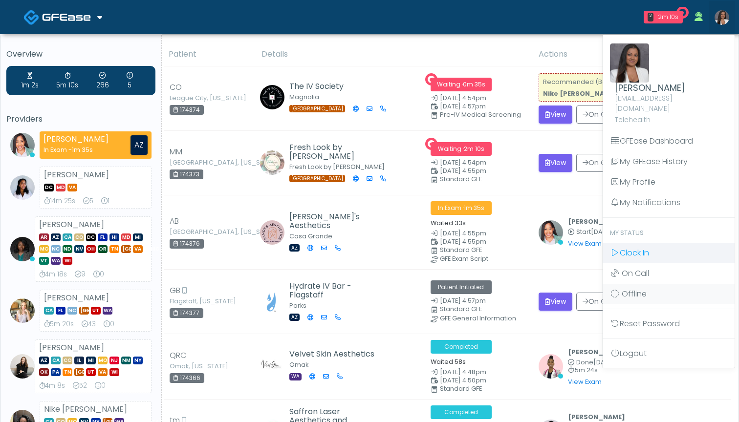
click at [636, 247] on span "Clock In" at bounding box center [633, 252] width 29 height 11
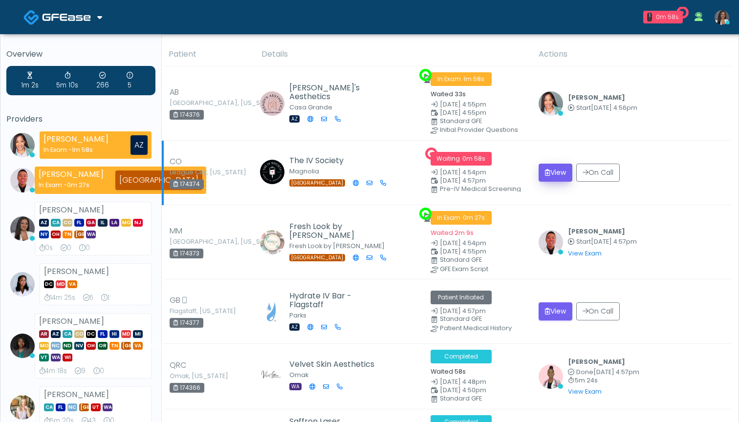
click at [548, 169] on button "View" at bounding box center [555, 173] width 34 height 18
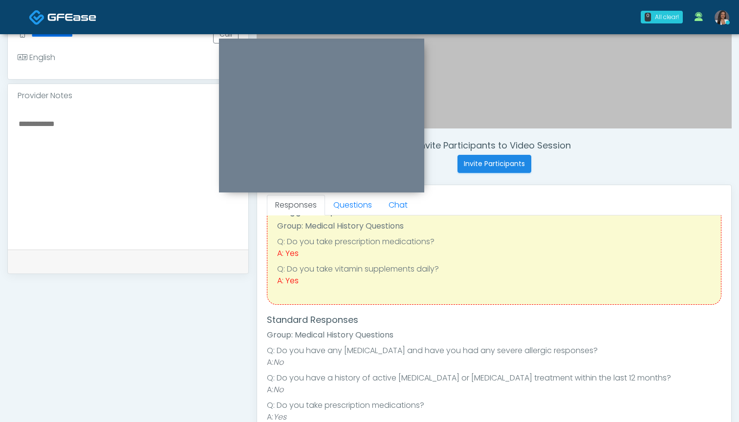
scroll to position [21, 0]
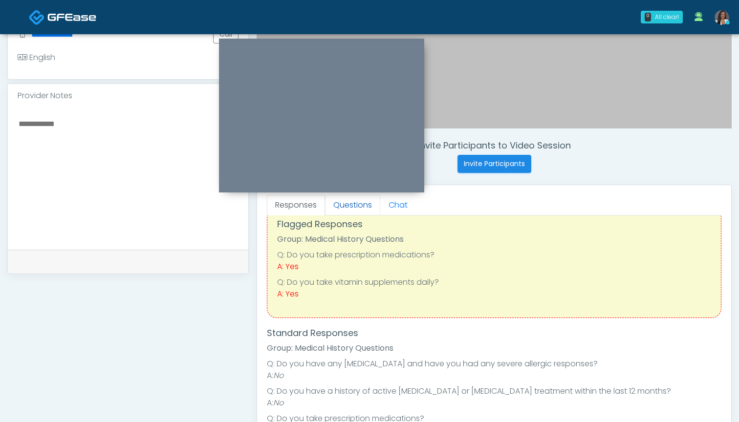
click at [352, 200] on link "Questions" at bounding box center [352, 205] width 55 height 21
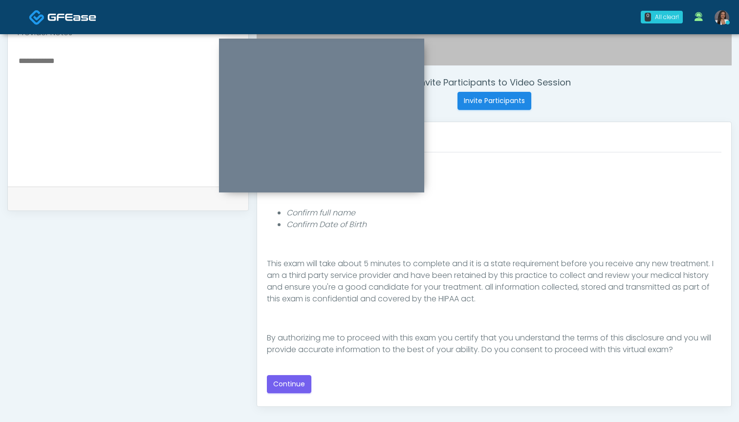
scroll to position [340, 0]
click at [284, 380] on button "Continue" at bounding box center [289, 383] width 44 height 18
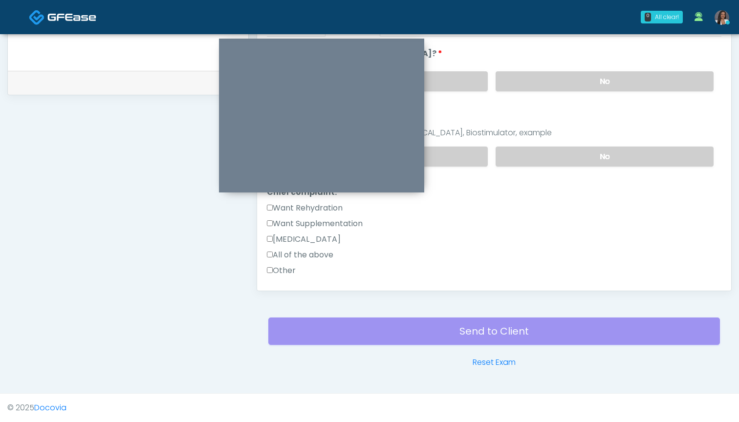
scroll to position [116, 0]
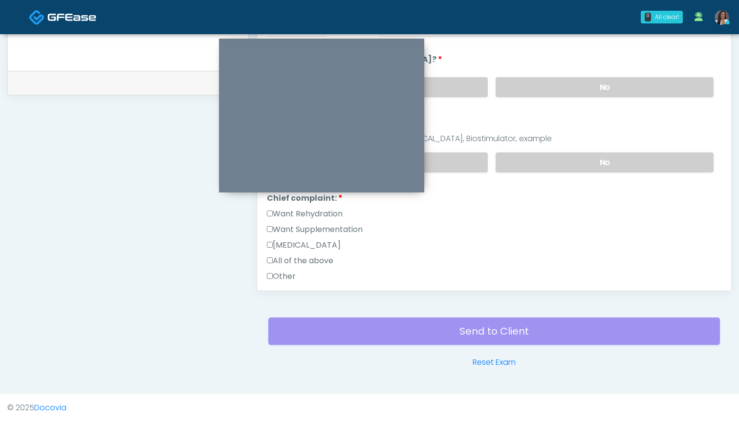
drag, startPoint x: 313, startPoint y: 215, endPoint x: 313, endPoint y: 227, distance: 11.7
click at [313, 215] on label "Want Rehydration" at bounding box center [305, 214] width 76 height 12
click at [313, 231] on label "Want Supplementation" at bounding box center [315, 230] width 96 height 12
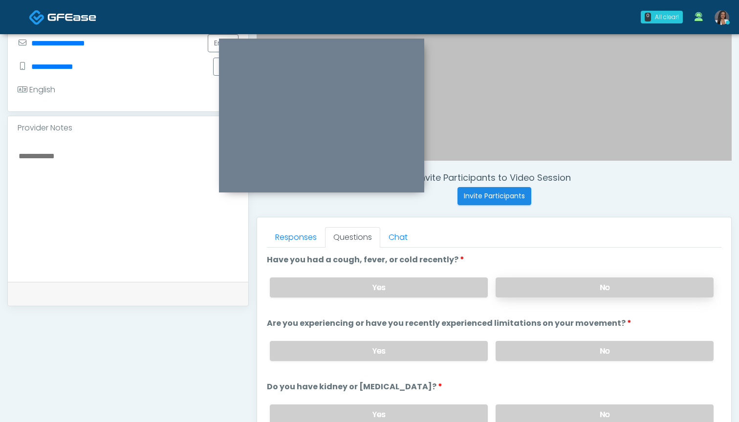
scroll to position [0, 0]
click at [543, 294] on label "No" at bounding box center [604, 287] width 218 height 20
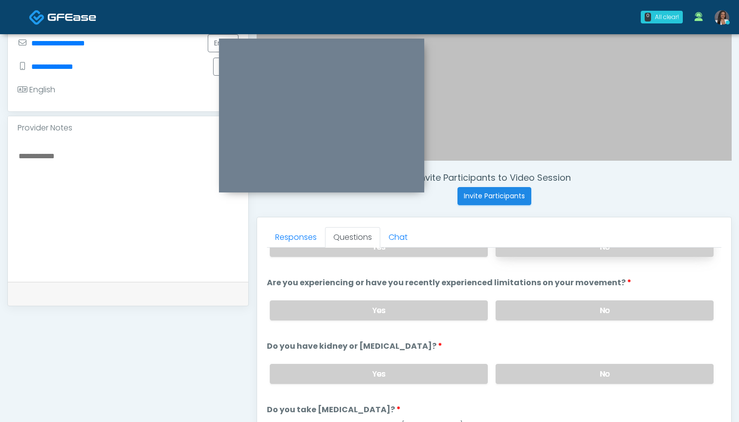
scroll to position [47, 0]
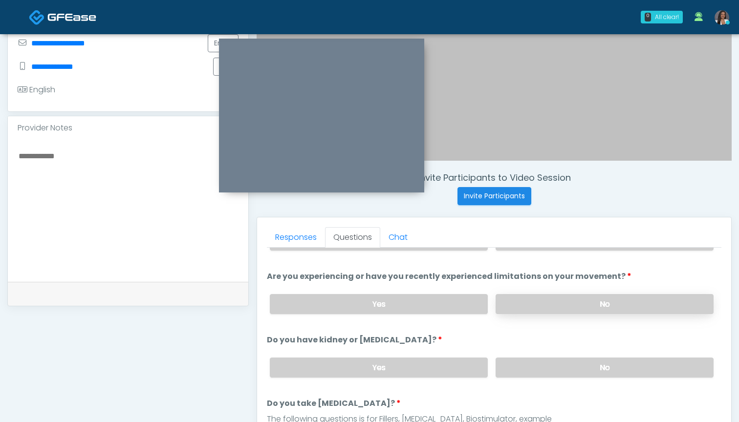
click at [536, 306] on label "No" at bounding box center [604, 304] width 218 height 20
click at [546, 378] on div "Yes No" at bounding box center [491, 368] width 459 height 36
click at [546, 375] on label "No" at bounding box center [604, 368] width 218 height 20
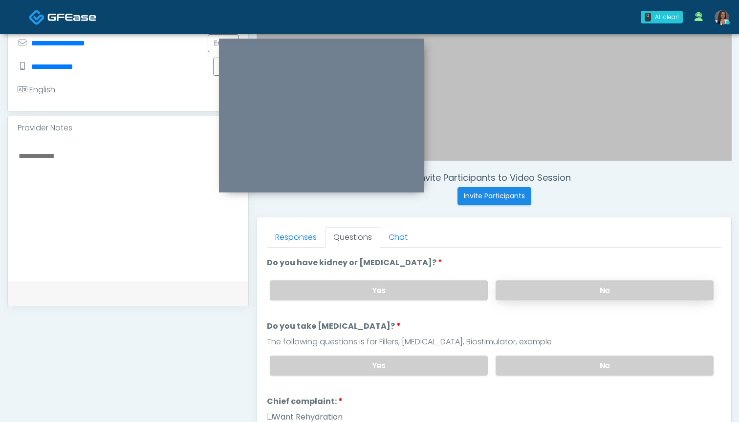
scroll to position [145, 0]
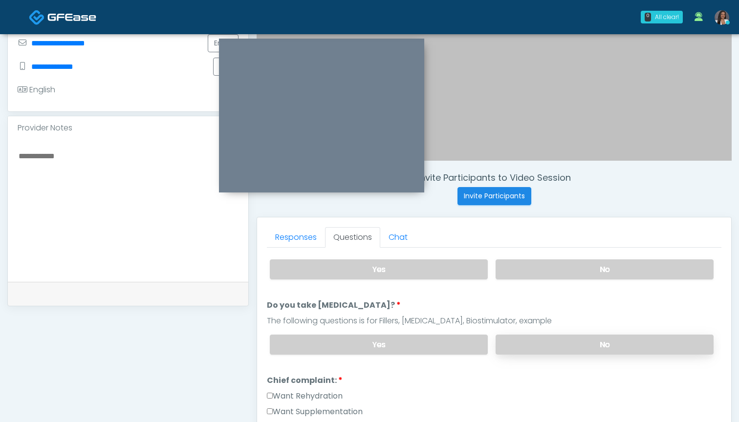
click at [542, 349] on label "No" at bounding box center [604, 345] width 218 height 20
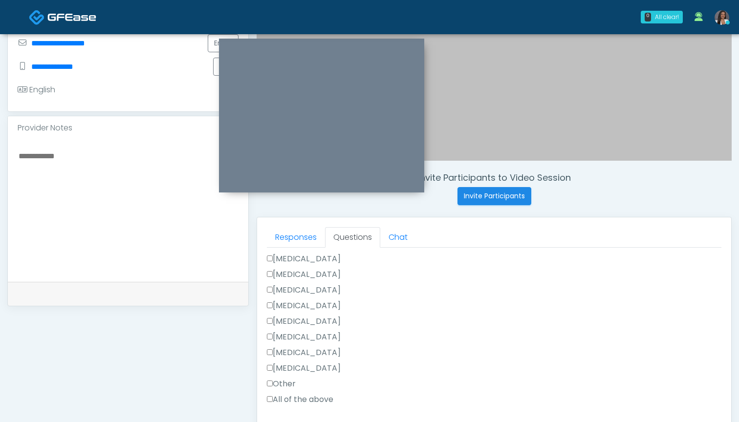
scroll to position [525, 0]
click at [288, 386] on label "Other" at bounding box center [281, 384] width 29 height 12
click at [296, 254] on label "Liposuction" at bounding box center [304, 254] width 74 height 12
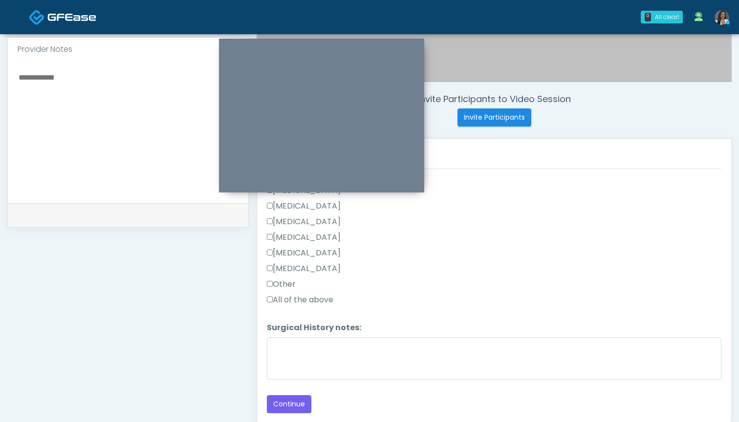
scroll to position [543, 0]
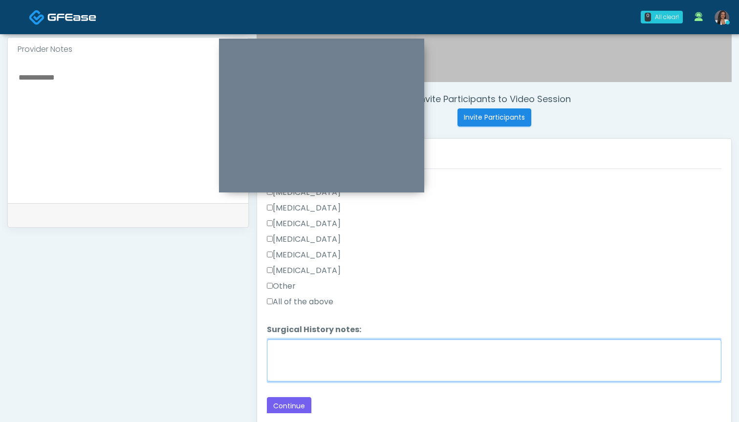
click at [335, 360] on textarea "Surgical History notes:" at bounding box center [494, 360] width 454 height 42
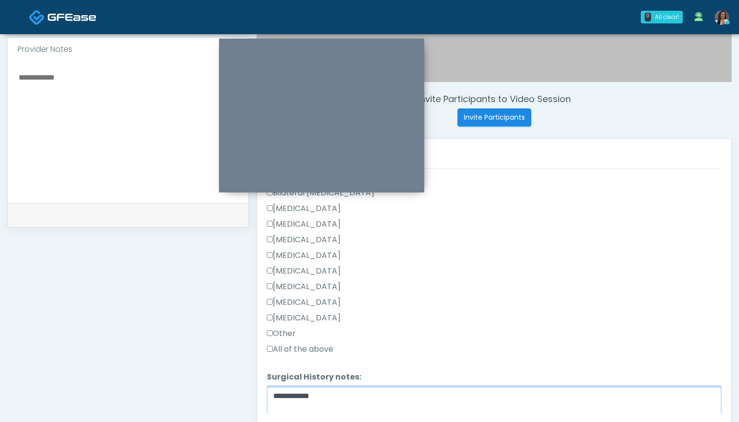
scroll to position [467, 0]
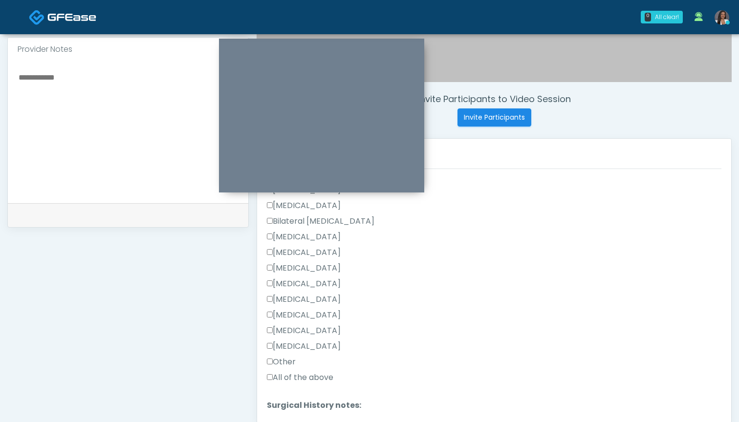
click at [340, 236] on label "Breast Augmentation" at bounding box center [304, 237] width 74 height 12
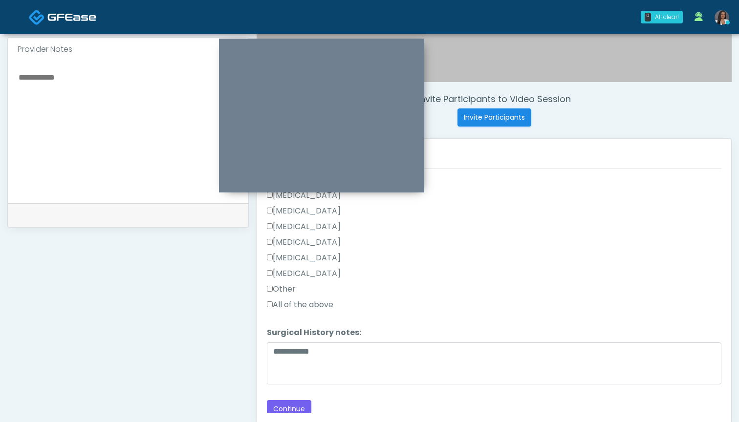
scroll to position [545, 0]
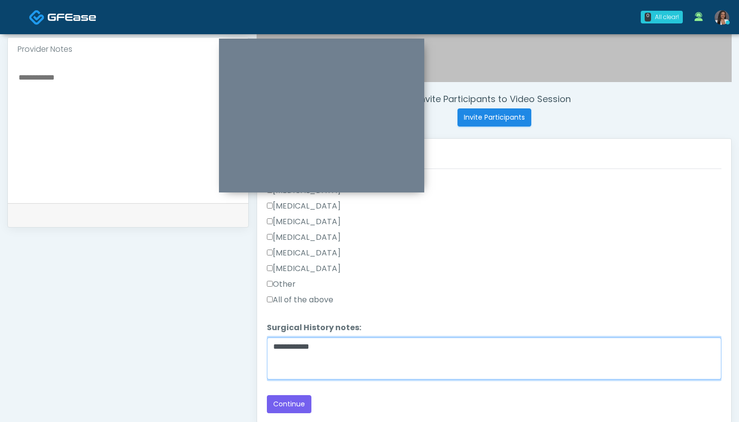
click at [381, 352] on textarea "**********" at bounding box center [494, 359] width 454 height 42
type textarea "**********"
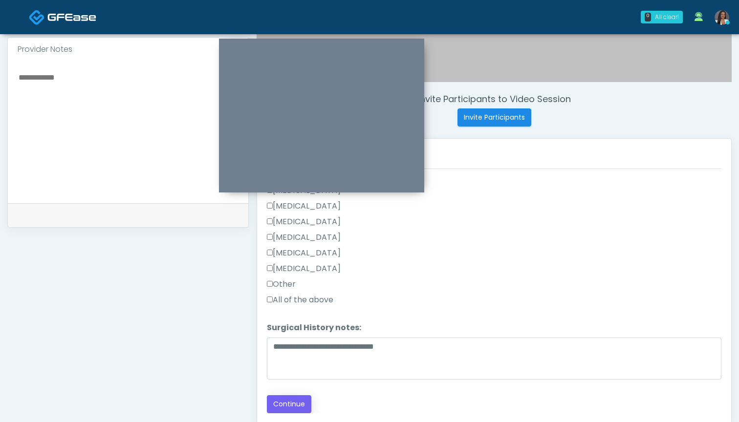
click at [290, 404] on button "Continue" at bounding box center [289, 404] width 44 height 18
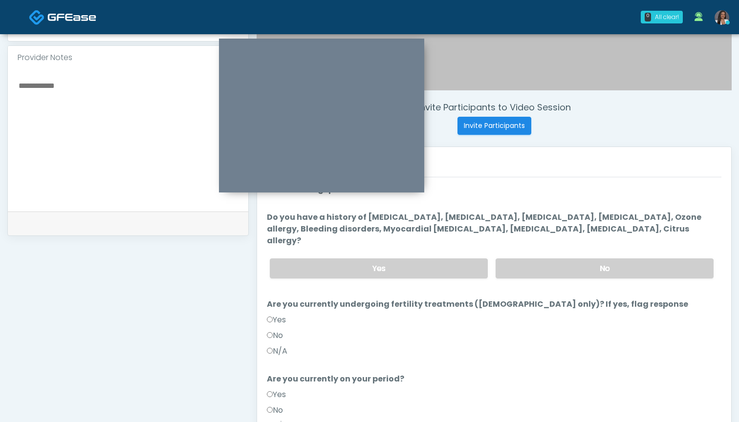
scroll to position [313, 0]
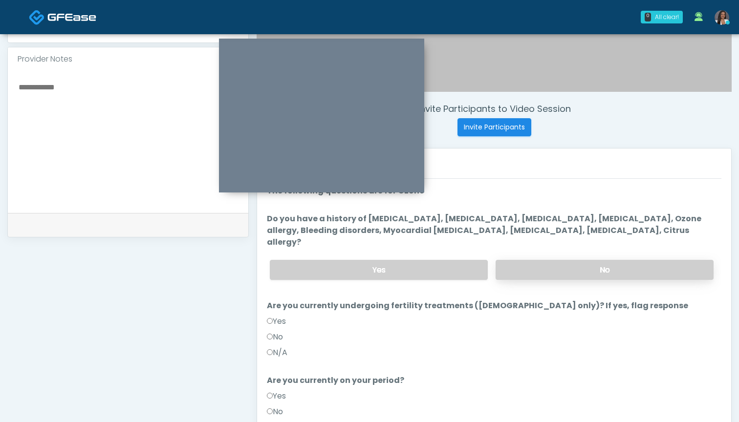
click at [518, 260] on label "No" at bounding box center [604, 270] width 218 height 20
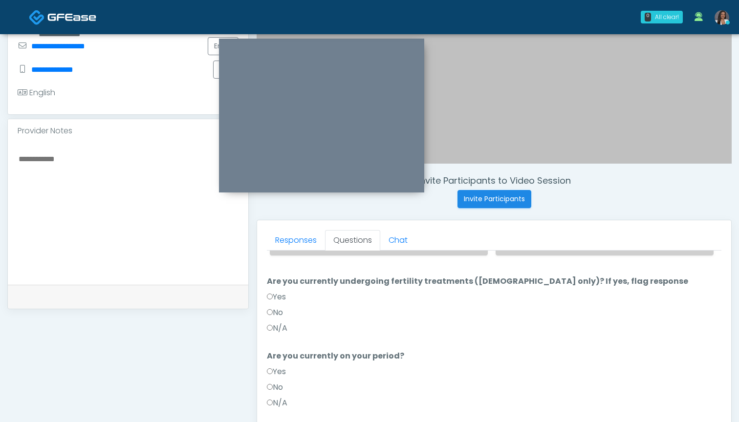
scroll to position [254, 0]
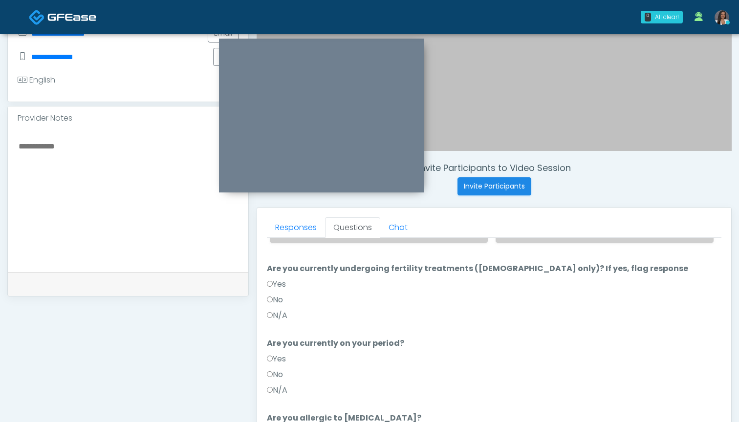
click at [276, 294] on label "No" at bounding box center [275, 300] width 16 height 12
click at [279, 369] on label "No" at bounding box center [275, 375] width 16 height 12
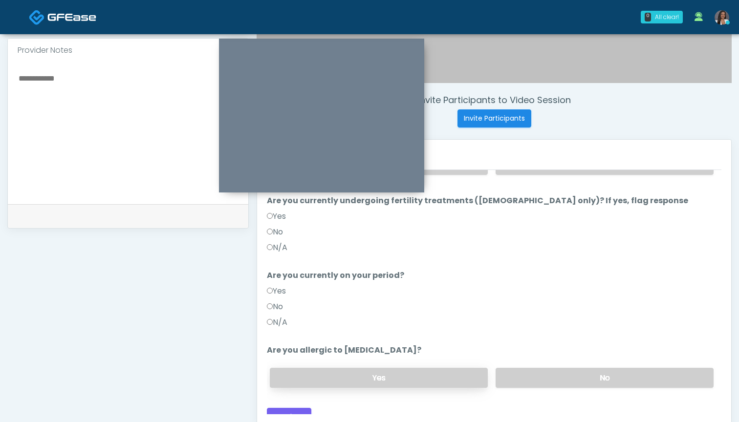
scroll to position [322, 0]
click at [279, 285] on label "Yes" at bounding box center [276, 291] width 19 height 12
click at [527, 367] on label "No" at bounding box center [604, 377] width 218 height 20
click at [293, 407] on button "Continue" at bounding box center [289, 416] width 44 height 18
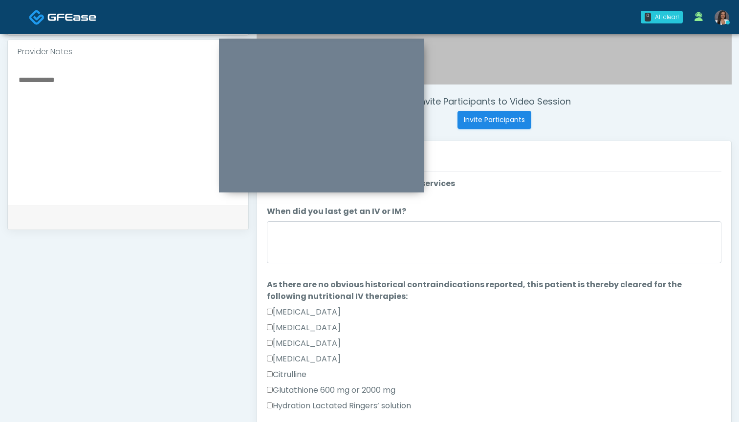
scroll to position [306, 0]
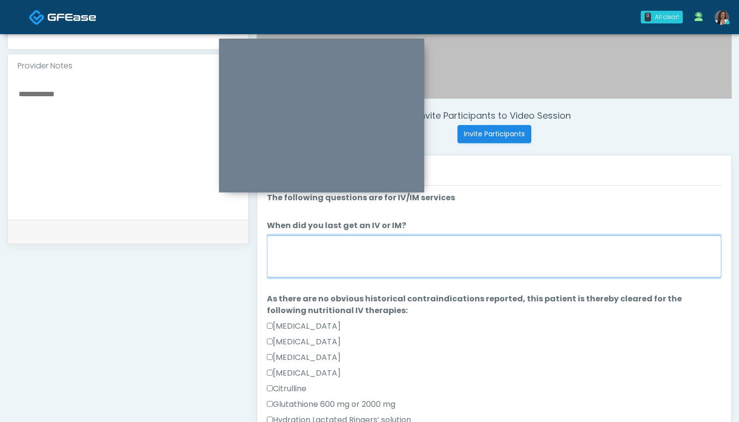
click at [497, 271] on textarea "When did you last get an IV or IM?" at bounding box center [494, 256] width 454 height 42
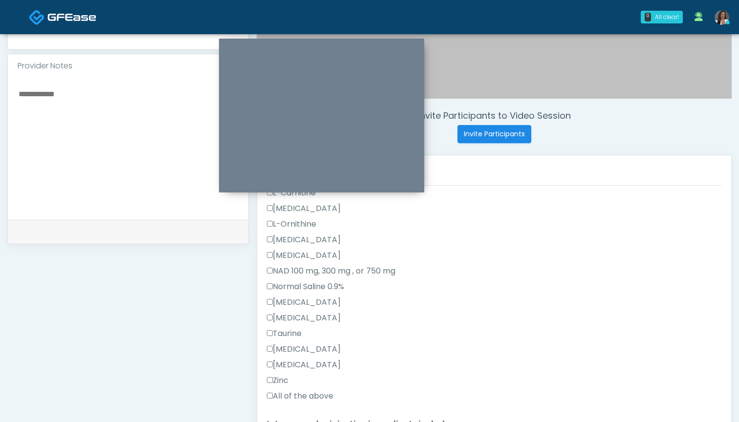
scroll to position [331, 0]
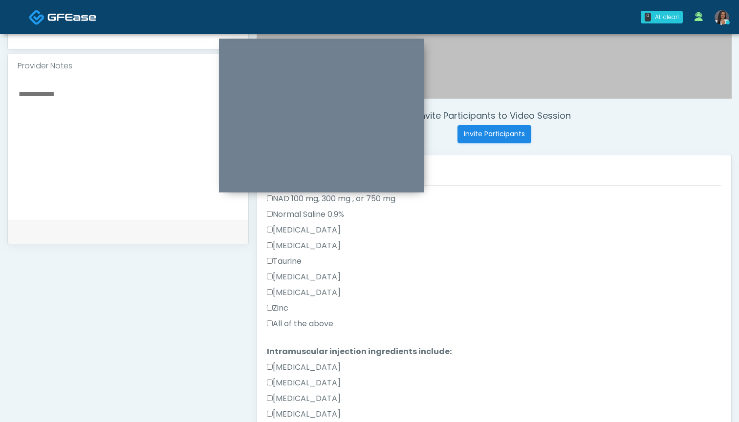
type textarea "********"
click at [311, 313] on div "Zinc" at bounding box center [494, 310] width 454 height 16
click at [310, 323] on label "All of the above" at bounding box center [300, 324] width 66 height 12
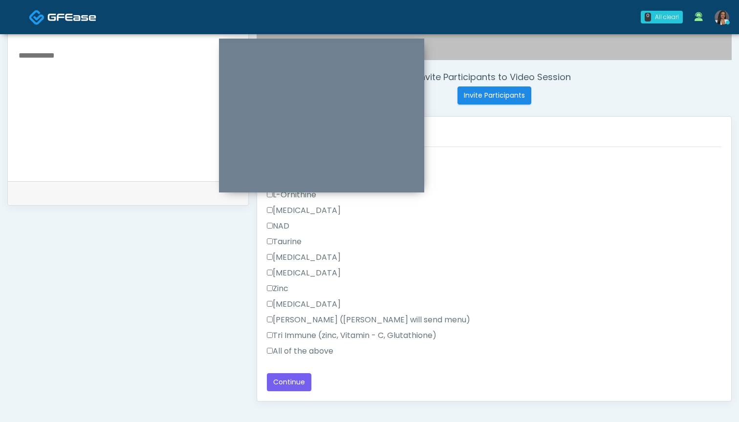
scroll to position [345, 0]
click at [301, 349] on label "All of the above" at bounding box center [300, 350] width 66 height 12
click at [296, 383] on button "Continue" at bounding box center [289, 381] width 44 height 18
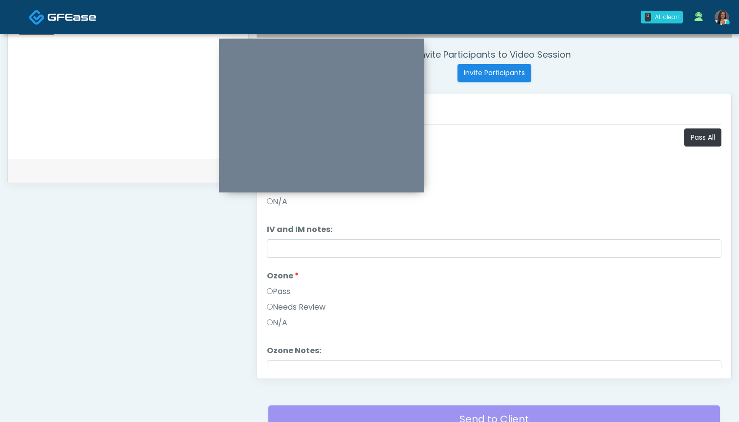
scroll to position [342, 0]
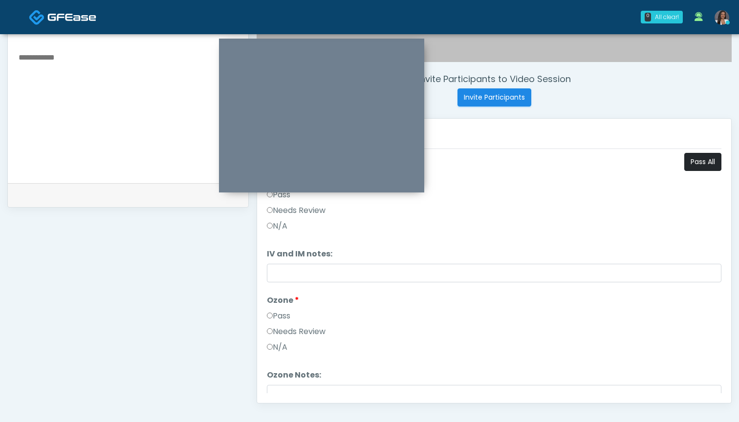
click at [696, 169] on button "Pass All" at bounding box center [702, 162] width 37 height 18
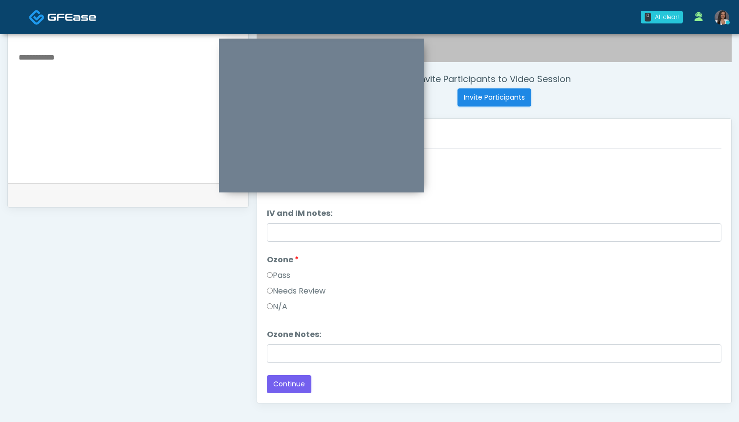
scroll to position [41, 0]
click at [282, 381] on button "Continue" at bounding box center [289, 384] width 44 height 18
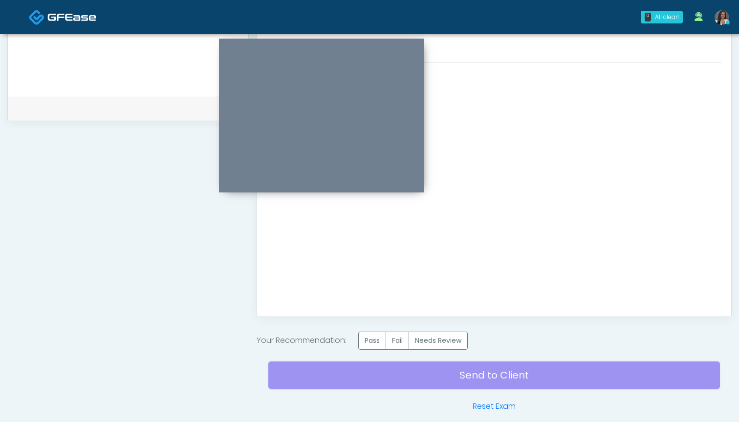
scroll to position [462, 0]
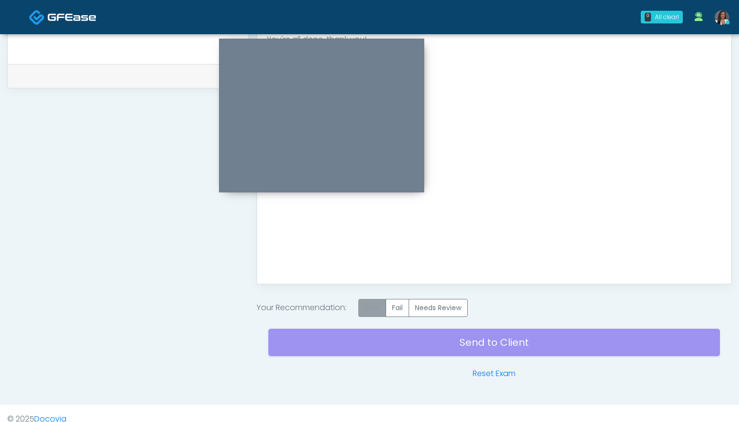
click at [379, 306] on label "Pass" at bounding box center [372, 308] width 28 height 18
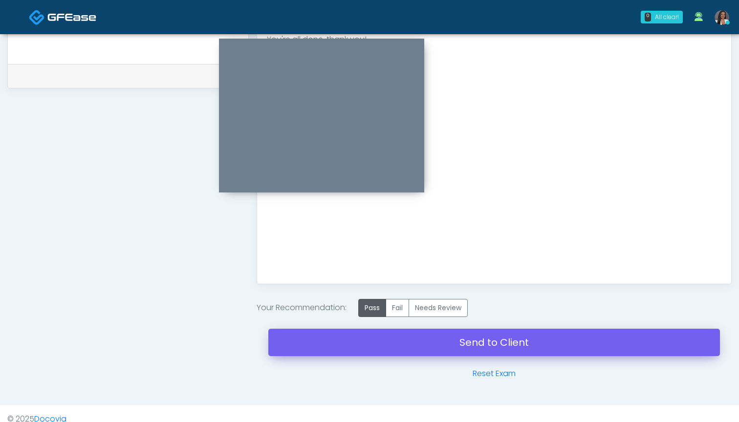
click at [471, 340] on link "Send to Client" at bounding box center [493, 342] width 451 height 27
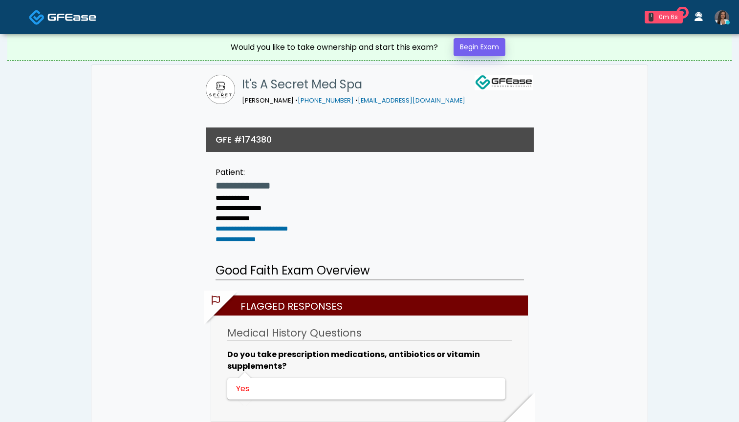
click at [468, 46] on link "Begin Exam" at bounding box center [479, 47] width 52 height 18
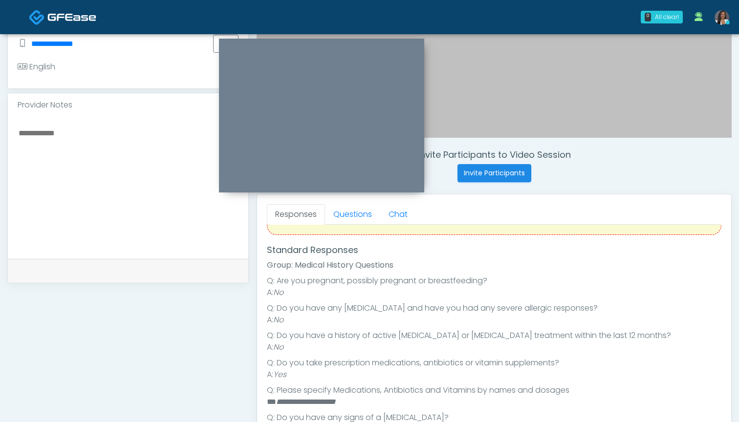
scroll to position [82, 0]
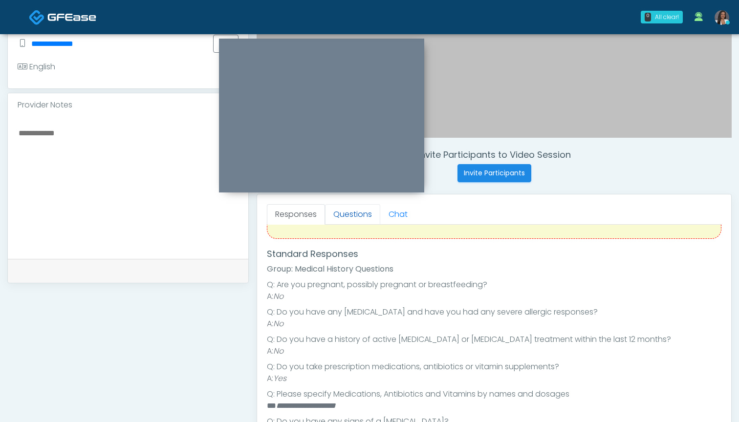
click at [352, 215] on link "Questions" at bounding box center [352, 214] width 55 height 21
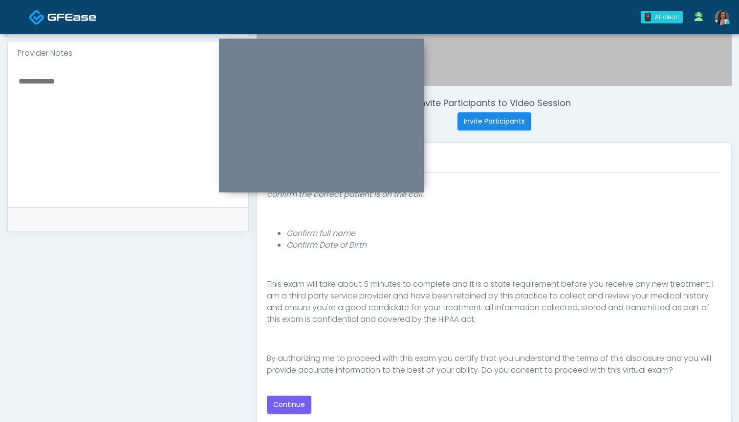
scroll to position [318, 0]
click at [295, 391] on div "Good Faith Exam Script Good Faith Exam Script INTRODUCTION Hello, my name is un…" at bounding box center [494, 295] width 454 height 237
click at [294, 402] on button "Continue" at bounding box center [289, 405] width 44 height 18
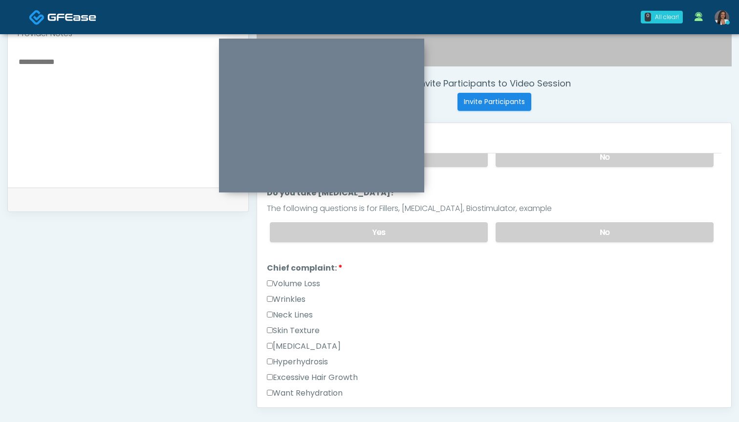
scroll to position [338, 0]
click at [302, 299] on label "Wrinkles" at bounding box center [286, 300] width 39 height 12
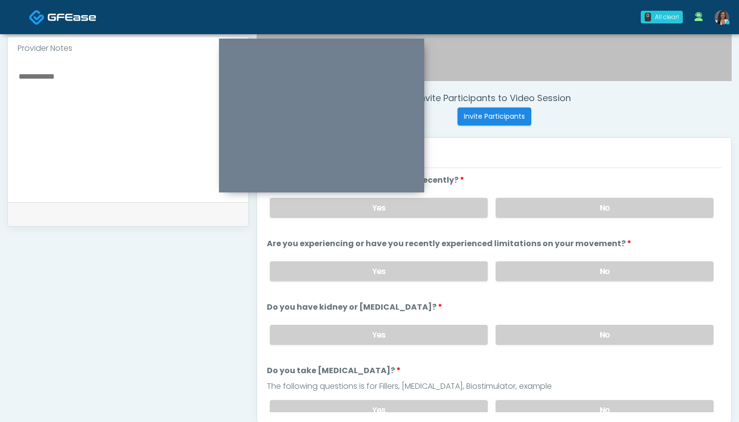
scroll to position [319, 0]
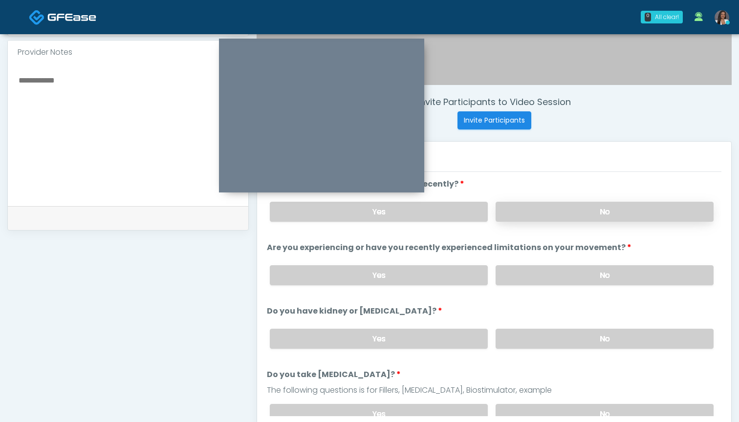
click at [516, 219] on label "No" at bounding box center [604, 212] width 218 height 20
click at [522, 273] on label "No" at bounding box center [604, 275] width 218 height 20
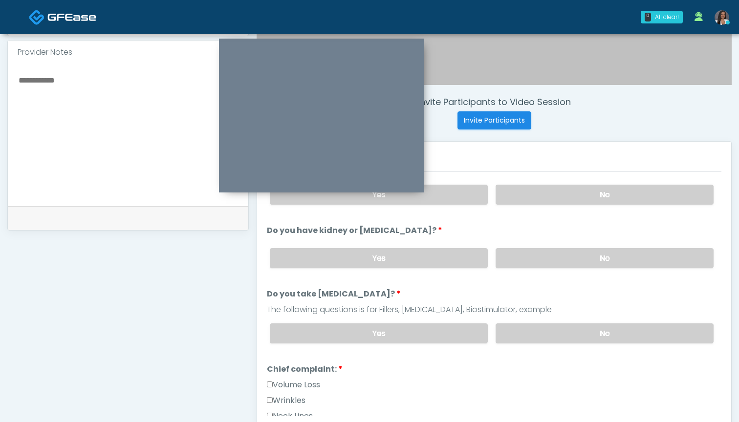
scroll to position [80, 0]
click at [512, 259] on label "No" at bounding box center [604, 259] width 218 height 20
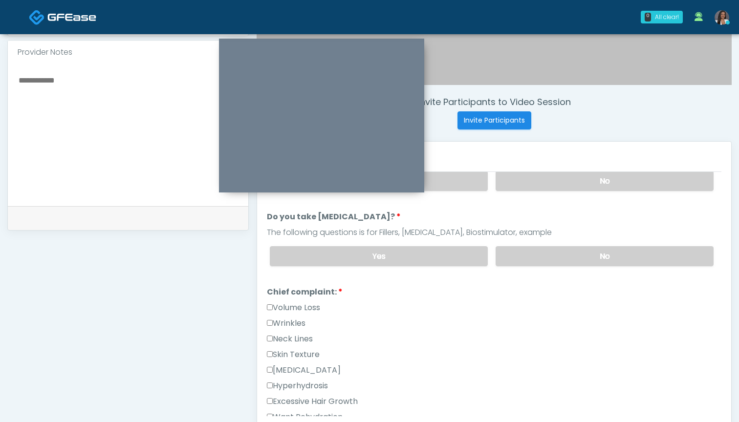
scroll to position [168, 0]
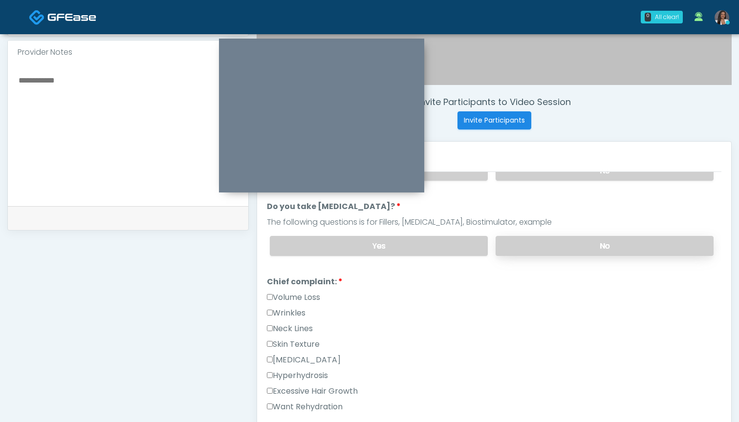
click at [515, 244] on label "No" at bounding box center [604, 246] width 218 height 20
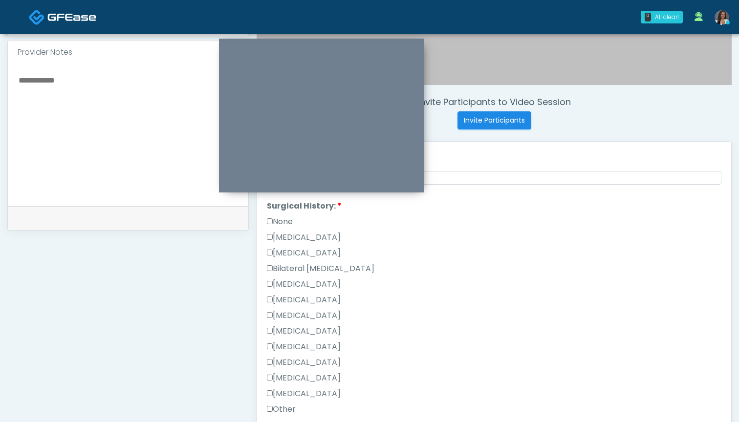
scroll to position [531, 0]
click at [287, 225] on label "None" at bounding box center [280, 223] width 26 height 12
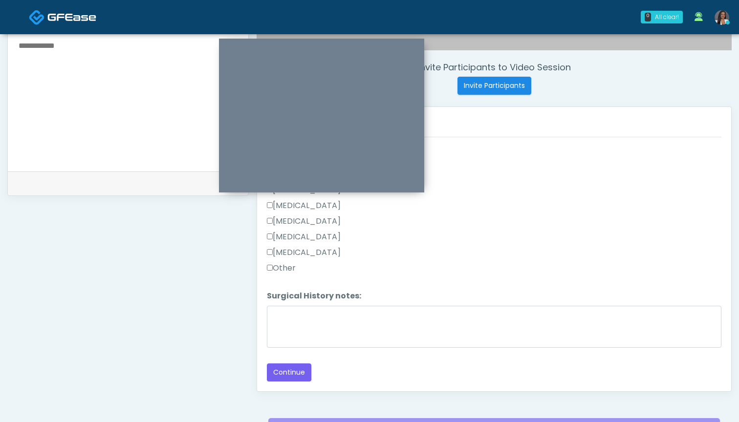
scroll to position [361, 0]
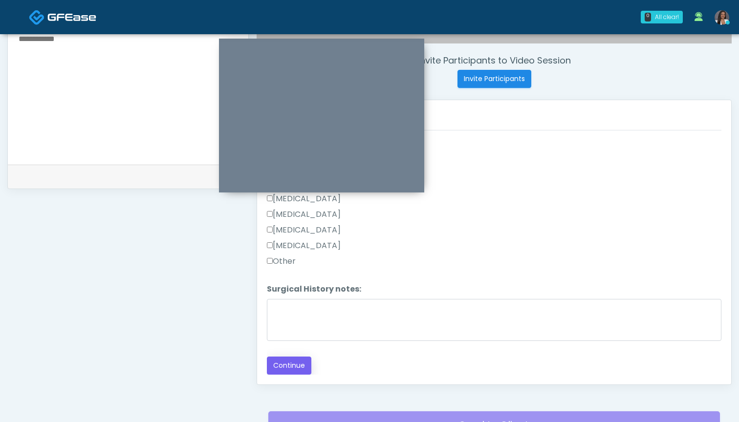
click at [296, 363] on button "Continue" at bounding box center [289, 366] width 44 height 18
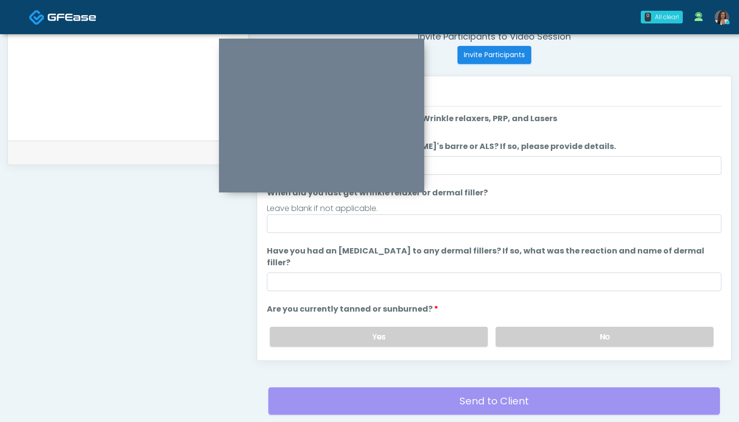
scroll to position [354, 0]
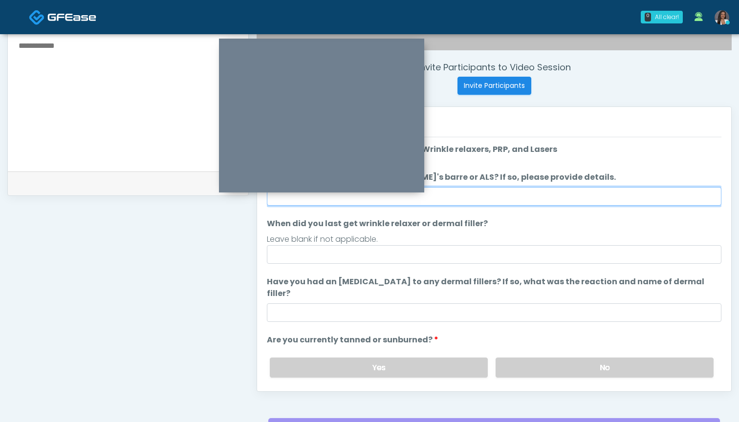
click at [466, 196] on input "Do you have a history of [PERSON_NAME]'s barre or ALS? If so, please provide de…" at bounding box center [494, 196] width 454 height 19
type input "**"
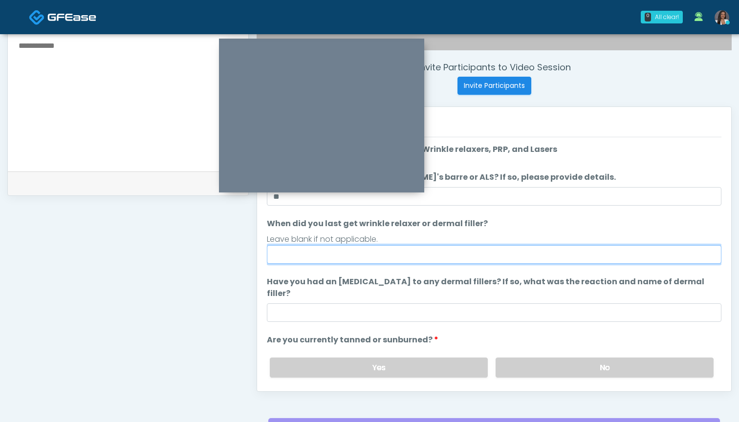
click at [439, 252] on input "When did you last get wrinkle relaxer or dermal filler?" at bounding box center [494, 254] width 454 height 19
type input "**********"
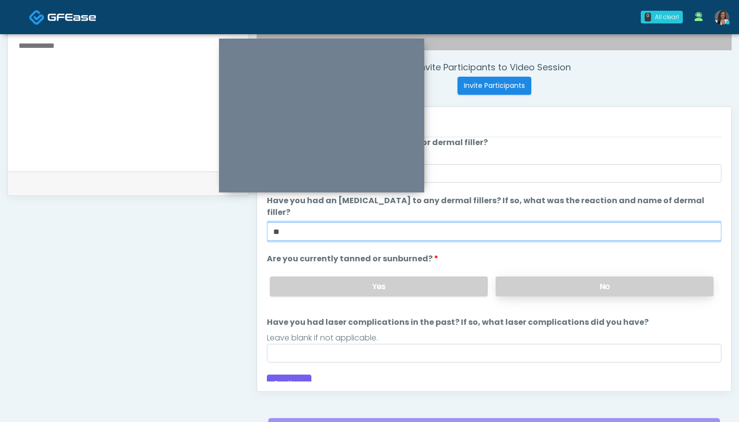
scroll to position [81, 0]
type input "**"
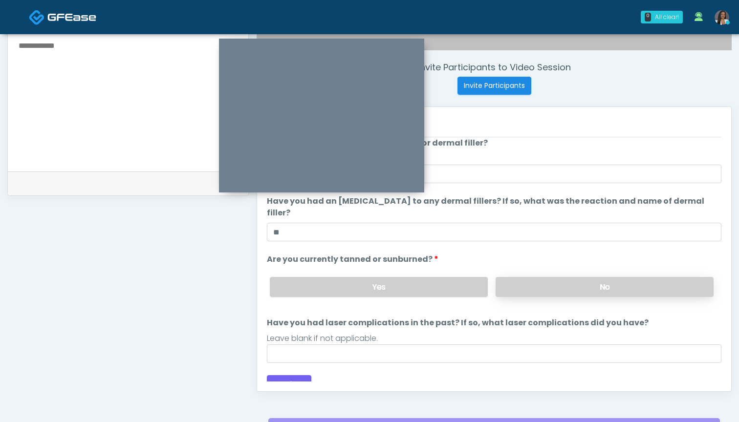
click at [536, 282] on label "No" at bounding box center [604, 287] width 218 height 20
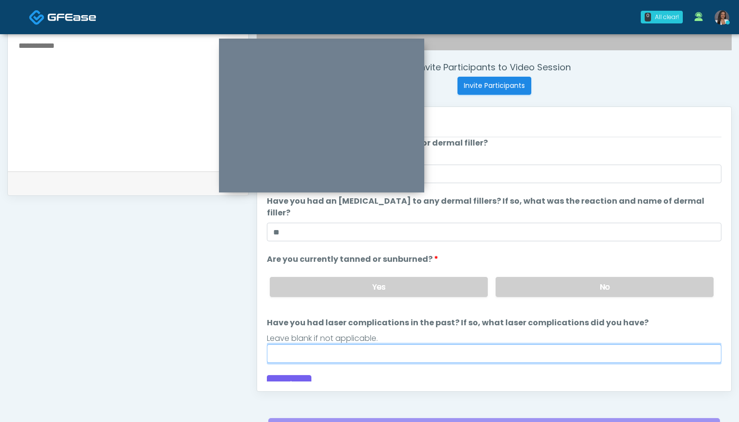
click at [509, 347] on input "Have you had laser complications in the past? If so, what laser complications d…" at bounding box center [494, 353] width 454 height 19
type input "**********"
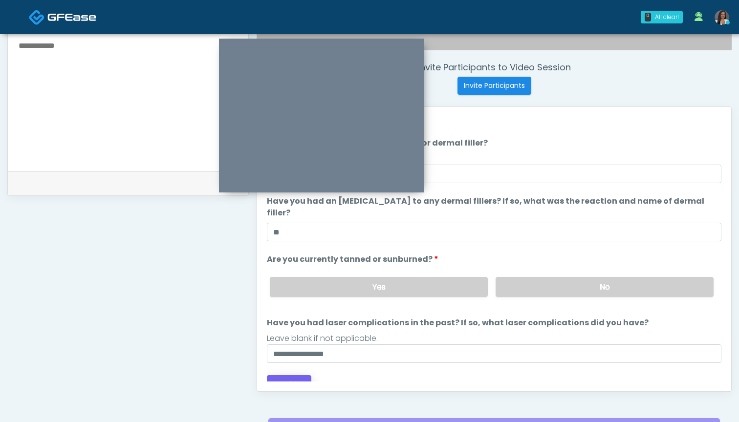
drag, startPoint x: 508, startPoint y: 341, endPoint x: 298, endPoint y: 378, distance: 212.2
click at [298, 378] on button "Continue" at bounding box center [289, 384] width 44 height 18
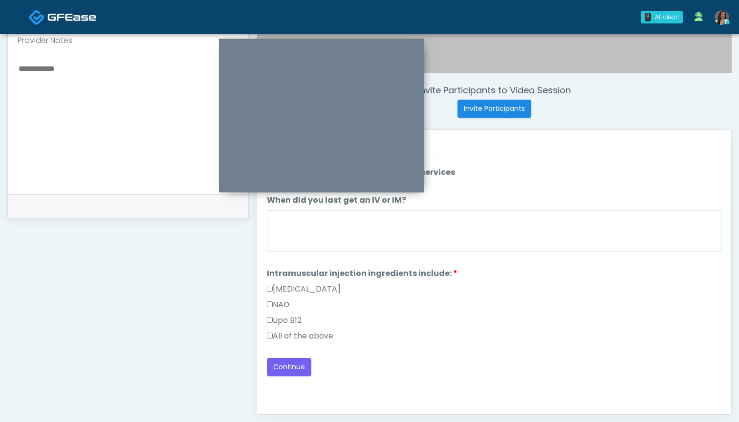
scroll to position [311, 0]
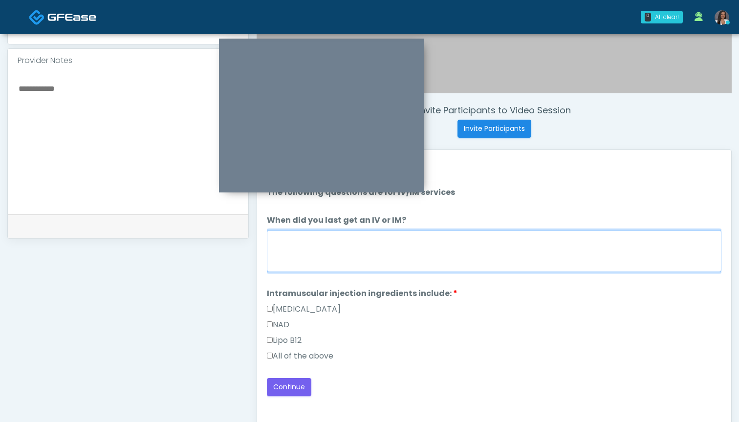
click at [458, 254] on textarea "When did you last get an IV or IM?" at bounding box center [494, 251] width 454 height 42
drag, startPoint x: 276, startPoint y: 244, endPoint x: 269, endPoint y: 244, distance: 7.8
click at [269, 244] on textarea "*******" at bounding box center [494, 251] width 454 height 42
type textarea "*******"
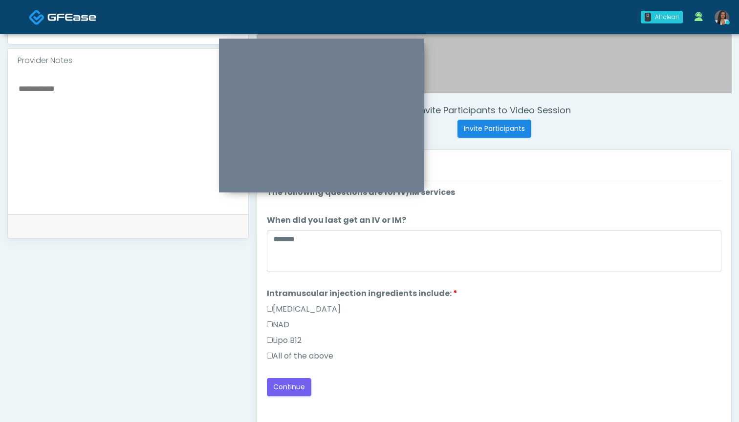
click at [305, 352] on label "All of the above" at bounding box center [300, 356] width 66 height 12
click at [294, 390] on button "Continue" at bounding box center [289, 387] width 44 height 18
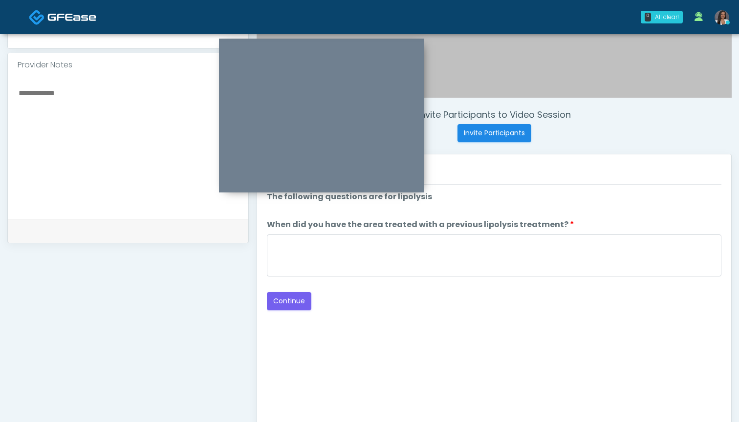
scroll to position [295, 0]
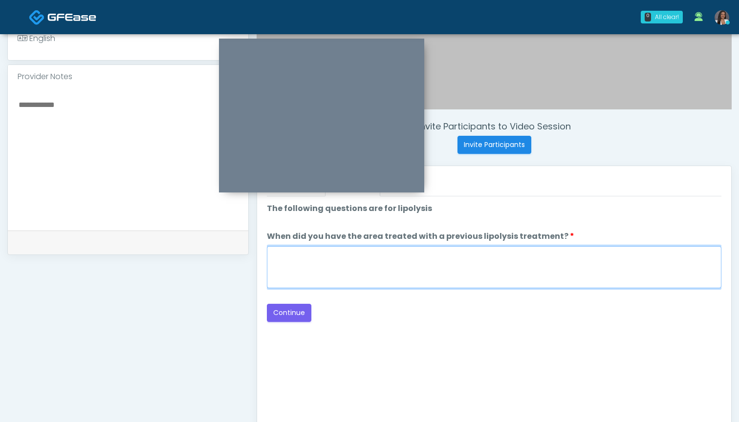
click at [426, 269] on textarea "When did you have the area treated with a previous lipolysis treatment?" at bounding box center [494, 267] width 454 height 42
type textarea "***"
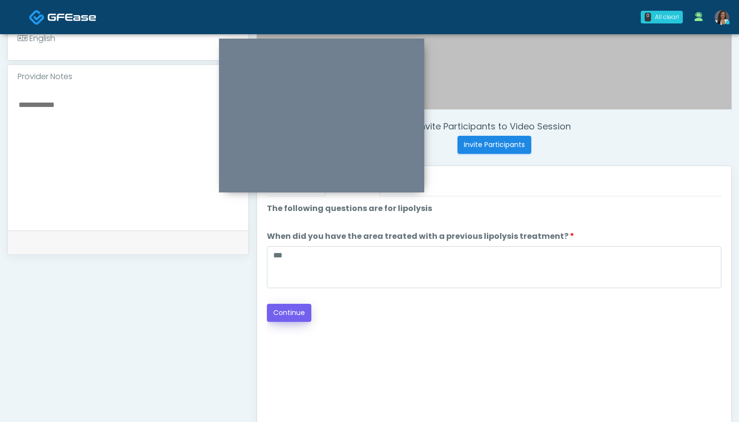
click at [293, 312] on button "Continue" at bounding box center [289, 313] width 44 height 18
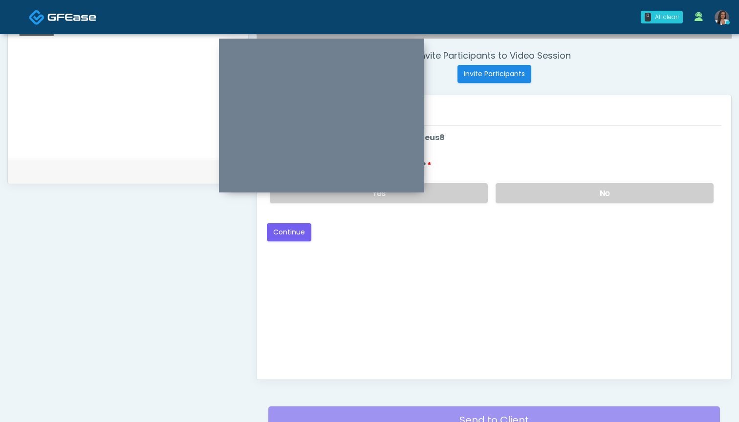
scroll to position [318, 0]
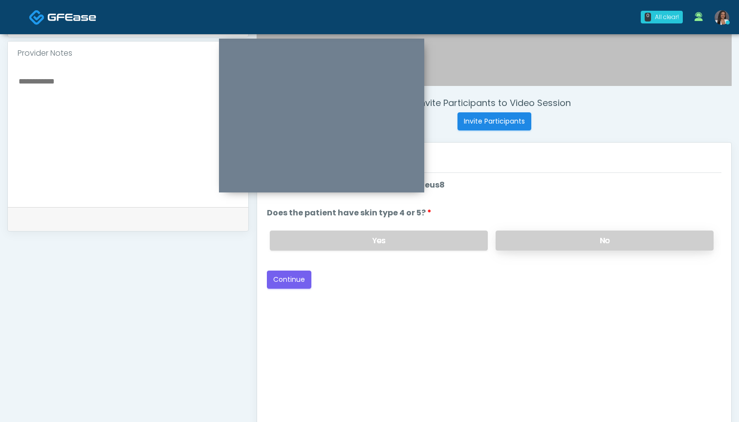
click at [500, 245] on label "No" at bounding box center [604, 241] width 218 height 20
click at [291, 280] on button "Continue" at bounding box center [289, 280] width 44 height 18
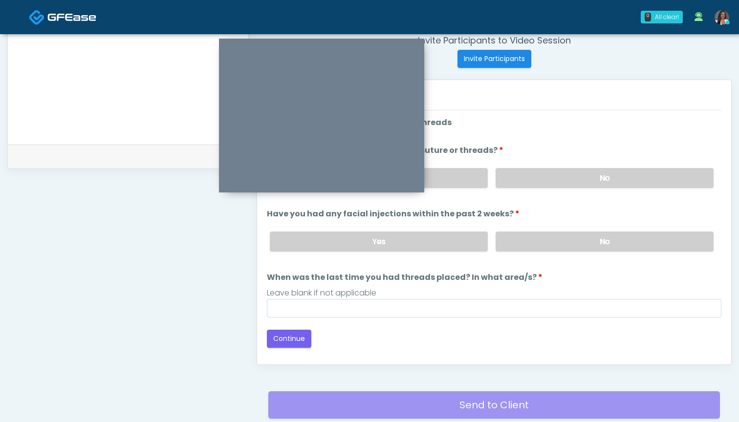
scroll to position [362, 0]
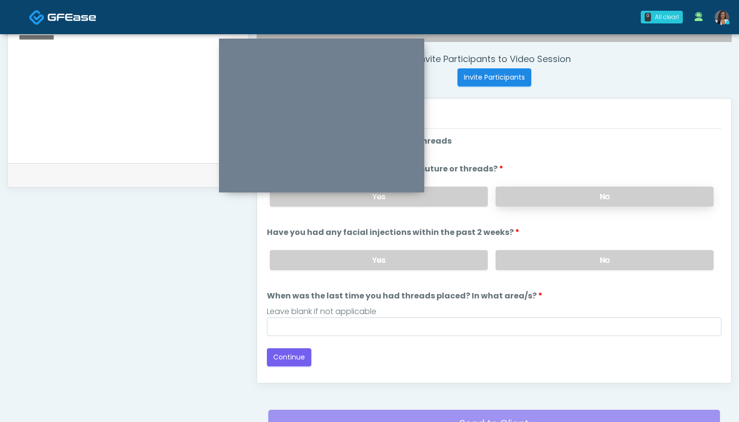
click at [507, 197] on label "No" at bounding box center [604, 197] width 218 height 20
click at [509, 263] on label "No" at bounding box center [604, 260] width 218 height 20
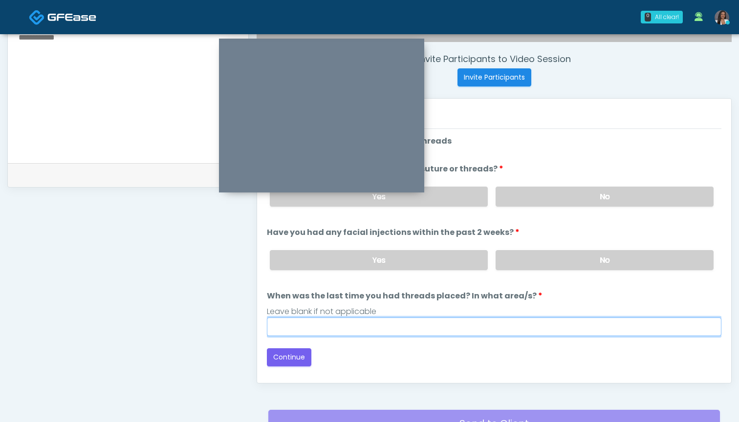
click at [462, 329] on input "When was the last time you had threads placed? In what area/s?" at bounding box center [494, 326] width 454 height 19
type input "***"
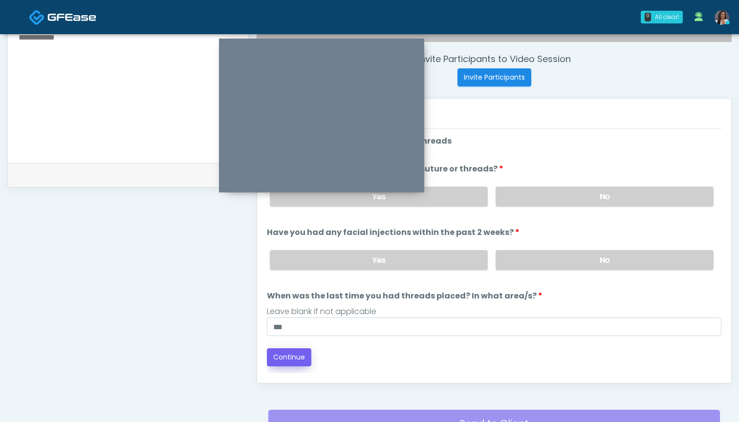
click at [280, 354] on button "Continue" at bounding box center [289, 357] width 44 height 18
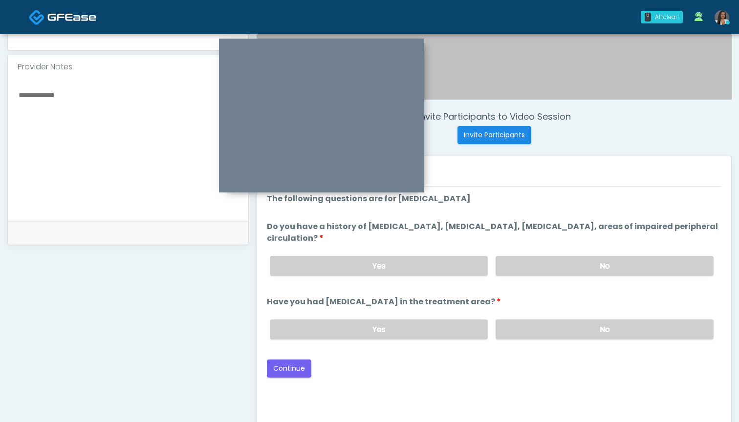
scroll to position [299, 0]
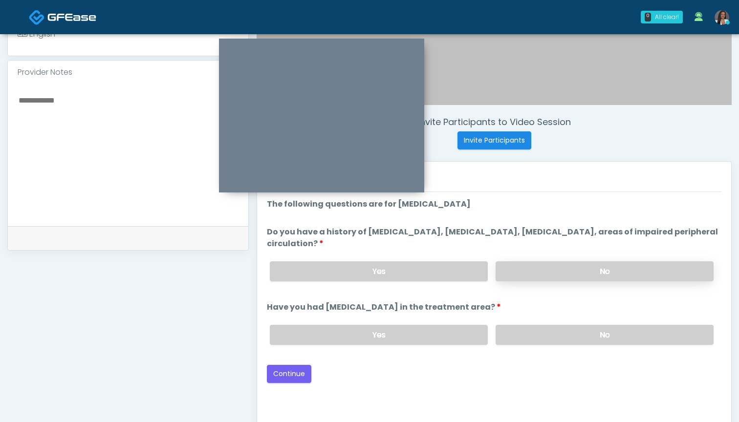
click at [526, 267] on label "No" at bounding box center [604, 271] width 218 height 20
click at [524, 330] on label "No" at bounding box center [604, 335] width 218 height 20
click at [286, 371] on button "Continue" at bounding box center [289, 374] width 44 height 18
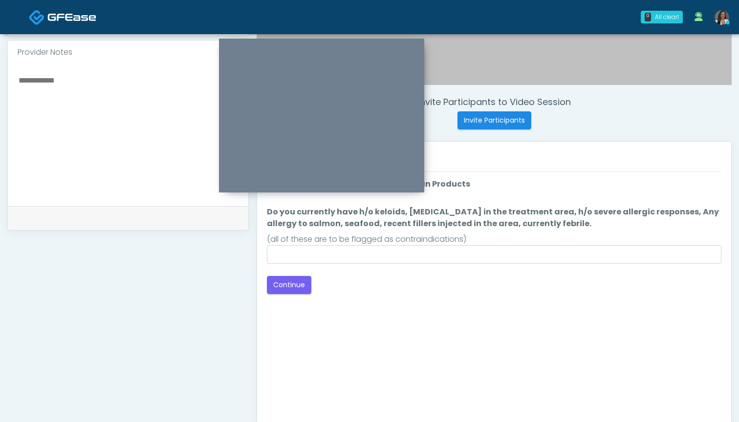
scroll to position [318, 0]
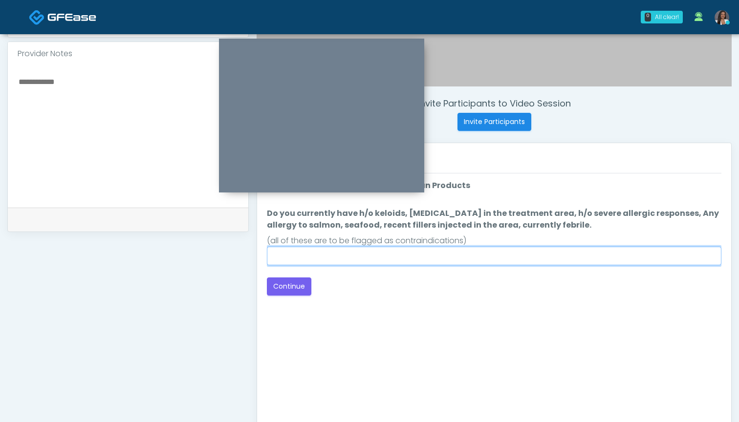
click at [400, 254] on input "Do you currently have h/o keloids, skin infection in the treatment area, h/o se…" at bounding box center [494, 256] width 454 height 19
type input "**"
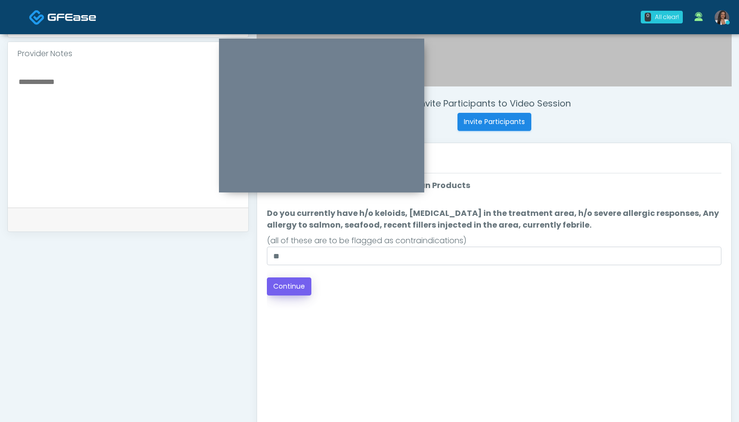
click at [295, 286] on button "Continue" at bounding box center [289, 286] width 44 height 18
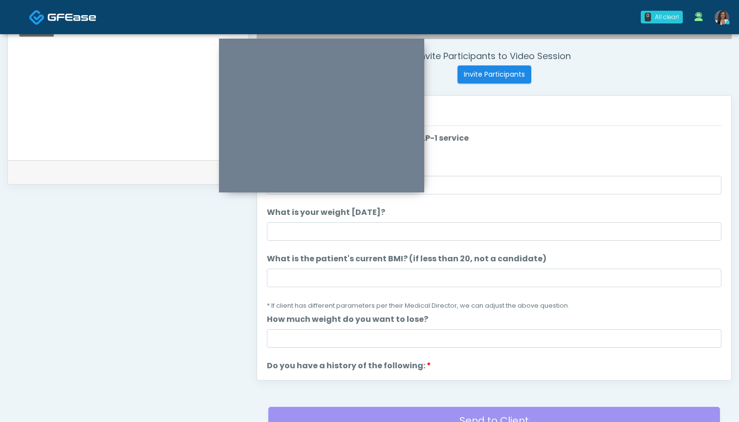
scroll to position [338, 0]
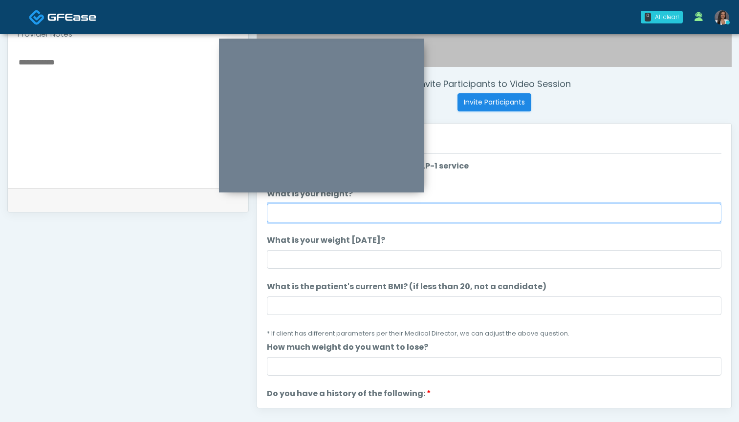
click at [334, 213] on input "What is your height?" at bounding box center [494, 213] width 454 height 19
type input "*****"
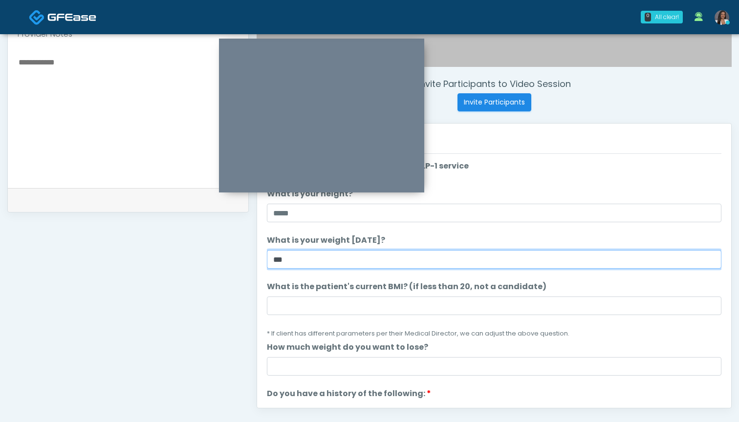
type input "***"
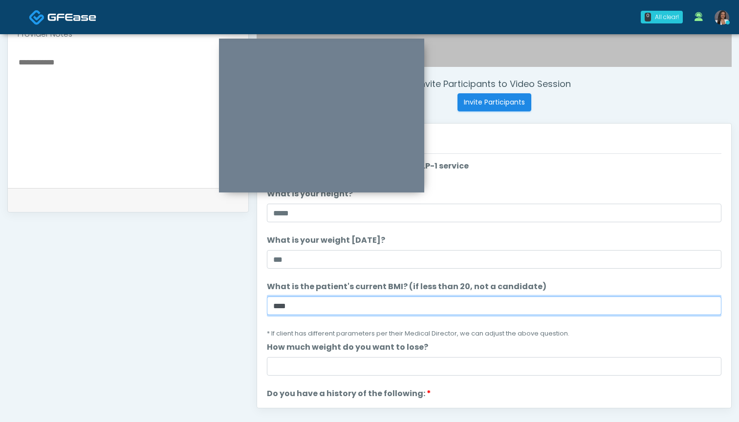
type input "****"
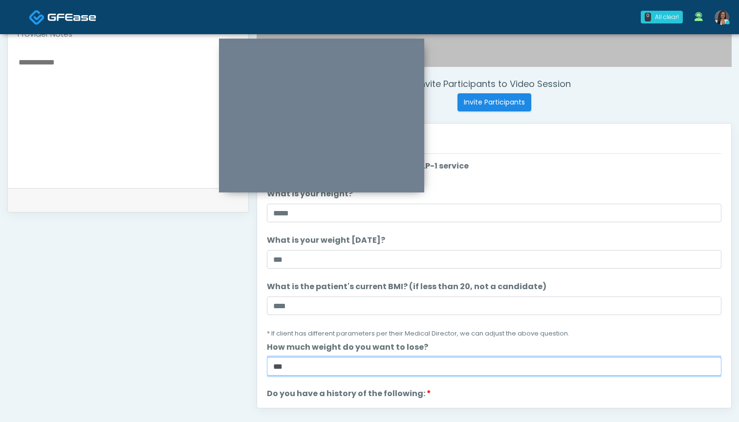
type input "***"
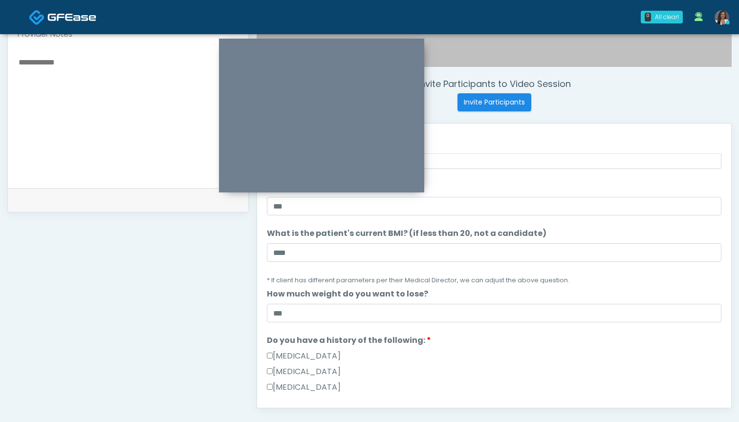
scroll to position [57, 0]
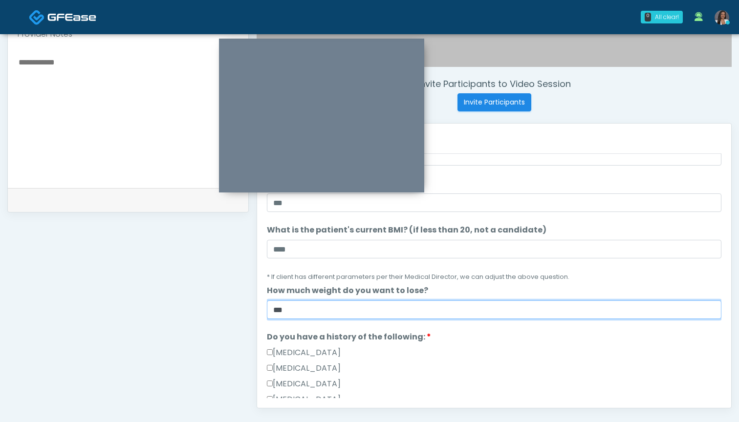
drag, startPoint x: 294, startPoint y: 313, endPoint x: 246, endPoint y: 312, distance: 47.9
click at [246, 312] on div "**********" at bounding box center [369, 113] width 724 height 745
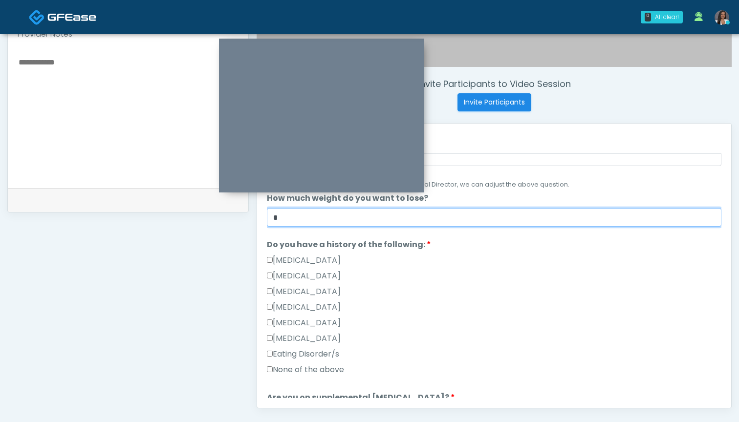
scroll to position [171, 0]
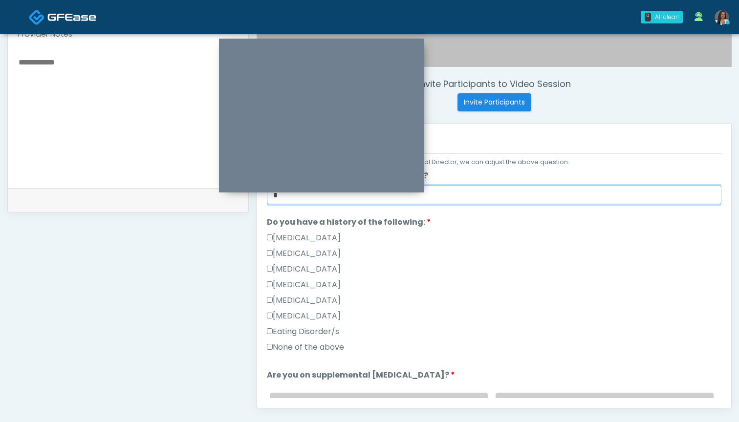
type input "*"
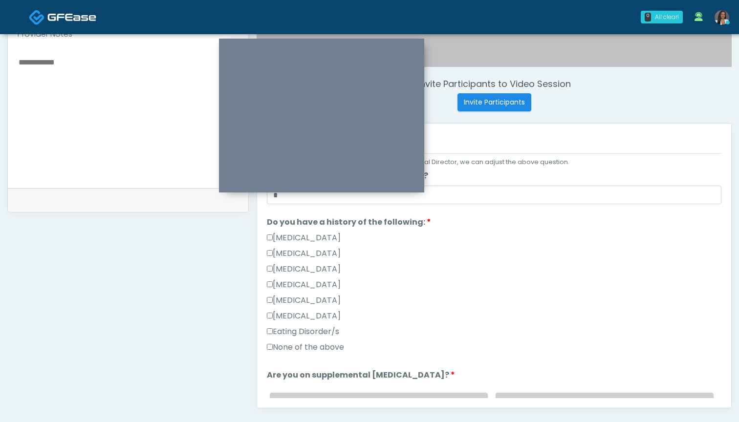
click at [315, 344] on label "None of the above" at bounding box center [305, 347] width 77 height 12
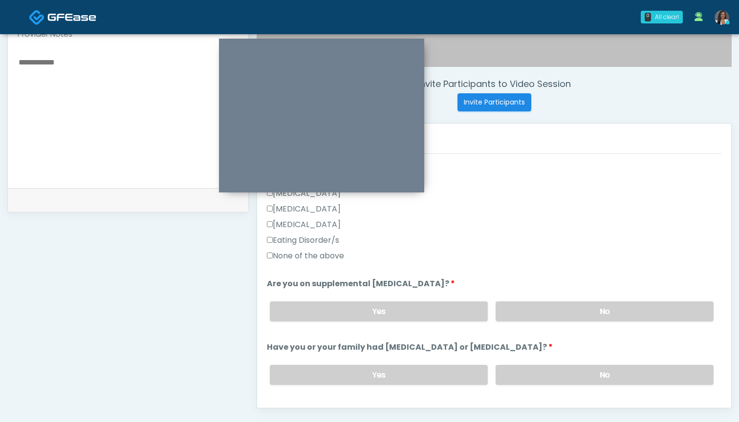
scroll to position [305, 0]
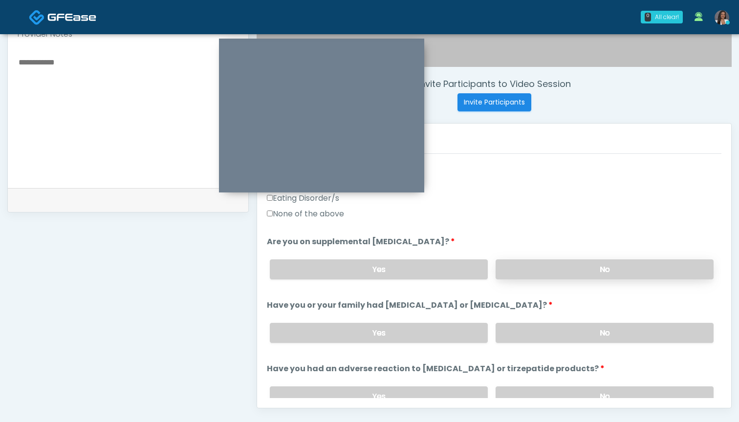
click at [513, 266] on label "No" at bounding box center [604, 269] width 218 height 20
click at [514, 336] on label "No" at bounding box center [604, 333] width 218 height 20
click at [513, 390] on label "No" at bounding box center [604, 396] width 218 height 20
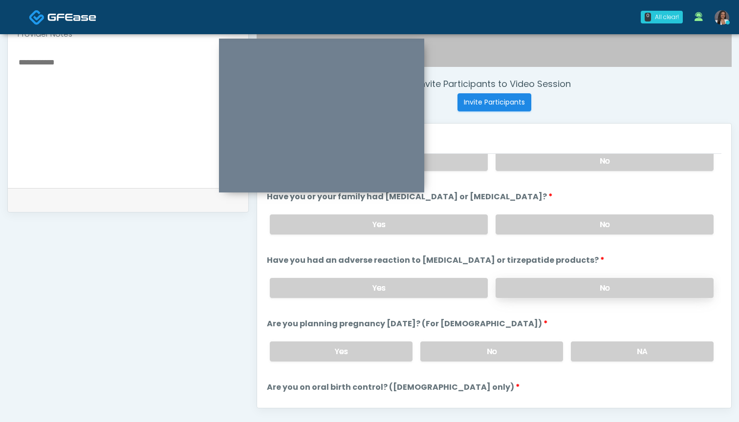
scroll to position [441, 0]
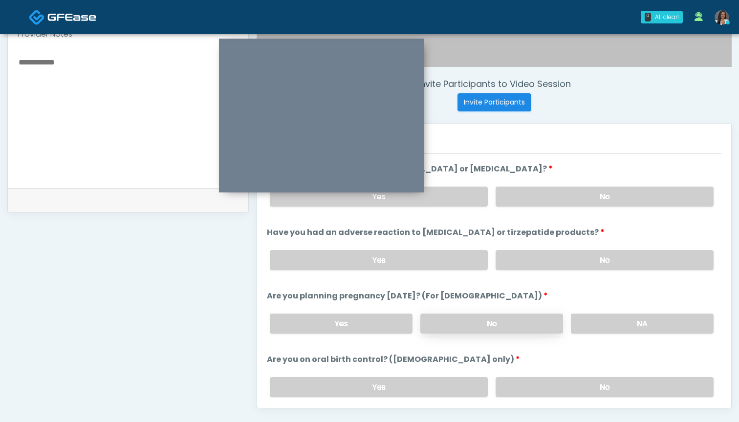
click at [485, 327] on label "No" at bounding box center [491, 324] width 143 height 20
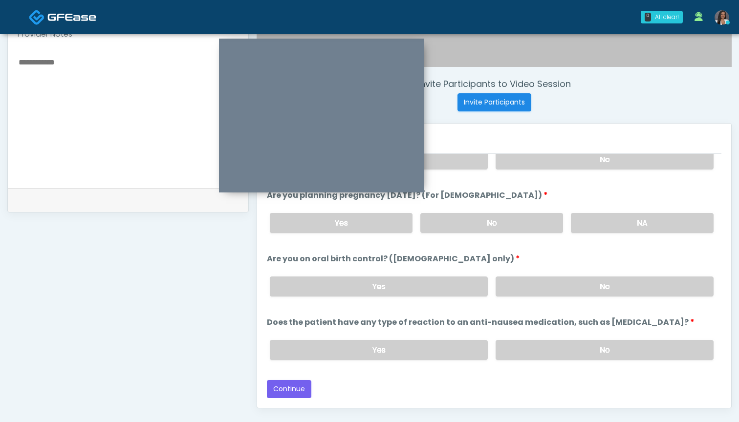
scroll to position [542, 0]
click at [526, 277] on label "No" at bounding box center [604, 286] width 218 height 20
click at [531, 342] on label "No" at bounding box center [604, 350] width 218 height 20
click at [287, 386] on button "Continue" at bounding box center [289, 389] width 44 height 18
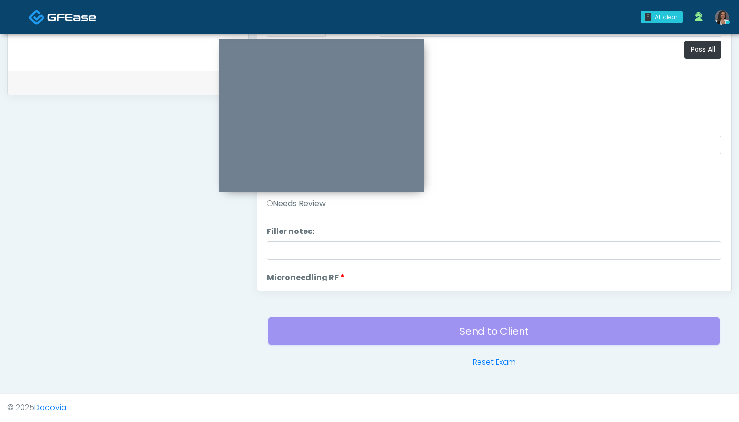
scroll to position [0, 0]
click at [703, 54] on button "Pass All" at bounding box center [702, 50] width 37 height 18
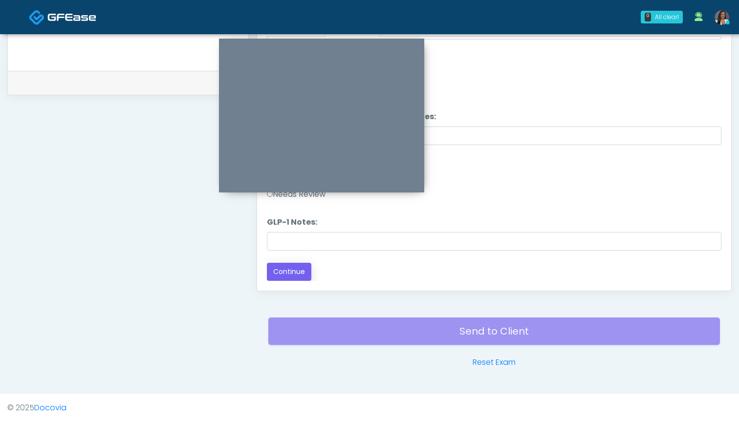
scroll to position [1924, 0]
click at [299, 274] on button "Continue" at bounding box center [289, 272] width 44 height 18
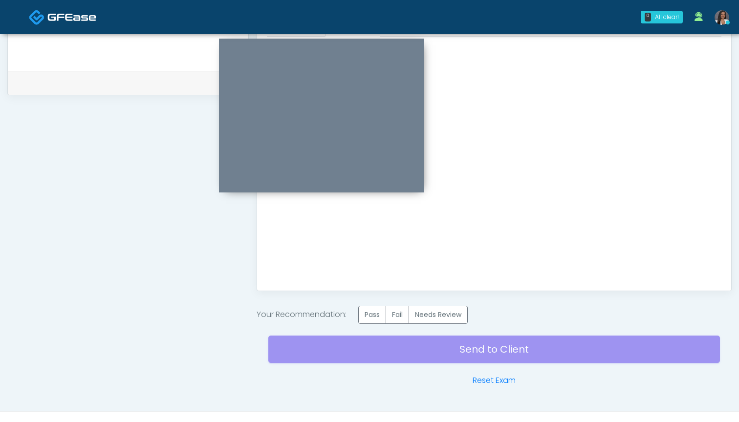
scroll to position [0, 0]
click at [377, 313] on label "Pass" at bounding box center [372, 315] width 28 height 18
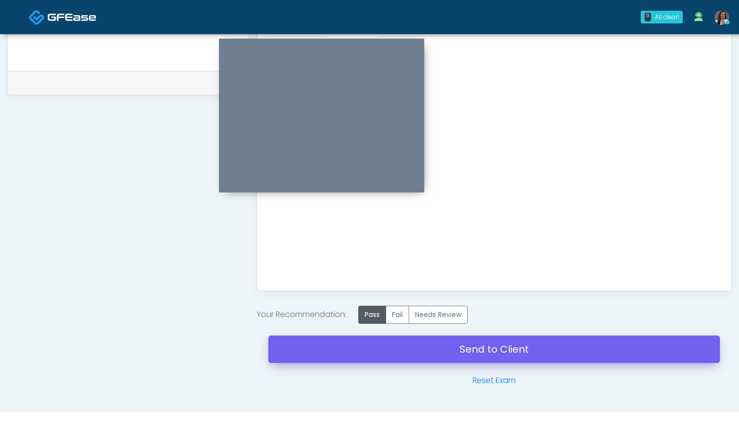
click at [451, 346] on link "Send to Client" at bounding box center [493, 349] width 451 height 27
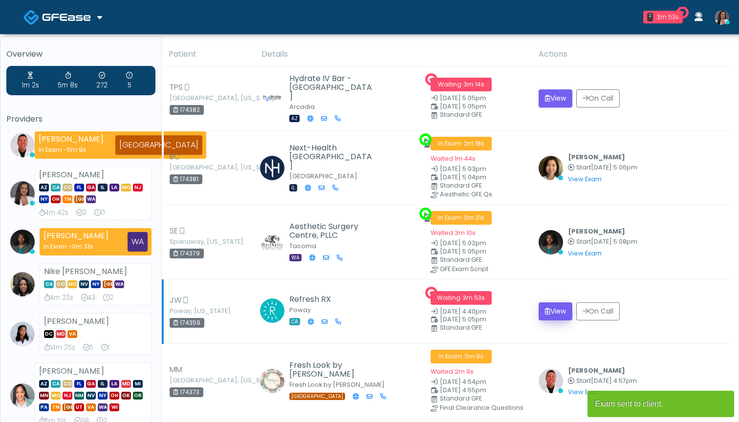
click at [553, 310] on button "View" at bounding box center [555, 311] width 34 height 18
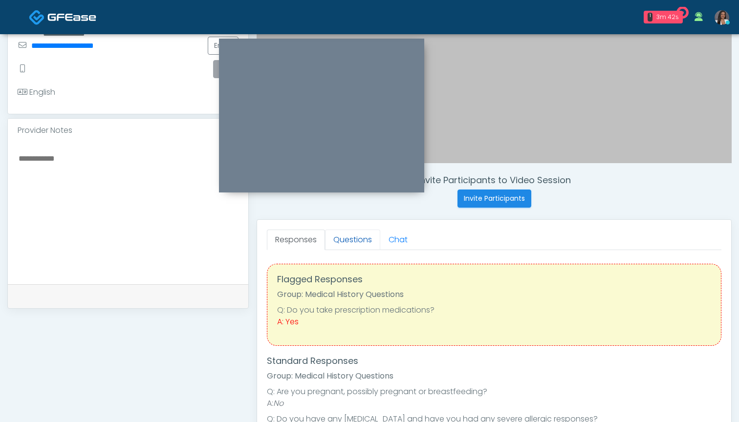
scroll to position [239, 0]
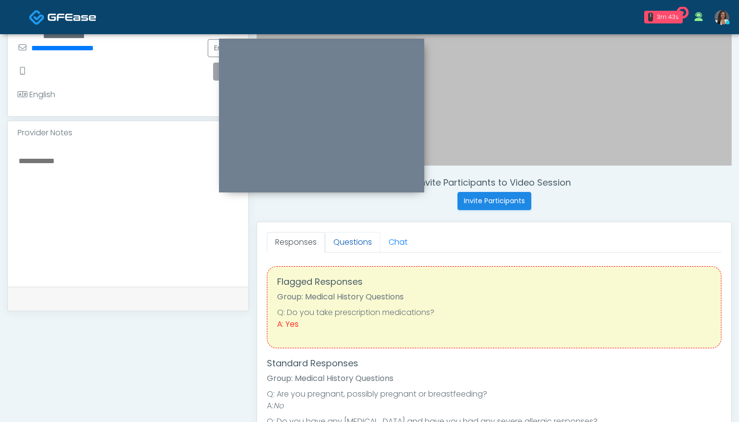
click at [349, 244] on link "Questions" at bounding box center [352, 242] width 55 height 21
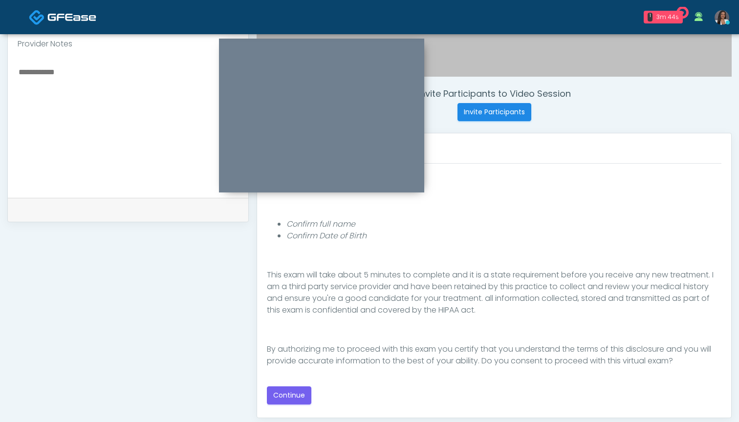
scroll to position [328, 0]
click at [281, 389] on button "Continue" at bounding box center [289, 395] width 44 height 18
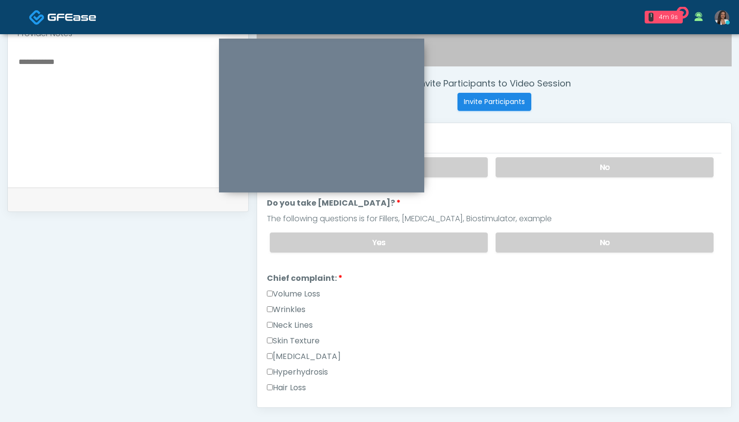
scroll to position [153, 0]
click at [281, 307] on label "Wrinkles" at bounding box center [286, 310] width 39 height 12
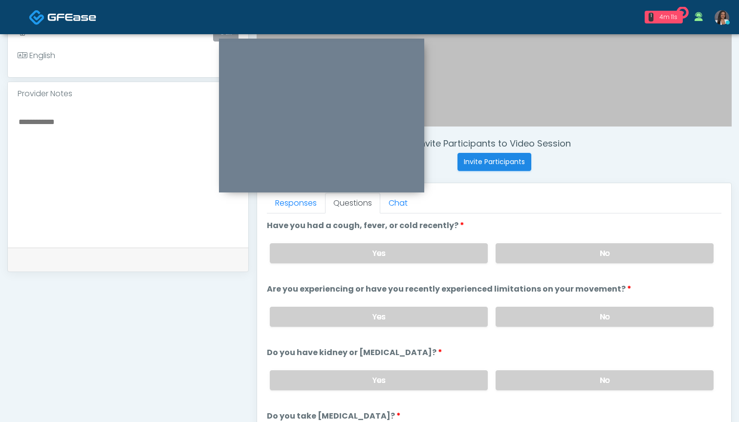
scroll to position [275, 0]
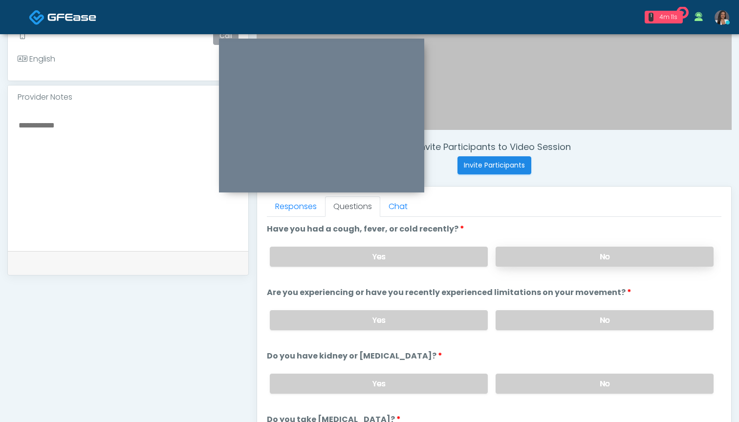
click at [533, 254] on label "No" at bounding box center [604, 257] width 218 height 20
click at [527, 320] on label "No" at bounding box center [604, 320] width 218 height 20
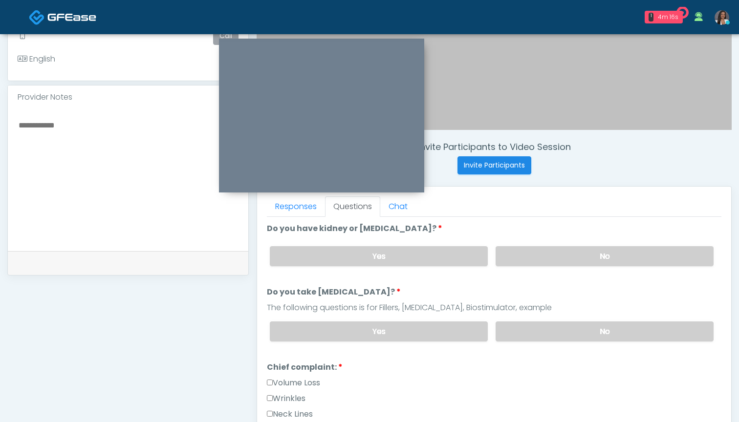
scroll to position [131, 0]
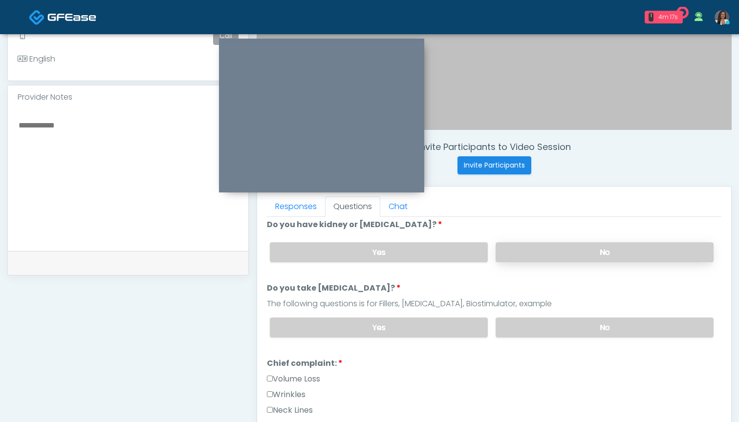
click at [518, 259] on label "No" at bounding box center [604, 252] width 218 height 20
click at [517, 329] on label "No" at bounding box center [604, 327] width 218 height 20
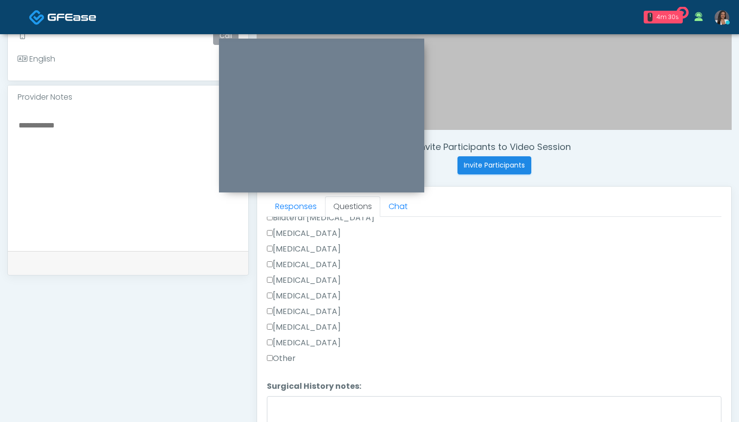
scroll to position [628, 0]
click at [290, 357] on label "Other" at bounding box center [281, 359] width 29 height 12
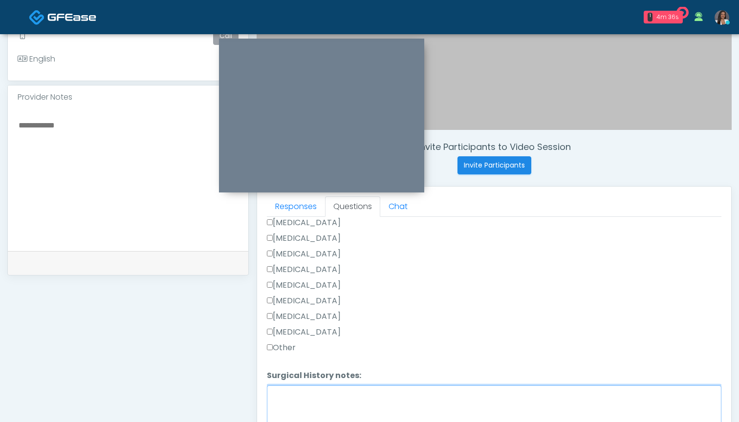
scroll to position [639, 0]
click at [355, 418] on textarea "Surgical History notes:" at bounding box center [494, 406] width 454 height 42
click at [320, 301] on label "Cholecystectomy" at bounding box center [304, 301] width 74 height 12
click at [312, 315] on label "Appendectomy" at bounding box center [304, 317] width 74 height 12
click at [381, 402] on textarea "**********" at bounding box center [494, 406] width 454 height 42
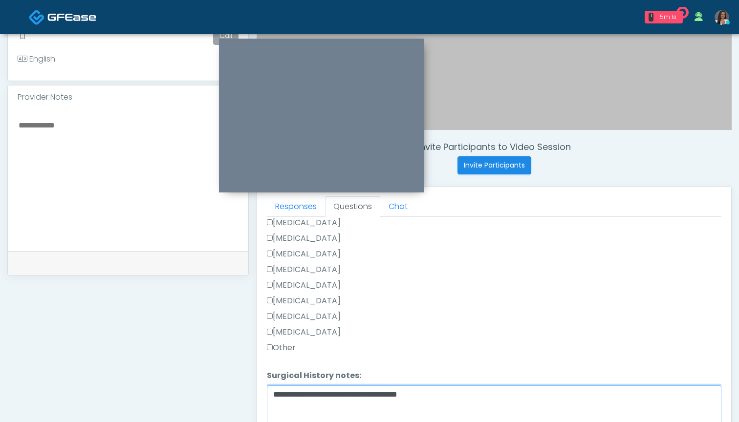
click at [393, 396] on textarea "**********" at bounding box center [494, 406] width 454 height 42
drag, startPoint x: 426, startPoint y: 394, endPoint x: 389, endPoint y: 392, distance: 37.2
click at [389, 392] on textarea "**********" at bounding box center [494, 406] width 454 height 42
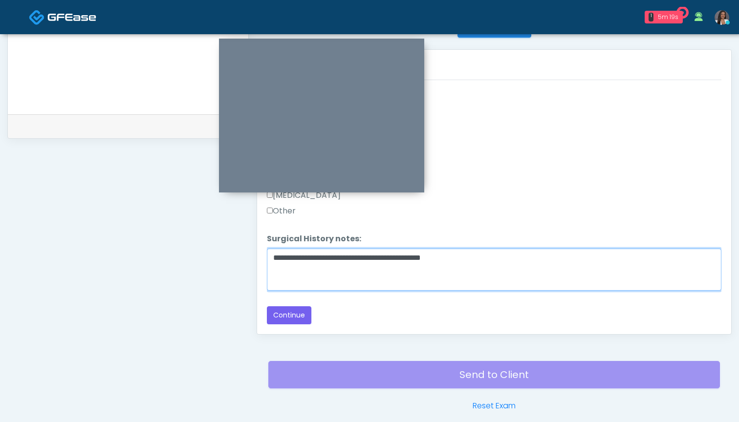
scroll to position [455, 0]
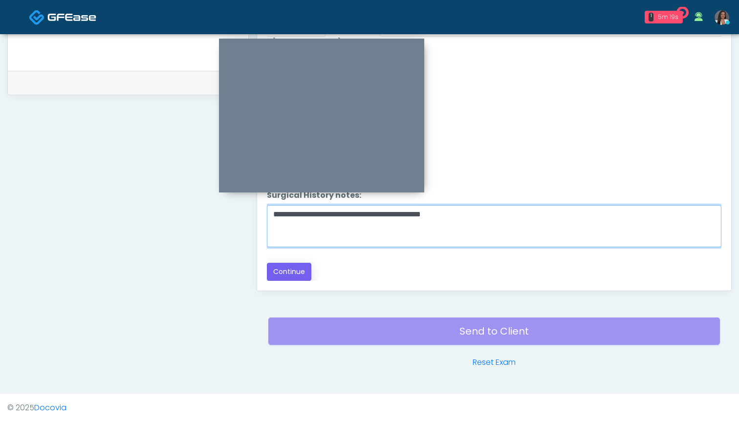
type textarea "**********"
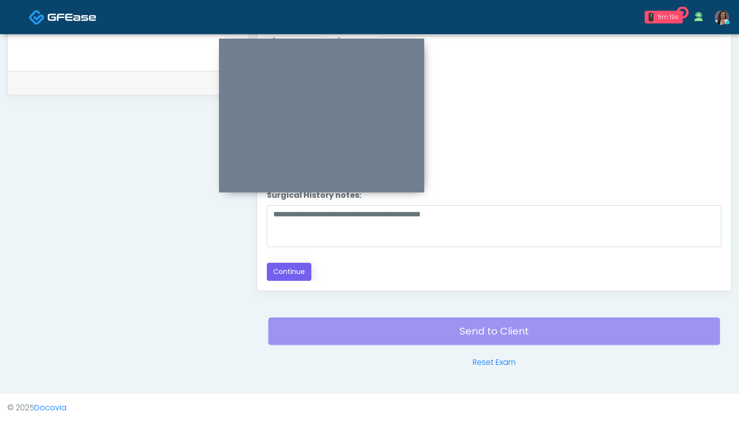
click at [293, 271] on button "Continue" at bounding box center [289, 272] width 44 height 18
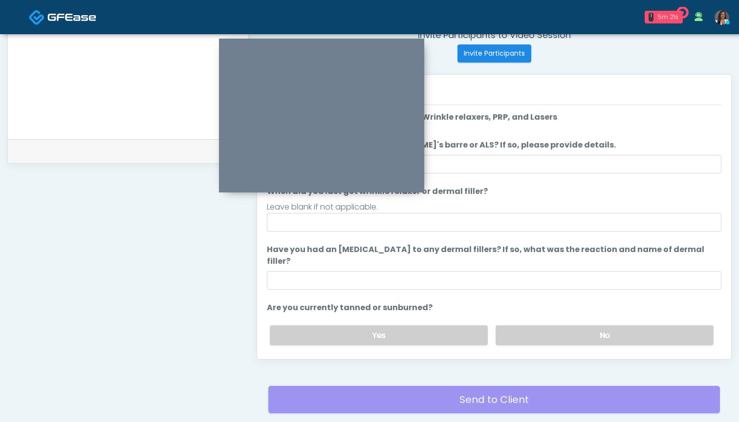
scroll to position [351, 0]
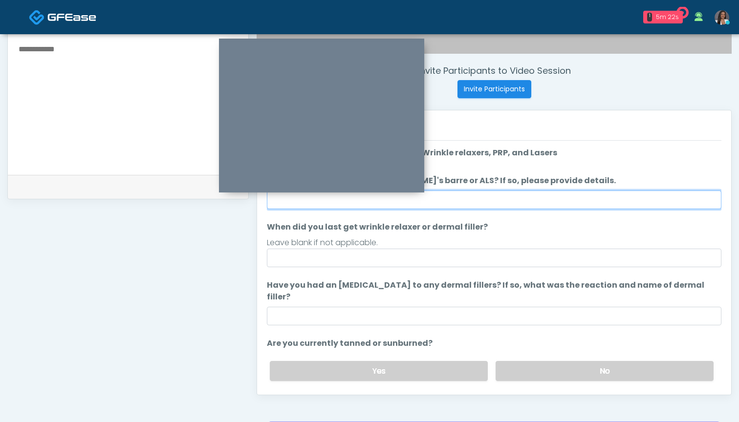
click at [491, 196] on input "Do you have a history of [PERSON_NAME]'s barre or ALS? If so, please provide de…" at bounding box center [494, 199] width 454 height 19
type input "**"
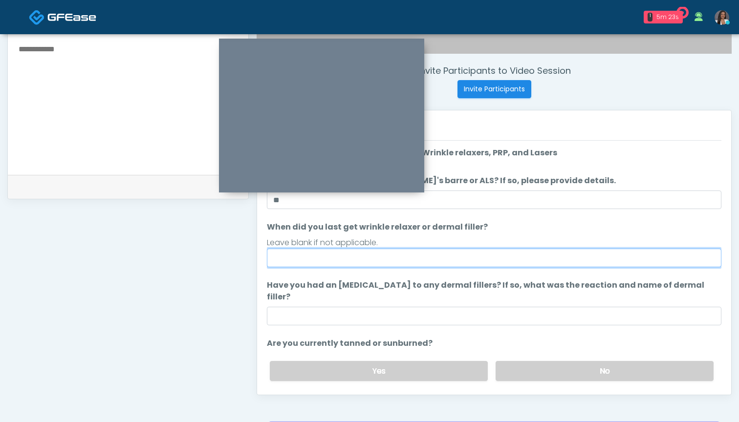
click at [486, 259] on input "When did you last get wrinkle relaxer or dermal filler?" at bounding box center [494, 258] width 454 height 19
drag, startPoint x: 298, startPoint y: 259, endPoint x: 231, endPoint y: 256, distance: 67.5
click at [231, 256] on div "**********" at bounding box center [369, 99] width 724 height 745
type input "*******"
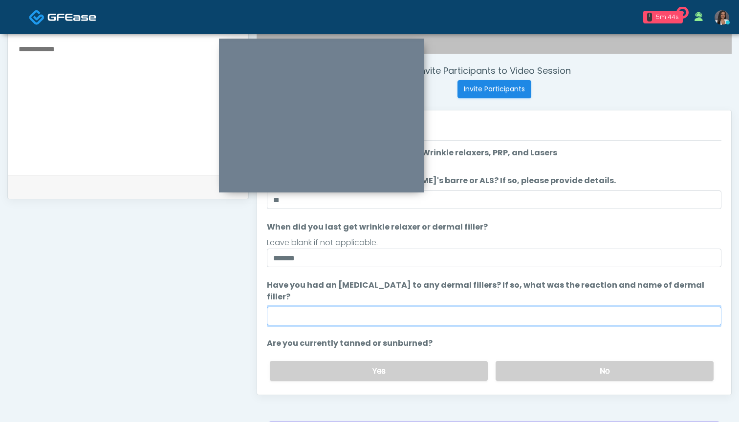
click at [324, 312] on input "Have you had an [MEDICAL_DATA] to any dermal fillers? If so, what was the react…" at bounding box center [494, 316] width 454 height 19
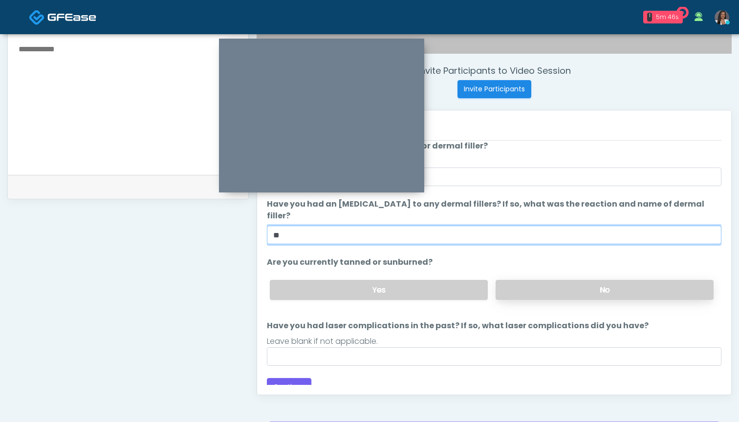
scroll to position [81, 0]
type input "**"
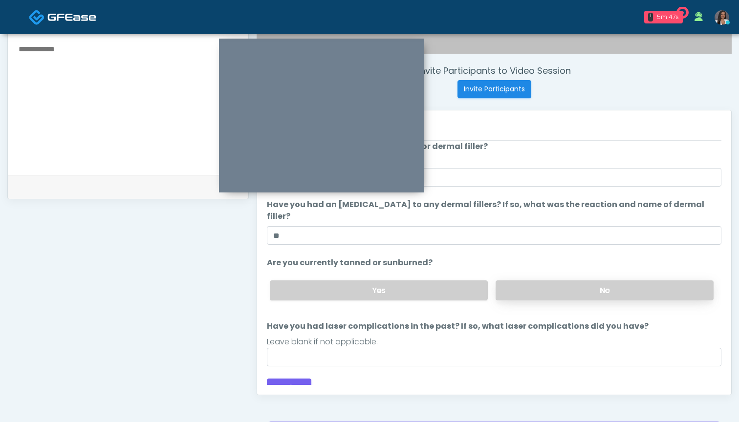
click at [520, 280] on label "No" at bounding box center [604, 290] width 218 height 20
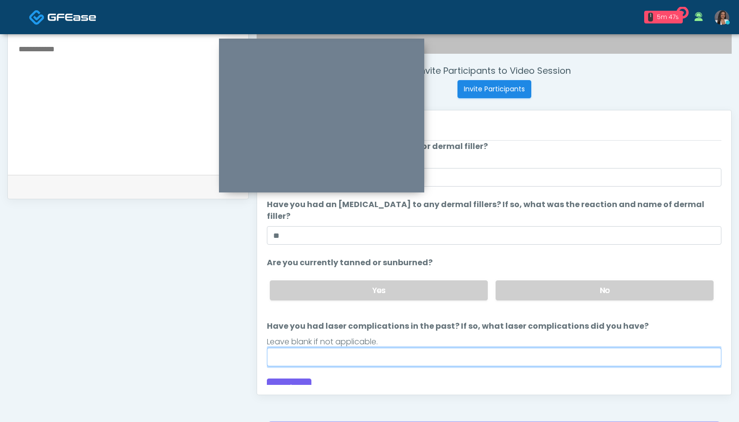
click at [459, 348] on input "Have you had laser complications in the past? If so, what laser complications d…" at bounding box center [494, 357] width 454 height 19
type input "***"
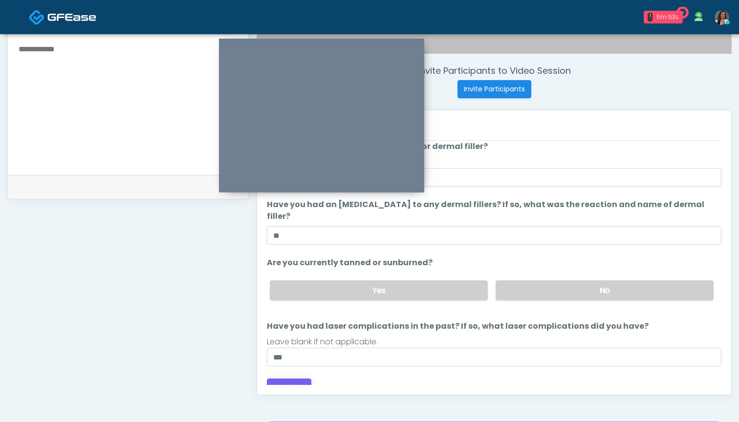
click at [293, 379] on button "Continue" at bounding box center [289, 388] width 44 height 18
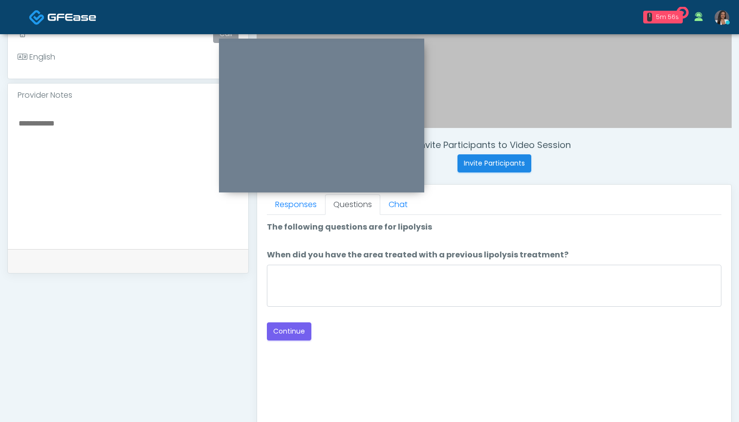
scroll to position [256, 0]
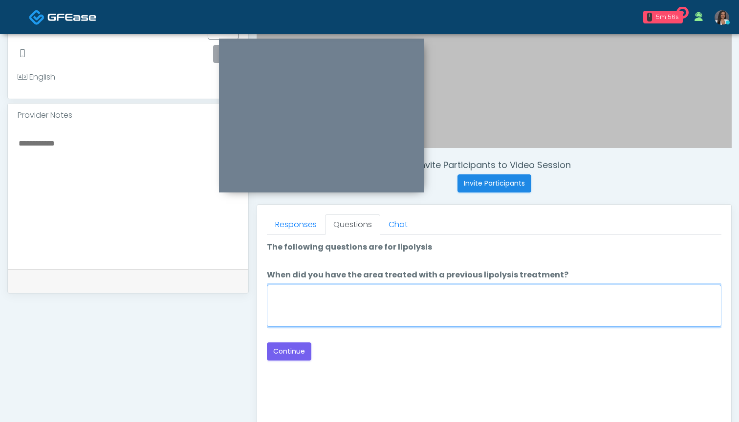
click at [505, 314] on textarea "When did you have the area treated with a previous lipolysis treatment?" at bounding box center [494, 306] width 454 height 42
type textarea "***"
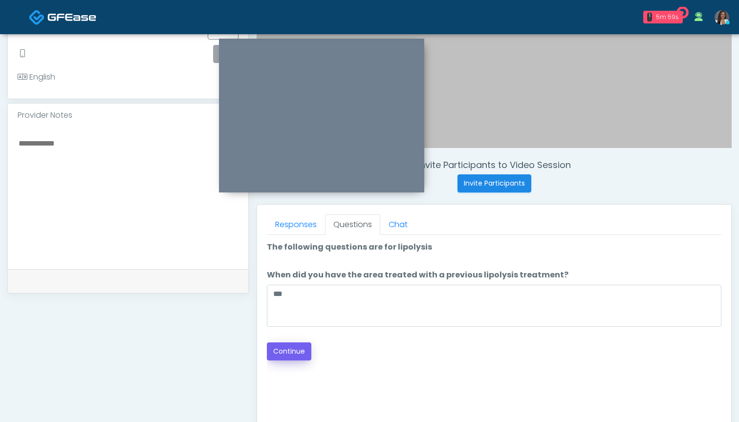
click at [288, 350] on button "Continue" at bounding box center [289, 351] width 44 height 18
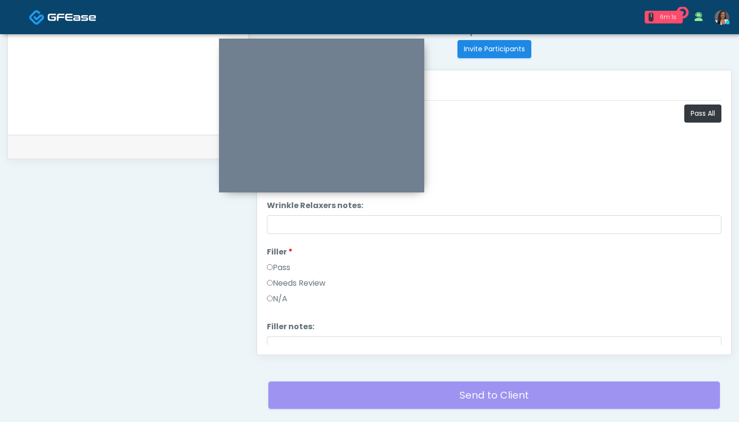
scroll to position [357, 0]
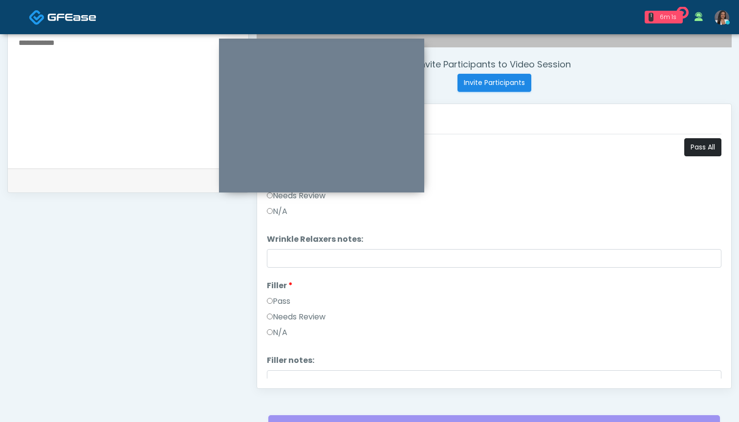
click at [689, 148] on button "Pass All" at bounding box center [702, 147] width 37 height 18
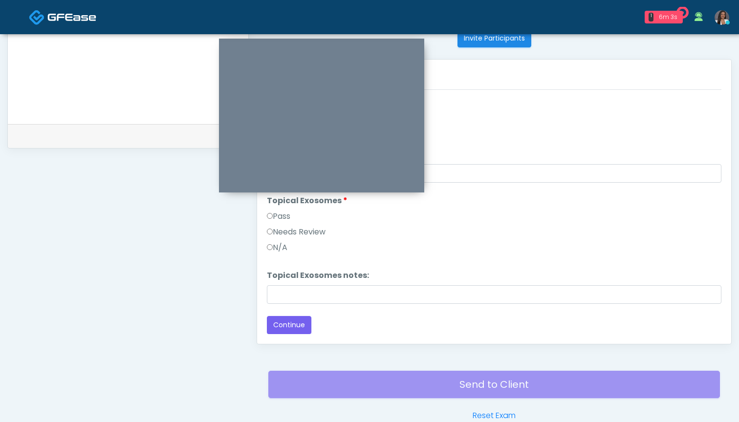
scroll to position [417, 0]
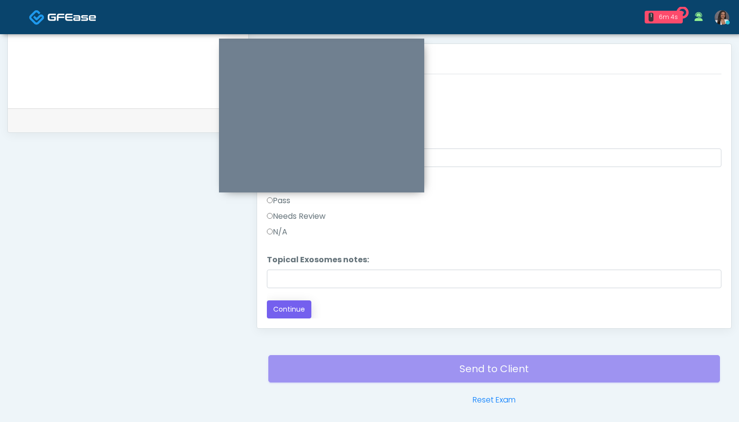
click at [292, 312] on button "Continue" at bounding box center [289, 309] width 44 height 18
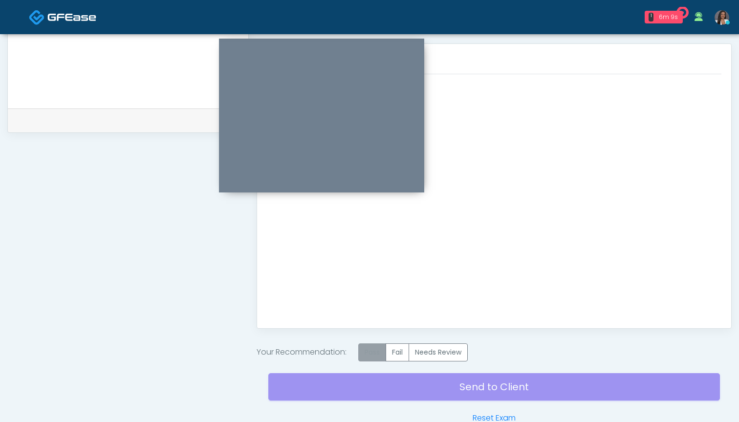
click at [372, 352] on label "Pass" at bounding box center [372, 352] width 28 height 18
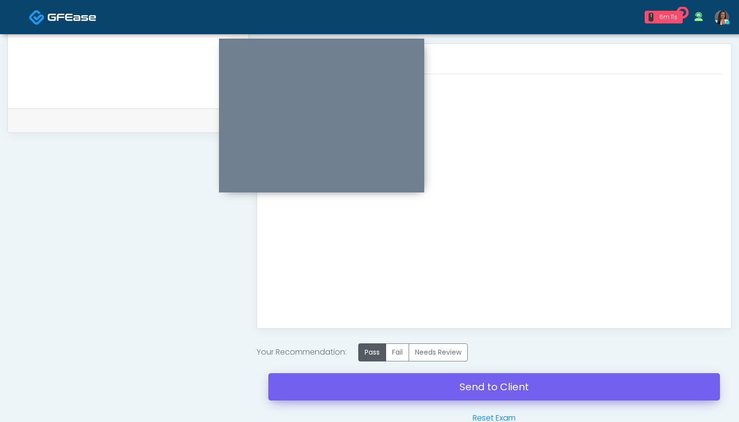
click at [469, 387] on link "Send to Client" at bounding box center [493, 386] width 451 height 27
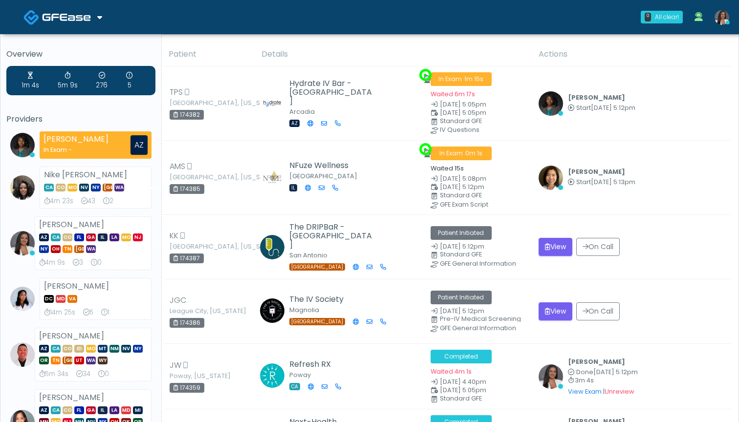
click at [552, 189] on td "Shu Dong Start Sep 26, 5:13pm View Exam | Unreview" at bounding box center [631, 178] width 198 height 74
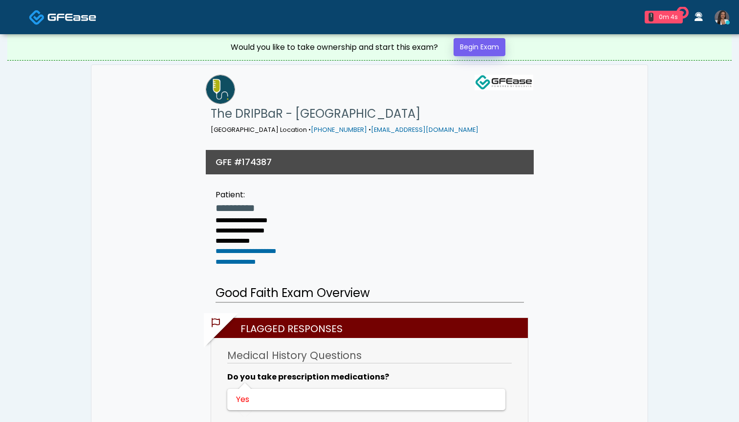
click at [479, 50] on link "Begin Exam" at bounding box center [479, 47] width 52 height 18
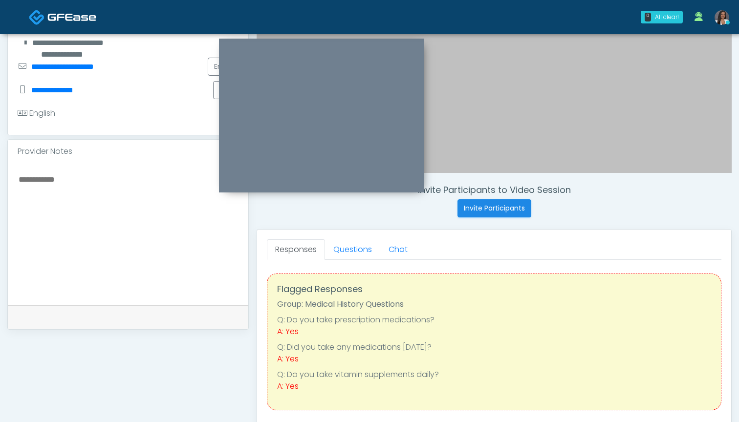
scroll to position [228, 0]
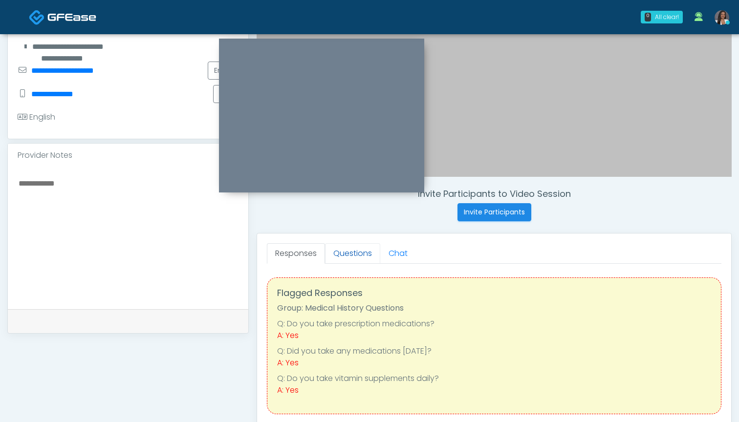
click at [346, 253] on link "Questions" at bounding box center [352, 253] width 55 height 21
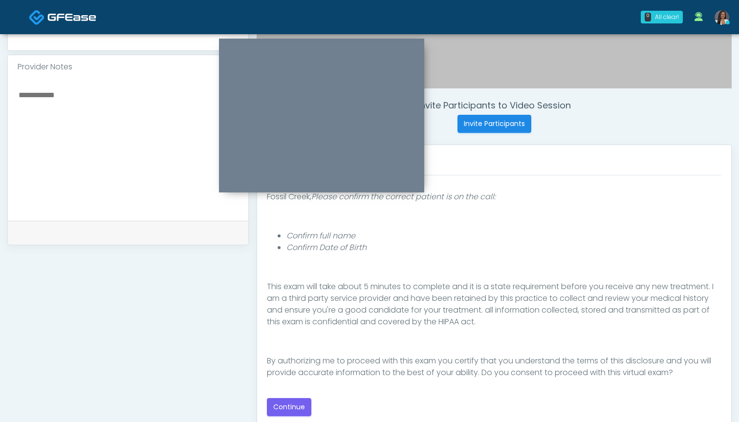
scroll to position [90, 0]
click at [299, 404] on button "Continue" at bounding box center [289, 407] width 44 height 18
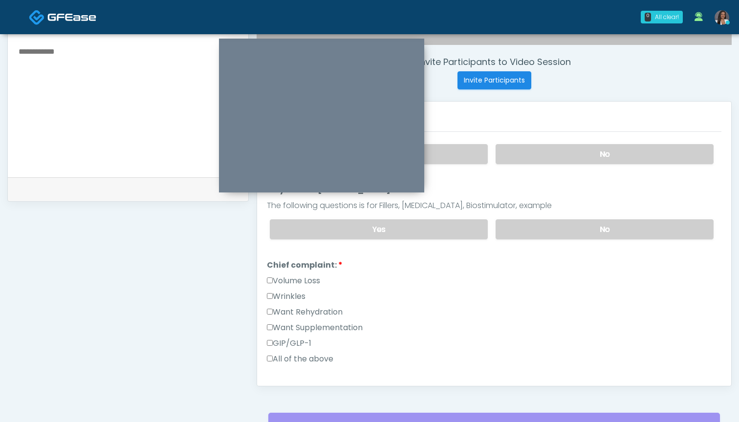
scroll to position [347, 0]
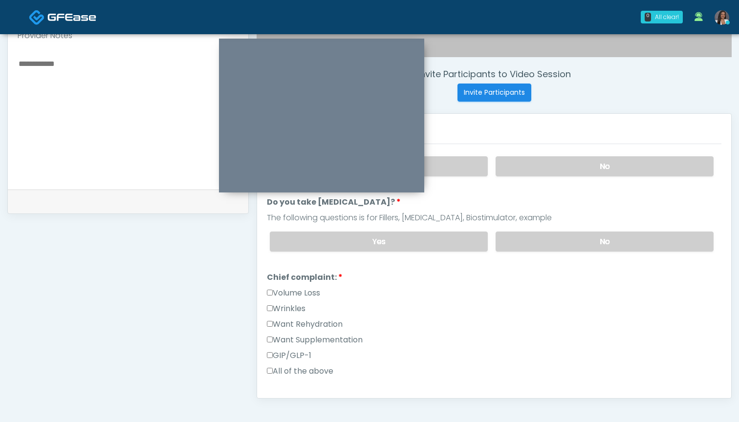
click at [306, 324] on label "Want Rehydration" at bounding box center [305, 324] width 76 height 12
click at [309, 343] on label "Want Supplementation" at bounding box center [315, 340] width 96 height 12
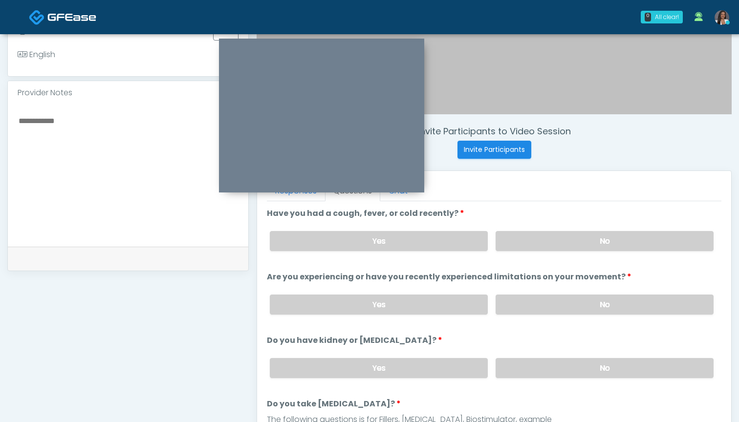
scroll to position [287, 0]
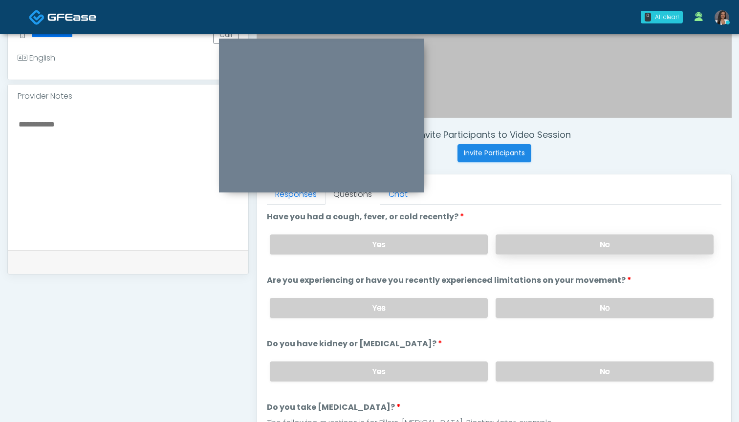
click at [529, 246] on label "No" at bounding box center [604, 244] width 218 height 20
click at [525, 306] on label "No" at bounding box center [604, 308] width 218 height 20
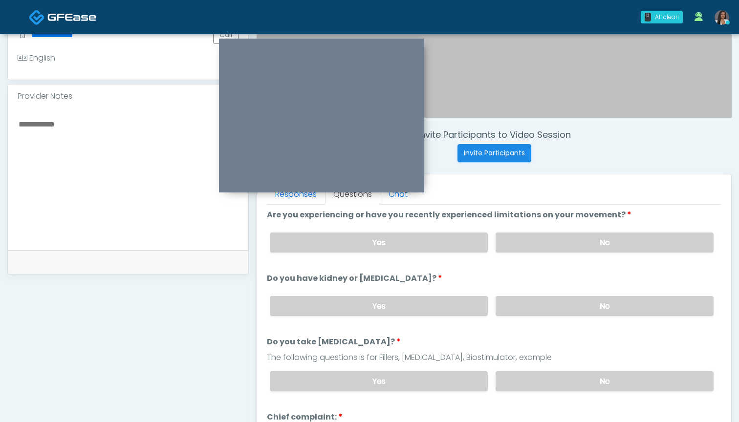
scroll to position [67, 0]
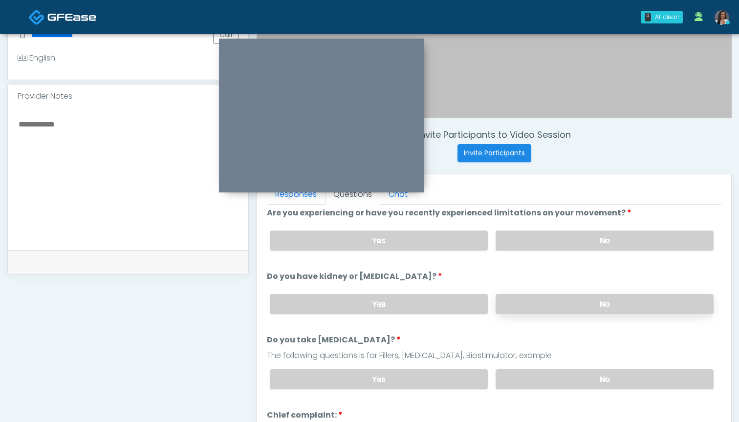
click at [513, 309] on label "No" at bounding box center [604, 304] width 218 height 20
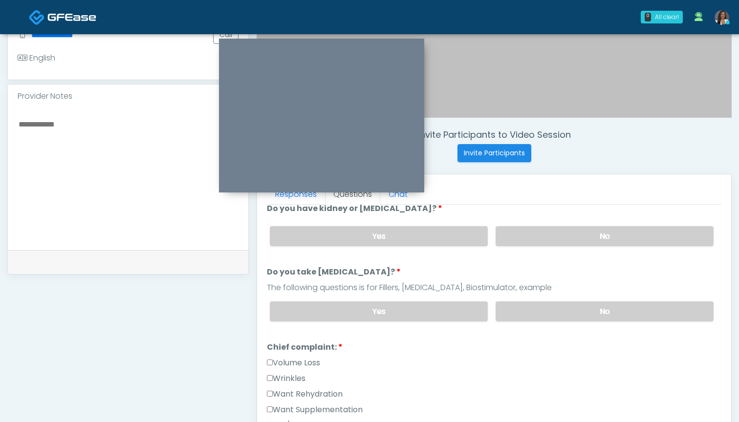
scroll to position [136, 0]
click at [531, 311] on label "No" at bounding box center [604, 311] width 218 height 20
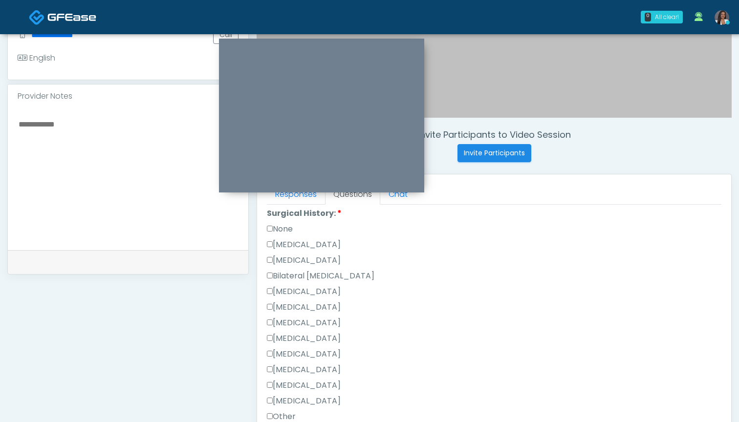
scroll to position [465, 0]
click at [289, 232] on label "None" at bounding box center [280, 228] width 26 height 12
click at [305, 261] on label "[MEDICAL_DATA]" at bounding box center [304, 260] width 74 height 12
click at [282, 230] on label "None" at bounding box center [280, 228] width 26 height 12
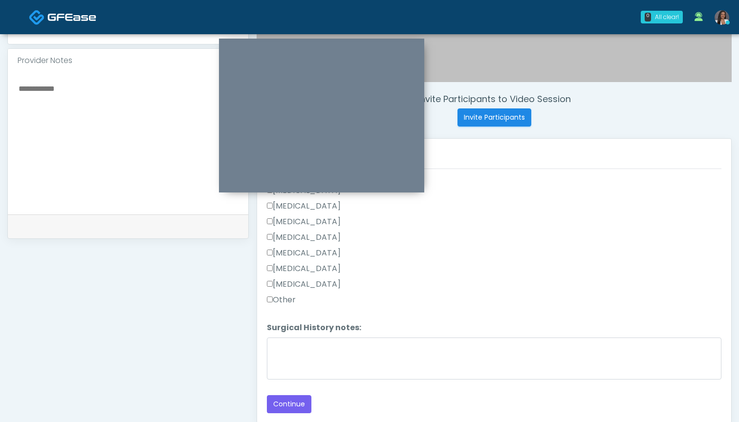
scroll to position [360, 0]
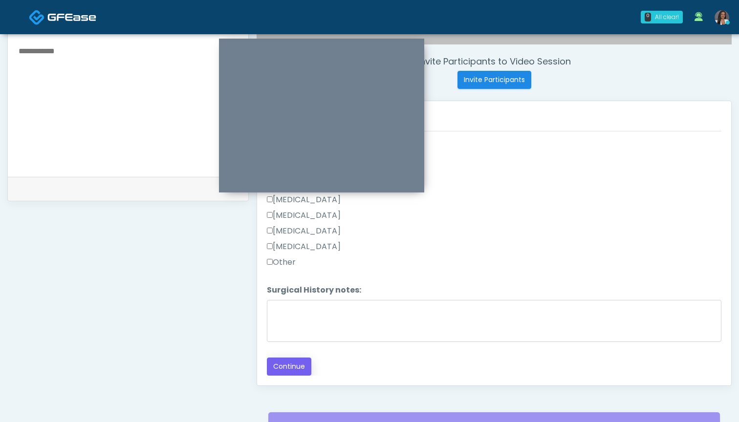
click at [286, 372] on button "Continue" at bounding box center [289, 367] width 44 height 18
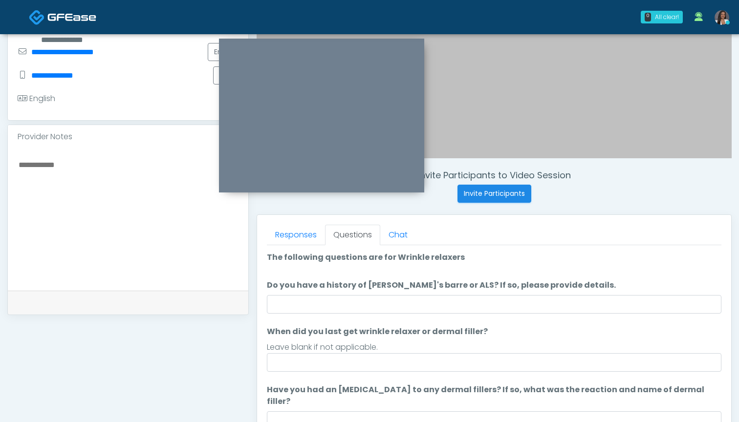
scroll to position [214, 0]
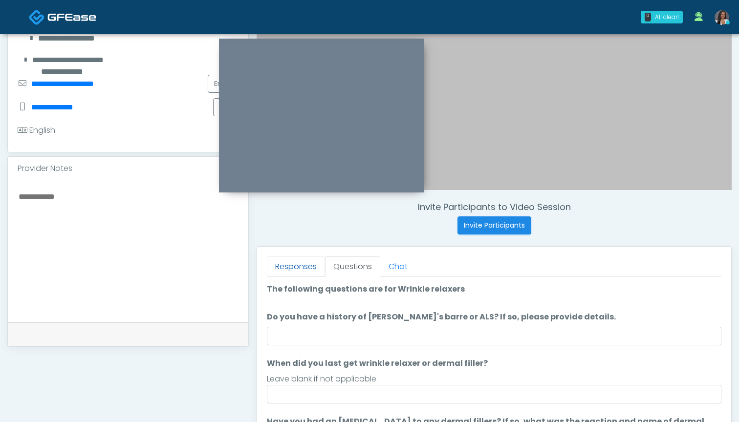
click at [309, 271] on link "Responses" at bounding box center [296, 266] width 58 height 21
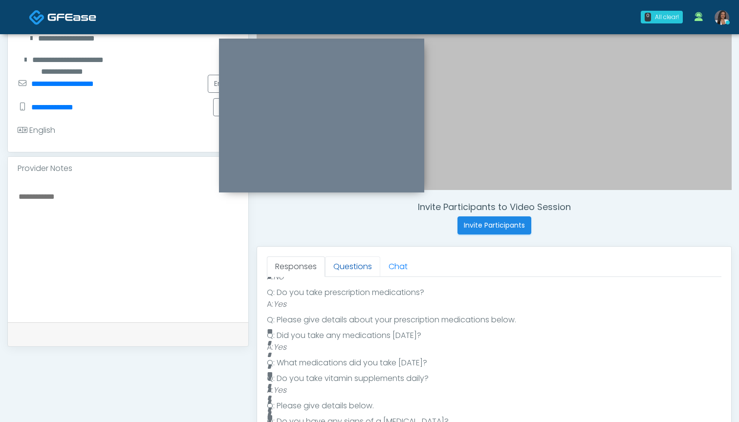
scroll to position [306, 0]
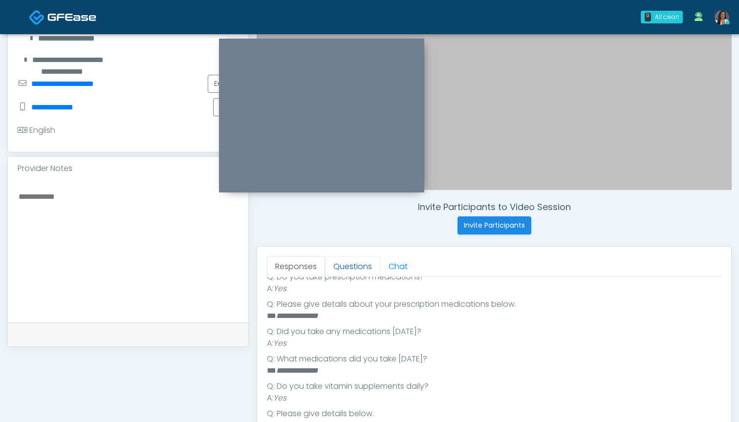
click at [347, 266] on link "Questions" at bounding box center [352, 266] width 55 height 21
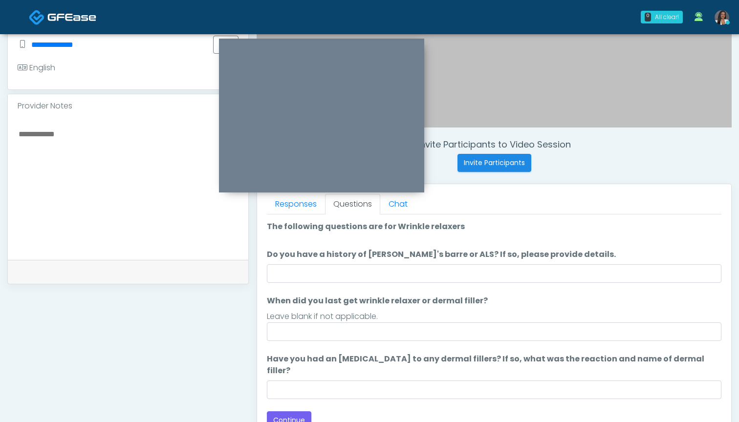
scroll to position [294, 0]
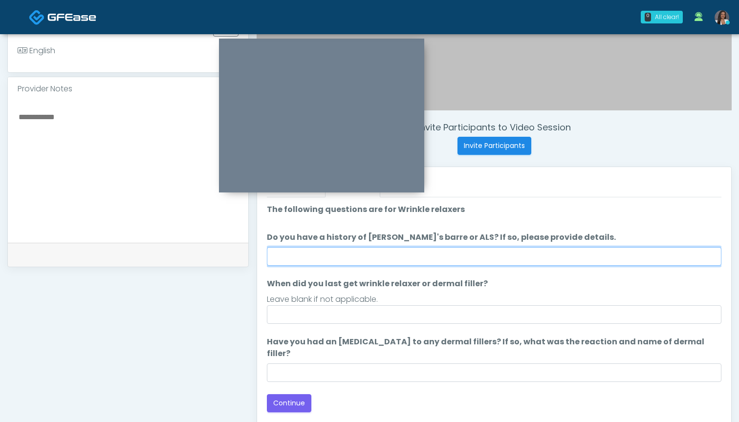
click at [411, 261] on input "Do you have a history of Guillain's barre or ALS? If so, please provide details." at bounding box center [494, 256] width 454 height 19
type input "**"
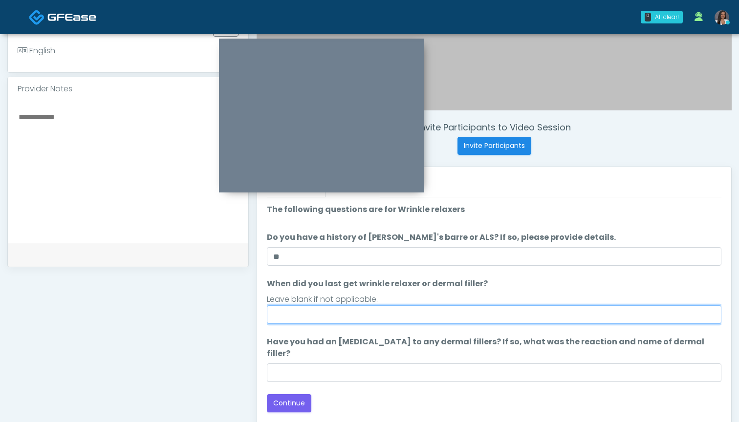
click at [409, 312] on input "When did you last get wrinkle relaxer or dermal filler?" at bounding box center [494, 314] width 454 height 19
type input "**********"
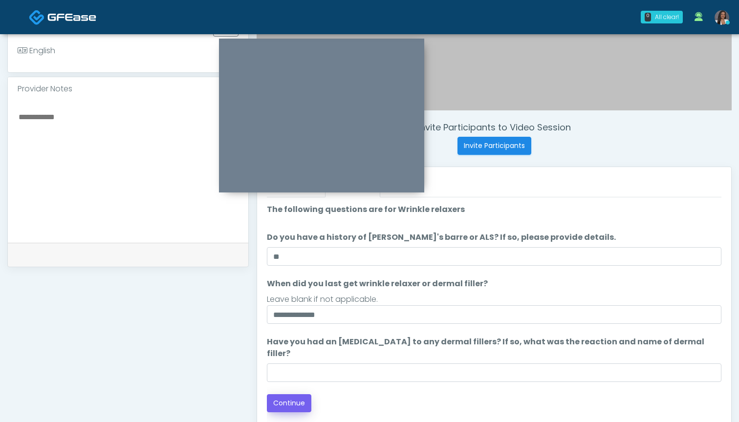
click at [296, 394] on button "Continue" at bounding box center [289, 403] width 44 height 18
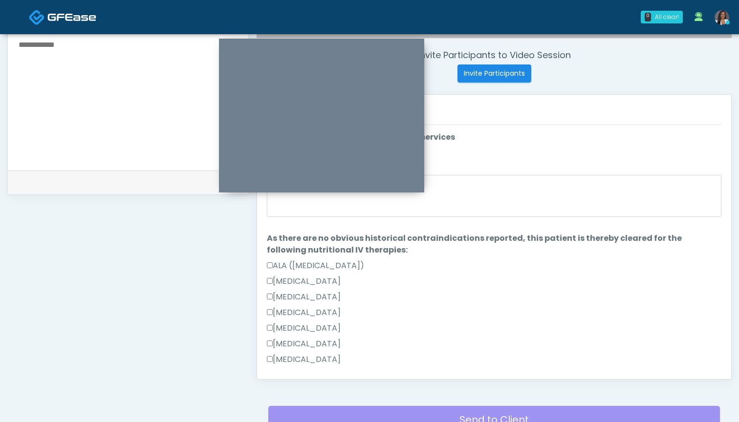
scroll to position [296, 0]
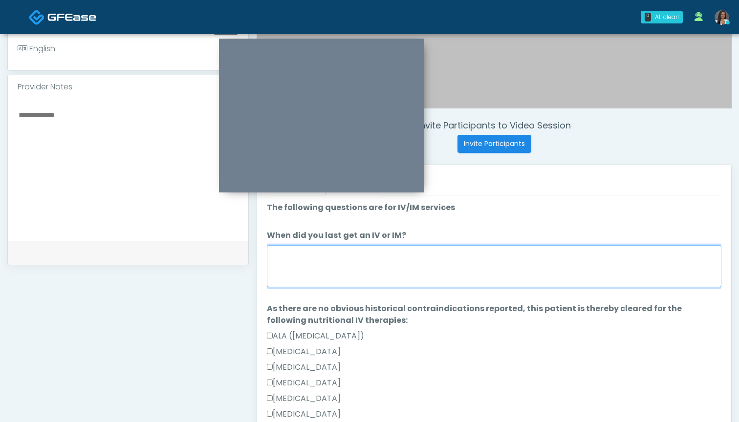
click at [448, 267] on textarea "When did you last get an IV or IM?" at bounding box center [494, 266] width 454 height 42
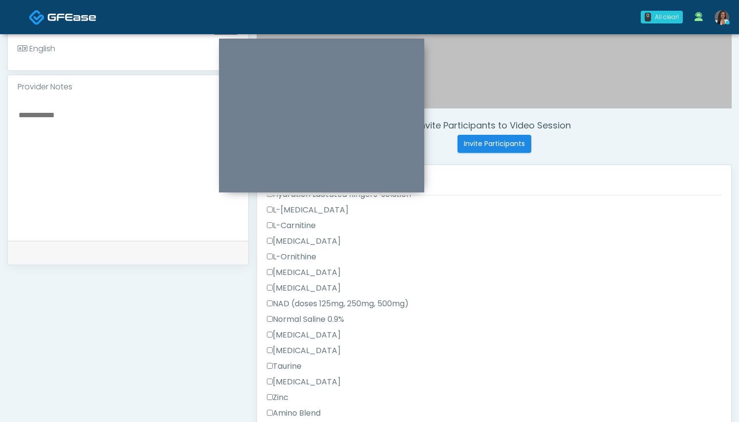
scroll to position [289, 0]
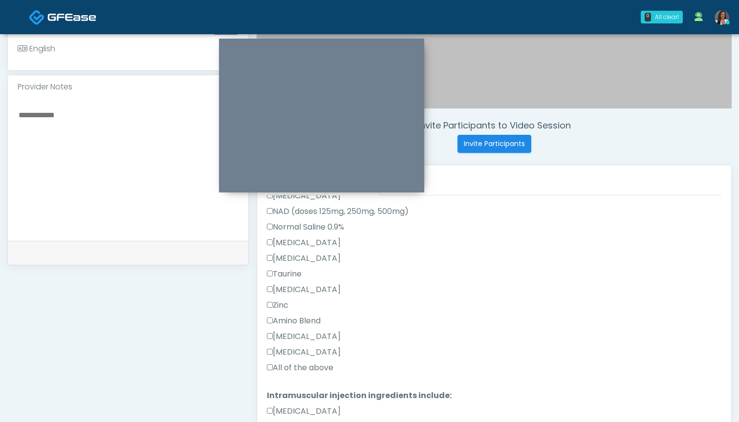
type textarea "******"
click at [307, 369] on label "All of the above" at bounding box center [300, 368] width 66 height 12
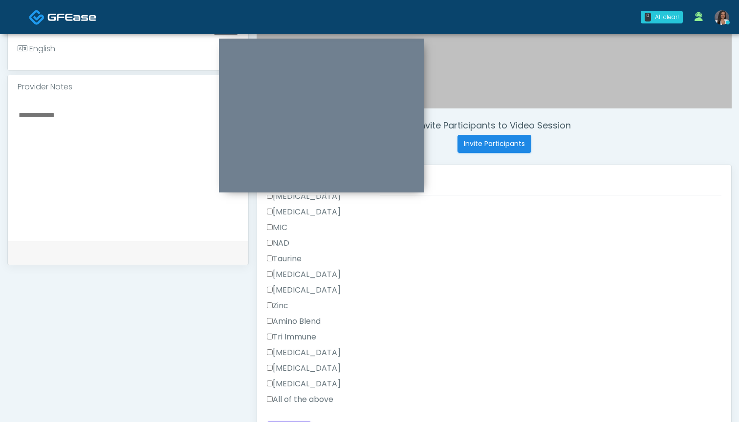
scroll to position [652, 0]
click at [296, 396] on label "All of the above" at bounding box center [300, 400] width 66 height 12
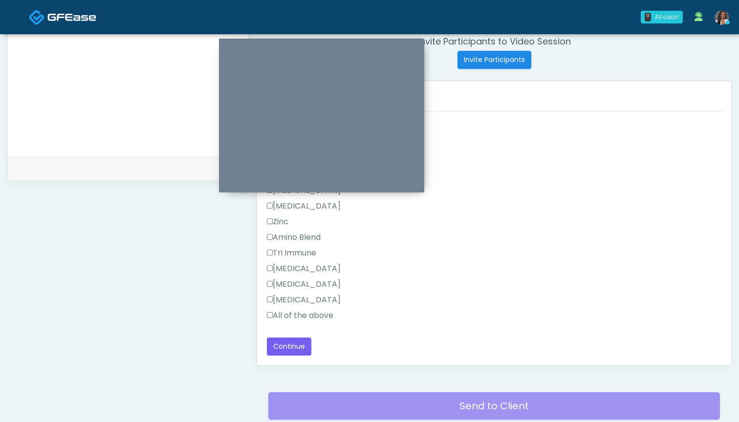
scroll to position [403, 0]
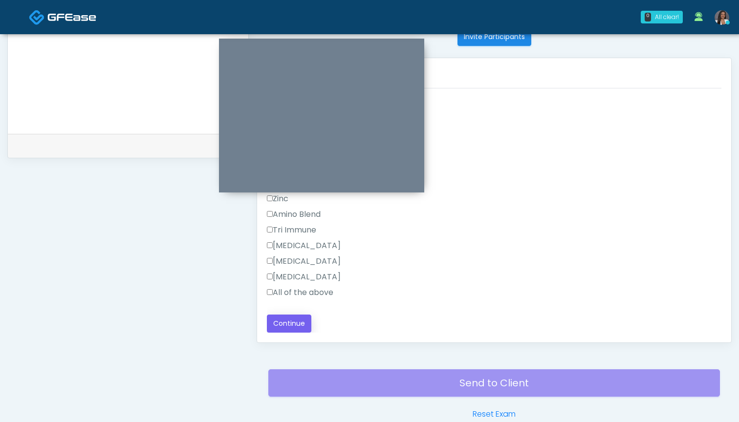
click at [286, 326] on button "Continue" at bounding box center [289, 324] width 44 height 18
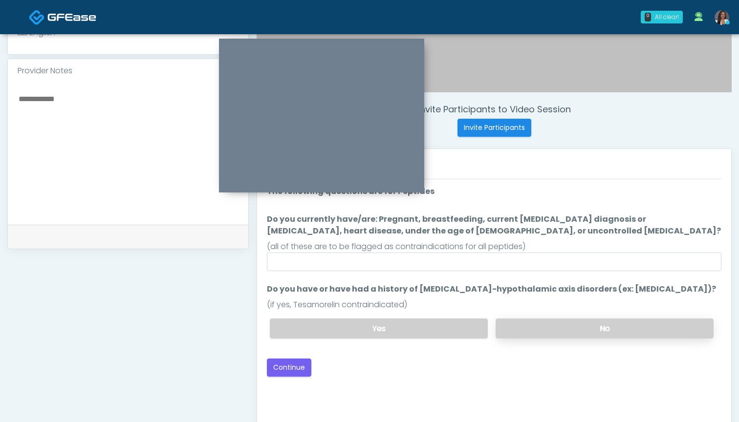
scroll to position [263, 0]
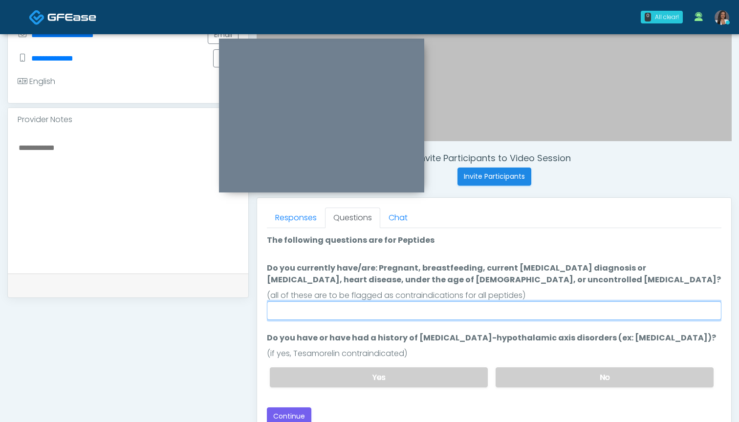
click at [466, 315] on input "Do you currently have/are: Pregnant, breastfeeding, current cancer diagnosis or…" at bounding box center [494, 310] width 454 height 19
click at [340, 310] on input "Do you currently have/are: Pregnant, breastfeeding, current cancer diagnosis or…" at bounding box center [494, 310] width 454 height 19
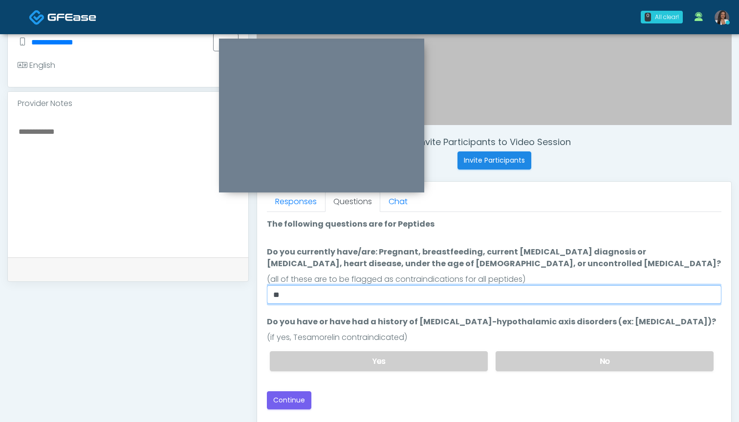
scroll to position [281, 0]
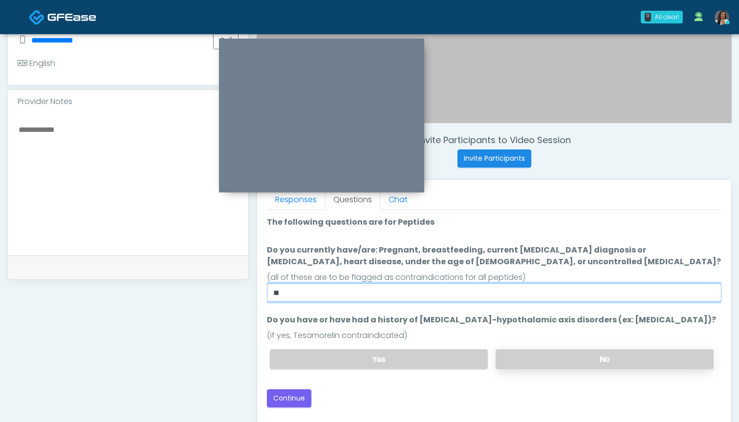
type input "**"
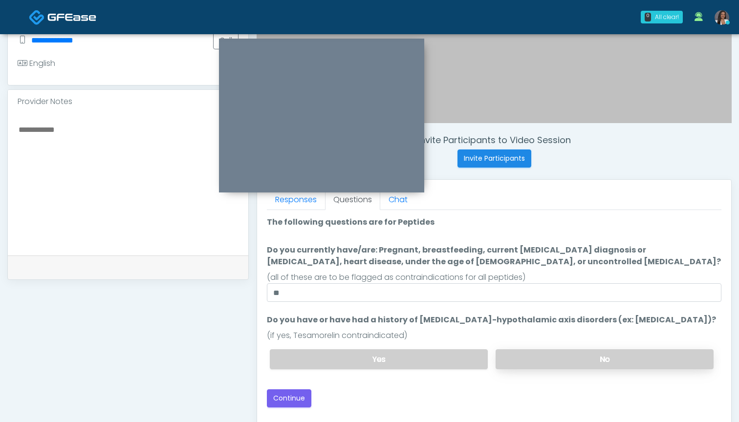
click at [527, 358] on label "No" at bounding box center [604, 359] width 218 height 20
click at [283, 397] on button "Continue" at bounding box center [289, 398] width 44 height 18
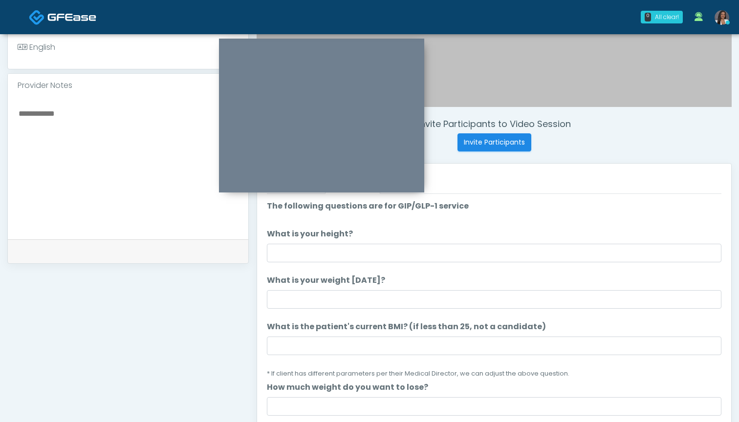
scroll to position [292, 0]
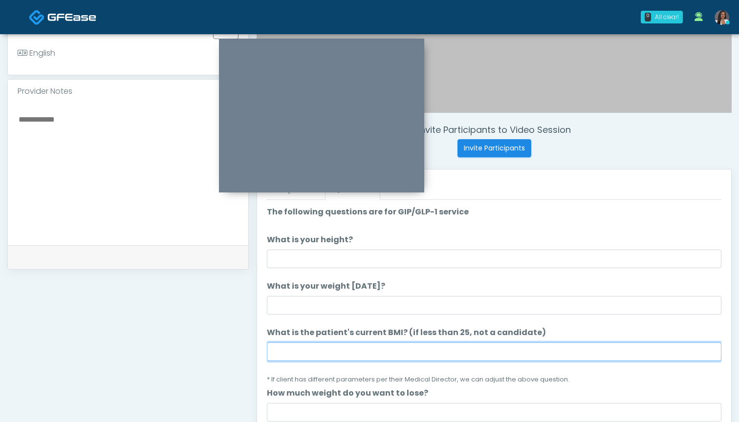
click at [345, 346] on input "What is the patient's current BMI? (if less than 25, not a candidate)" at bounding box center [494, 351] width 454 height 19
type input "****"
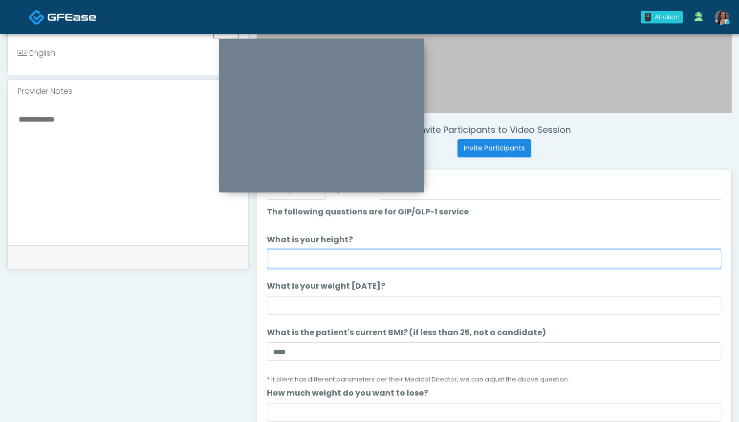
click at [348, 263] on input "What is your height?" at bounding box center [494, 259] width 454 height 19
type input "*****"
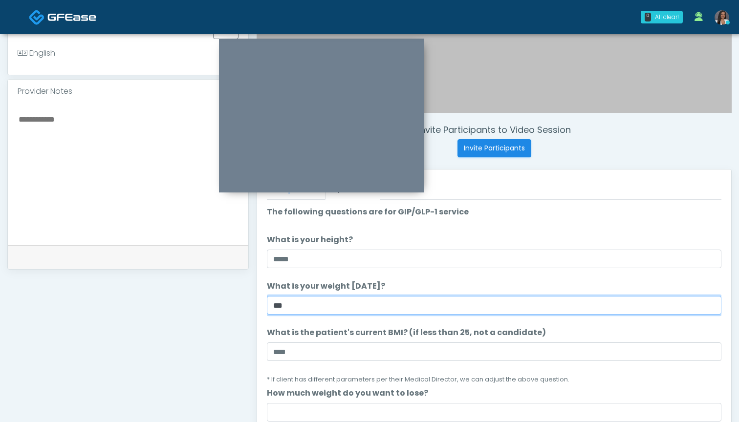
type input "***"
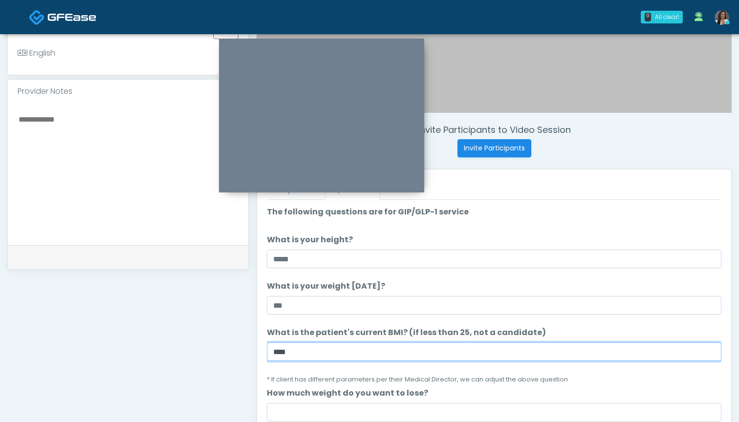
drag, startPoint x: 283, startPoint y: 351, endPoint x: 210, endPoint y: 332, distance: 76.2
click at [210, 332] on div "**********" at bounding box center [369, 159] width 724 height 745
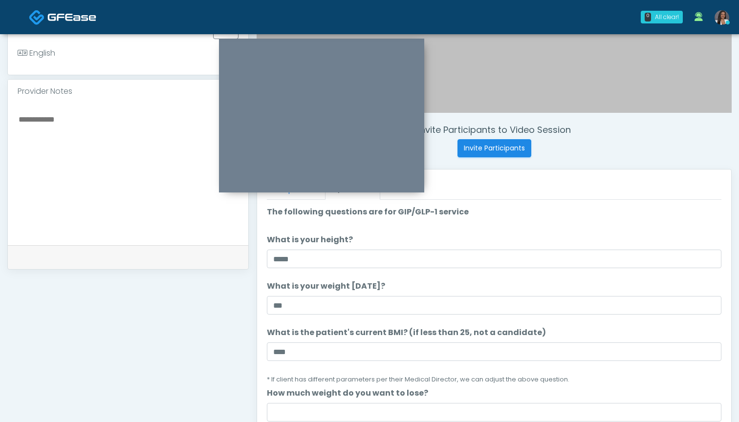
click at [62, 113] on textarea at bounding box center [128, 172] width 221 height 119
paste textarea "*****"
drag, startPoint x: 50, startPoint y: 108, endPoint x: 4, endPoint y: 111, distance: 46.0
click at [4, 111] on div "**********" at bounding box center [369, 149] width 739 height 813
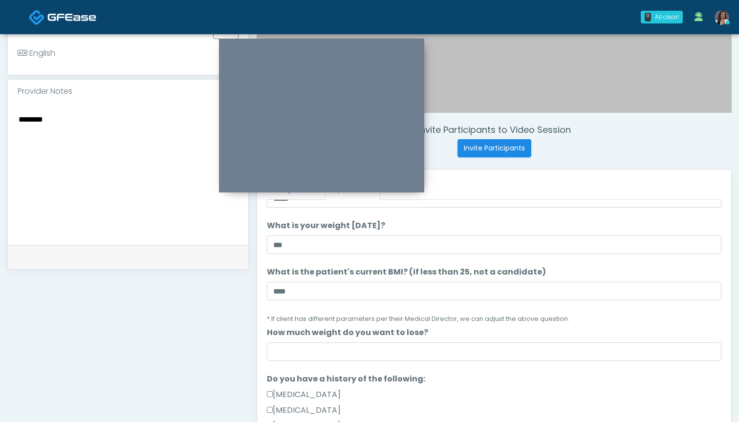
scroll to position [80, 0]
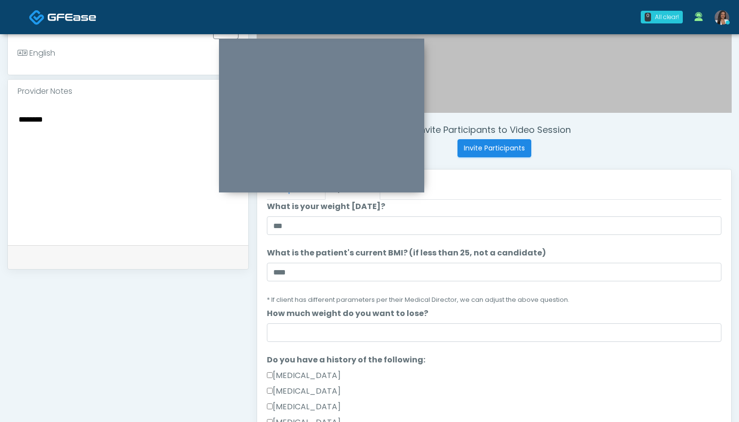
type textarea "********"
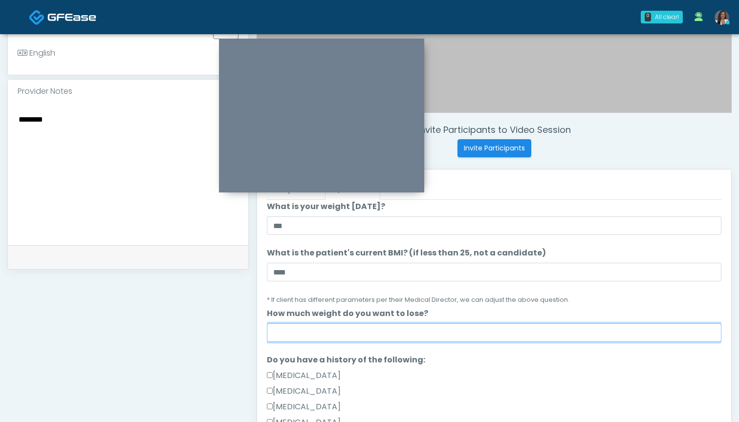
click at [365, 330] on input "How much weight do you want to lose?" at bounding box center [494, 332] width 454 height 19
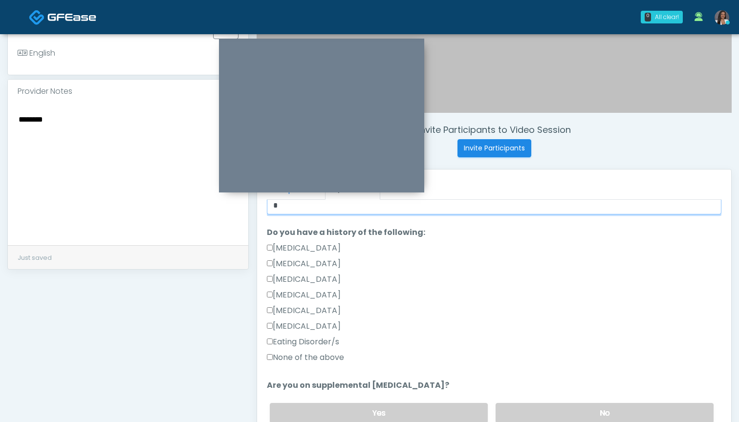
scroll to position [220, 0]
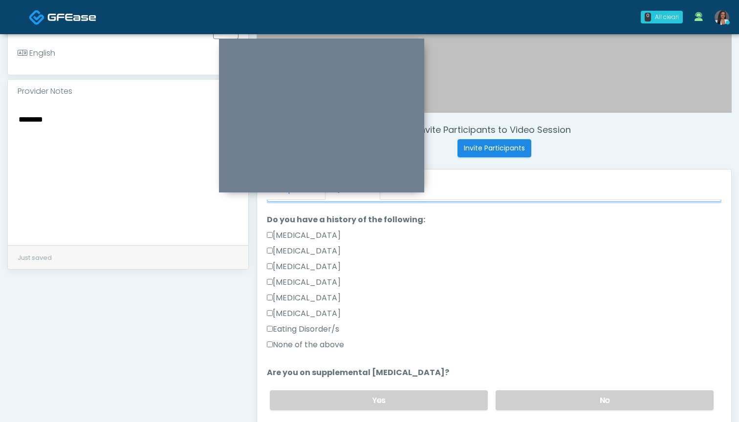
type input "*"
click at [321, 345] on label "None of the above" at bounding box center [305, 345] width 77 height 12
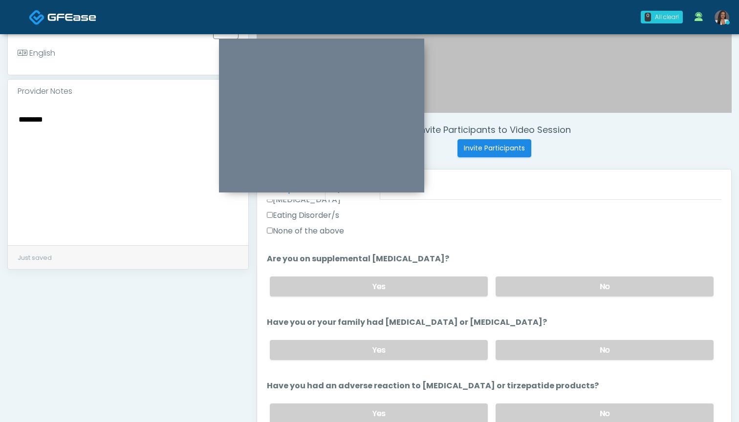
scroll to position [344, 0]
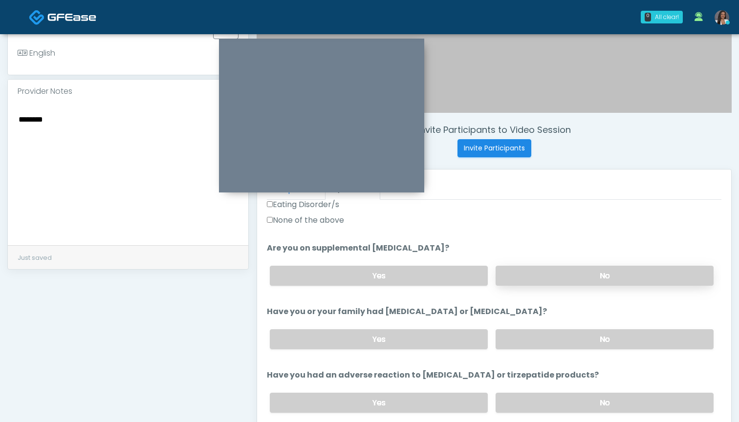
click at [522, 277] on label "No" at bounding box center [604, 276] width 218 height 20
click at [521, 344] on label "No" at bounding box center [604, 339] width 218 height 20
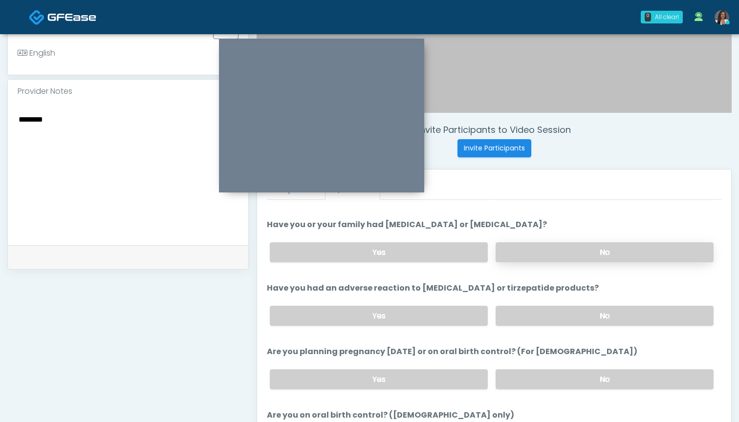
scroll to position [440, 0]
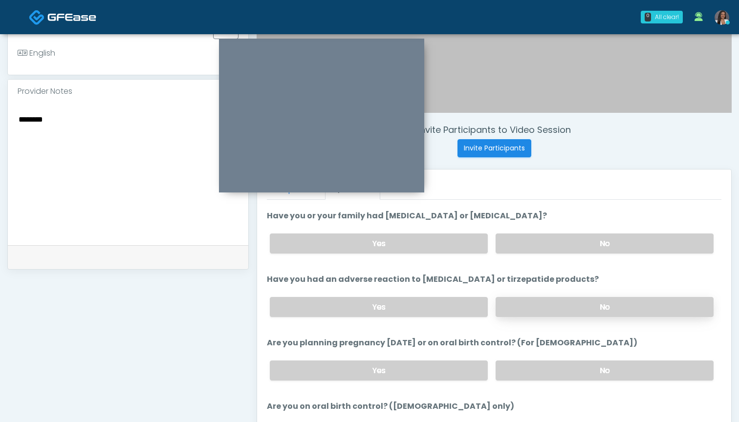
click at [524, 304] on label "No" at bounding box center [604, 307] width 218 height 20
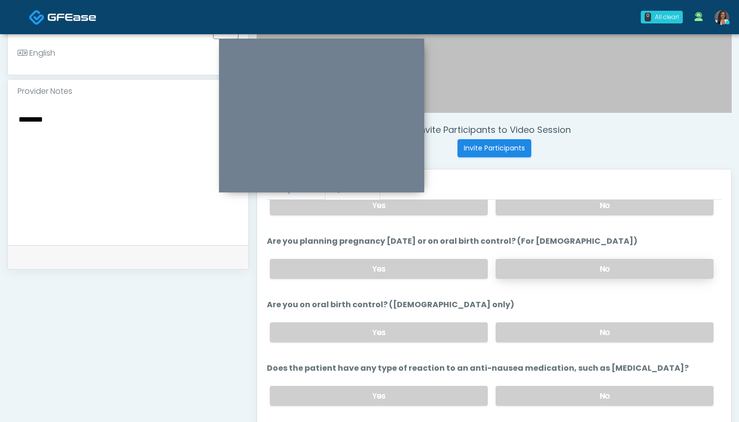
scroll to position [542, 0]
click at [512, 269] on label "No" at bounding box center [604, 269] width 218 height 20
click at [515, 335] on label "No" at bounding box center [604, 332] width 218 height 20
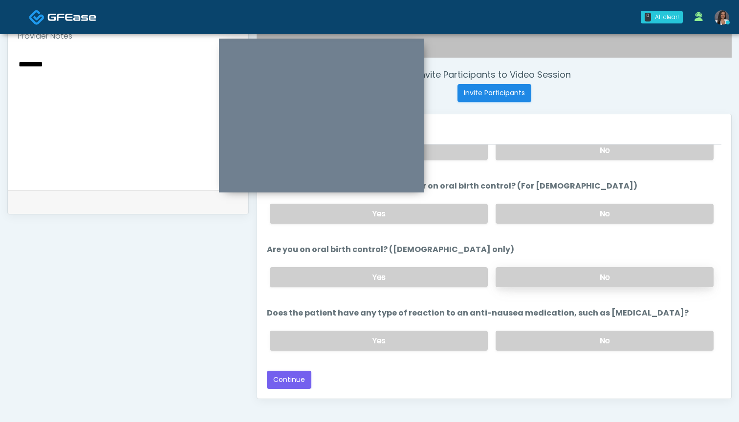
scroll to position [352, 0]
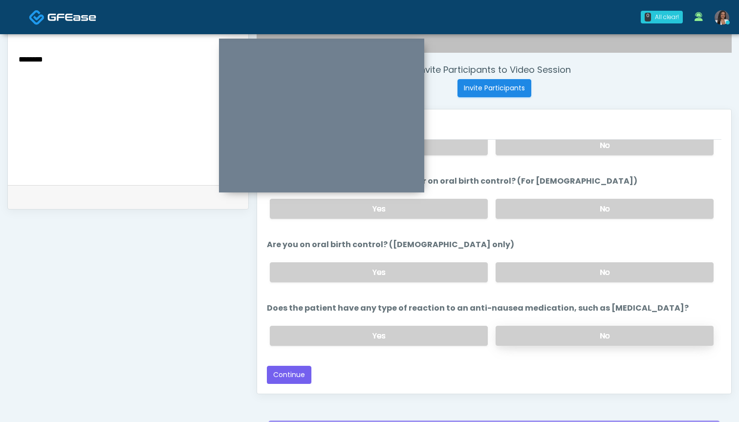
click at [520, 336] on label "No" at bounding box center [604, 336] width 218 height 20
click at [292, 371] on button "Continue" at bounding box center [289, 375] width 44 height 18
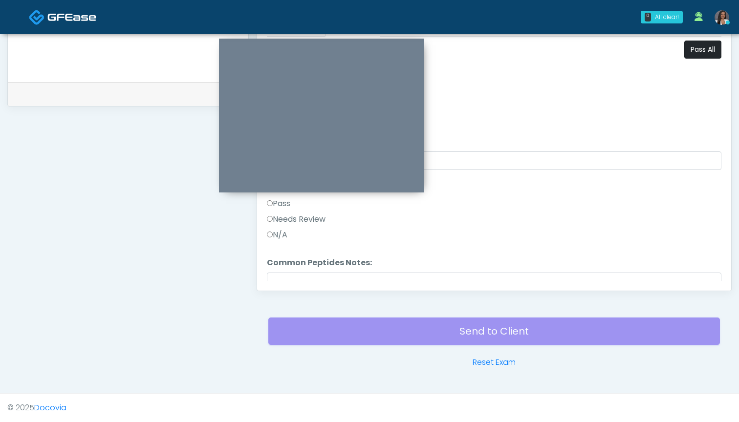
scroll to position [0, 0]
click at [695, 52] on button "Pass All" at bounding box center [702, 50] width 37 height 18
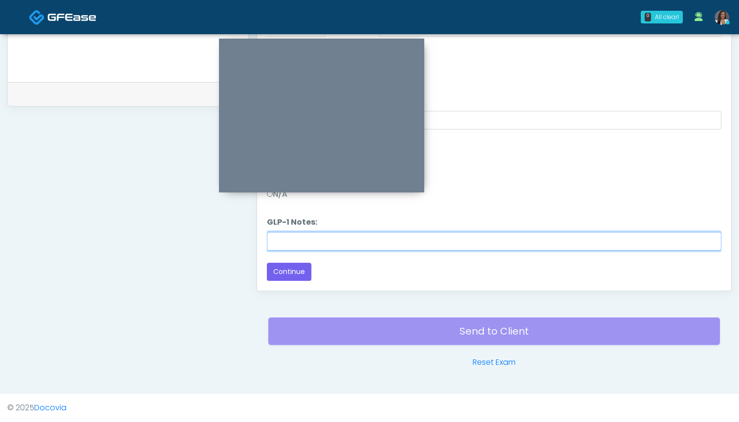
click at [499, 243] on input "GLP-1 Notes:" at bounding box center [494, 241] width 454 height 19
paste input "********"
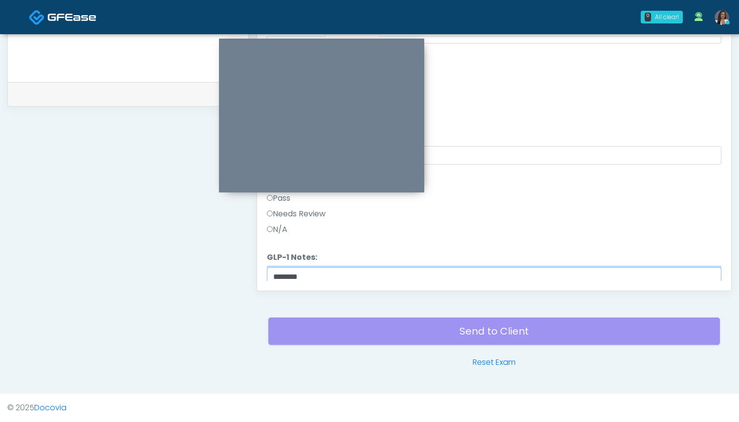
scroll to position [239, 0]
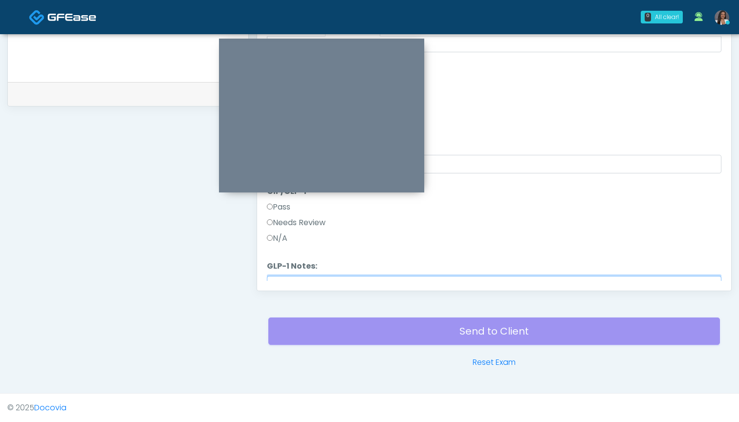
type input "********"
click at [306, 225] on label "Needs Review" at bounding box center [296, 223] width 59 height 12
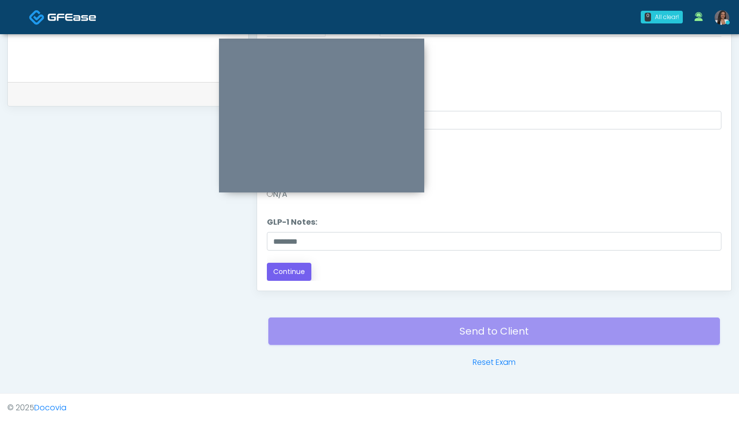
scroll to position [283, 0]
click at [287, 269] on button "Continue" at bounding box center [289, 272] width 44 height 18
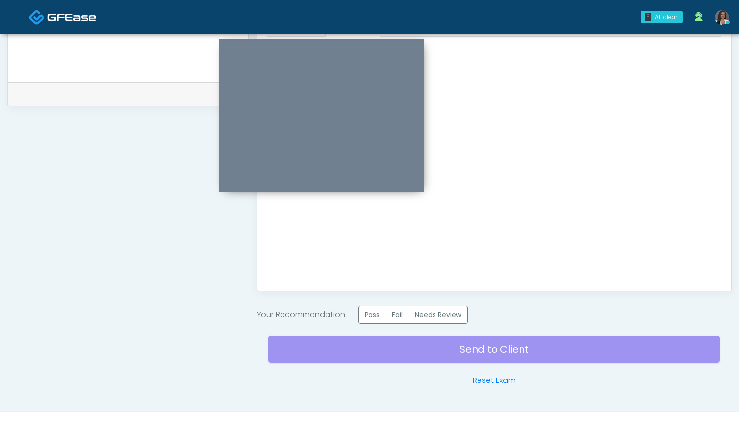
scroll to position [0, 0]
click at [375, 317] on label "Pass" at bounding box center [372, 315] width 28 height 18
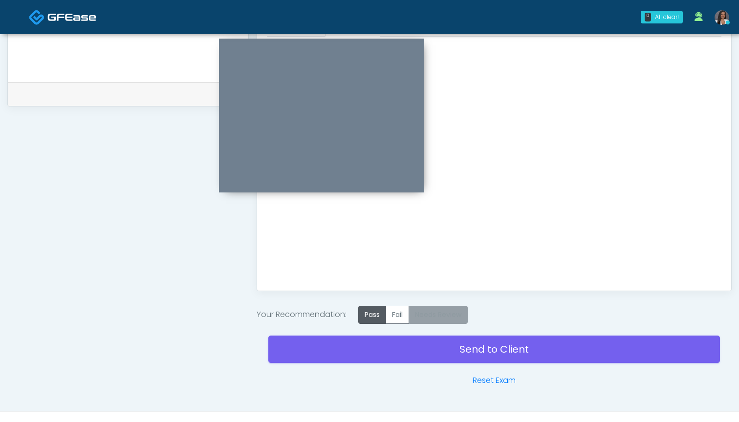
click at [444, 314] on label "Needs Review" at bounding box center [437, 315] width 59 height 18
drag, startPoint x: 468, startPoint y: 348, endPoint x: 371, endPoint y: 200, distance: 177.7
click at [468, 348] on link "Send to Client" at bounding box center [493, 349] width 451 height 27
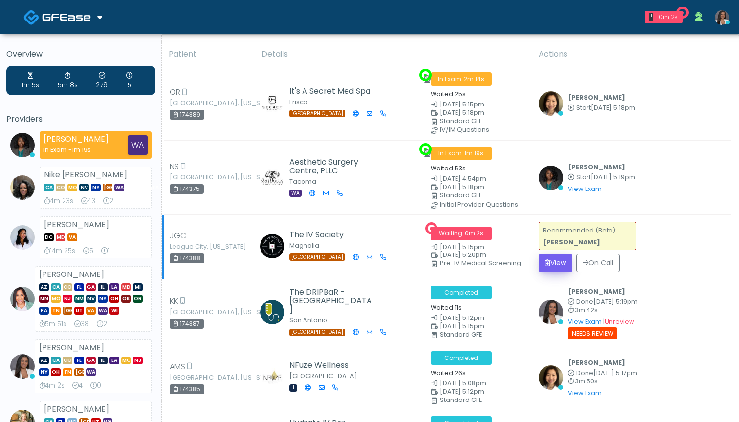
click at [551, 256] on button "View" at bounding box center [555, 263] width 34 height 18
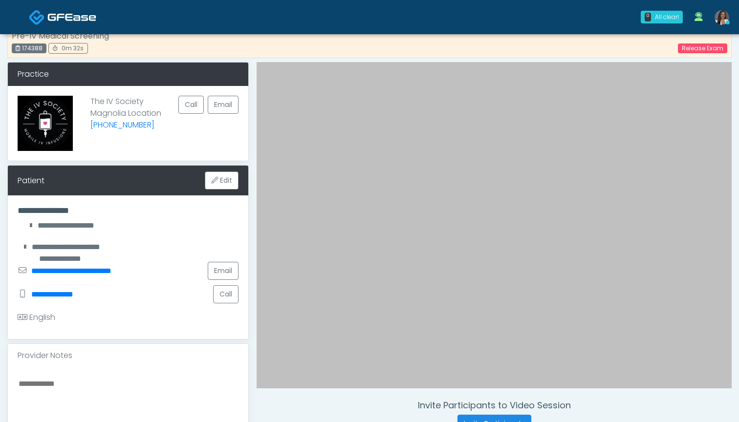
scroll to position [16, 0]
click at [223, 296] on button "Call" at bounding box center [225, 294] width 25 height 18
drag, startPoint x: 43, startPoint y: 49, endPoint x: 26, endPoint y: 52, distance: 17.3
click at [23, 51] on div "174388" at bounding box center [29, 48] width 35 height 10
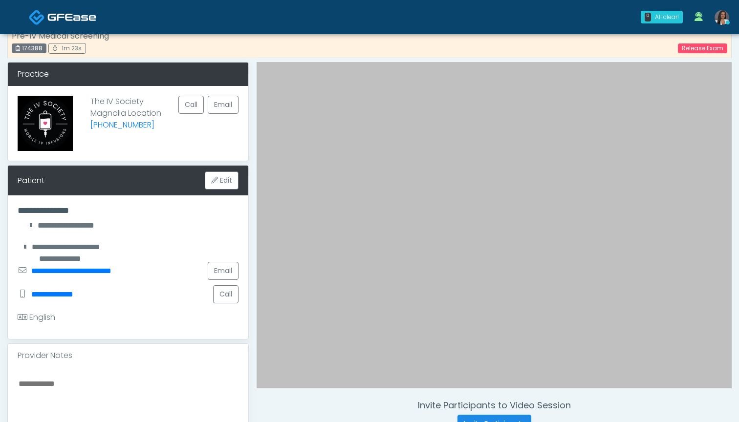
copy div "174388"
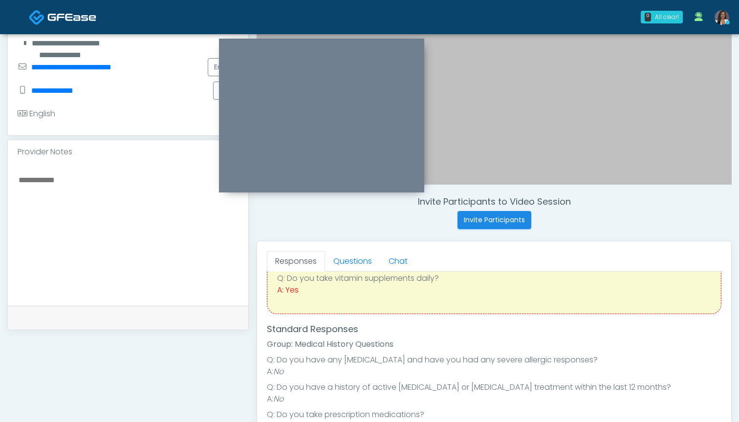
scroll to position [209, 0]
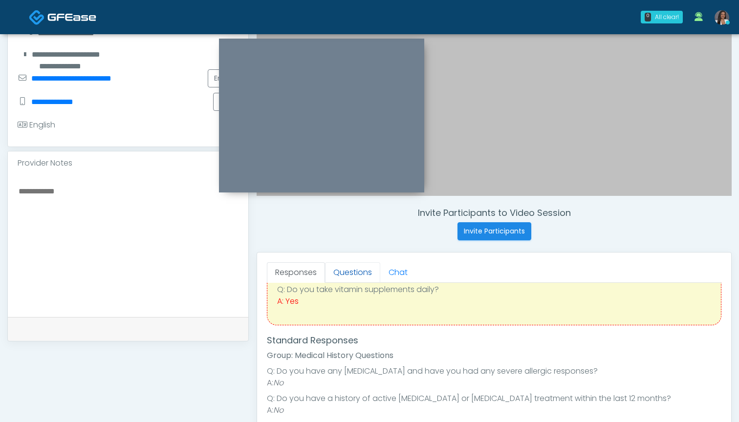
click at [350, 274] on link "Questions" at bounding box center [352, 272] width 55 height 21
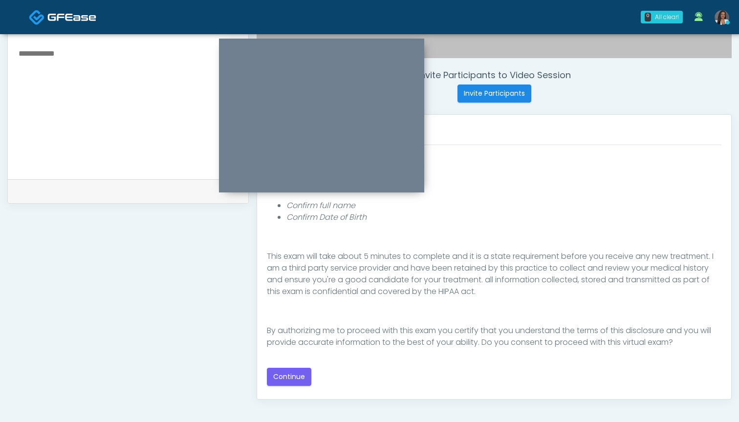
scroll to position [90, 0]
click at [289, 375] on button "Continue" at bounding box center [289, 377] width 44 height 18
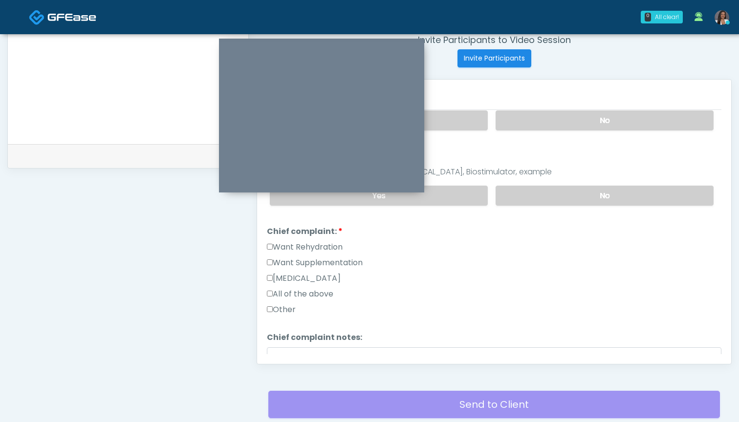
scroll to position [376, 0]
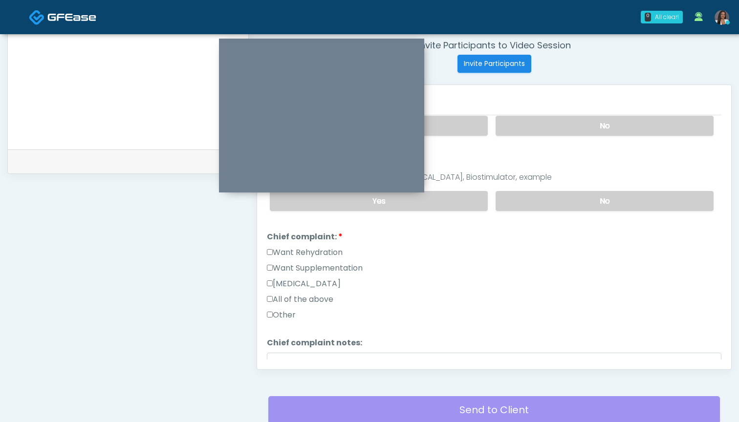
click at [292, 264] on label "Want Supplementation" at bounding box center [315, 268] width 96 height 12
click at [294, 253] on label "Want Rehydration" at bounding box center [305, 253] width 76 height 12
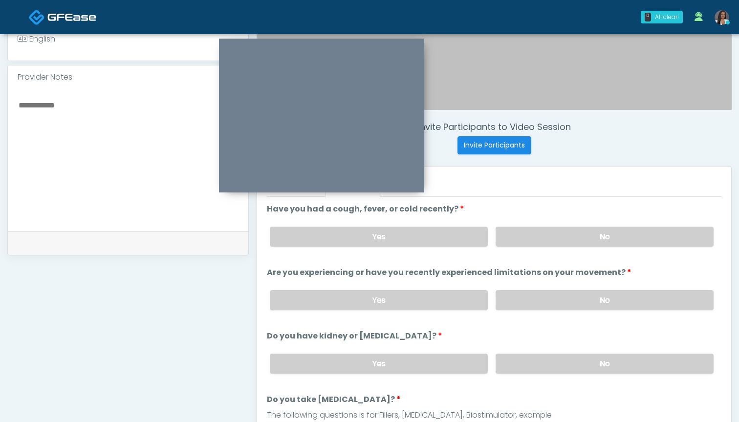
scroll to position [294, 0]
click at [510, 243] on label "No" at bounding box center [604, 237] width 218 height 20
click at [524, 296] on label "No" at bounding box center [604, 301] width 218 height 20
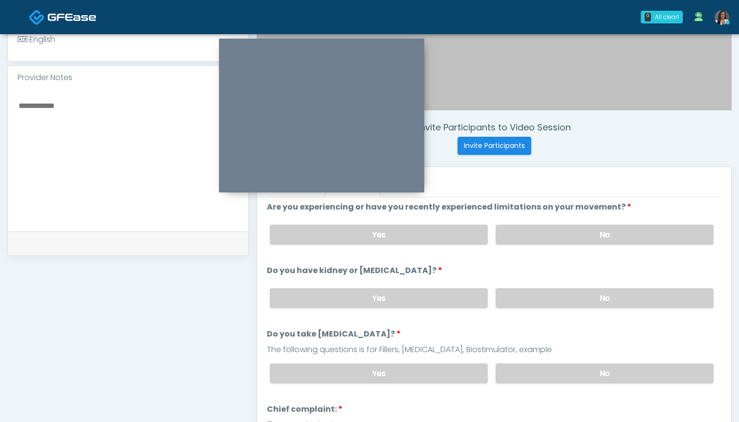
scroll to position [77, 0]
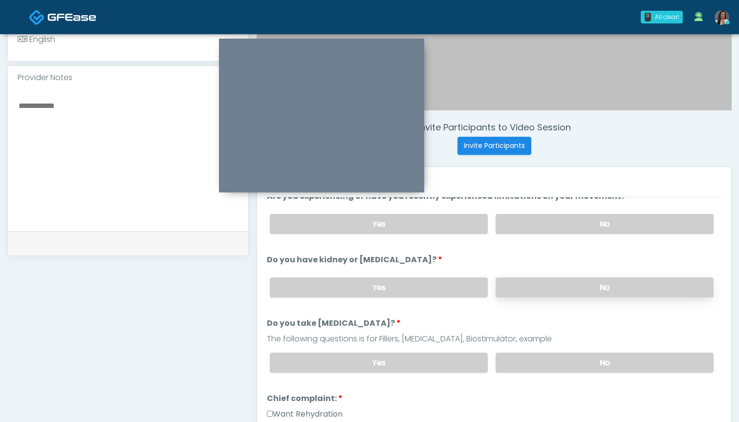
click at [517, 288] on label "No" at bounding box center [604, 287] width 218 height 20
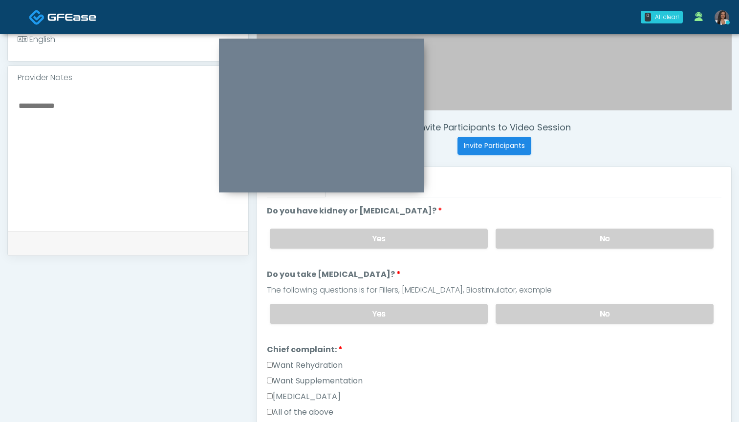
scroll to position [129, 0]
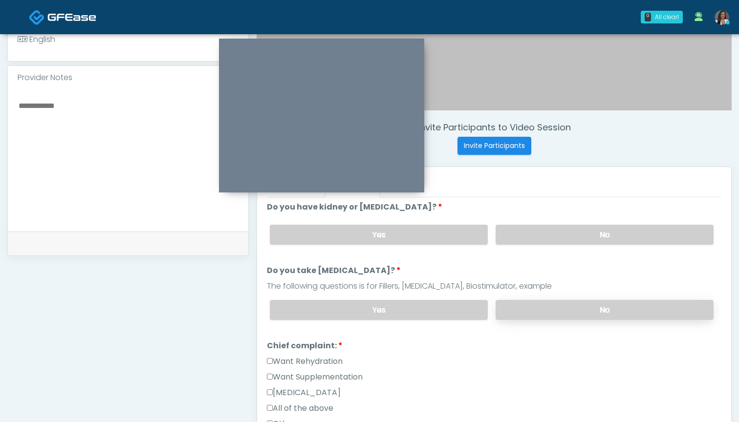
click at [519, 301] on label "No" at bounding box center [604, 310] width 218 height 20
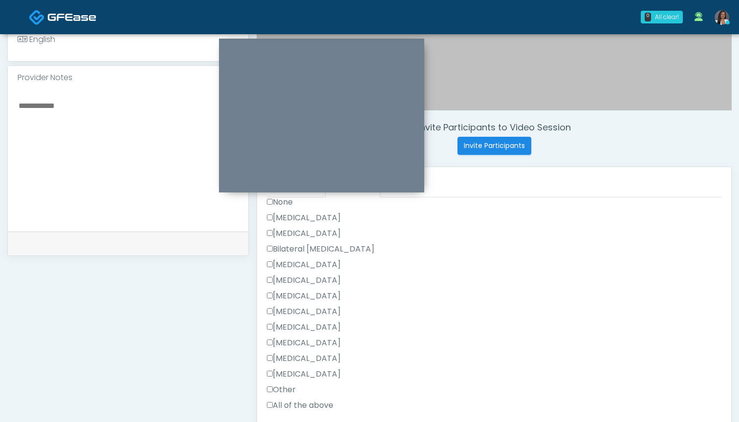
scroll to position [458, 0]
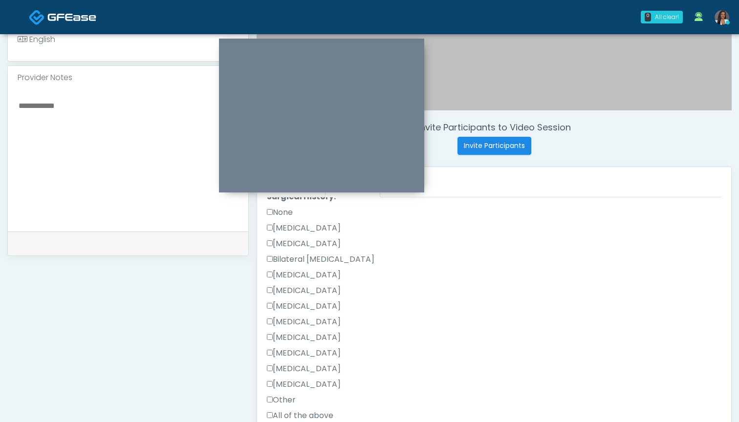
click at [283, 400] on label "Other" at bounding box center [281, 400] width 29 height 12
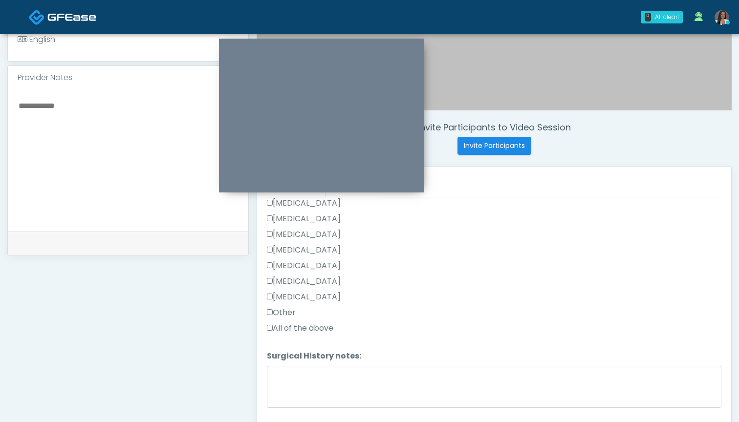
scroll to position [545, 0]
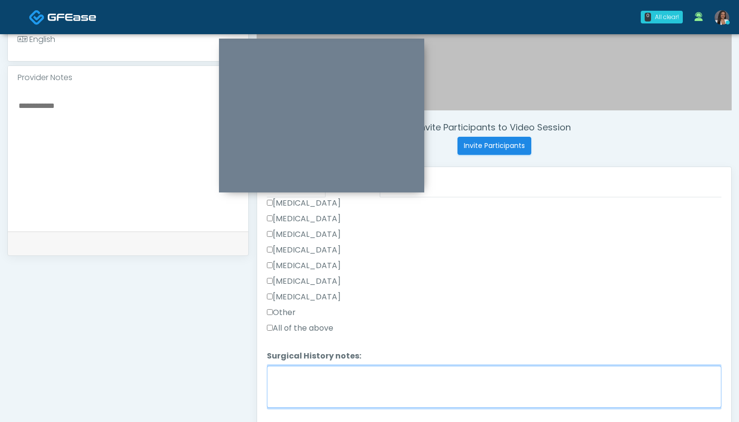
click at [375, 381] on textarea "Surgical History notes:" at bounding box center [494, 387] width 454 height 42
type textarea "**********"
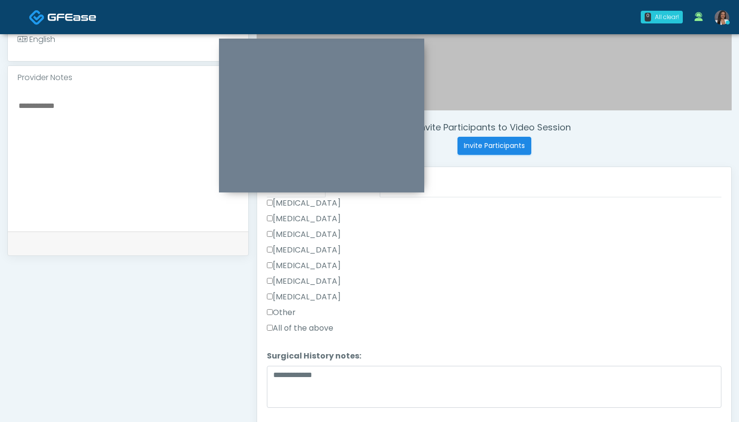
click at [54, 127] on textarea at bounding box center [128, 158] width 221 height 119
drag, startPoint x: 164, startPoint y: 109, endPoint x: 37, endPoint y: 106, distance: 127.5
click at [37, 106] on textarea "**********" at bounding box center [128, 158] width 221 height 119
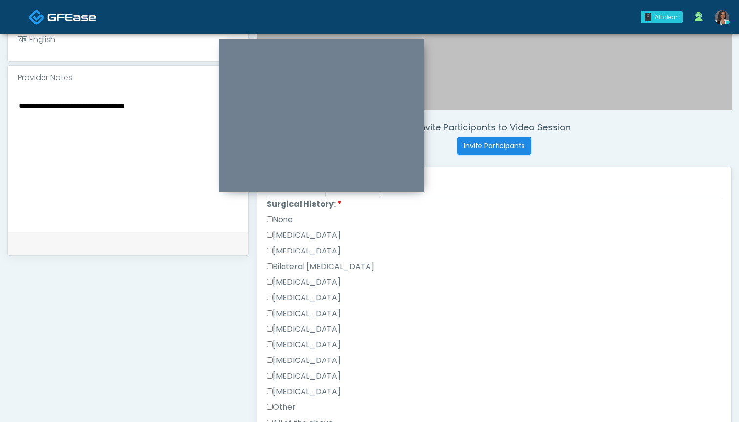
scroll to position [437, 0]
type textarea "**********"
click at [328, 246] on label "Cesarean Section" at bounding box center [304, 249] width 74 height 12
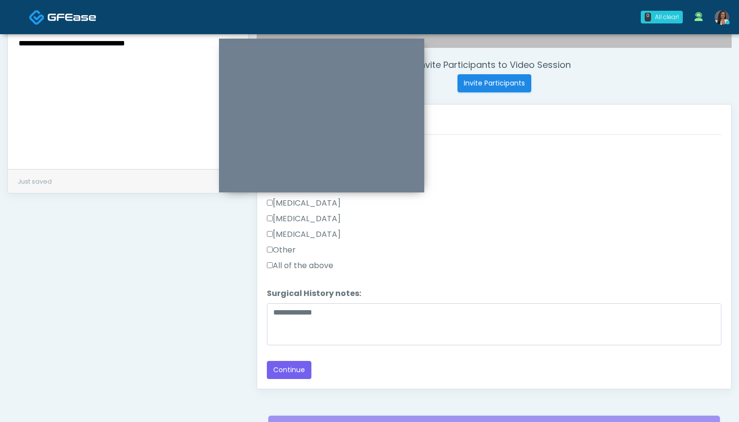
scroll to position [370, 0]
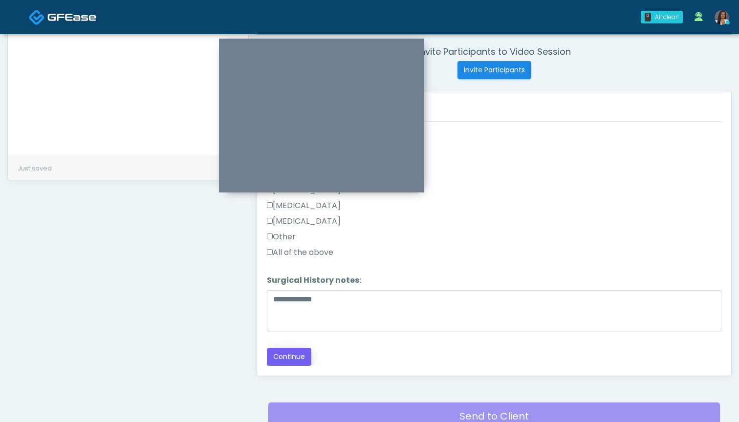
click at [289, 358] on button "Continue" at bounding box center [289, 357] width 44 height 18
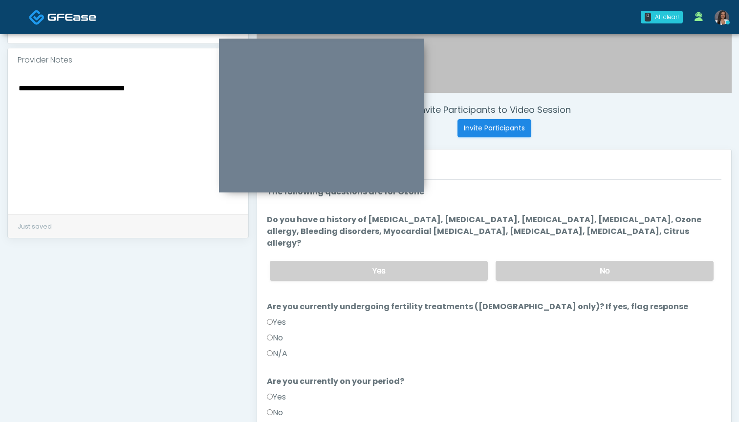
scroll to position [311, 0]
click at [521, 261] on label "No" at bounding box center [604, 271] width 218 height 20
click at [273, 333] on label "No" at bounding box center [275, 339] width 16 height 12
click at [268, 407] on label "No" at bounding box center [275, 413] width 16 height 12
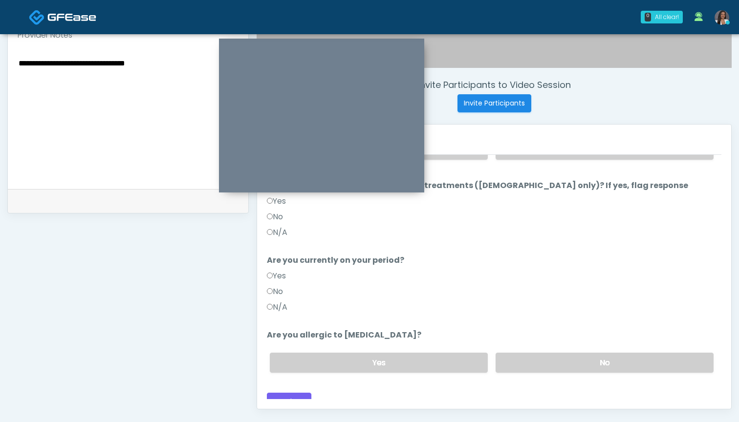
scroll to position [340, 0]
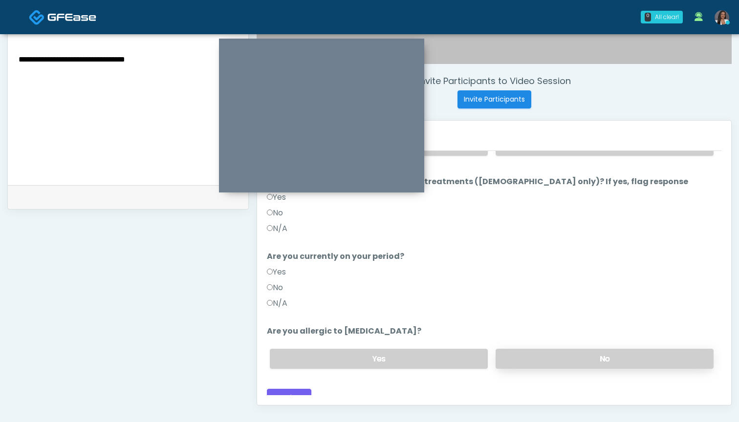
click at [537, 352] on label "No" at bounding box center [604, 359] width 218 height 20
click at [295, 389] on button "Continue" at bounding box center [289, 398] width 44 height 18
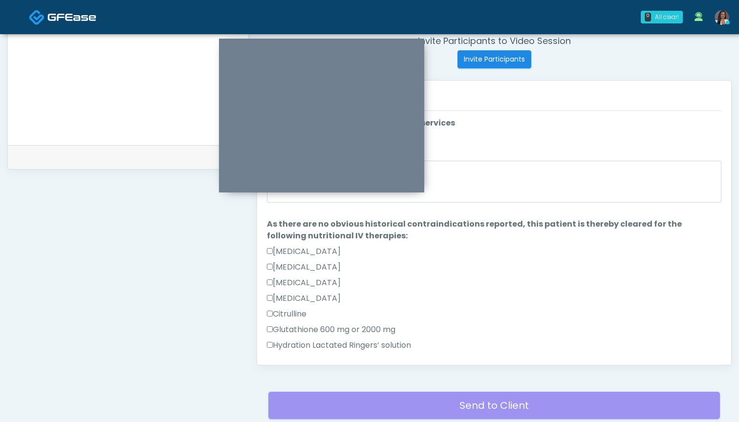
scroll to position [327, 0]
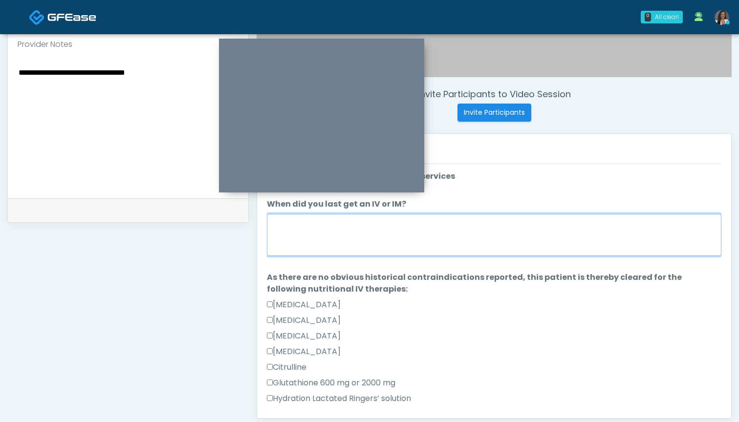
click at [498, 226] on textarea "When did you last get an IV or IM?" at bounding box center [494, 235] width 454 height 42
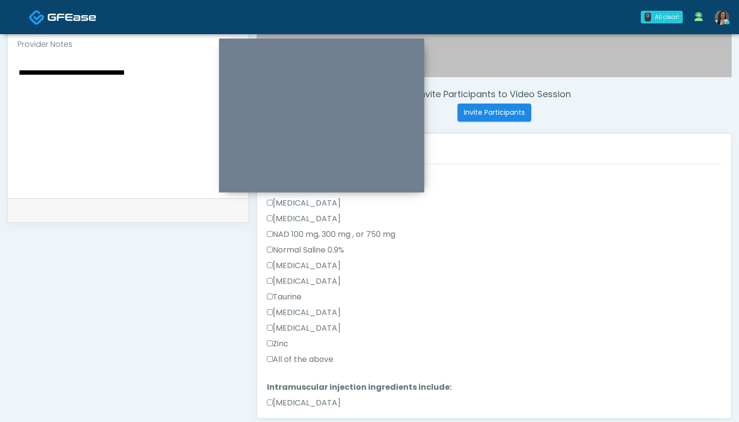
type textarea "***"
click at [309, 360] on label "All of the above" at bounding box center [300, 360] width 66 height 12
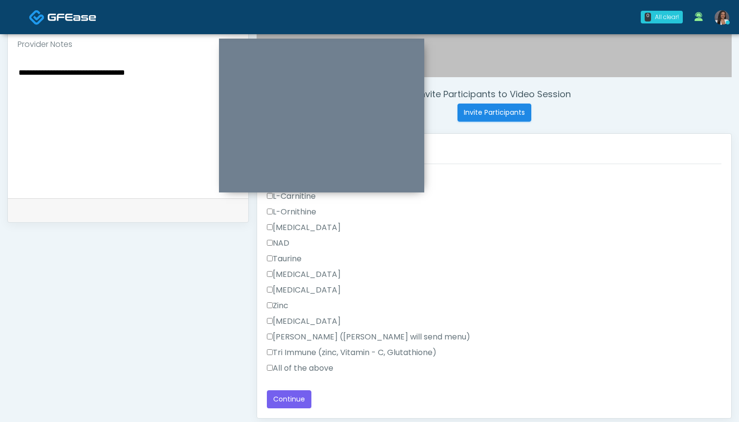
scroll to position [621, 0]
click at [304, 372] on label "All of the above" at bounding box center [300, 368] width 66 height 12
click at [289, 398] on button "Continue" at bounding box center [289, 399] width 44 height 18
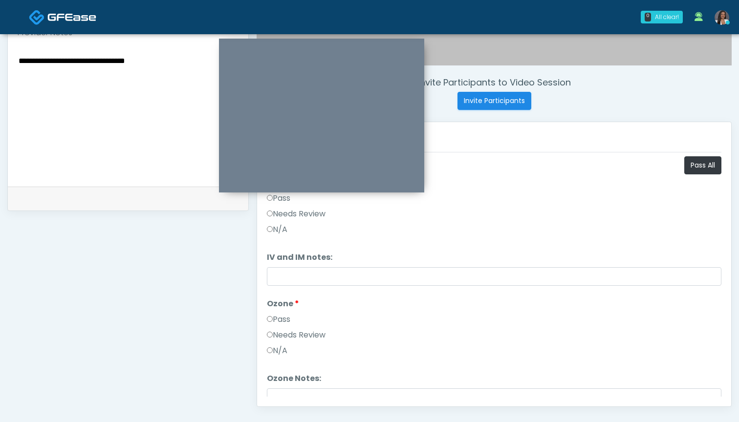
scroll to position [337, 0]
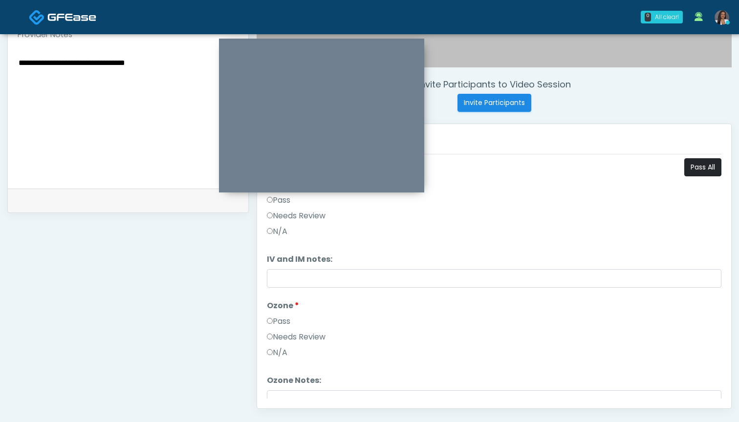
click at [693, 163] on button "Pass All" at bounding box center [702, 167] width 37 height 18
click at [534, 0] on html "0 All clear! All clear! Rukayat Bojuwon In Exam - 5m 55s WA Nike Elizabeth Akin…" at bounding box center [369, 101] width 739 height 877
click at [311, 218] on label "Needs Review" at bounding box center [296, 217] width 59 height 12
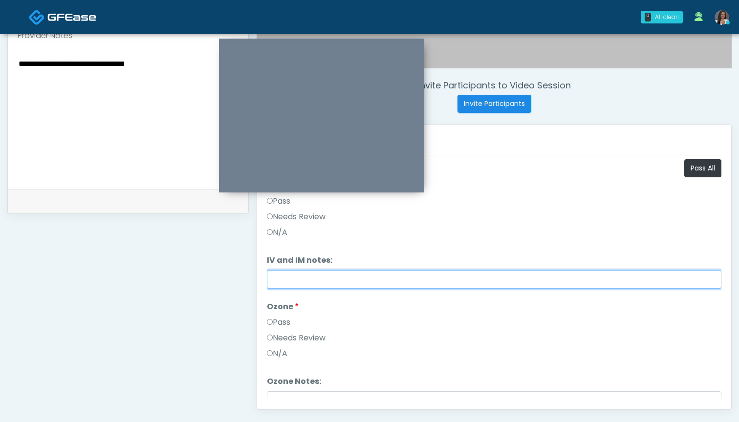
click at [313, 283] on input "IV and IM notes:" at bounding box center [494, 279] width 454 height 19
paste input "**********"
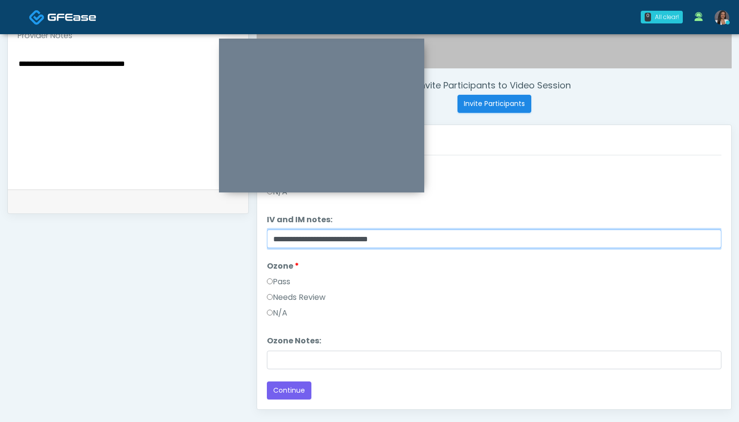
scroll to position [41, 0]
type input "**********"
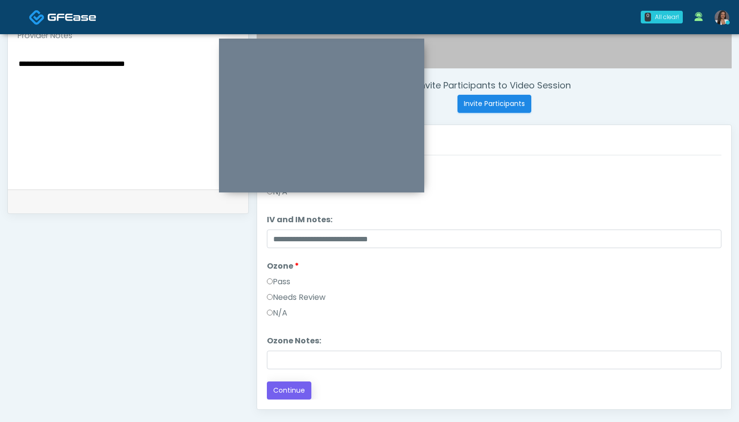
click at [275, 394] on button "Continue" at bounding box center [289, 390] width 44 height 18
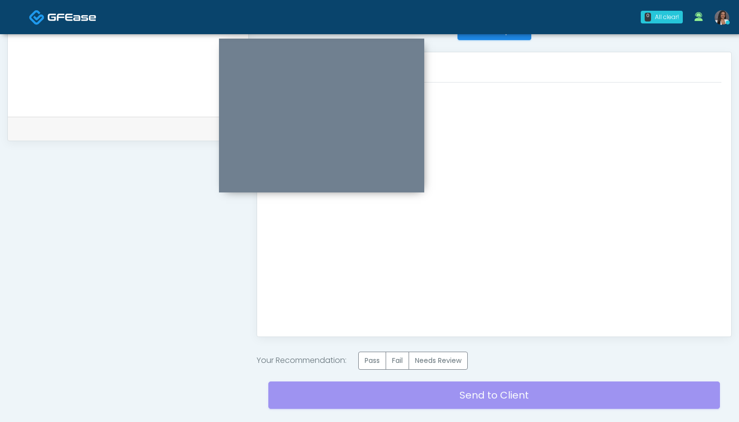
scroll to position [431, 0]
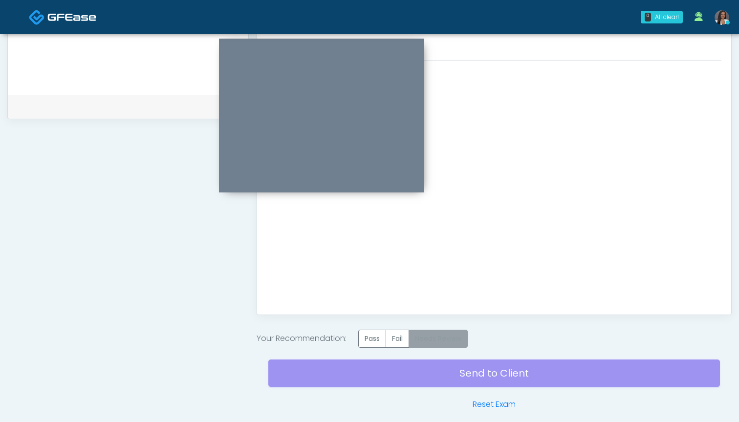
click at [442, 341] on label "Needs Review" at bounding box center [437, 339] width 59 height 18
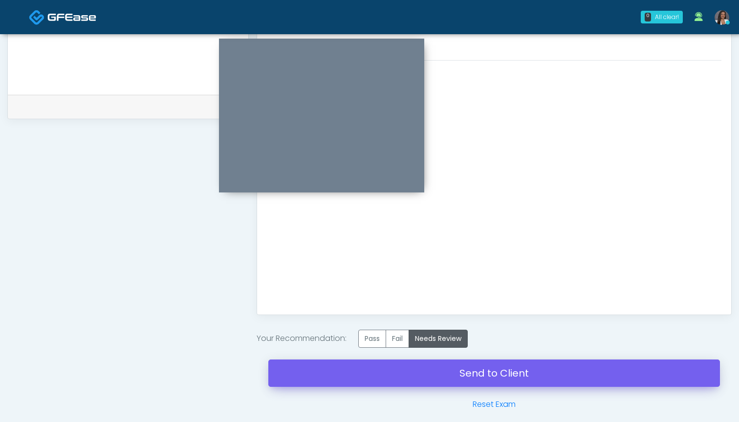
click at [492, 373] on link "Send to Client" at bounding box center [493, 373] width 451 height 27
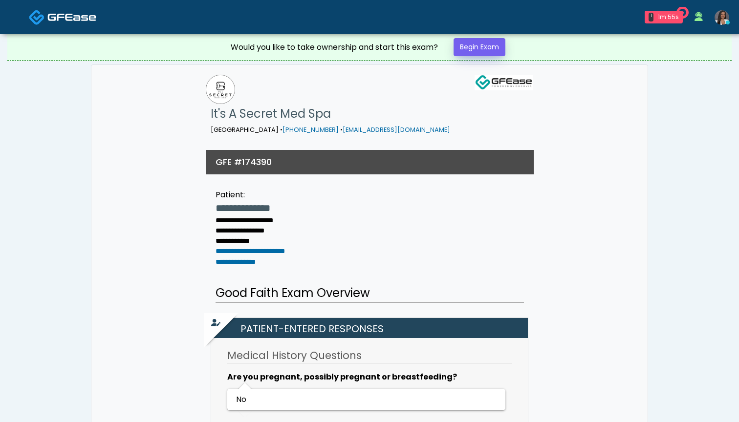
click at [484, 47] on link "Begin Exam" at bounding box center [479, 47] width 52 height 18
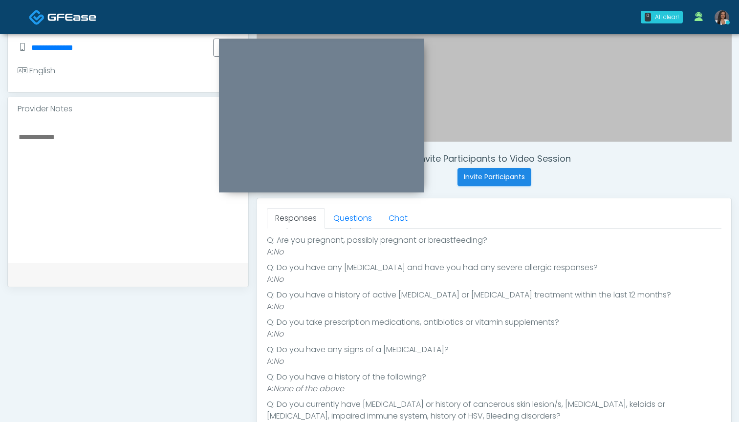
scroll to position [231, 0]
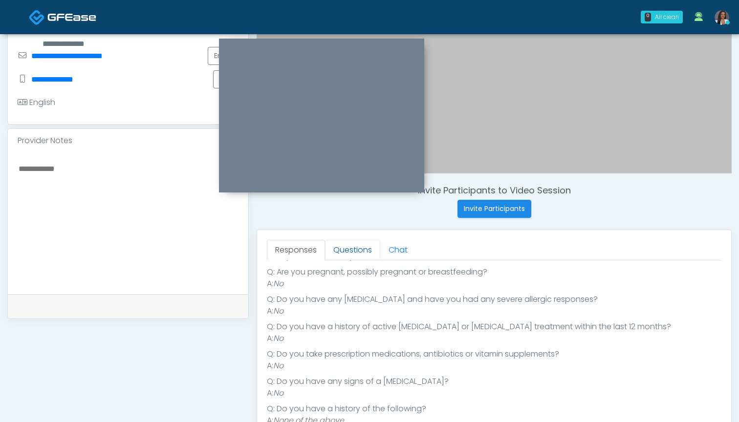
click at [361, 253] on link "Questions" at bounding box center [352, 250] width 55 height 21
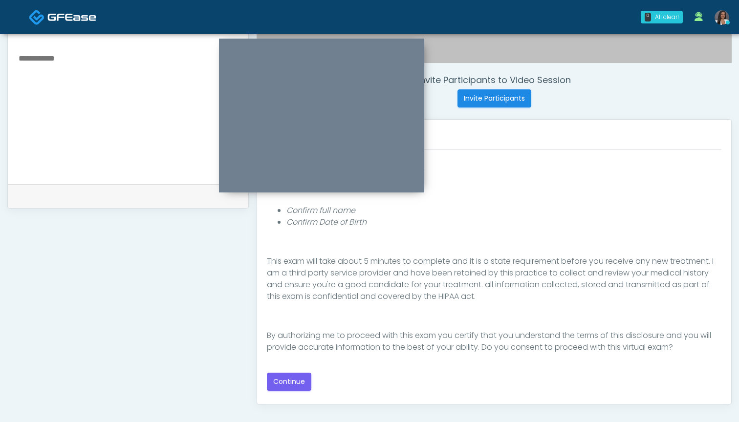
scroll to position [342, 0]
click at [290, 380] on button "Continue" at bounding box center [289, 381] width 44 height 18
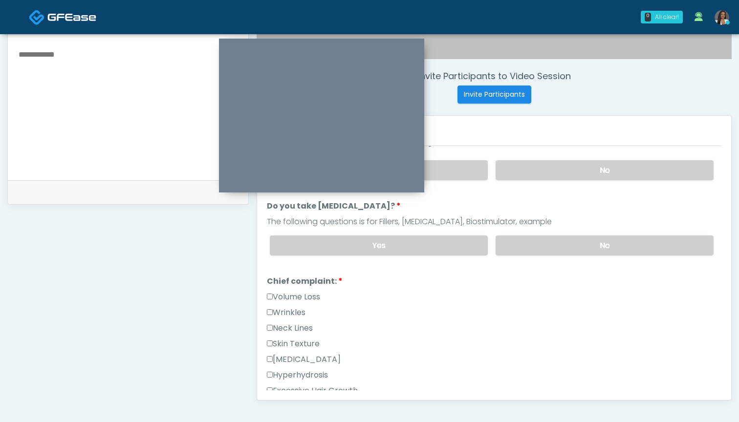
scroll to position [337, 0]
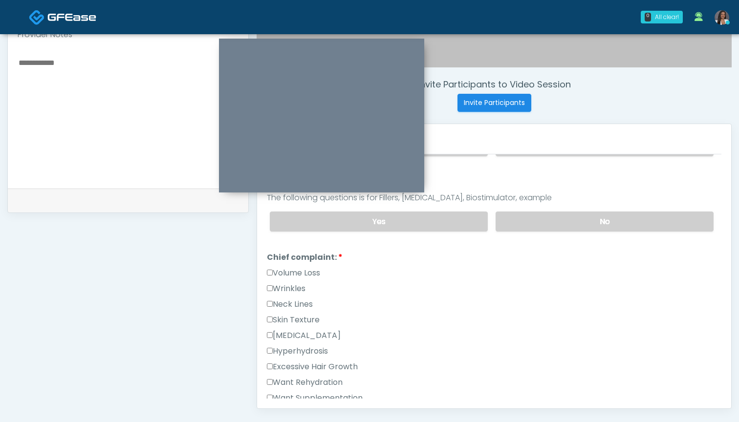
click at [297, 291] on label "Wrinkles" at bounding box center [286, 289] width 39 height 12
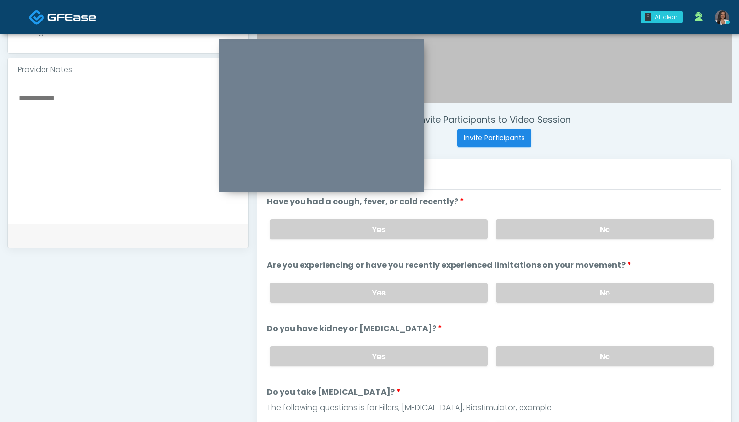
scroll to position [286, 0]
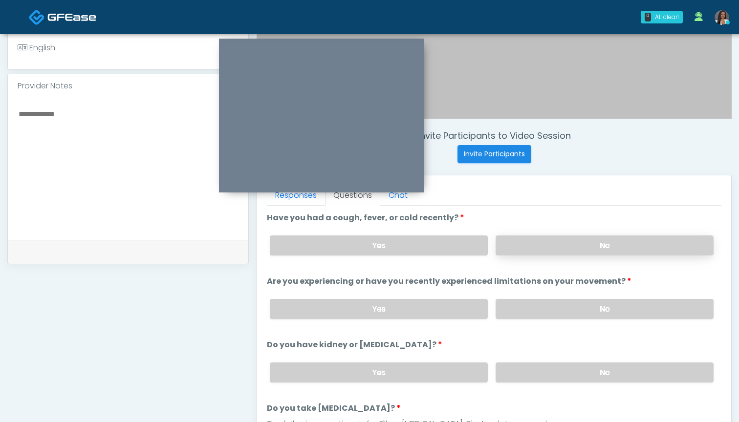
click at [532, 244] on label "No" at bounding box center [604, 245] width 218 height 20
click at [529, 313] on label "No" at bounding box center [604, 309] width 218 height 20
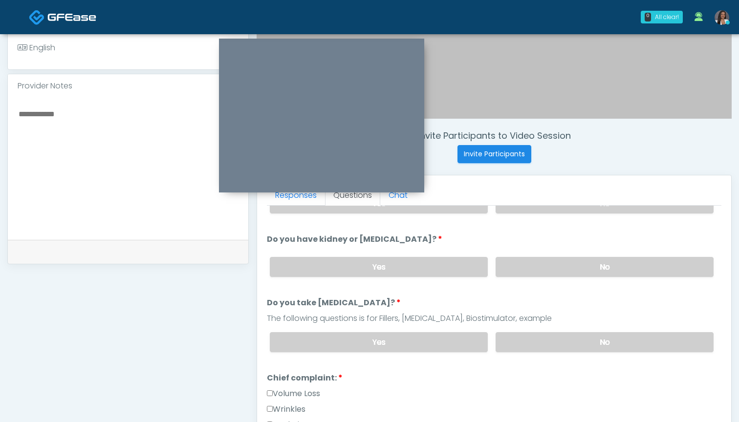
scroll to position [106, 0]
click at [519, 261] on label "No" at bounding box center [604, 266] width 218 height 20
click at [515, 338] on label "No" at bounding box center [604, 341] width 218 height 20
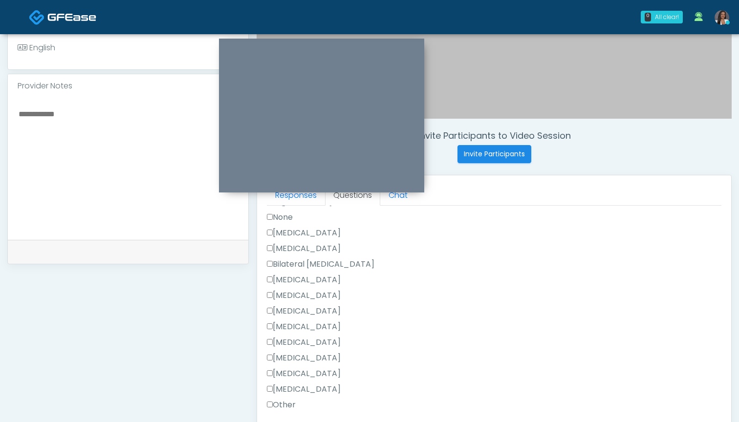
scroll to position [575, 0]
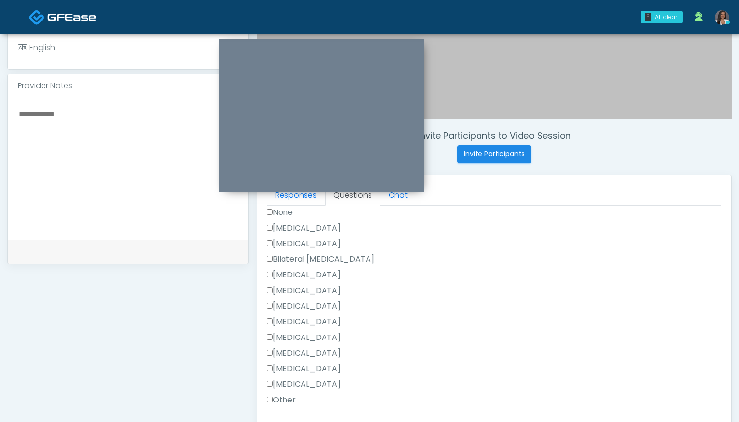
click at [284, 212] on label "None" at bounding box center [280, 213] width 26 height 12
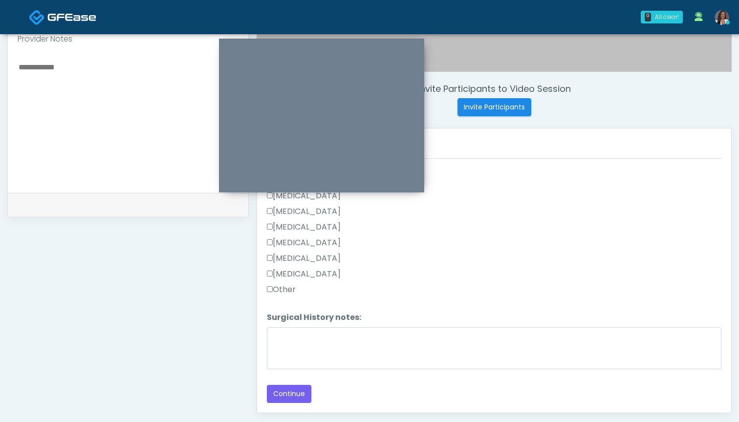
scroll to position [342, 0]
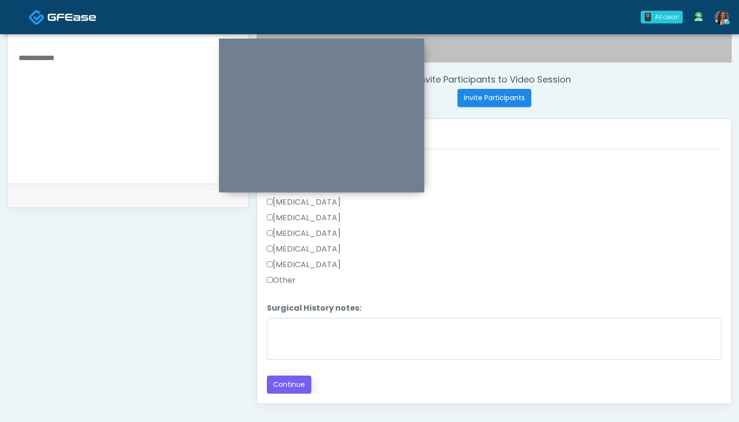
click at [285, 386] on button "Continue" at bounding box center [289, 385] width 44 height 18
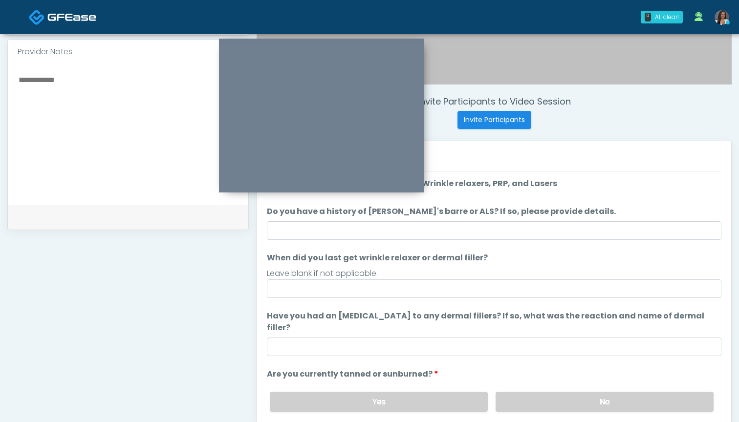
scroll to position [320, 0]
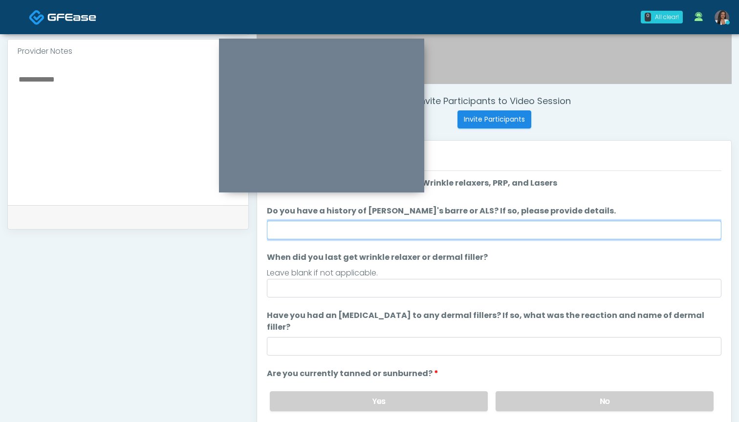
click at [498, 227] on input "Do you have a history of Guillain's barre or ALS? If so, please provide details." at bounding box center [494, 230] width 454 height 19
type input "**"
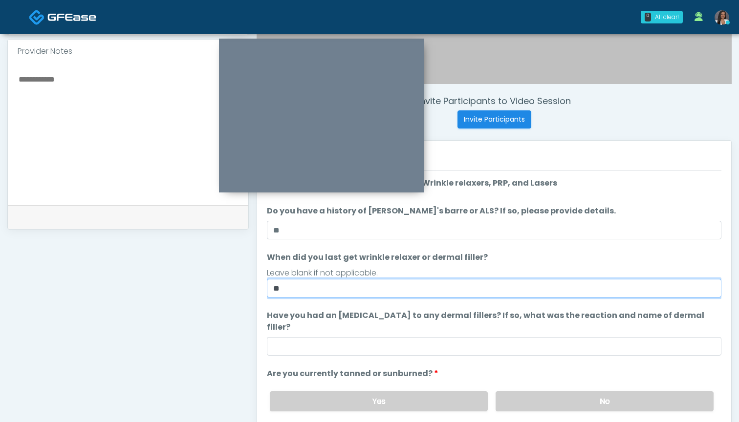
type input "*"
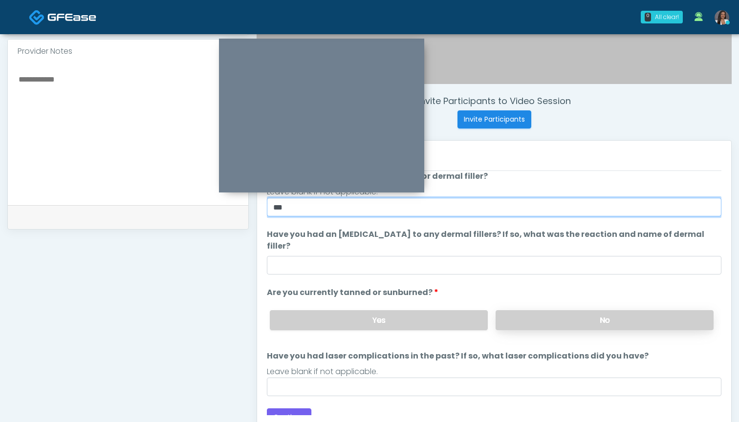
scroll to position [81, 0]
type input "***"
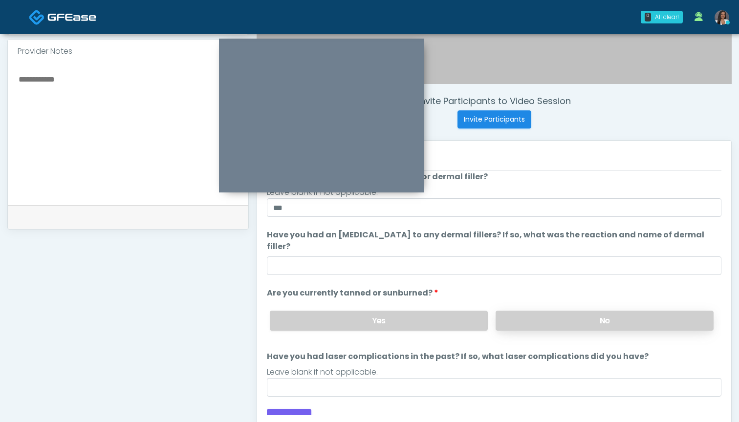
click at [531, 312] on label "No" at bounding box center [604, 321] width 218 height 20
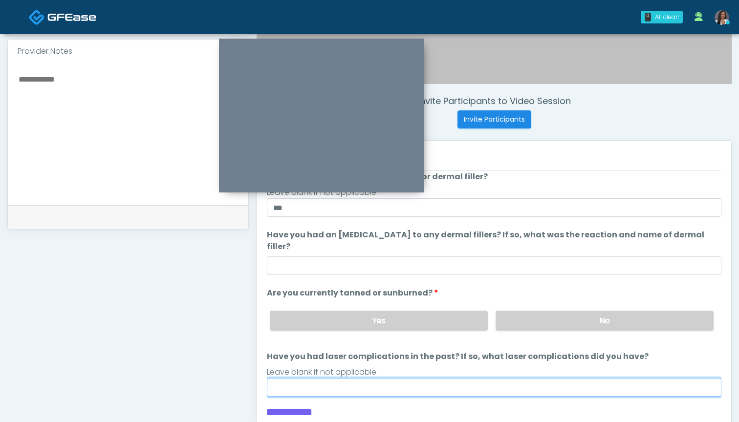
click at [458, 378] on input "Have you had laser complications in the past? If so, what laser complications d…" at bounding box center [494, 387] width 454 height 19
click at [440, 383] on input "Have you had laser complications in the past? If so, what laser complications d…" at bounding box center [494, 387] width 454 height 19
type input "***"
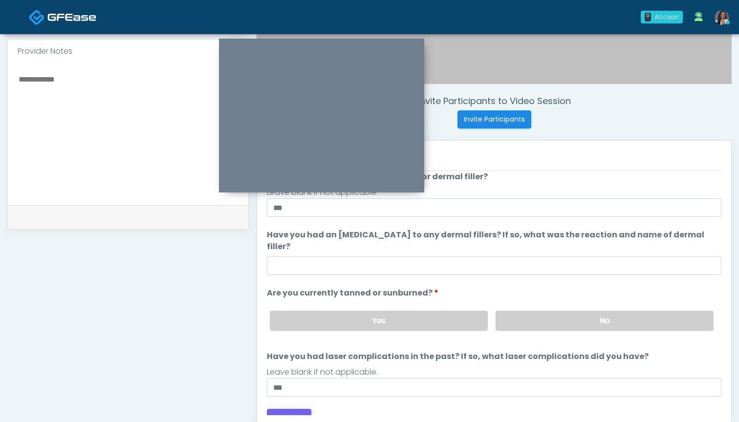
click at [293, 409] on button "Continue" at bounding box center [289, 418] width 44 height 18
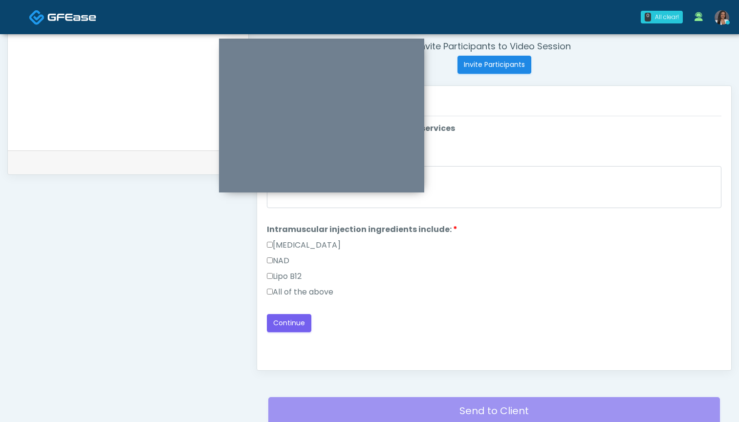
scroll to position [332, 0]
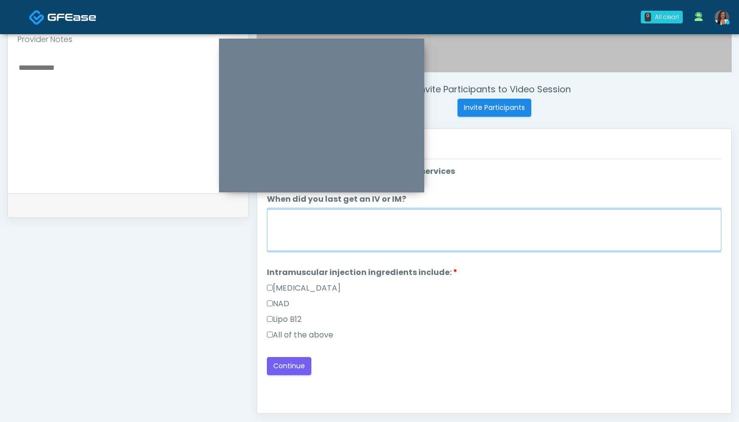
click at [539, 230] on textarea "When did you last get an IV or IM?" at bounding box center [494, 230] width 454 height 42
type textarea "*"
type textarea "*******"
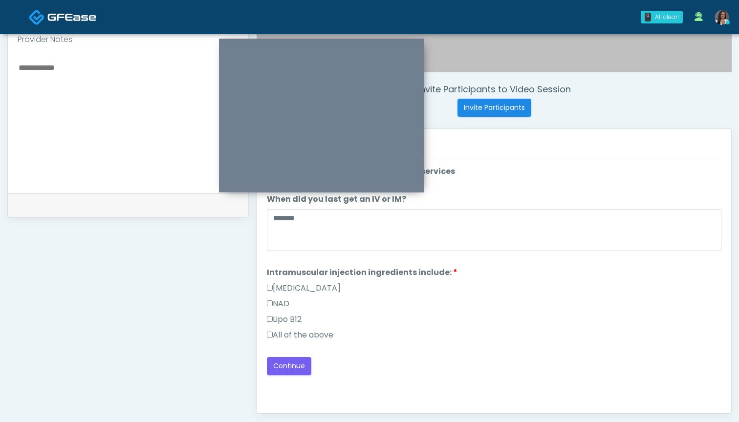
click at [331, 336] on label "All of the above" at bounding box center [300, 335] width 66 height 12
click at [292, 362] on button "Continue" at bounding box center [289, 366] width 44 height 18
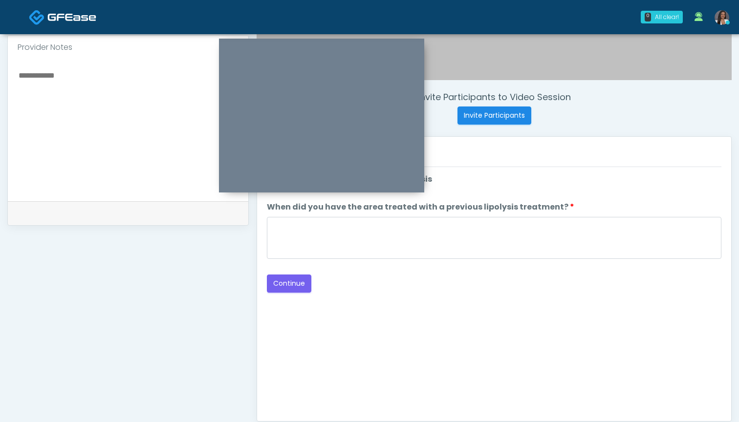
scroll to position [313, 0]
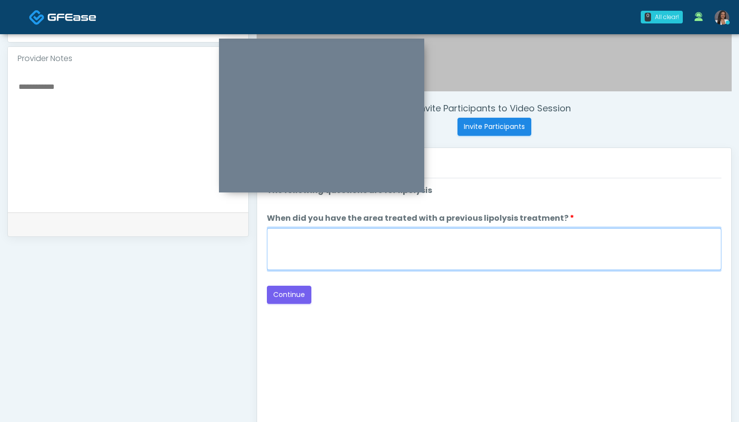
click at [473, 245] on textarea "When did you have the area treated with a previous lipolysis treatment?" at bounding box center [494, 249] width 454 height 42
type textarea "***"
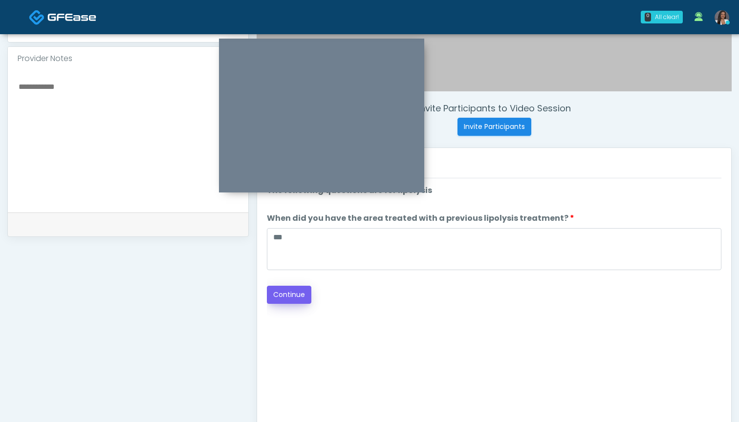
click at [290, 294] on button "Continue" at bounding box center [289, 295] width 44 height 18
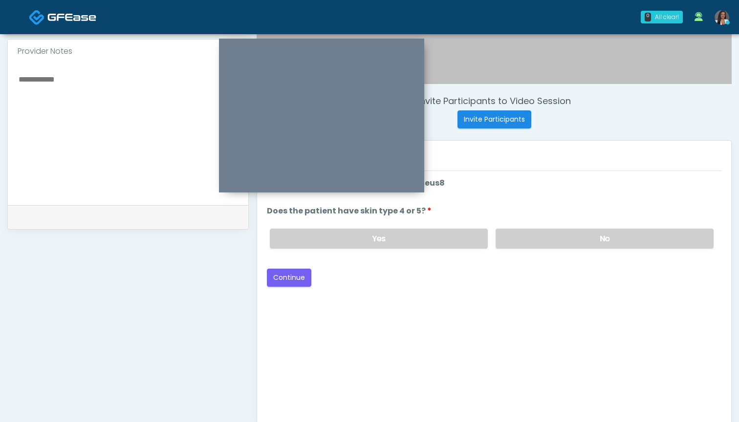
scroll to position [310, 0]
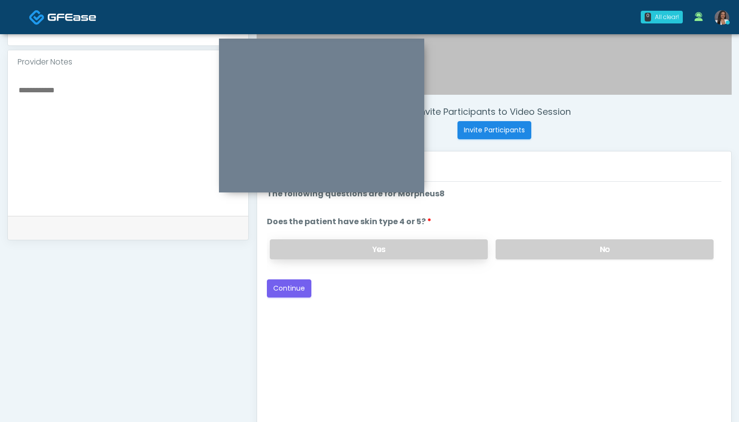
click at [414, 252] on label "Yes" at bounding box center [379, 249] width 218 height 20
click at [295, 281] on button "Continue" at bounding box center [289, 288] width 44 height 18
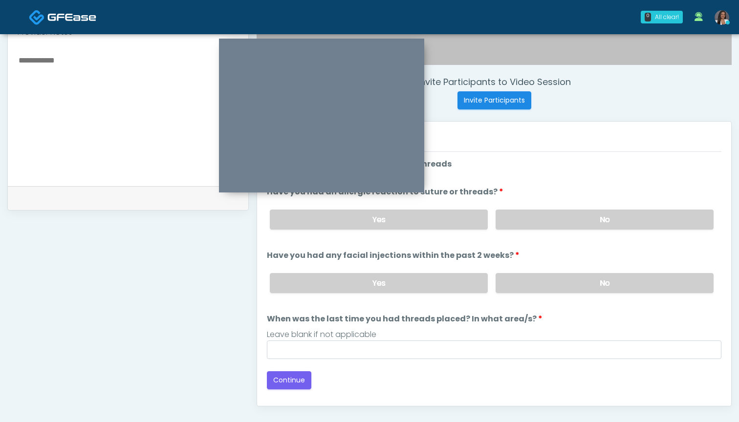
scroll to position [295, 0]
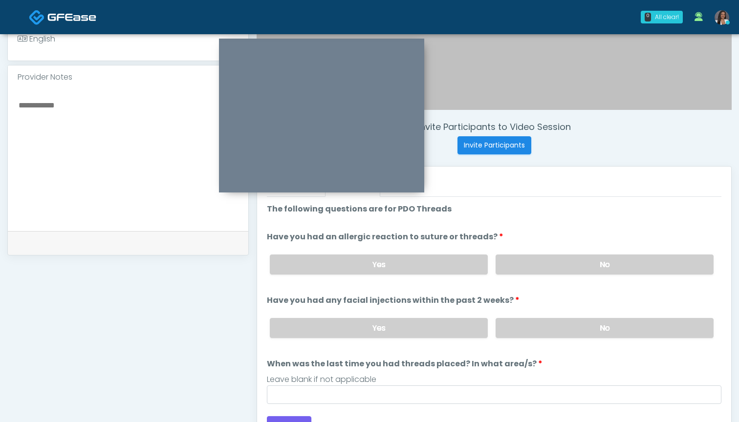
drag, startPoint x: 523, startPoint y: 259, endPoint x: 523, endPoint y: 282, distance: 23.0
click at [523, 260] on label "No" at bounding box center [604, 264] width 218 height 20
click at [516, 321] on label "No" at bounding box center [604, 328] width 218 height 20
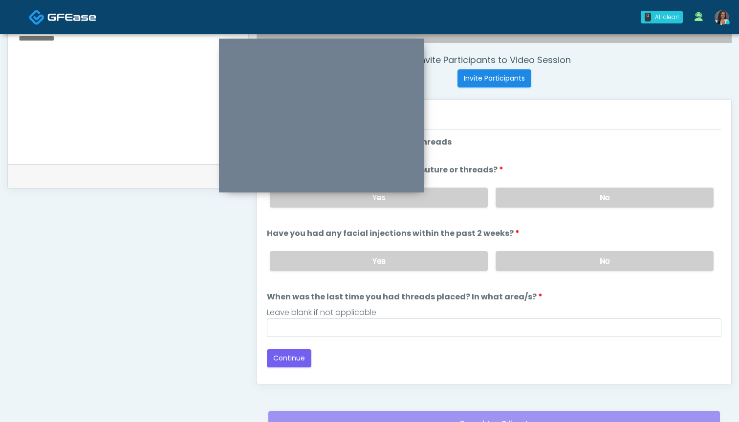
scroll to position [362, 0]
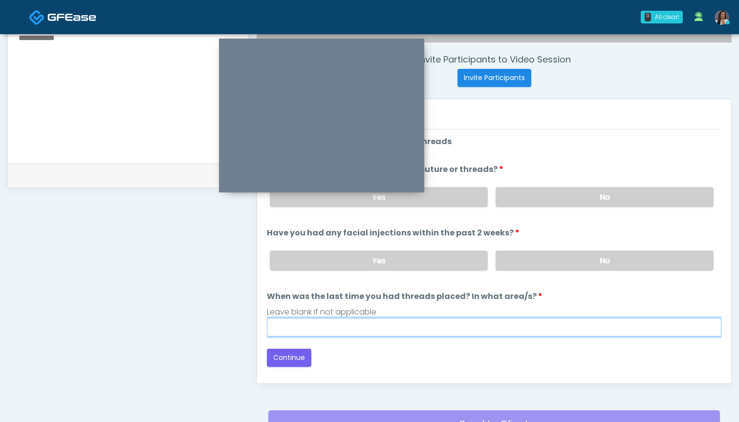
click at [495, 325] on input "When was the last time you had threads placed? In what area/s?" at bounding box center [494, 327] width 454 height 19
type input "***"
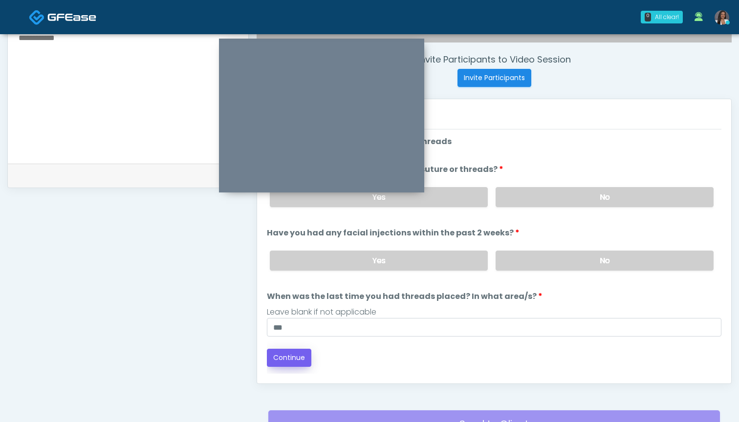
click at [280, 359] on button "Continue" at bounding box center [289, 358] width 44 height 18
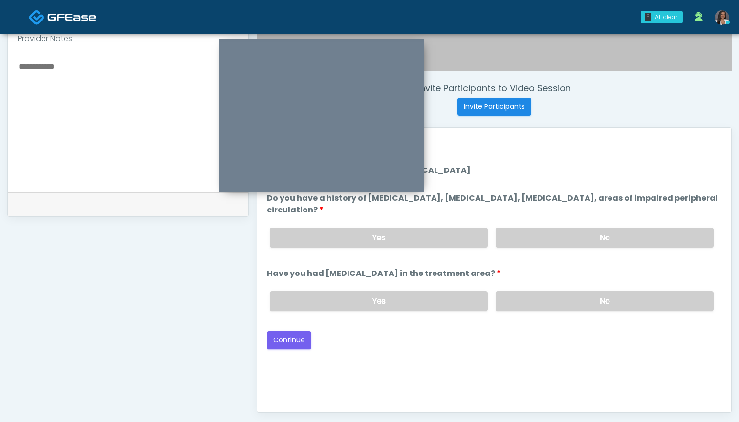
scroll to position [326, 0]
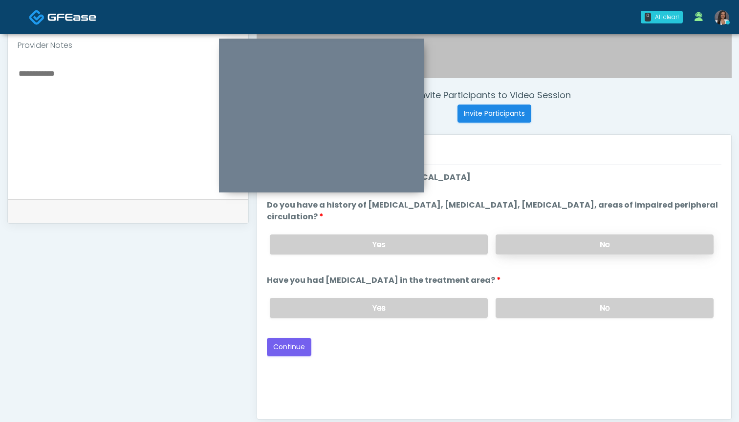
click at [550, 245] on label "No" at bounding box center [604, 244] width 218 height 20
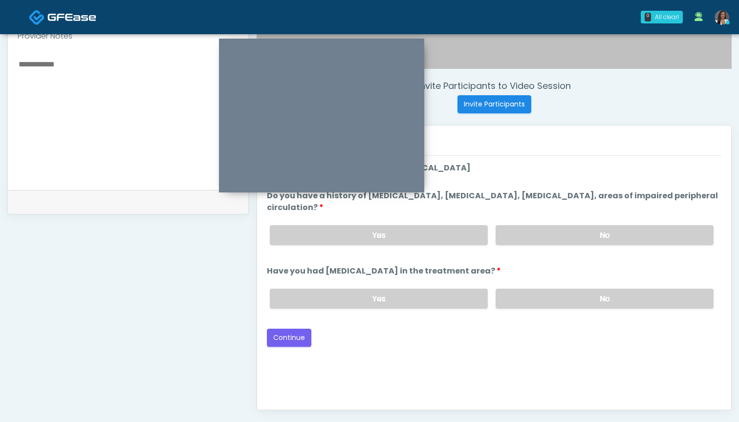
scroll to position [338, 0]
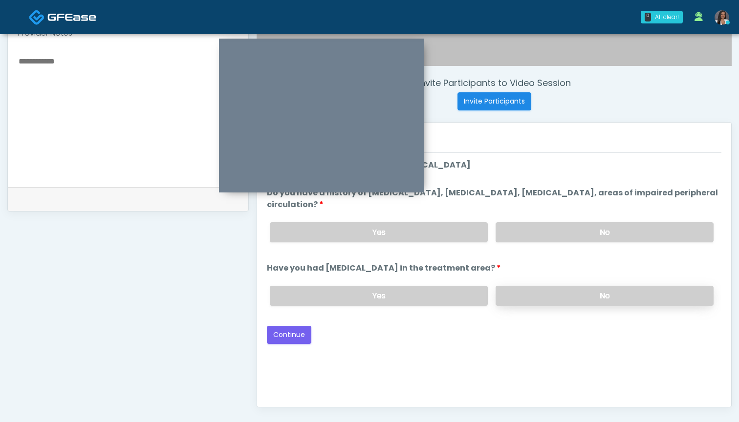
click at [539, 292] on label "No" at bounding box center [604, 296] width 218 height 20
click at [295, 334] on button "Continue" at bounding box center [289, 335] width 44 height 18
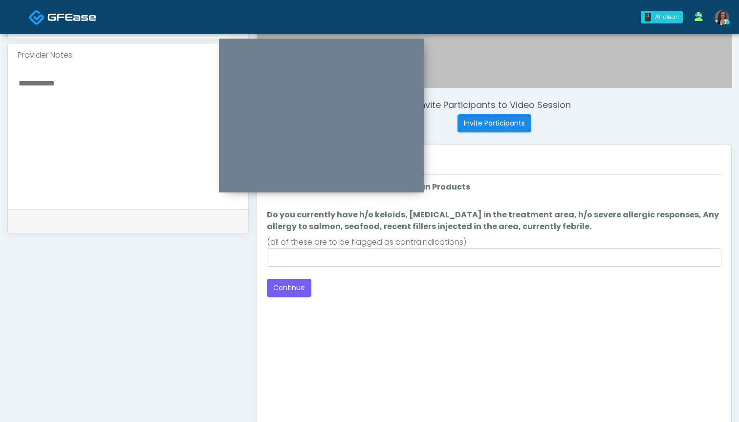
scroll to position [230, 0]
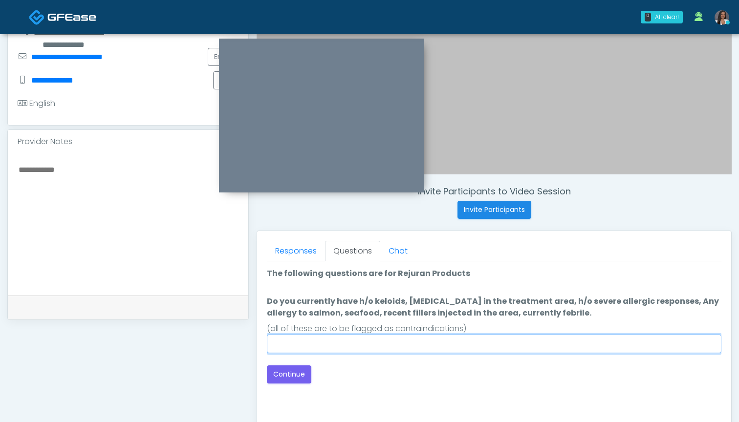
click at [486, 347] on input "Do you currently have h/o keloids, skin infection in the treatment area, h/o se…" at bounding box center [494, 344] width 454 height 19
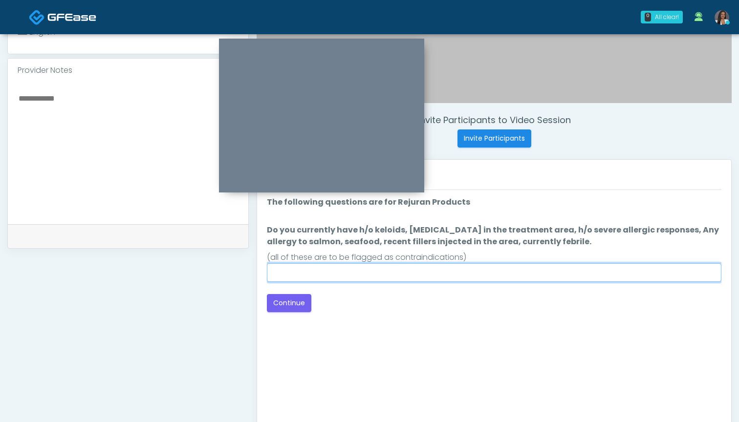
scroll to position [301, 0]
type input "**"
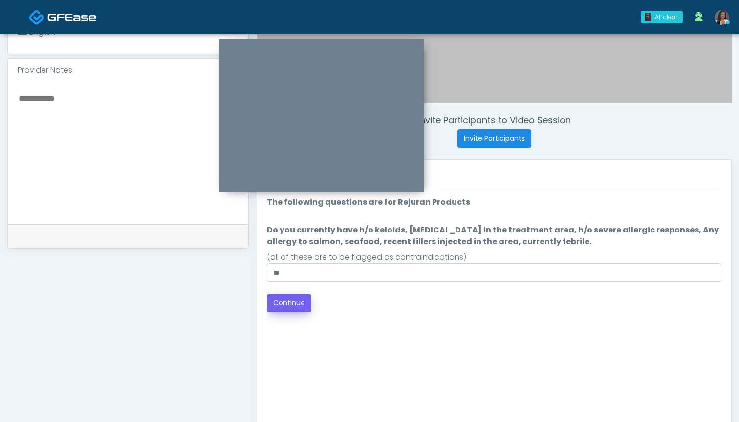
click at [299, 304] on button "Continue" at bounding box center [289, 303] width 44 height 18
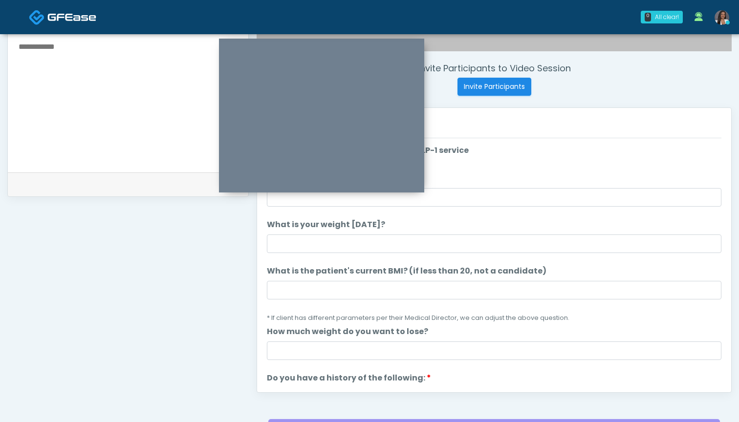
scroll to position [341, 0]
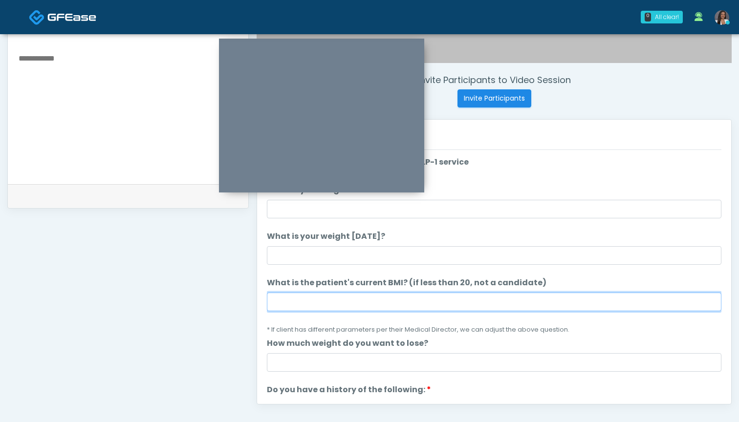
click at [367, 300] on input "What is the patient's current BMI? (if less than 20, not a candidate)" at bounding box center [494, 302] width 454 height 19
type input "****"
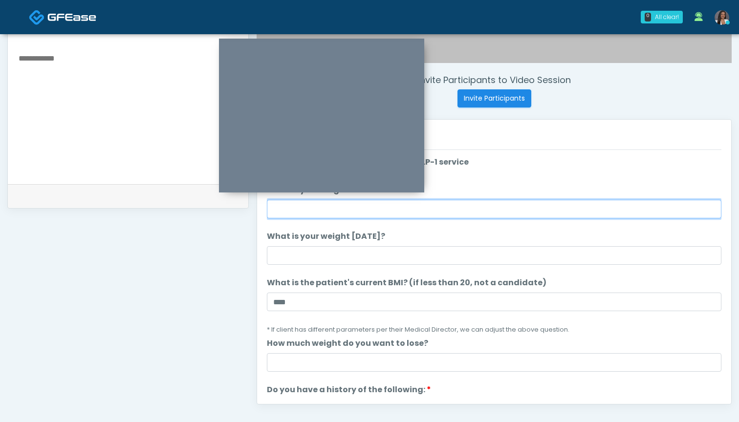
click at [381, 212] on input "What is your height?" at bounding box center [494, 209] width 454 height 19
type input "******"
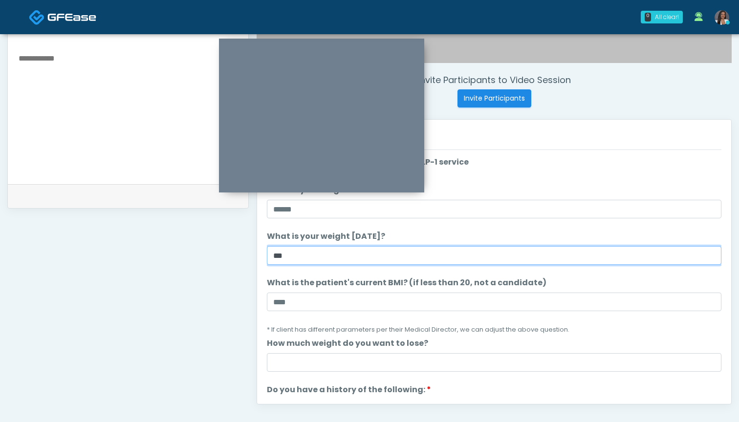
type input "***"
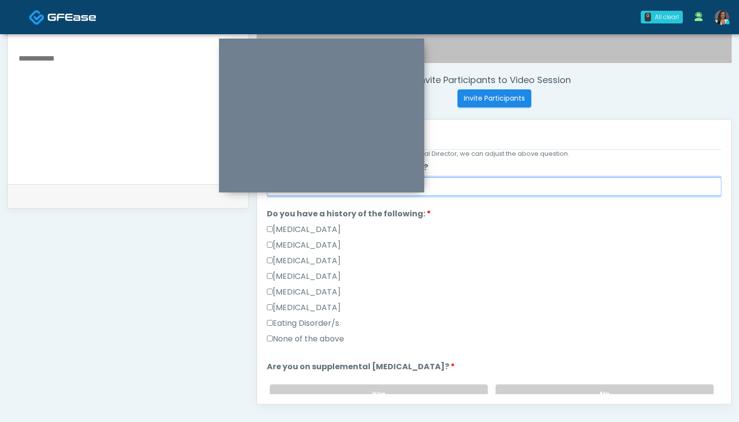
scroll to position [205, 0]
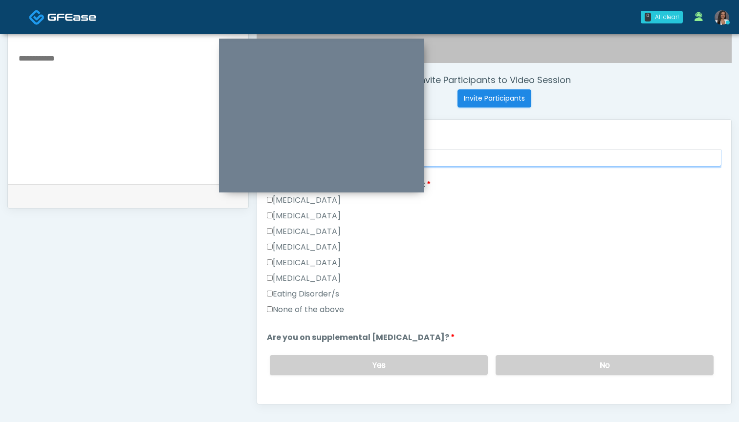
type input "*"
click at [305, 307] on label "None of the above" at bounding box center [305, 310] width 77 height 12
click at [540, 369] on label "No" at bounding box center [604, 365] width 218 height 20
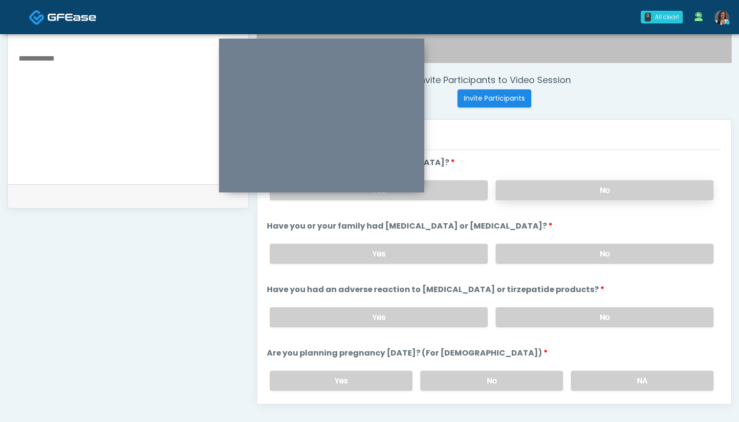
scroll to position [398, 0]
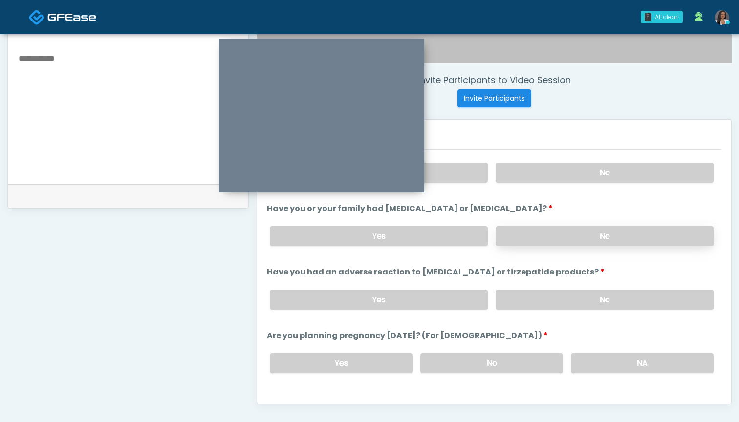
click at [521, 235] on label "No" at bounding box center [604, 236] width 218 height 20
click at [599, 360] on label "NA" at bounding box center [642, 363] width 143 height 20
click at [548, 299] on label "No" at bounding box center [604, 300] width 218 height 20
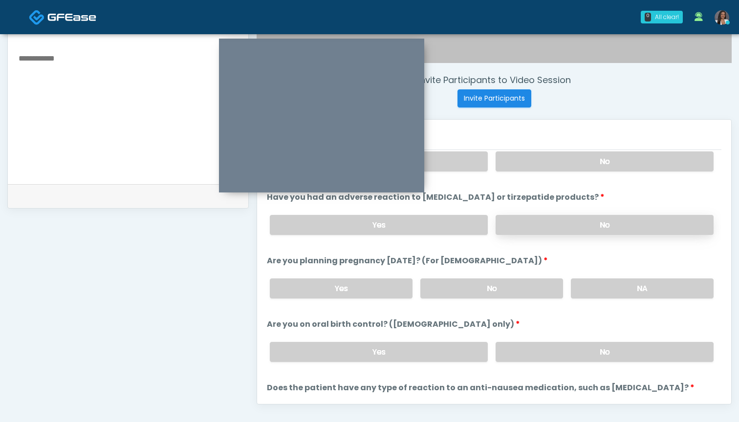
scroll to position [477, 0]
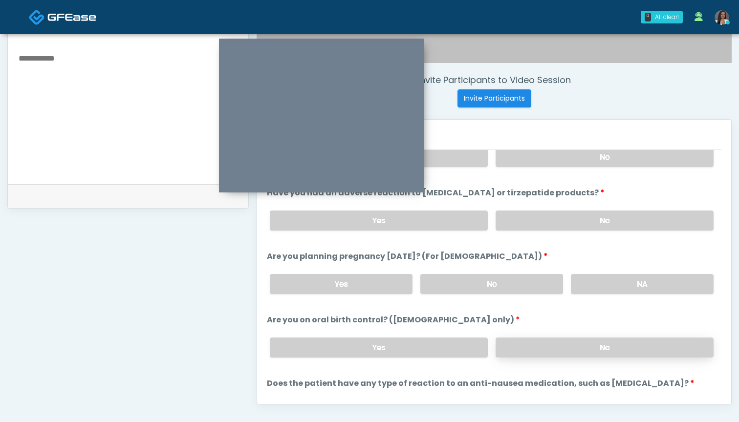
click at [567, 345] on label "No" at bounding box center [604, 348] width 218 height 20
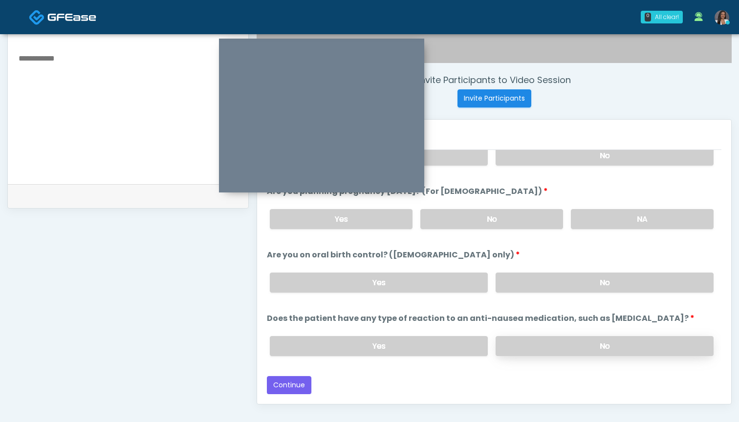
scroll to position [542, 0]
click at [539, 343] on label "No" at bounding box center [604, 346] width 218 height 20
click at [293, 386] on button "Continue" at bounding box center [289, 385] width 44 height 18
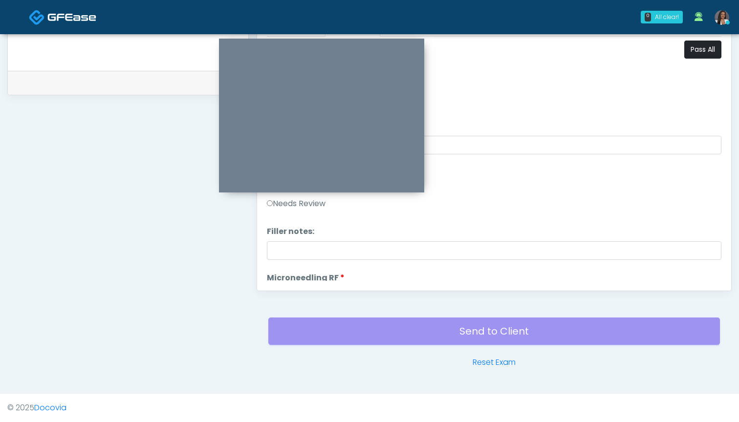
scroll to position [0, 0]
click at [693, 50] on button "Pass All" at bounding box center [702, 50] width 37 height 18
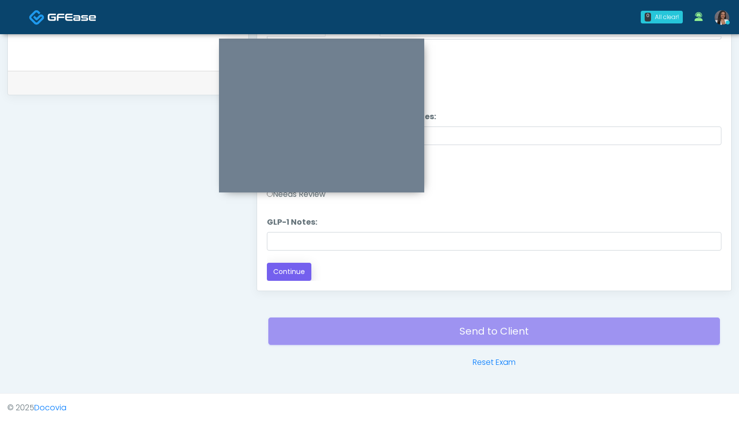
scroll to position [1924, 0]
click at [293, 277] on button "Continue" at bounding box center [289, 272] width 44 height 18
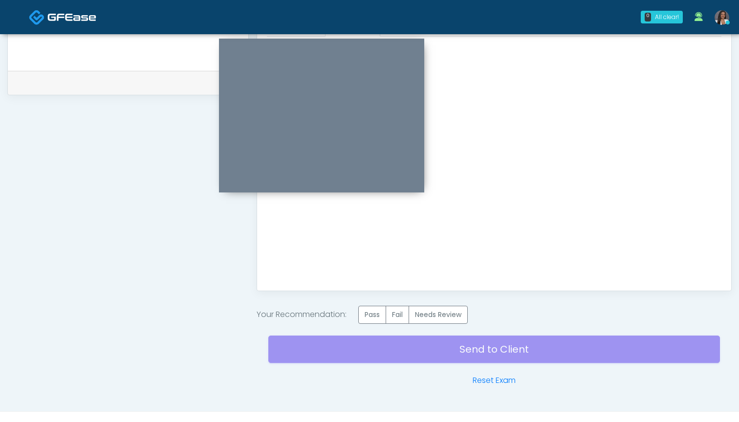
scroll to position [0, 0]
click at [374, 313] on label "Pass" at bounding box center [372, 315] width 28 height 18
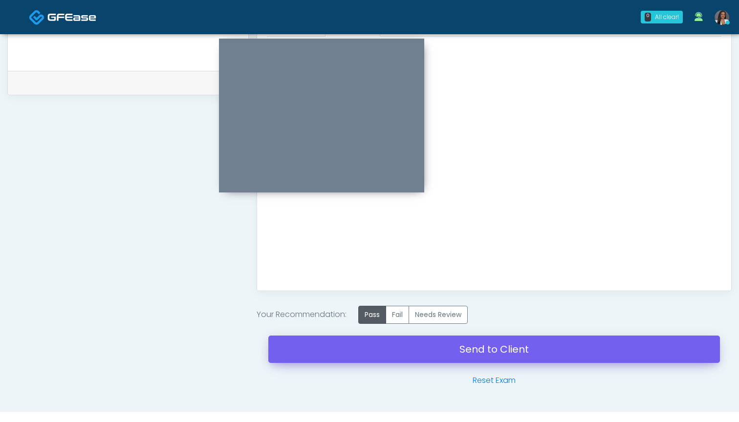
click at [484, 347] on link "Send to Client" at bounding box center [493, 349] width 451 height 27
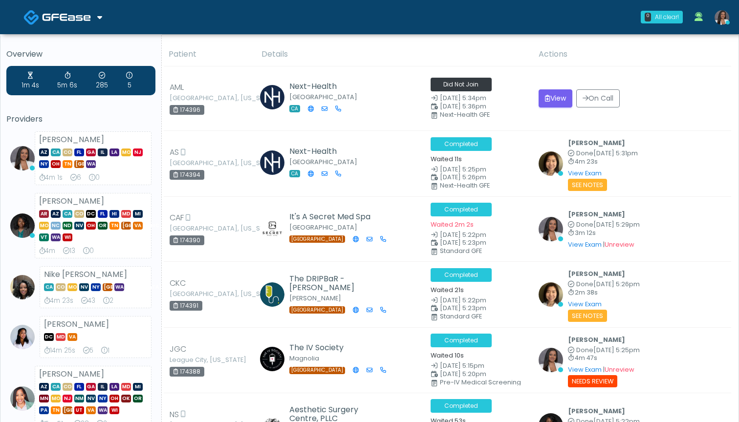
click at [382, 44] on th "Details" at bounding box center [393, 54] width 277 height 24
click at [369, 45] on th "Details" at bounding box center [393, 54] width 277 height 24
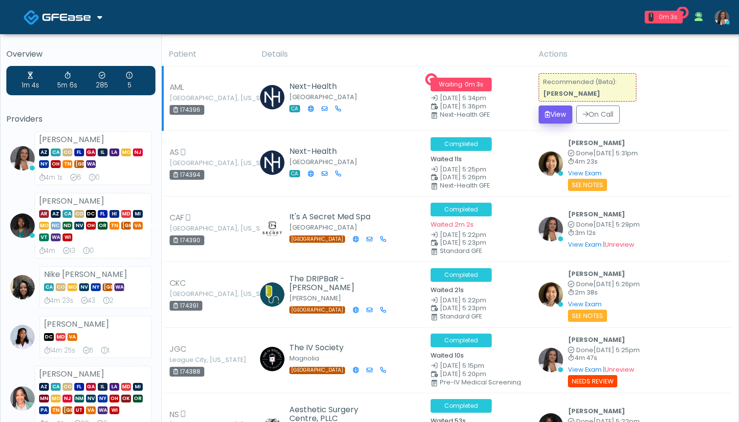
click at [549, 115] on button "View" at bounding box center [555, 115] width 34 height 18
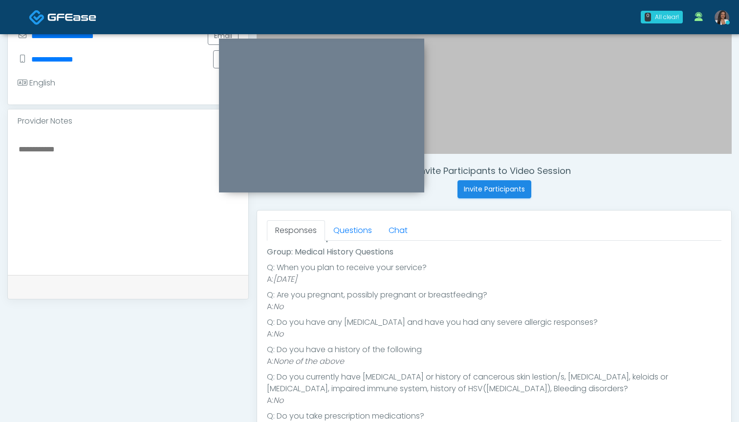
scroll to position [240, 0]
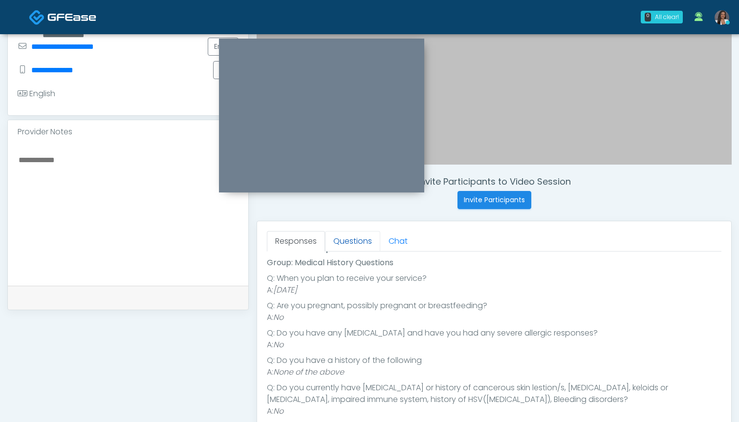
click at [351, 241] on link "Questions" at bounding box center [352, 241] width 55 height 21
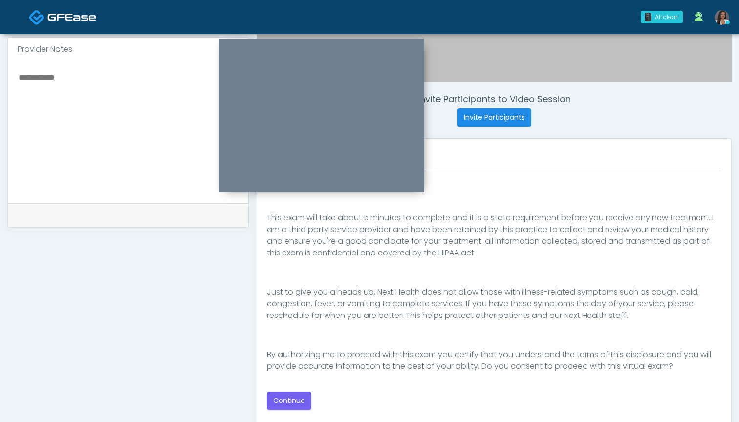
scroll to position [322, 0]
click at [289, 399] on button "Continue" at bounding box center [289, 401] width 44 height 18
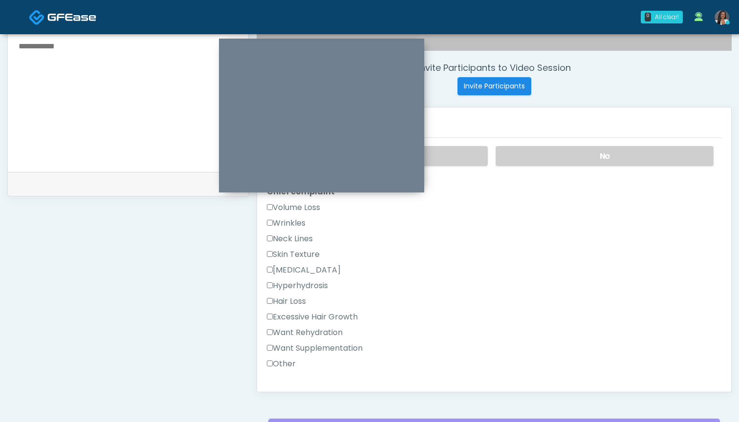
scroll to position [215, 0]
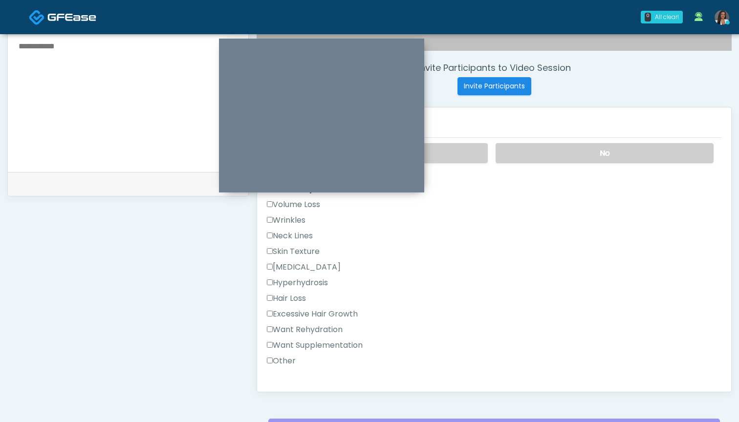
click at [318, 330] on label "Want Rehydration" at bounding box center [305, 330] width 76 height 12
click at [324, 343] on label "Want Supplementation" at bounding box center [315, 345] width 96 height 12
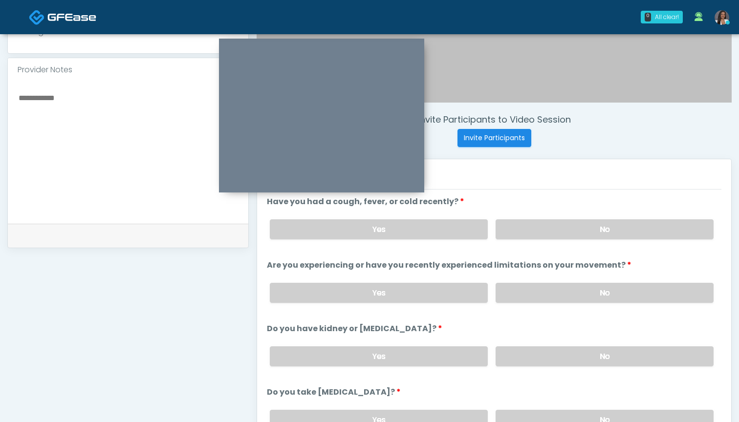
scroll to position [294, 0]
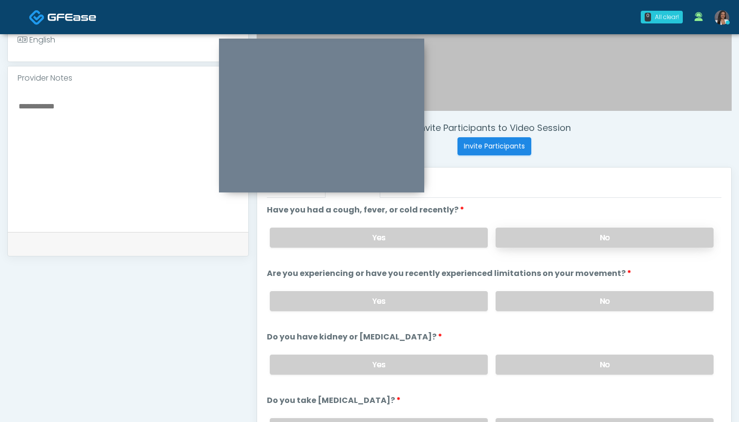
click at [543, 235] on label "No" at bounding box center [604, 238] width 218 height 20
click at [529, 298] on label "No" at bounding box center [604, 301] width 218 height 20
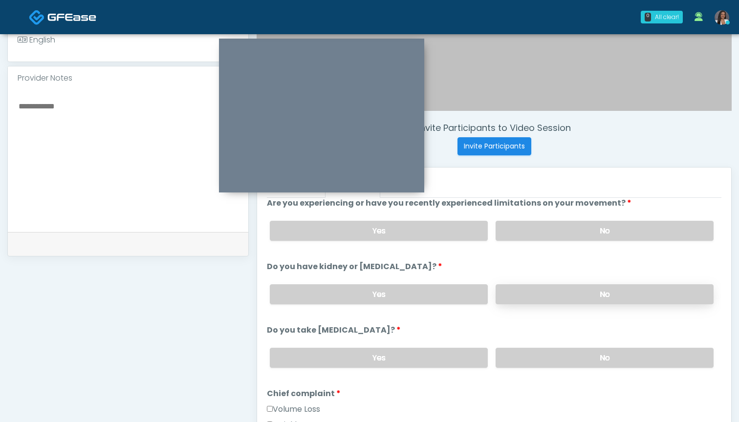
scroll to position [71, 0]
click at [520, 289] on label "No" at bounding box center [604, 293] width 218 height 20
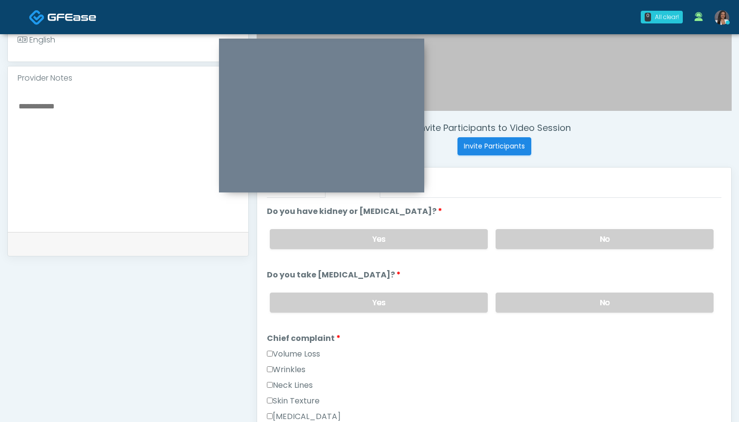
scroll to position [126, 0]
click at [518, 298] on label "No" at bounding box center [604, 303] width 218 height 20
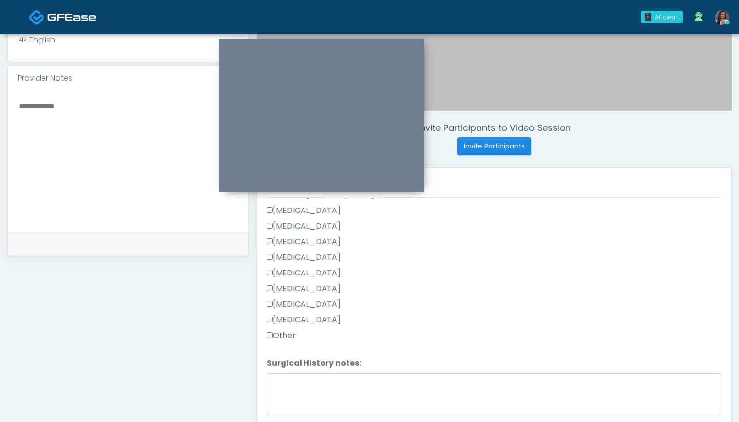
scroll to position [611, 0]
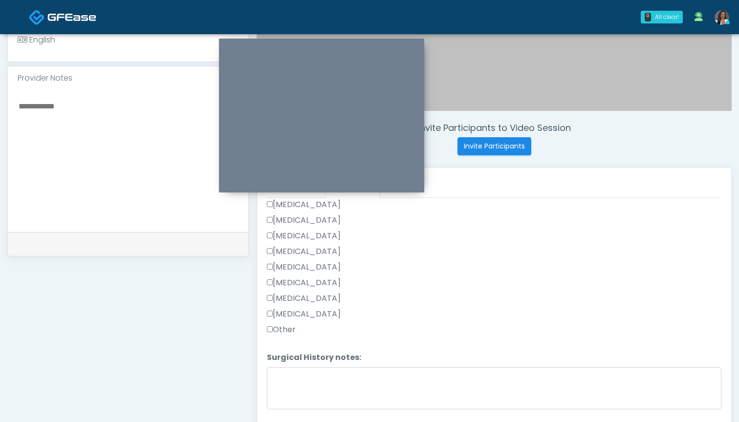
click at [286, 326] on label "Other" at bounding box center [281, 330] width 29 height 12
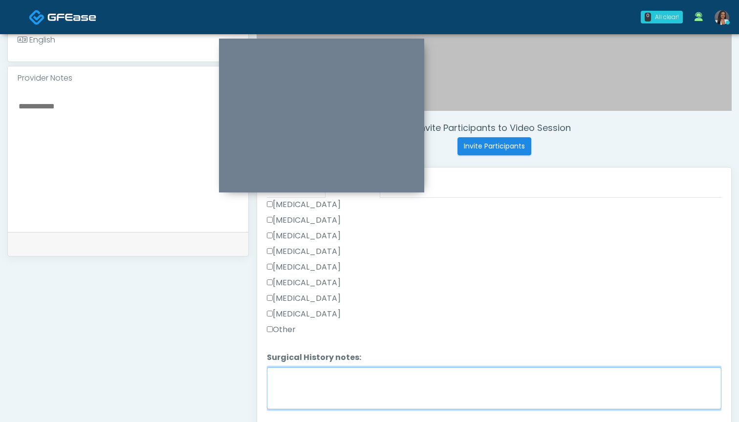
click at [299, 374] on textarea "Surgical History notes:" at bounding box center [494, 388] width 454 height 42
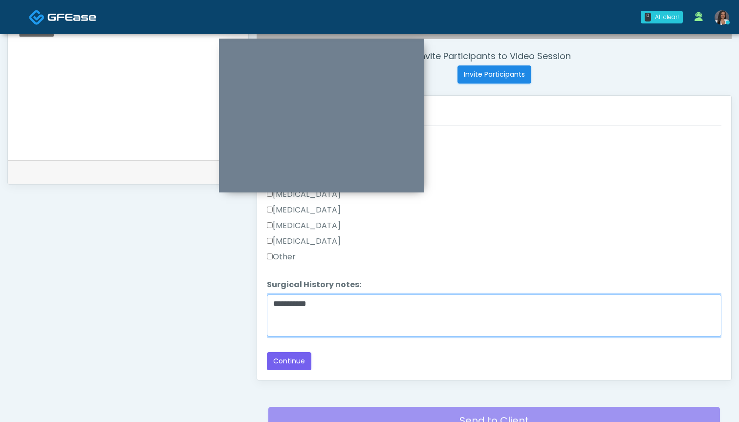
scroll to position [368, 0]
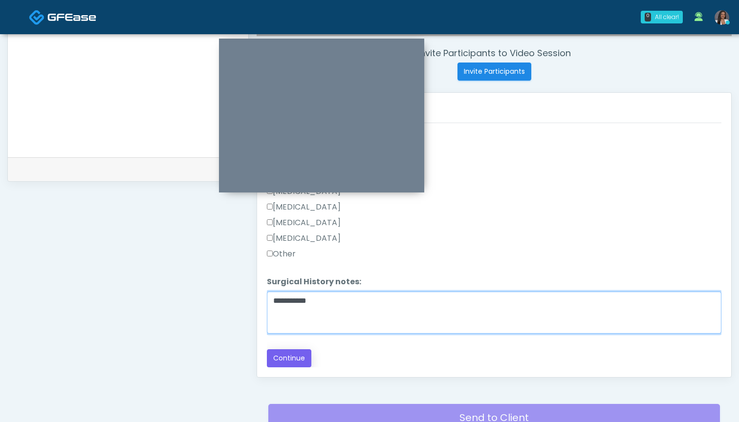
type textarea "**********"
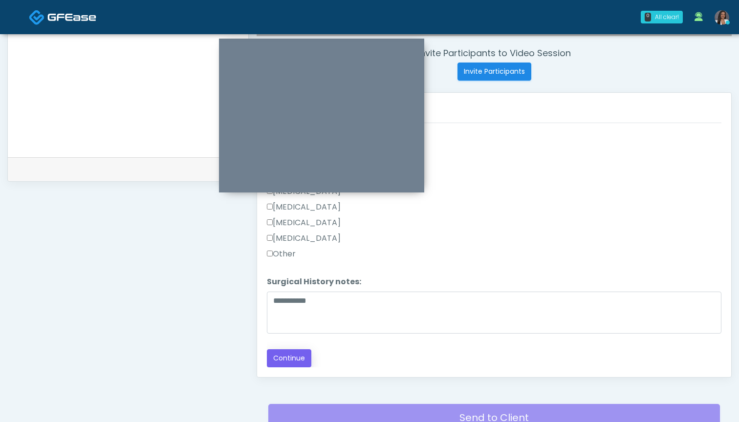
click at [300, 360] on button "Continue" at bounding box center [289, 358] width 44 height 18
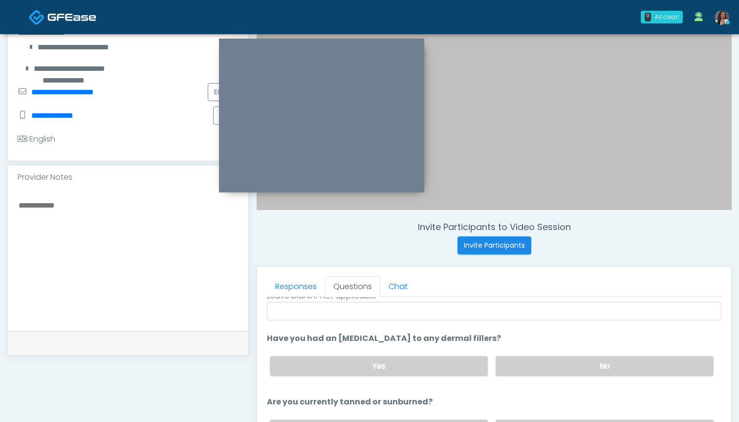
scroll to position [167, 0]
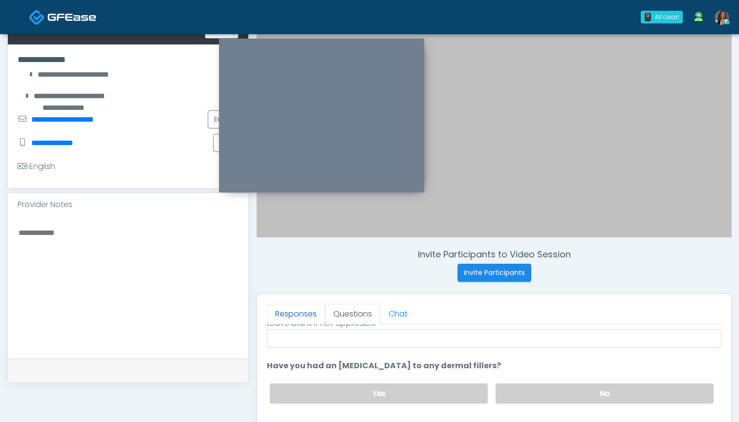
click at [288, 312] on link "Responses" at bounding box center [296, 314] width 58 height 21
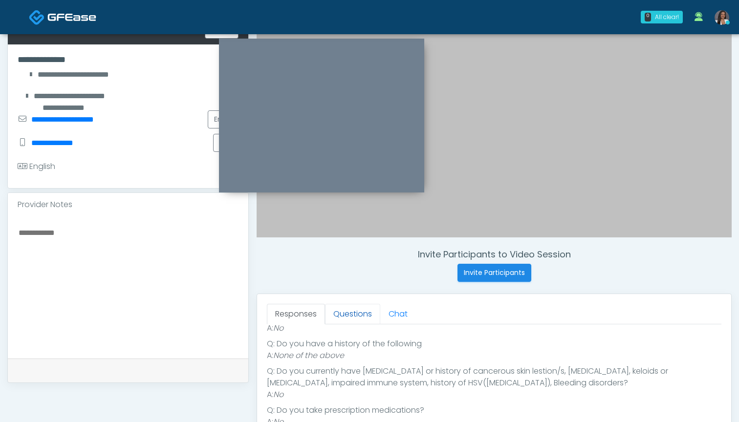
click at [356, 317] on link "Questions" at bounding box center [352, 314] width 55 height 21
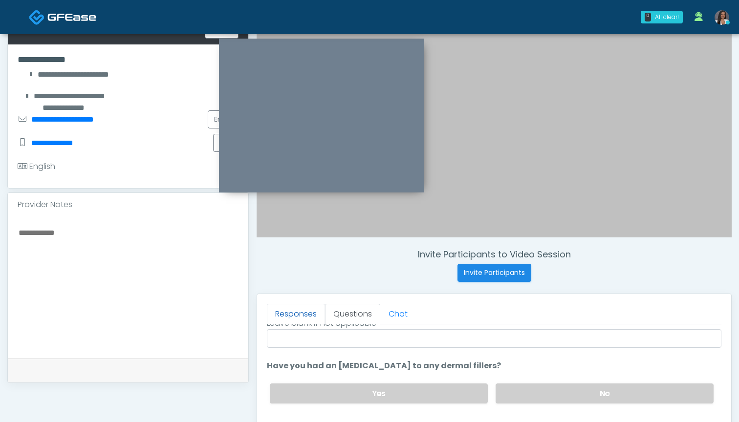
click at [295, 314] on link "Responses" at bounding box center [296, 314] width 58 height 21
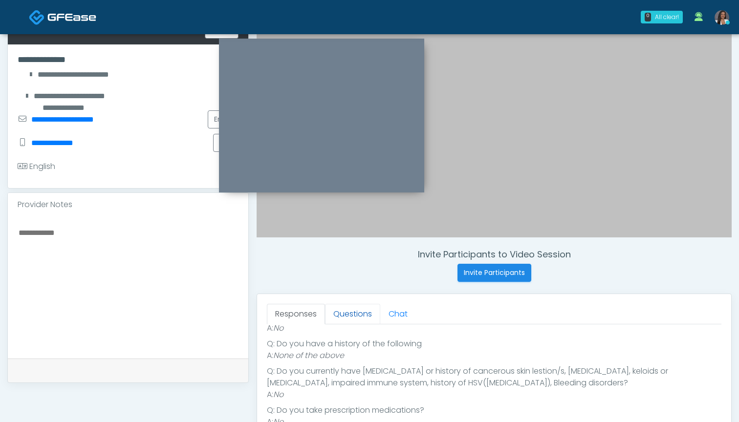
scroll to position [220, 0]
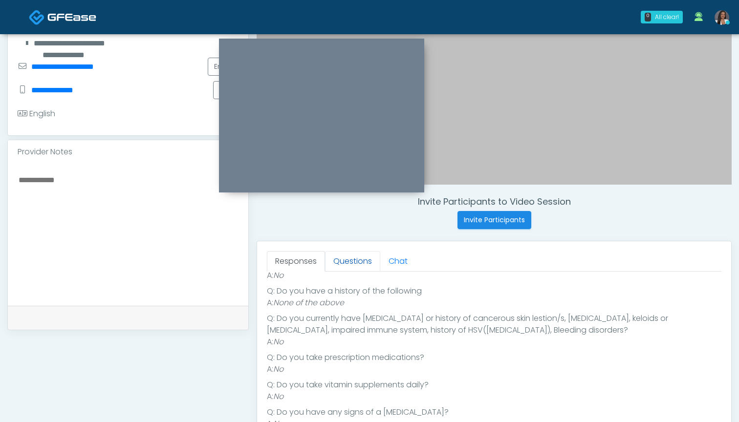
click at [350, 264] on link "Questions" at bounding box center [352, 261] width 55 height 21
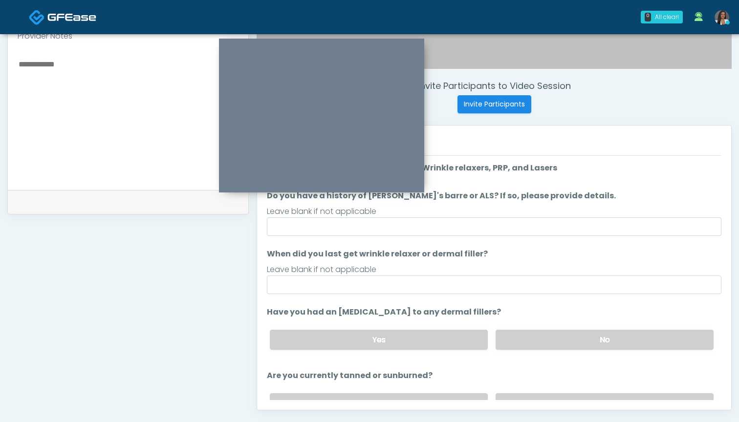
scroll to position [0, 0]
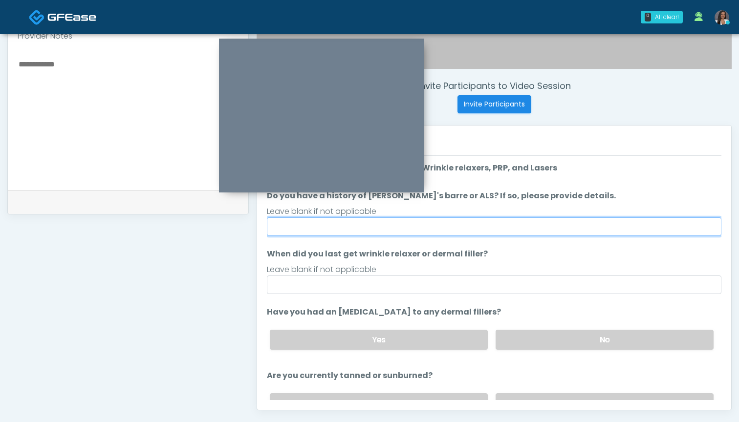
click at [360, 232] on input "Do you have a history of [PERSON_NAME]'s barre or ALS? If so, please provide de…" at bounding box center [494, 226] width 454 height 19
type input "**"
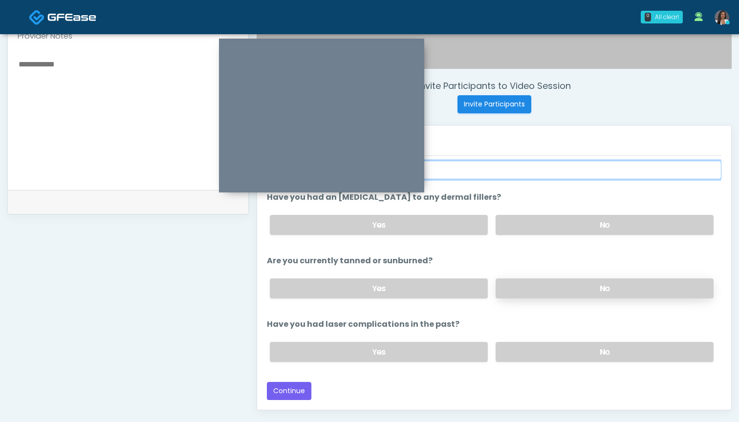
scroll to position [115, 0]
type input "***"
click at [526, 292] on label "No" at bounding box center [604, 288] width 218 height 20
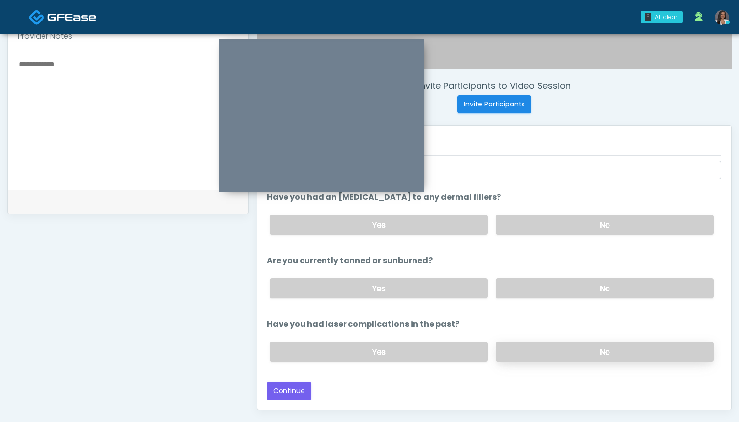
click at [513, 358] on label "No" at bounding box center [604, 352] width 218 height 20
click at [299, 388] on button "Continue" at bounding box center [289, 391] width 44 height 18
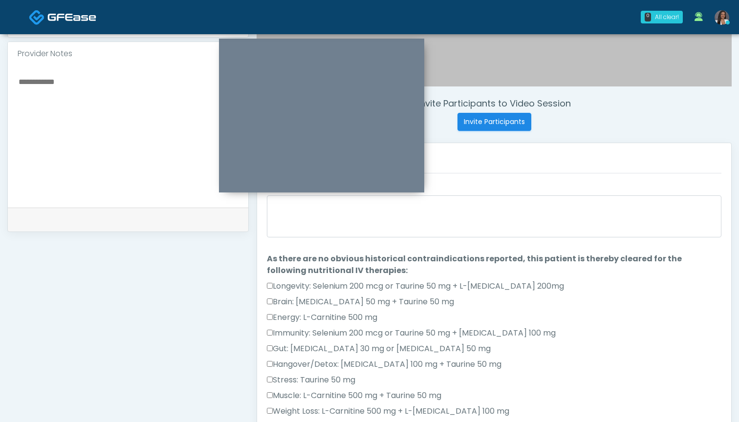
scroll to position [296, 0]
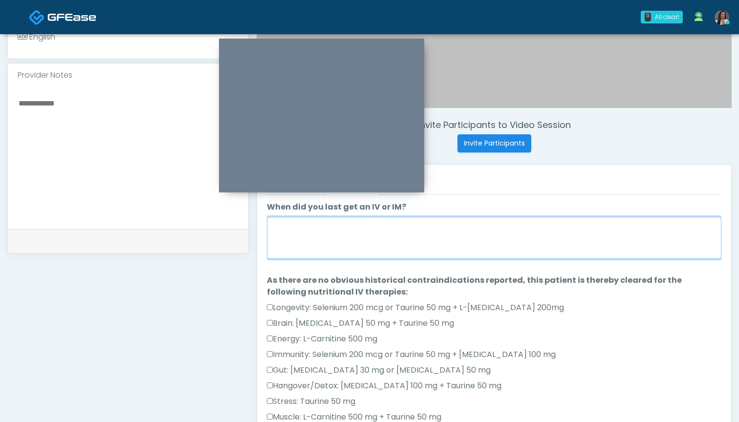
click at [472, 241] on textarea "When did you last get an IV or IM?" at bounding box center [494, 238] width 454 height 42
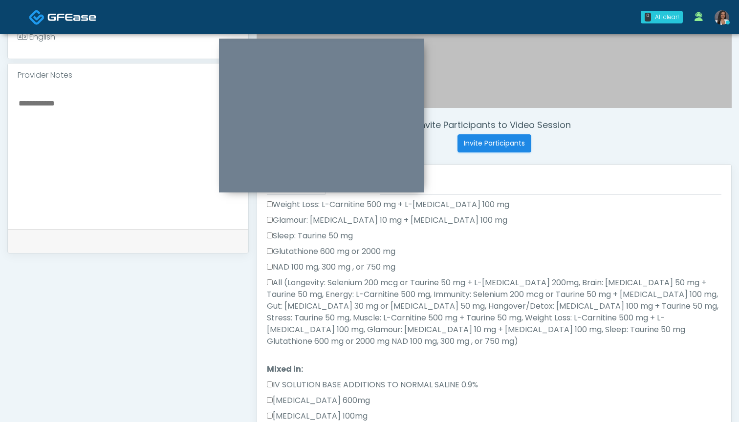
scroll to position [243, 0]
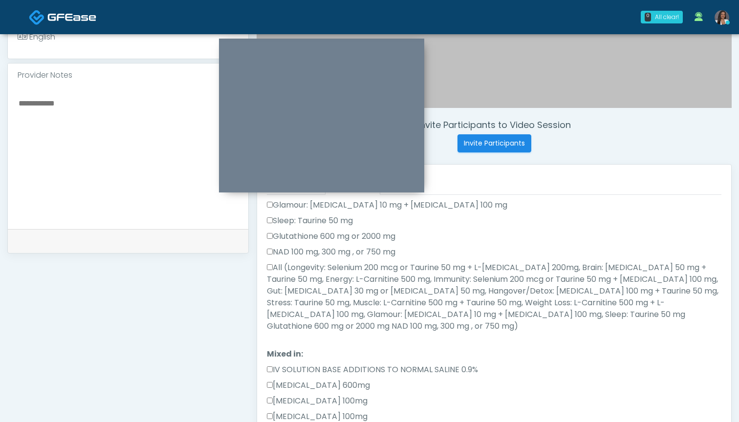
type textarea "***"
click at [352, 266] on label "All (Longevity: Selenium 200 mcg or Taurine 50 mg + L-[MEDICAL_DATA] 200mg, Bra…" at bounding box center [494, 297] width 454 height 70
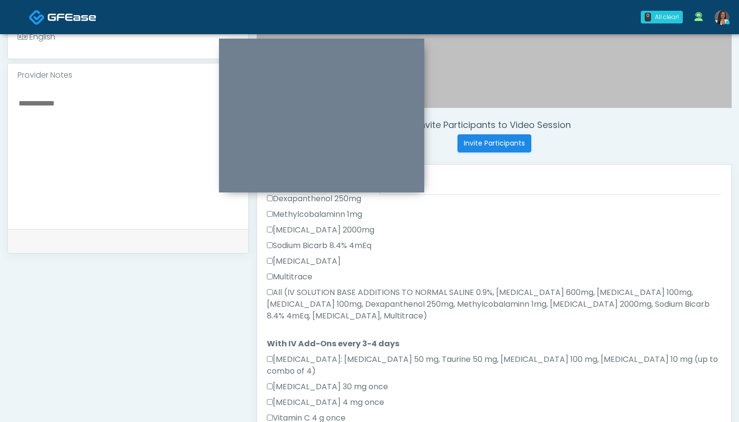
click at [340, 287] on label "All (IV SOLUTION BASE ADDITIONS TO NORMAL SALINE 0.9%, [MEDICAL_DATA] 600mg, [M…" at bounding box center [494, 304] width 454 height 35
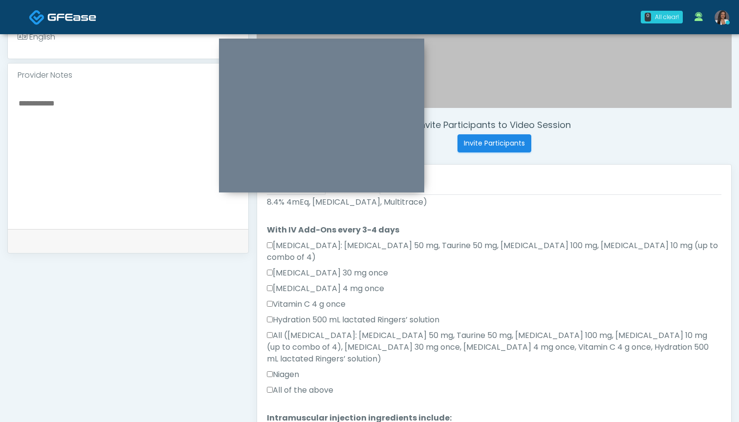
scroll to position [590, 0]
click at [310, 385] on label "All of the above" at bounding box center [300, 391] width 66 height 12
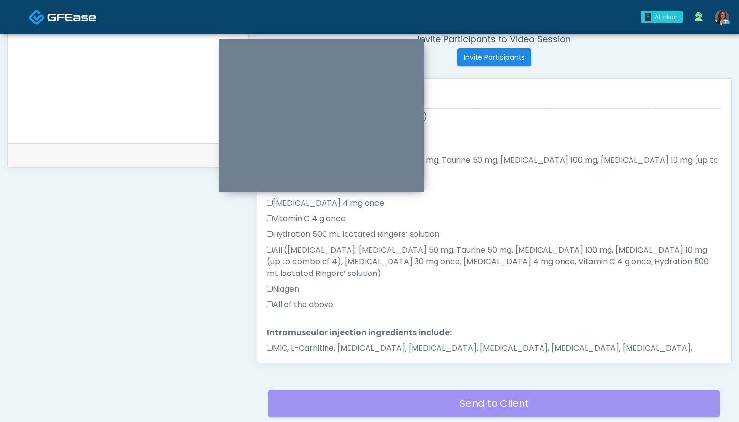
scroll to position [388, 0]
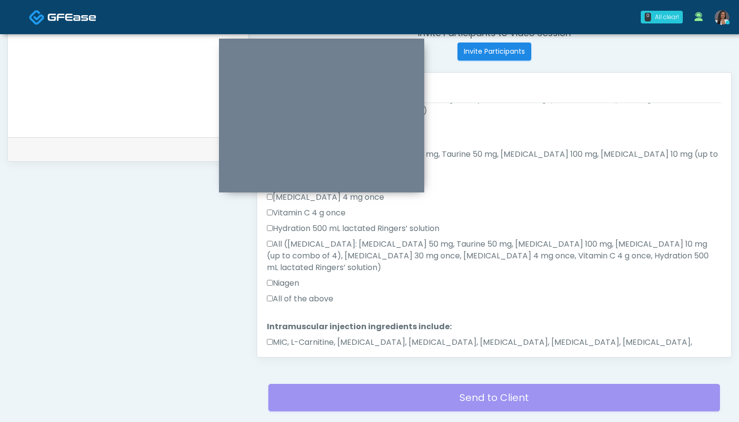
click at [314, 337] on label "MIC, L-Carnitine, [MEDICAL_DATA], [MEDICAL_DATA], [MEDICAL_DATA], [MEDICAL_DATA…" at bounding box center [494, 348] width 454 height 23
click at [293, 376] on button "Continue" at bounding box center [289, 385] width 44 height 18
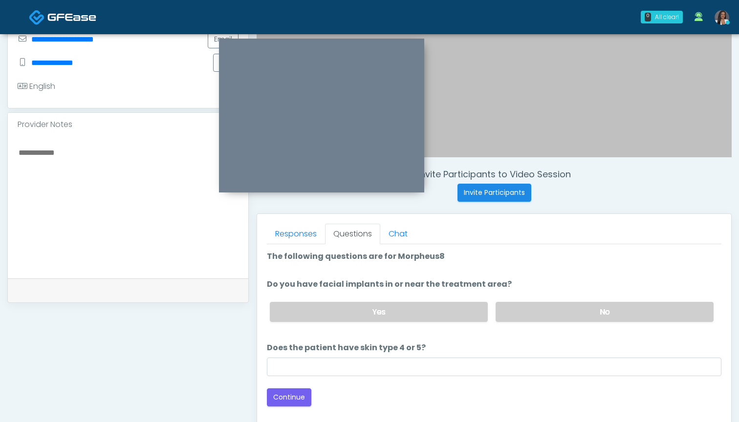
scroll to position [245, 0]
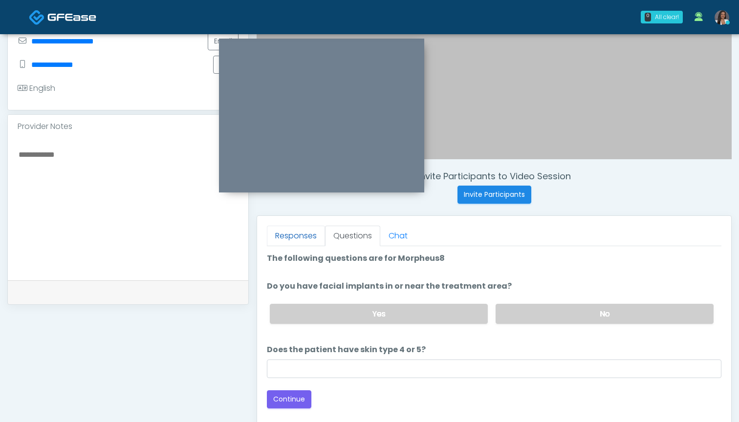
drag, startPoint x: 305, startPoint y: 237, endPoint x: 318, endPoint y: 238, distance: 12.8
click at [312, 237] on link "Responses" at bounding box center [296, 236] width 58 height 21
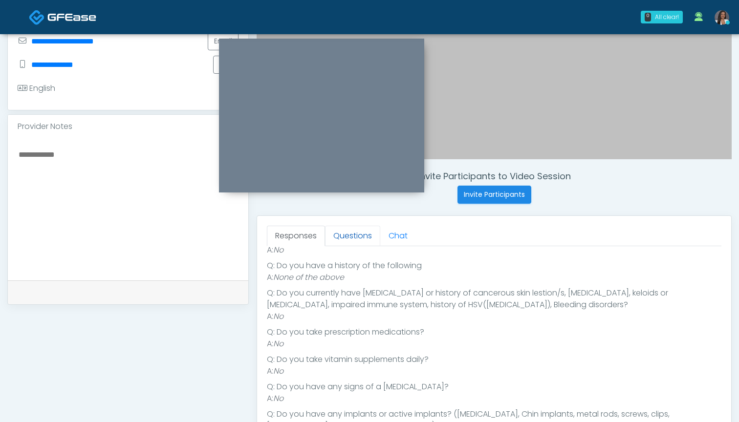
scroll to position [157, 0]
click at [357, 238] on link "Questions" at bounding box center [352, 236] width 55 height 21
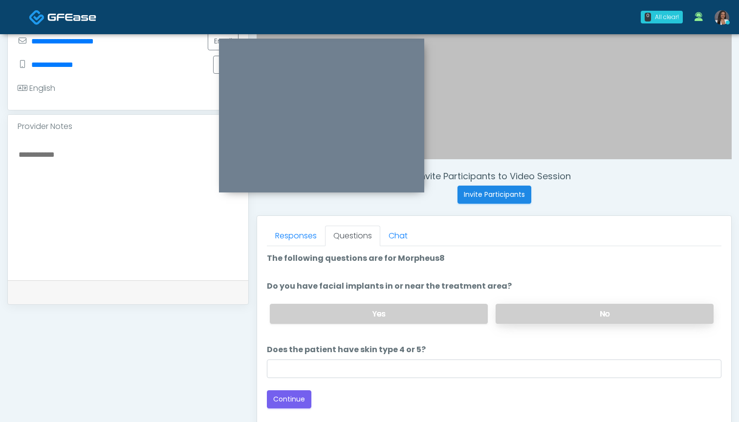
click at [531, 310] on label "No" at bounding box center [604, 314] width 218 height 20
click at [462, 378] on div "Loading... Connecting to your agent... Please wait while we prepare your person…" at bounding box center [494, 331] width 454 height 156
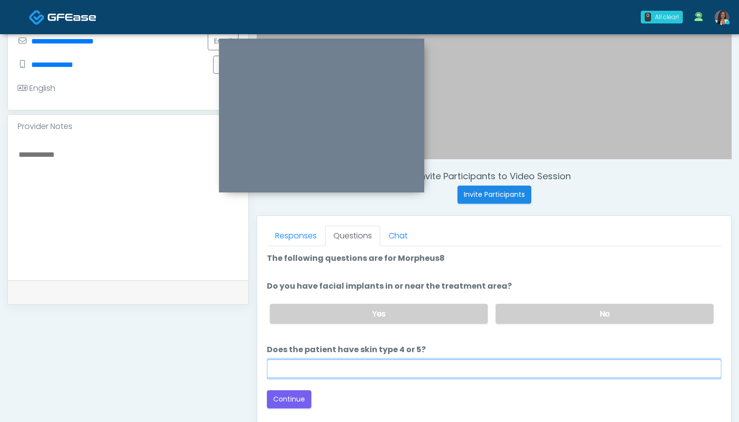
click at [298, 371] on input "Does the patient have skin type 4 or 5?" at bounding box center [494, 369] width 454 height 19
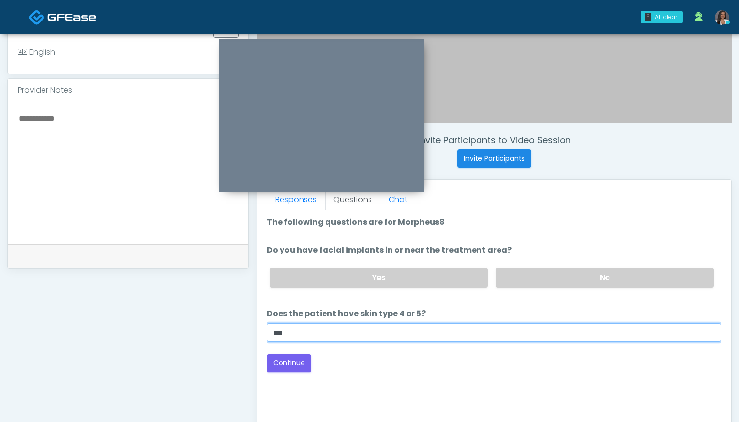
scroll to position [283, 0]
type input "***"
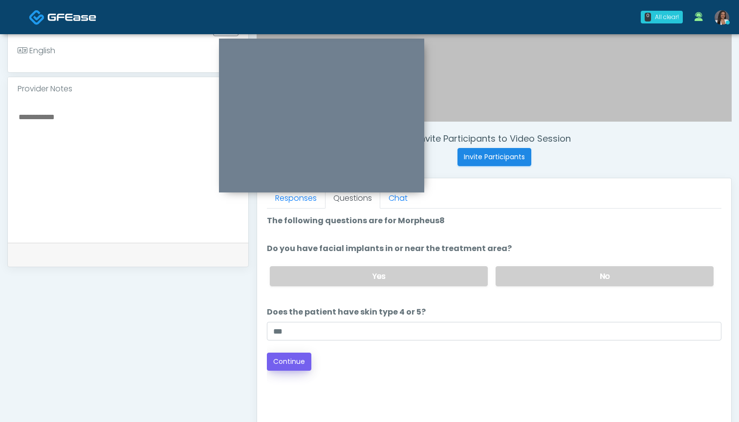
click at [282, 356] on button "Continue" at bounding box center [289, 362] width 44 height 18
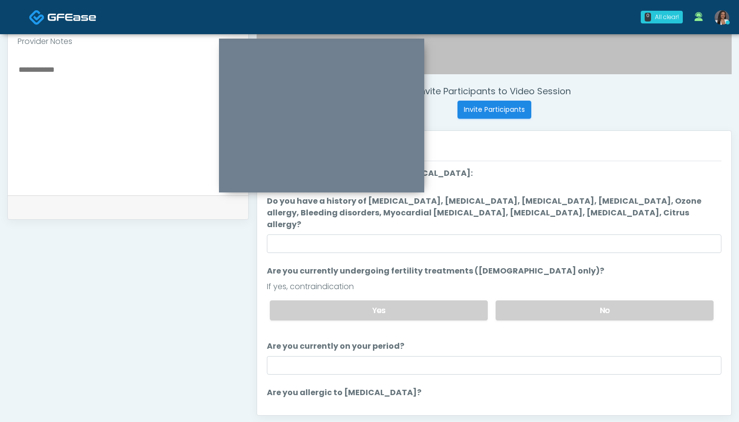
scroll to position [308, 0]
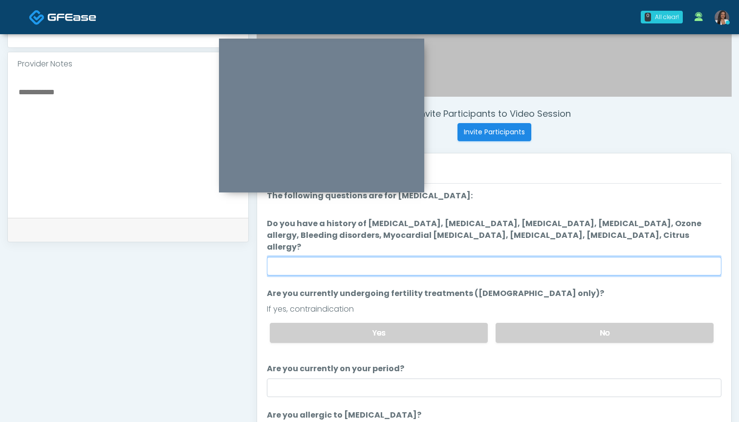
click at [526, 258] on input "Do you have a history of [MEDICAL_DATA], [MEDICAL_DATA], [MEDICAL_DATA], [MEDIC…" at bounding box center [494, 266] width 454 height 19
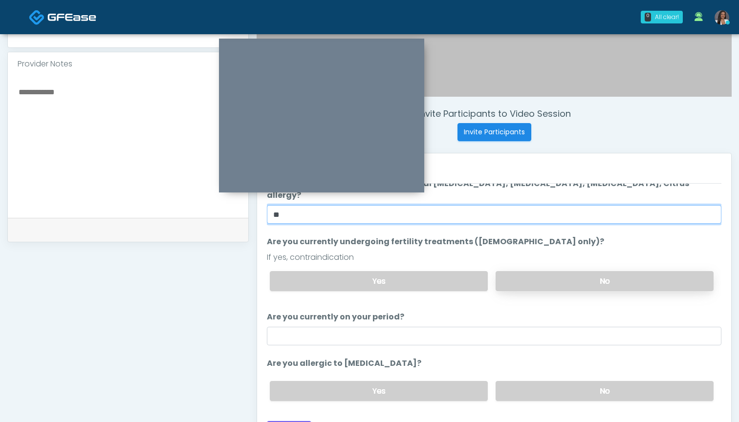
scroll to position [51, 0]
type input "**"
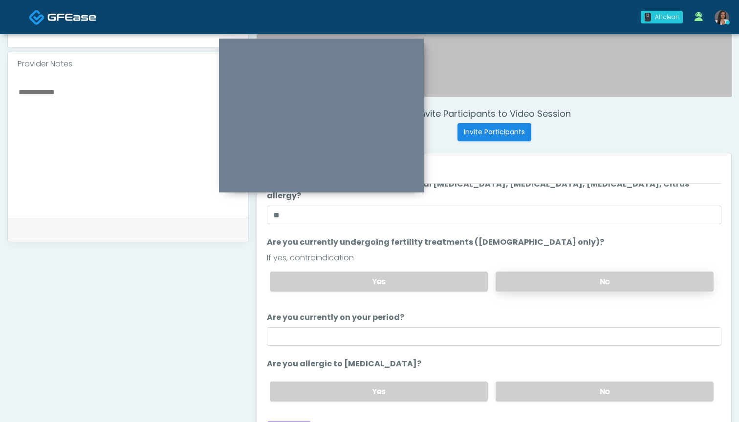
click at [520, 272] on label "No" at bounding box center [604, 282] width 218 height 20
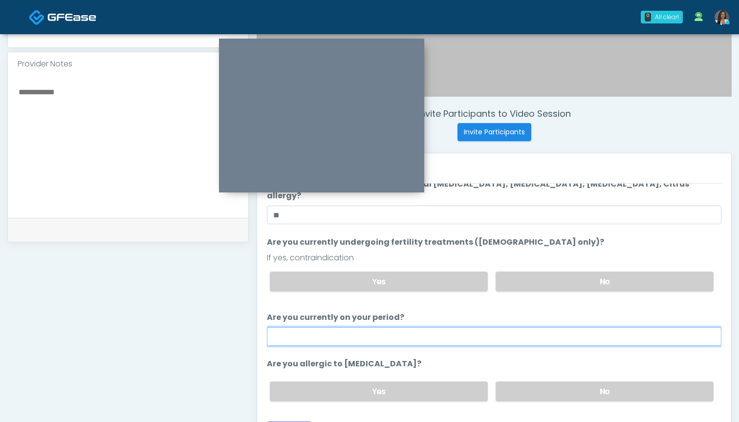
click at [473, 330] on input "Are you currently on your period?" at bounding box center [494, 336] width 454 height 19
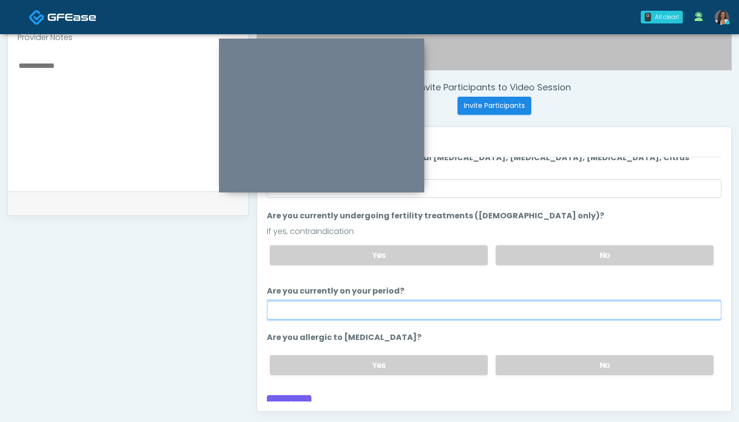
scroll to position [334, 0]
type input "**"
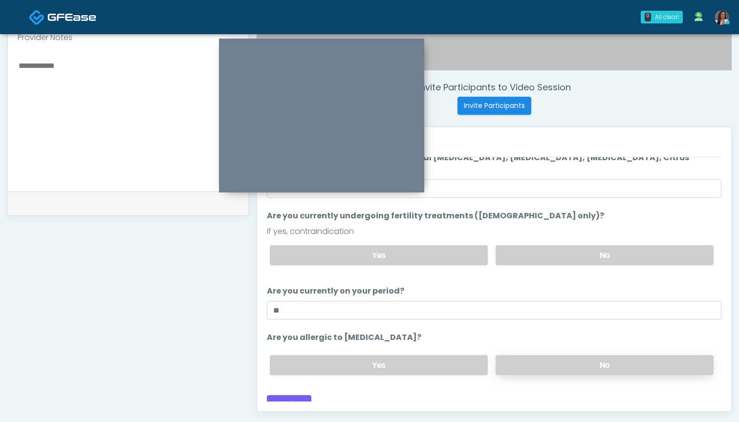
click at [535, 355] on label "No" at bounding box center [604, 365] width 218 height 20
click at [292, 395] on button "Continue" at bounding box center [289, 404] width 44 height 18
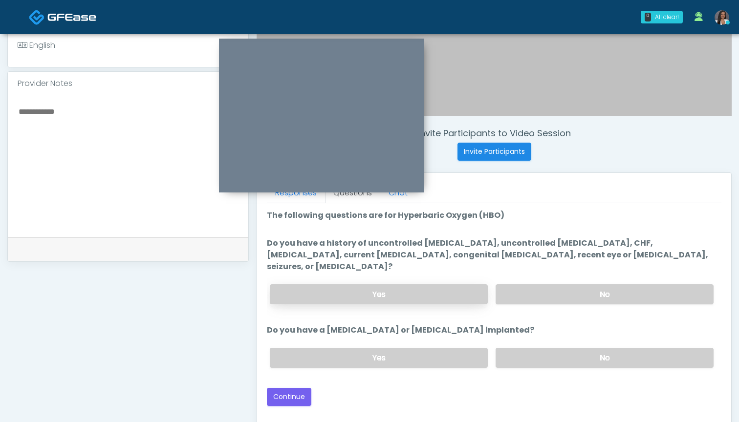
scroll to position [0, 0]
click at [536, 360] on div "Yes No" at bounding box center [491, 358] width 459 height 36
click at [538, 350] on label "No" at bounding box center [604, 358] width 218 height 20
click at [528, 287] on label "No" at bounding box center [604, 294] width 218 height 20
click at [282, 388] on button "Continue" at bounding box center [289, 397] width 44 height 18
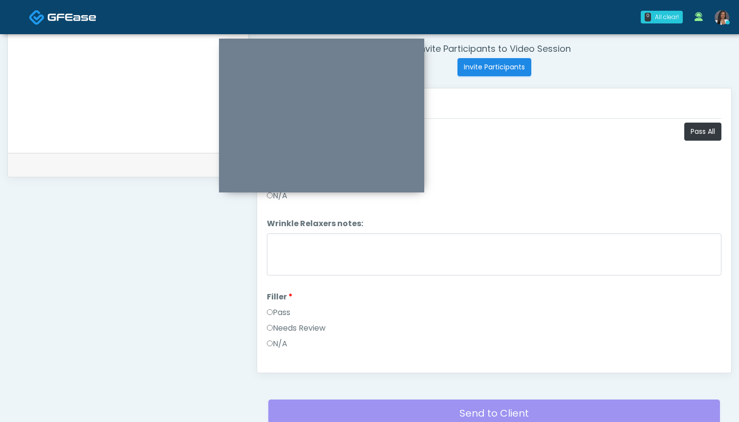
scroll to position [338, 0]
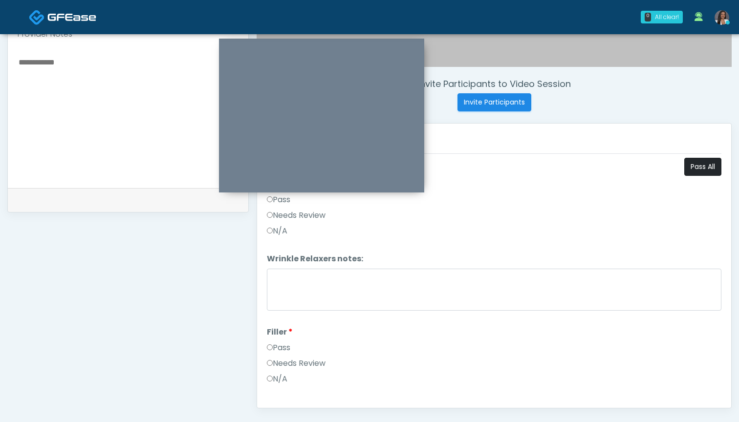
click at [696, 165] on button "Pass All" at bounding box center [702, 167] width 37 height 18
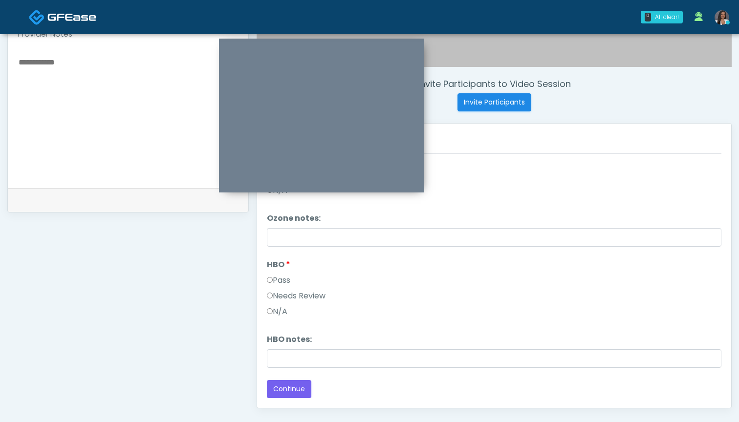
scroll to position [338, 0]
click at [302, 389] on button "Continue" at bounding box center [289, 389] width 44 height 18
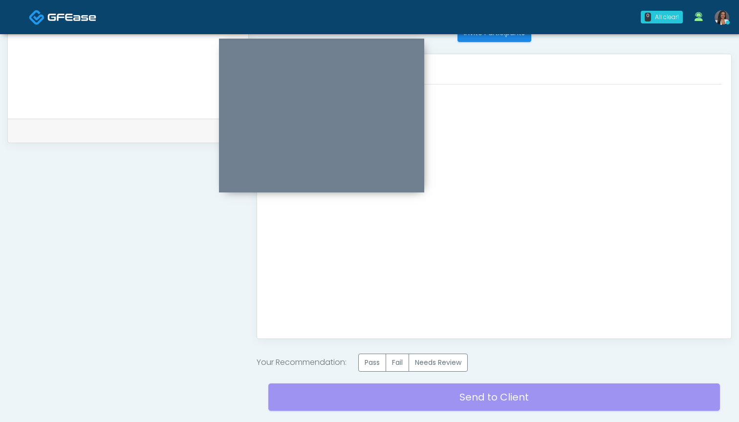
scroll to position [430, 0]
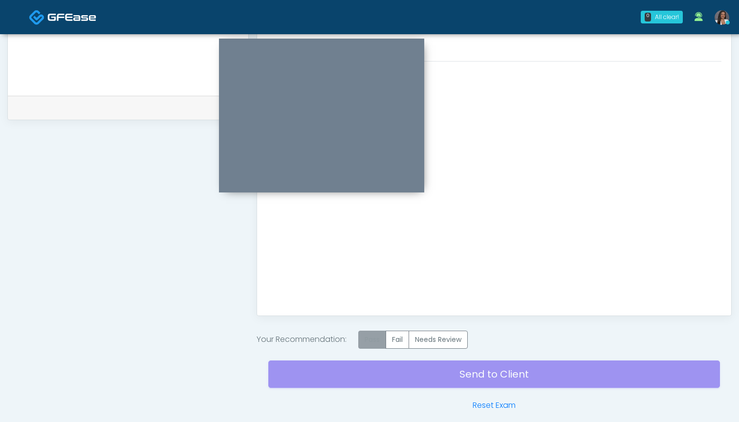
click at [370, 337] on label "Pass" at bounding box center [372, 340] width 28 height 18
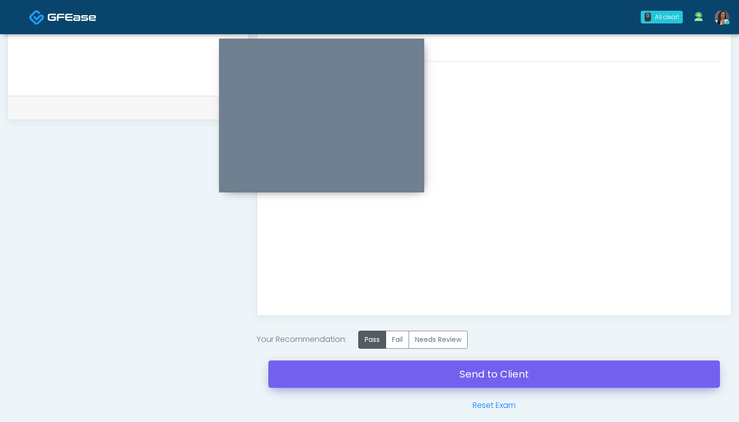
click at [434, 368] on link "Send to Client" at bounding box center [493, 373] width 451 height 27
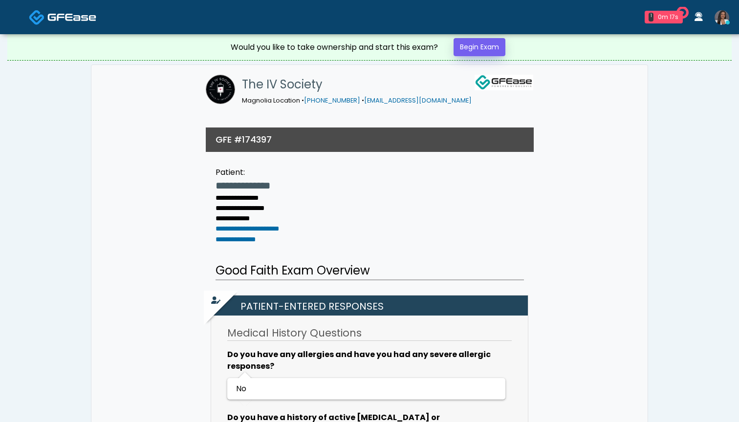
click at [469, 47] on link "Begin Exam" at bounding box center [479, 47] width 52 height 18
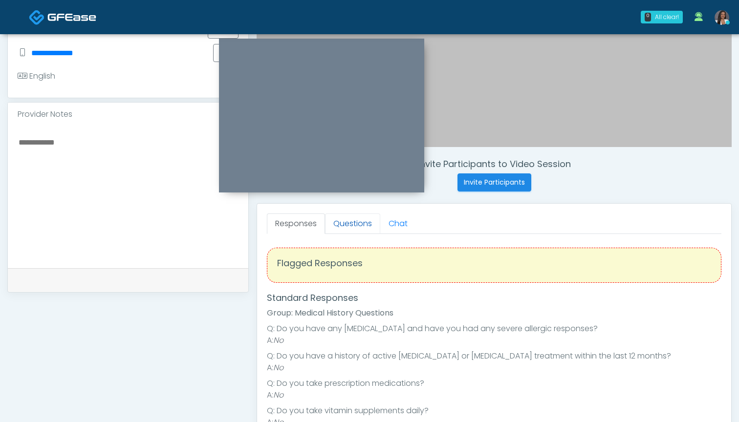
scroll to position [253, 0]
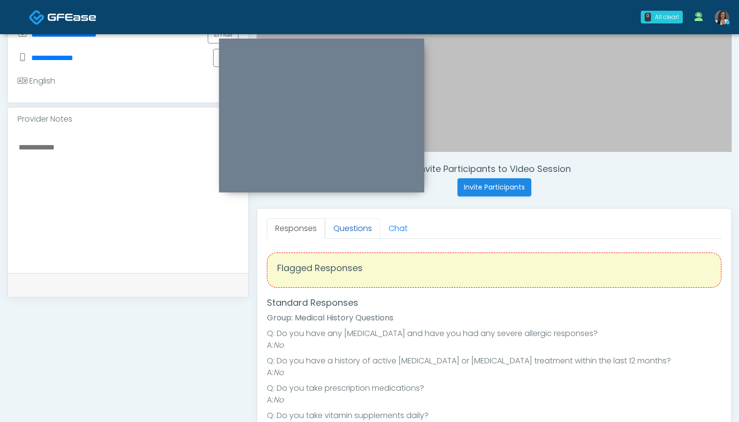
click at [349, 228] on link "Questions" at bounding box center [352, 228] width 55 height 21
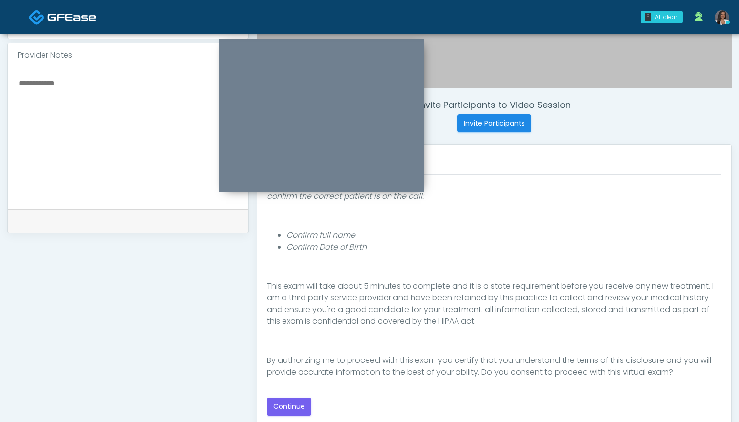
scroll to position [319, 0]
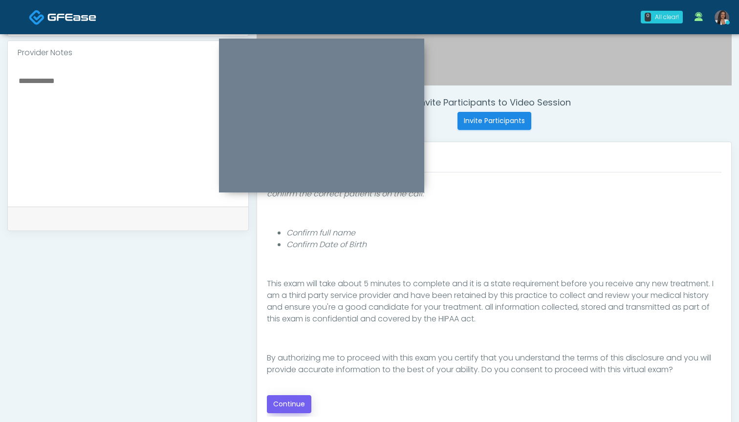
click at [292, 402] on button "Continue" at bounding box center [289, 404] width 44 height 18
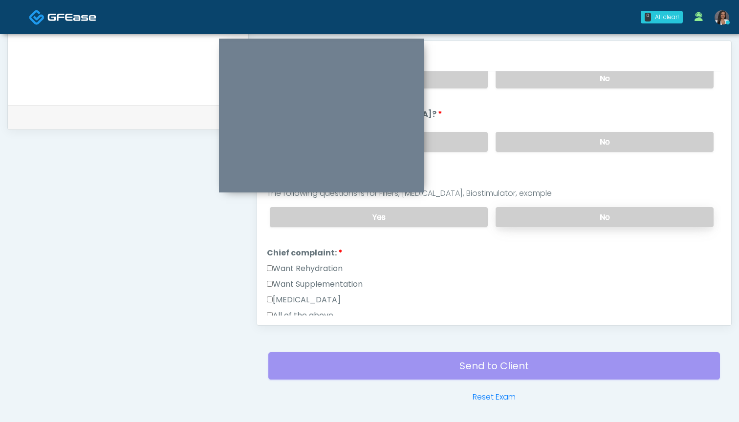
scroll to position [129, 0]
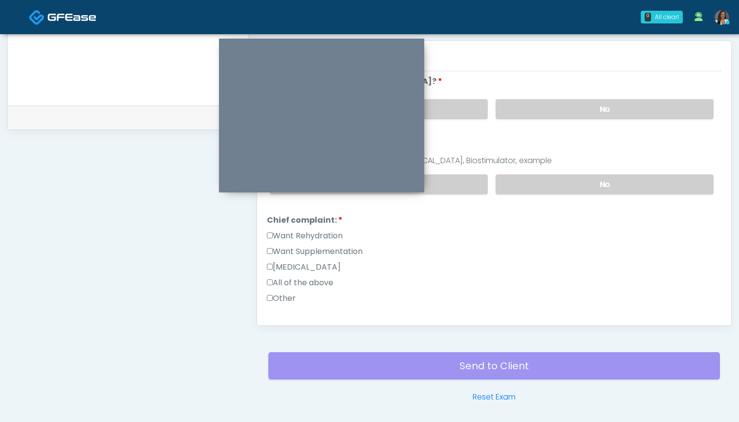
click at [325, 238] on label "Want Rehydration" at bounding box center [305, 236] width 76 height 12
click at [325, 254] on label "Want Supplementation" at bounding box center [315, 252] width 96 height 12
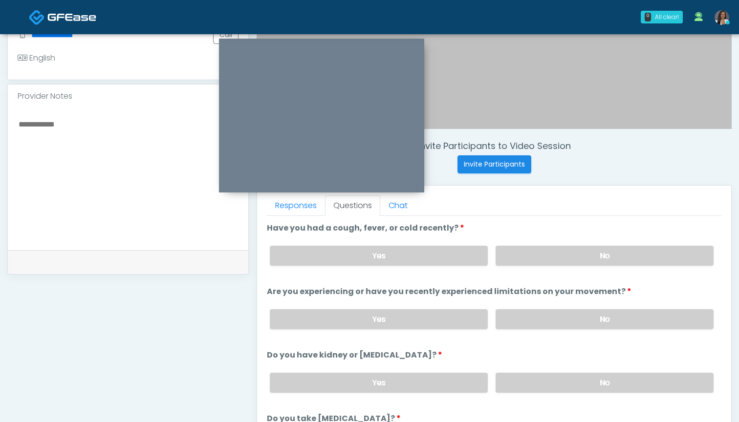
scroll to position [272, 0]
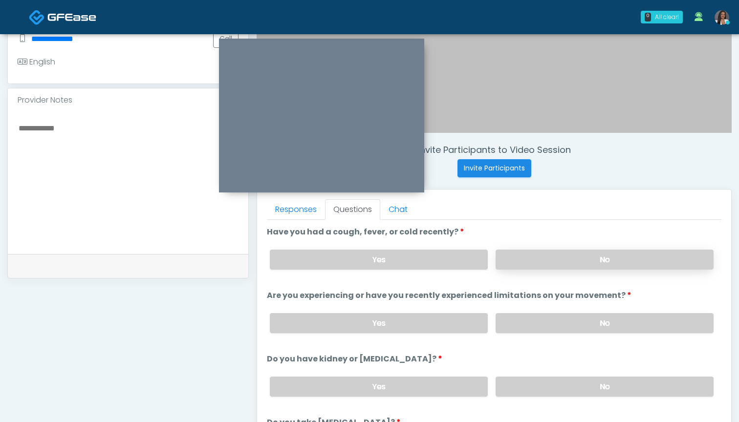
click at [500, 266] on label "No" at bounding box center [604, 260] width 218 height 20
click at [405, 259] on label "Yes" at bounding box center [379, 260] width 218 height 20
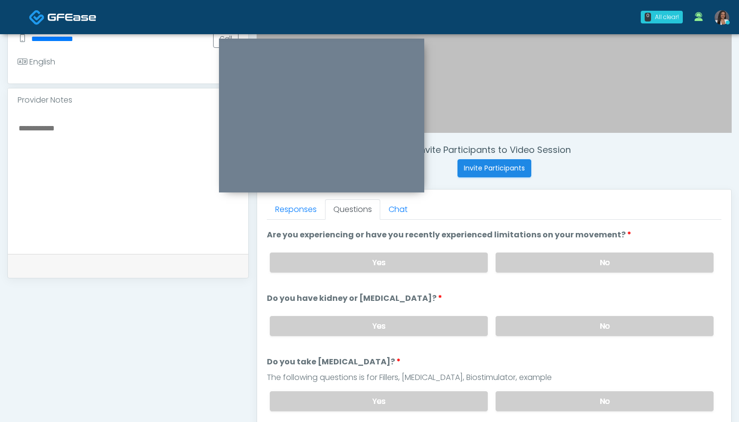
scroll to position [60, 0]
click at [535, 261] on label "No" at bounding box center [604, 264] width 218 height 20
click at [514, 328] on label "No" at bounding box center [604, 327] width 218 height 20
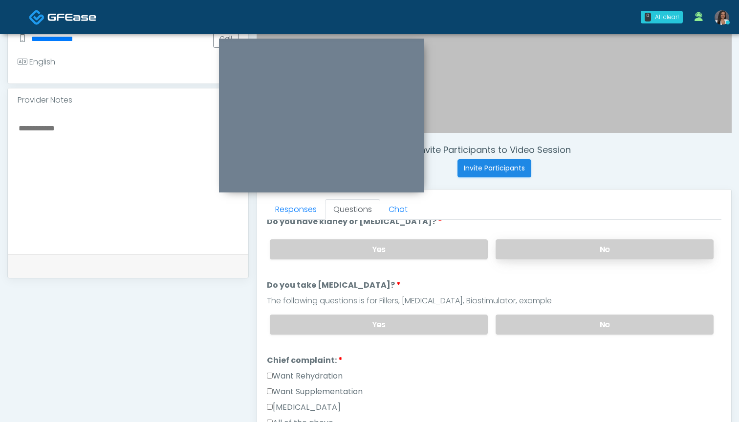
scroll to position [138, 0]
click at [523, 321] on label "No" at bounding box center [604, 324] width 218 height 20
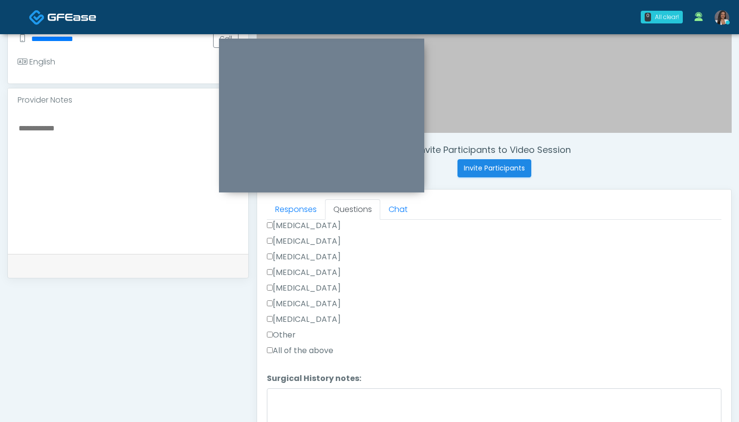
scroll to position [545, 0]
click at [311, 396] on textarea "Surgical History notes:" at bounding box center [494, 409] width 454 height 42
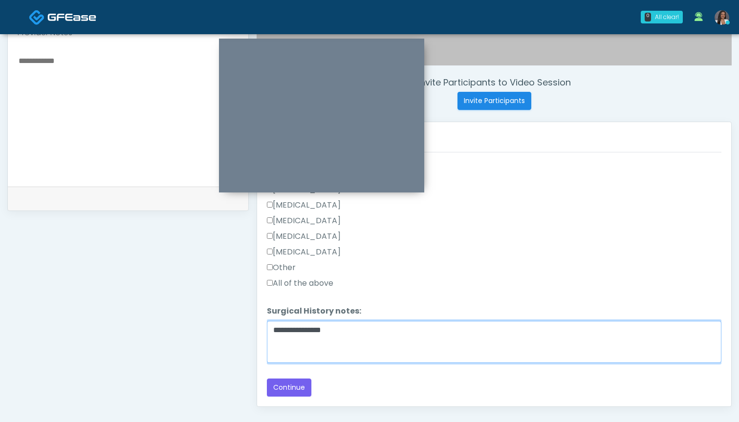
scroll to position [346, 0]
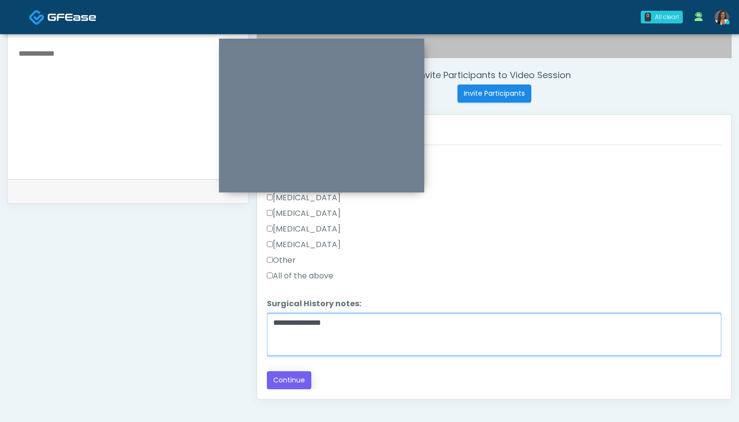
type textarea "**********"
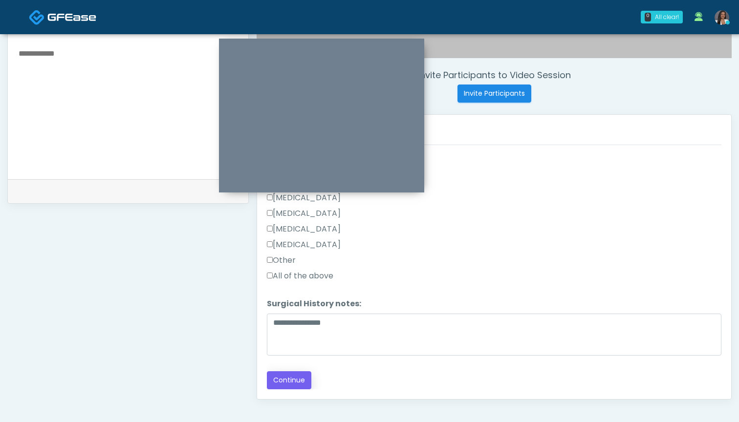
click at [280, 385] on button "Continue" at bounding box center [289, 380] width 44 height 18
click at [282, 256] on label "Other" at bounding box center [281, 260] width 29 height 12
click at [290, 378] on button "Continue" at bounding box center [289, 380] width 44 height 18
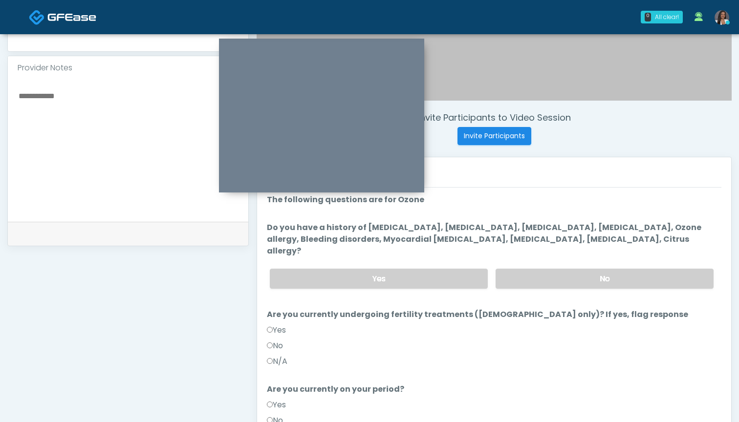
scroll to position [304, 0]
click at [540, 269] on label "No" at bounding box center [604, 279] width 218 height 20
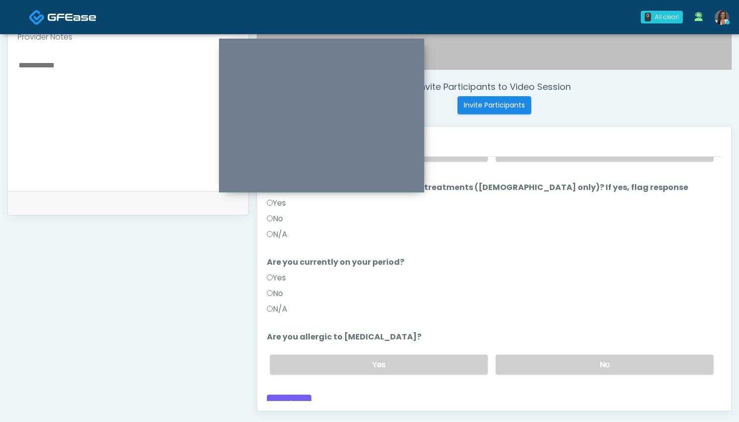
scroll to position [336, 0]
click at [533, 354] on label "No" at bounding box center [604, 364] width 218 height 20
click at [285, 394] on button "Continue" at bounding box center [289, 403] width 44 height 18
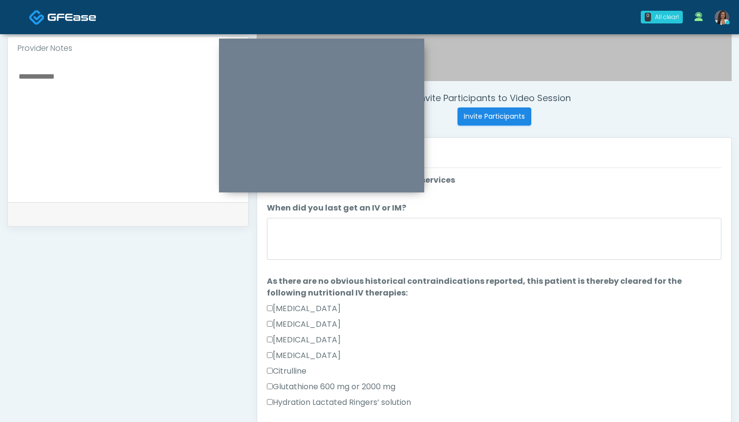
scroll to position [321, 0]
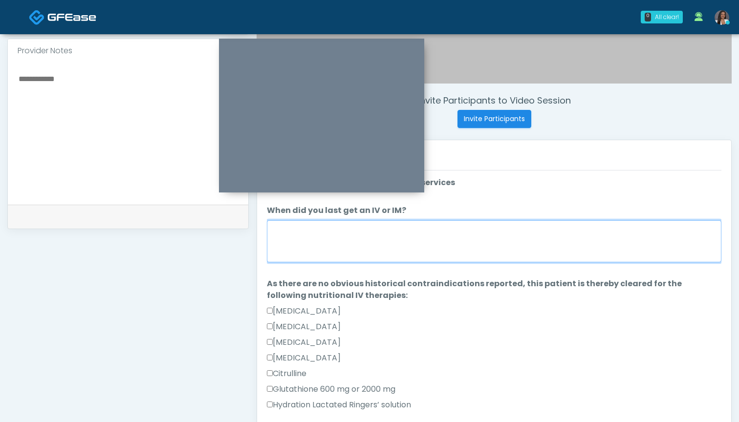
click at [468, 235] on textarea "When did you last get an IV or IM?" at bounding box center [494, 241] width 454 height 42
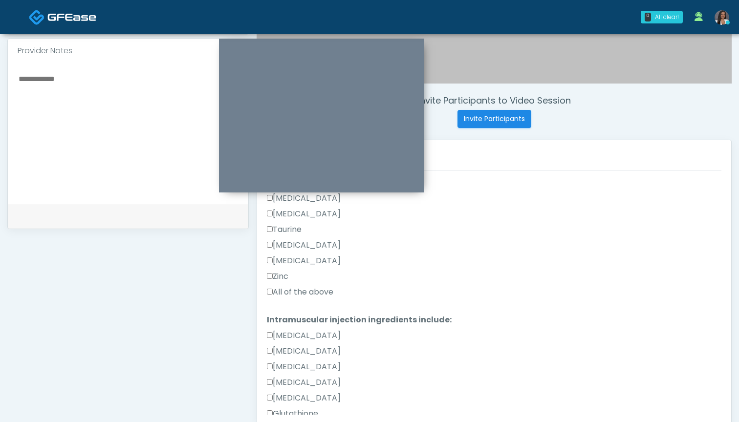
scroll to position [351, 0]
type textarea "***"
click at [299, 289] on label "All of the above" at bounding box center [300, 289] width 66 height 12
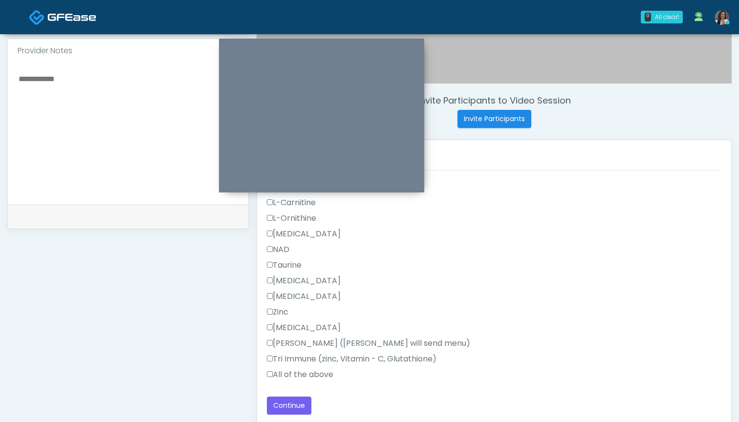
scroll to position [621, 0]
click at [320, 365] on div "Tri Immune (zinc, Vitamin - C, Glutathione)" at bounding box center [494, 361] width 454 height 16
click at [319, 377] on label "All of the above" at bounding box center [300, 375] width 66 height 12
click at [284, 404] on button "Continue" at bounding box center [289, 406] width 44 height 18
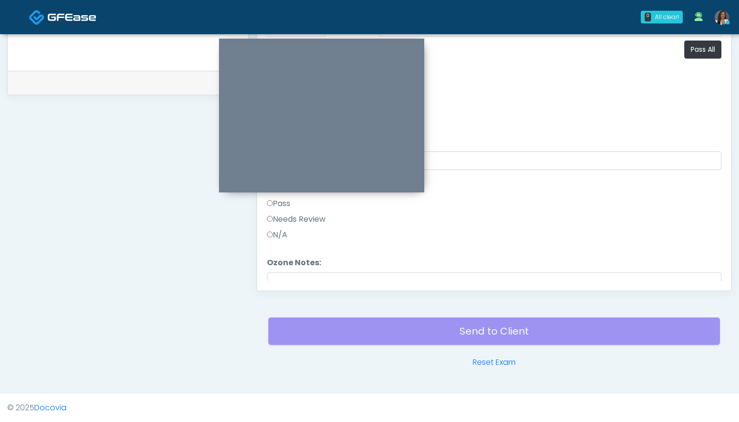
scroll to position [0, 0]
click at [693, 49] on button "Pass All" at bounding box center [702, 50] width 37 height 18
click at [302, 272] on button "Continue" at bounding box center [289, 272] width 44 height 18
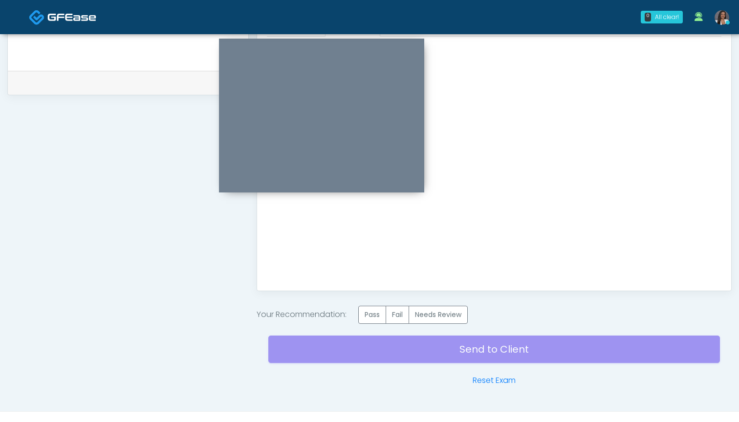
scroll to position [0, 0]
click at [375, 314] on label "Pass" at bounding box center [372, 315] width 28 height 18
click at [458, 348] on div "Send to Client Reset Exam" at bounding box center [493, 355] width 451 height 63
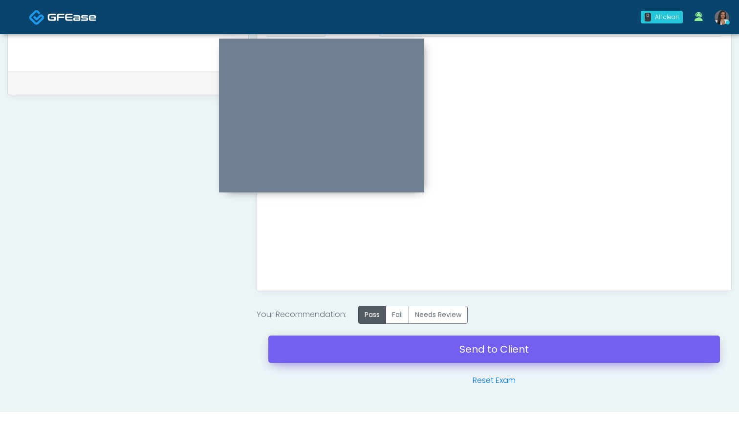
click at [467, 348] on link "Send to Client" at bounding box center [493, 349] width 451 height 27
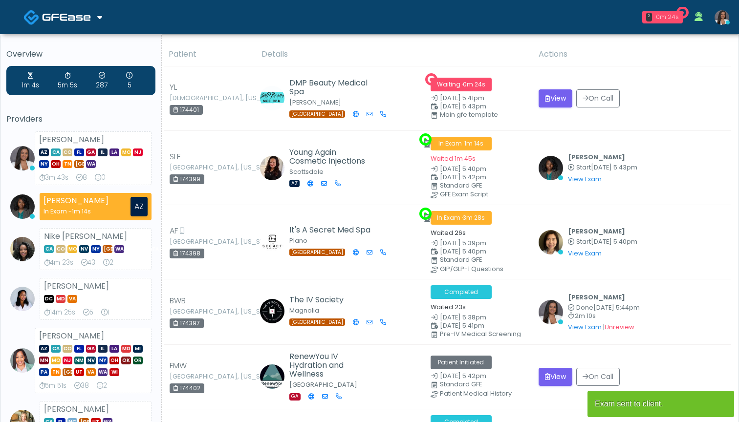
click at [653, 21] on div "2 0m 24s" at bounding box center [662, 17] width 41 height 13
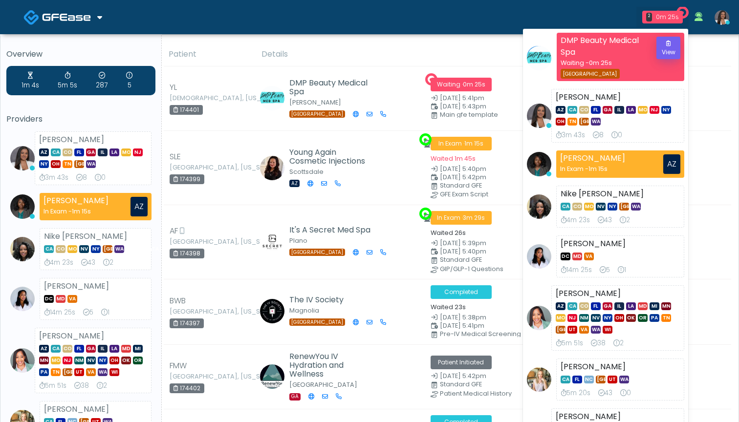
click at [668, 49] on button "View" at bounding box center [668, 48] width 24 height 22
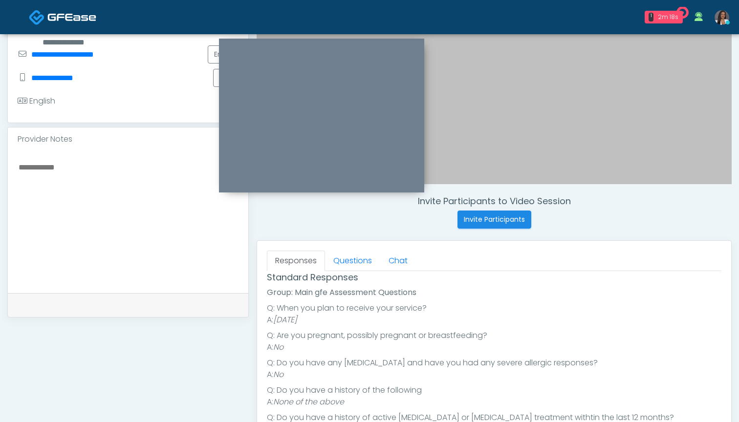
scroll to position [209, 0]
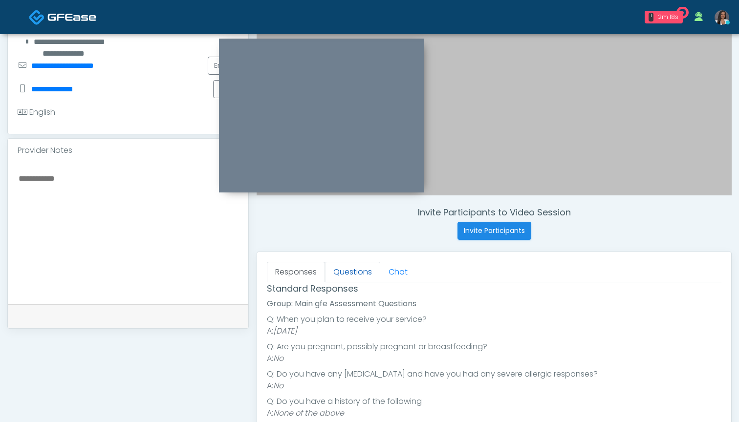
click at [340, 270] on link "Questions" at bounding box center [352, 272] width 55 height 21
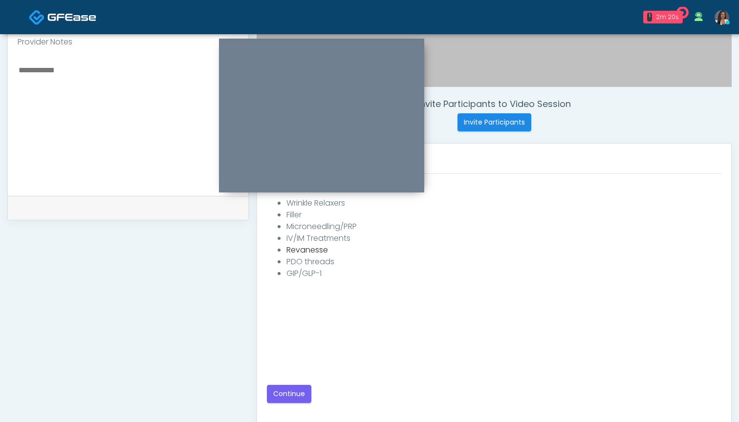
scroll to position [0, 0]
click at [289, 339] on div "The patient is here for the following: Wrinkle Relaxers Filler Microneedling/PR…" at bounding box center [494, 275] width 454 height 195
click at [287, 396] on button "Continue" at bounding box center [289, 394] width 44 height 18
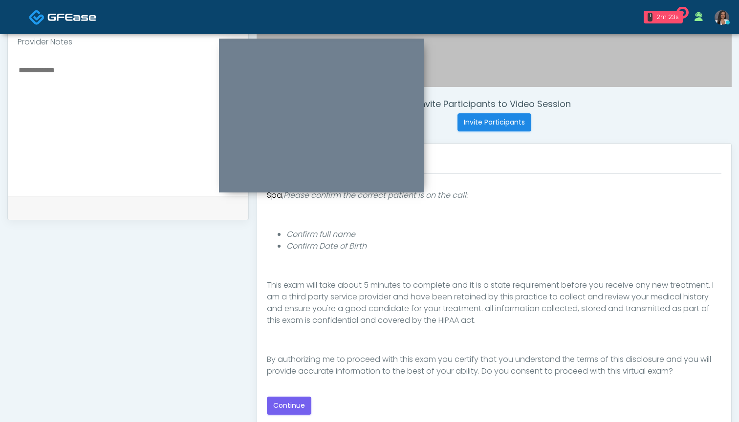
scroll to position [90, 0]
click at [280, 404] on button "Continue" at bounding box center [289, 406] width 44 height 18
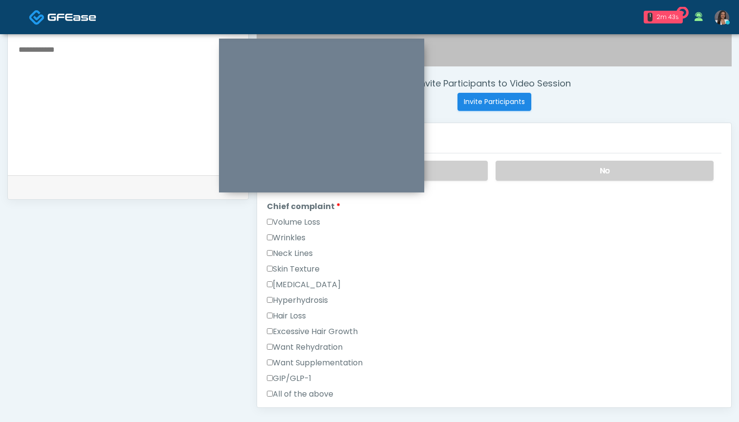
scroll to position [222, 0]
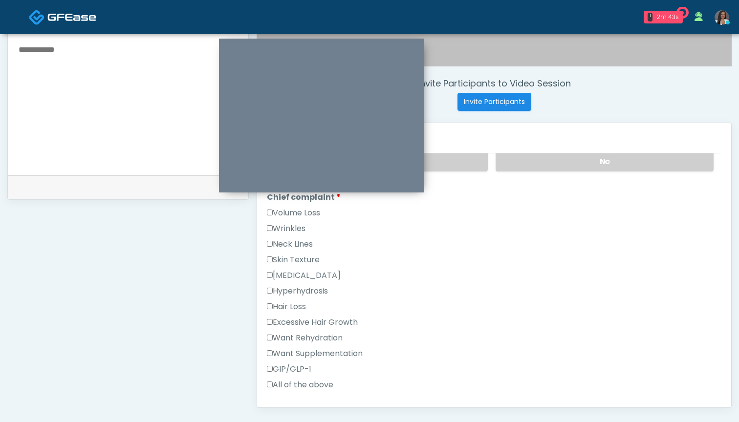
click at [305, 365] on label "GIP/GLP-1" at bounding box center [289, 369] width 44 height 12
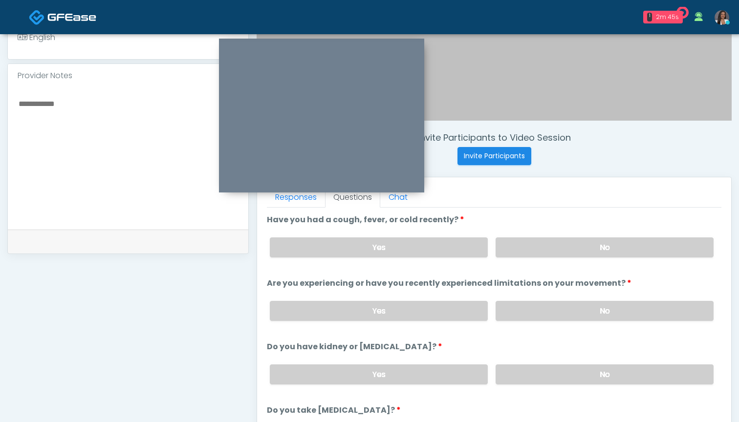
scroll to position [282, 0]
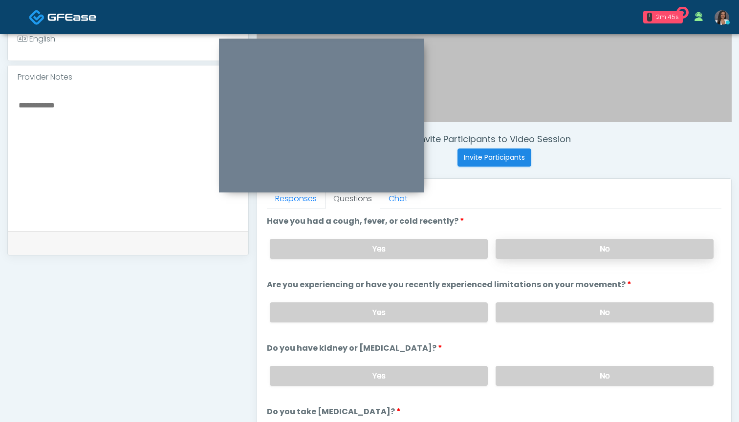
click at [536, 240] on label "No" at bounding box center [604, 249] width 218 height 20
click at [529, 314] on label "No" at bounding box center [604, 312] width 218 height 20
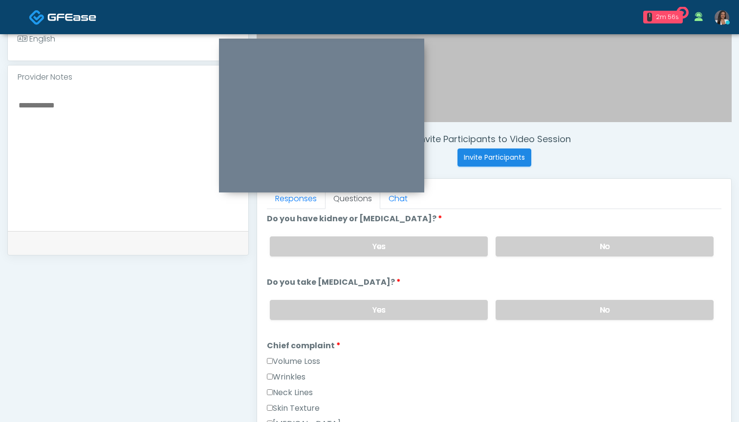
scroll to position [125, 0]
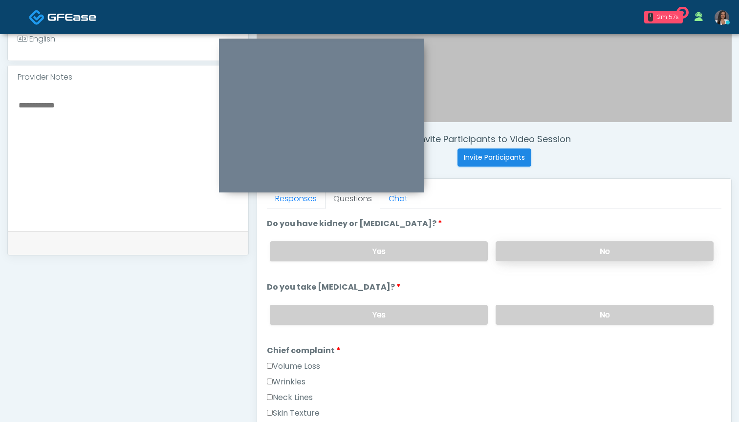
click at [518, 253] on label "No" at bounding box center [604, 251] width 218 height 20
click at [535, 319] on label "No" at bounding box center [604, 315] width 218 height 20
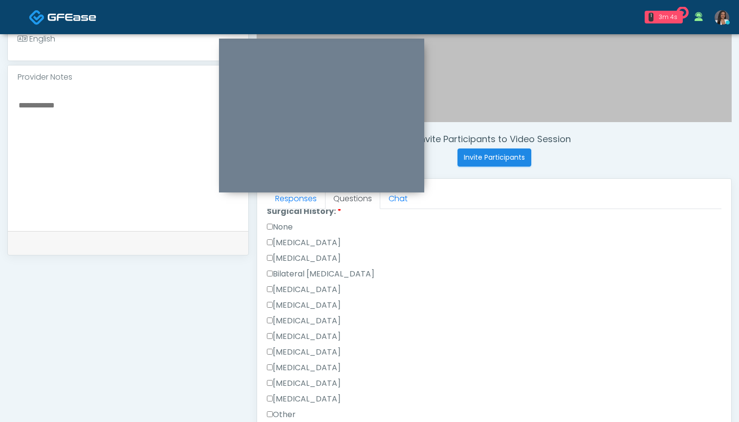
scroll to position [542, 0]
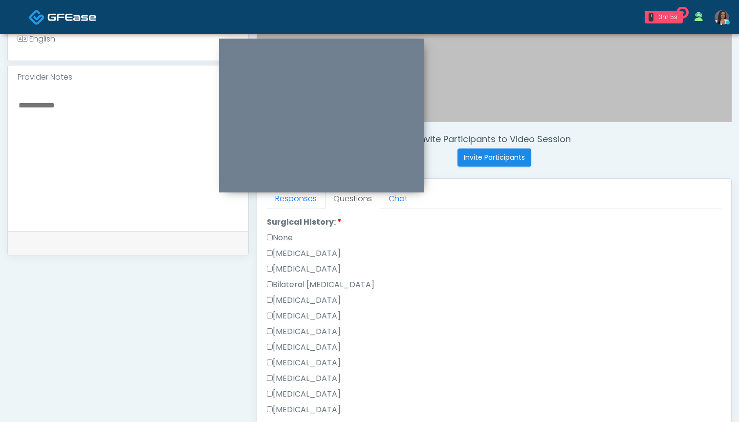
click at [281, 239] on label "None" at bounding box center [280, 238] width 26 height 12
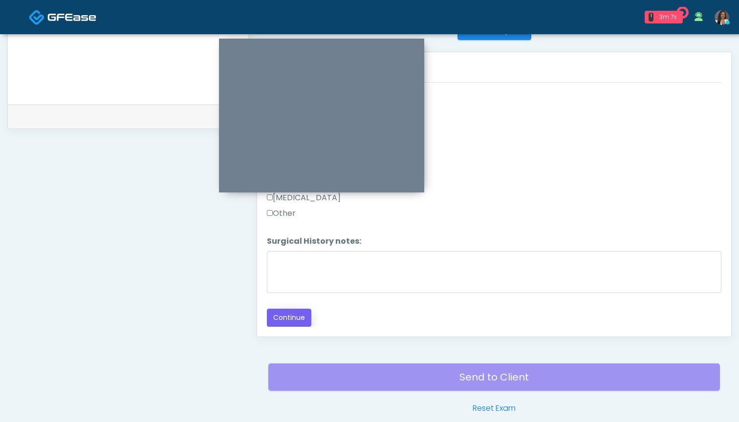
scroll to position [409, 0]
click at [295, 308] on button "Continue" at bounding box center [289, 317] width 44 height 18
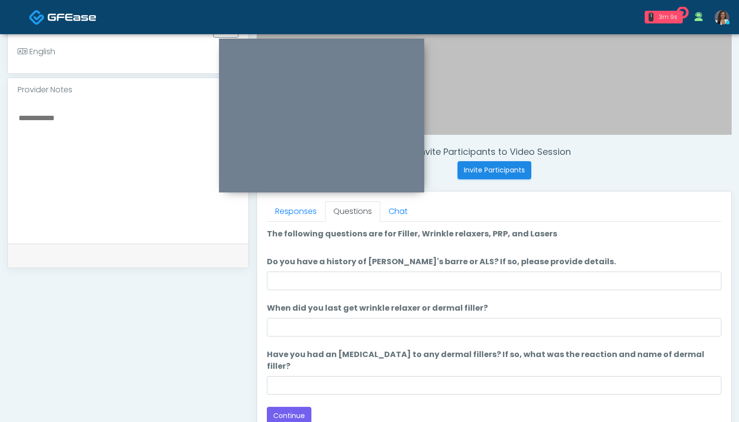
scroll to position [251, 0]
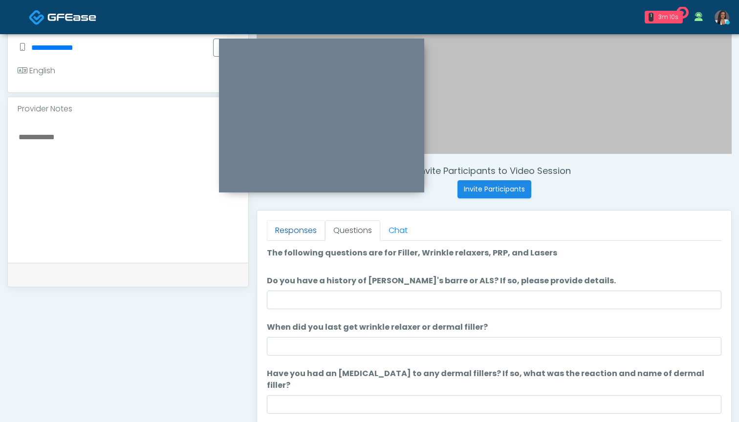
click at [283, 227] on link "Responses" at bounding box center [296, 230] width 58 height 21
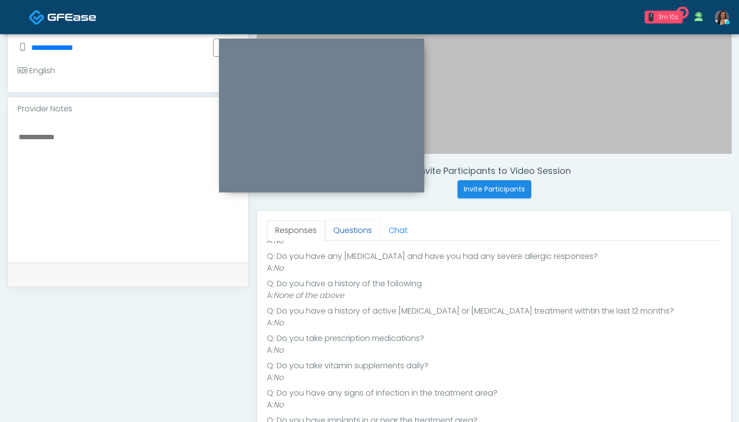
click at [354, 227] on link "Questions" at bounding box center [352, 230] width 55 height 21
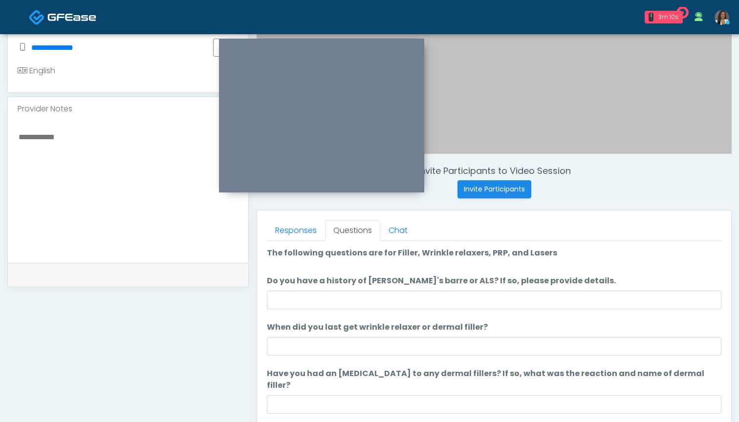
scroll to position [0, 0]
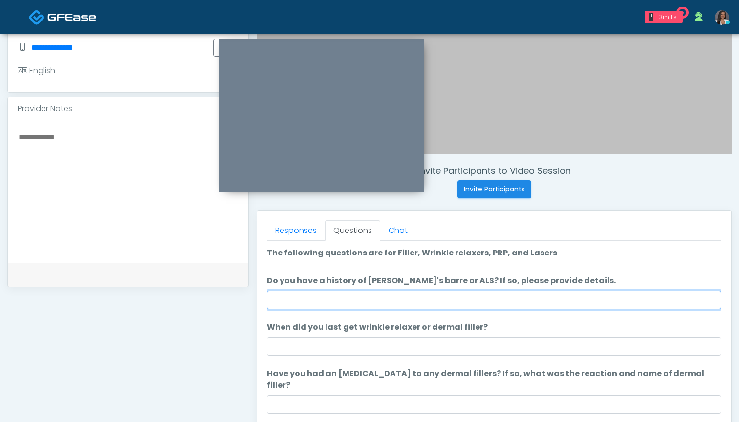
click at [372, 302] on input "Do you have a history of [PERSON_NAME]'s barre or ALS? If so, please provide de…" at bounding box center [494, 300] width 454 height 19
type input "**"
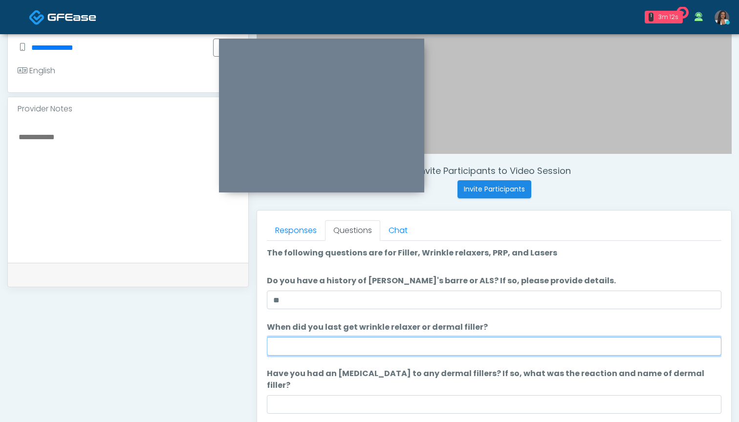
click at [387, 349] on input "When did you last get wrinkle relaxer or dermal filler?" at bounding box center [494, 346] width 454 height 19
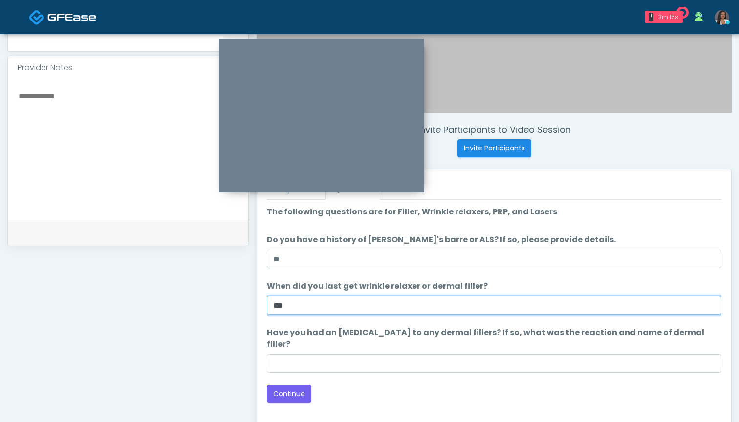
scroll to position [295, 0]
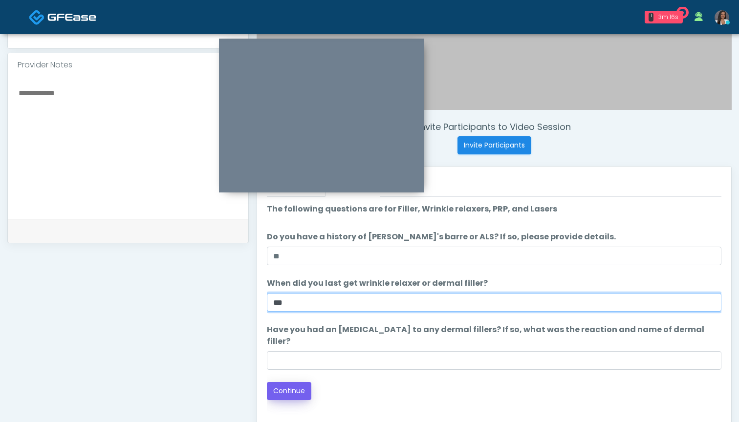
type input "***"
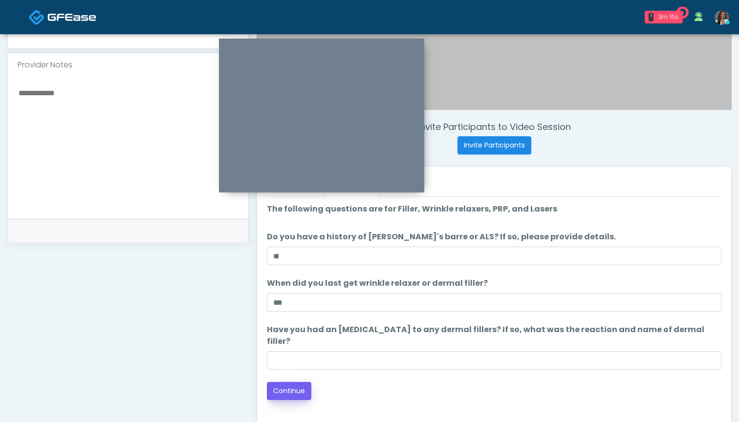
click at [286, 382] on button "Continue" at bounding box center [289, 391] width 44 height 18
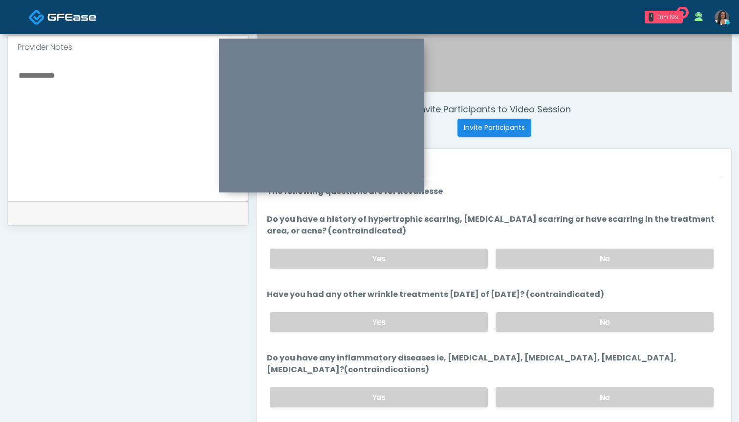
scroll to position [306, 0]
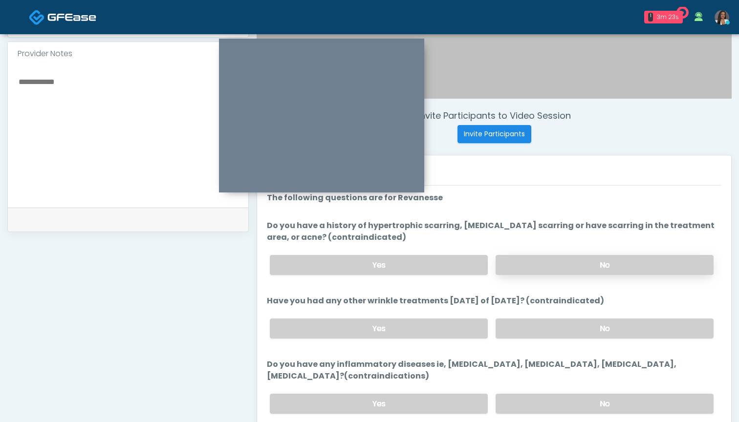
click at [536, 263] on label "No" at bounding box center [604, 265] width 218 height 20
click at [517, 328] on label "No" at bounding box center [604, 328] width 218 height 20
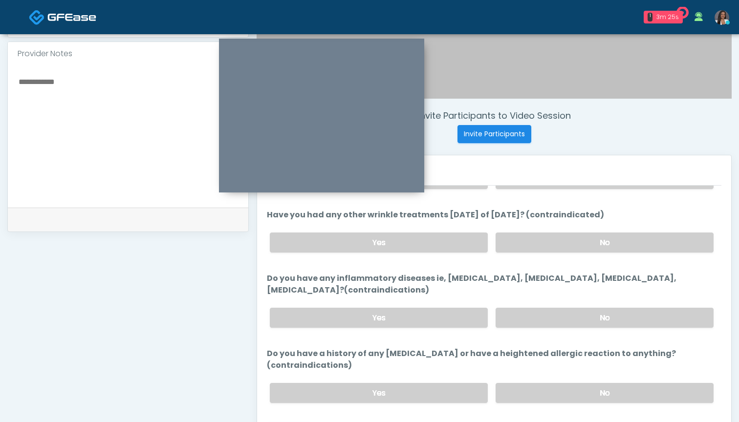
scroll to position [85, 0]
click at [523, 317] on label "No" at bounding box center [604, 318] width 218 height 20
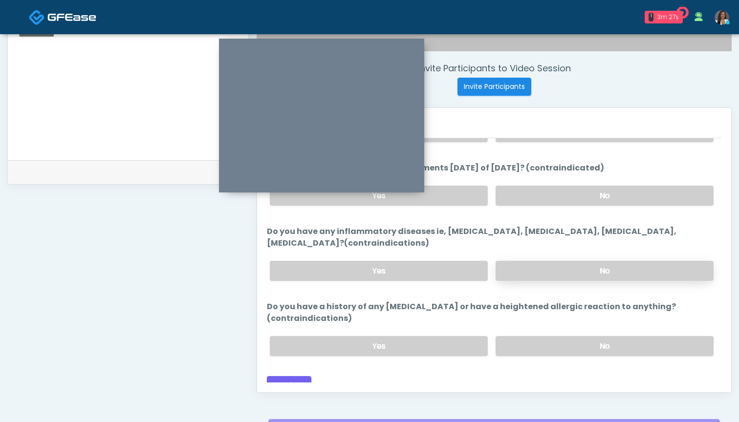
scroll to position [359, 0]
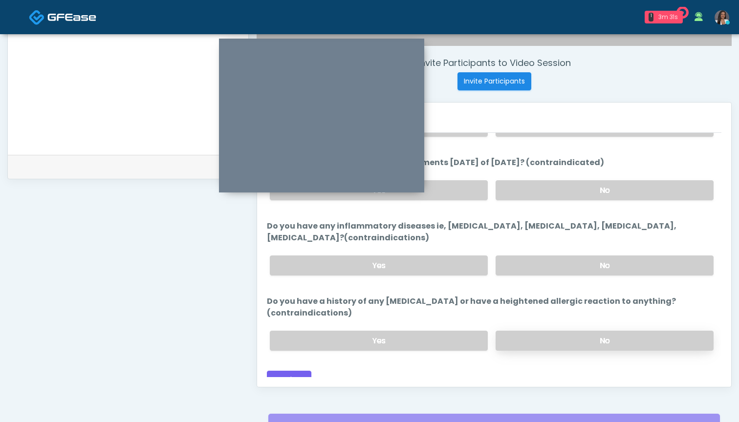
click at [530, 331] on label "No" at bounding box center [604, 341] width 218 height 20
click at [294, 371] on button "Continue" at bounding box center [289, 380] width 44 height 18
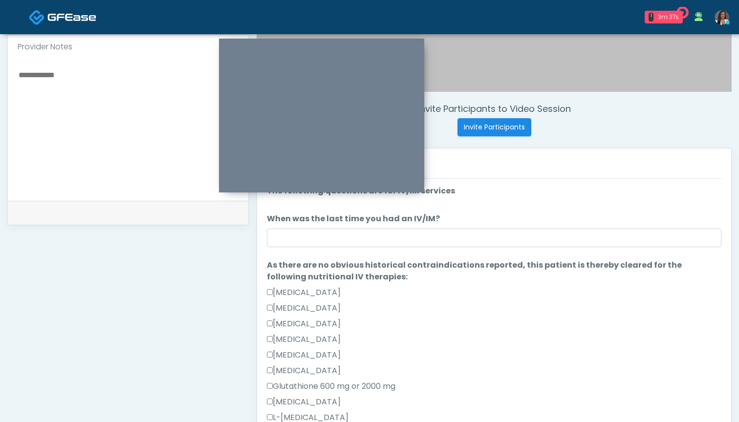
scroll to position [330, 0]
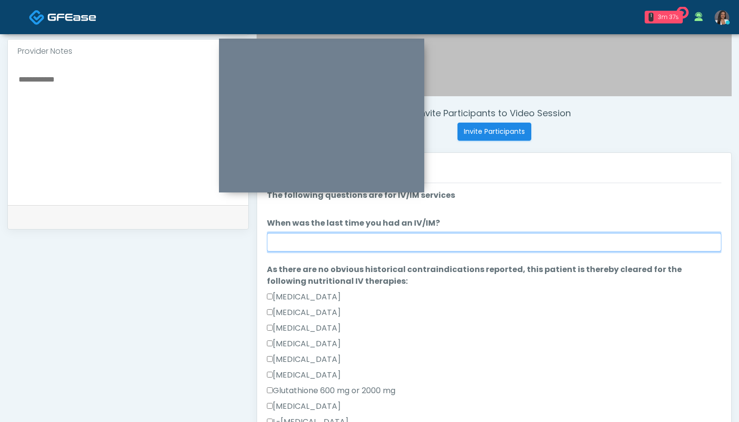
click at [447, 241] on input "When was the last time you had an IV/IM?" at bounding box center [494, 242] width 454 height 19
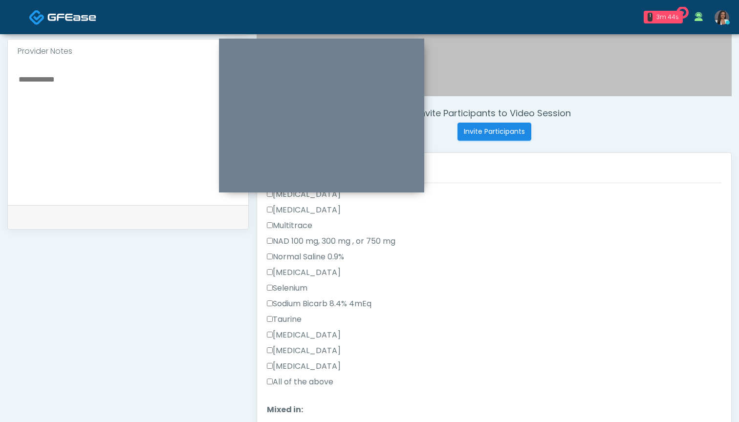
scroll to position [326, 0]
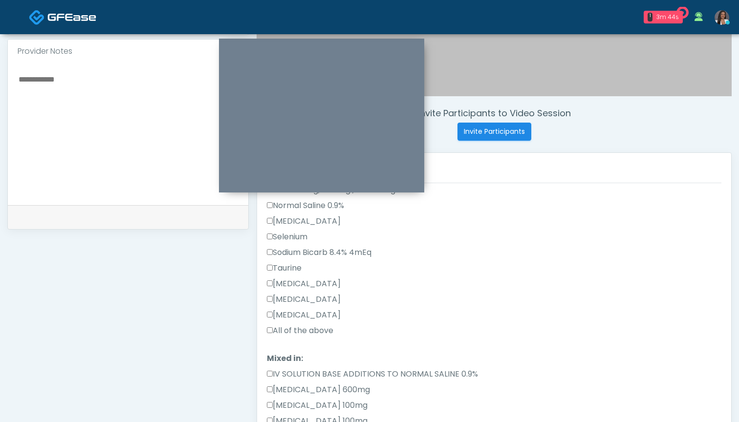
type input "***"
click at [322, 326] on label "All of the above" at bounding box center [300, 331] width 66 height 12
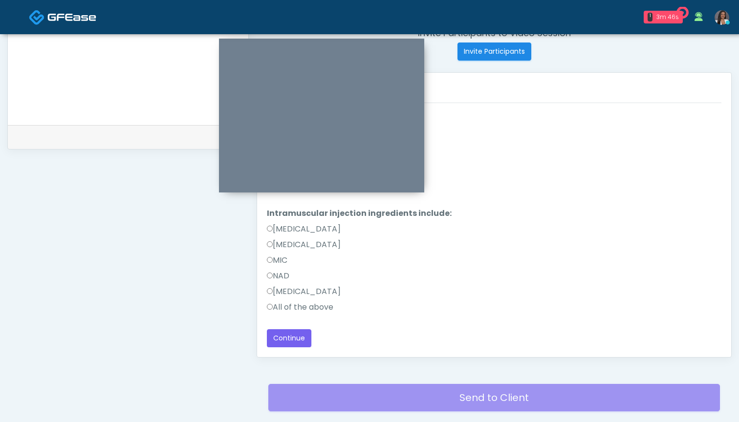
scroll to position [410, 0]
click at [304, 306] on label "All of the above" at bounding box center [300, 307] width 66 height 12
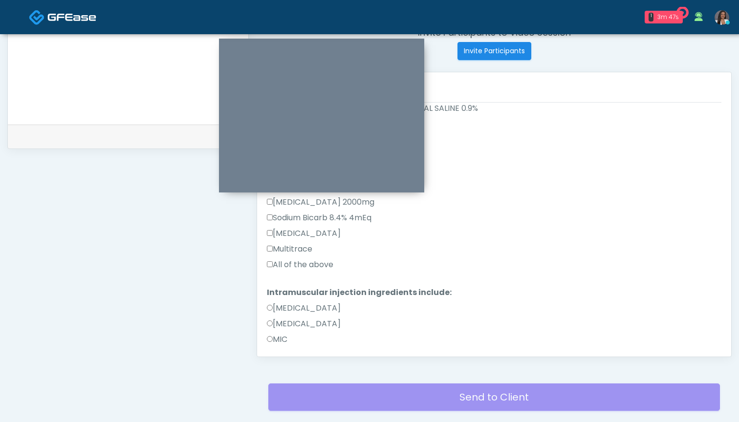
click at [305, 266] on label "All of the above" at bounding box center [300, 265] width 66 height 12
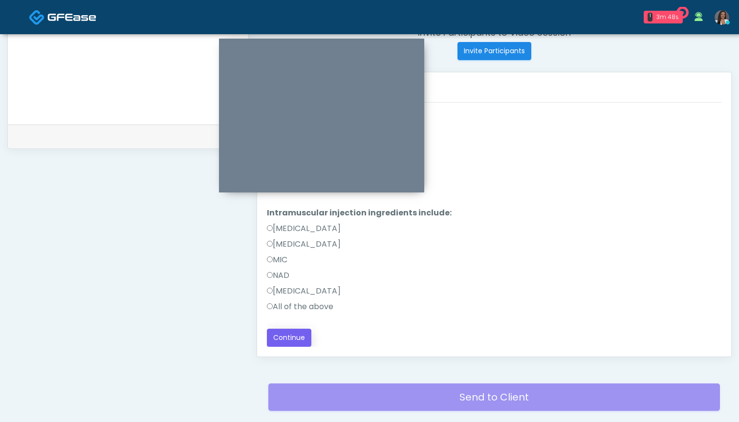
scroll to position [591, 0]
click at [284, 338] on button "Continue" at bounding box center [289, 338] width 44 height 18
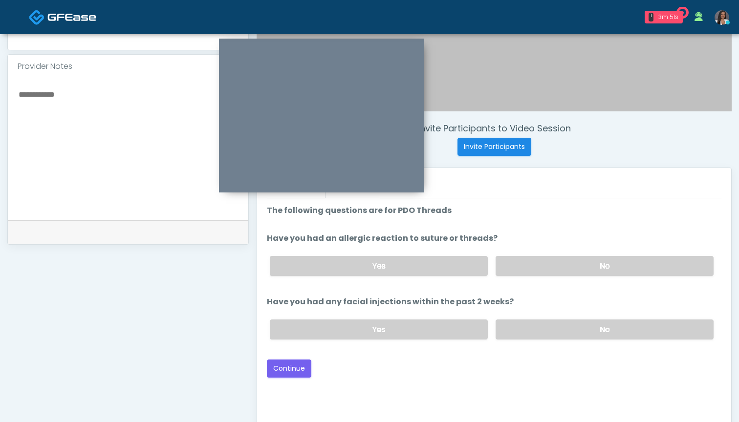
scroll to position [287, 0]
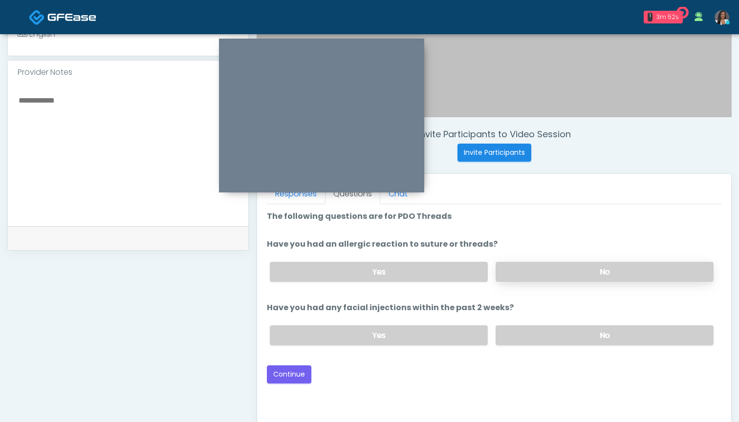
click at [537, 271] on label "No" at bounding box center [604, 272] width 218 height 20
click at [530, 335] on label "No" at bounding box center [604, 335] width 218 height 20
click at [283, 376] on button "Continue" at bounding box center [289, 374] width 44 height 18
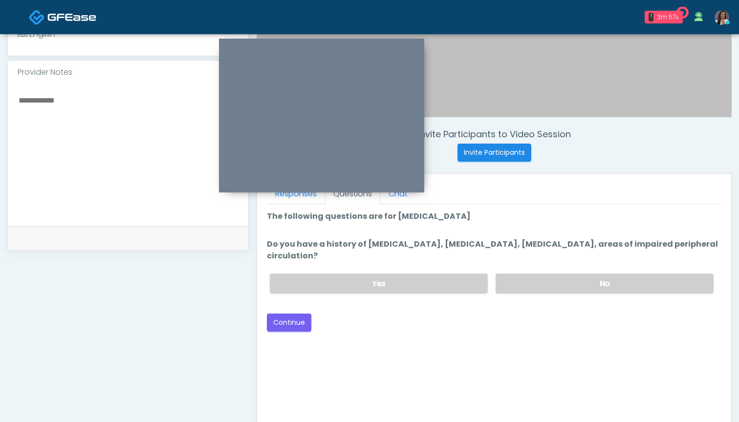
scroll to position [279, 0]
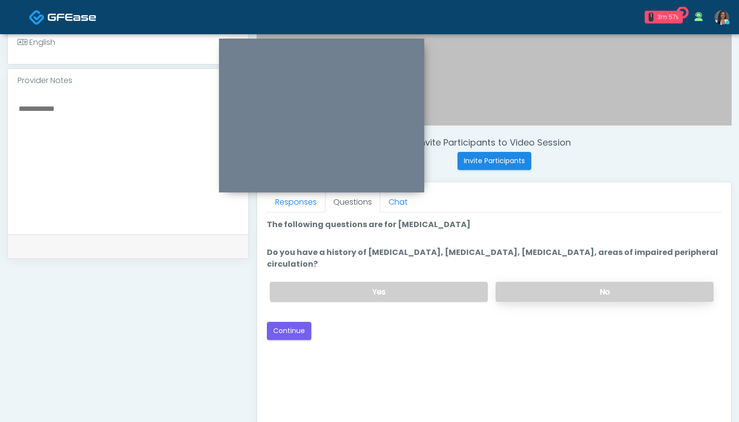
click at [531, 289] on label "No" at bounding box center [604, 292] width 218 height 20
click at [297, 330] on button "Continue" at bounding box center [289, 331] width 44 height 18
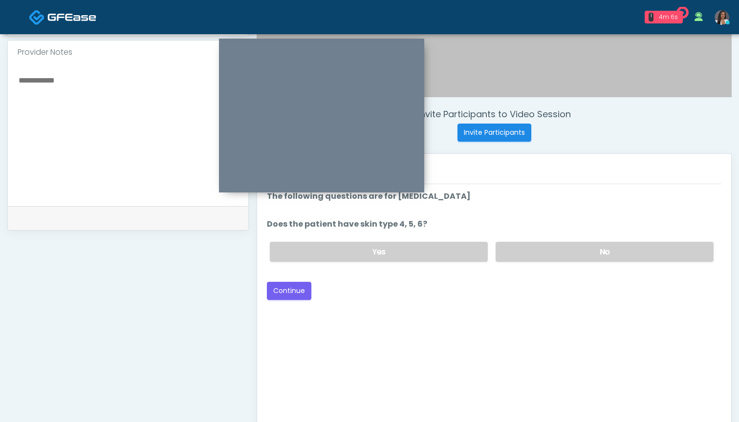
scroll to position [306, 0]
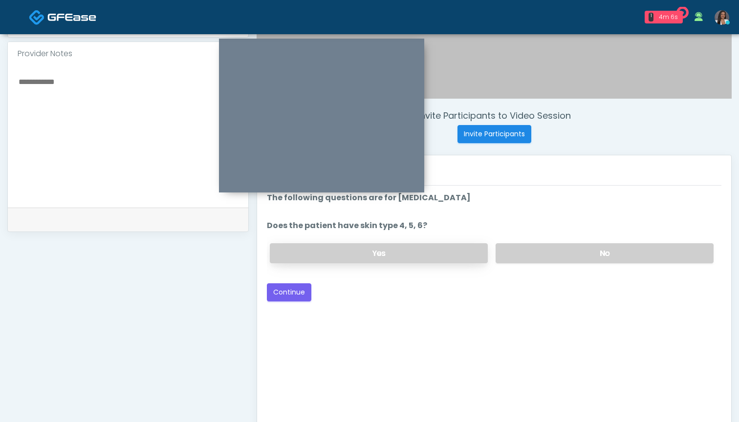
click at [445, 259] on label "Yes" at bounding box center [379, 253] width 218 height 20
click at [288, 292] on button "Continue" at bounding box center [289, 292] width 44 height 18
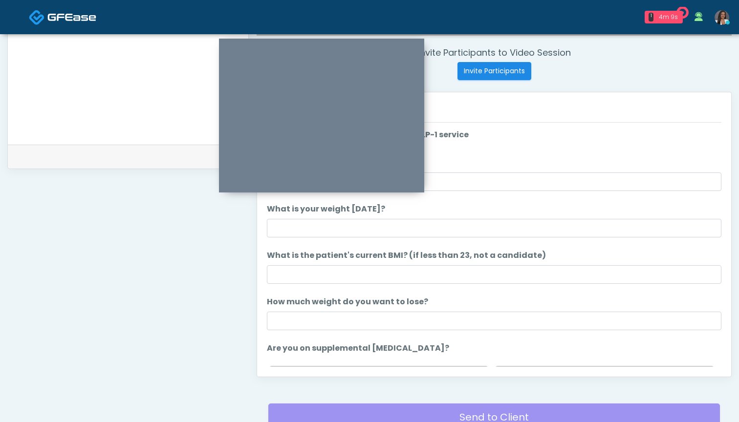
scroll to position [362, 0]
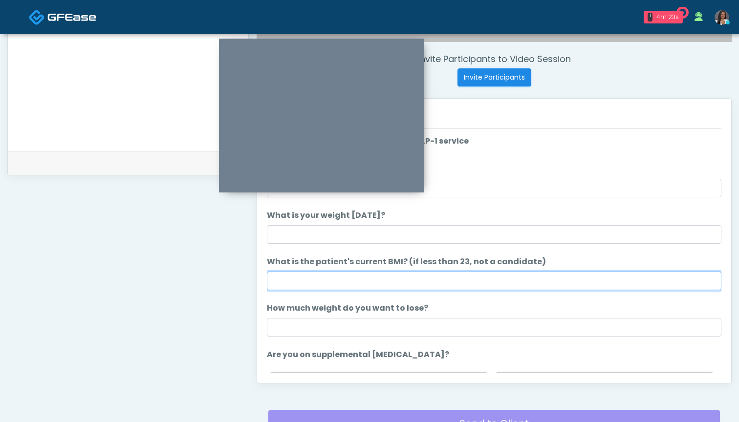
click at [352, 282] on input "What is the patient's current BMI? (if less than 23, not a candidate)" at bounding box center [494, 281] width 454 height 19
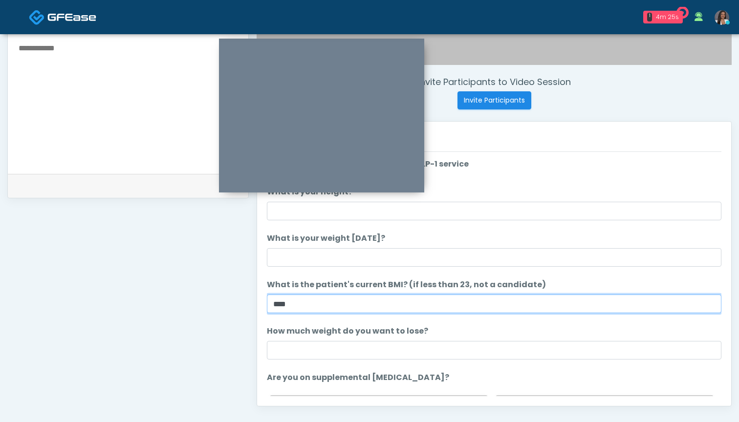
scroll to position [334, 0]
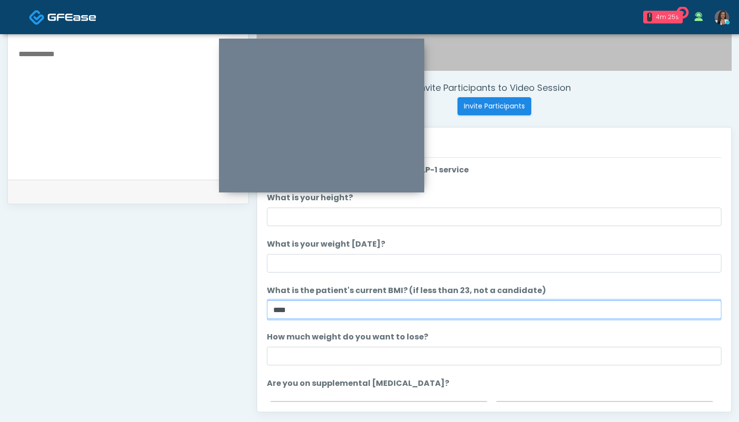
type input "****"
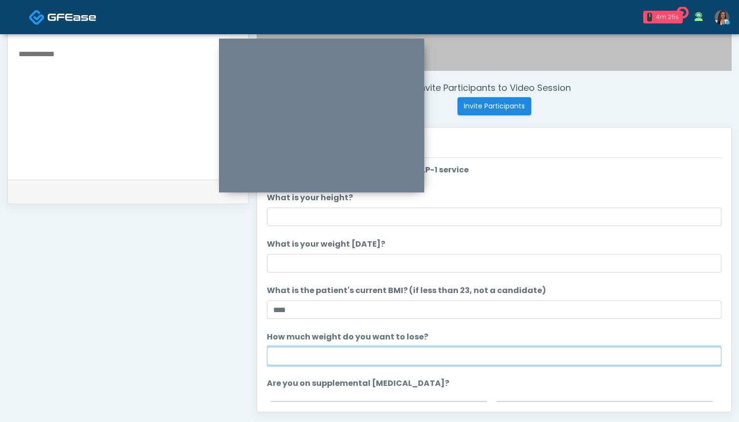
click at [388, 362] on input "How much weight do you want to lose?" at bounding box center [494, 356] width 454 height 19
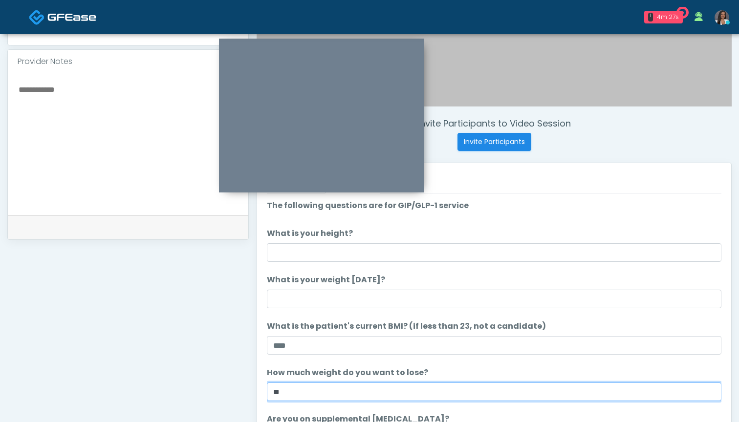
scroll to position [275, 0]
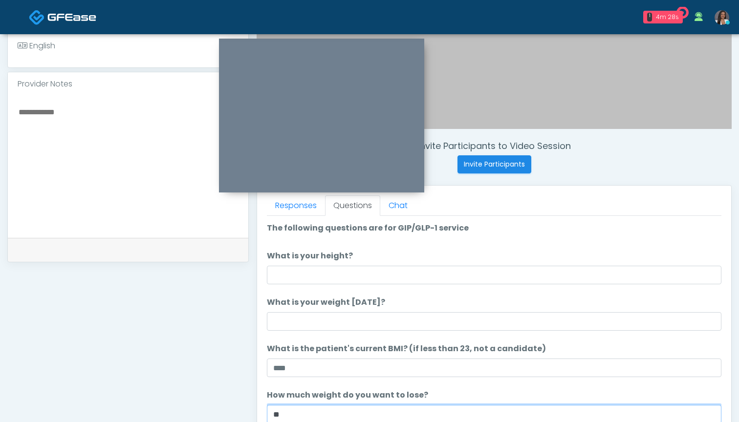
type input "**"
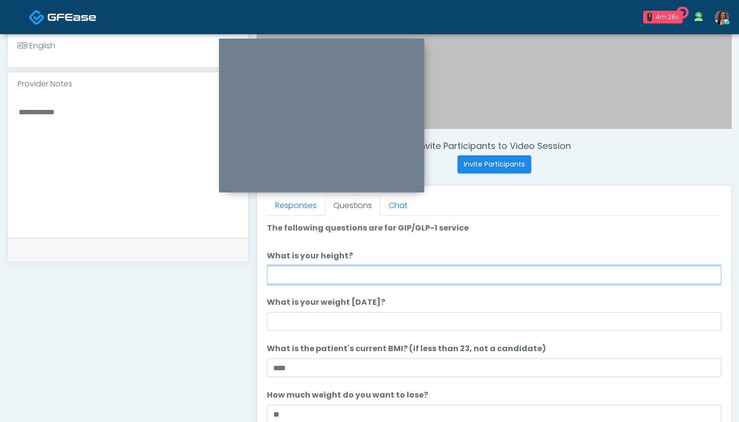
click at [393, 272] on input "What is your height?" at bounding box center [494, 275] width 454 height 19
type input "*****"
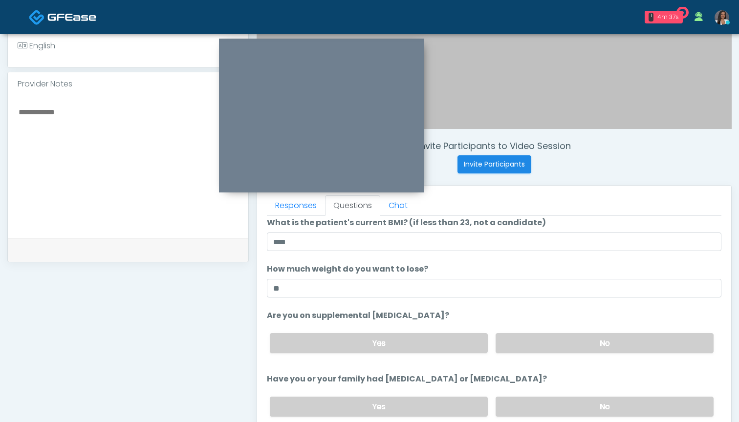
scroll to position [156, 0]
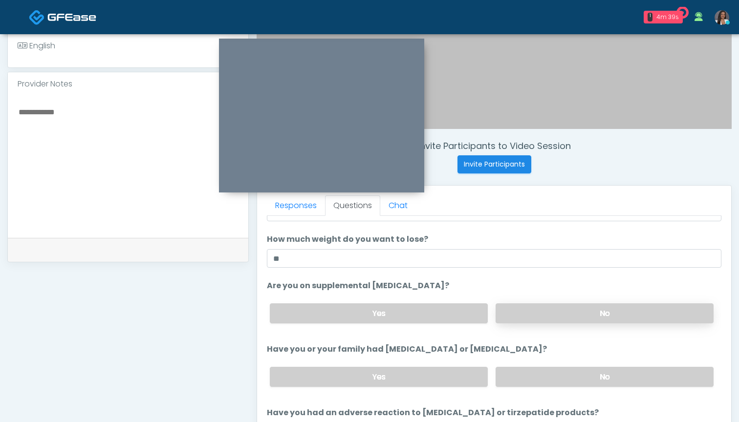
type input "***"
click at [527, 311] on label "No" at bounding box center [604, 313] width 218 height 20
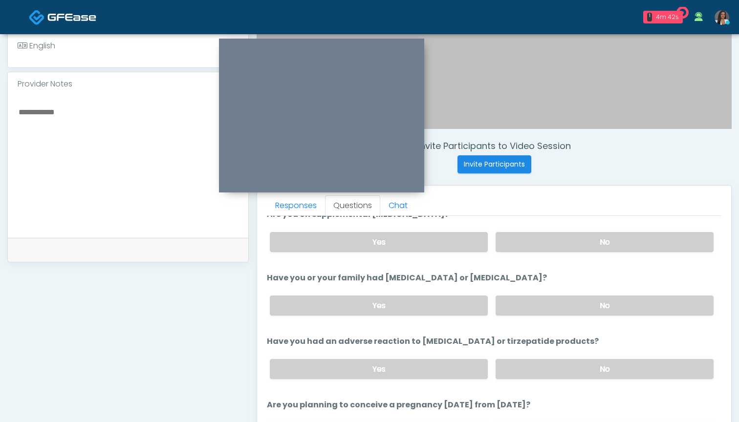
scroll to position [229, 0]
click at [520, 296] on label "No" at bounding box center [604, 304] width 218 height 20
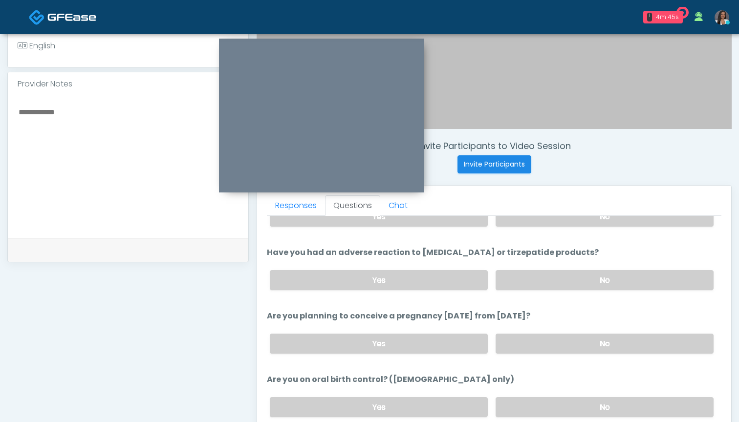
scroll to position [317, 0]
click at [530, 277] on label "No" at bounding box center [604, 279] width 218 height 20
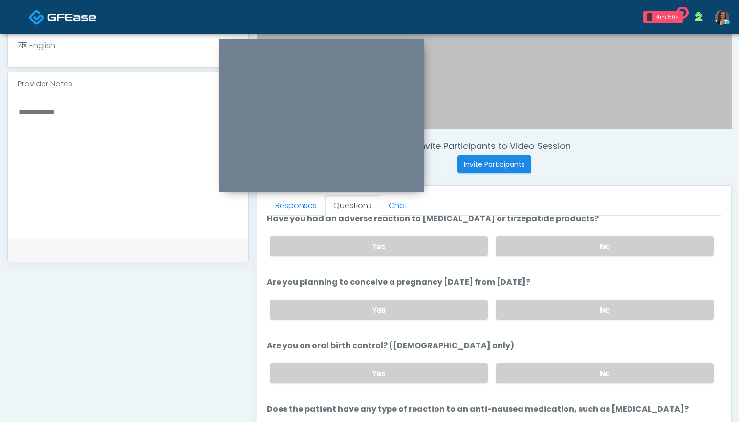
scroll to position [353, 0]
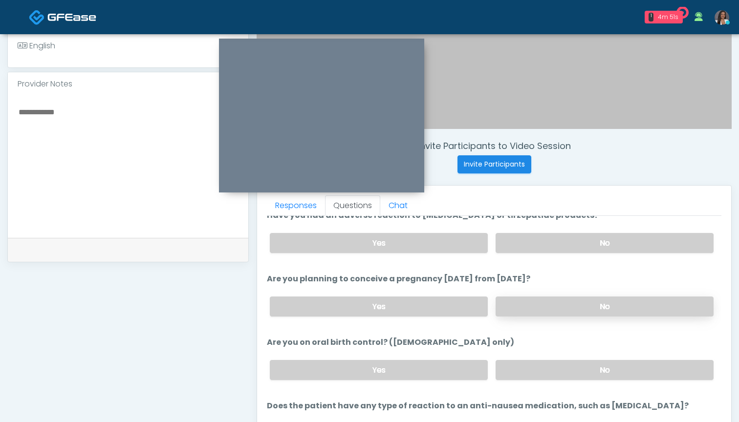
click at [544, 304] on label "No" at bounding box center [604, 306] width 218 height 20
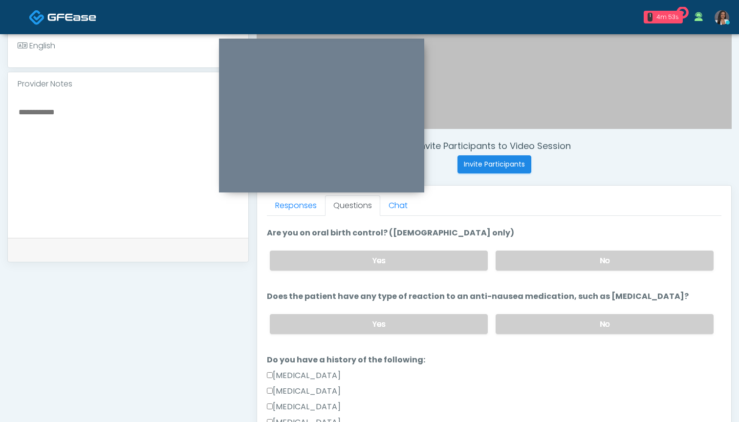
scroll to position [469, 0]
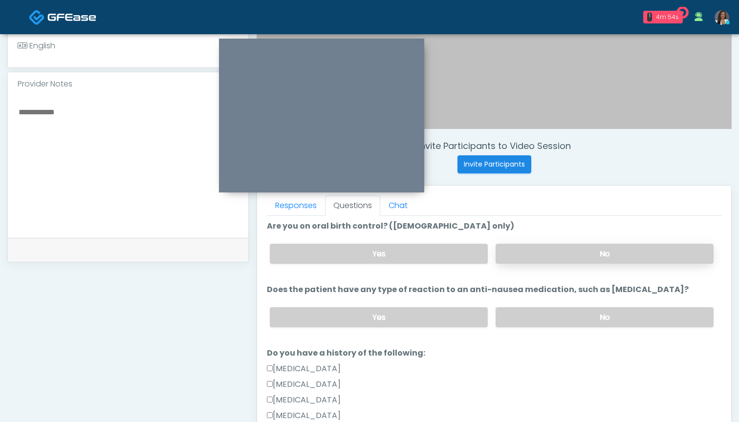
click at [525, 253] on label "No" at bounding box center [604, 254] width 218 height 20
click at [538, 316] on label "No" at bounding box center [604, 317] width 218 height 20
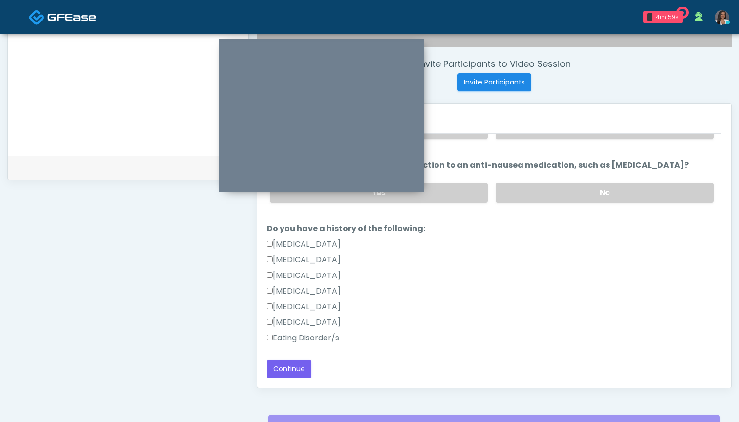
scroll to position [359, 0]
click at [280, 365] on button "Continue" at bounding box center [289, 368] width 44 height 18
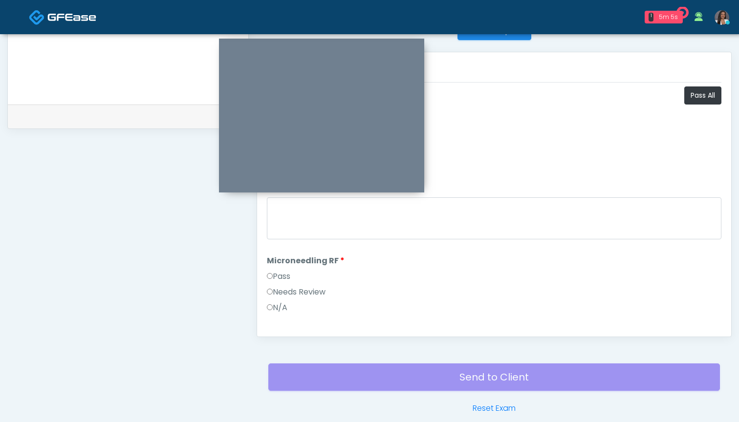
scroll to position [323, 0]
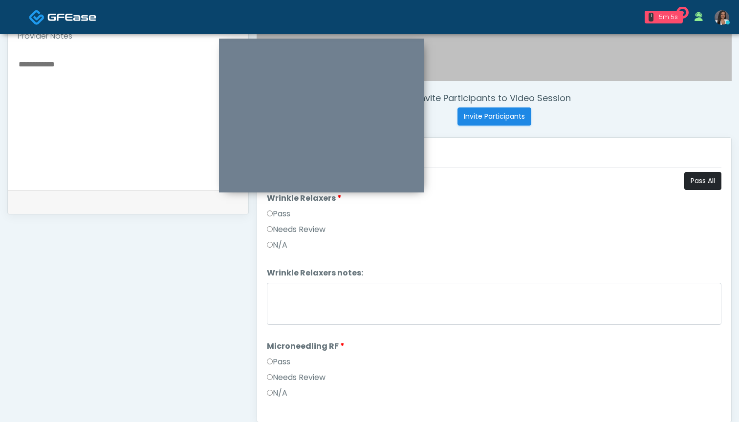
click at [701, 182] on button "Pass All" at bounding box center [702, 181] width 37 height 18
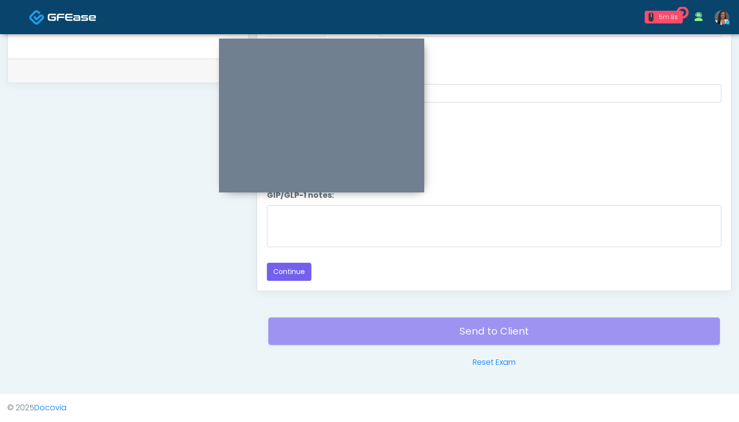
scroll to position [455, 0]
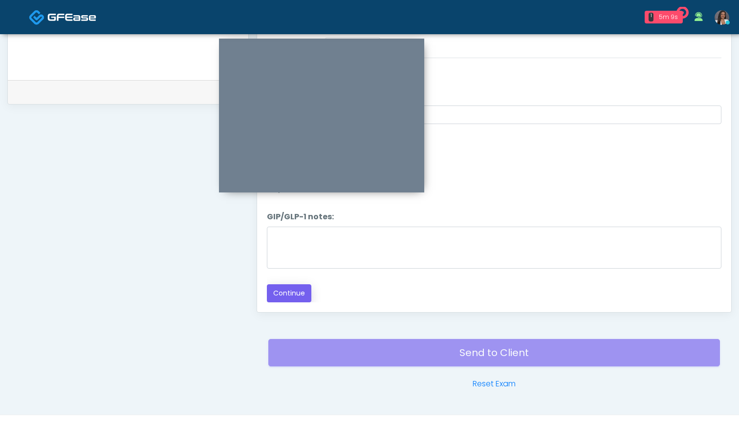
click at [294, 292] on button "Continue" at bounding box center [289, 293] width 44 height 18
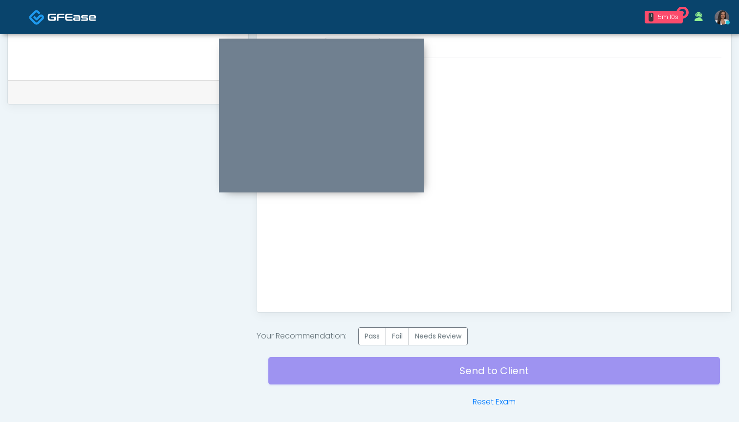
scroll to position [0, 0]
click at [376, 335] on label "Pass" at bounding box center [372, 336] width 28 height 18
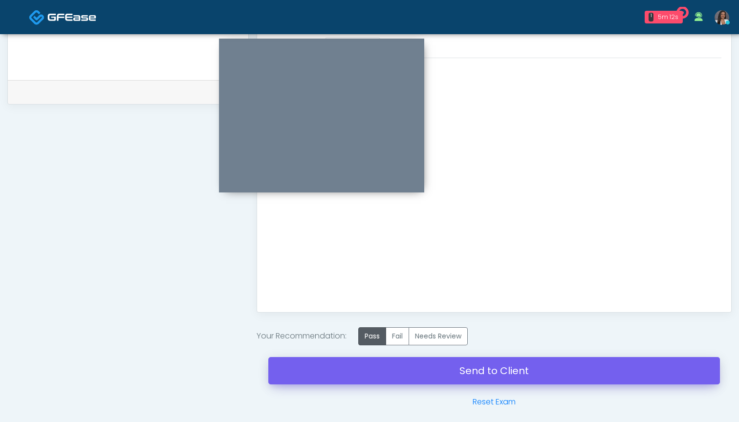
click at [487, 368] on link "Send to Client" at bounding box center [493, 370] width 451 height 27
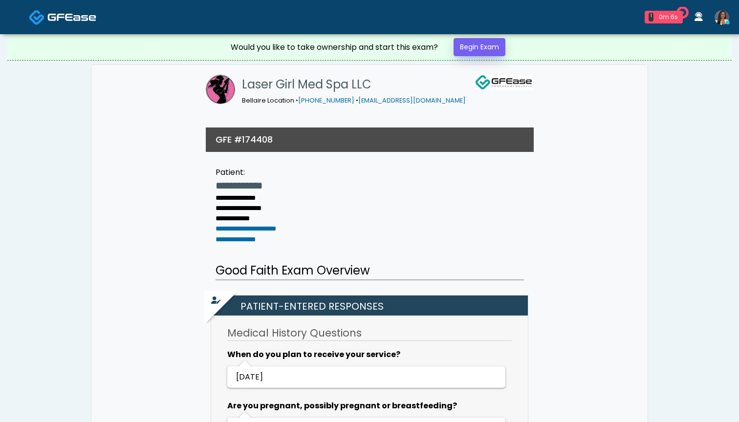
click at [475, 47] on link "Begin Exam" at bounding box center [479, 47] width 52 height 18
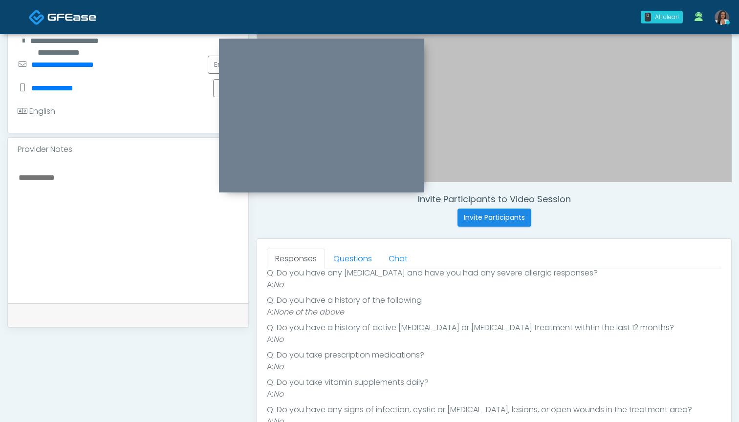
scroll to position [147, 0]
click at [360, 256] on link "Questions" at bounding box center [352, 259] width 55 height 21
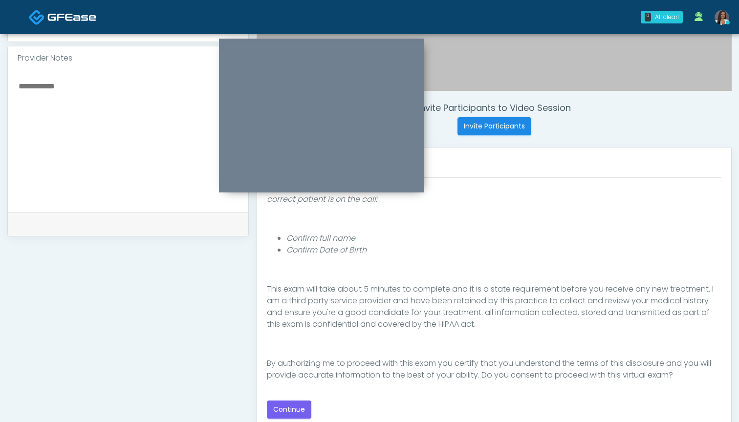
scroll to position [315, 0]
click at [293, 407] on button "Continue" at bounding box center [289, 408] width 44 height 18
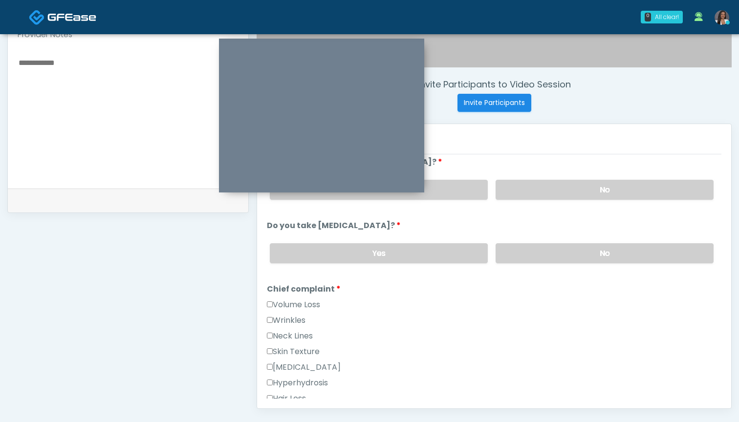
scroll to position [333, 0]
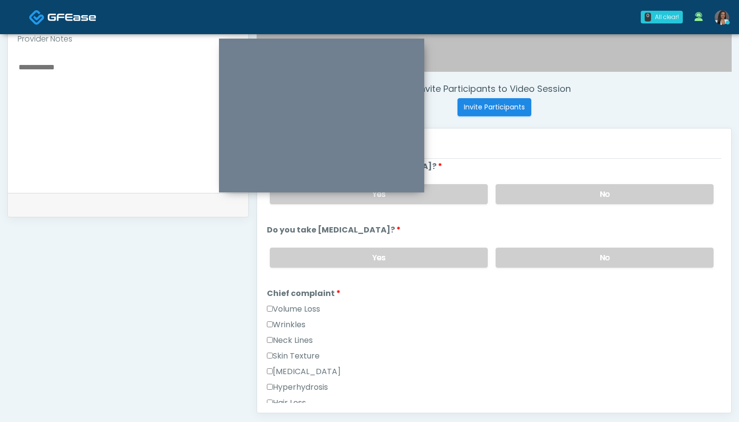
click at [312, 355] on label "Skin Texture" at bounding box center [293, 356] width 53 height 12
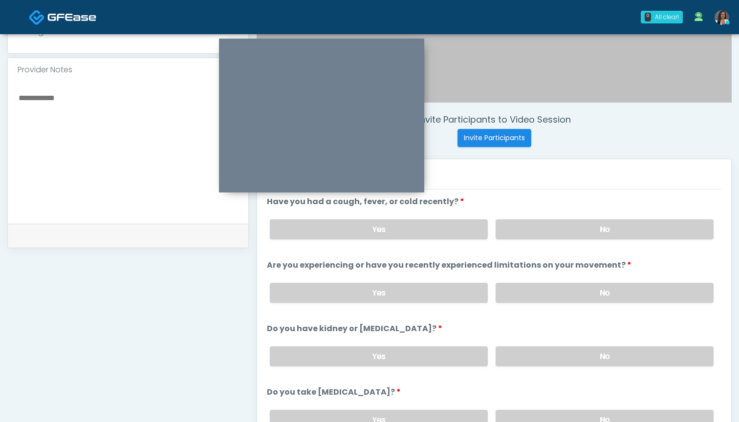
scroll to position [293, 0]
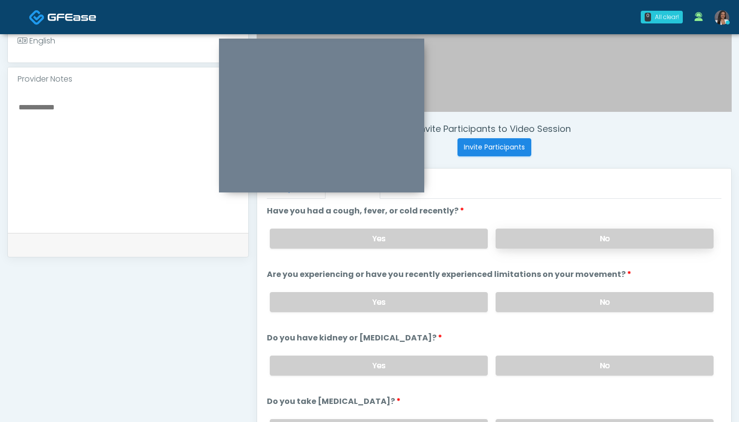
click at [545, 229] on label "No" at bounding box center [604, 239] width 218 height 20
click at [532, 297] on label "No" at bounding box center [604, 302] width 218 height 20
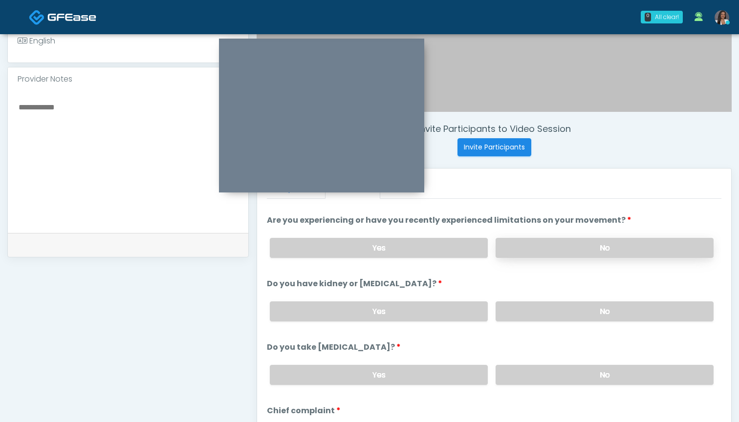
scroll to position [58, 0]
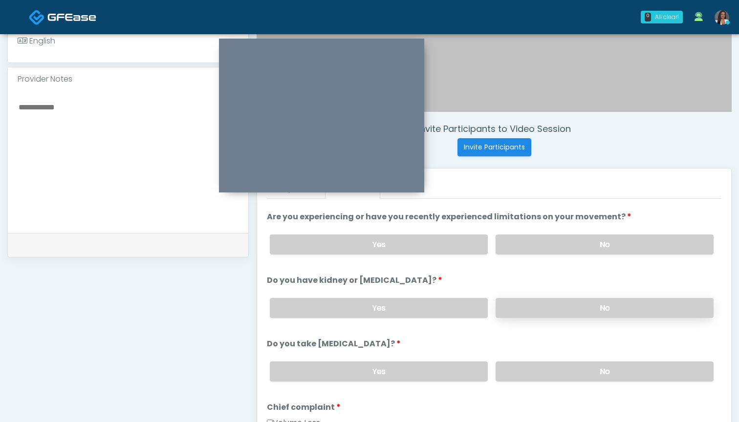
click at [530, 305] on label "No" at bounding box center [604, 308] width 218 height 20
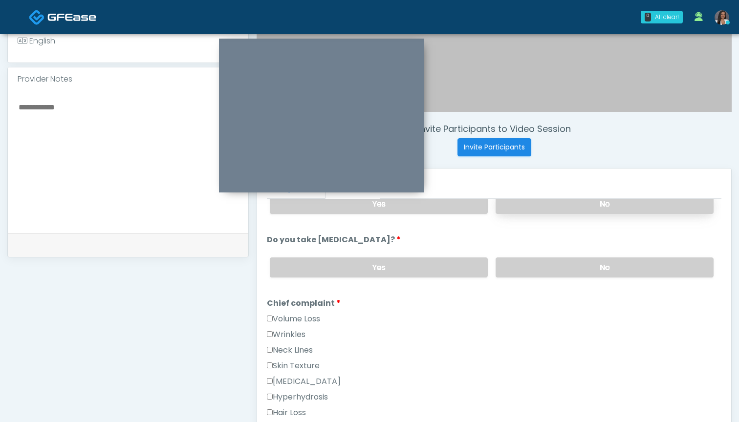
scroll to position [173, 0]
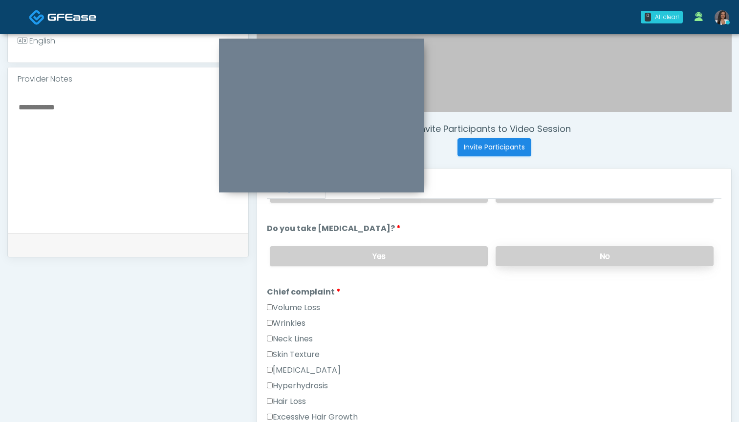
click at [541, 255] on label "No" at bounding box center [604, 256] width 218 height 20
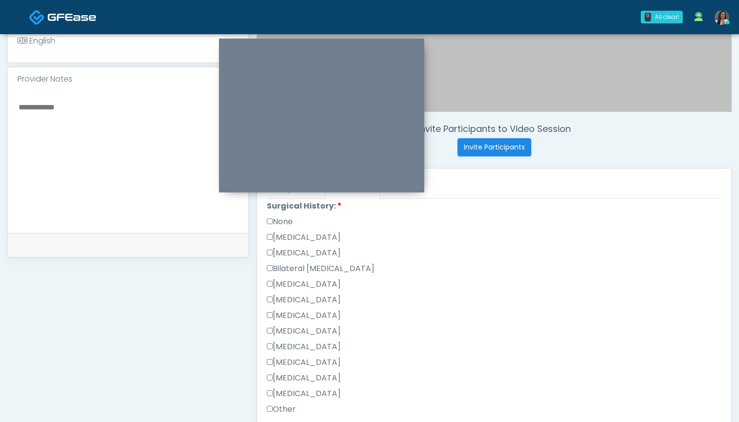
scroll to position [567, 0]
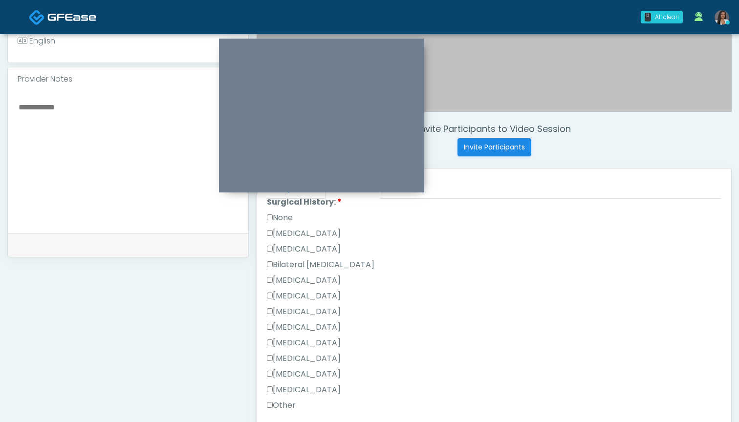
click at [311, 235] on label "[MEDICAL_DATA]" at bounding box center [304, 234] width 74 height 12
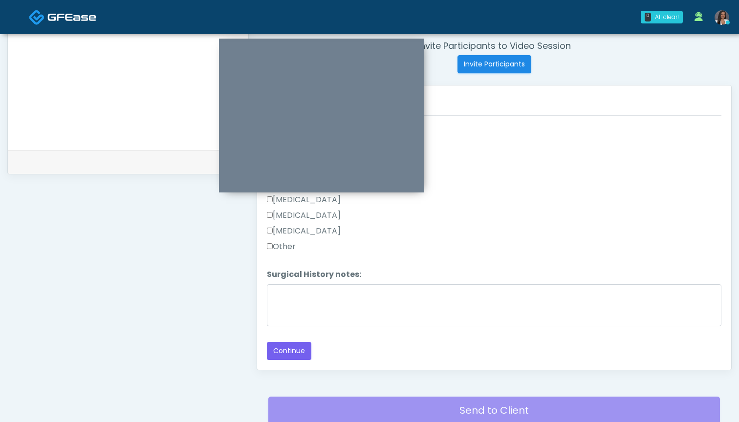
scroll to position [380, 0]
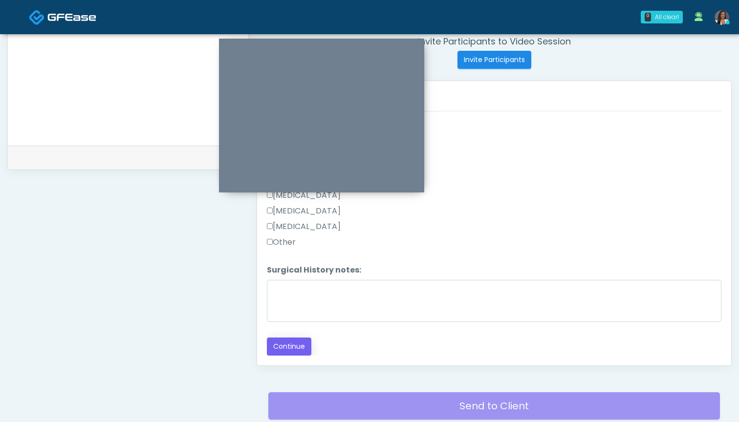
click at [300, 350] on button "Continue" at bounding box center [289, 347] width 44 height 18
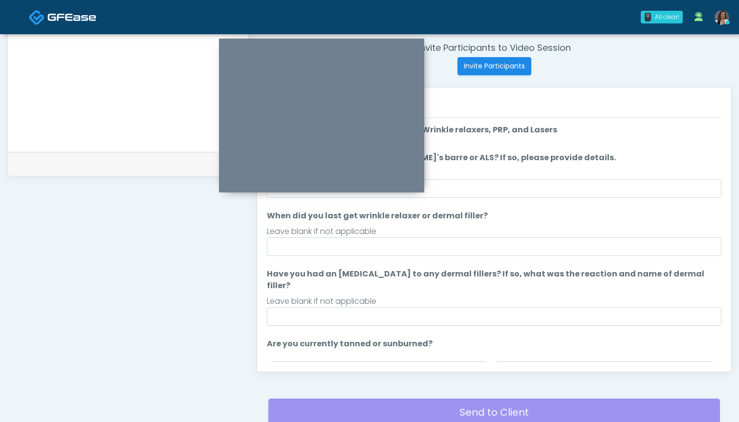
scroll to position [367, 0]
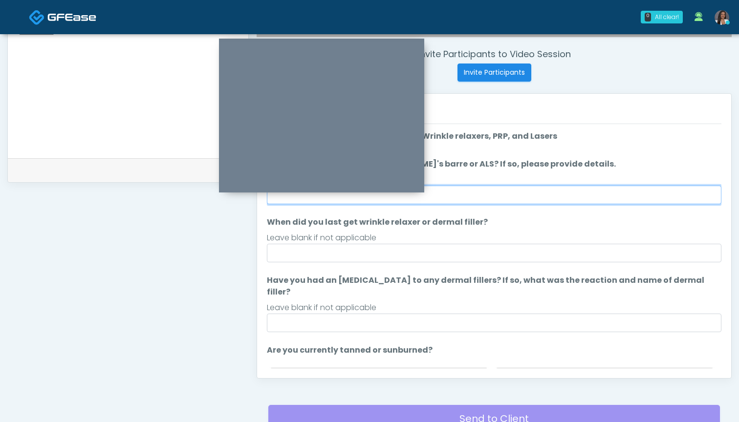
click at [544, 204] on input "Do you have a history of [PERSON_NAME]'s barre or ALS? If so, please provide de…" at bounding box center [494, 195] width 454 height 19
type input "**"
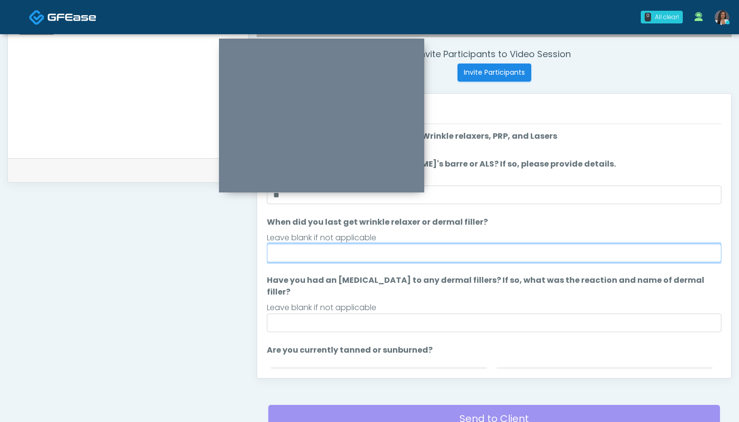
click at [521, 252] on input "When did you last get wrinkle relaxer or dermal filler?" at bounding box center [494, 253] width 454 height 19
type input "*"
type input "*******"
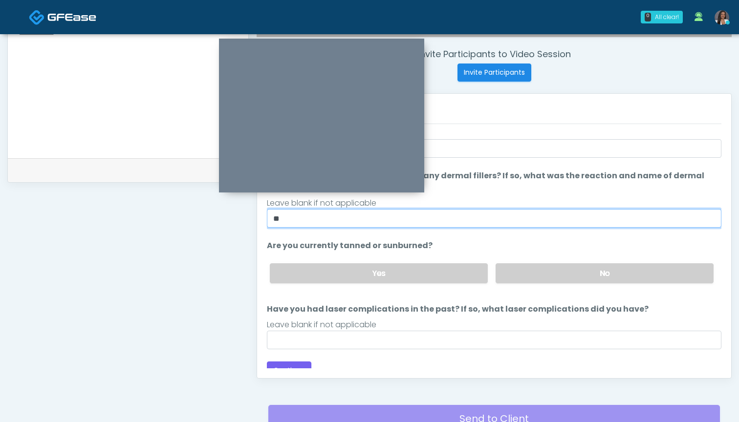
scroll to position [104, 0]
type input "**"
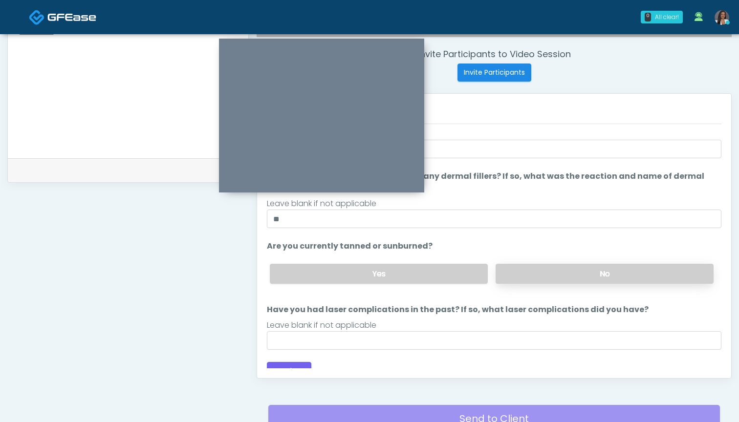
click at [535, 264] on label "No" at bounding box center [604, 274] width 218 height 20
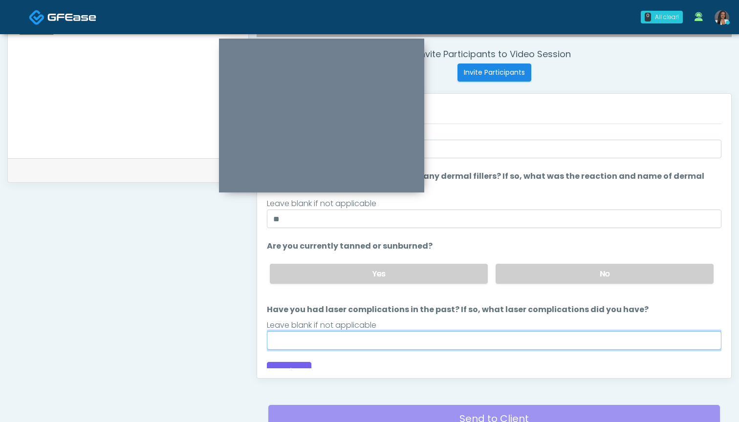
click at [488, 331] on input "Have you had laser complications in the past? If so, what laser complications d…" at bounding box center [494, 340] width 454 height 19
type input "***"
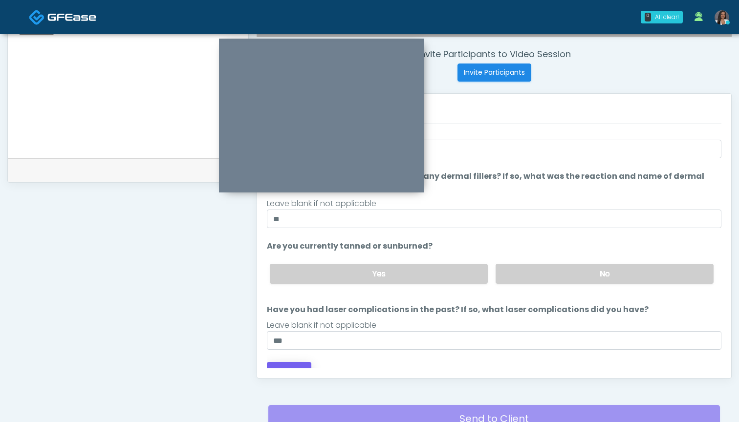
click at [275, 364] on button "Continue" at bounding box center [289, 371] width 44 height 18
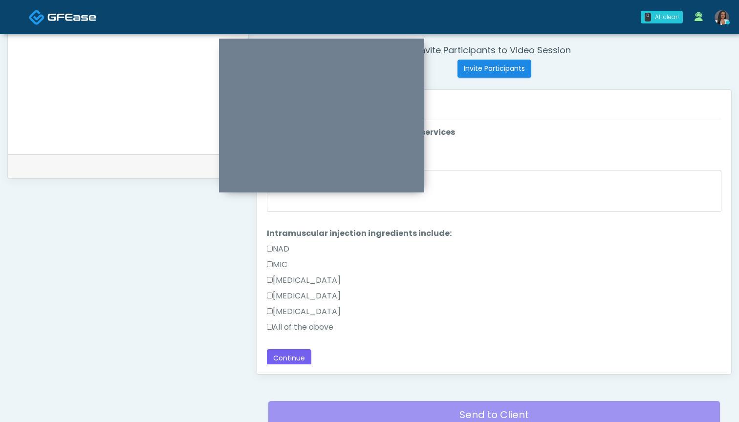
scroll to position [330, 0]
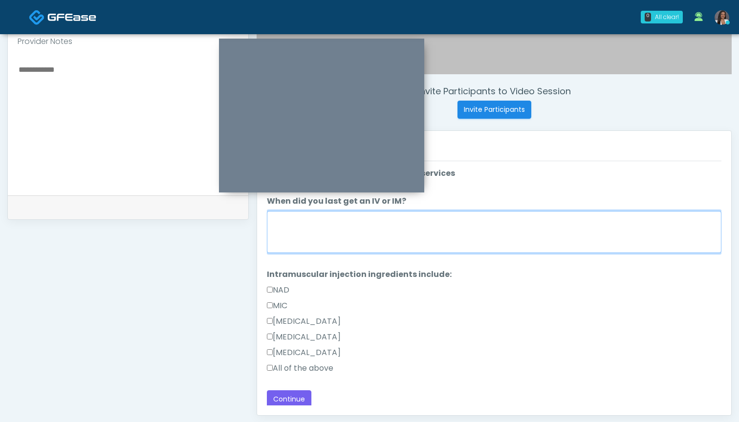
click at [497, 234] on textarea "When did you last get an IV or IM?" at bounding box center [494, 232] width 454 height 42
type textarea "***"
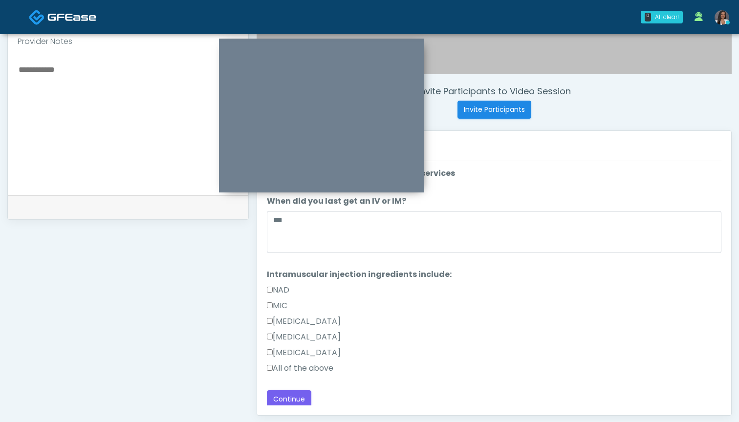
click at [329, 370] on label "All of the above" at bounding box center [300, 368] width 66 height 12
click at [295, 396] on button "Continue" at bounding box center [289, 399] width 44 height 18
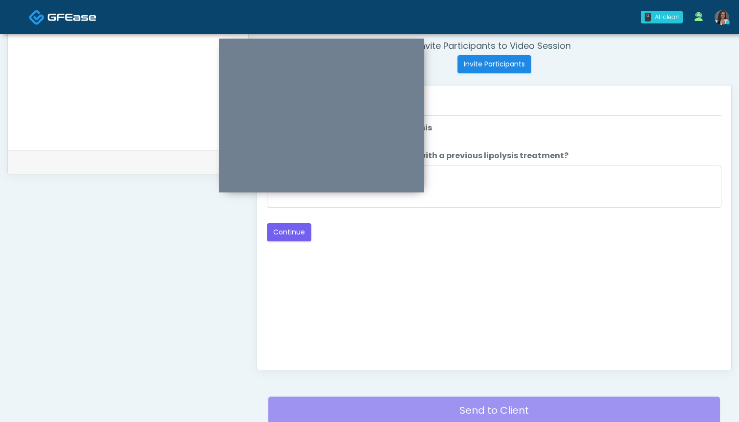
scroll to position [347, 0]
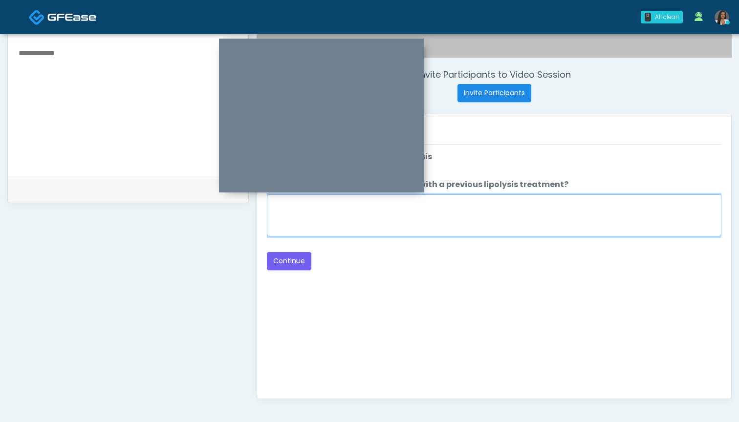
click at [502, 219] on textarea "When did you have the area treated with a previous lipolysis treatment?" at bounding box center [494, 215] width 454 height 42
type textarea "***"
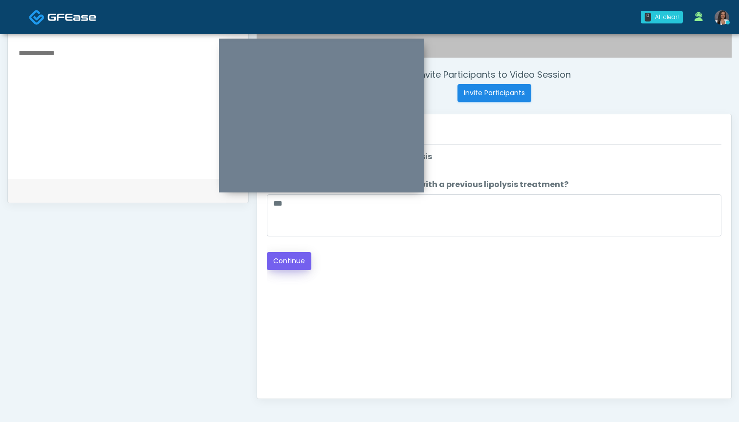
click at [289, 261] on button "Continue" at bounding box center [289, 261] width 44 height 18
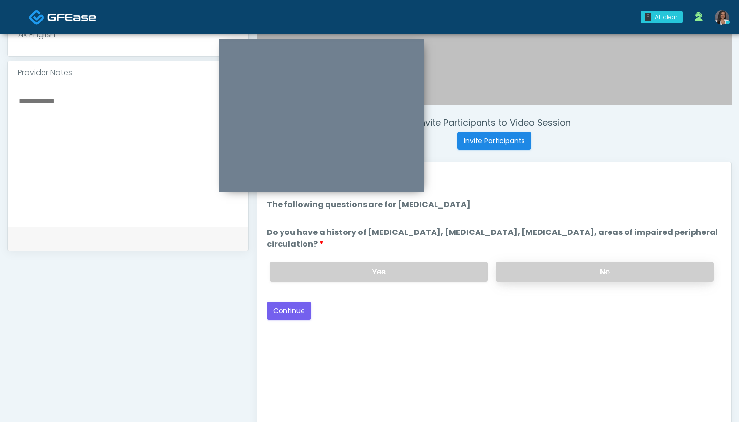
scroll to position [298, 0]
click at [534, 275] on label "No" at bounding box center [604, 272] width 218 height 20
click at [290, 310] on button "Continue" at bounding box center [289, 311] width 44 height 18
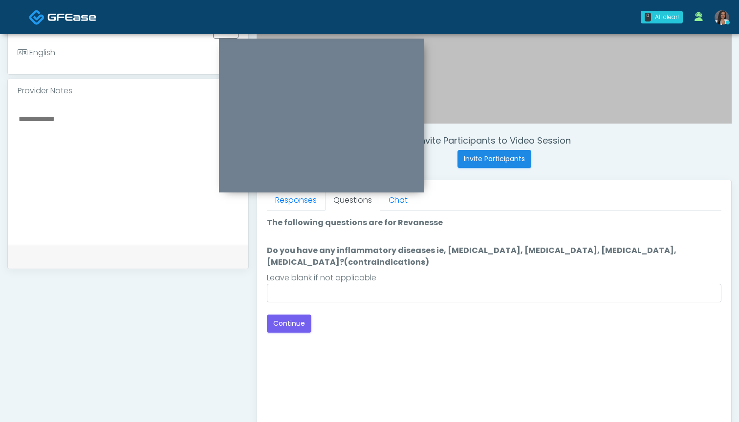
scroll to position [275, 0]
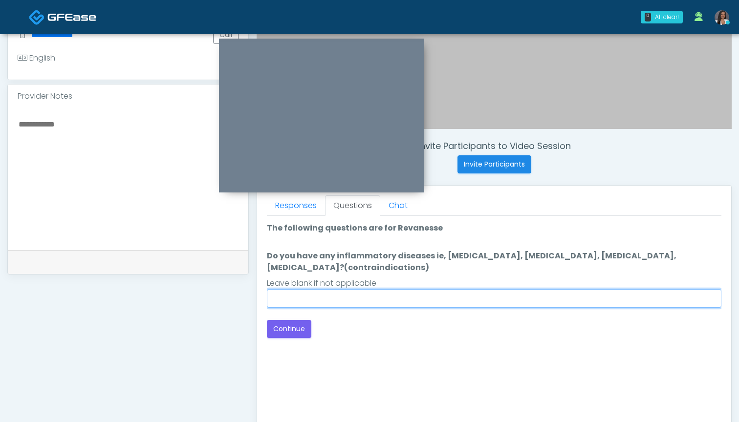
click at [444, 295] on input "Do you have any inflammatory diseases ie, [MEDICAL_DATA], [MEDICAL_DATA], [MEDI…" at bounding box center [494, 298] width 454 height 19
type input "**"
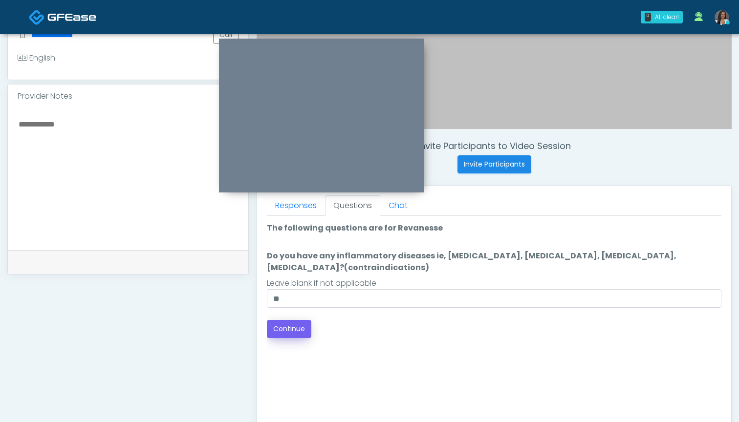
click at [293, 329] on button "Continue" at bounding box center [289, 329] width 44 height 18
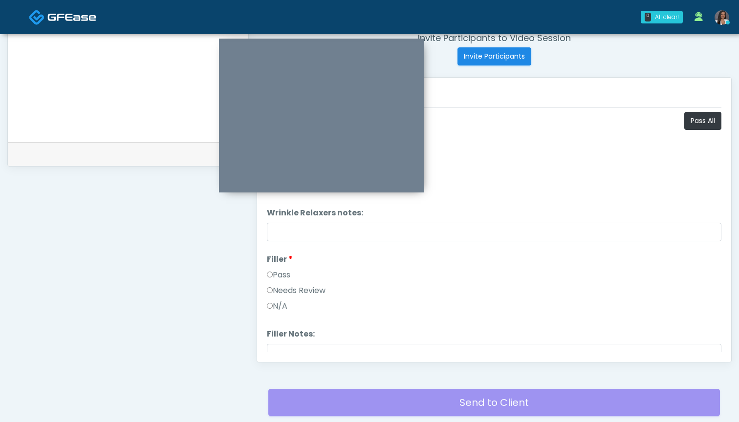
scroll to position [345, 0]
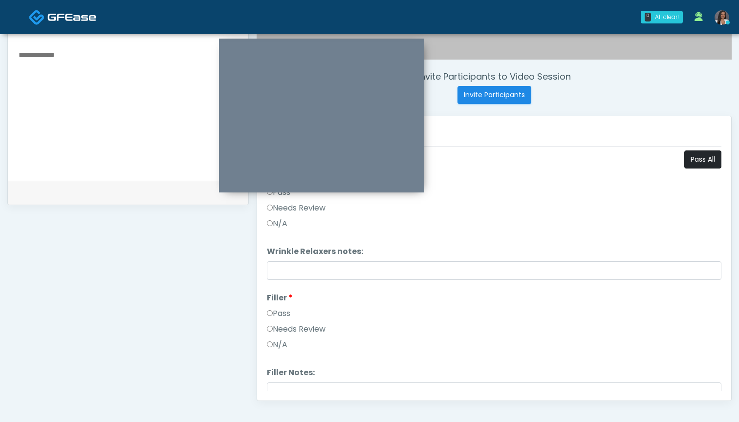
click at [701, 167] on button "Pass All" at bounding box center [702, 159] width 37 height 18
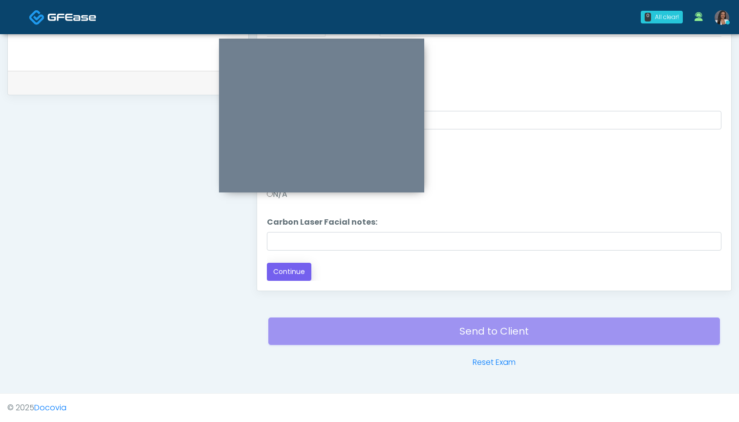
scroll to position [455, 0]
click at [287, 274] on button "Continue" at bounding box center [289, 272] width 44 height 18
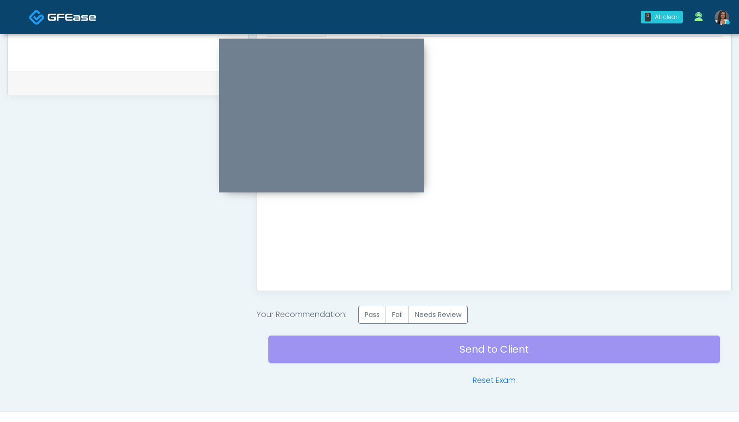
scroll to position [0, 0]
click at [373, 307] on label "Pass" at bounding box center [372, 315] width 28 height 18
click at [494, 346] on link "Send to Client" at bounding box center [493, 349] width 451 height 27
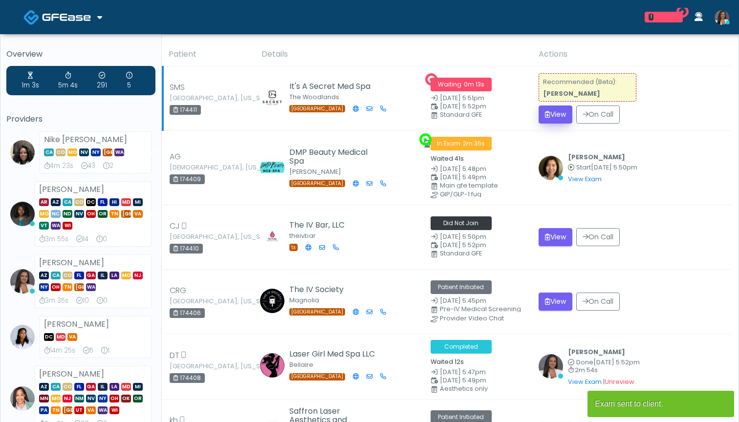
click at [557, 113] on button "View" at bounding box center [555, 115] width 34 height 18
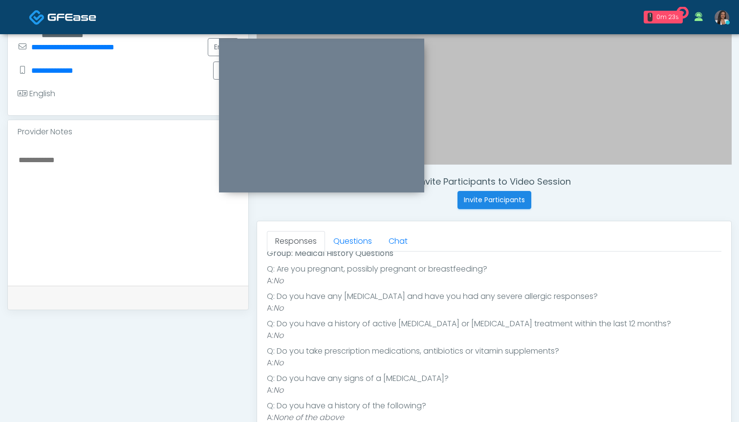
scroll to position [226, 0]
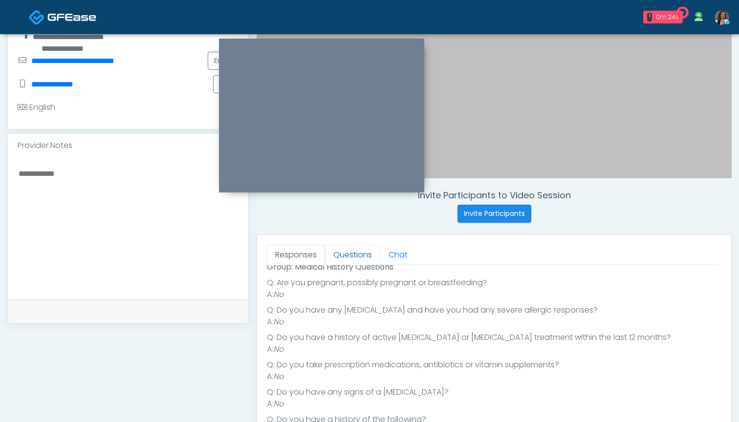
click at [355, 260] on link "Questions" at bounding box center [352, 255] width 55 height 21
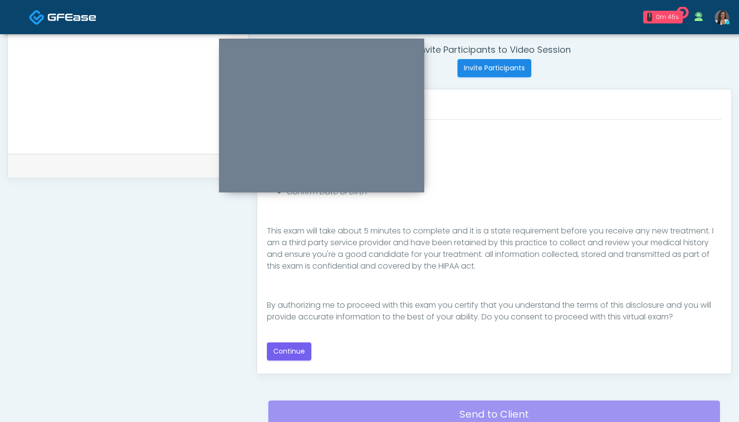
scroll to position [395, 0]
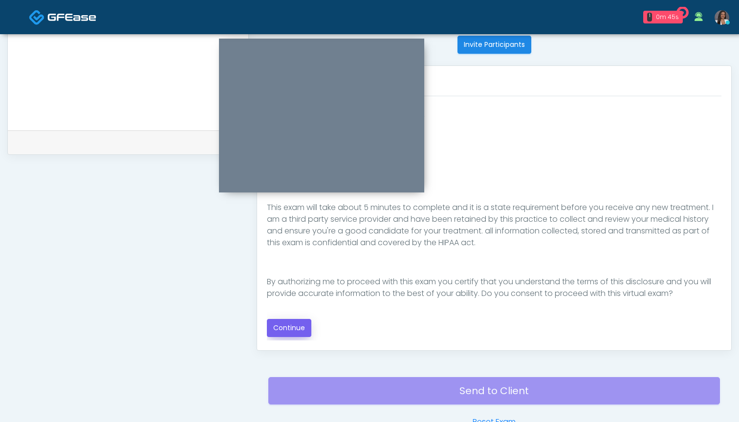
click at [293, 328] on button "Continue" at bounding box center [289, 328] width 44 height 18
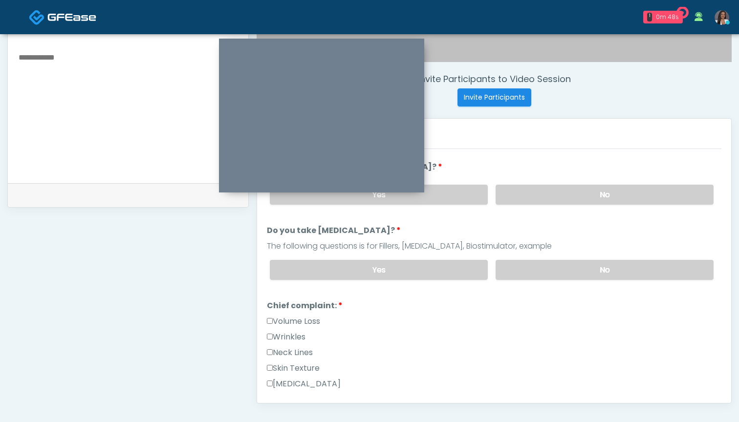
scroll to position [337, 0]
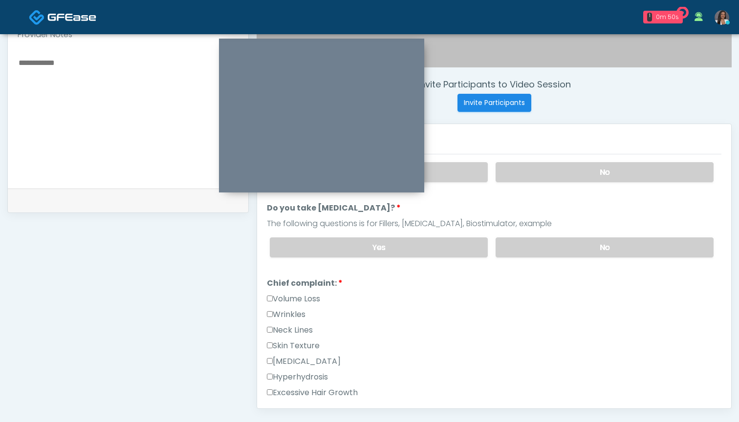
click at [301, 316] on label "Wrinkles" at bounding box center [286, 315] width 39 height 12
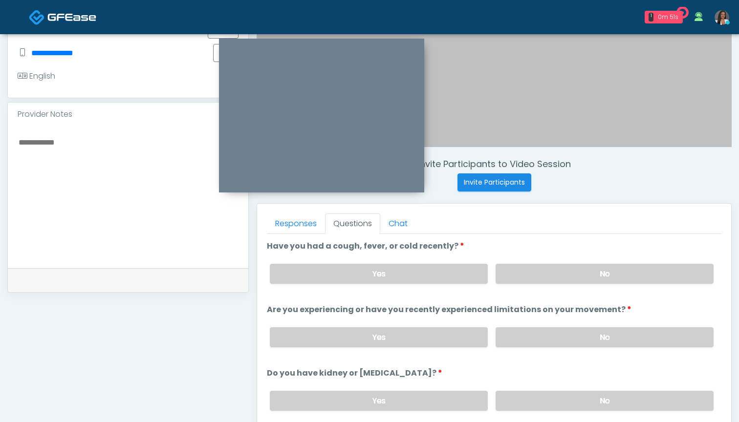
scroll to position [223, 0]
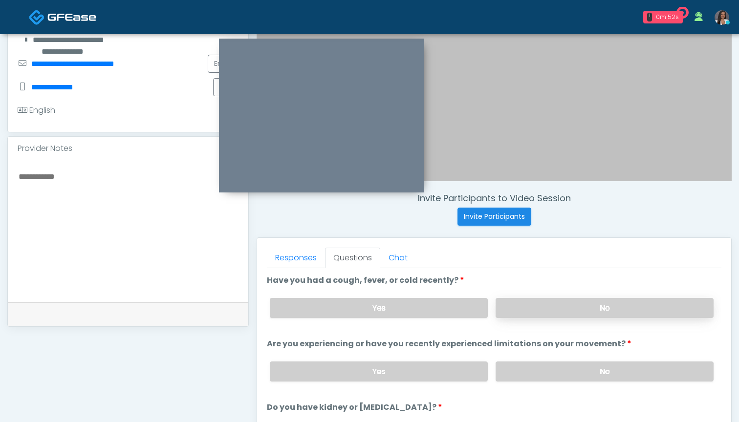
click at [529, 299] on label "No" at bounding box center [604, 308] width 218 height 20
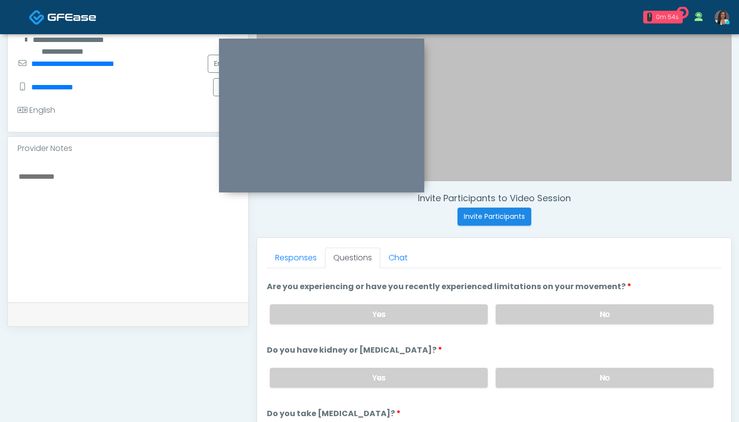
scroll to position [65, 0]
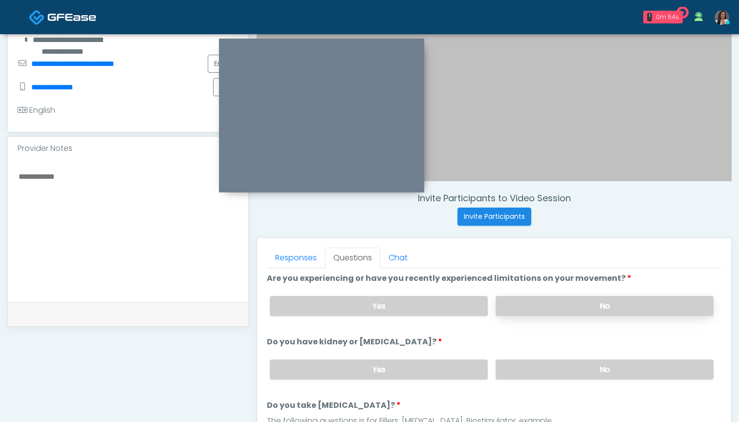
click at [531, 309] on label "No" at bounding box center [604, 306] width 218 height 20
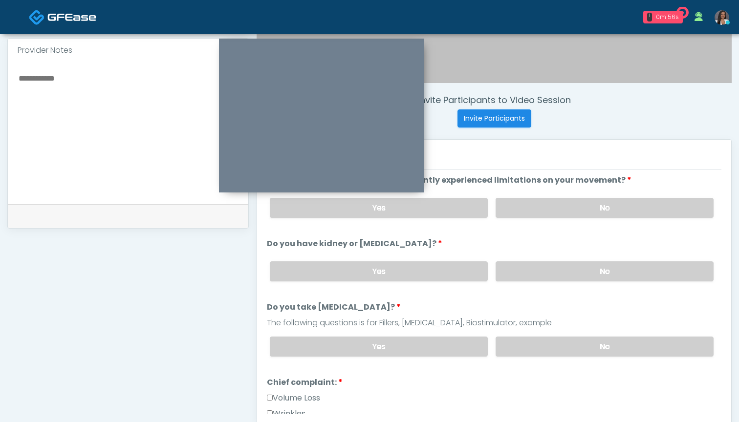
scroll to position [321, 0]
click at [546, 273] on label "No" at bounding box center [604, 272] width 218 height 20
click at [542, 347] on label "No" at bounding box center [604, 347] width 218 height 20
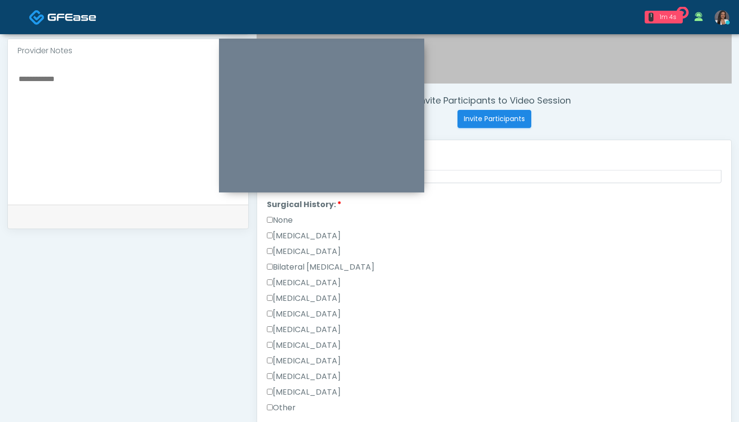
scroll to position [535, 0]
click at [292, 223] on label "None" at bounding box center [280, 218] width 26 height 12
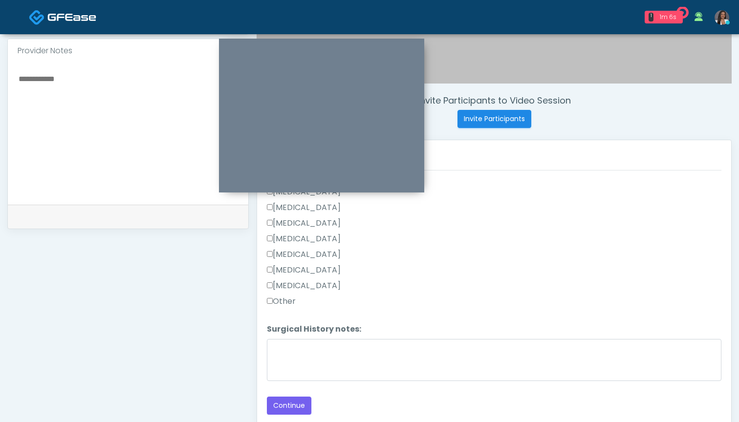
scroll to position [362, 0]
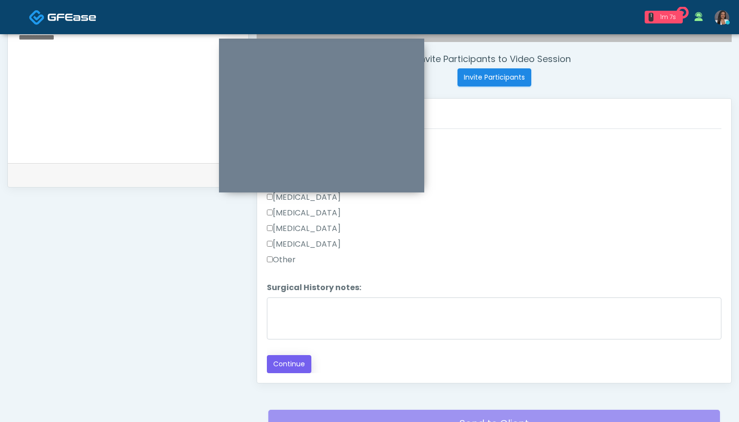
click at [280, 363] on button "Continue" at bounding box center [289, 364] width 44 height 18
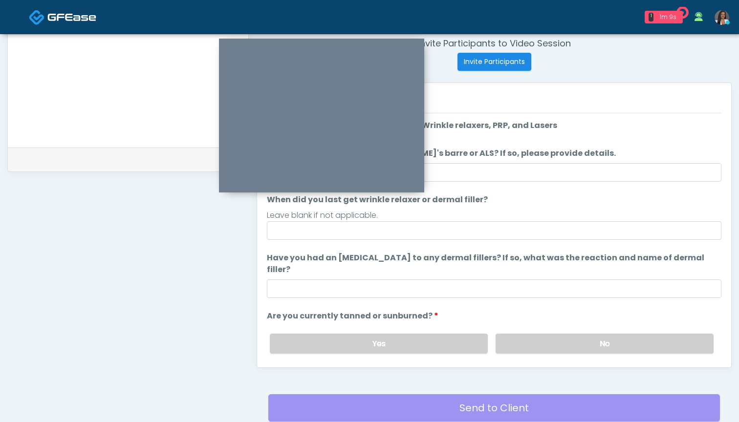
scroll to position [345, 0]
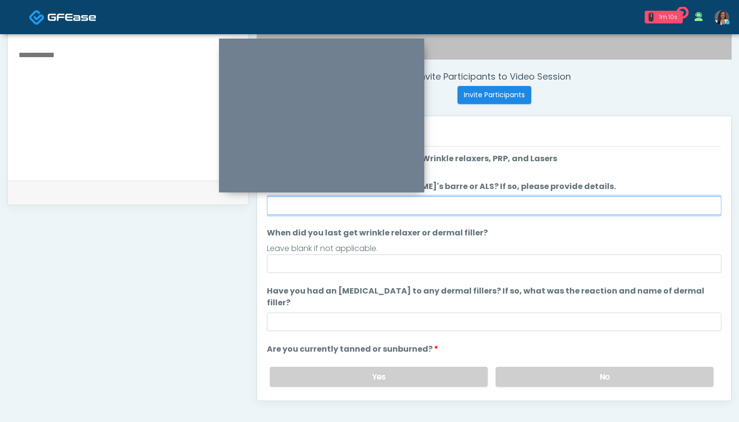
click at [494, 204] on input "Do you have a history of Guillain's barre or ALS? If so, please provide details." at bounding box center [494, 205] width 454 height 19
type input "**"
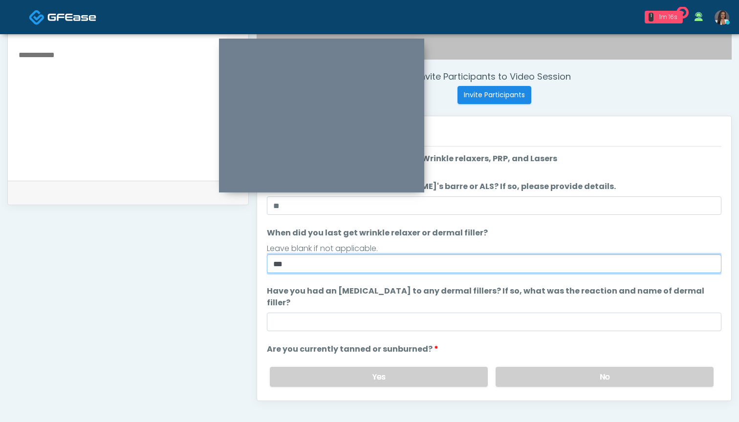
type input "***"
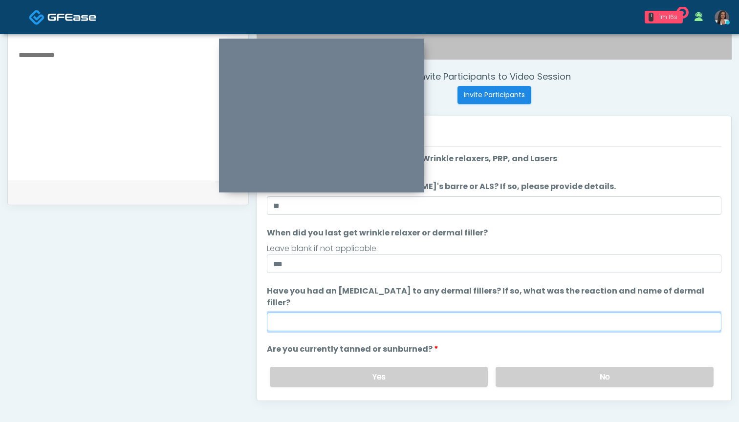
click at [491, 316] on input "Have you had an allergic response to any dermal fillers? If so, what was the re…" at bounding box center [494, 322] width 454 height 19
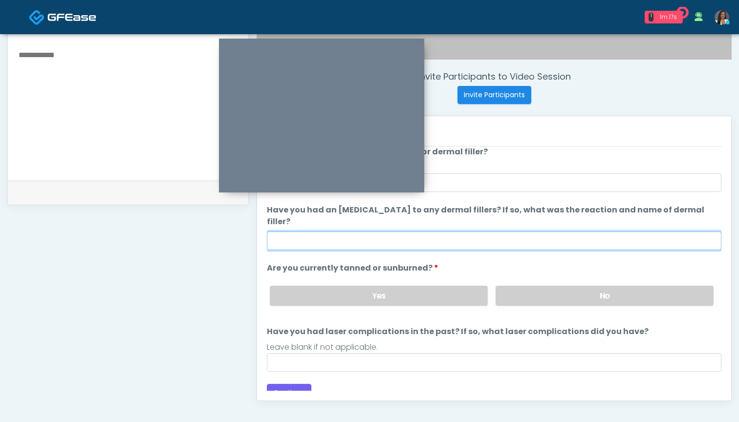
scroll to position [81, 0]
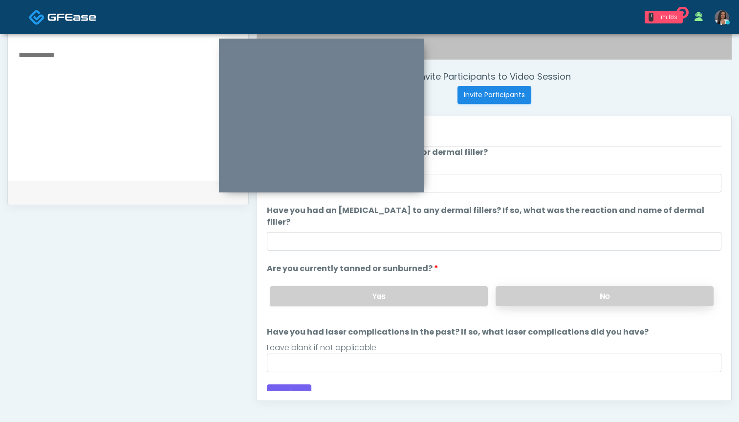
click at [517, 286] on label "No" at bounding box center [604, 296] width 218 height 20
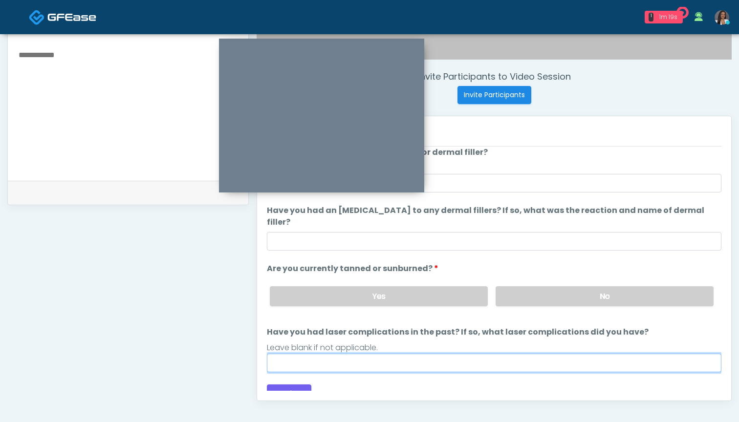
click at [475, 354] on input "Have you had laser complications in the past? If so, what laser complications d…" at bounding box center [494, 363] width 454 height 19
type input "**********"
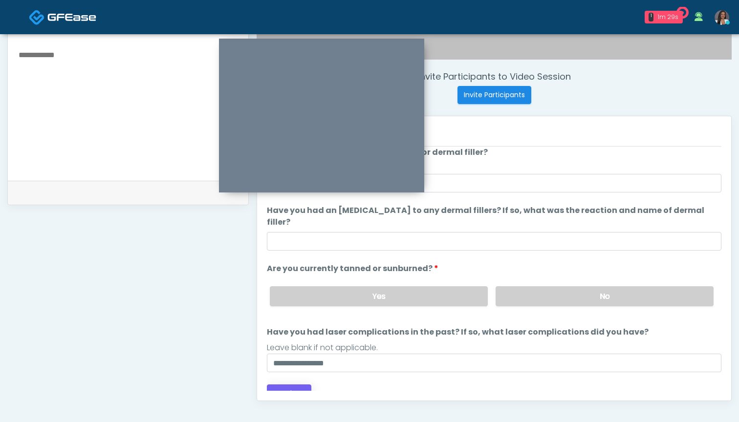
drag, startPoint x: 475, startPoint y: 353, endPoint x: 291, endPoint y: 382, distance: 186.9
click at [291, 384] on button "Continue" at bounding box center [289, 393] width 44 height 18
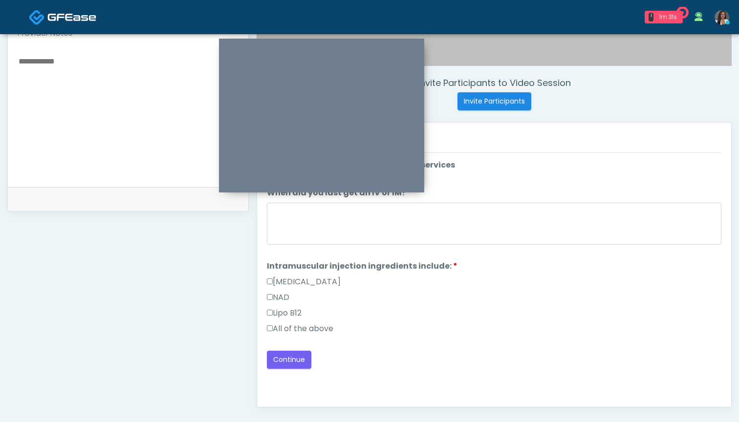
scroll to position [327, 0]
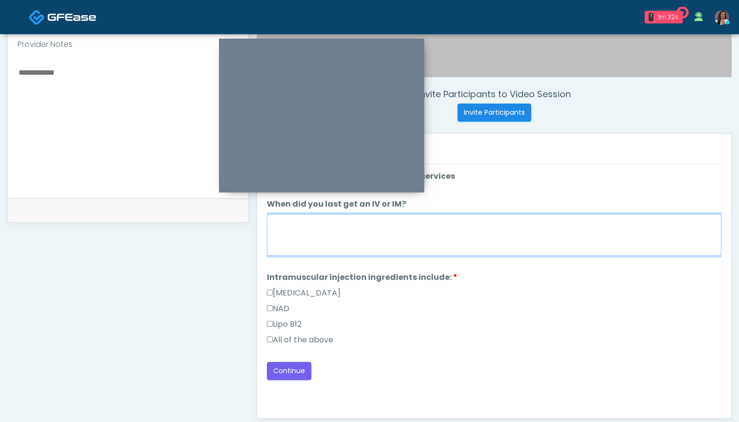
click at [435, 222] on textarea "When did you last get an IV or IM?" at bounding box center [494, 235] width 454 height 42
type textarea "********"
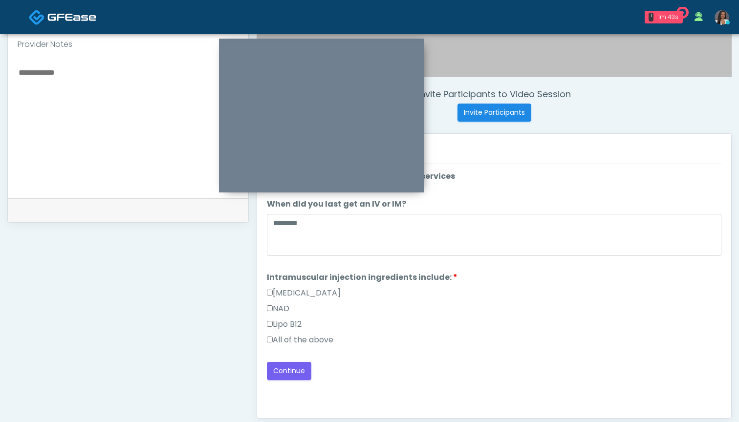
click at [315, 345] on label "All of the above" at bounding box center [300, 340] width 66 height 12
click at [294, 371] on button "Continue" at bounding box center [289, 371] width 44 height 18
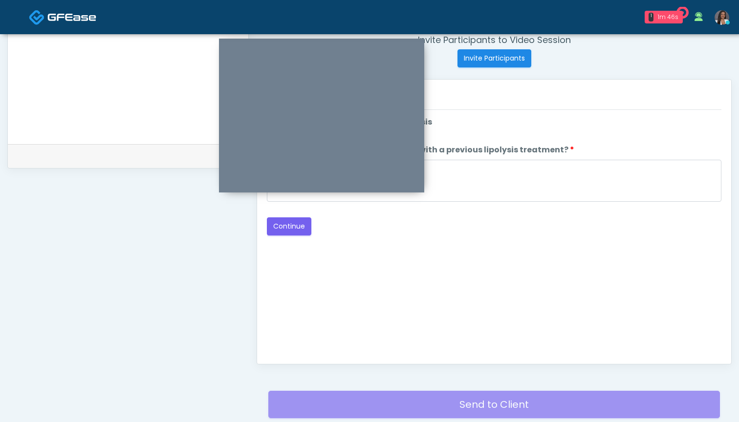
scroll to position [313, 0]
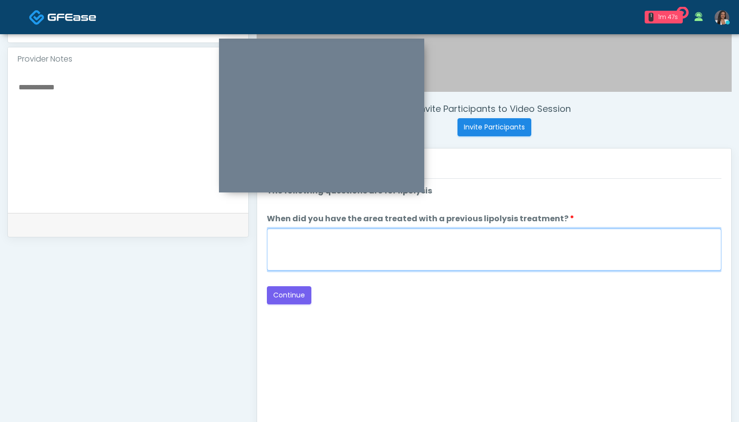
click at [513, 239] on textarea "When did you have the area treated with a previous lipolysis treatment?" at bounding box center [494, 250] width 454 height 42
type textarea "***"
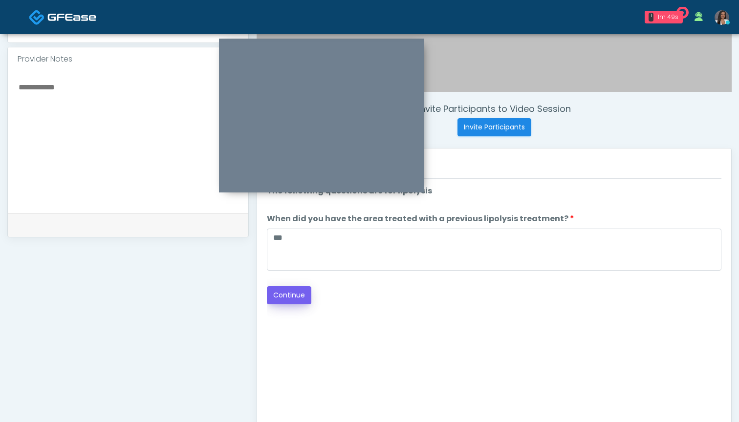
click at [285, 294] on button "Continue" at bounding box center [289, 295] width 44 height 18
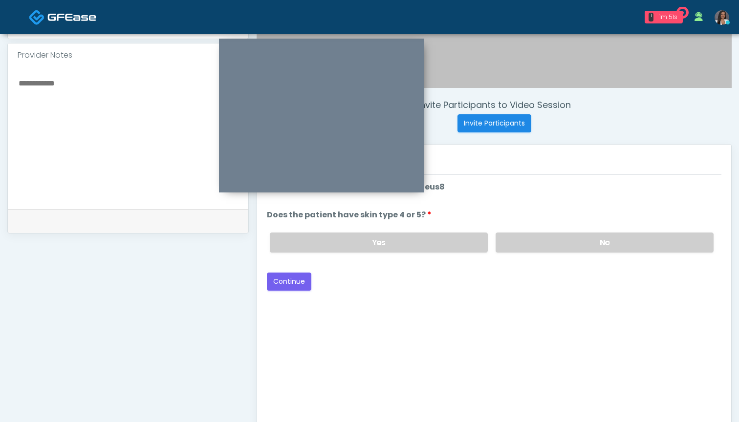
scroll to position [310, 0]
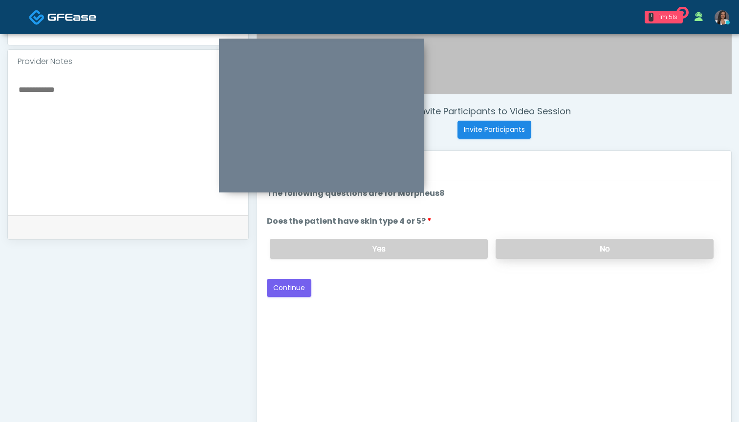
click at [531, 252] on label "No" at bounding box center [604, 249] width 218 height 20
click at [286, 285] on button "Continue" at bounding box center [289, 288] width 44 height 18
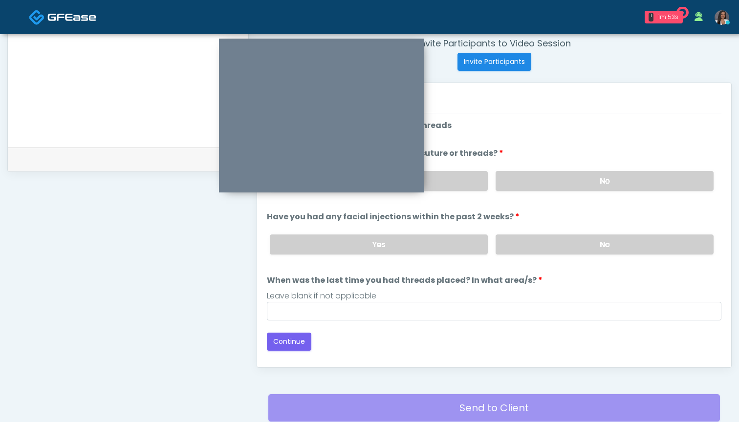
scroll to position [334, 0]
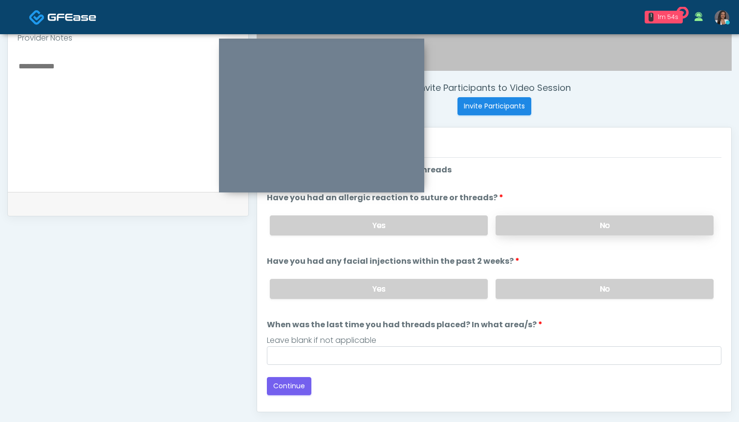
click at [508, 219] on label "No" at bounding box center [604, 225] width 218 height 20
click at [508, 294] on label "No" at bounding box center [604, 289] width 218 height 20
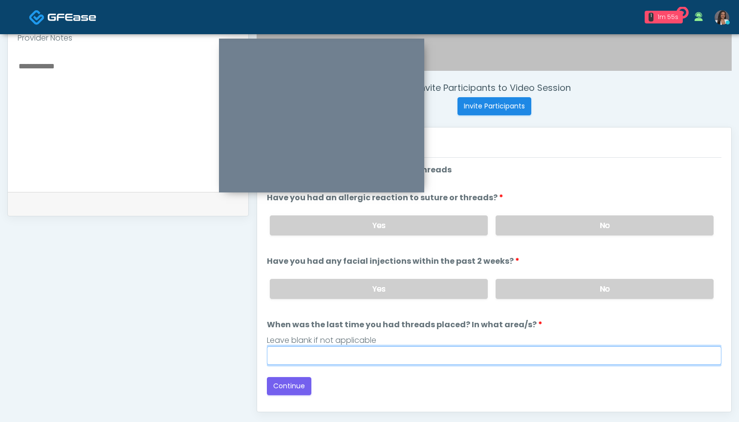
click at [481, 352] on input "When was the last time you had threads placed? In what area/s?" at bounding box center [494, 355] width 454 height 19
type input "***"
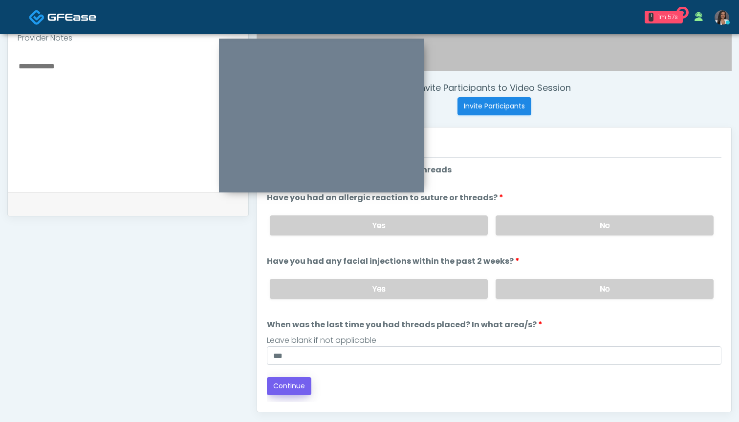
click at [292, 386] on button "Continue" at bounding box center [289, 386] width 44 height 18
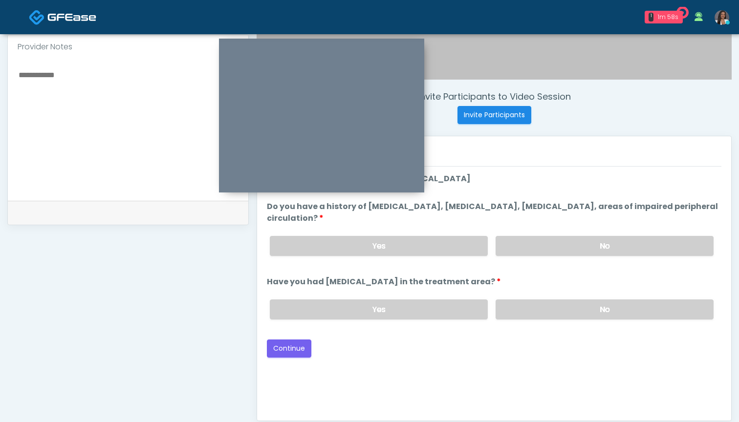
scroll to position [315, 0]
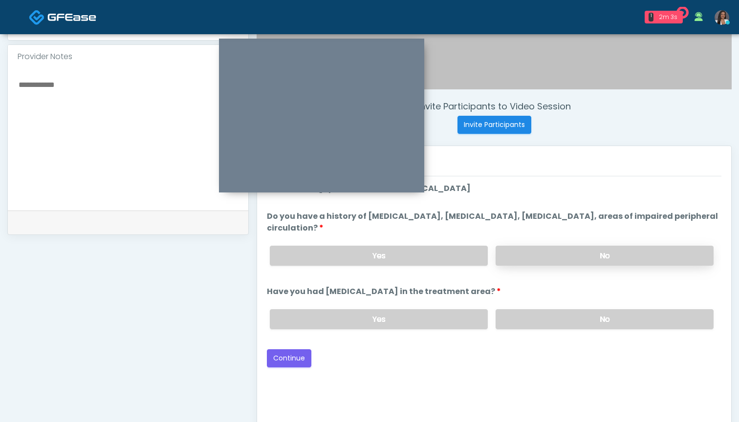
click at [531, 251] on label "No" at bounding box center [604, 256] width 218 height 20
click at [536, 318] on label "No" at bounding box center [604, 319] width 218 height 20
click at [291, 354] on button "Continue" at bounding box center [289, 358] width 44 height 18
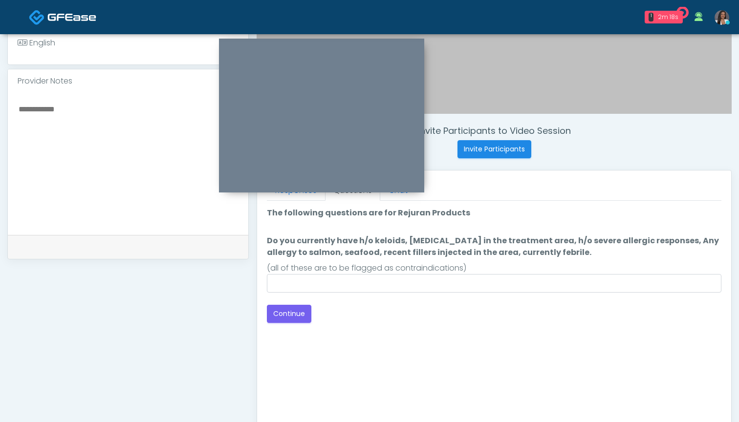
scroll to position [285, 0]
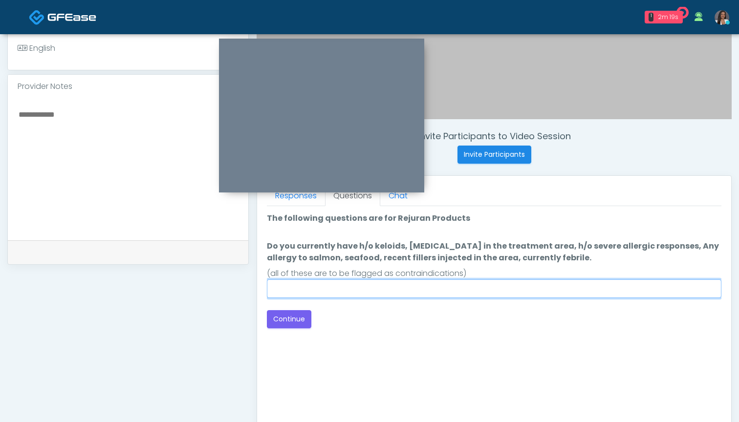
click at [452, 286] on input "Do you currently have h/o keloids, skin infection in the treatment area, h/o se…" at bounding box center [494, 288] width 454 height 19
type input "**"
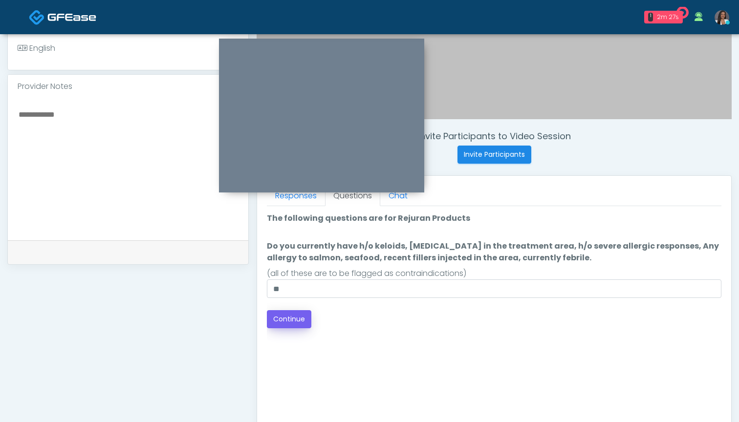
click at [295, 322] on button "Continue" at bounding box center [289, 319] width 44 height 18
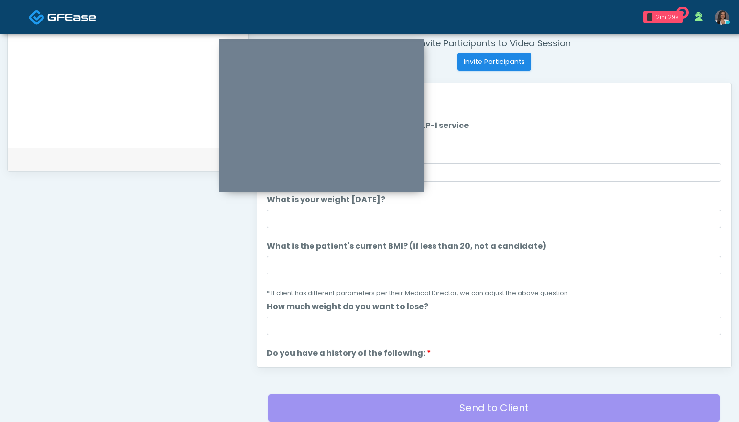
scroll to position [321, 0]
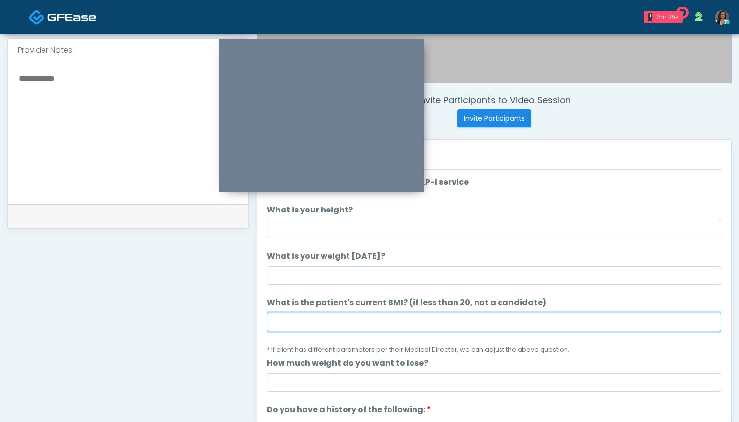
click at [347, 320] on input "What is the patient's current BMI? (if less than 20, not a candidate)" at bounding box center [494, 322] width 454 height 19
type input "****"
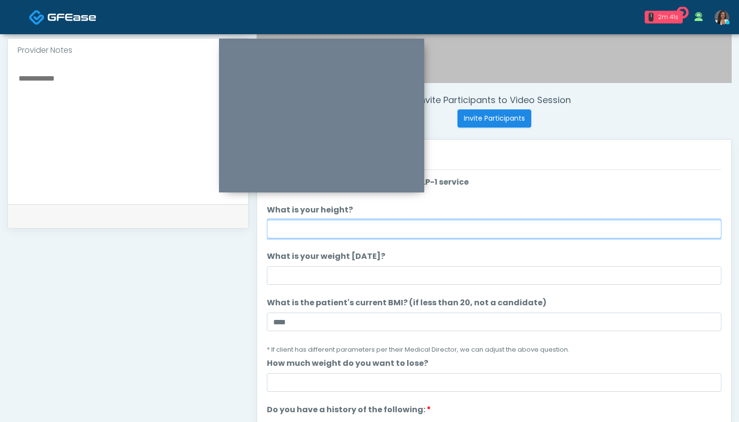
click at [359, 230] on input "What is your height?" at bounding box center [494, 229] width 454 height 19
type input "*****"
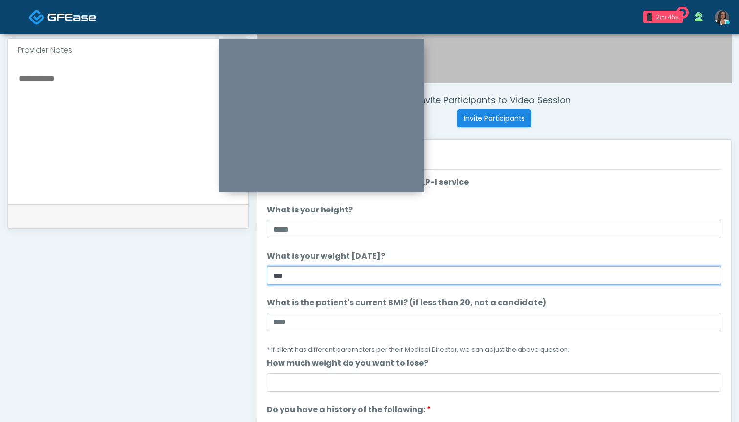
type input "***"
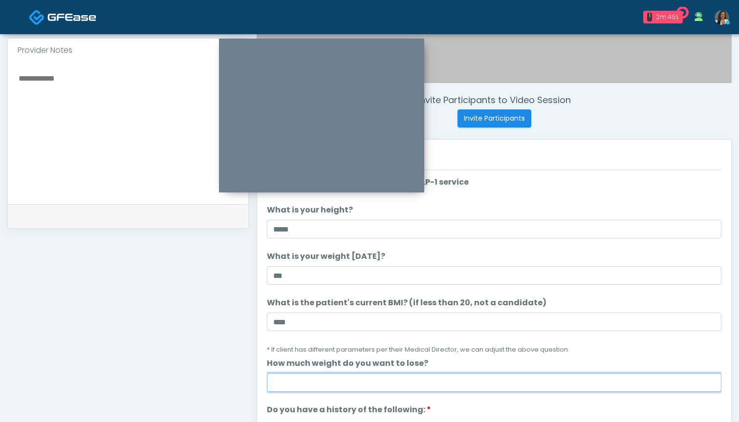
click at [388, 379] on input "How much weight do you want to lose?" at bounding box center [494, 382] width 454 height 19
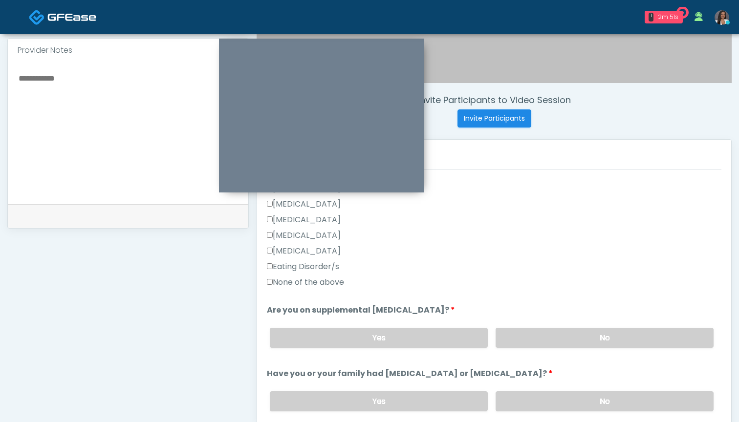
scroll to position [267, 0]
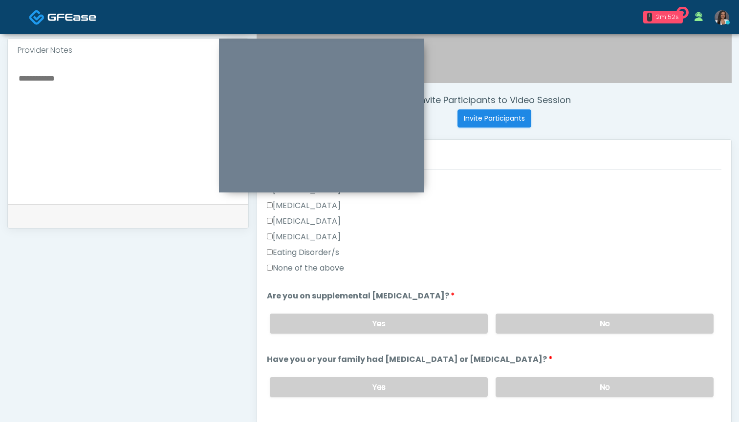
type input "**"
click at [327, 265] on label "None of the above" at bounding box center [305, 268] width 77 height 12
click at [515, 322] on label "No" at bounding box center [604, 324] width 218 height 20
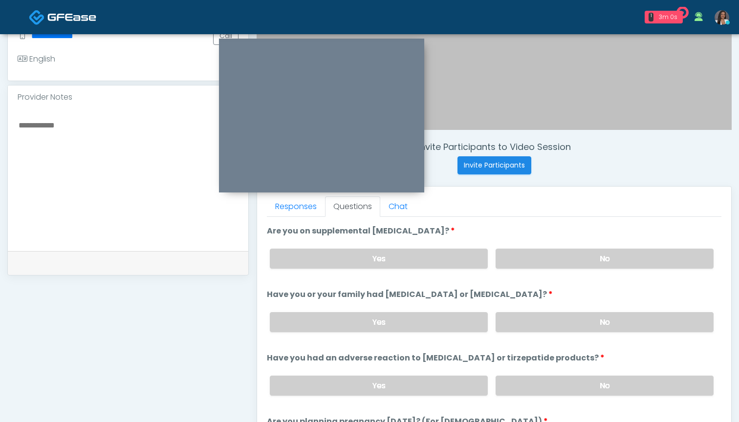
scroll to position [275, 0]
click at [536, 318] on label "No" at bounding box center [604, 322] width 218 height 20
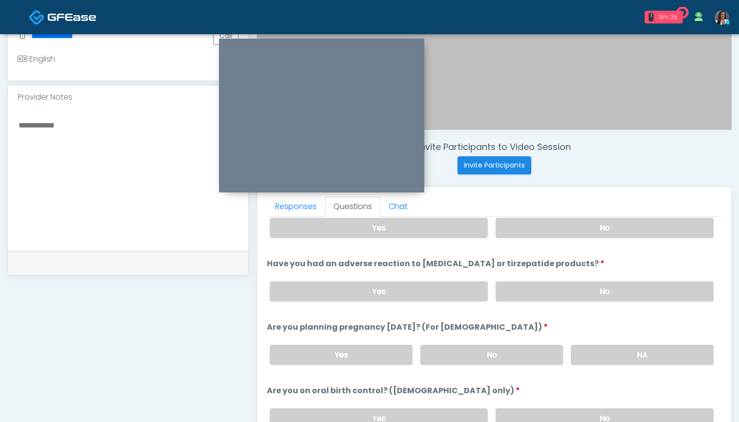
scroll to position [489, 0]
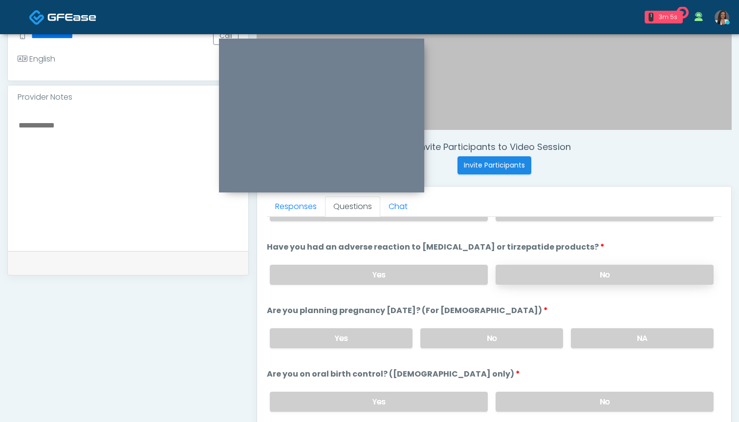
click at [517, 269] on label "No" at bounding box center [604, 275] width 218 height 20
click at [460, 337] on label "No" at bounding box center [491, 338] width 143 height 20
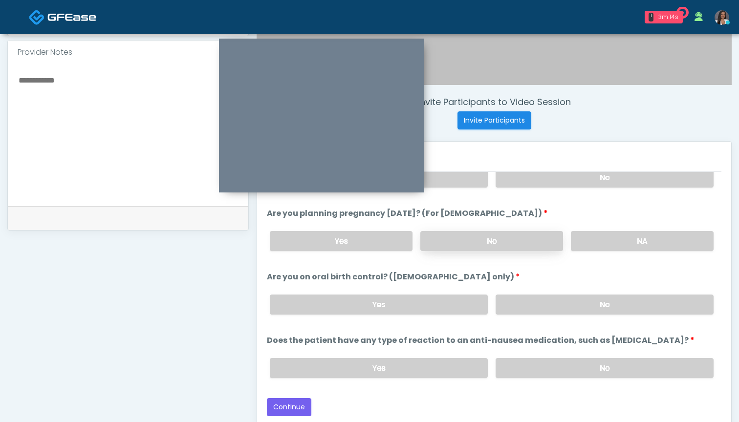
scroll to position [321, 0]
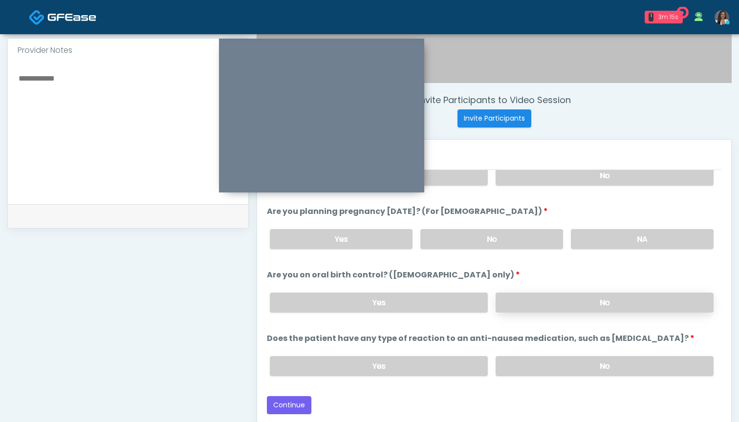
click at [514, 301] on label "No" at bounding box center [604, 303] width 218 height 20
click at [527, 365] on label "No" at bounding box center [604, 366] width 218 height 20
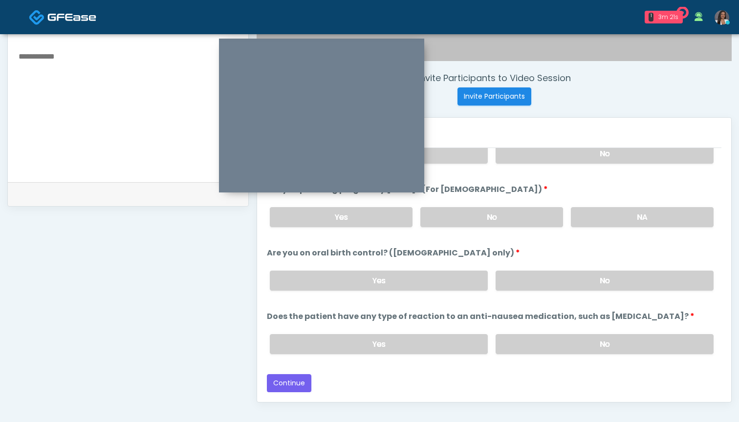
scroll to position [345, 0]
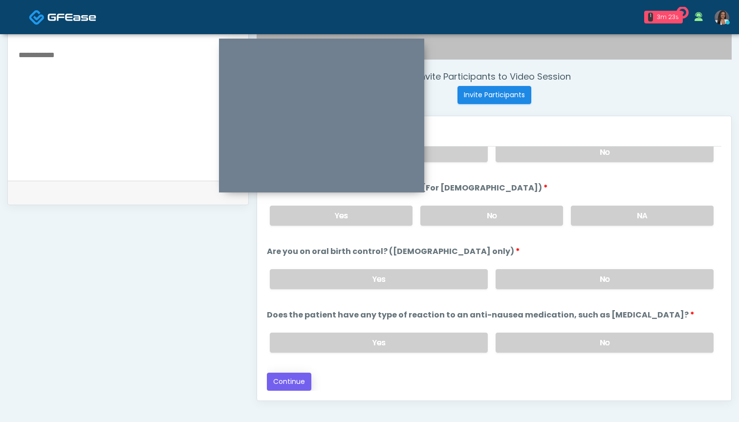
click at [288, 379] on button "Continue" at bounding box center [289, 382] width 44 height 18
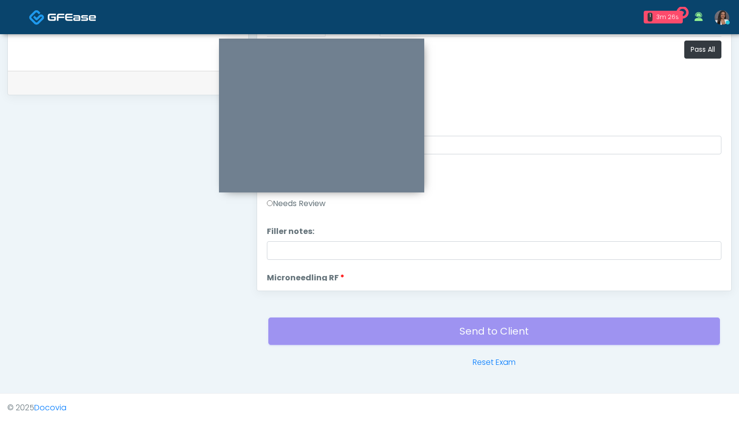
scroll to position [0, 0]
click at [696, 51] on button "Pass All" at bounding box center [702, 50] width 37 height 18
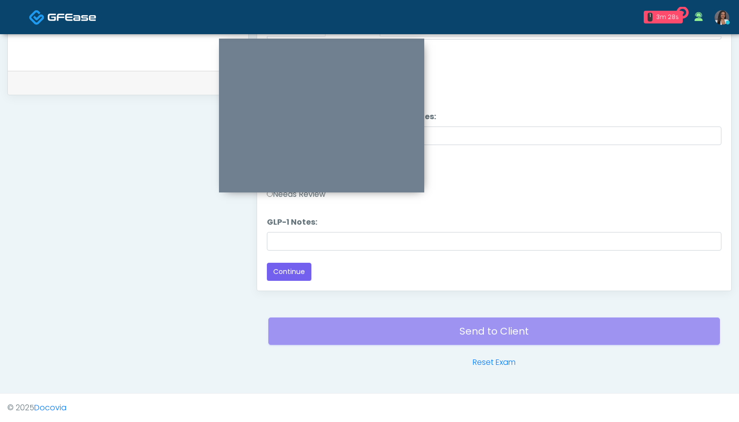
scroll to position [1924, 0]
click at [292, 274] on button "Continue" at bounding box center [289, 272] width 44 height 18
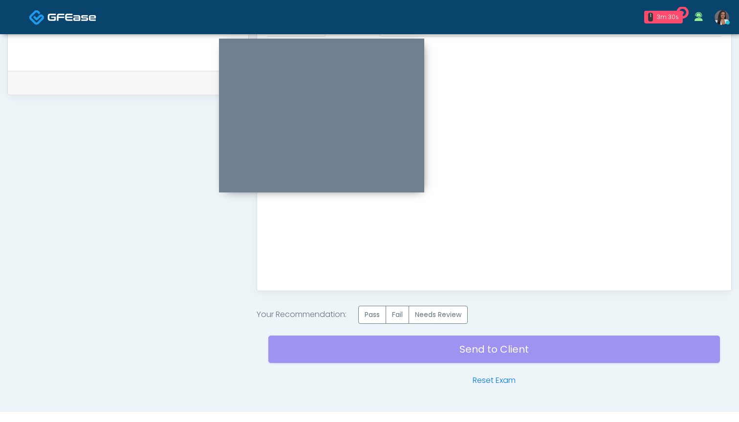
scroll to position [0, 0]
click at [375, 315] on label "Pass" at bounding box center [372, 315] width 28 height 18
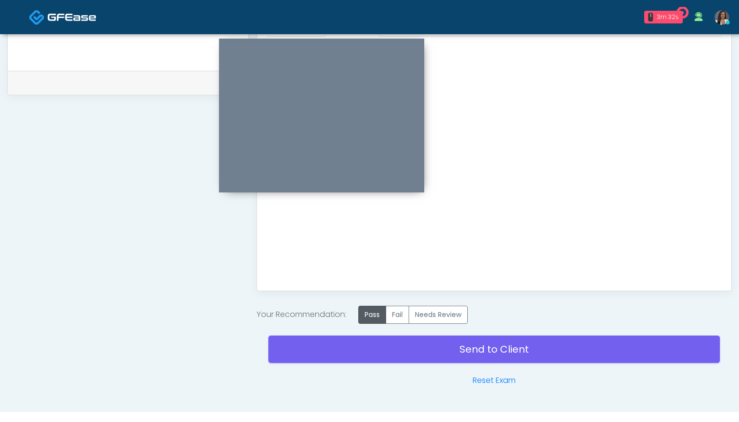
drag, startPoint x: 469, startPoint y: 347, endPoint x: 416, endPoint y: 201, distance: 155.9
click at [469, 347] on link "Send to Client" at bounding box center [493, 349] width 451 height 27
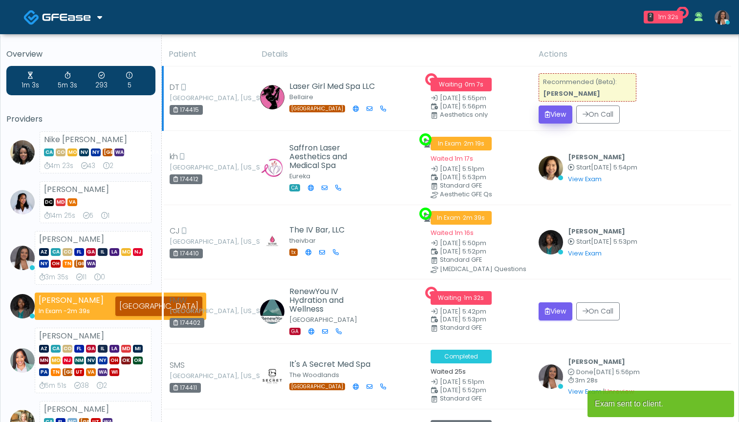
click at [558, 112] on button "View" at bounding box center [555, 115] width 34 height 18
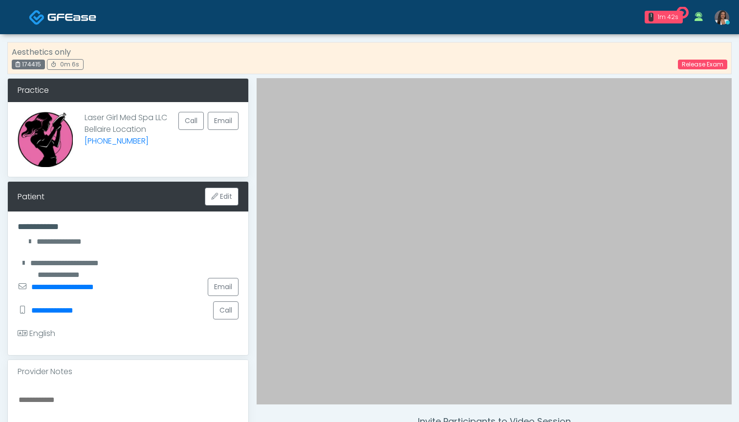
drag, startPoint x: 42, startPoint y: 66, endPoint x: 22, endPoint y: 66, distance: 19.0
click at [22, 66] on div "174415" at bounding box center [28, 65] width 33 height 10
copy div "174415"
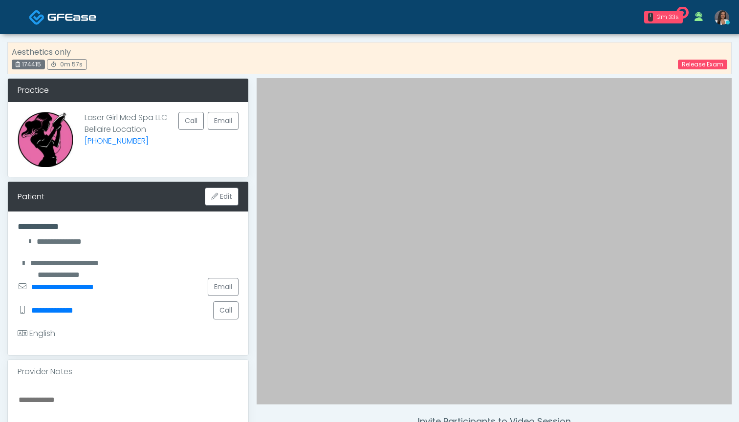
scroll to position [0, 0]
click at [694, 64] on link "Release Exam" at bounding box center [701, 65] width 49 height 10
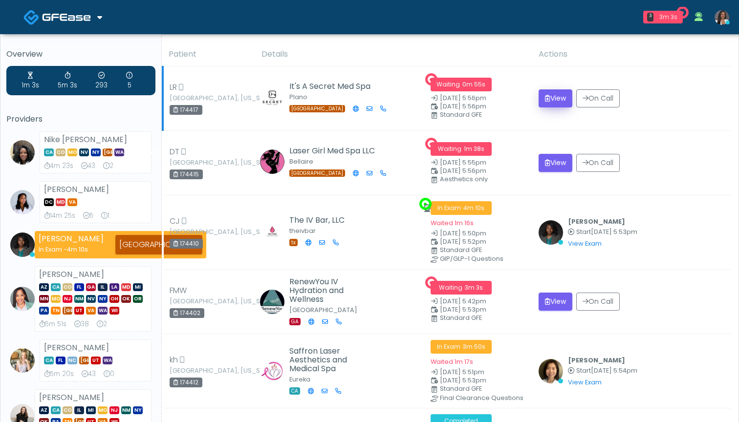
click at [553, 96] on button "View" at bounding box center [555, 98] width 34 height 18
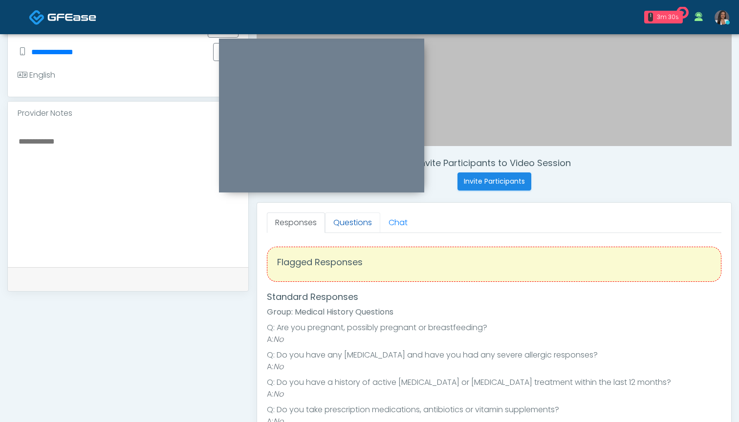
click at [358, 218] on link "Questions" at bounding box center [352, 222] width 55 height 21
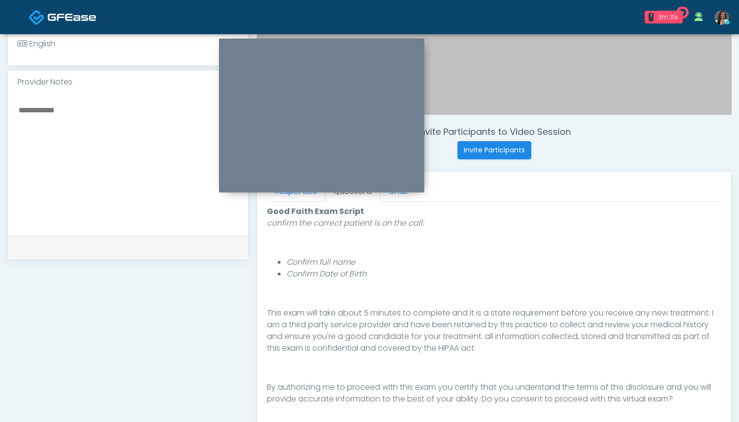
scroll to position [317, 0]
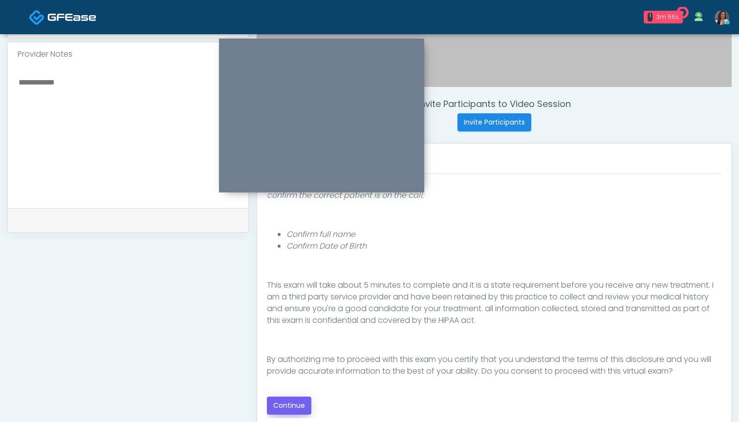
click at [281, 402] on button "Continue" at bounding box center [289, 406] width 44 height 18
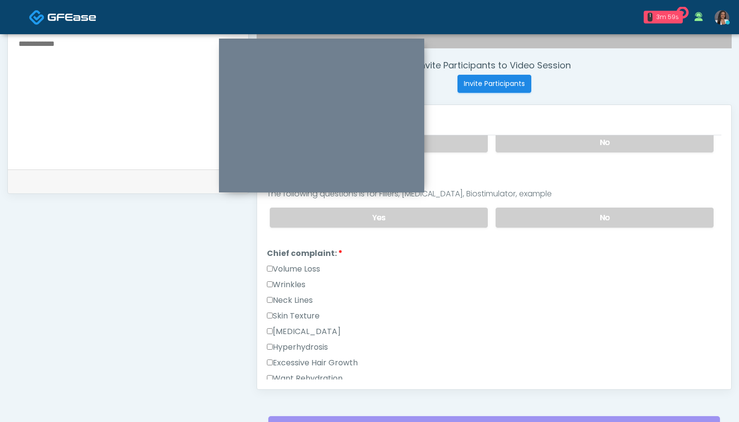
scroll to position [354, 0]
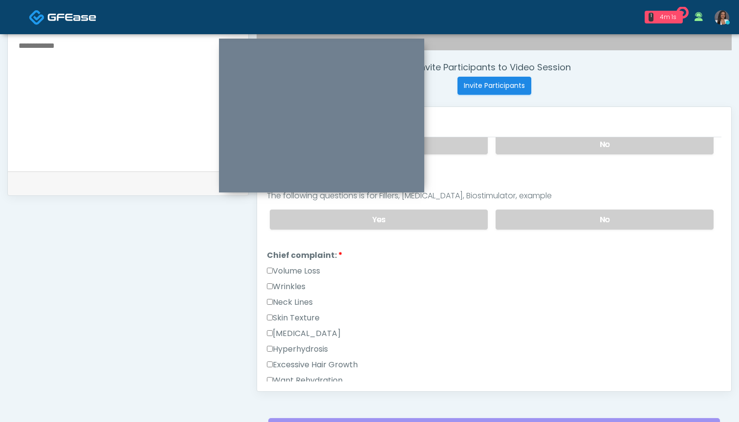
click at [305, 319] on label "Skin Texture" at bounding box center [293, 318] width 53 height 12
click at [291, 284] on label "Wrinkles" at bounding box center [286, 287] width 39 height 12
click at [300, 274] on label "Volume Loss" at bounding box center [293, 271] width 53 height 12
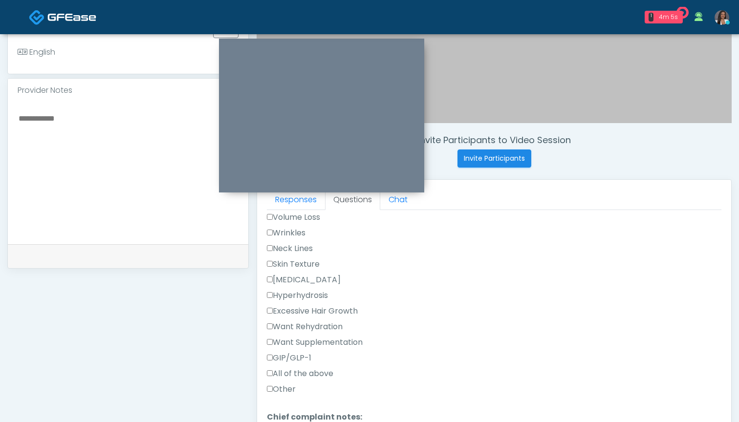
scroll to position [325, 0]
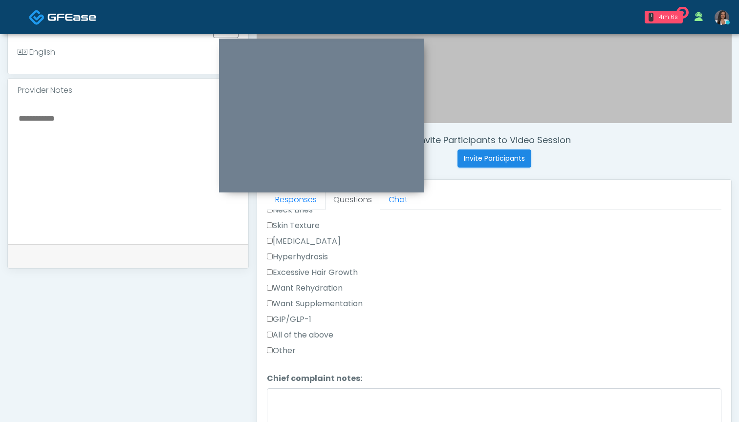
click at [310, 273] on label "Excessive Hair Growth" at bounding box center [312, 273] width 91 height 12
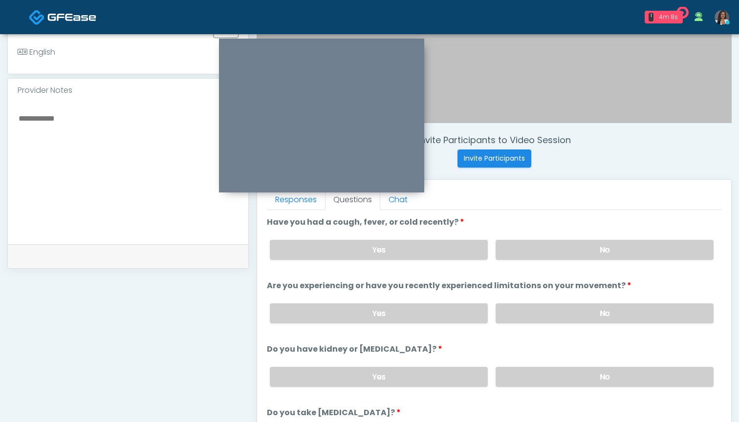
scroll to position [0, 0]
click at [545, 256] on label "No" at bounding box center [604, 250] width 218 height 20
click at [535, 316] on label "No" at bounding box center [604, 313] width 218 height 20
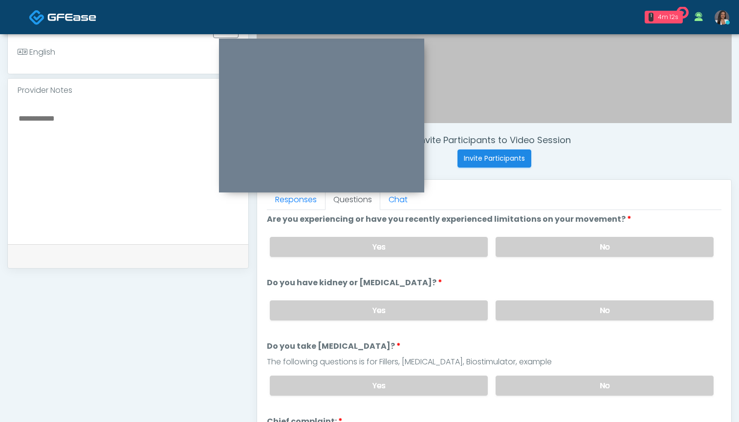
scroll to position [72, 0]
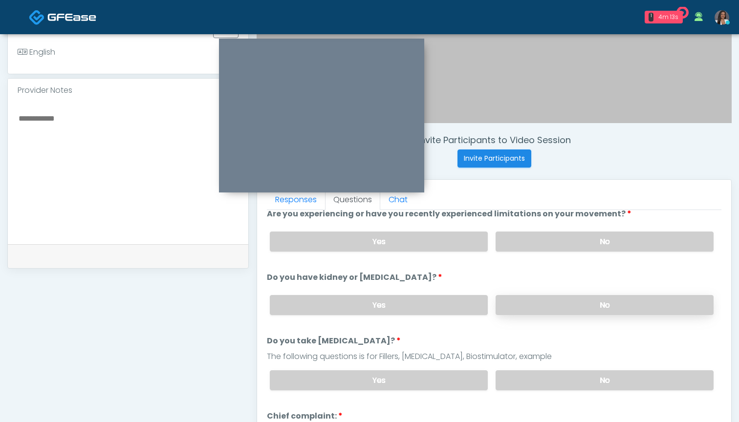
click at [518, 304] on label "No" at bounding box center [604, 305] width 218 height 20
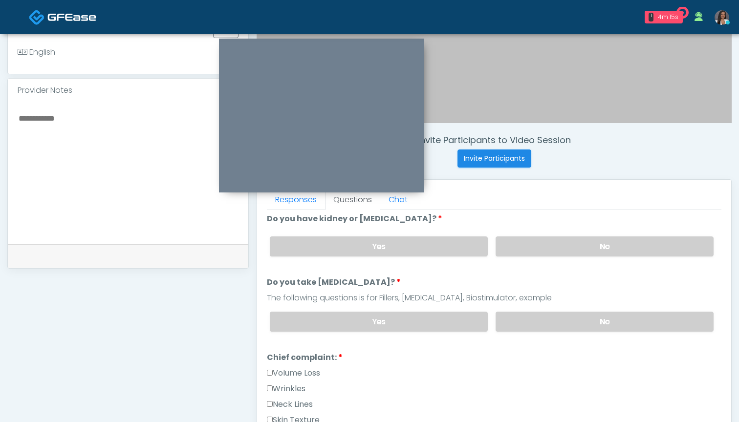
scroll to position [133, 0]
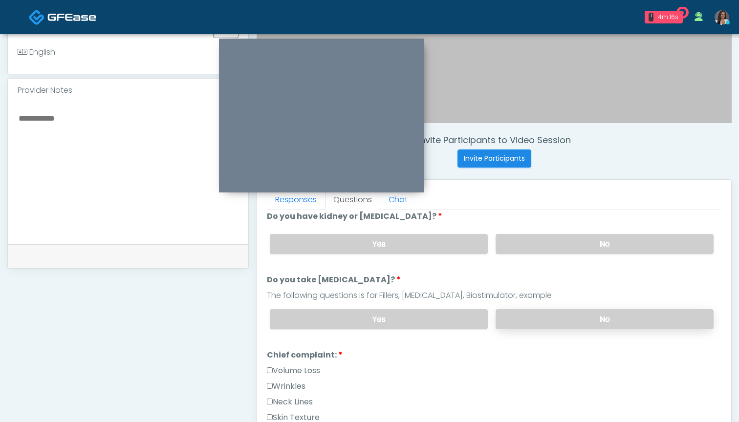
click at [529, 315] on label "No" at bounding box center [604, 319] width 218 height 20
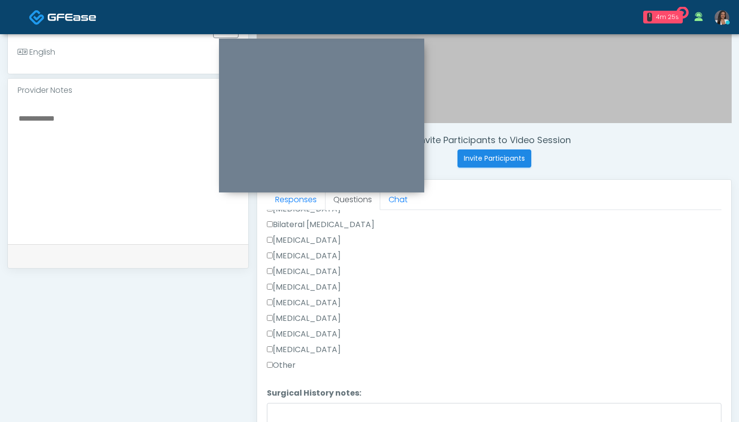
scroll to position [617, 0]
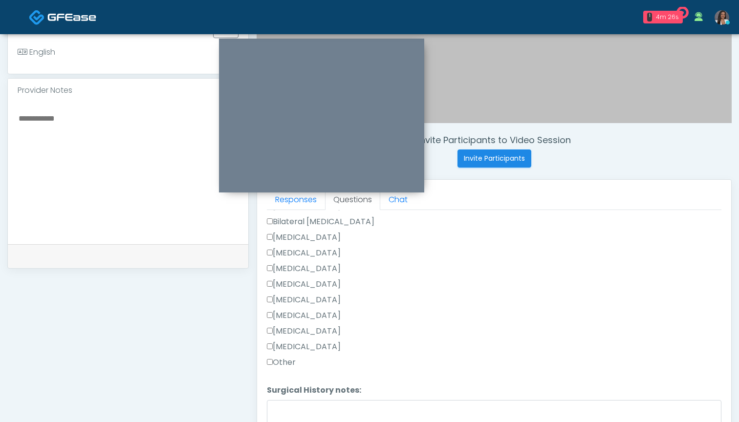
click at [296, 252] on label "[MEDICAL_DATA]" at bounding box center [304, 253] width 74 height 12
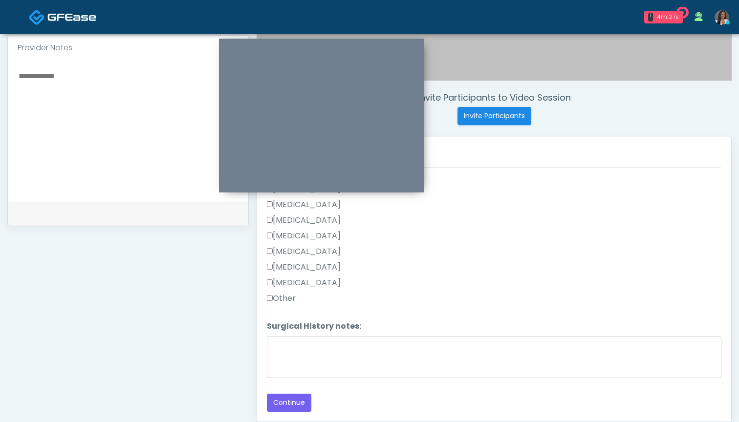
scroll to position [327, 0]
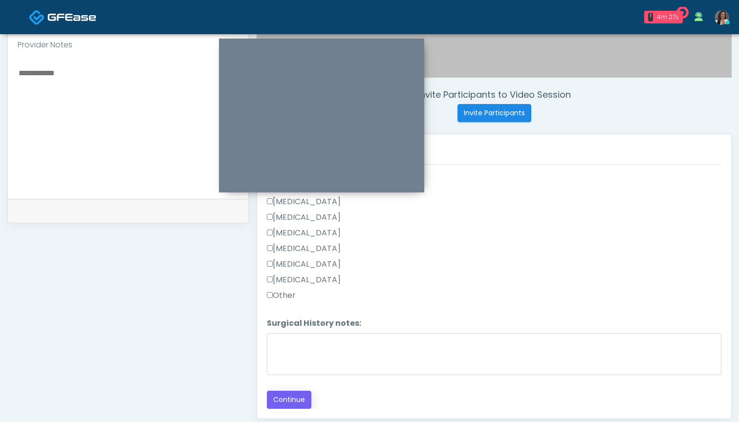
click at [287, 402] on button "Continue" at bounding box center [289, 400] width 44 height 18
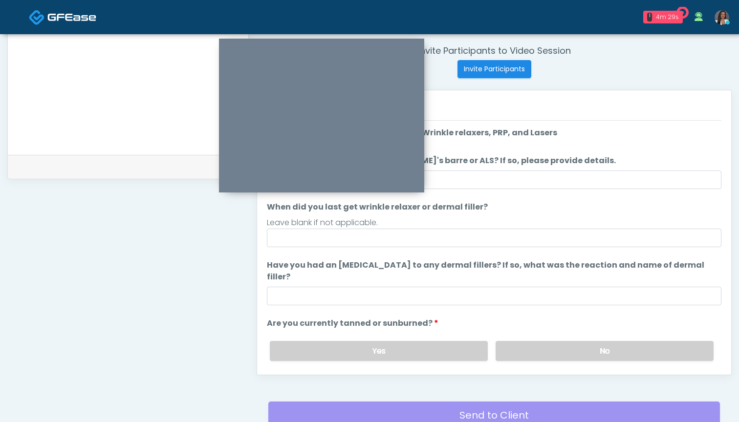
scroll to position [311, 0]
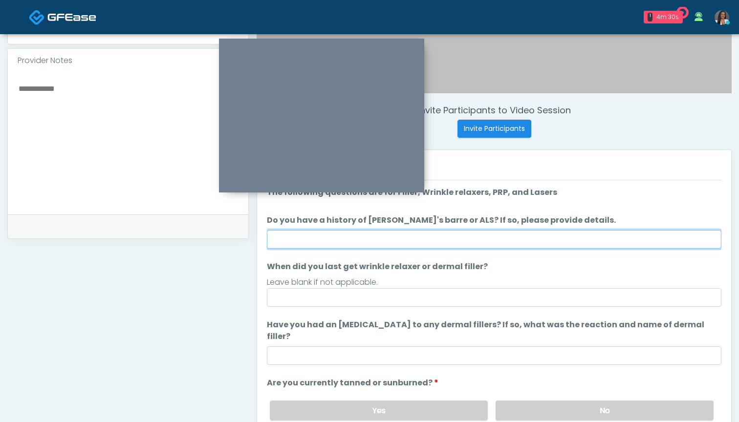
click at [481, 237] on input "Do you have a history of Guillain's barre or ALS? If so, please provide details." at bounding box center [494, 239] width 454 height 19
type input "**"
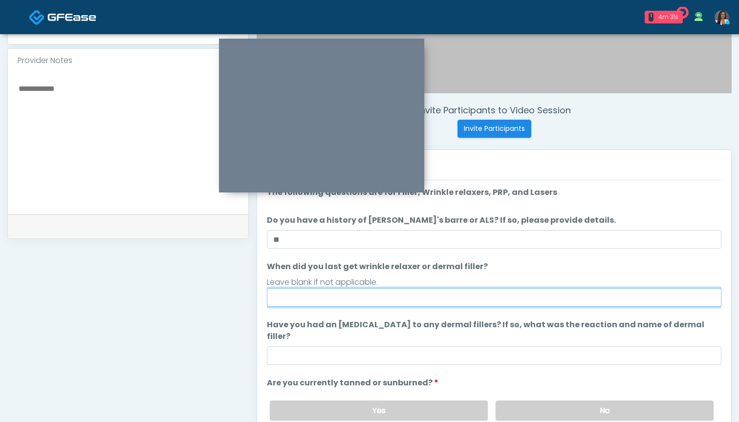
click at [477, 304] on input "When did you last get wrinkle relaxer or dermal filler?" at bounding box center [494, 297] width 454 height 19
type input "**********"
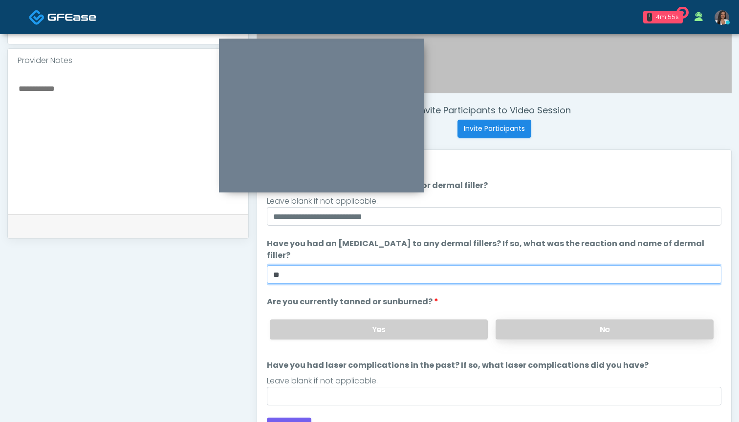
type input "**"
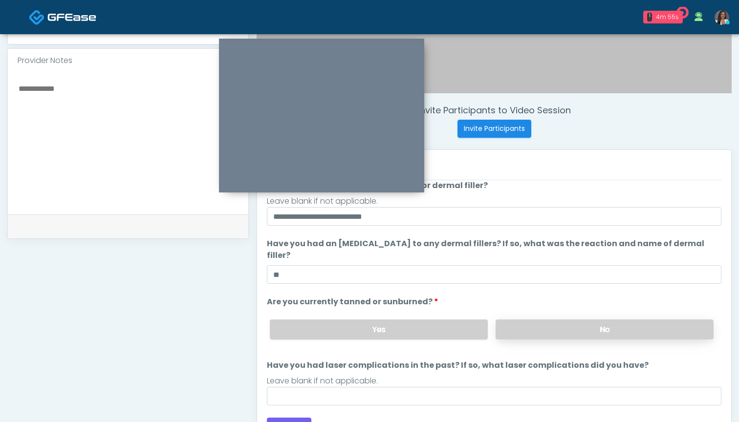
scroll to position [81, 0]
click at [518, 320] on label "No" at bounding box center [604, 330] width 218 height 20
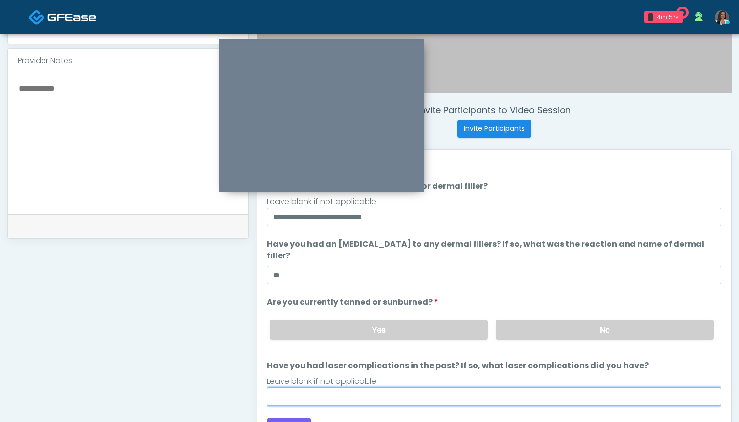
click at [461, 387] on input "Have you had laser complications in the past? If so, what laser complications d…" at bounding box center [494, 396] width 454 height 19
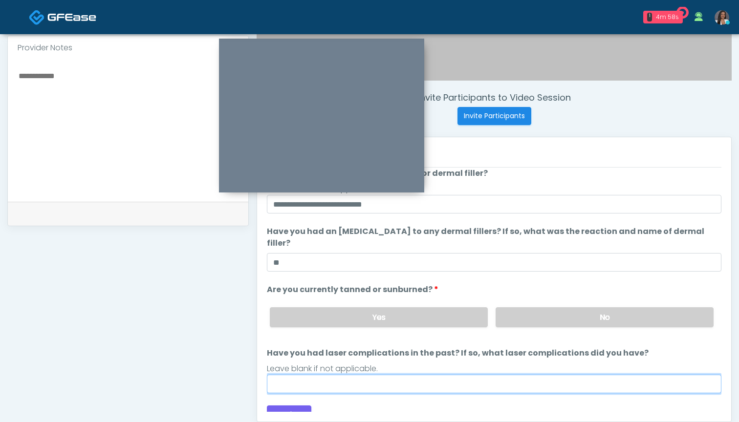
scroll to position [338, 0]
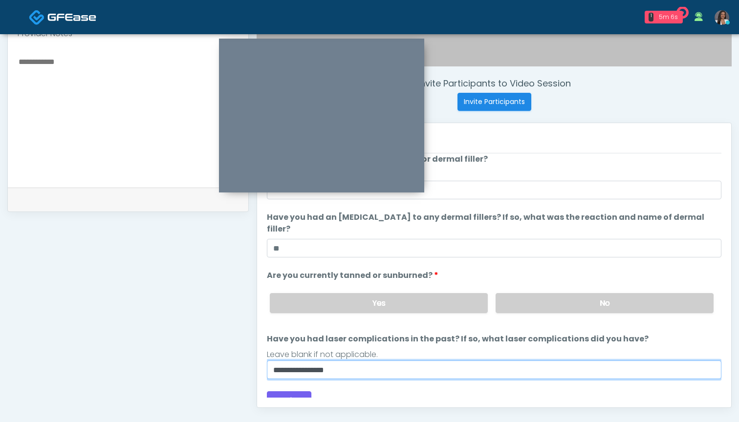
type input "**********"
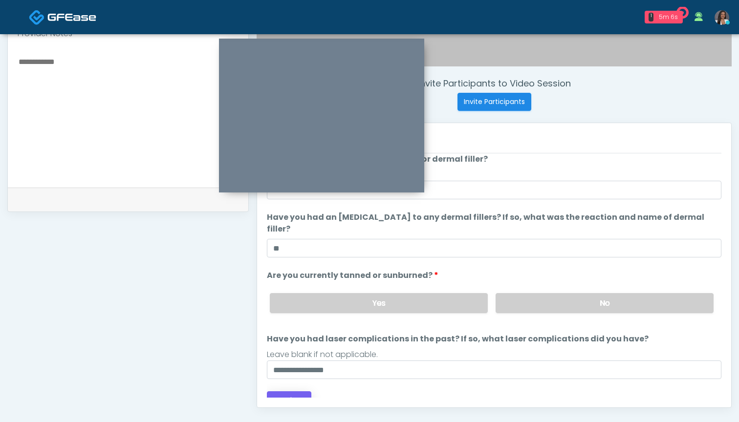
drag, startPoint x: 444, startPoint y: 358, endPoint x: 290, endPoint y: 388, distance: 157.7
click at [290, 391] on button "Continue" at bounding box center [289, 400] width 44 height 18
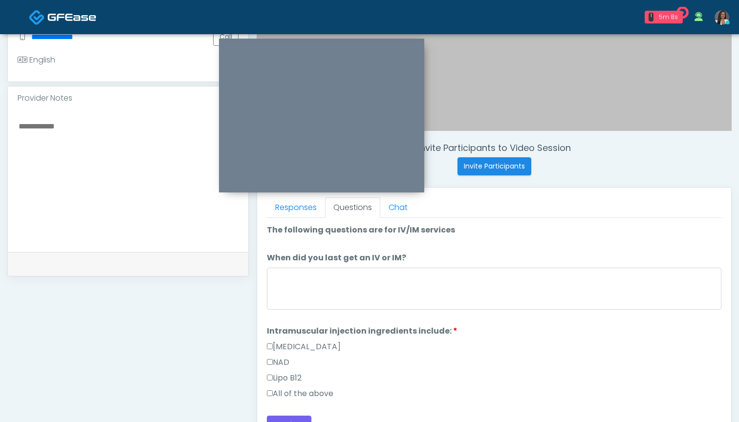
scroll to position [263, 0]
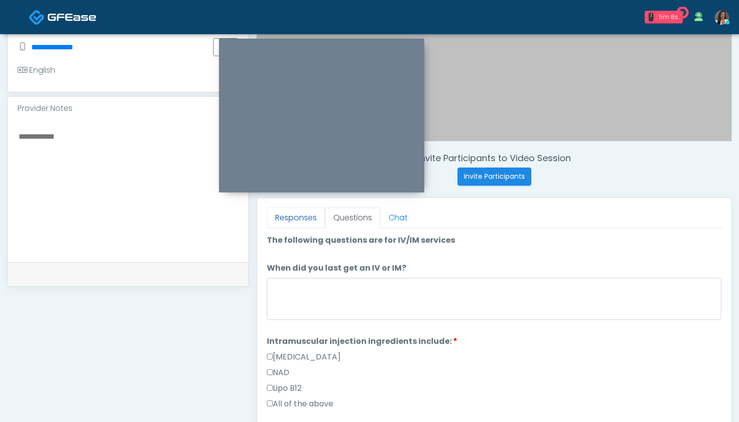
click at [290, 216] on link "Responses" at bounding box center [296, 218] width 58 height 21
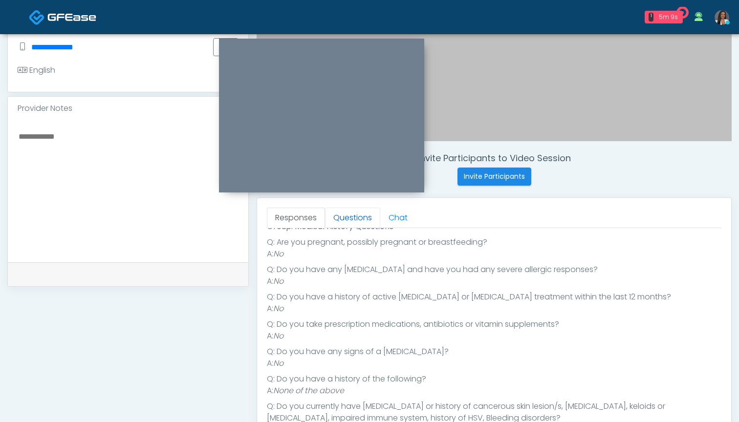
click at [349, 217] on link "Questions" at bounding box center [352, 218] width 55 height 21
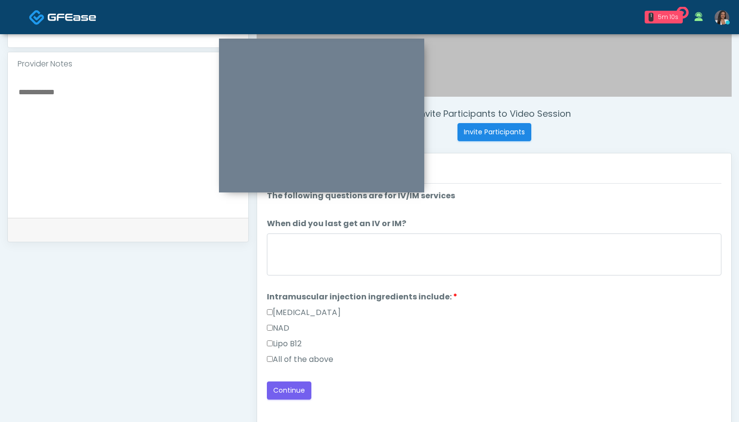
scroll to position [309, 0]
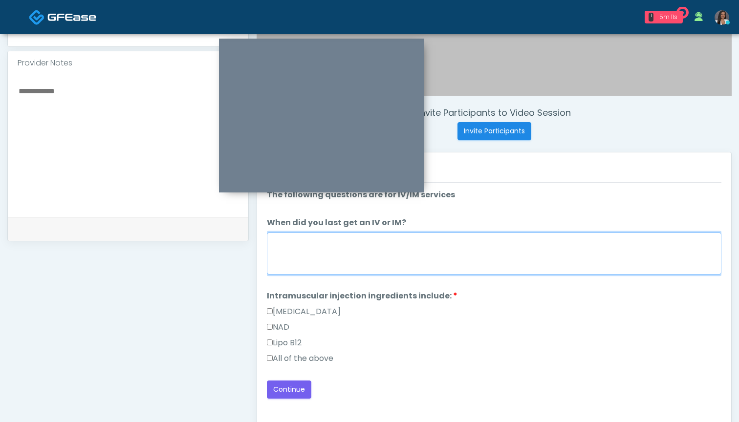
click at [338, 248] on textarea "When did you last get an IV or IM?" at bounding box center [494, 254] width 454 height 42
type textarea "******"
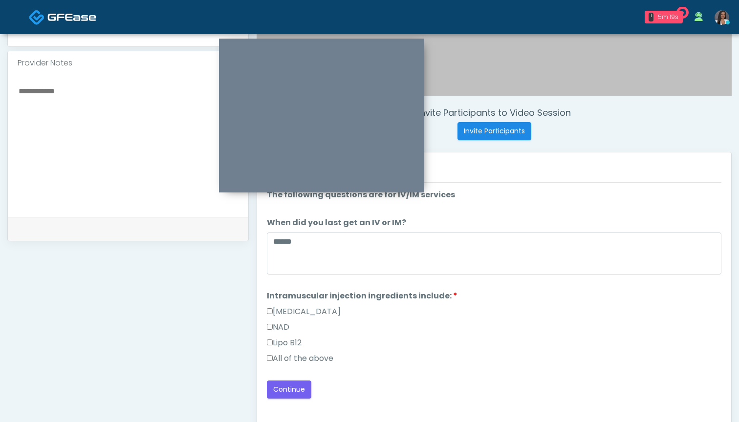
click at [309, 362] on label "All of the above" at bounding box center [300, 359] width 66 height 12
click at [296, 386] on button "Continue" at bounding box center [289, 390] width 44 height 18
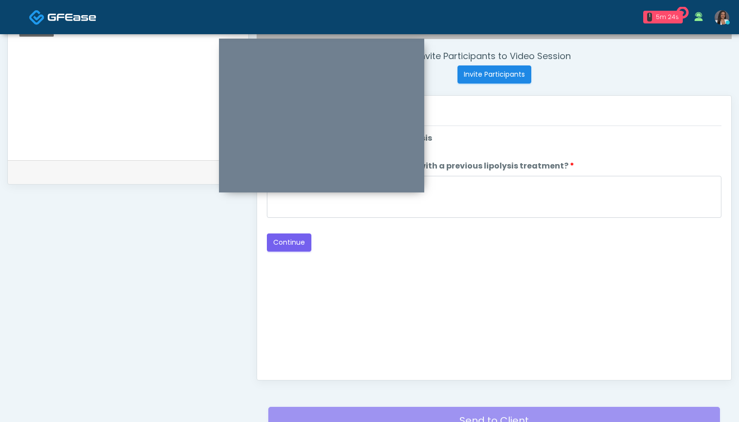
scroll to position [310, 0]
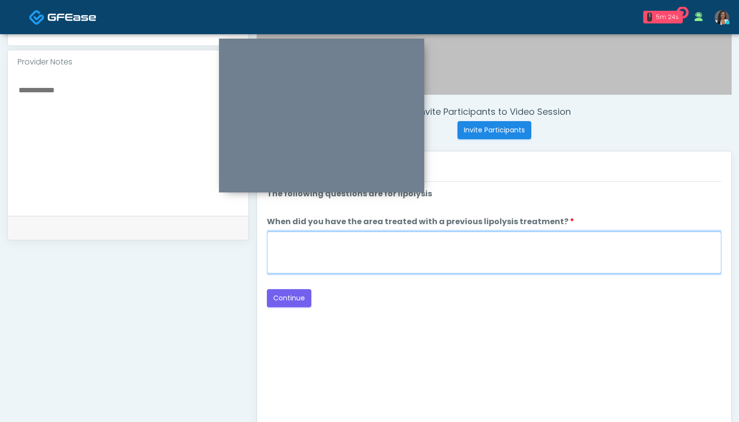
click at [484, 246] on textarea "When did you have the area treated with a previous lipolysis treatment?" at bounding box center [494, 253] width 454 height 42
type textarea "***"
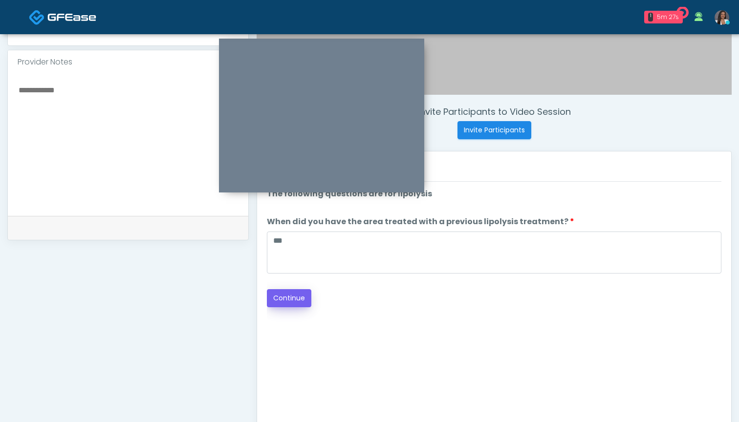
click at [295, 297] on button "Continue" at bounding box center [289, 298] width 44 height 18
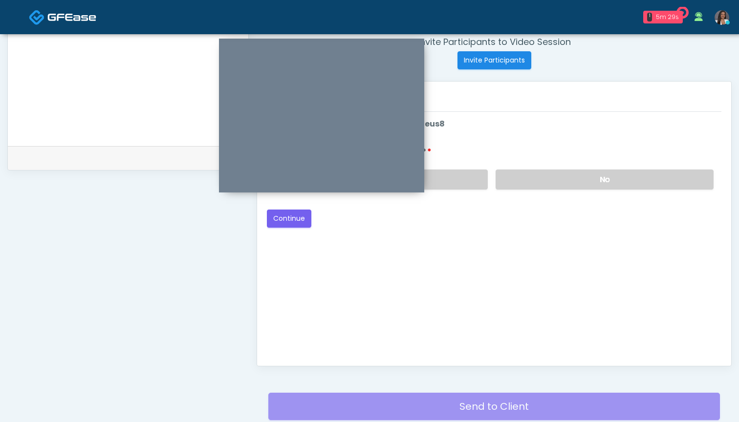
scroll to position [300, 0]
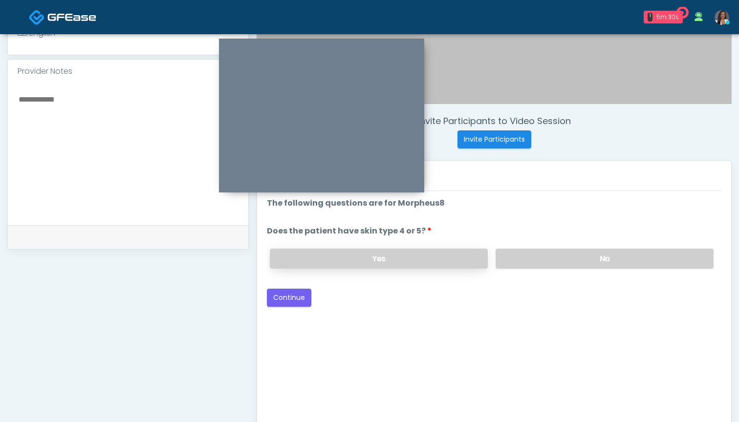
click at [437, 264] on label "Yes" at bounding box center [379, 259] width 218 height 20
click at [284, 296] on button "Continue" at bounding box center [289, 298] width 44 height 18
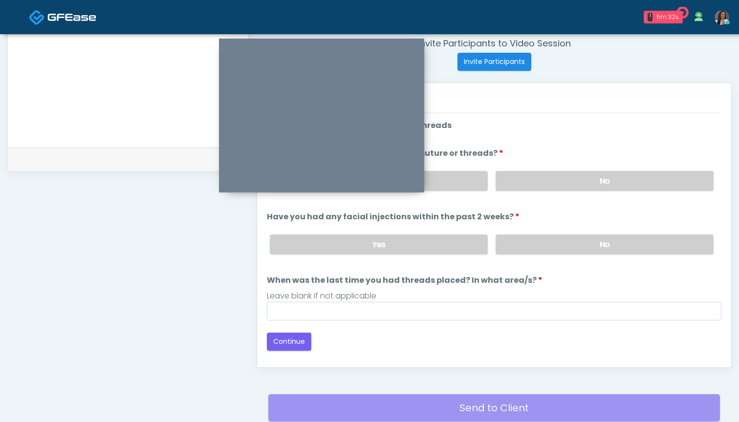
scroll to position [361, 0]
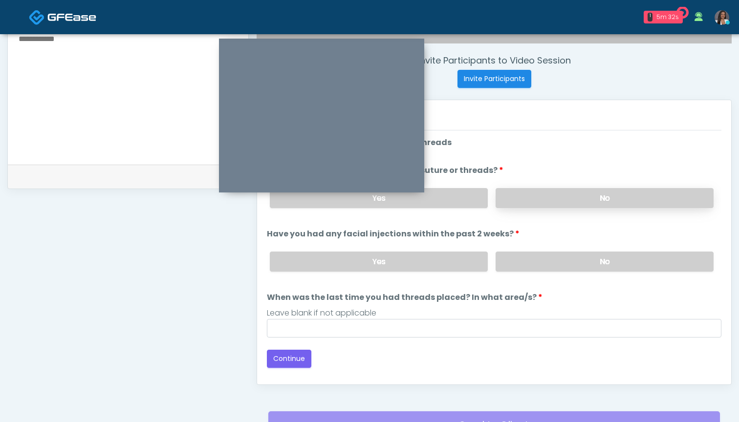
click at [541, 198] on label "No" at bounding box center [604, 198] width 218 height 20
click at [532, 266] on label "No" at bounding box center [604, 262] width 218 height 20
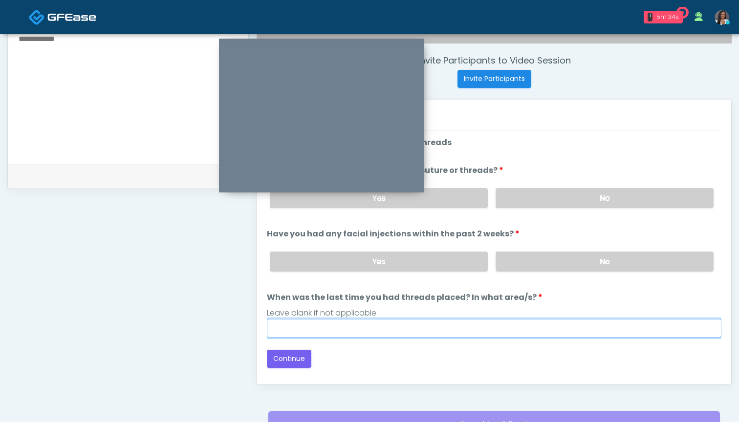
click at [503, 326] on input "When was the last time you had threads placed? In what area/s?" at bounding box center [494, 328] width 454 height 19
type input "***"
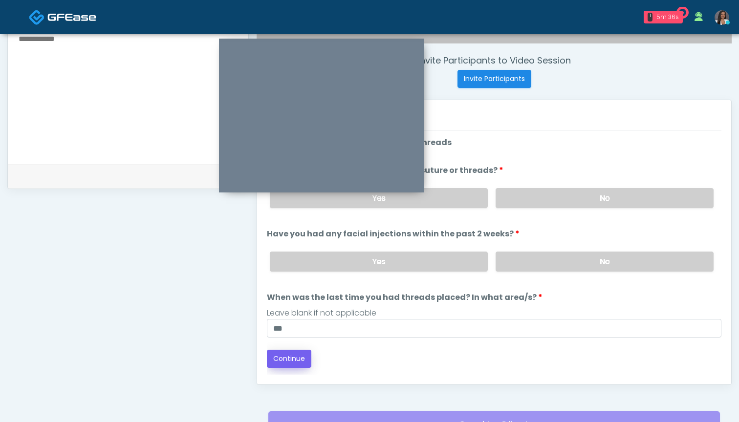
click at [282, 360] on button "Continue" at bounding box center [289, 359] width 44 height 18
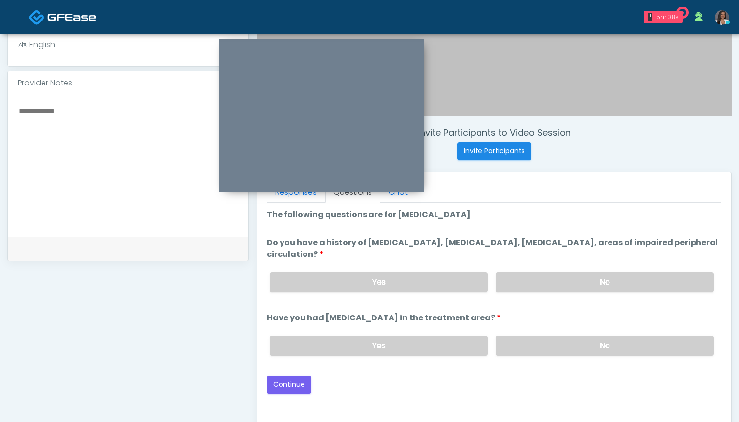
scroll to position [288, 0]
click at [537, 284] on label "No" at bounding box center [604, 283] width 218 height 20
click at [520, 348] on label "No" at bounding box center [604, 346] width 218 height 20
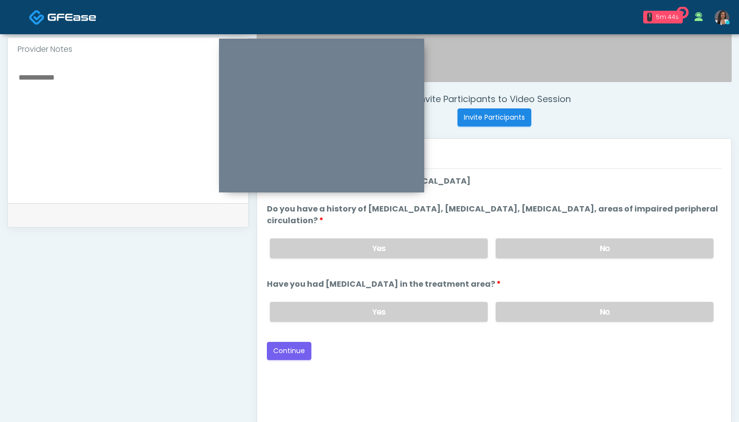
scroll to position [323, 0]
click at [287, 346] on button "Continue" at bounding box center [289, 350] width 44 height 18
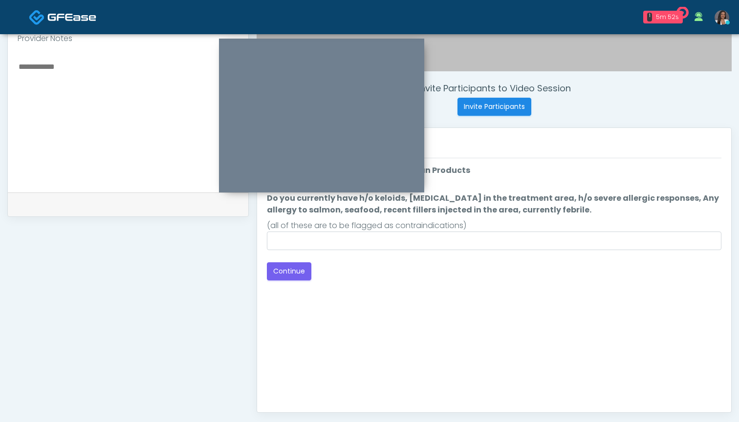
scroll to position [328, 0]
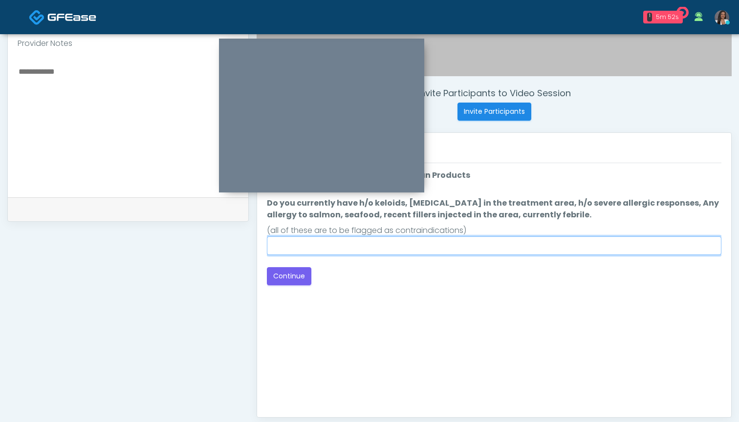
click at [488, 242] on input "Do you currently have h/o keloids, skin infection in the treatment area, h/o se…" at bounding box center [494, 245] width 454 height 19
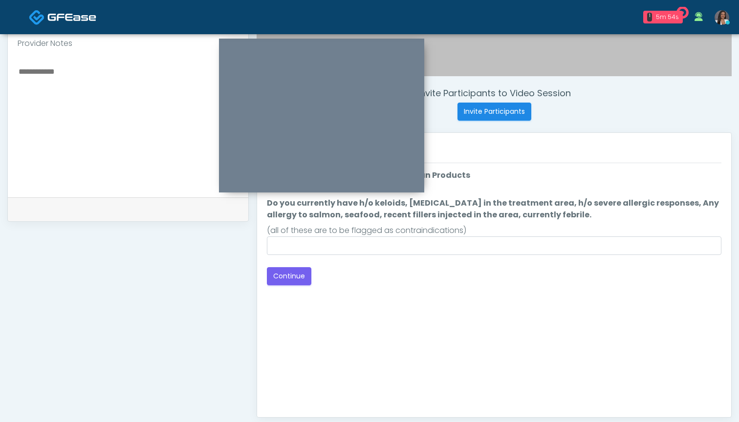
click at [548, 0] on nav "1 5m 54s RenewYou IV Hydration and Wellness Waiting - 5m 54s GA View Nike Eliza…" at bounding box center [369, 17] width 739 height 34
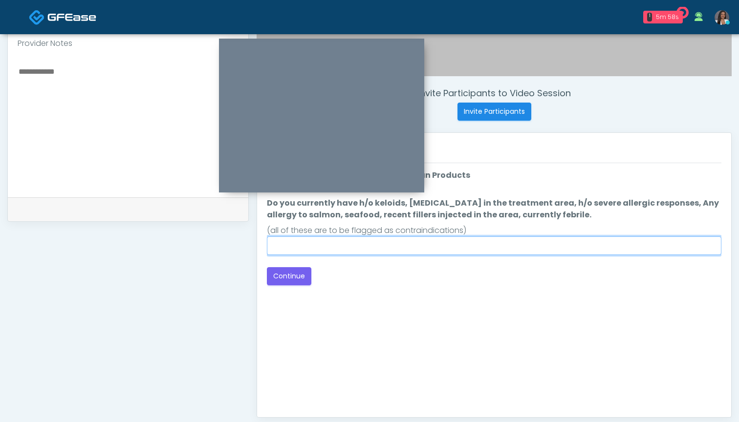
click at [447, 247] on input "Do you currently have h/o keloids, skin infection in the treatment area, h/o se…" at bounding box center [494, 245] width 454 height 19
type input "**"
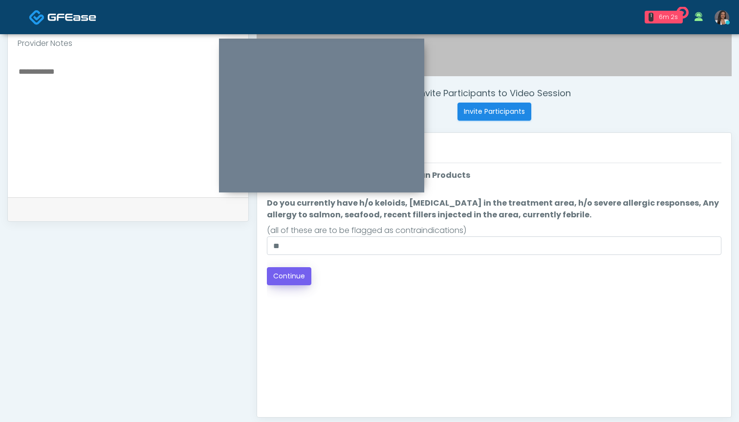
click at [282, 277] on button "Continue" at bounding box center [289, 276] width 44 height 18
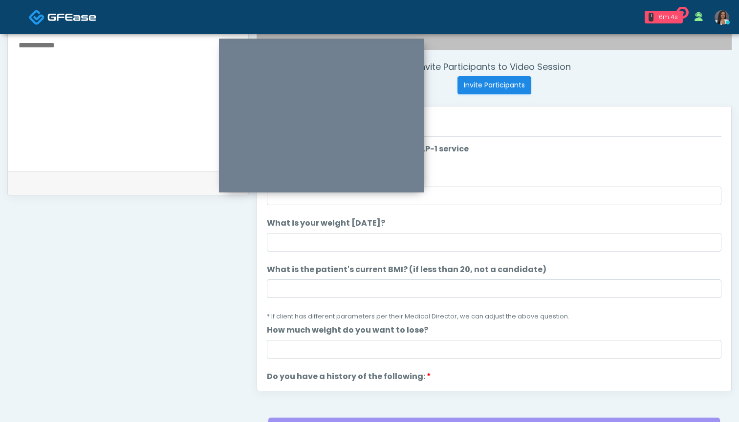
scroll to position [301, 0]
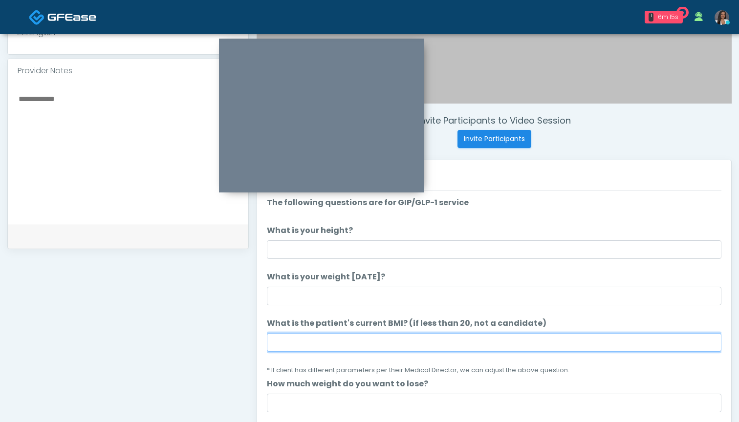
click at [387, 346] on input "What is the patient's current BMI? (if less than 20, not a candidate)" at bounding box center [494, 342] width 454 height 19
type input "****"
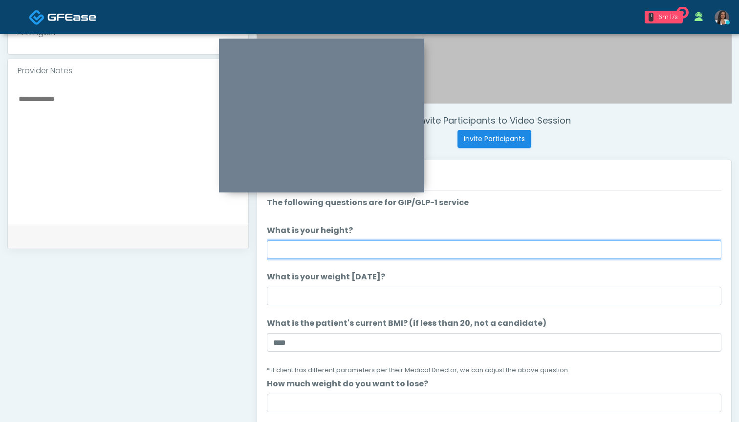
click at [410, 248] on input "What is your height?" at bounding box center [494, 249] width 454 height 19
type input "******"
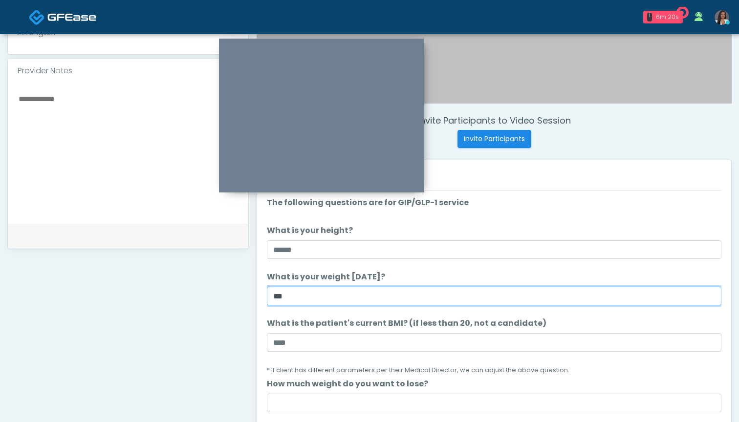
type input "***"
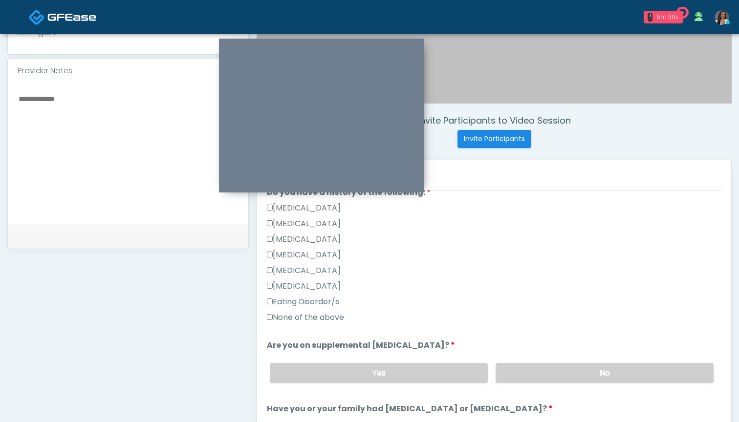
scroll to position [238, 0]
type input "**"
click at [320, 315] on label "None of the above" at bounding box center [305, 317] width 77 height 12
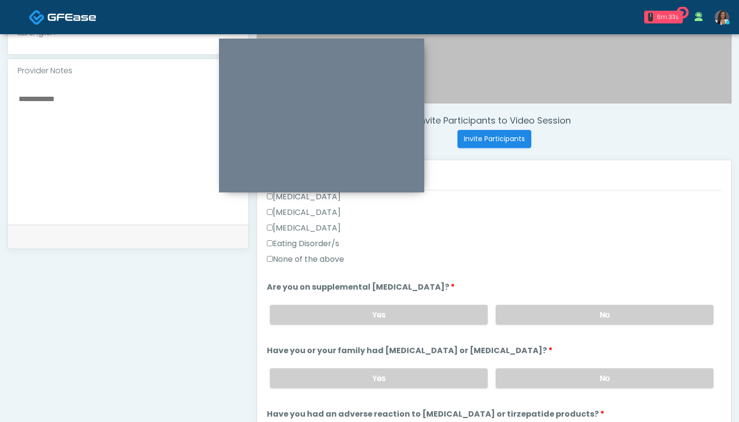
scroll to position [302, 0]
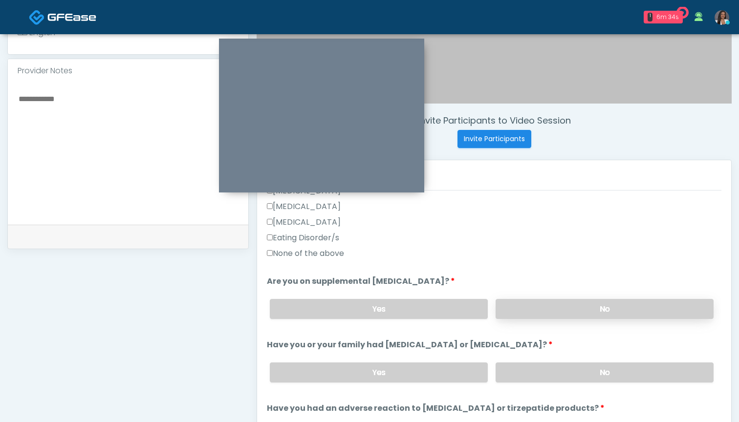
click at [541, 302] on label "No" at bounding box center [604, 309] width 218 height 20
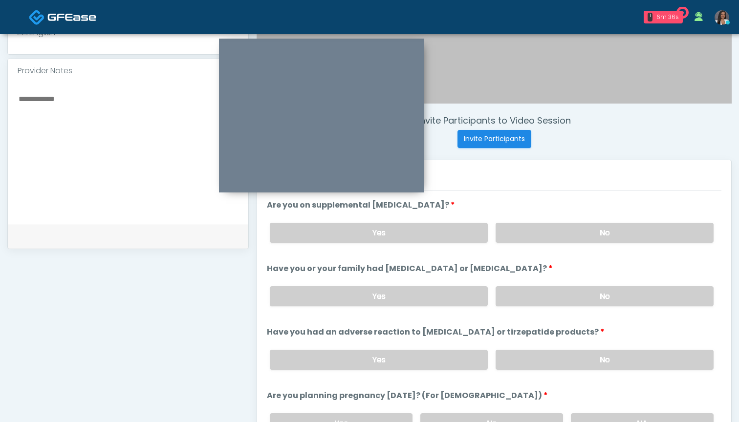
scroll to position [380, 0]
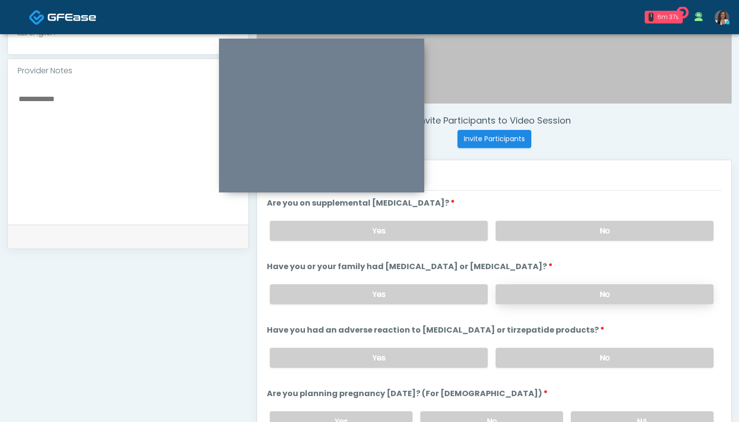
click at [520, 296] on label "No" at bounding box center [604, 294] width 218 height 20
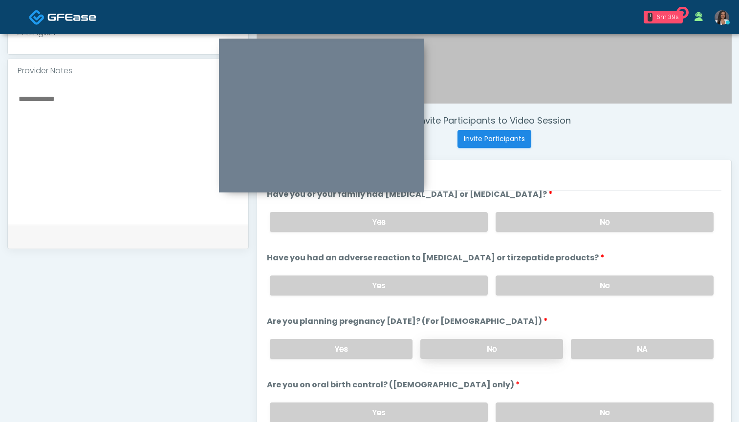
scroll to position [463, 0]
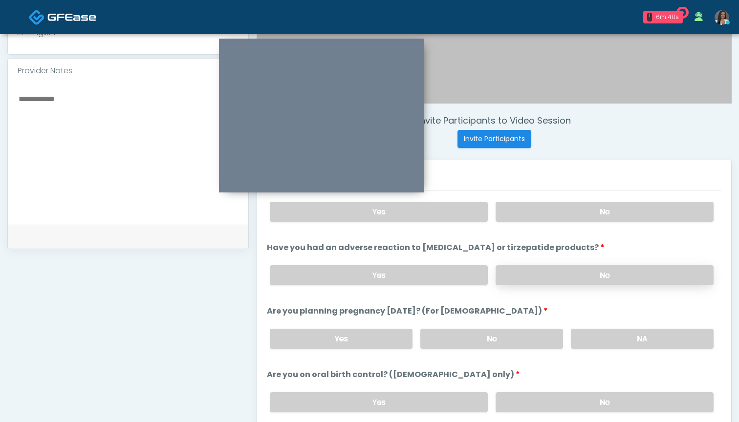
click at [528, 282] on label "No" at bounding box center [604, 275] width 218 height 20
click at [488, 338] on label "No" at bounding box center [491, 339] width 143 height 20
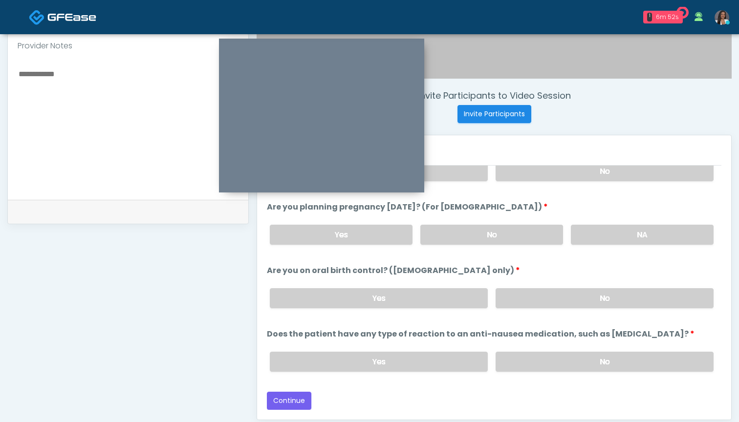
scroll to position [326, 0]
click at [517, 298] on label "No" at bounding box center [604, 298] width 218 height 20
click at [514, 357] on label "No" at bounding box center [604, 362] width 218 height 20
click at [298, 401] on button "Continue" at bounding box center [289, 401] width 44 height 18
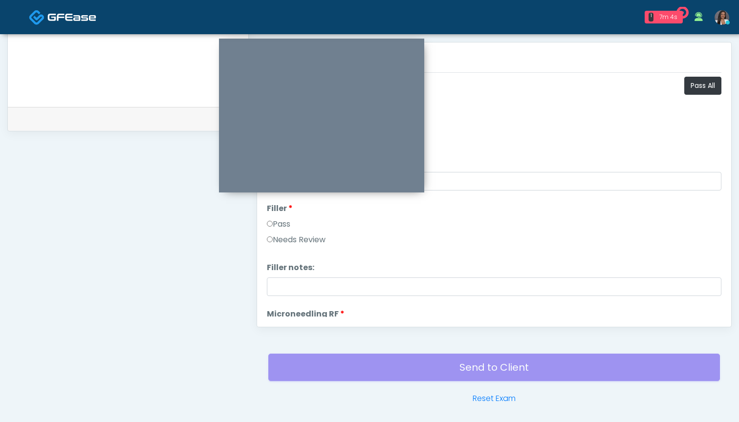
scroll to position [280, 0]
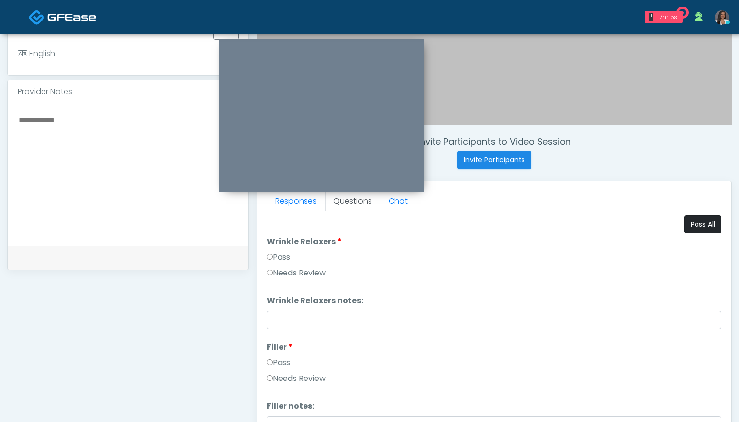
click at [693, 225] on button "Pass All" at bounding box center [702, 224] width 37 height 18
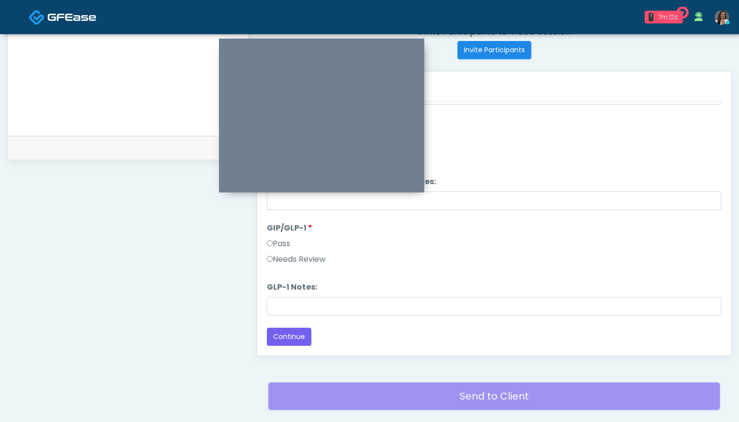
scroll to position [392, 0]
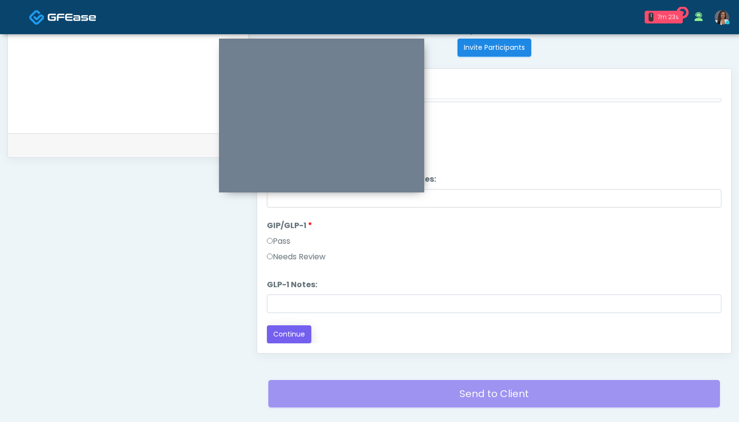
click at [286, 333] on button "Continue" at bounding box center [289, 334] width 44 height 18
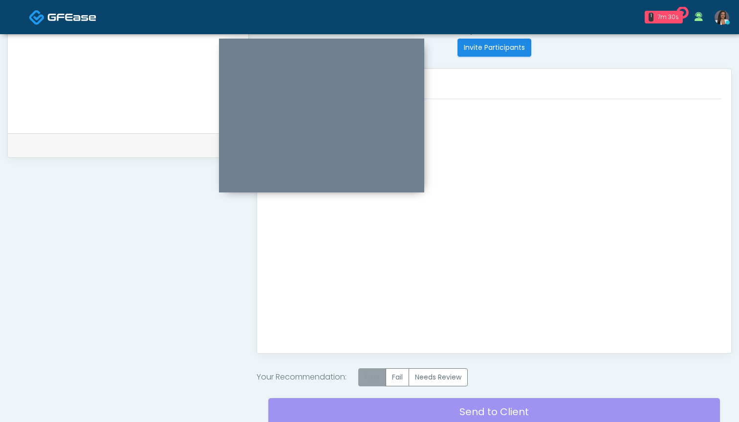
click at [381, 378] on label "Pass" at bounding box center [372, 377] width 28 height 18
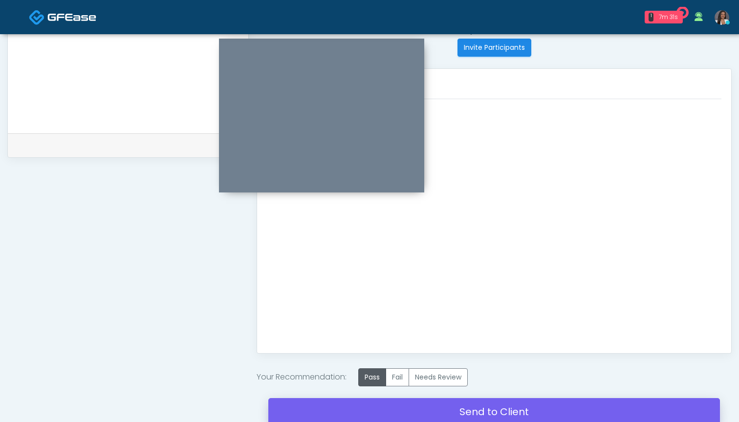
click at [473, 412] on link "Send to Client" at bounding box center [493, 411] width 451 height 27
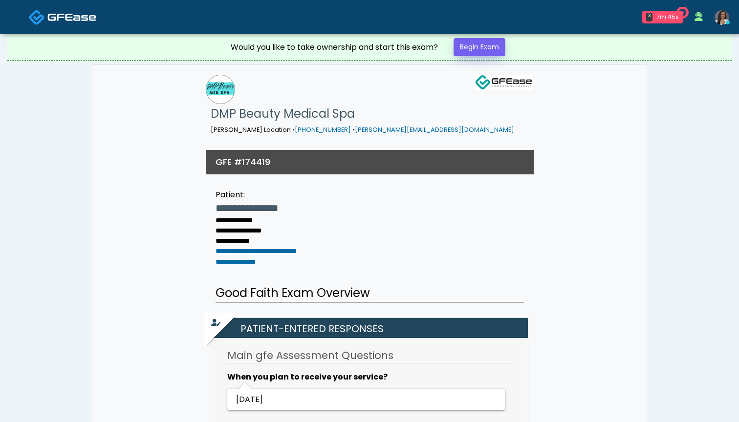
click at [474, 42] on link "Begin Exam" at bounding box center [479, 47] width 52 height 18
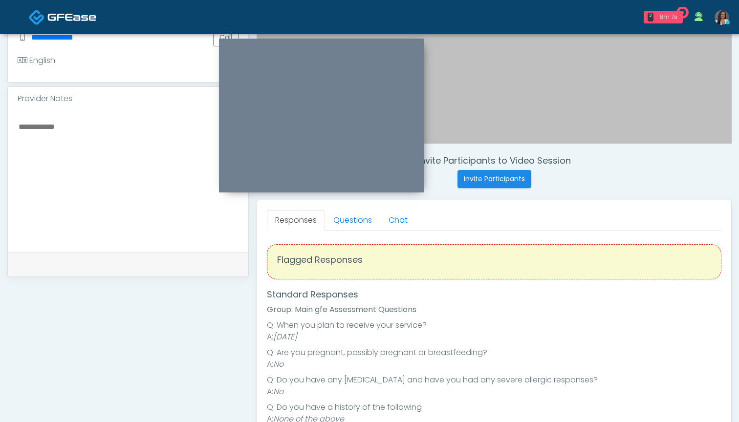
scroll to position [230, 0]
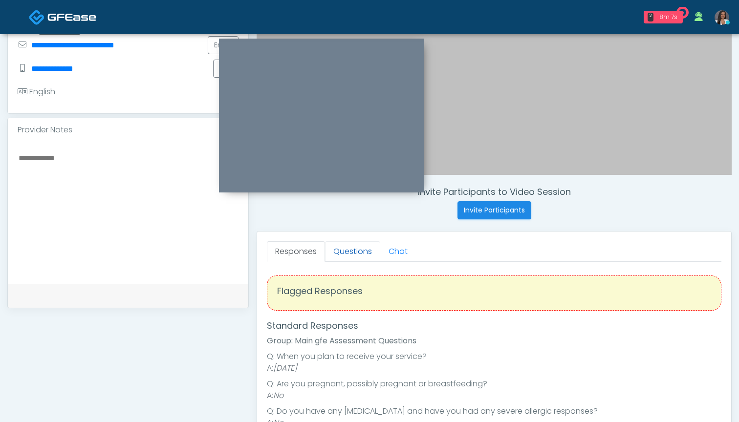
click at [347, 249] on link "Questions" at bounding box center [352, 251] width 55 height 21
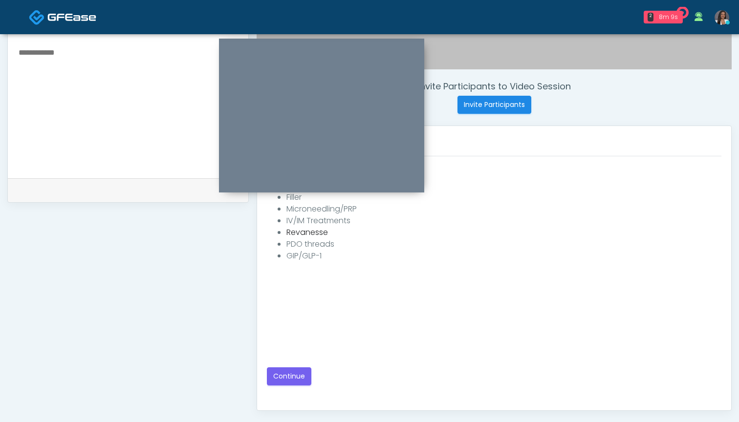
scroll to position [341, 0]
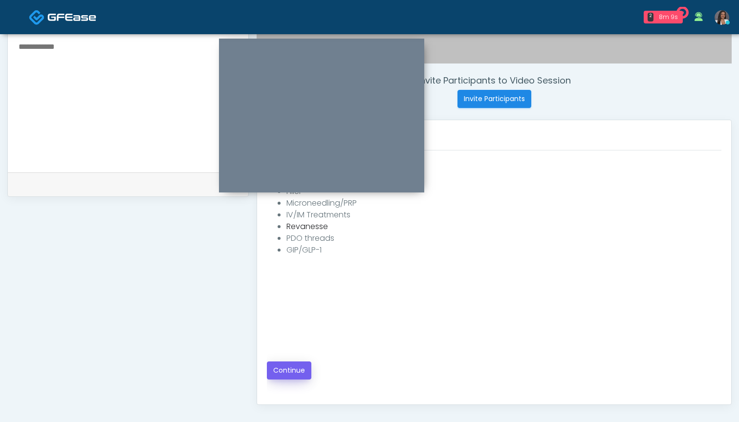
click at [292, 376] on button "Continue" at bounding box center [289, 370] width 44 height 18
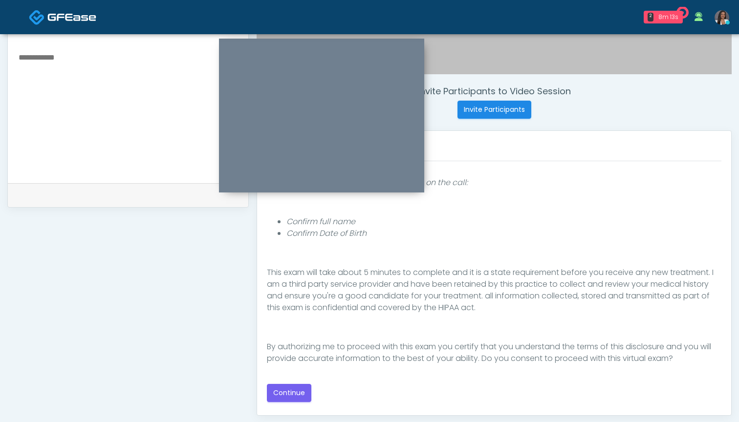
scroll to position [327, 0]
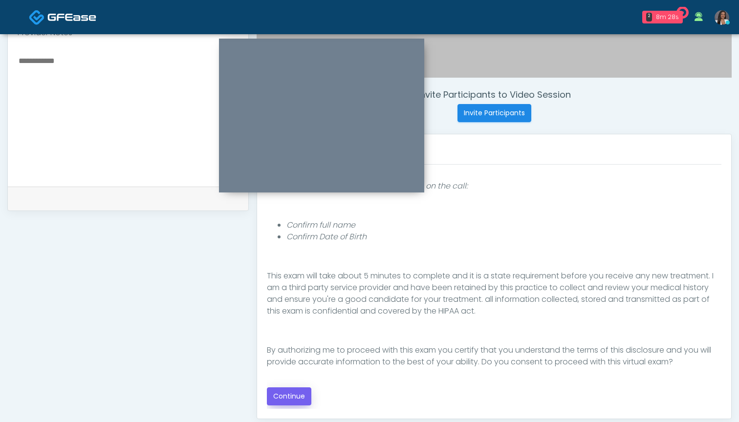
click at [289, 393] on button "Continue" at bounding box center [289, 396] width 44 height 18
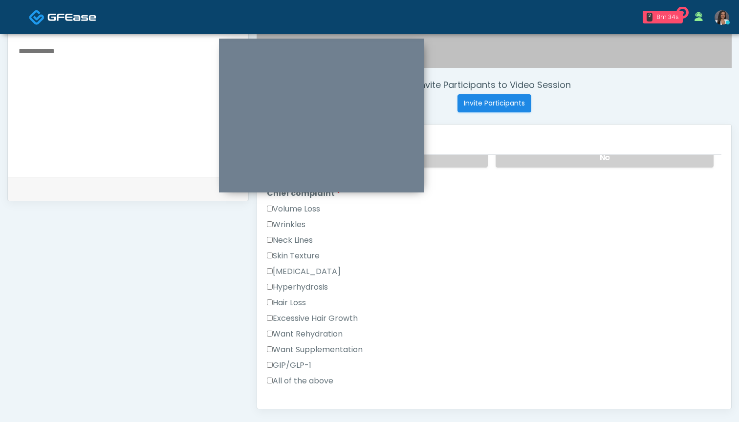
scroll to position [238, 0]
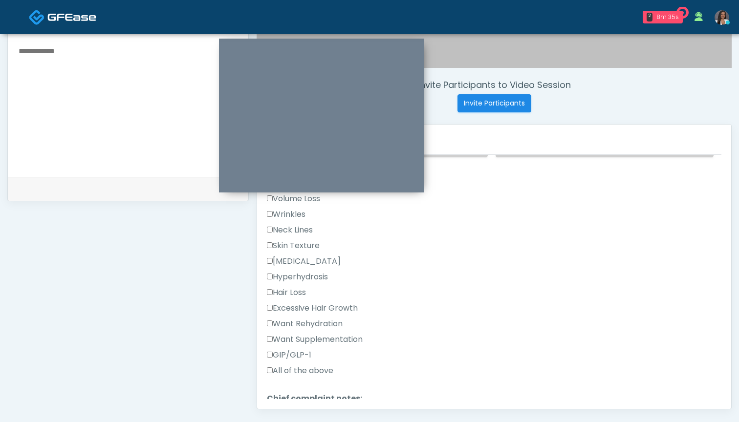
click at [303, 353] on label "GIP/GLP-1" at bounding box center [289, 355] width 44 height 12
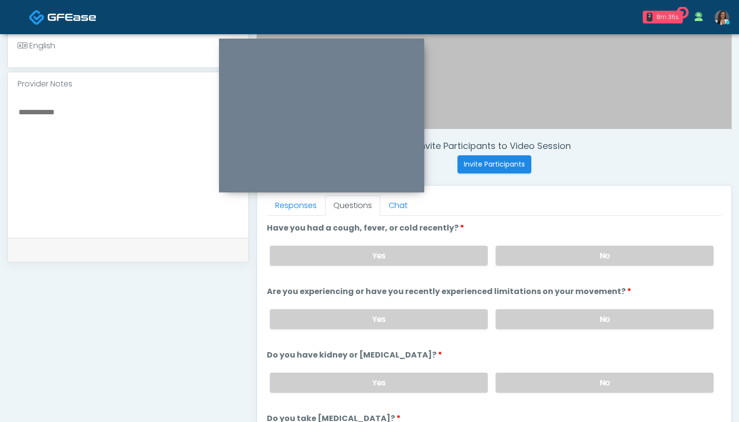
scroll to position [272, 0]
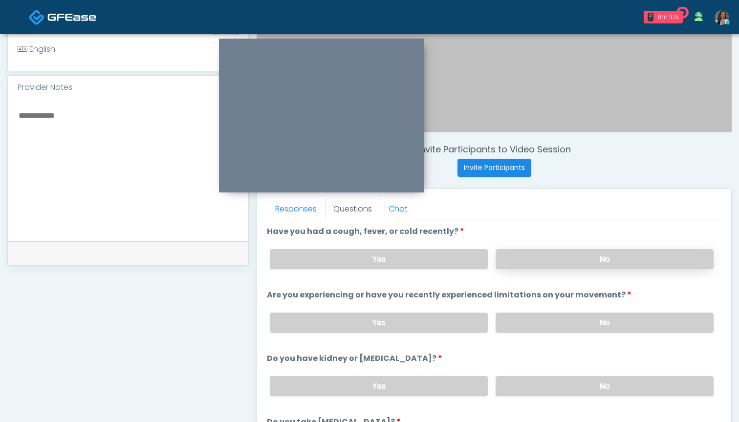
click at [529, 254] on label "No" at bounding box center [604, 259] width 218 height 20
click at [530, 328] on label "No" at bounding box center [604, 323] width 218 height 20
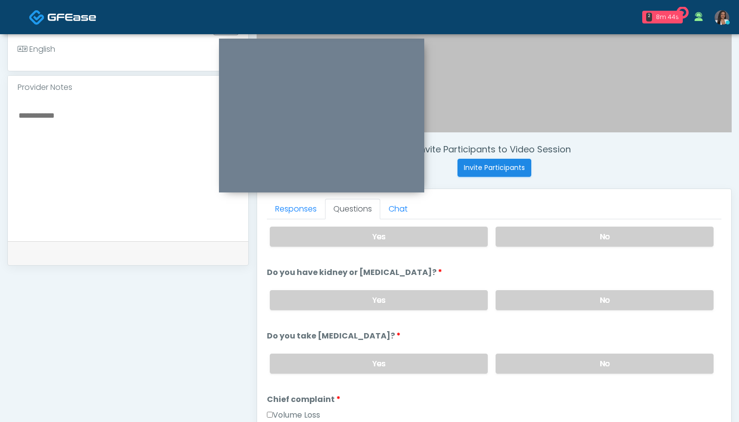
scroll to position [87, 0]
click at [543, 301] on label "No" at bounding box center [604, 299] width 218 height 20
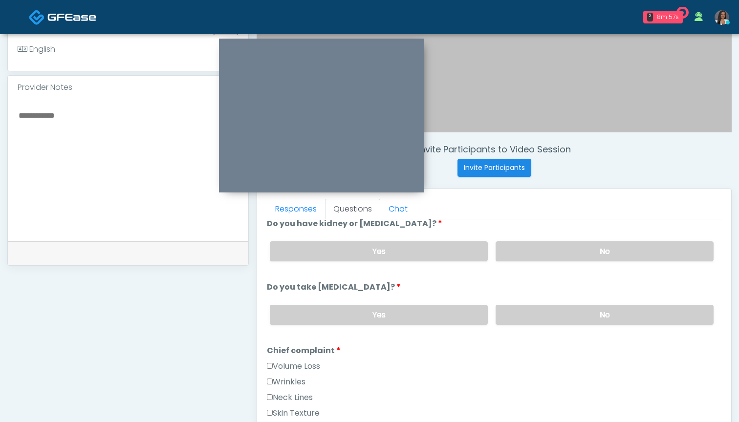
scroll to position [147, 0]
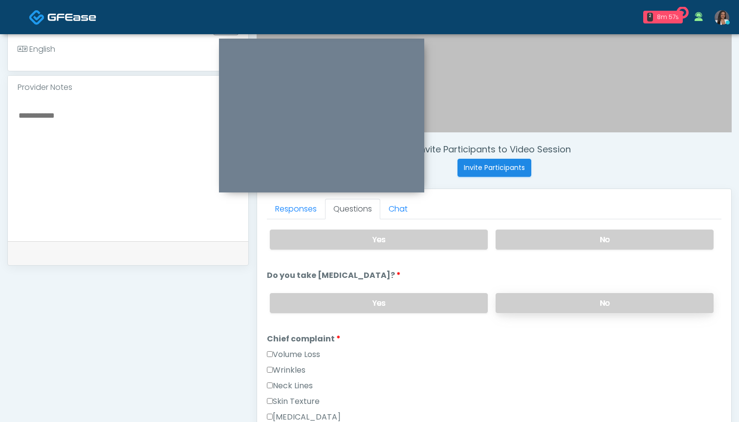
click at [526, 307] on label "No" at bounding box center [604, 303] width 218 height 20
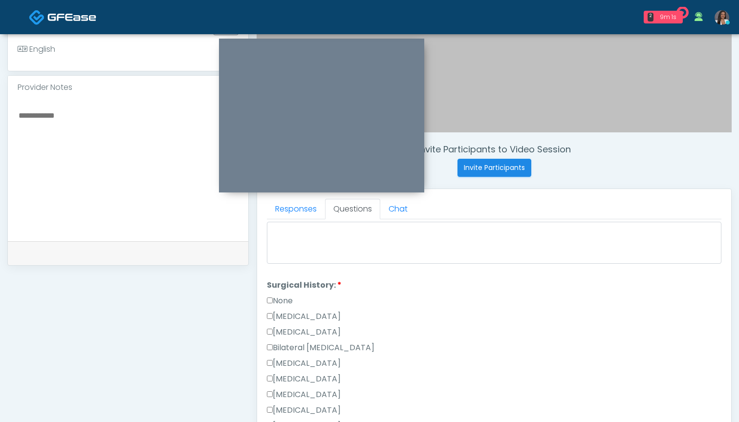
scroll to position [513, 0]
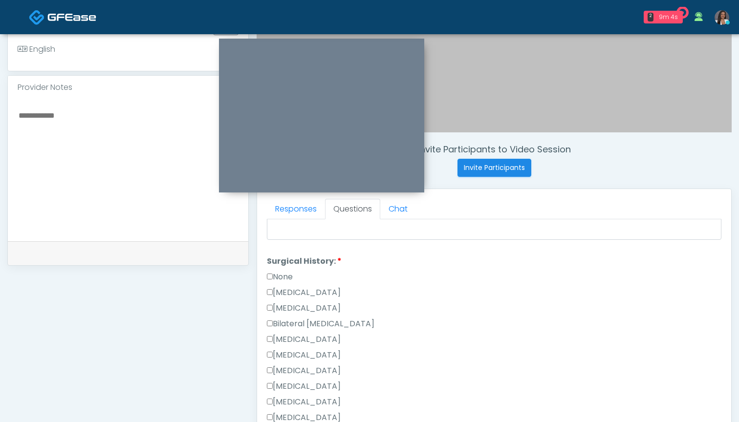
click at [293, 279] on label "None" at bounding box center [280, 277] width 26 height 12
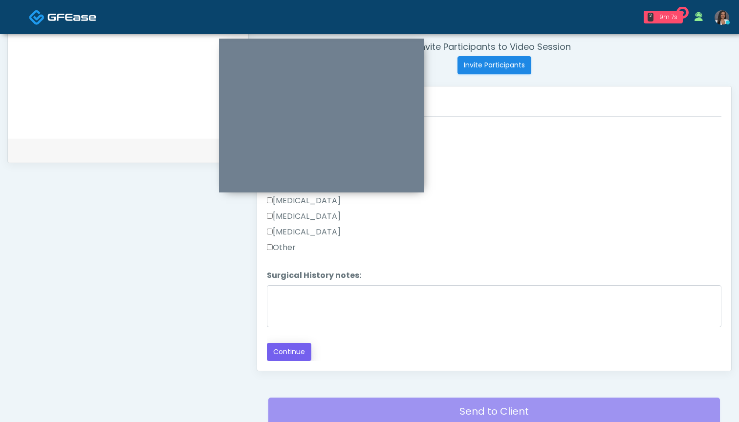
scroll to position [377, 0]
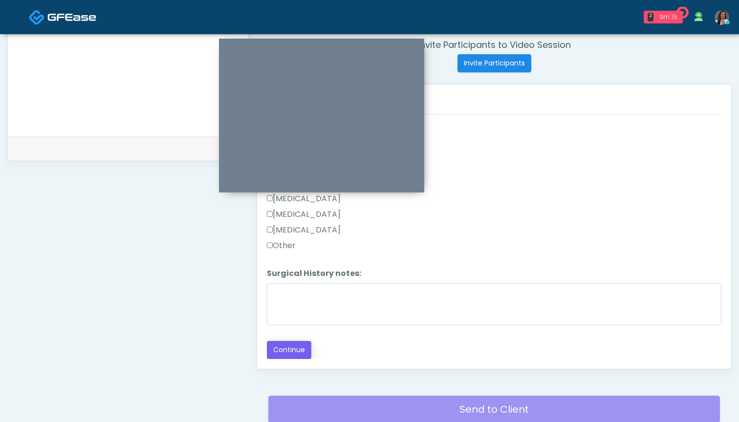
click at [281, 351] on button "Continue" at bounding box center [289, 350] width 44 height 18
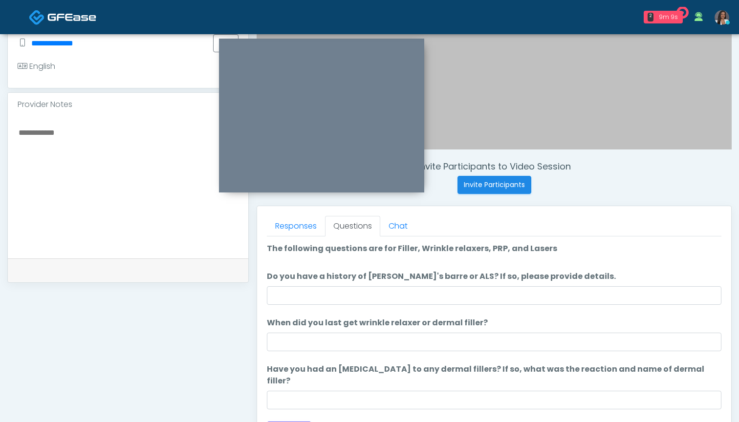
scroll to position [247, 0]
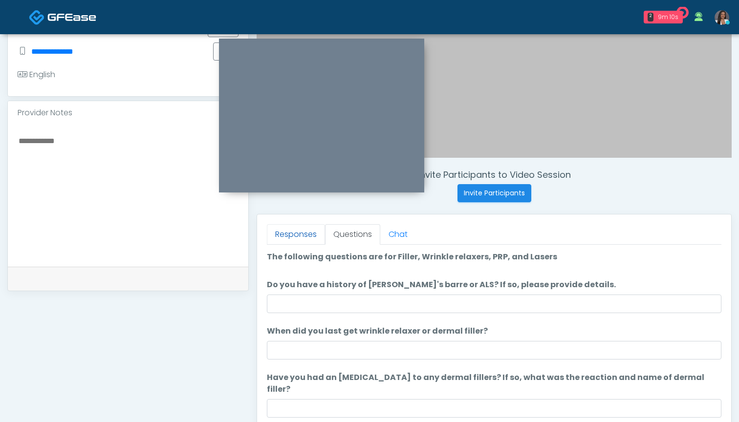
click at [288, 235] on link "Responses" at bounding box center [296, 234] width 58 height 21
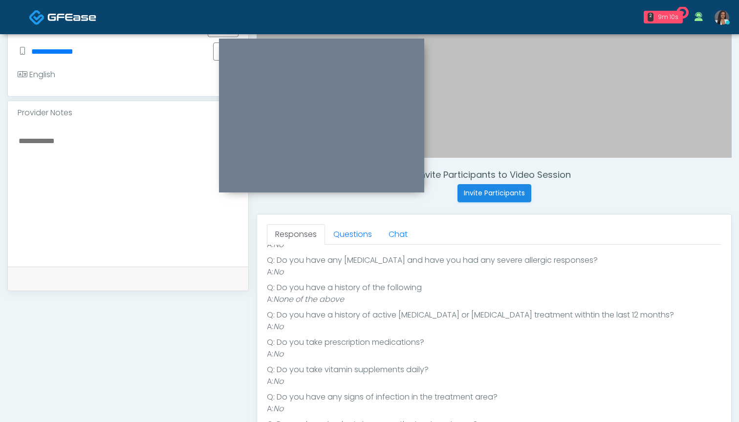
scroll to position [134, 0]
click at [336, 234] on link "Questions" at bounding box center [352, 234] width 55 height 21
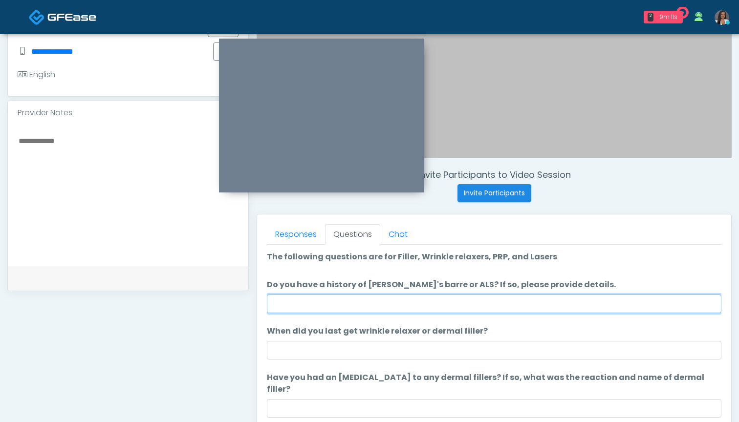
click at [384, 302] on input "Do you have a history of [PERSON_NAME]'s barre or ALS? If so, please provide de…" at bounding box center [494, 304] width 454 height 19
type input "**"
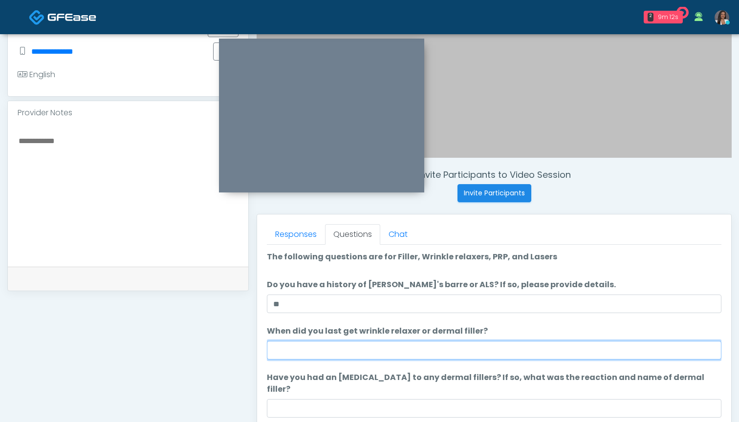
click at [381, 347] on input "When did you last get wrinkle relaxer or dermal filler?" at bounding box center [494, 350] width 454 height 19
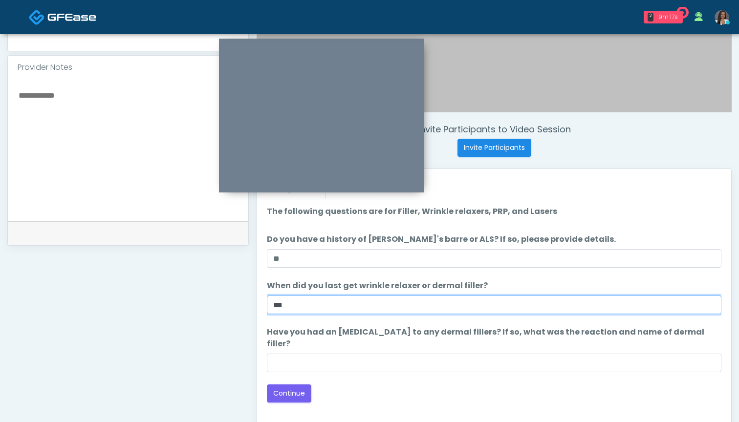
scroll to position [293, 0]
type input "***"
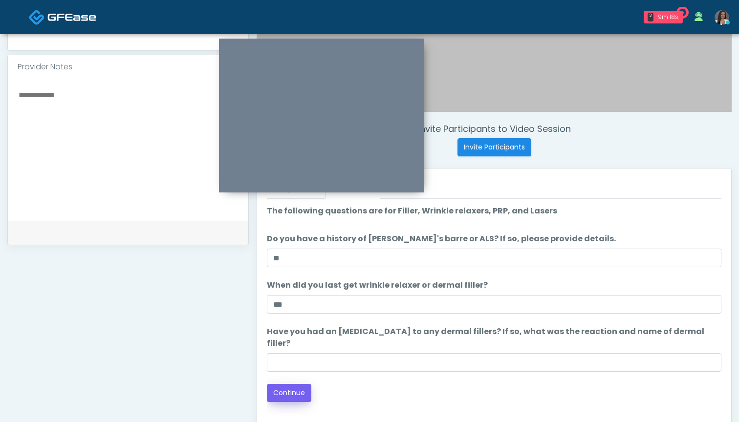
click at [279, 384] on button "Continue" at bounding box center [289, 393] width 44 height 18
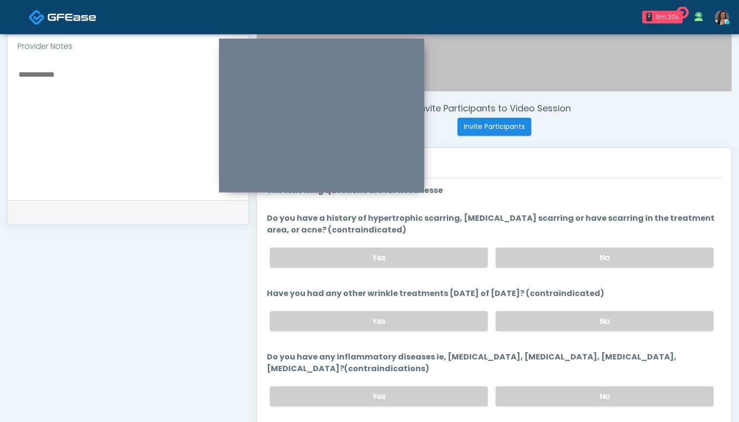
scroll to position [305, 0]
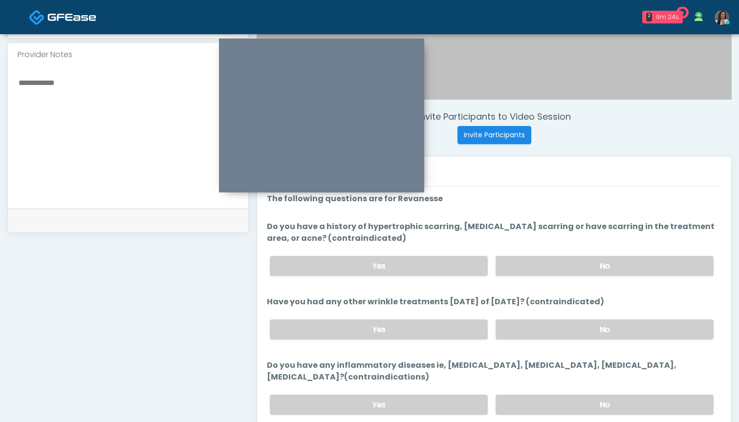
click at [535, 255] on div "Yes No" at bounding box center [491, 266] width 459 height 36
click at [534, 258] on label "No" at bounding box center [604, 266] width 218 height 20
click at [531, 332] on label "No" at bounding box center [604, 329] width 218 height 20
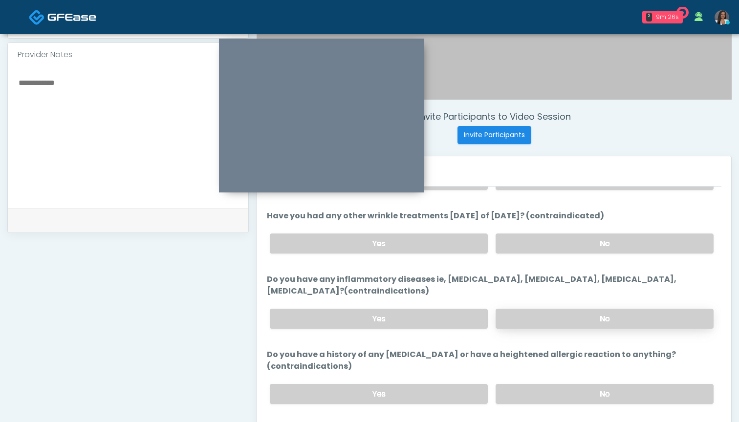
click at [536, 314] on label "No" at bounding box center [604, 319] width 218 height 20
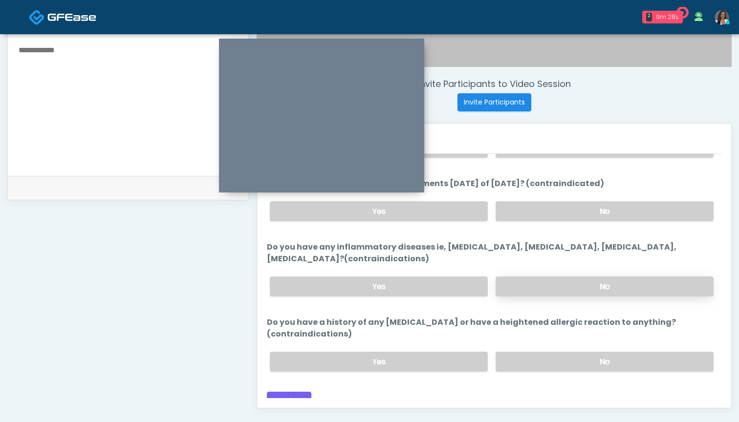
scroll to position [338, 0]
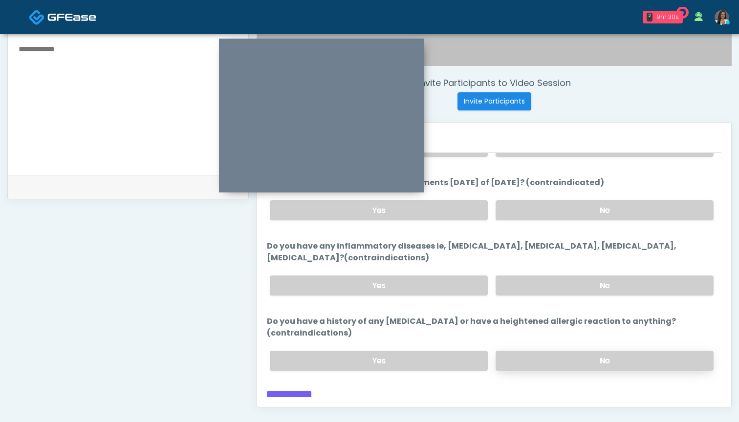
click at [519, 353] on label "No" at bounding box center [604, 361] width 218 height 20
click at [295, 391] on button "Continue" at bounding box center [289, 400] width 44 height 18
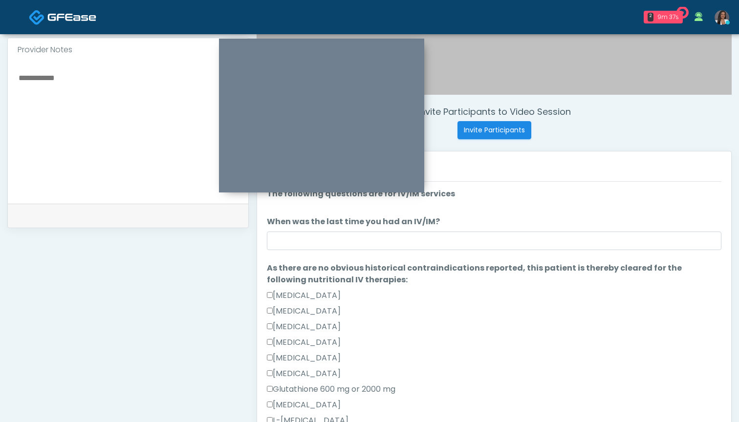
scroll to position [283, 0]
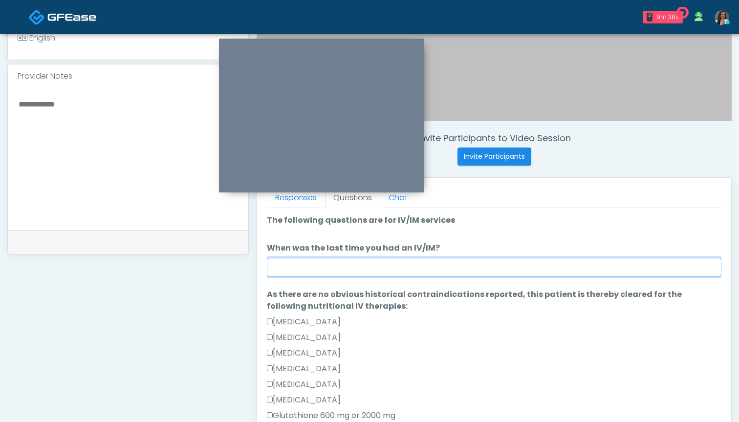
click at [471, 267] on input "When was the last time you had an IV/IM?" at bounding box center [494, 267] width 454 height 19
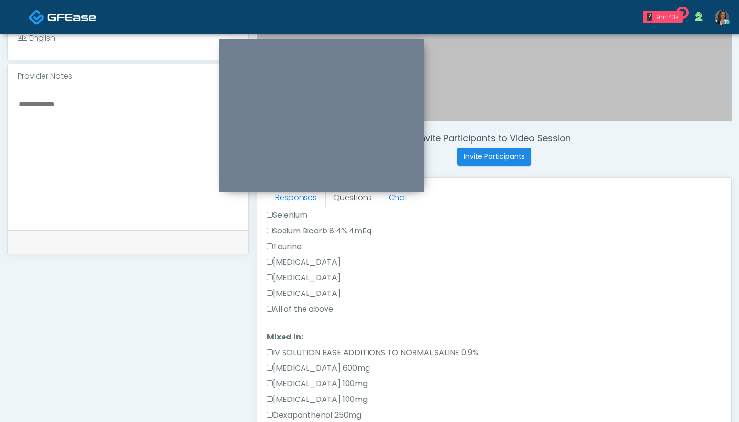
scroll to position [373, 0]
type input "***"
click at [324, 312] on label "All of the above" at bounding box center [300, 309] width 66 height 12
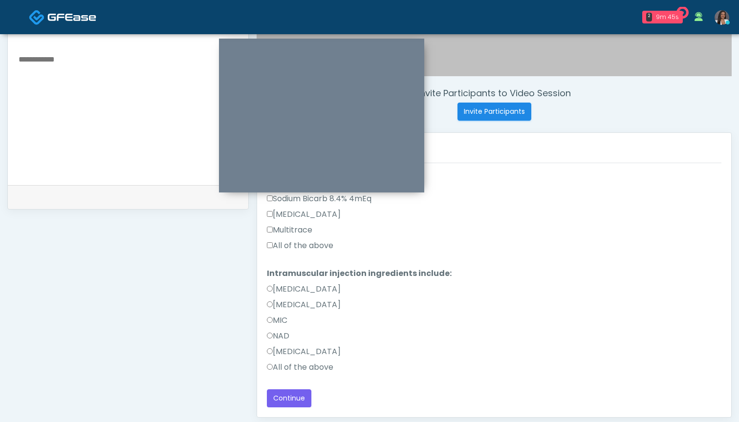
scroll to position [331, 0]
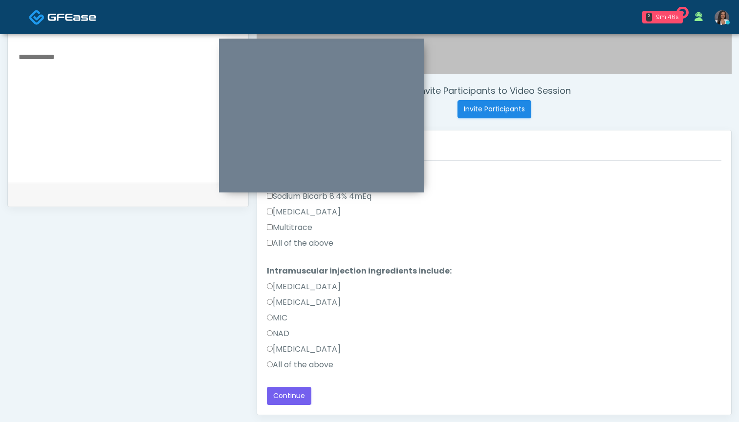
click at [299, 242] on label "All of the above" at bounding box center [300, 243] width 66 height 12
click at [299, 365] on label "All of the above" at bounding box center [300, 365] width 66 height 12
click at [289, 393] on button "Continue" at bounding box center [289, 396] width 44 height 18
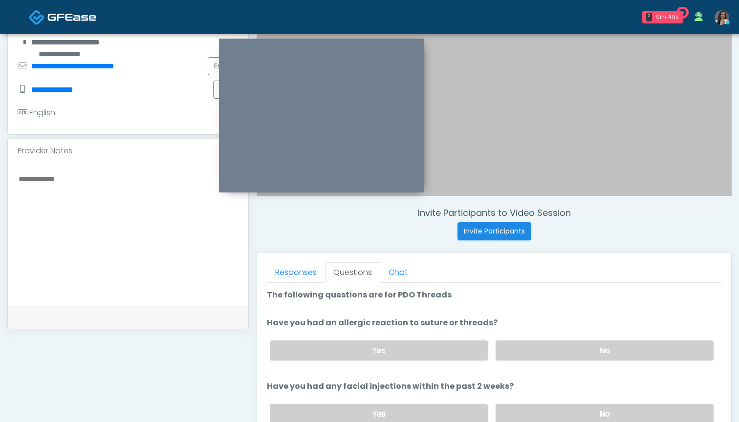
scroll to position [206, 0]
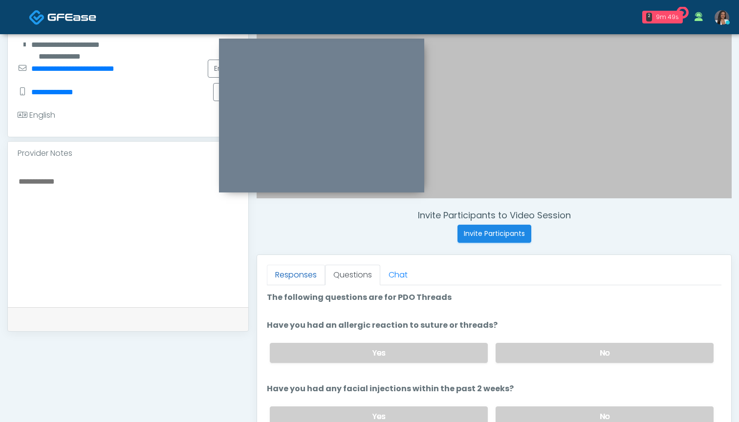
click at [315, 269] on link "Responses" at bounding box center [296, 275] width 58 height 21
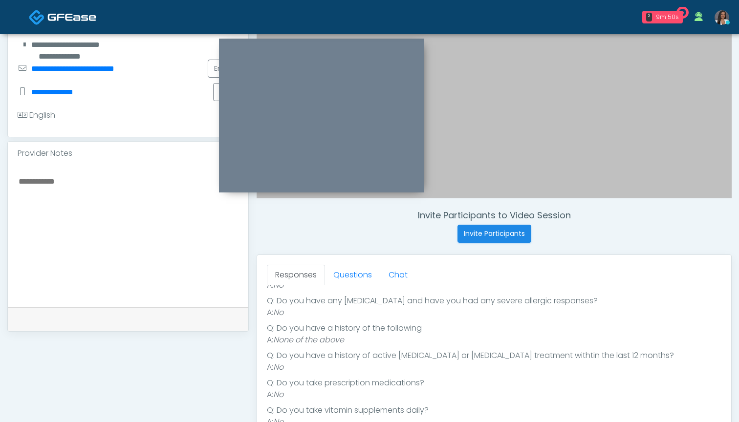
scroll to position [134, 0]
click at [344, 281] on link "Questions" at bounding box center [352, 275] width 55 height 21
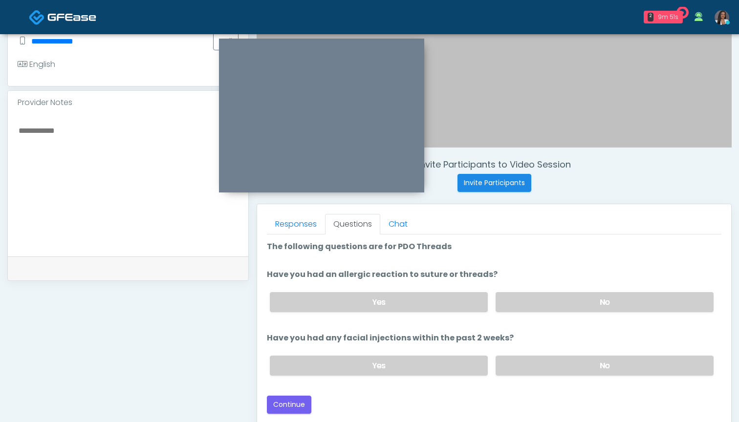
scroll to position [272, 0]
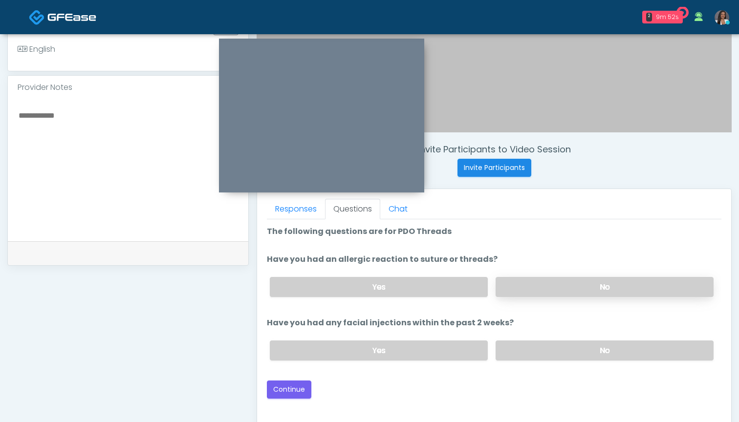
click at [510, 285] on label "No" at bounding box center [604, 287] width 218 height 20
click at [511, 344] on label "No" at bounding box center [604, 350] width 218 height 20
click at [292, 391] on button "Continue" at bounding box center [289, 390] width 44 height 18
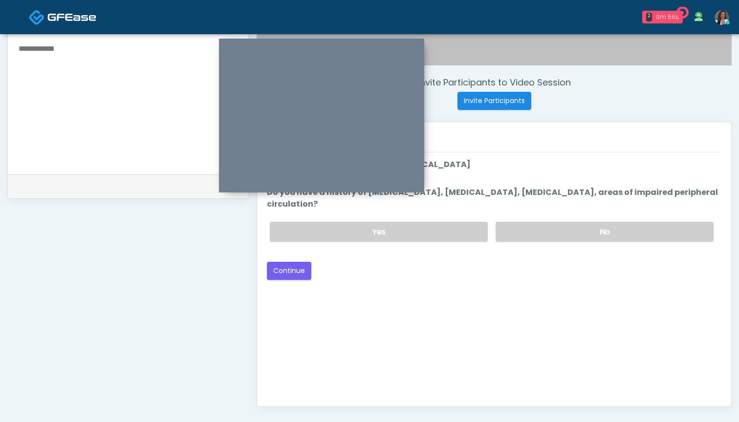
scroll to position [308, 0]
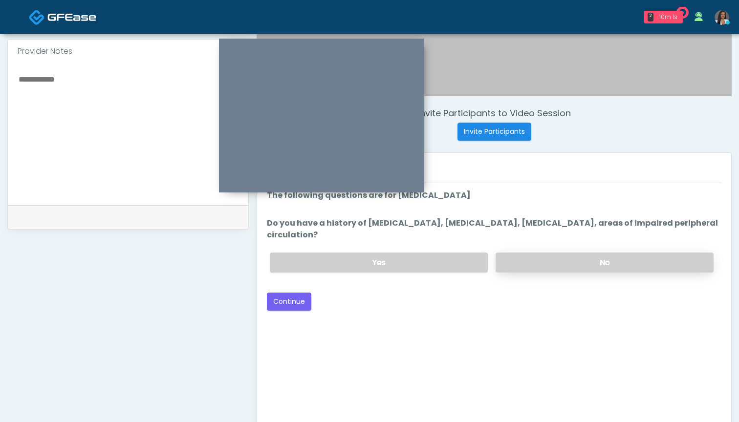
click at [525, 259] on label "No" at bounding box center [604, 263] width 218 height 20
click at [296, 300] on button "Continue" at bounding box center [289, 302] width 44 height 18
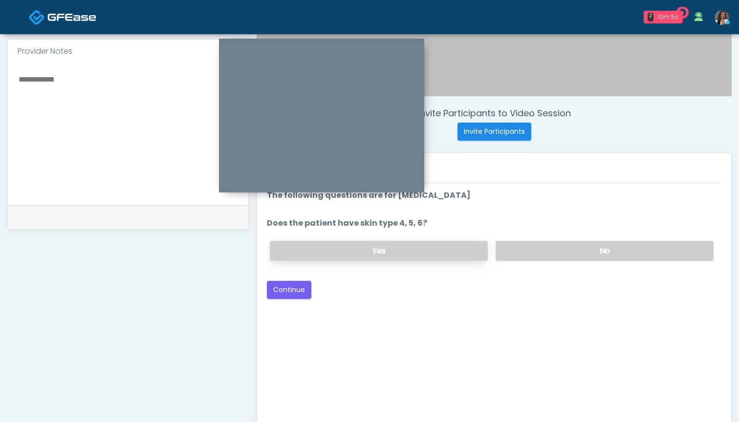
click at [433, 253] on label "Yes" at bounding box center [379, 251] width 218 height 20
click at [290, 295] on button "Continue" at bounding box center [289, 290] width 44 height 18
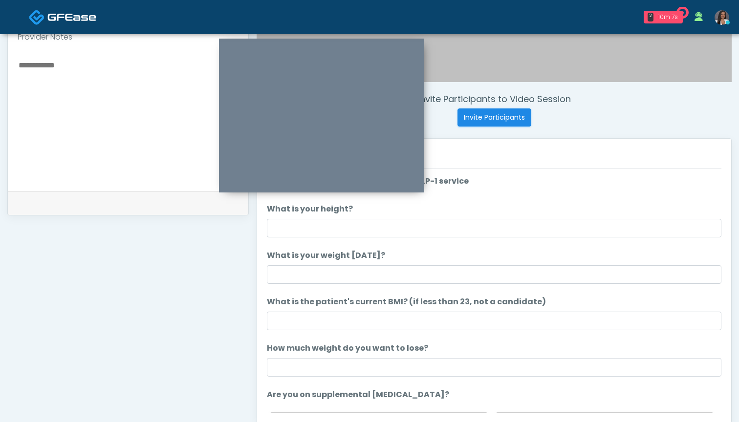
scroll to position [318, 0]
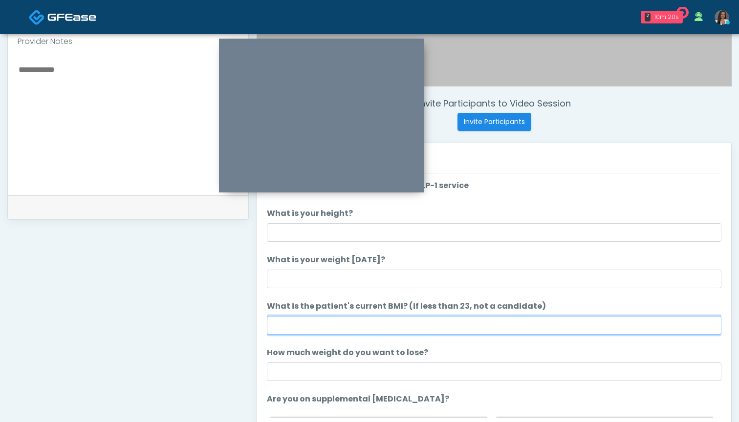
click at [341, 326] on input "What is the patient's current BMI? (if less than 23, not a candidate)" at bounding box center [494, 325] width 454 height 19
type input "*"
type input "****"
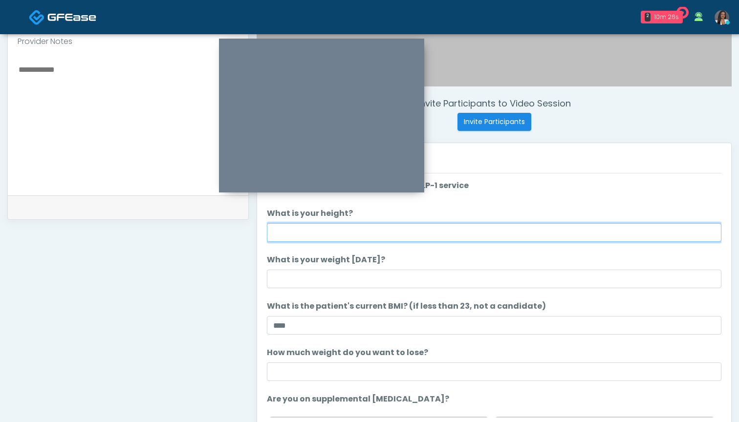
click at [333, 234] on input "What is your height?" at bounding box center [494, 232] width 454 height 19
type input "*****"
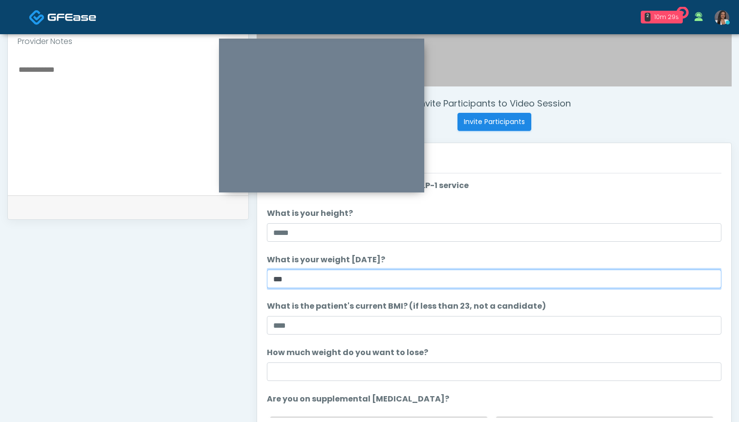
type input "***"
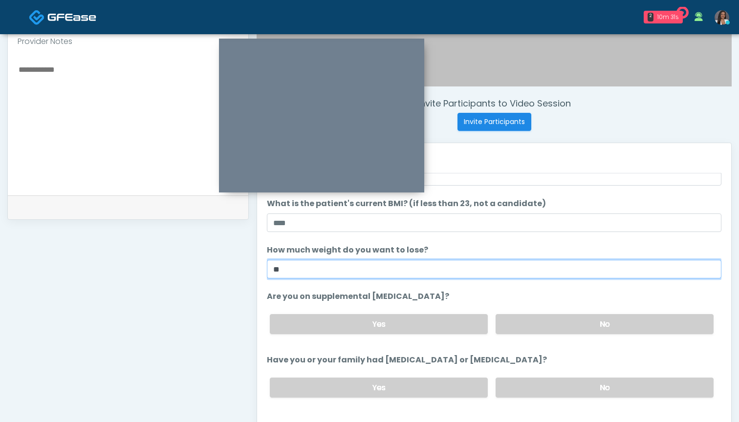
scroll to position [105, 0]
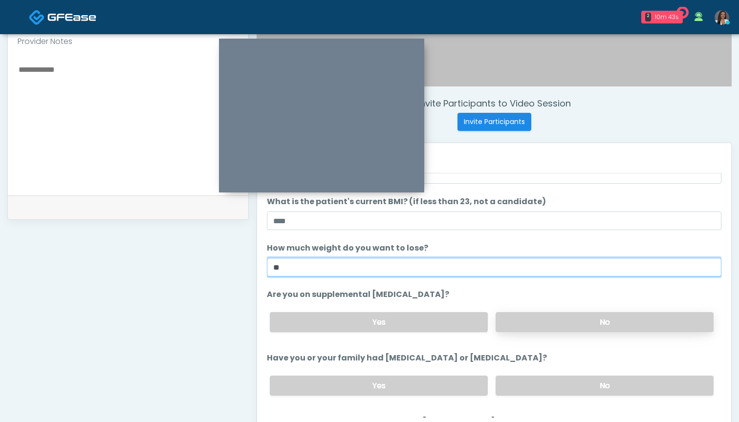
type input "**"
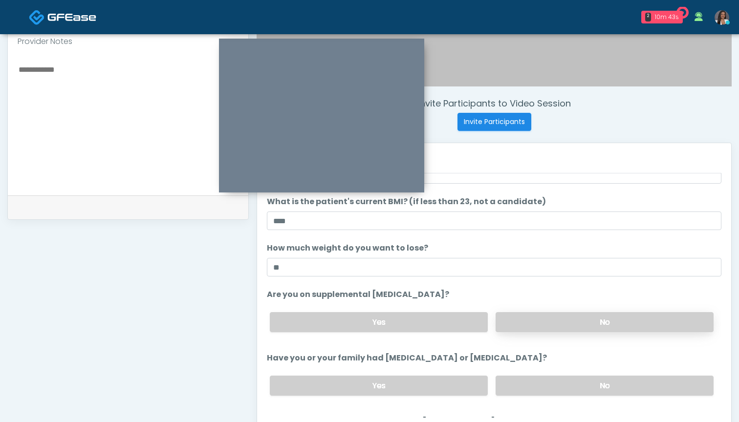
click at [523, 325] on label "No" at bounding box center [604, 322] width 218 height 20
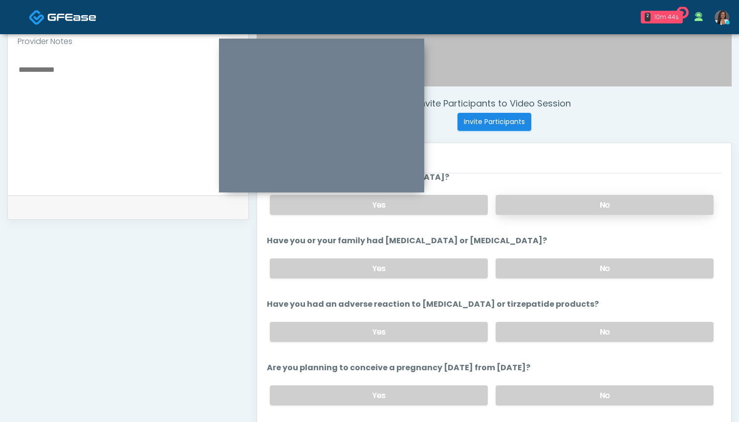
scroll to position [224, 0]
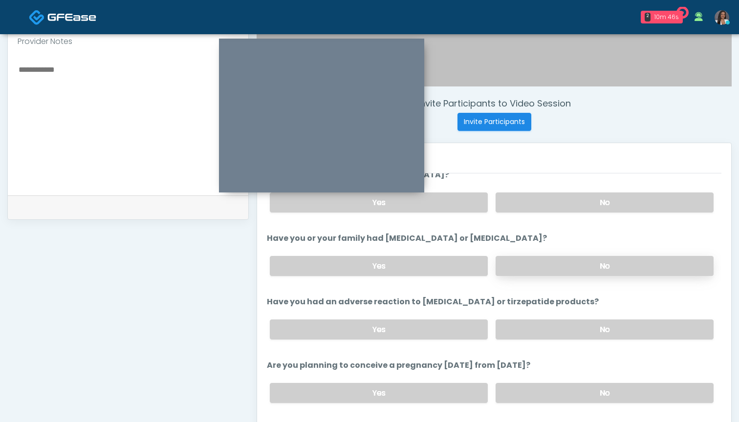
click at [530, 267] on label "No" at bounding box center [604, 266] width 218 height 20
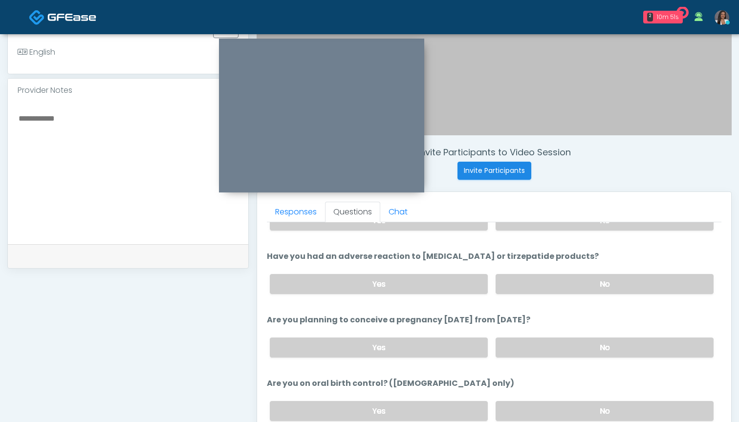
scroll to position [269, 0]
click at [523, 285] on label "No" at bounding box center [604, 285] width 218 height 20
click at [525, 347] on label "No" at bounding box center [604, 348] width 218 height 20
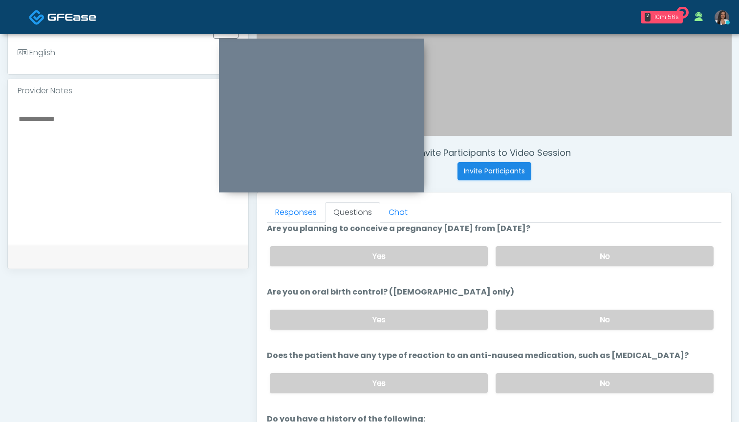
scroll to position [411, 0]
click at [528, 319] on label "No" at bounding box center [604, 319] width 218 height 20
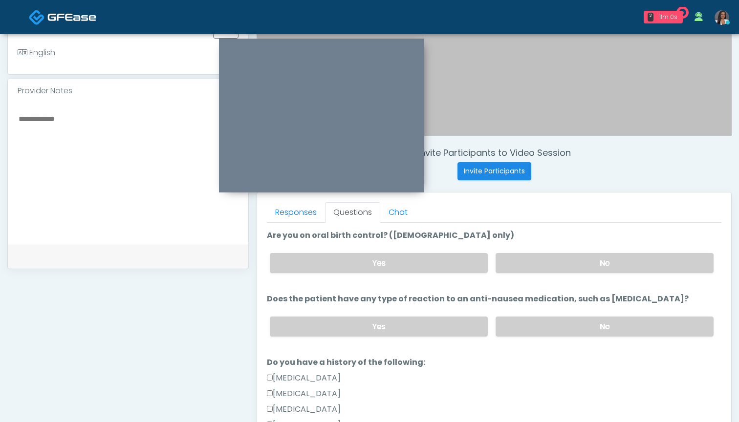
scroll to position [466, 0]
click at [515, 324] on label "No" at bounding box center [604, 327] width 218 height 20
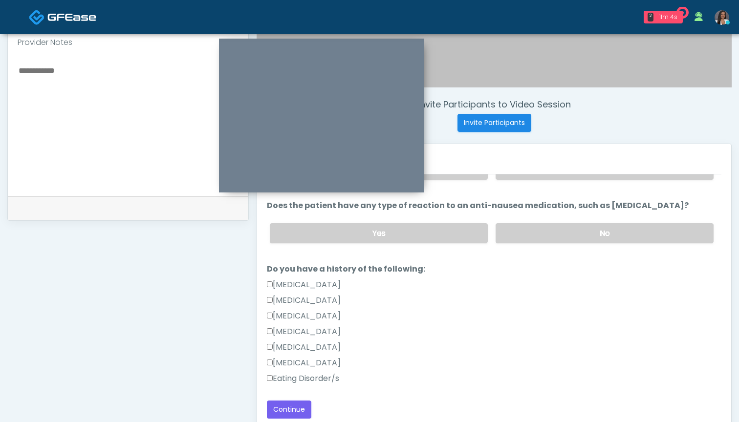
scroll to position [335, 0]
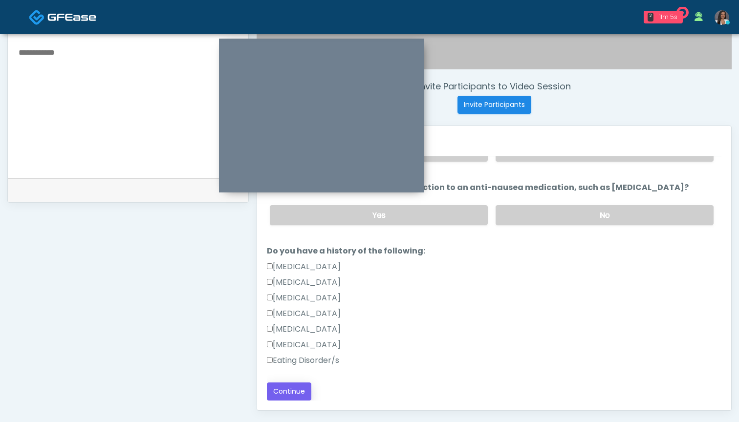
click at [295, 390] on button "Continue" at bounding box center [289, 391] width 44 height 18
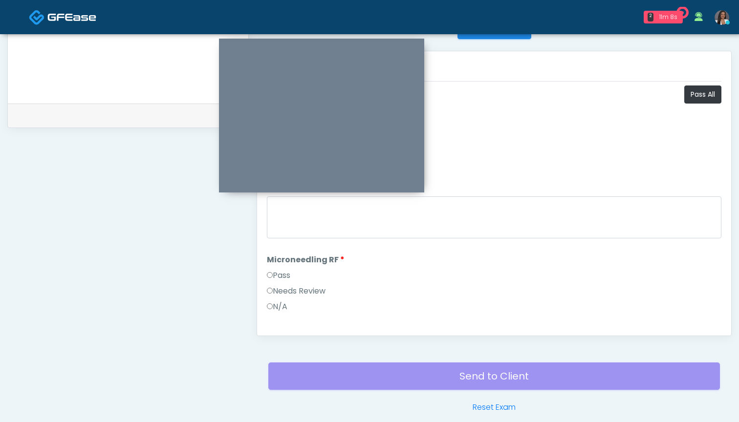
scroll to position [342, 0]
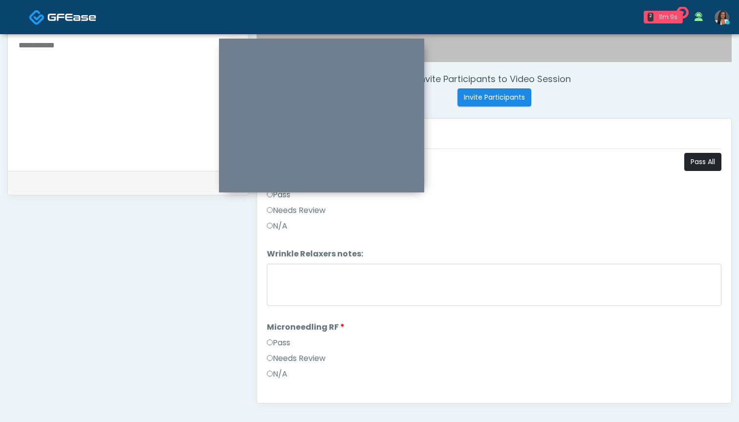
click at [700, 162] on button "Pass All" at bounding box center [702, 162] width 37 height 18
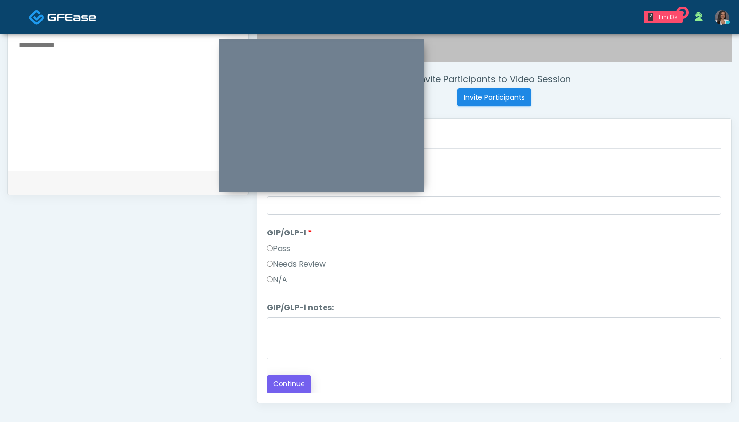
scroll to position [1534, 0]
click at [291, 382] on button "Continue" at bounding box center [289, 384] width 44 height 18
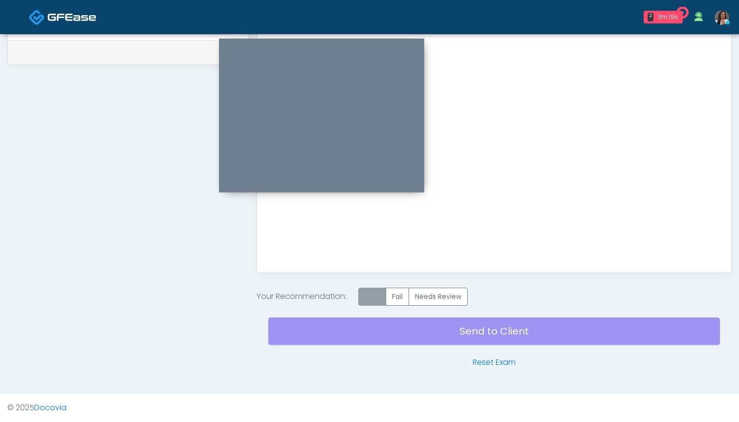
scroll to position [473, 0]
click at [365, 303] on label "Pass" at bounding box center [372, 297] width 28 height 18
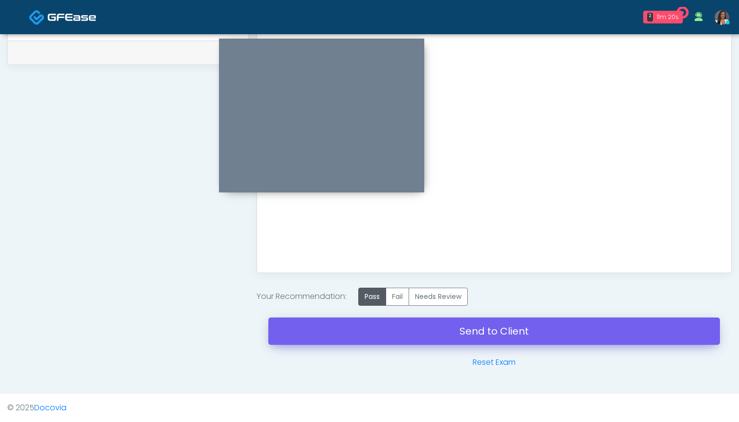
click at [468, 330] on link "Send to Client" at bounding box center [493, 330] width 451 height 27
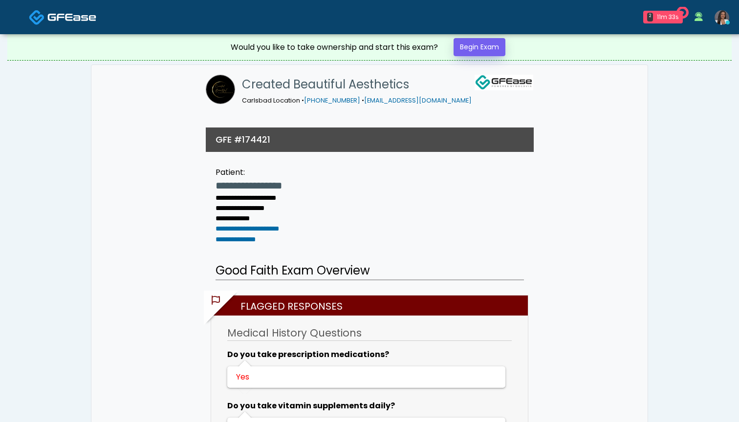
click at [475, 50] on link "Begin Exam" at bounding box center [479, 47] width 52 height 18
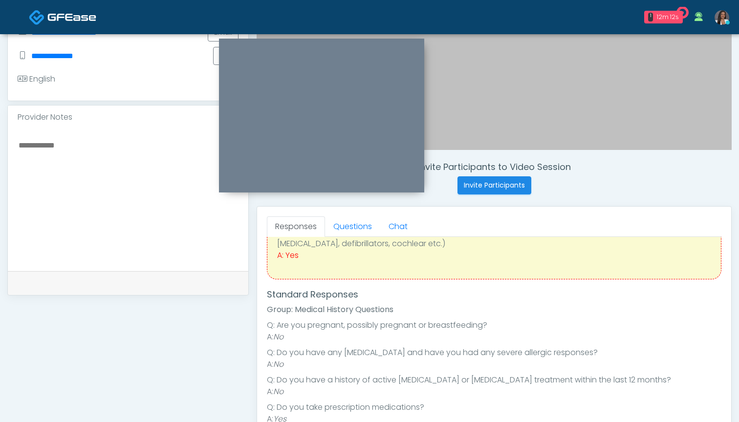
scroll to position [109, 0]
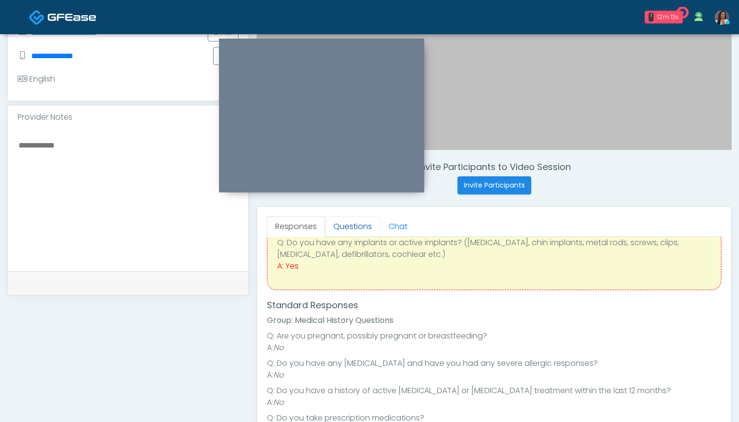
click at [357, 231] on link "Questions" at bounding box center [352, 226] width 55 height 21
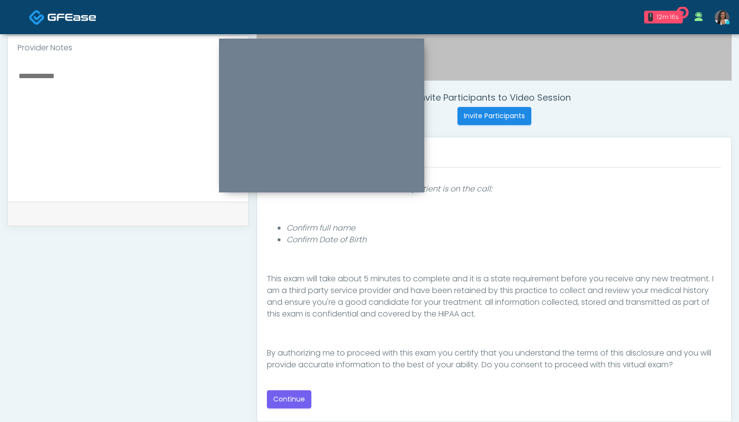
scroll to position [326, 0]
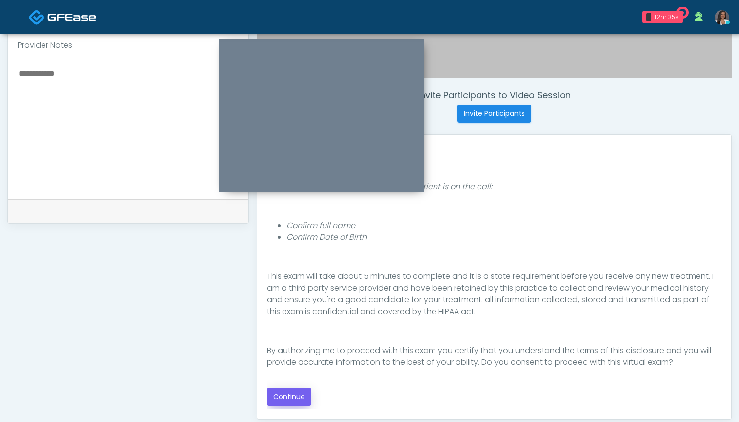
click at [282, 394] on button "Continue" at bounding box center [289, 397] width 44 height 18
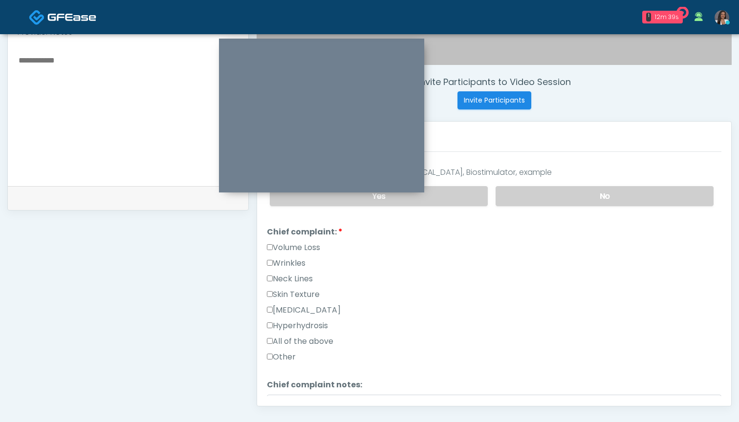
scroll to position [202, 0]
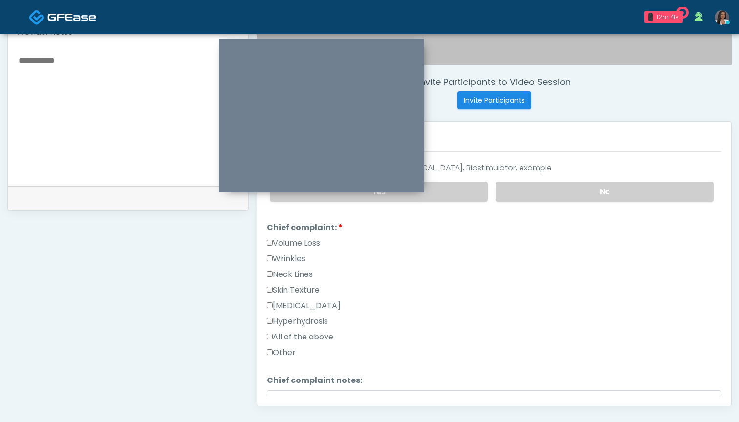
click at [290, 290] on label "Skin Texture" at bounding box center [293, 290] width 53 height 12
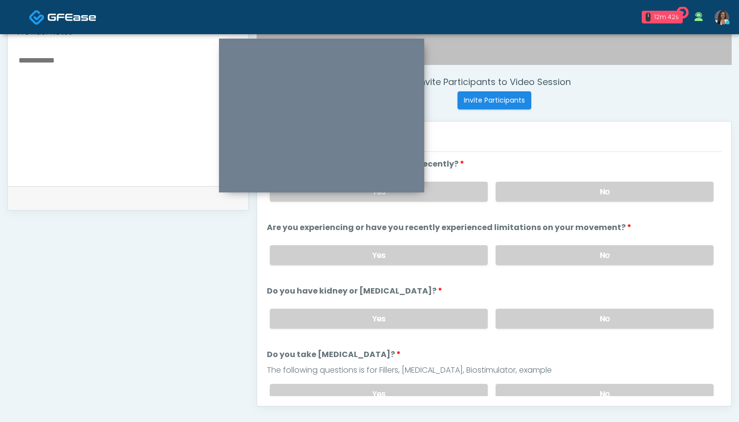
scroll to position [305, 0]
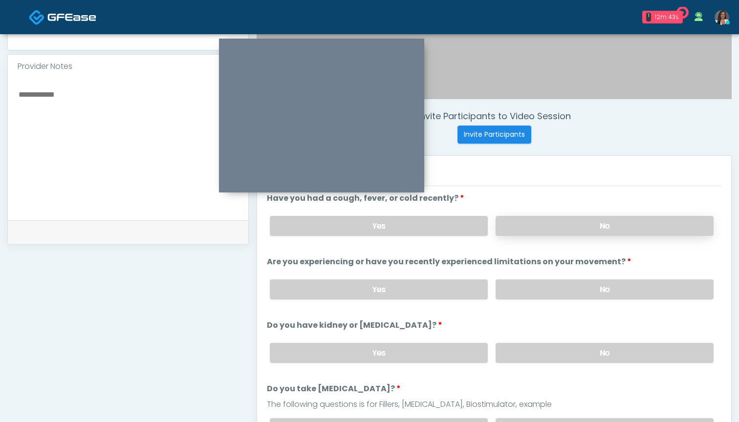
click at [529, 223] on label "No" at bounding box center [604, 226] width 218 height 20
click at [549, 296] on label "No" at bounding box center [604, 289] width 218 height 20
click at [545, 353] on label "No" at bounding box center [604, 353] width 218 height 20
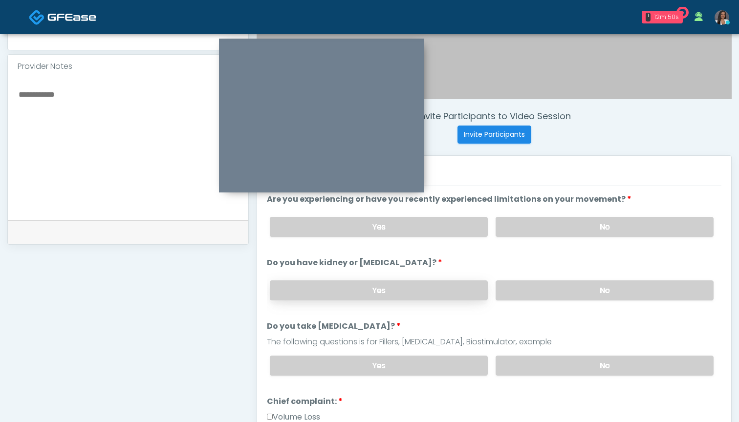
scroll to position [81, 0]
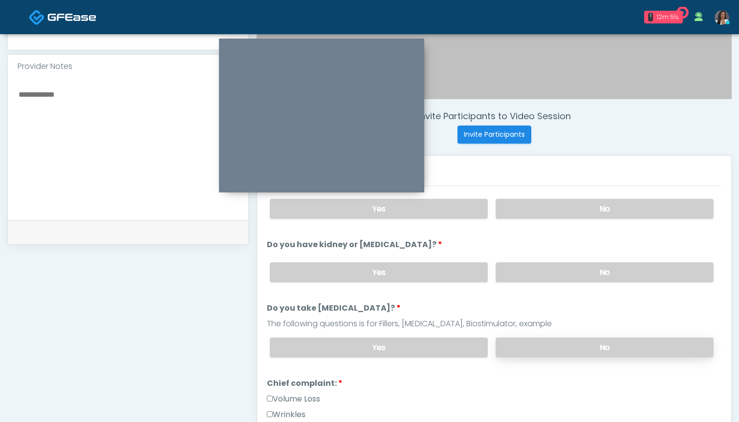
click at [520, 344] on label "No" at bounding box center [604, 348] width 218 height 20
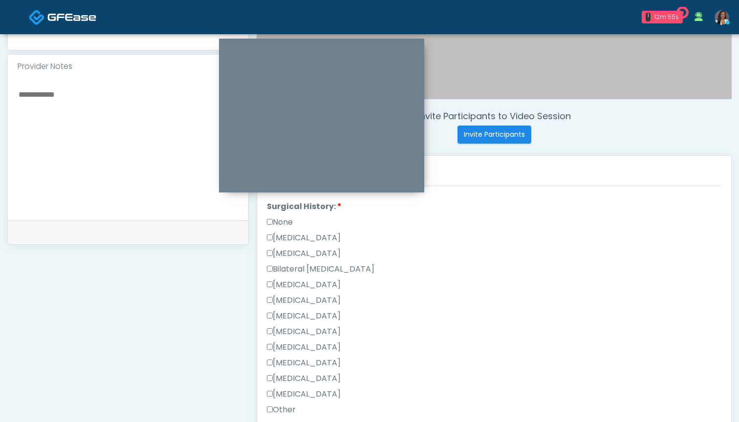
scroll to position [485, 0]
click at [282, 223] on label "None" at bounding box center [280, 221] width 26 height 12
click at [286, 217] on label "None" at bounding box center [280, 221] width 26 height 12
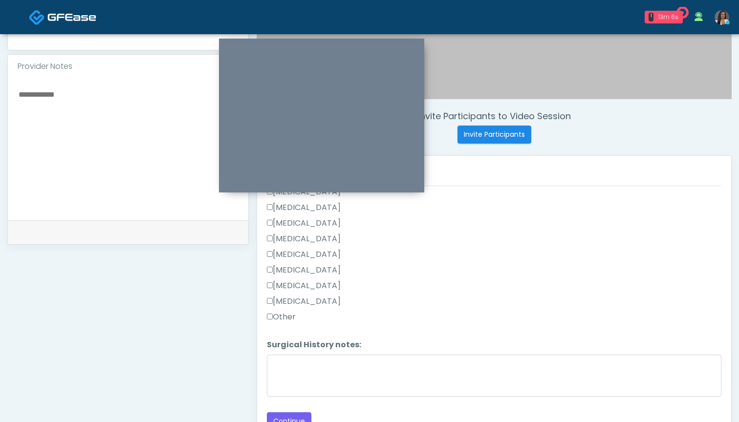
scroll to position [576, 0]
drag, startPoint x: 286, startPoint y: 319, endPoint x: 288, endPoint y: 329, distance: 9.6
click at [286, 319] on label "Other" at bounding box center [281, 317] width 29 height 12
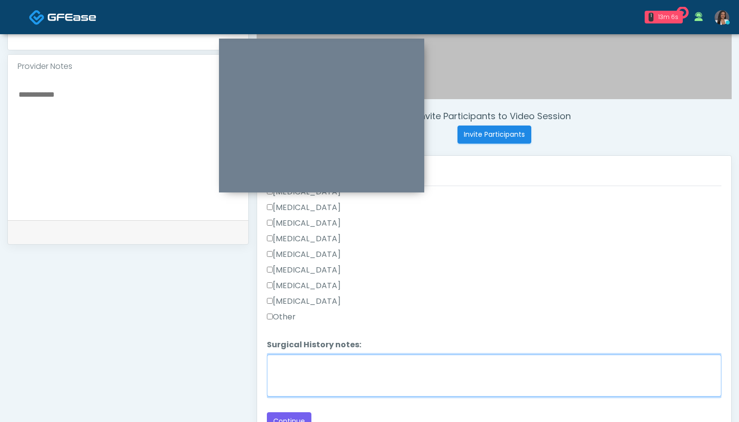
click at [297, 378] on textarea "Surgical History notes:" at bounding box center [494, 376] width 454 height 42
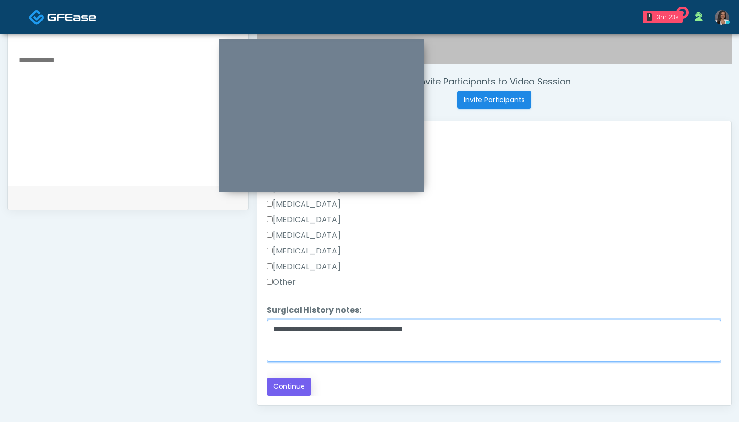
type textarea "**********"
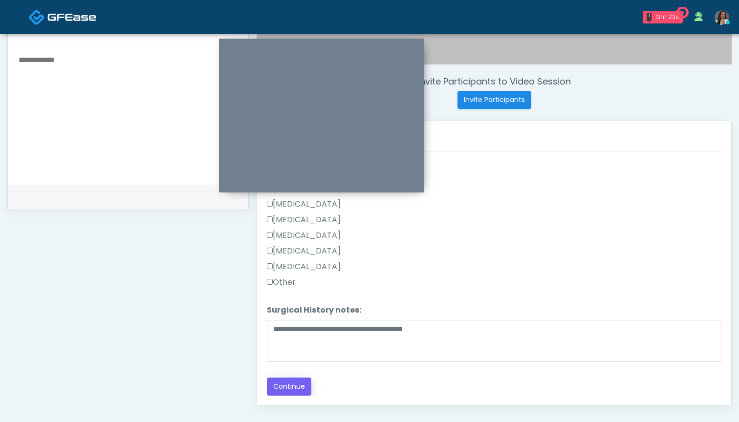
click at [288, 387] on button "Continue" at bounding box center [289, 387] width 44 height 18
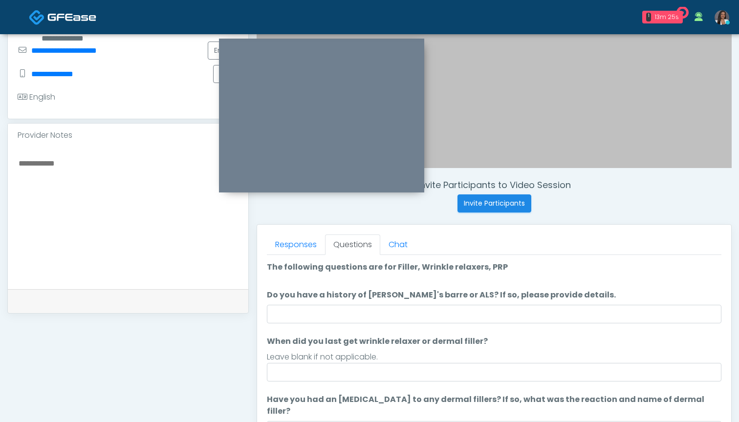
scroll to position [233, 0]
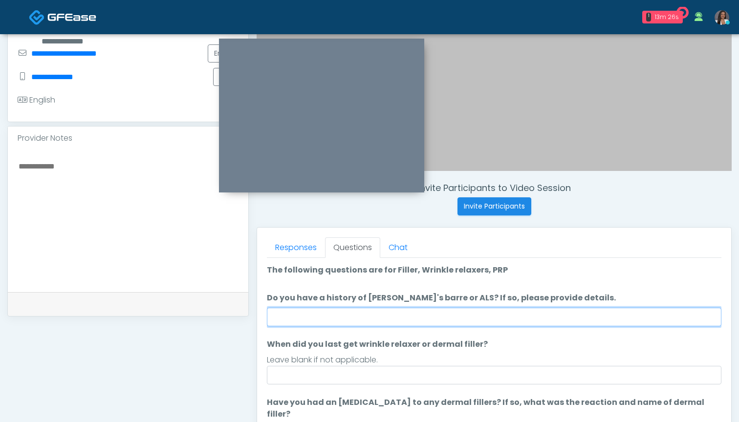
click at [470, 317] on input "Do you have a history of [PERSON_NAME]'s barre or ALS? If so, please provide de…" at bounding box center [494, 317] width 454 height 19
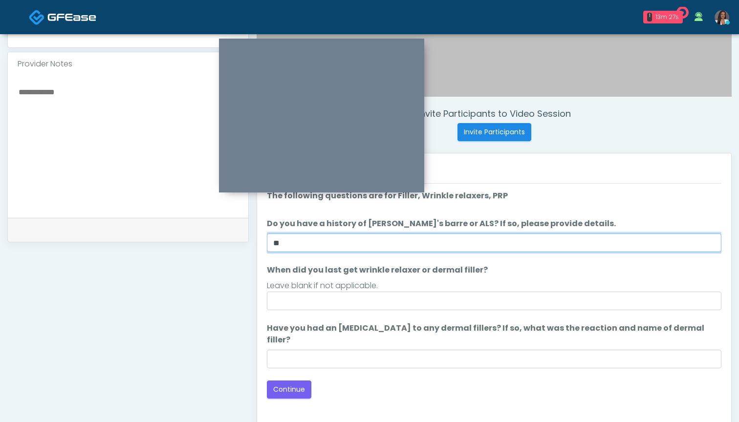
scroll to position [308, 0]
type input "**"
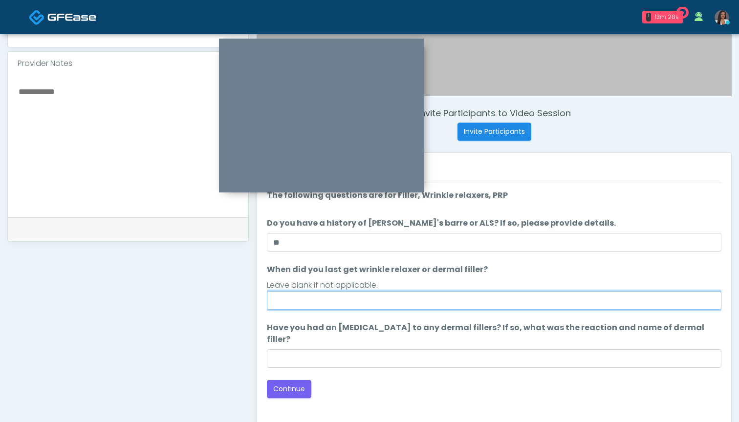
click at [435, 304] on input "When did you last get wrinkle relaxer or dermal filler?" at bounding box center [494, 300] width 454 height 19
type input "**********"
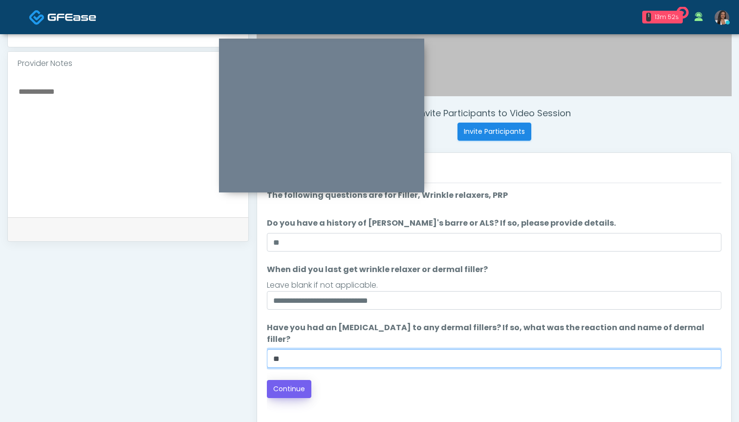
type input "**"
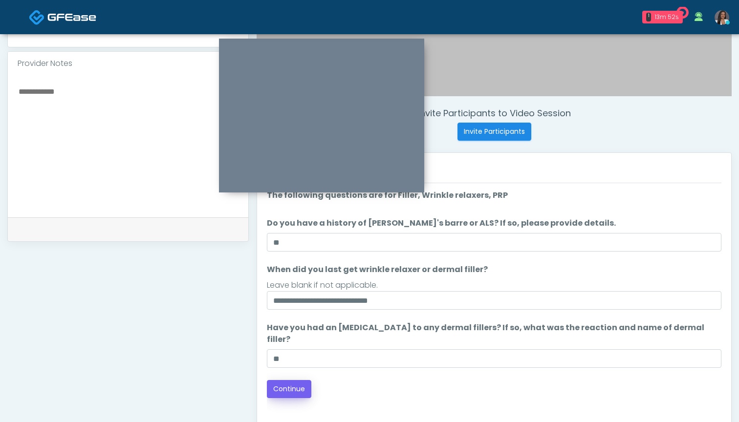
click at [299, 381] on button "Continue" at bounding box center [289, 389] width 44 height 18
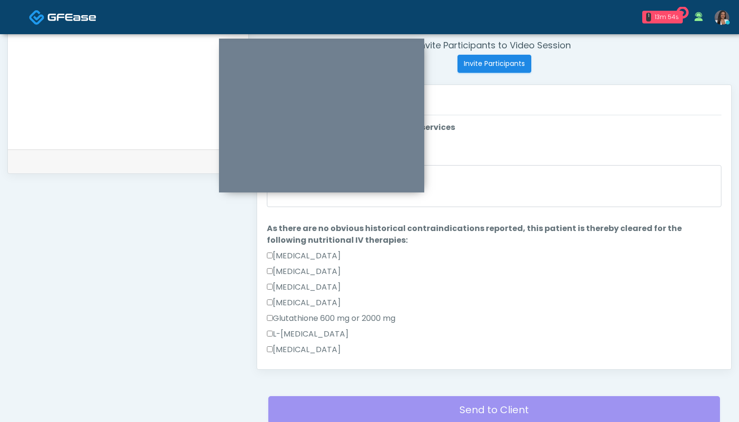
scroll to position [285, 0]
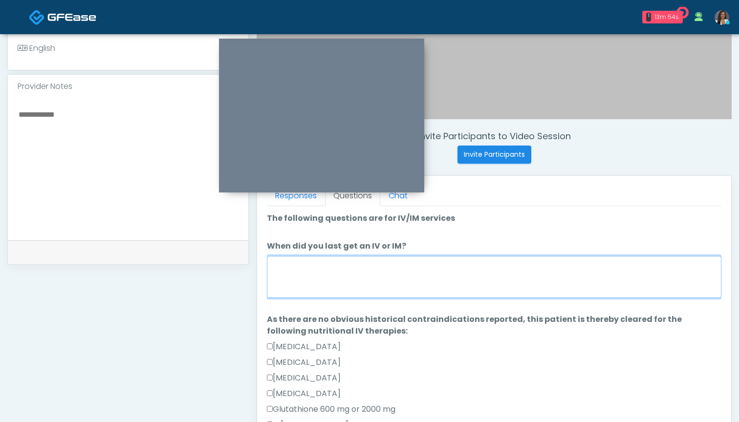
click at [479, 276] on textarea "When did you last get an IV or IM?" at bounding box center [494, 277] width 454 height 42
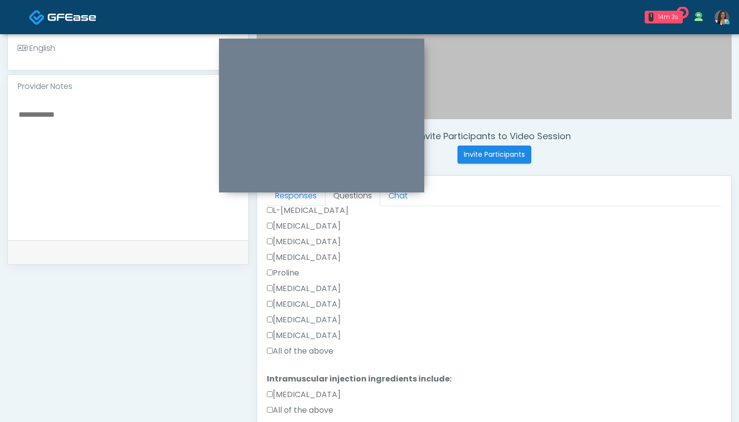
scroll to position [214, 0]
type textarea "***"
click at [319, 348] on label "All of the above" at bounding box center [300, 351] width 66 height 12
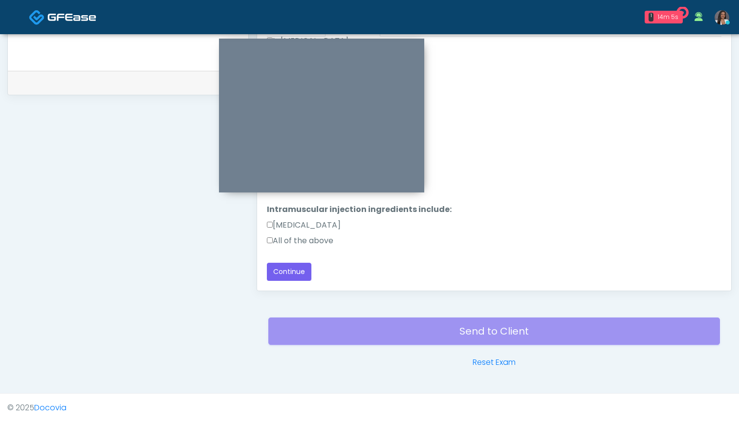
scroll to position [455, 0]
click at [319, 241] on label "All of the above" at bounding box center [300, 241] width 66 height 12
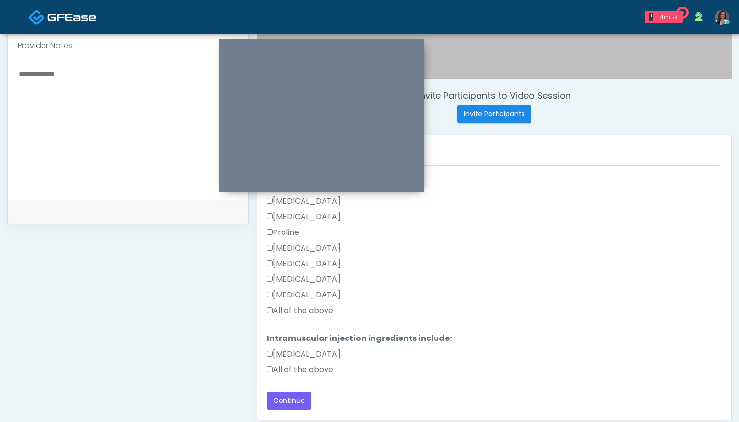
scroll to position [250, 0]
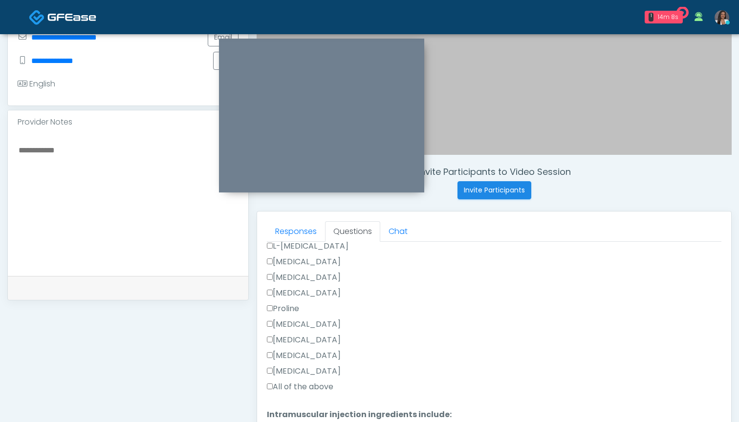
click at [97, 202] on textarea at bounding box center [128, 203] width 221 height 119
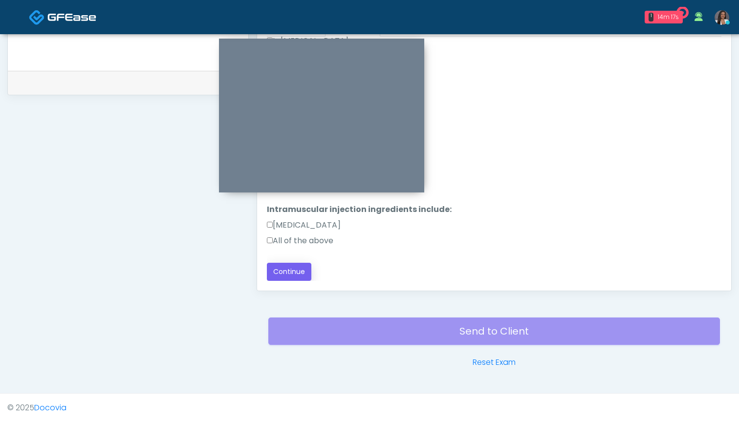
scroll to position [455, 0]
type textarea "**********"
click at [291, 272] on button "Continue" at bounding box center [289, 272] width 44 height 18
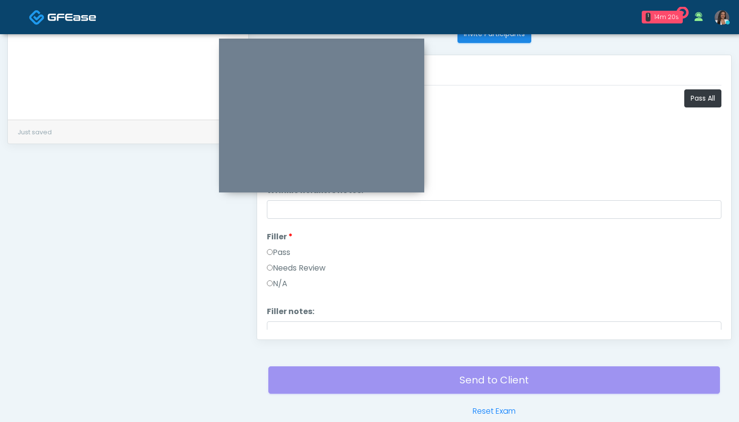
scroll to position [295, 0]
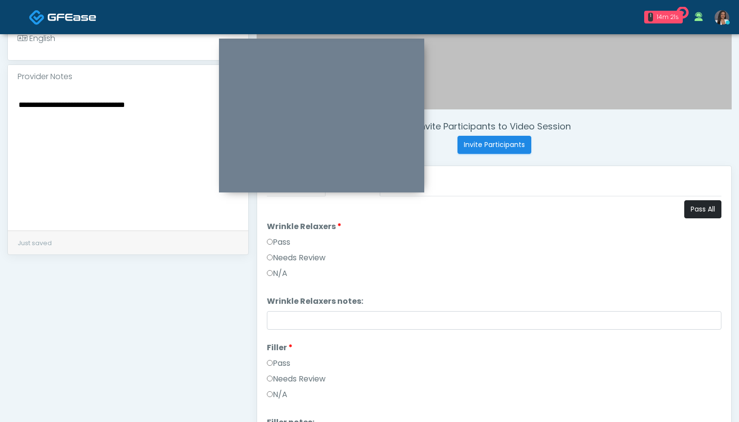
click at [702, 213] on button "Pass All" at bounding box center [702, 209] width 37 height 18
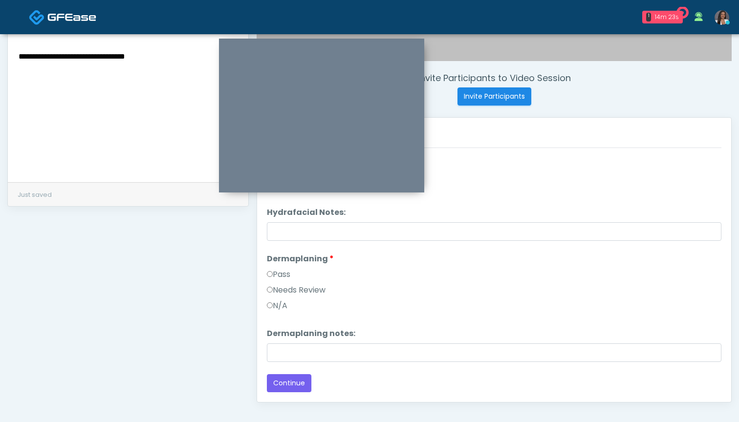
scroll to position [353, 0]
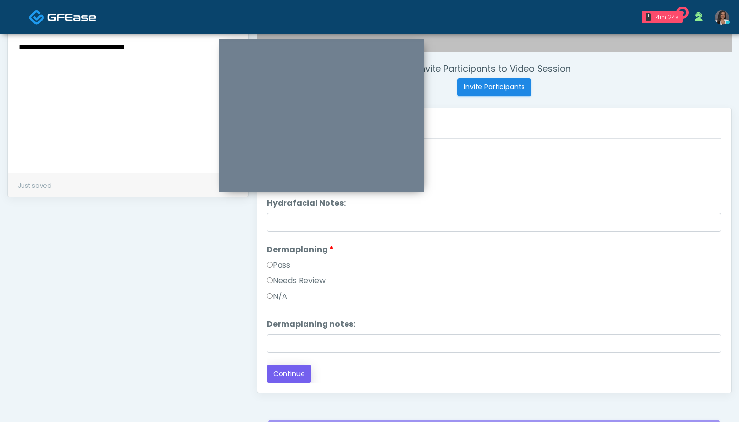
click at [294, 370] on button "Continue" at bounding box center [289, 374] width 44 height 18
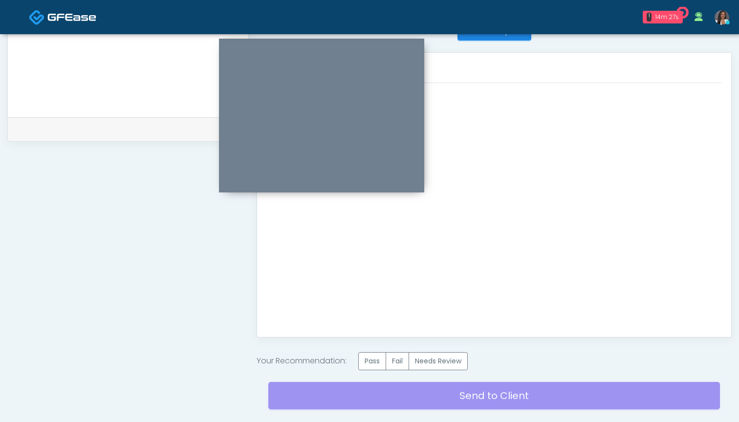
scroll to position [430, 0]
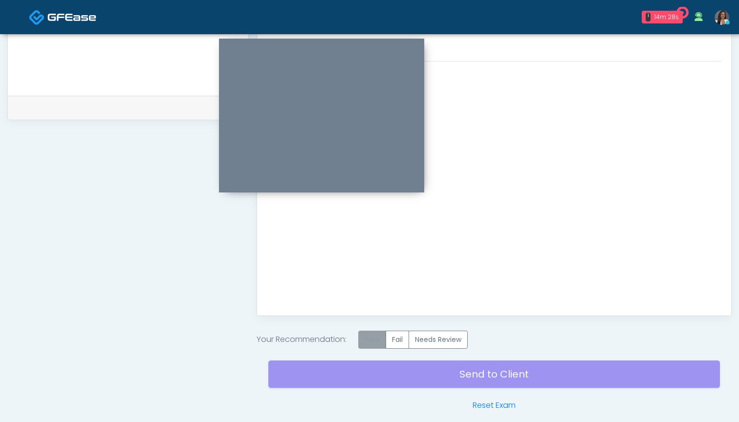
click at [373, 338] on label "Pass" at bounding box center [372, 340] width 28 height 18
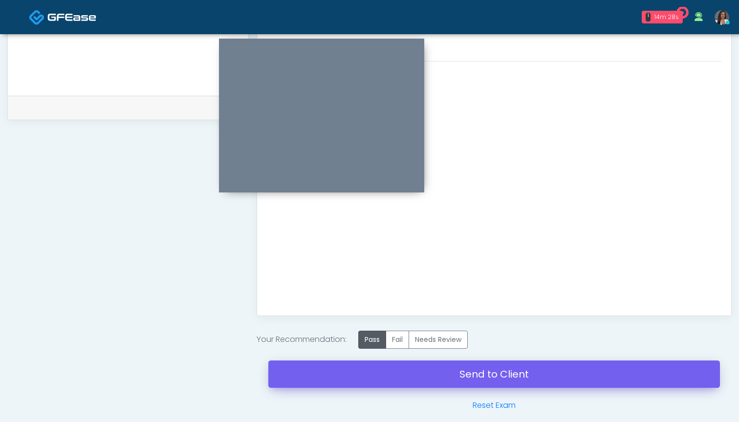
click at [494, 375] on link "Send to Client" at bounding box center [493, 373] width 451 height 27
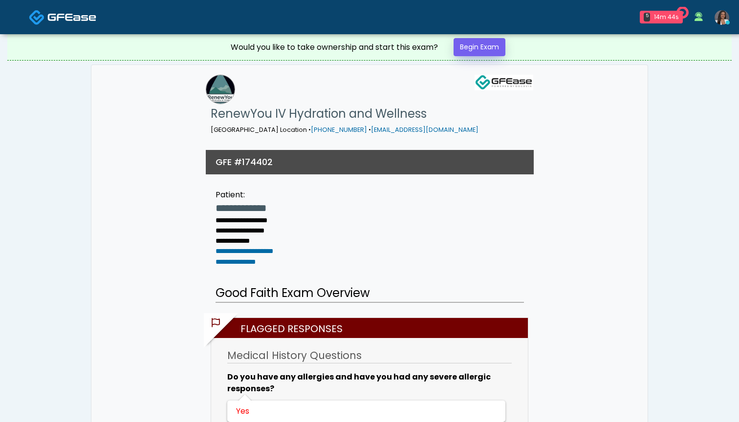
click at [466, 46] on link "Begin Exam" at bounding box center [479, 47] width 52 height 18
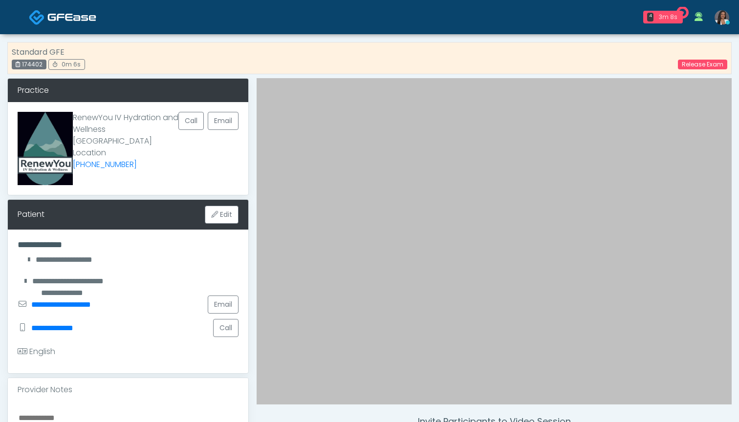
drag, startPoint x: 42, startPoint y: 64, endPoint x: 23, endPoint y: 65, distance: 18.6
click at [23, 65] on div "174402" at bounding box center [29, 65] width 35 height 10
copy div "174402"
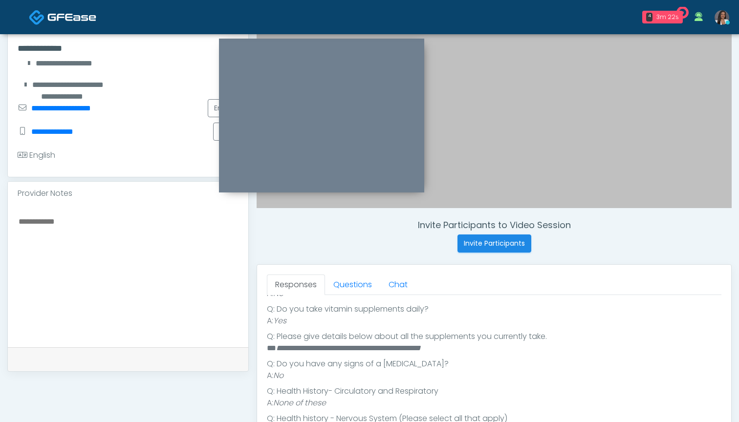
scroll to position [297, 0]
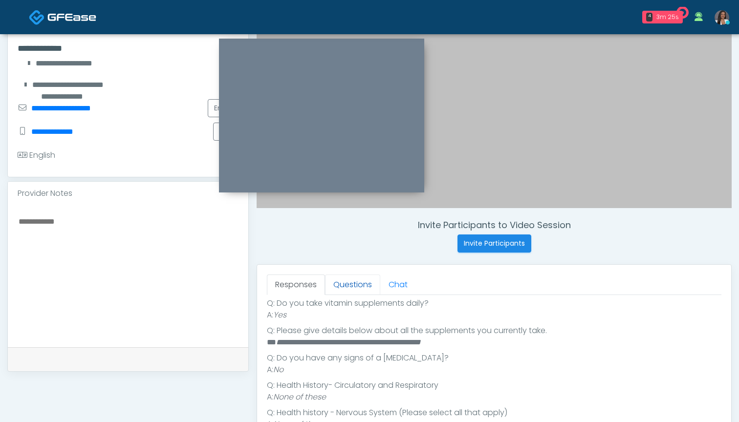
click at [349, 283] on link "Questions" at bounding box center [352, 285] width 55 height 21
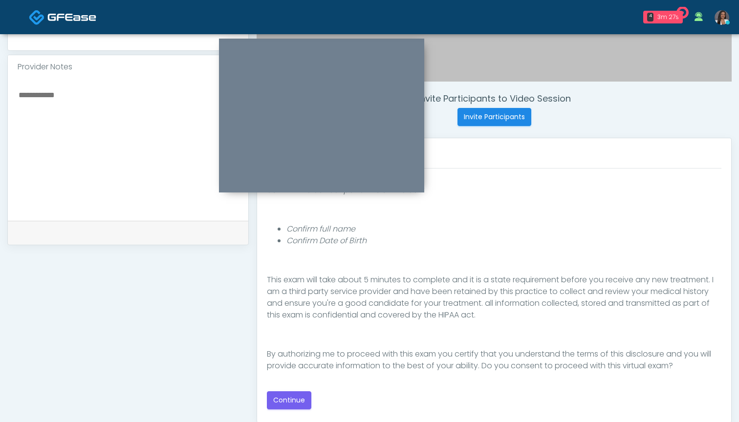
scroll to position [322, 0]
click at [289, 400] on button "Continue" at bounding box center [289, 401] width 44 height 18
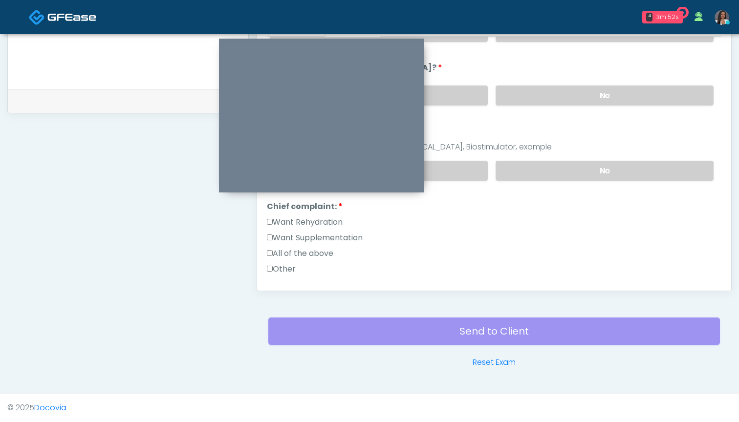
scroll to position [107, 0]
click at [321, 255] on label "All of the above" at bounding box center [300, 255] width 66 height 12
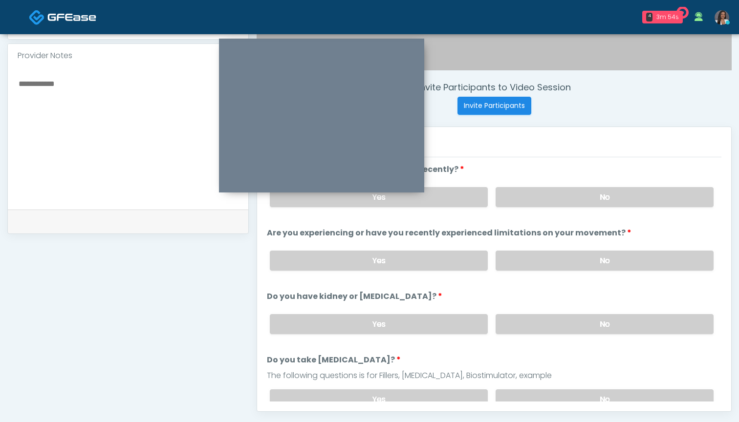
scroll to position [333, 0]
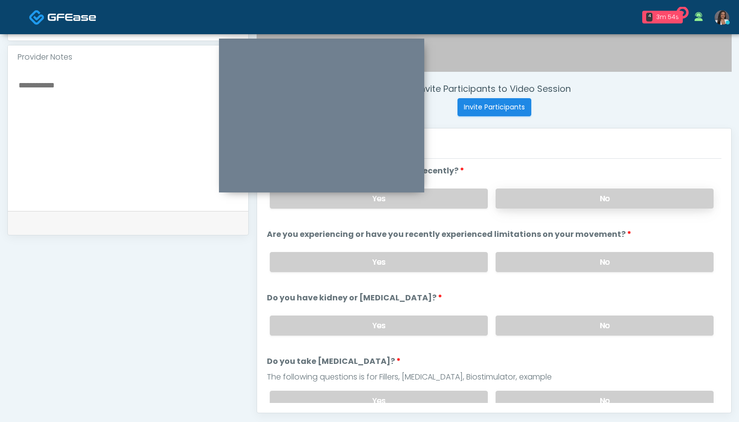
click at [521, 202] on label "No" at bounding box center [604, 199] width 218 height 20
click at [520, 259] on label "No" at bounding box center [604, 262] width 218 height 20
click at [532, 334] on label "No" at bounding box center [604, 326] width 218 height 20
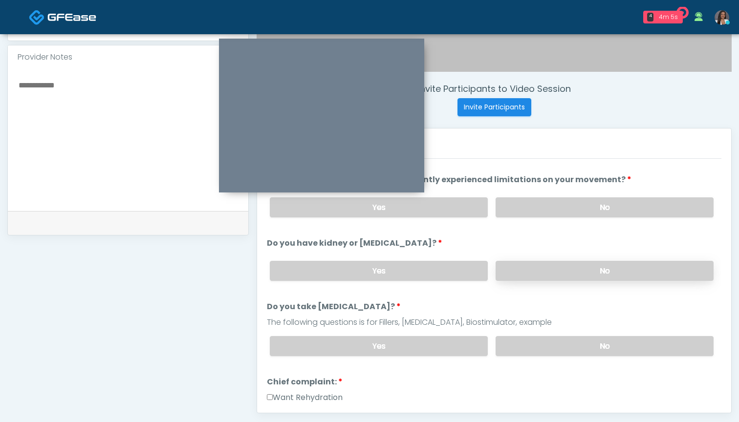
scroll to position [58, 0]
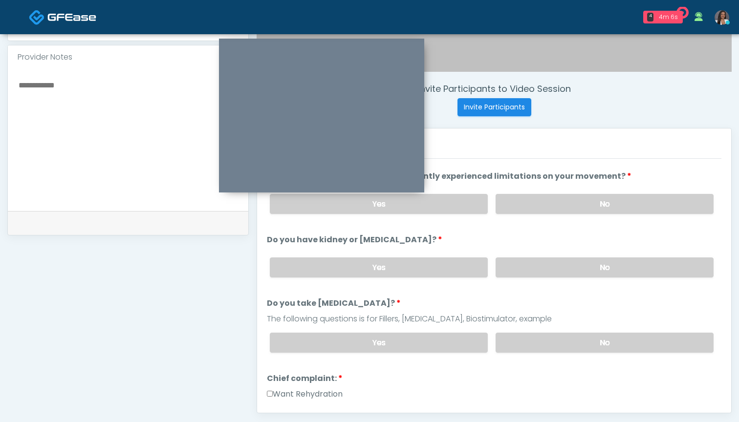
click at [532, 332] on div "Yes No" at bounding box center [491, 343] width 459 height 36
click at [529, 339] on label "No" at bounding box center [604, 343] width 218 height 20
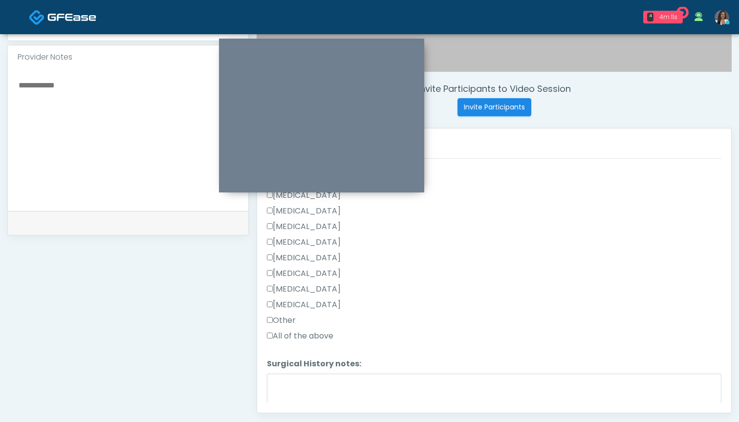
scroll to position [486, 0]
click at [280, 317] on label "Other" at bounding box center [281, 317] width 29 height 12
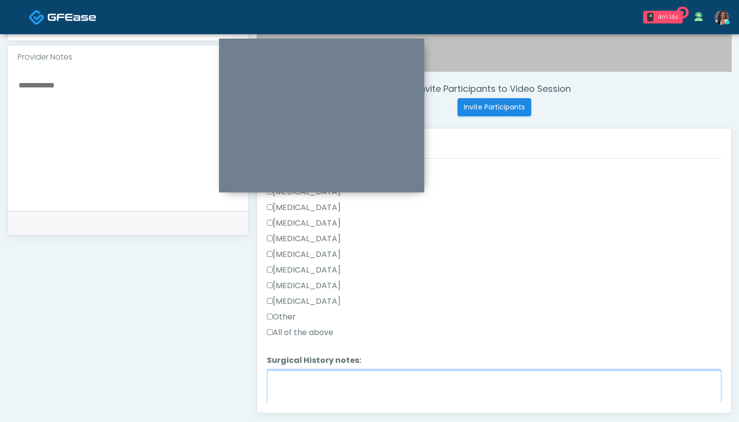
click at [322, 390] on textarea "Surgical History notes:" at bounding box center [494, 391] width 454 height 42
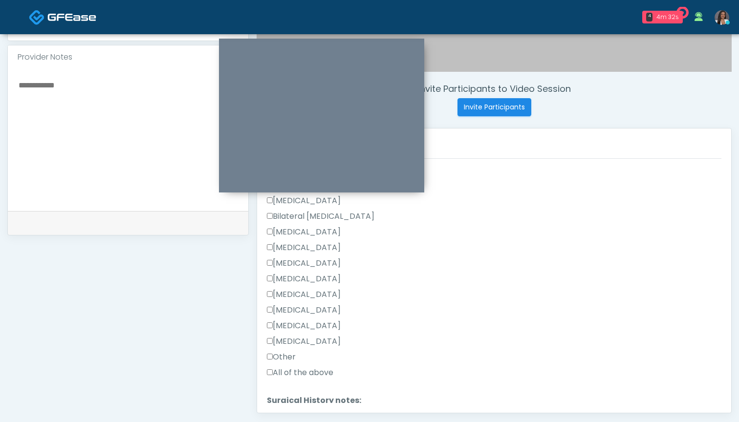
scroll to position [443, 0]
type textarea "**********"
click at [298, 205] on label "Hysterectomy" at bounding box center [304, 205] width 74 height 12
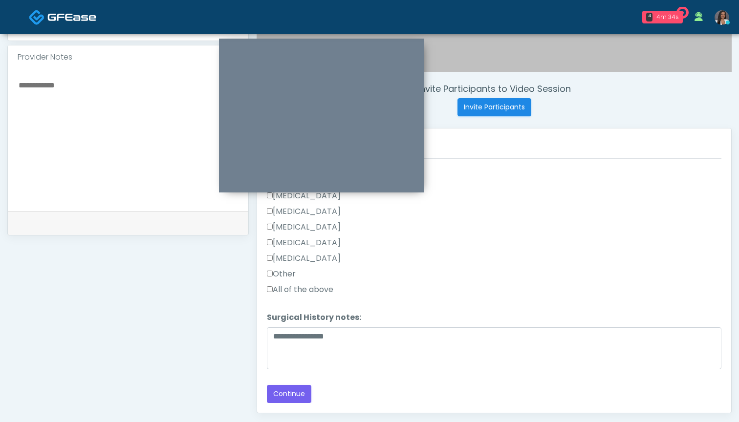
scroll to position [360, 0]
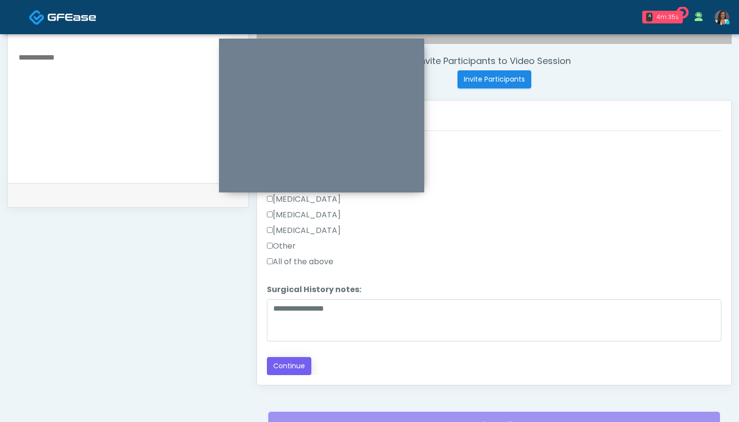
click at [297, 362] on button "Continue" at bounding box center [289, 366] width 44 height 18
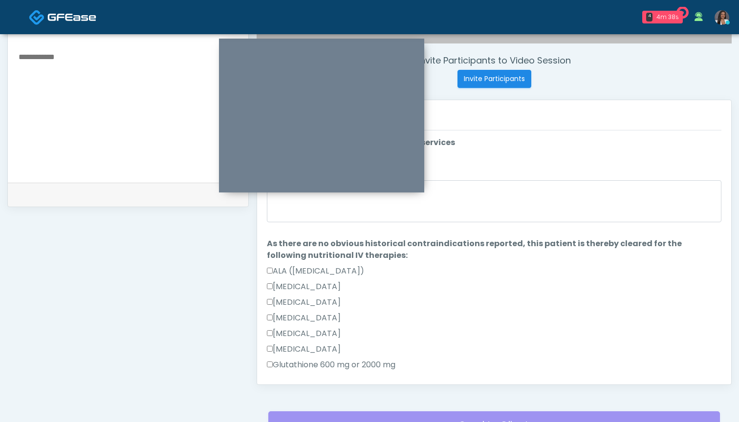
scroll to position [313, 0]
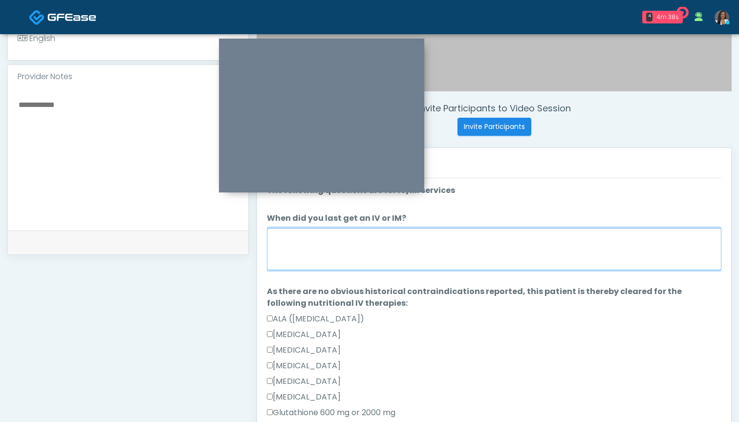
click at [532, 235] on textarea "When did you last get an IV or IM?" at bounding box center [494, 249] width 454 height 42
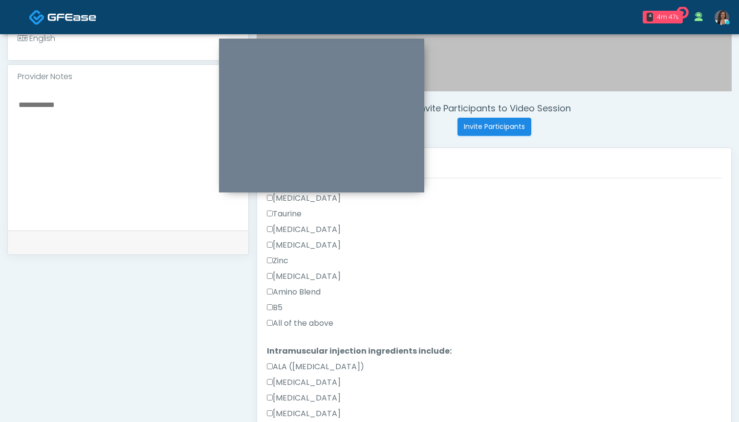
scroll to position [335, 0]
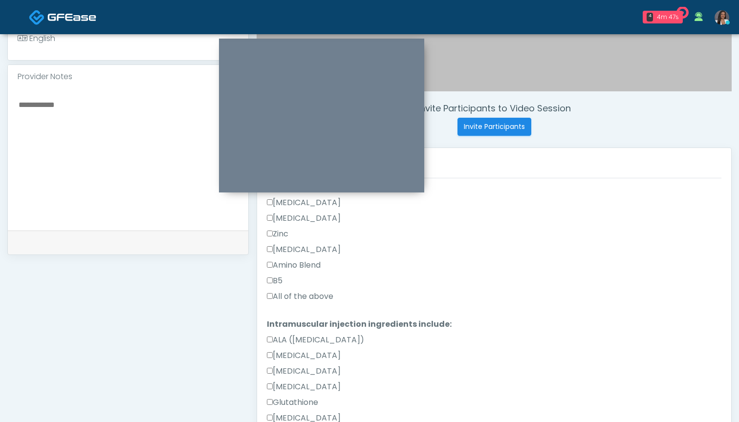
type textarea "*******"
click at [318, 294] on label "All of the above" at bounding box center [300, 297] width 66 height 12
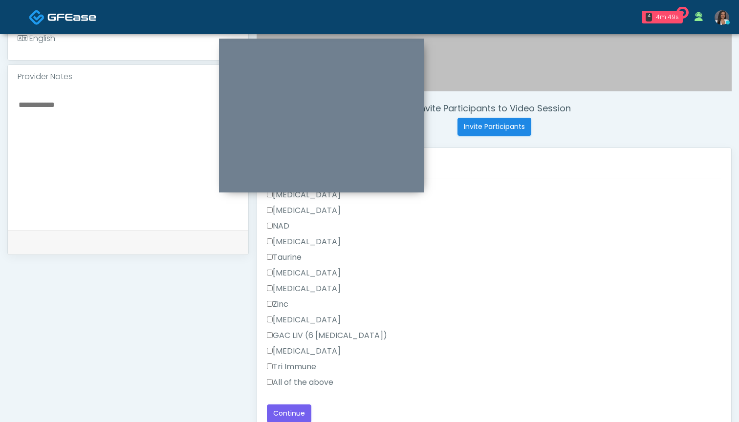
scroll to position [636, 0]
click at [296, 384] on label "All of the above" at bounding box center [300, 383] width 66 height 12
click at [96, 143] on textarea at bounding box center [128, 157] width 221 height 119
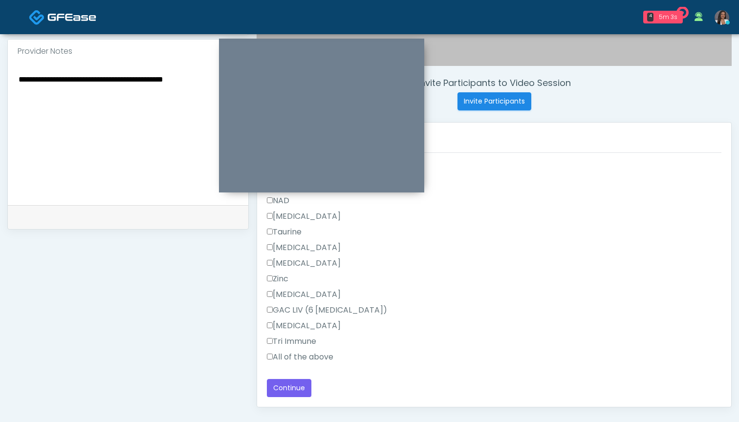
scroll to position [340, 0]
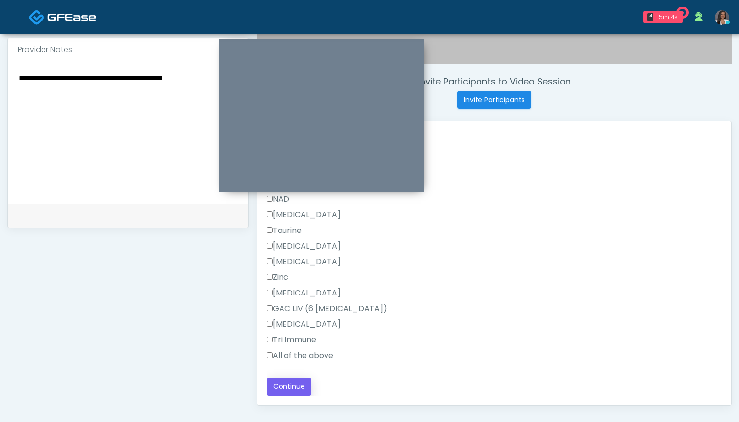
type textarea "**********"
click at [284, 384] on button "Continue" at bounding box center [289, 387] width 44 height 18
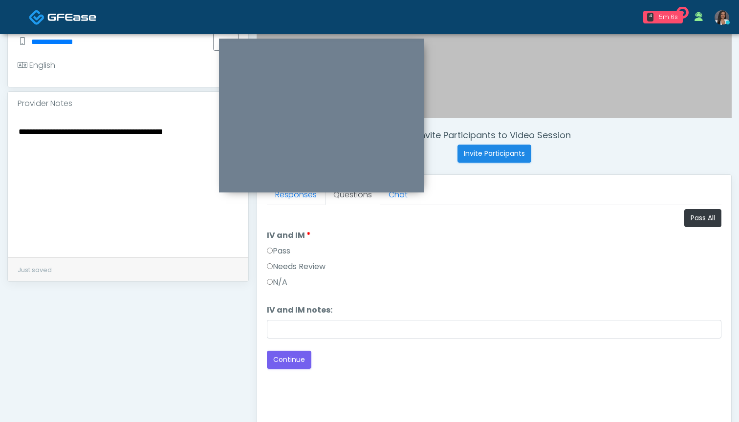
scroll to position [269, 0]
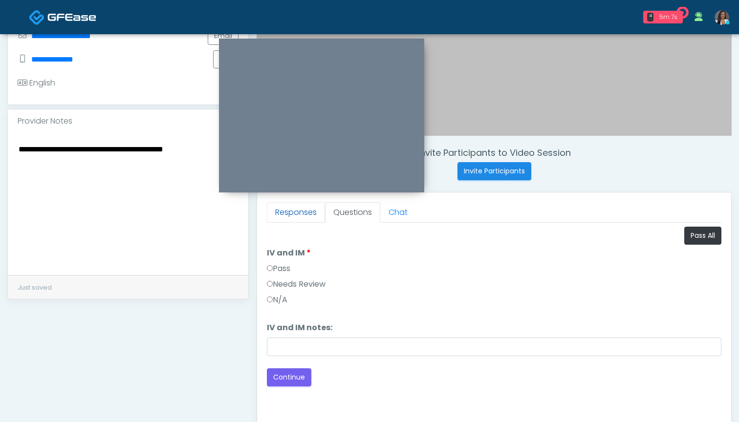
click at [316, 215] on link "Responses" at bounding box center [296, 212] width 58 height 21
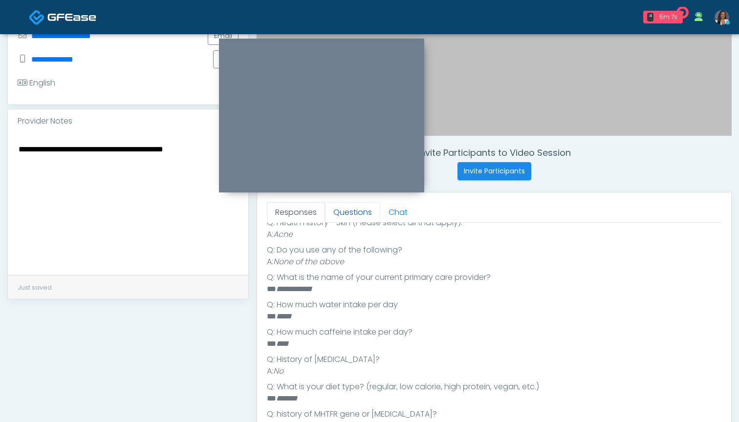
click at [350, 212] on link "Questions" at bounding box center [352, 212] width 55 height 21
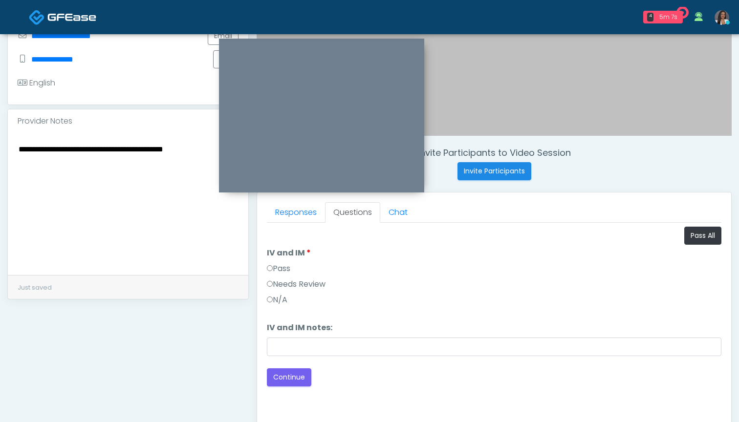
scroll to position [0, 0]
click at [690, 233] on button "Pass All" at bounding box center [702, 236] width 37 height 18
click at [277, 376] on button "Continue" at bounding box center [289, 377] width 44 height 18
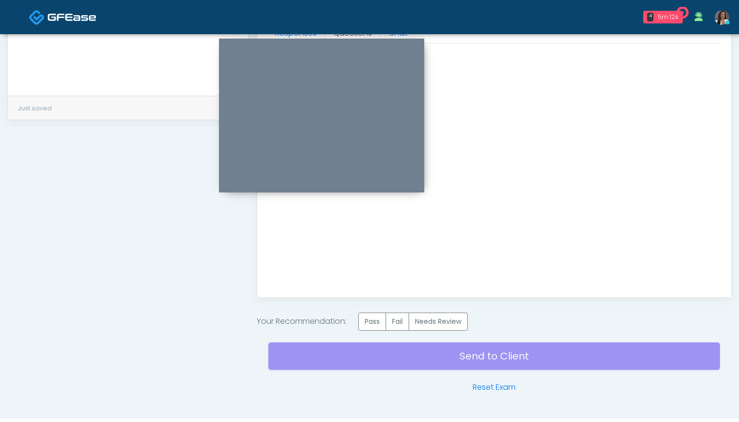
scroll to position [451, 0]
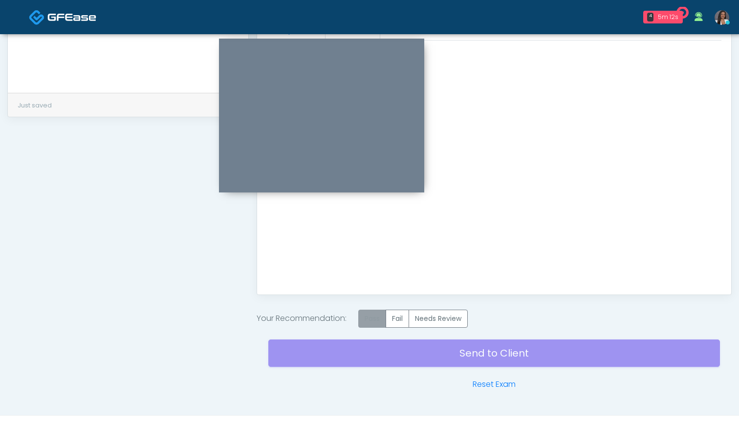
click at [366, 318] on label "Pass" at bounding box center [372, 319] width 28 height 18
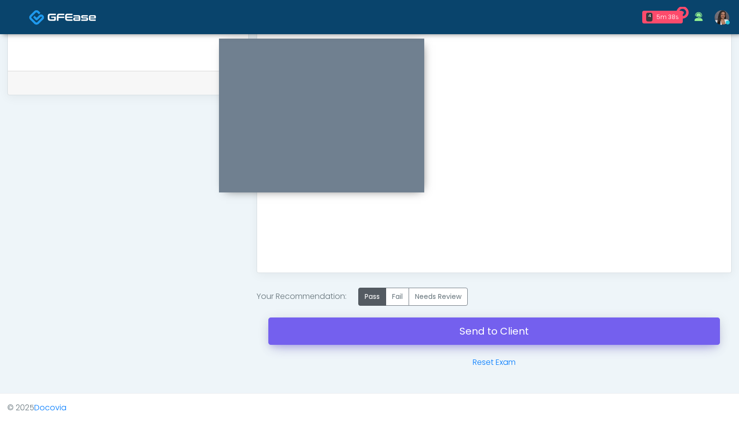
scroll to position [473, 0]
click at [467, 331] on link "Send to Client" at bounding box center [493, 330] width 451 height 27
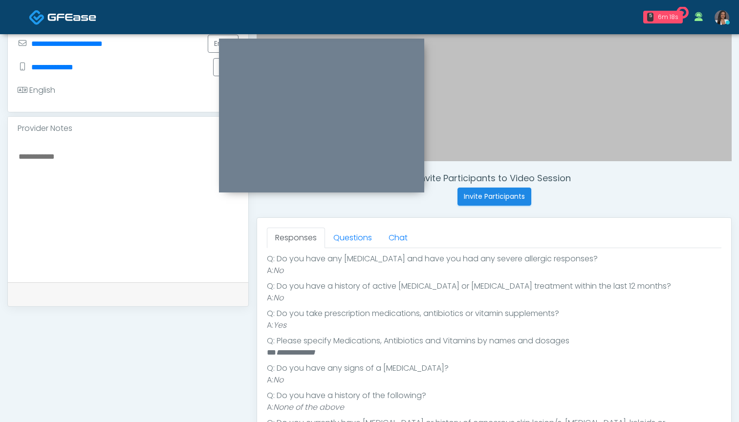
scroll to position [156, 0]
click at [350, 235] on link "Questions" at bounding box center [352, 238] width 55 height 21
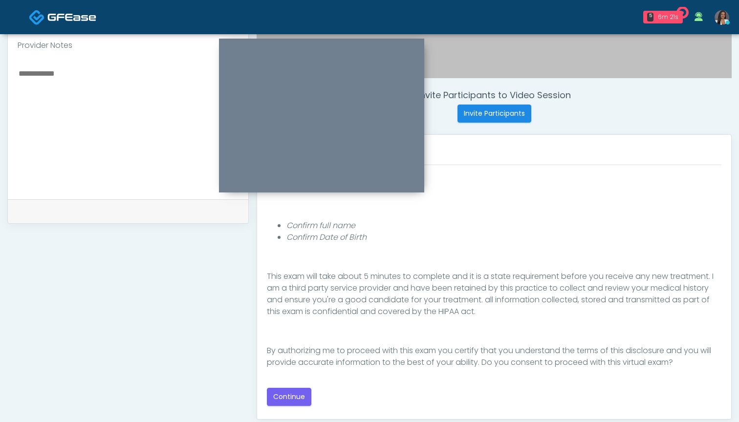
scroll to position [318, 0]
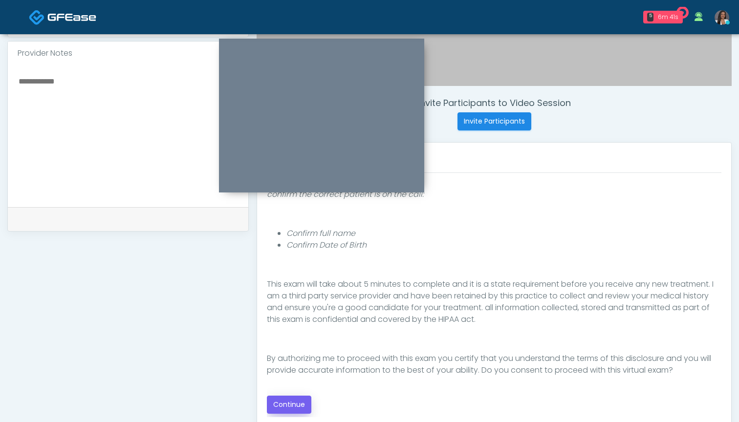
click at [289, 402] on button "Continue" at bounding box center [289, 405] width 44 height 18
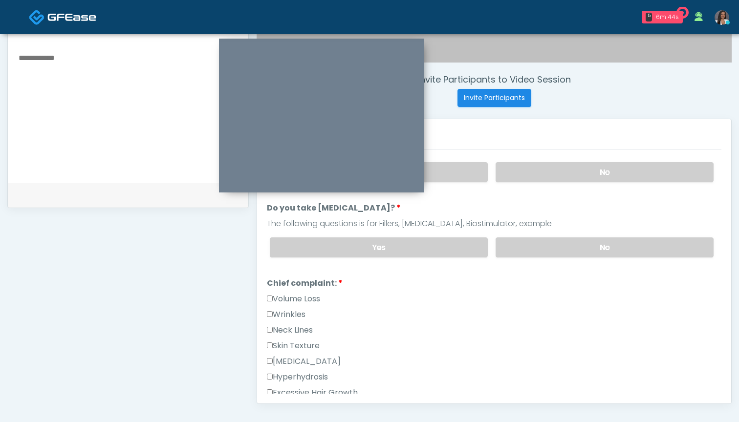
scroll to position [343, 0]
click at [301, 312] on label "Wrinkles" at bounding box center [286, 314] width 39 height 12
click at [306, 294] on label "Volume Loss" at bounding box center [293, 298] width 53 height 12
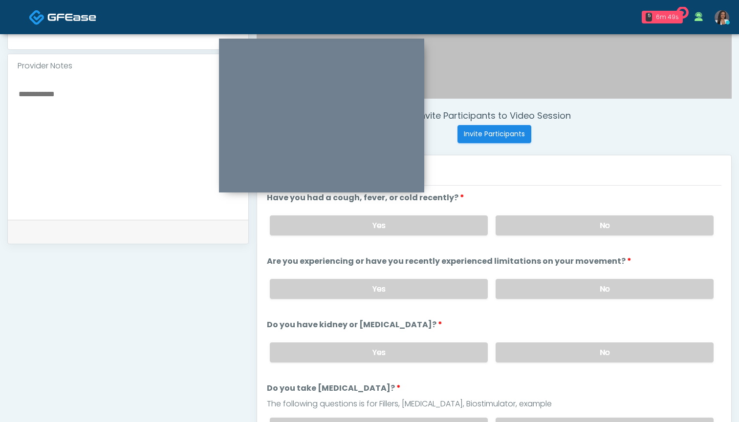
scroll to position [295, 0]
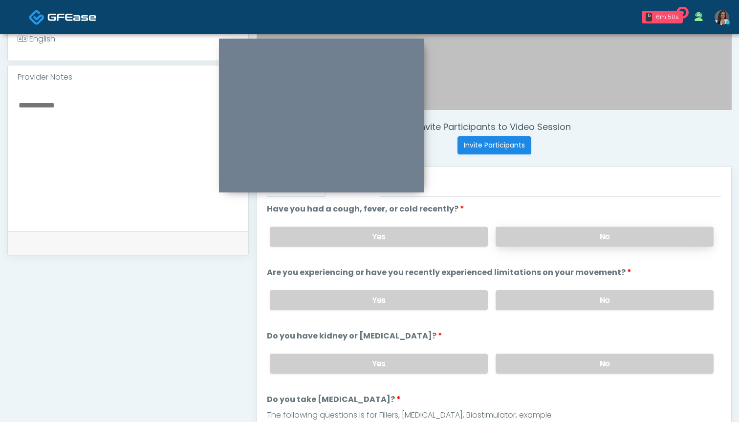
click at [534, 236] on label "No" at bounding box center [604, 237] width 218 height 20
click at [534, 299] on label "No" at bounding box center [604, 300] width 218 height 20
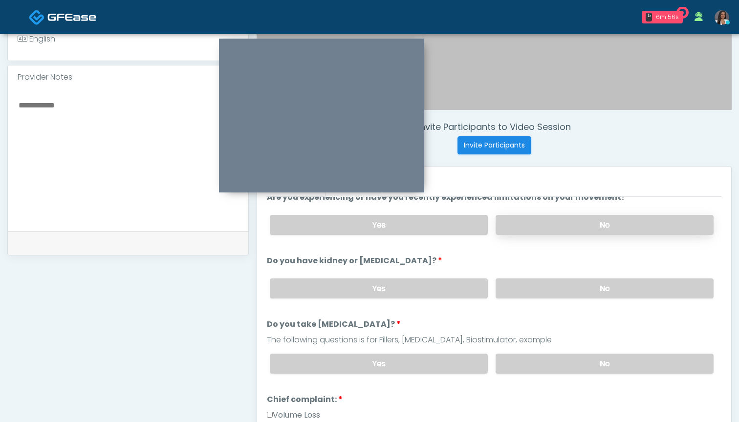
scroll to position [80, 0]
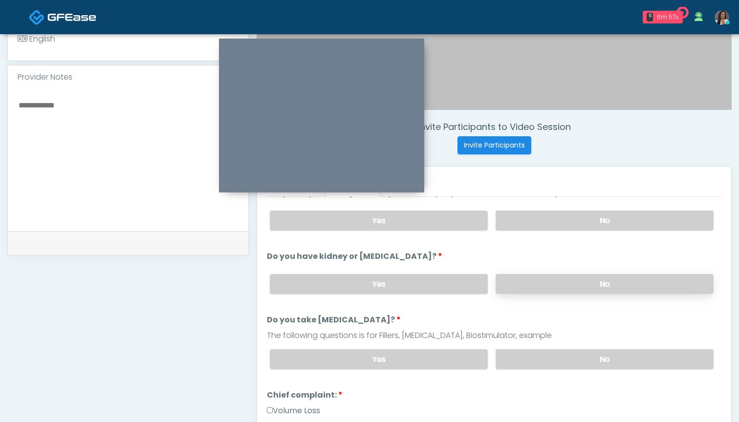
click at [534, 285] on label "No" at bounding box center [604, 284] width 218 height 20
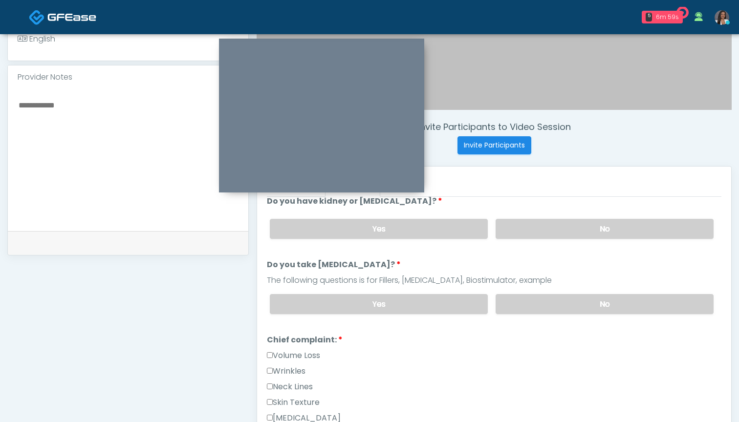
scroll to position [153, 0]
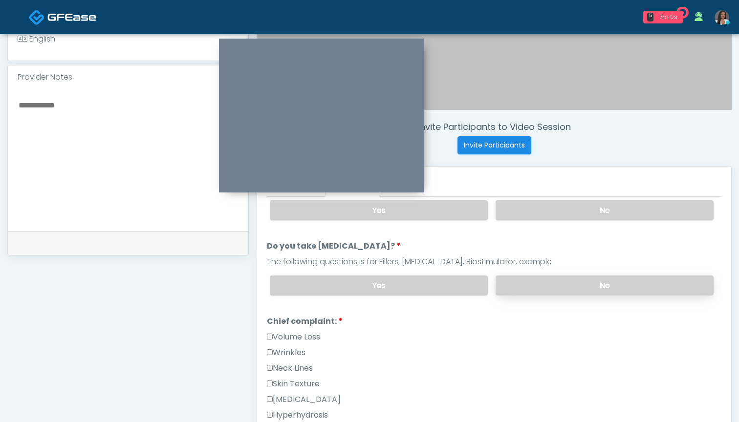
click at [524, 288] on label "No" at bounding box center [604, 285] width 218 height 20
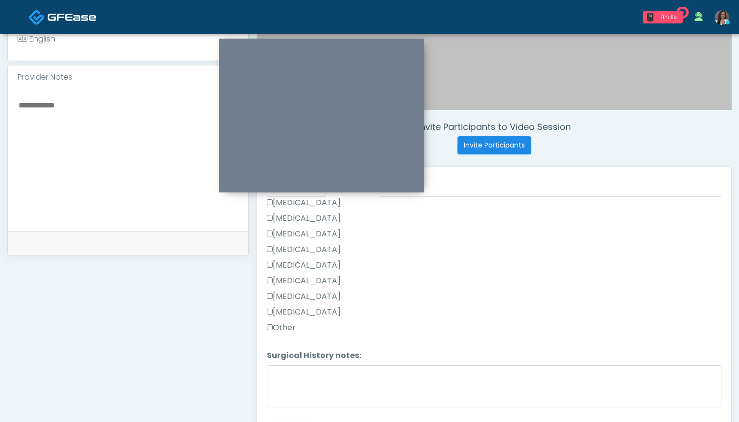
scroll to position [639, 0]
click at [287, 328] on label "Other" at bounding box center [281, 328] width 29 height 12
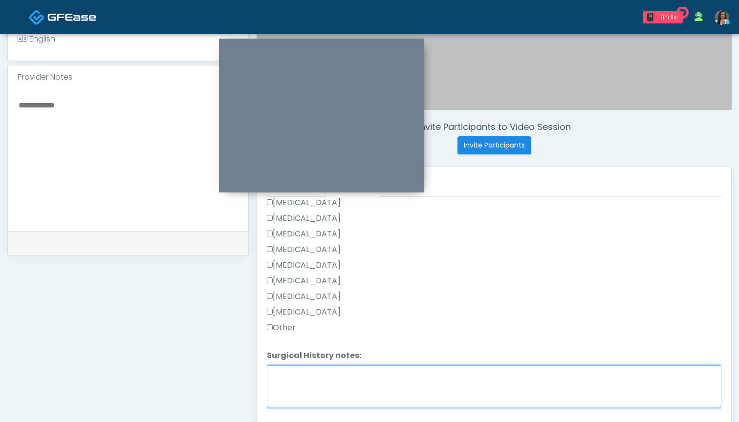
click at [305, 378] on textarea "Surgical History notes:" at bounding box center [494, 386] width 454 height 42
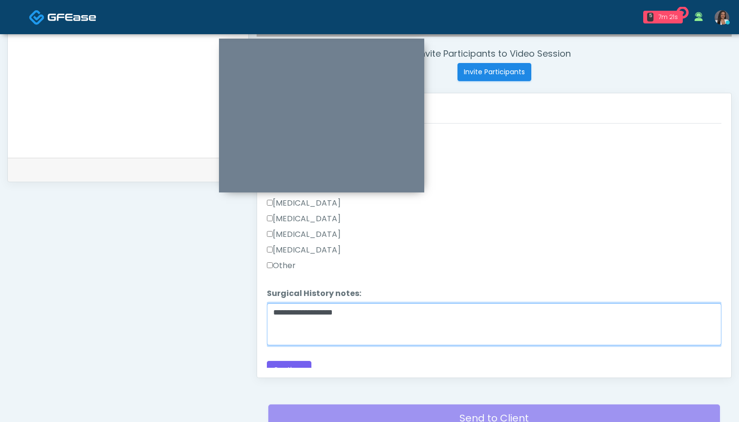
scroll to position [635, 0]
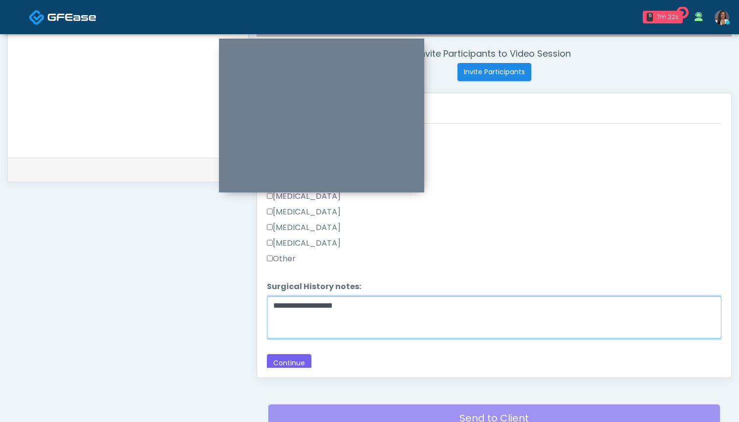
type textarea "**********"
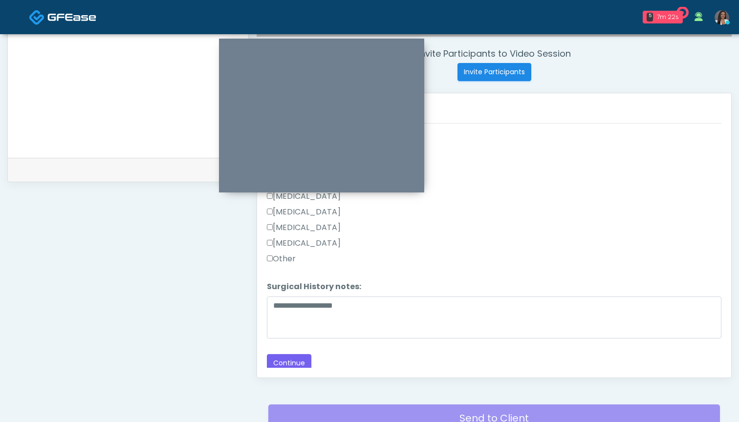
click at [319, 244] on label "[MEDICAL_DATA]" at bounding box center [304, 243] width 74 height 12
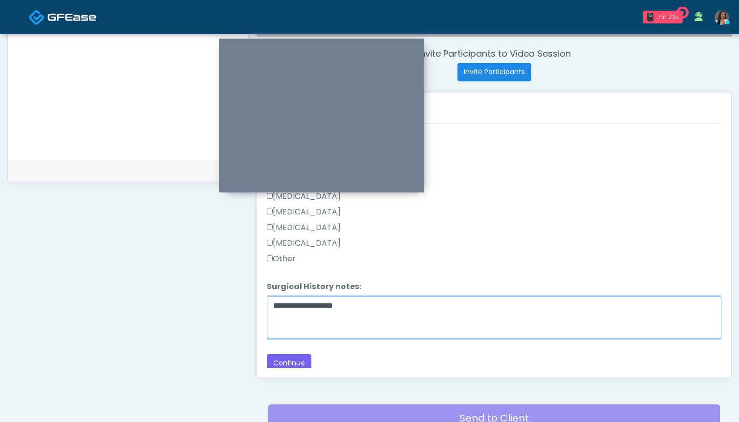
click at [421, 307] on textarea "**********" at bounding box center [494, 317] width 454 height 42
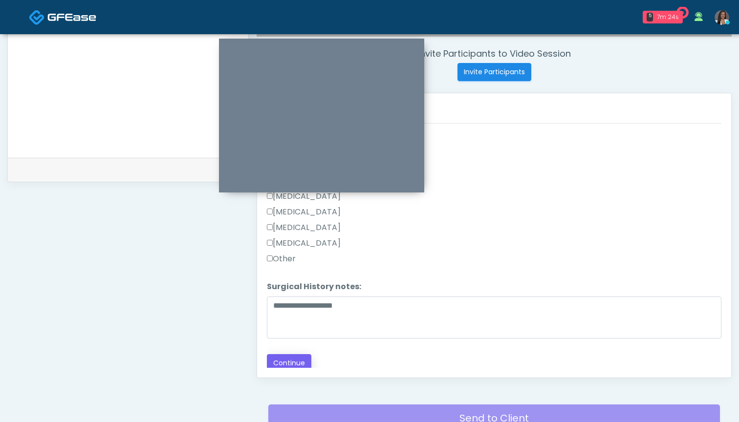
click at [275, 360] on button "Continue" at bounding box center [289, 363] width 44 height 18
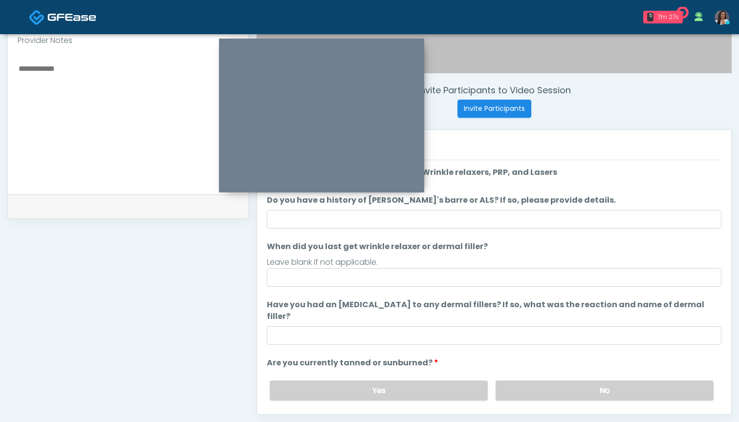
scroll to position [325, 0]
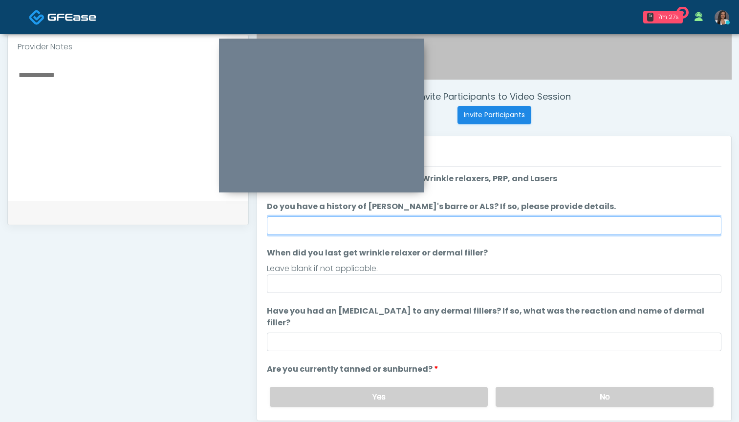
click at [453, 231] on input "Do you have a history of [PERSON_NAME]'s barre or ALS? If so, please provide de…" at bounding box center [494, 225] width 454 height 19
type input "**"
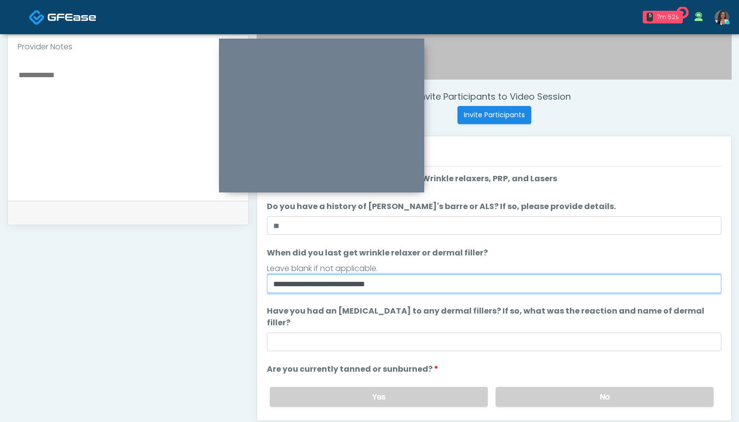
type input "**********"
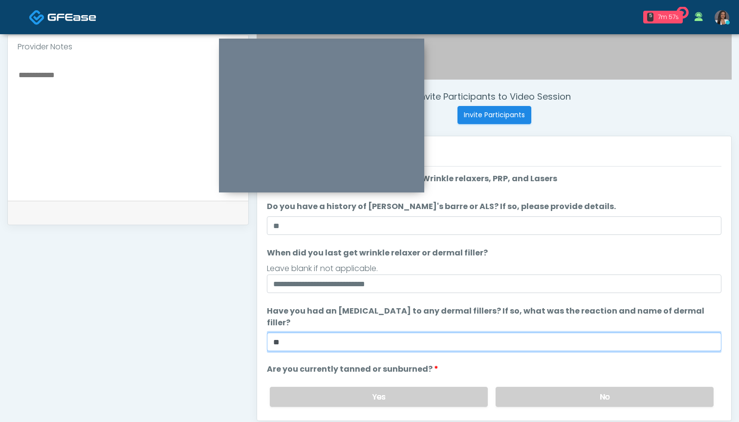
type input "**"
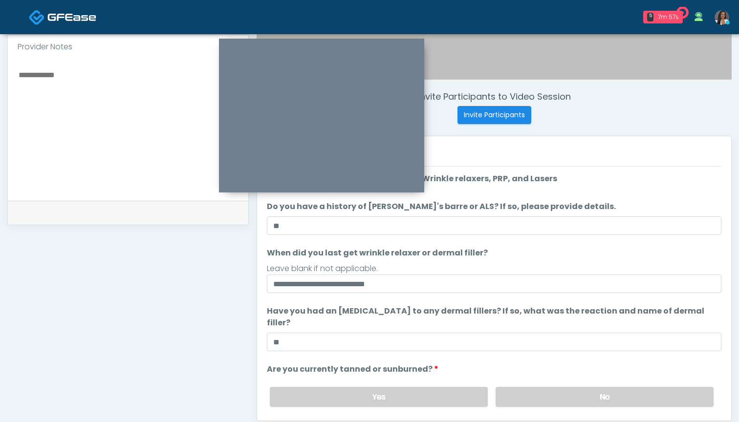
click at [582, 347] on ol "**********" at bounding box center [494, 323] width 454 height 300
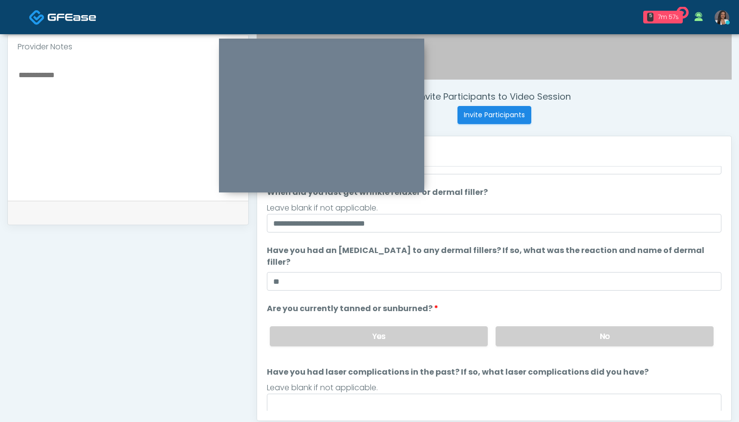
scroll to position [79, 0]
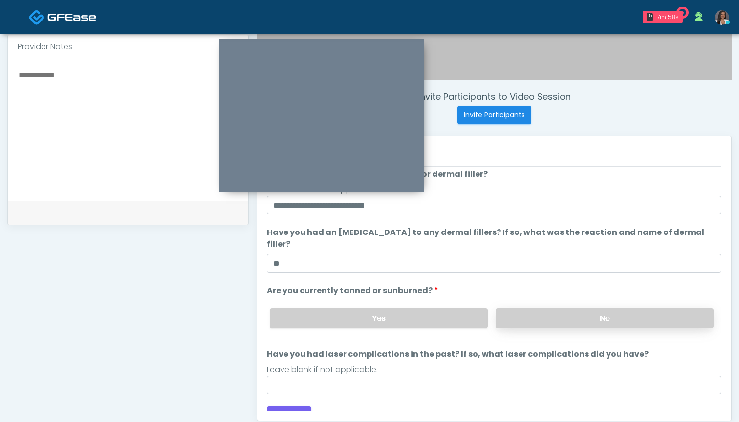
click at [548, 308] on label "No" at bounding box center [604, 318] width 218 height 20
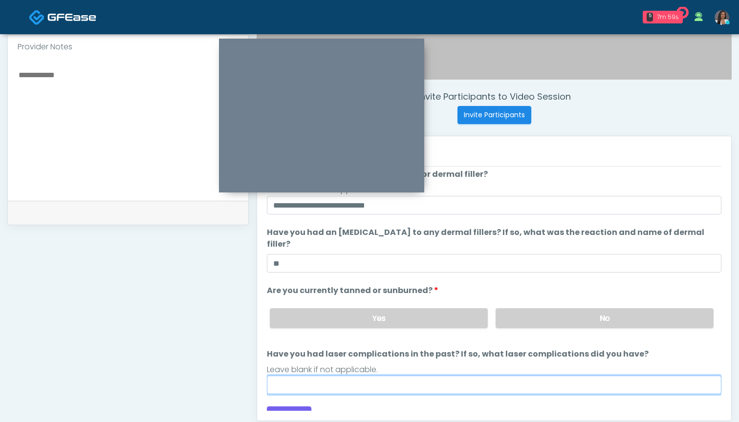
click at [471, 376] on input "Have you had laser complications in the past? If so, what laser complications d…" at bounding box center [494, 385] width 454 height 19
type input "***"
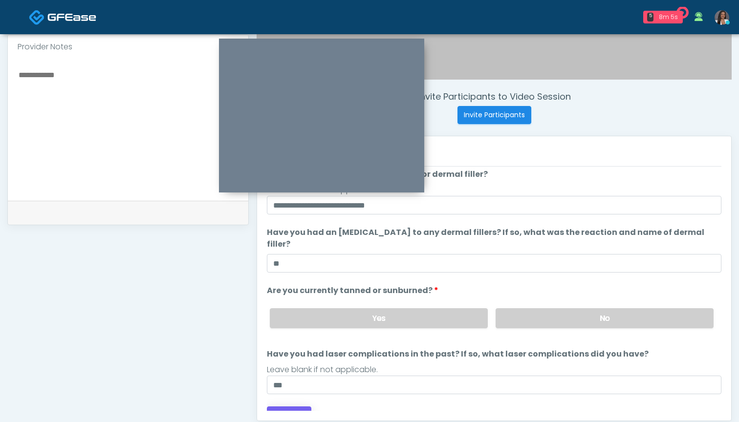
click at [295, 406] on button "Continue" at bounding box center [289, 415] width 44 height 18
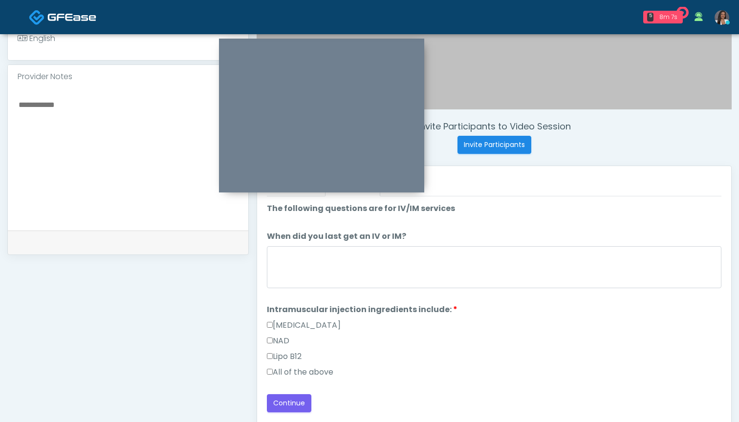
scroll to position [290, 0]
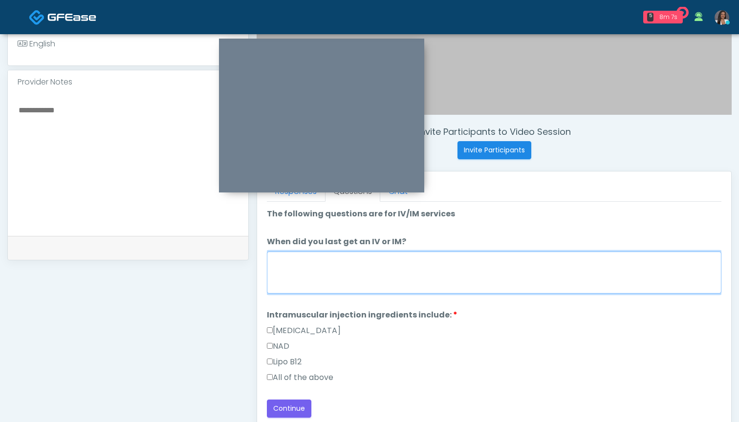
click at [477, 265] on textarea "When did you last get an IV or IM?" at bounding box center [494, 273] width 454 height 42
type textarea "***"
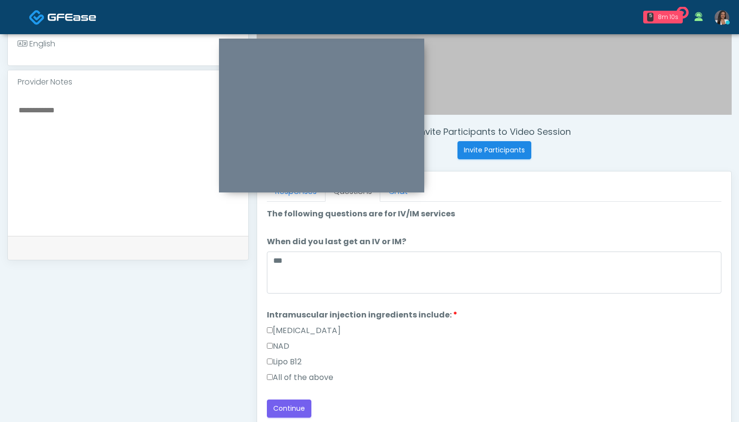
click at [329, 377] on label "All of the above" at bounding box center [300, 378] width 66 height 12
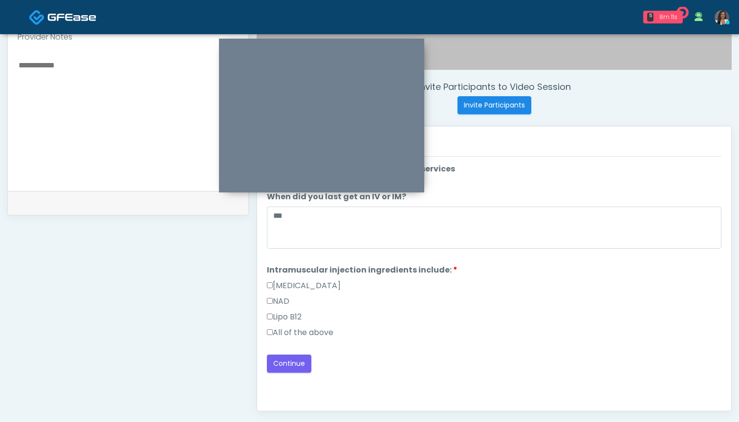
scroll to position [351, 0]
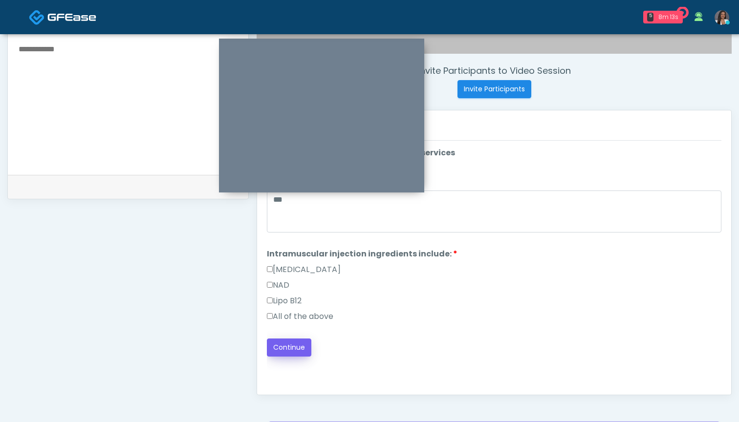
click at [288, 346] on button "Continue" at bounding box center [289, 347] width 44 height 18
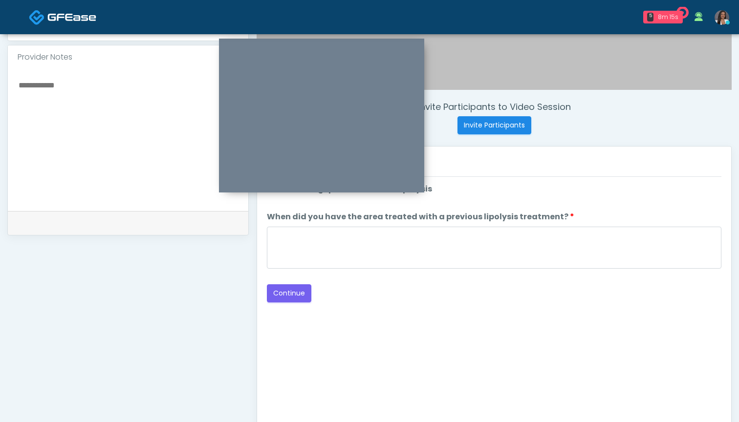
scroll to position [310, 0]
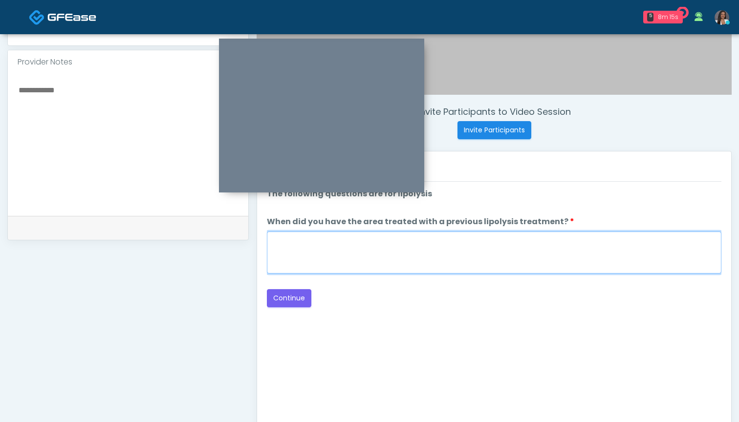
click at [504, 256] on textarea "When did you have the area treated with a previous lipolysis treatment?" at bounding box center [494, 253] width 454 height 42
type textarea "***"
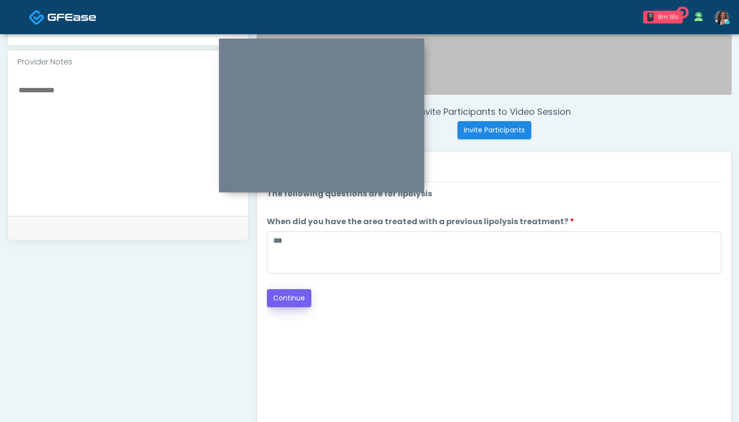
click at [285, 298] on button "Continue" at bounding box center [289, 298] width 44 height 18
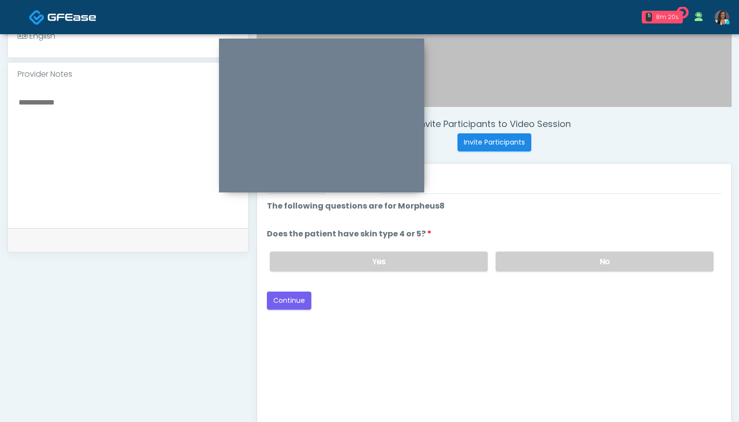
scroll to position [250, 0]
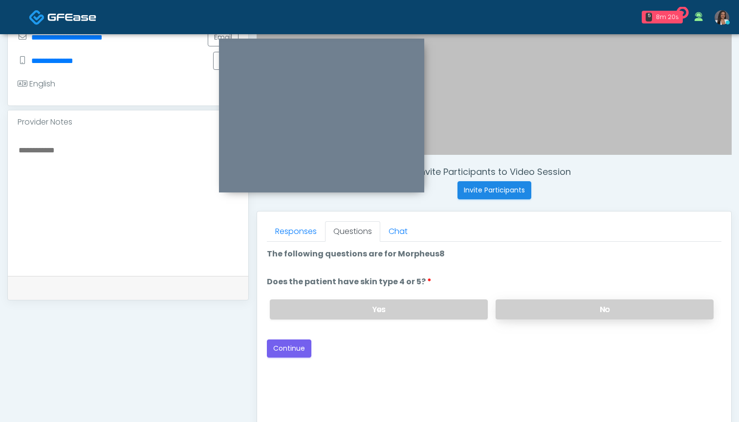
click at [527, 301] on label "No" at bounding box center [604, 309] width 218 height 20
click at [288, 343] on button "Continue" at bounding box center [289, 348] width 44 height 18
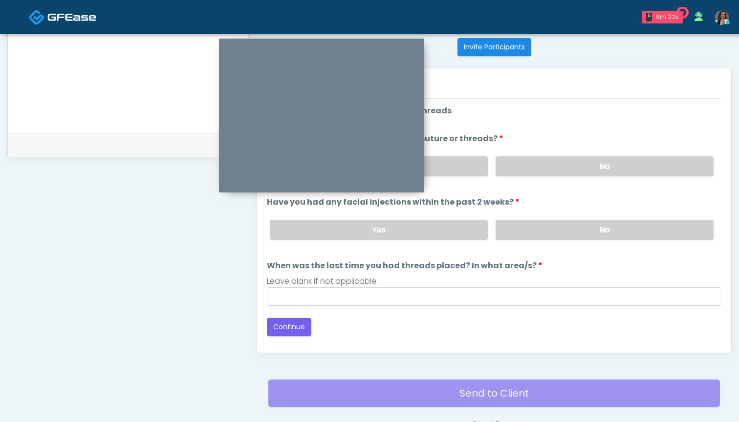
scroll to position [392, 0]
click at [523, 164] on label "No" at bounding box center [604, 167] width 218 height 20
click at [520, 233] on label "No" at bounding box center [604, 230] width 218 height 20
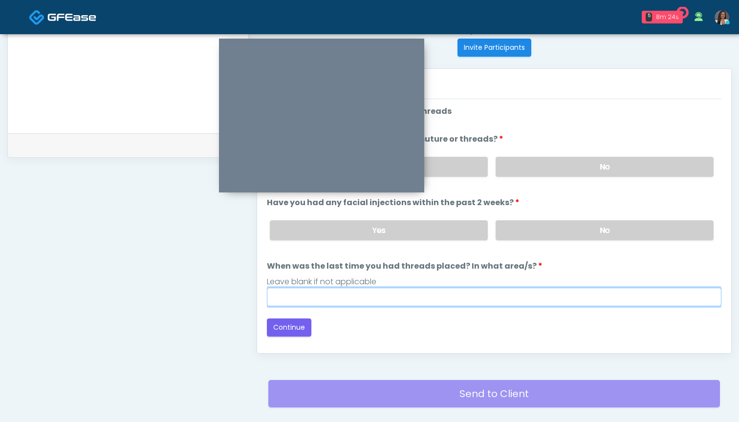
click at [494, 299] on input "When was the last time you had threads placed? In what area/s?" at bounding box center [494, 297] width 454 height 19
type input "***"
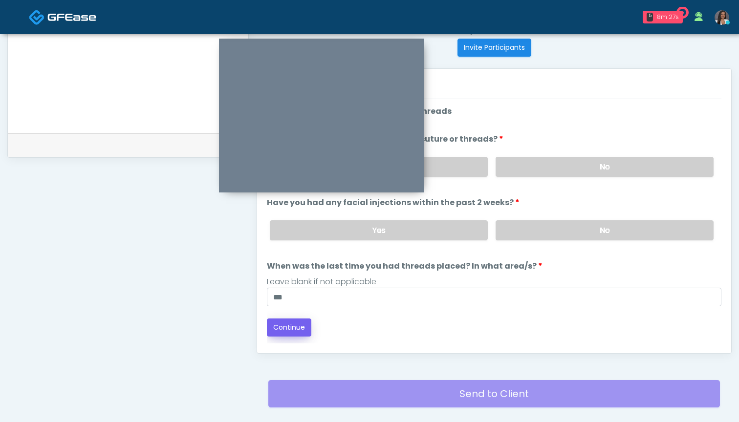
click at [277, 327] on button "Continue" at bounding box center [289, 327] width 44 height 18
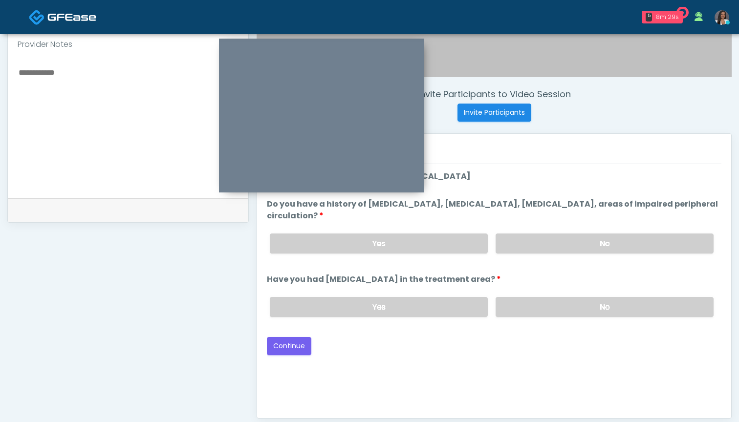
scroll to position [308, 0]
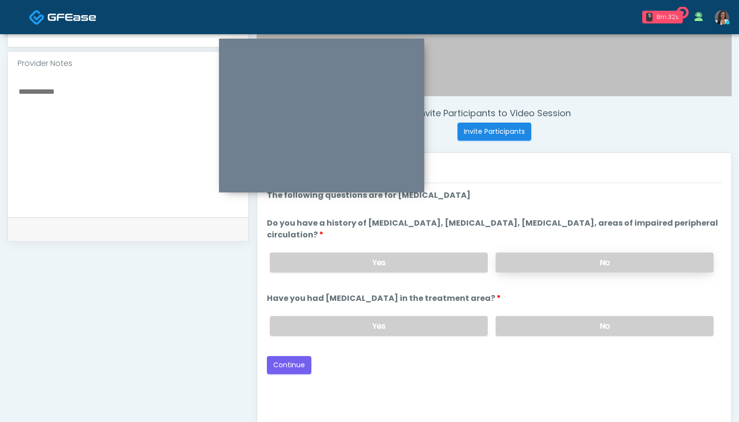
click at [529, 254] on label "No" at bounding box center [604, 263] width 218 height 20
click at [529, 332] on label "No" at bounding box center [604, 326] width 218 height 20
click at [293, 366] on button "Continue" at bounding box center [289, 365] width 44 height 18
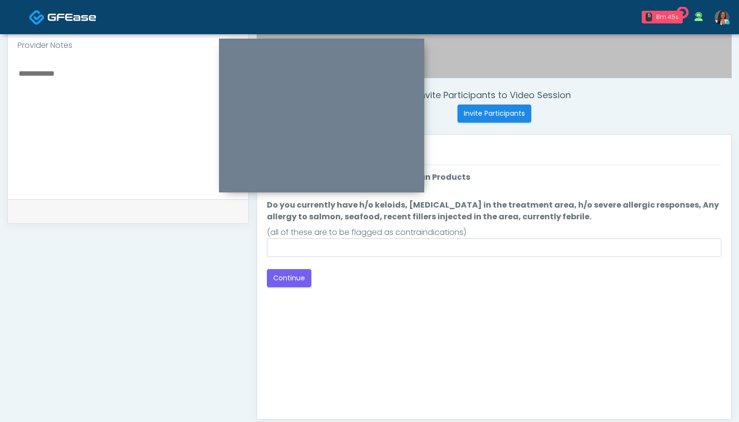
scroll to position [290, 0]
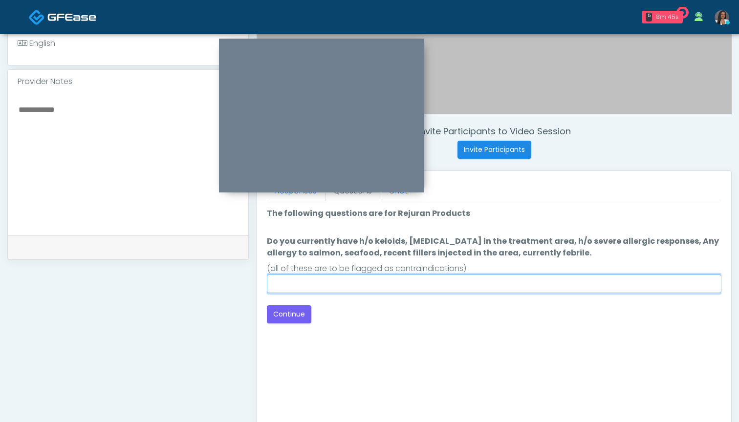
click at [468, 286] on input "Do you currently have h/o keloids, skin infection in the treatment area, h/o se…" at bounding box center [494, 284] width 454 height 19
type input "**"
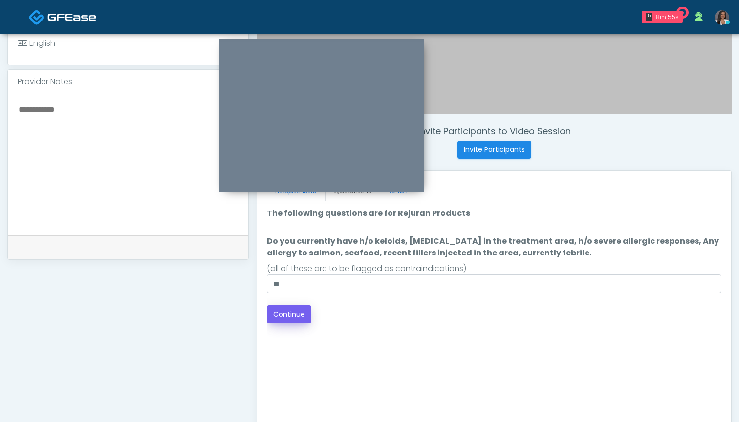
click at [298, 320] on button "Continue" at bounding box center [289, 314] width 44 height 18
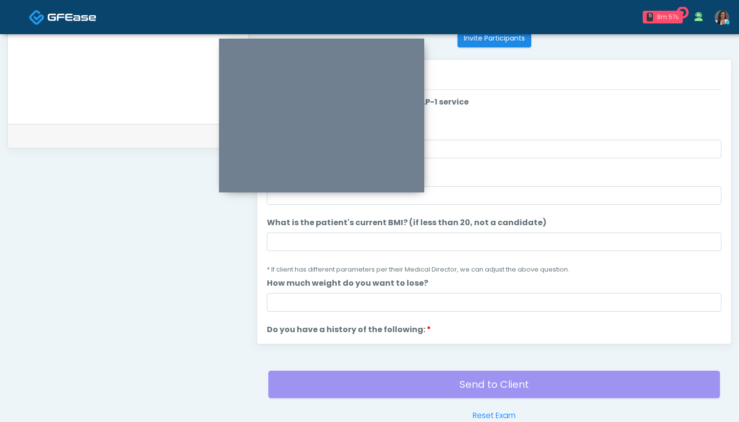
scroll to position [377, 0]
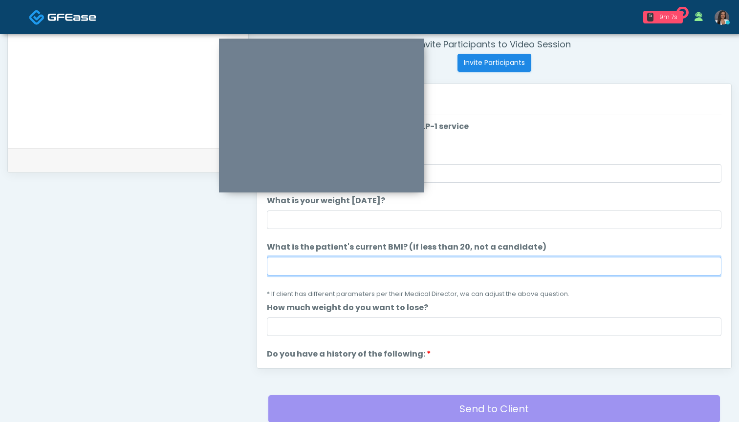
click at [364, 272] on input "What is the patient's current BMI? (if less than 20, not a candidate)" at bounding box center [494, 266] width 454 height 19
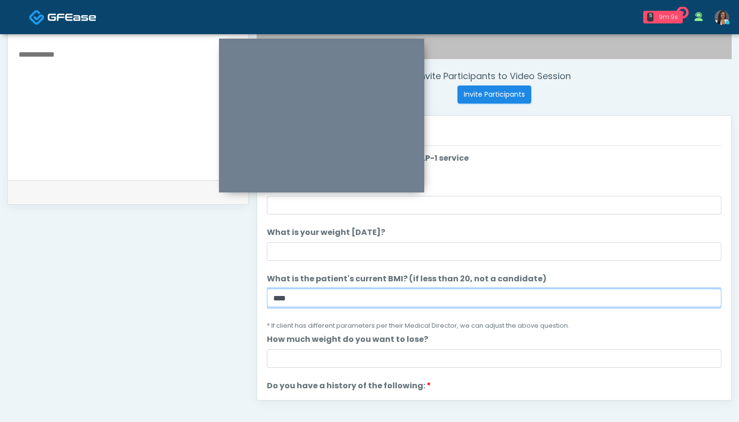
scroll to position [334, 0]
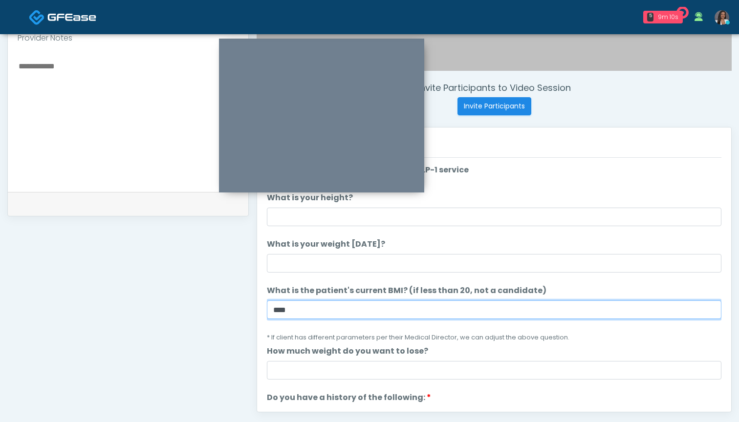
type input "****"
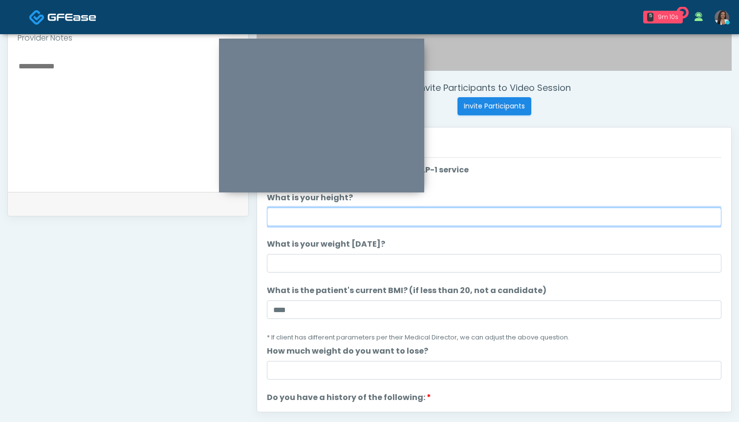
click at [365, 222] on input "What is your height?" at bounding box center [494, 217] width 454 height 19
type input "*****"
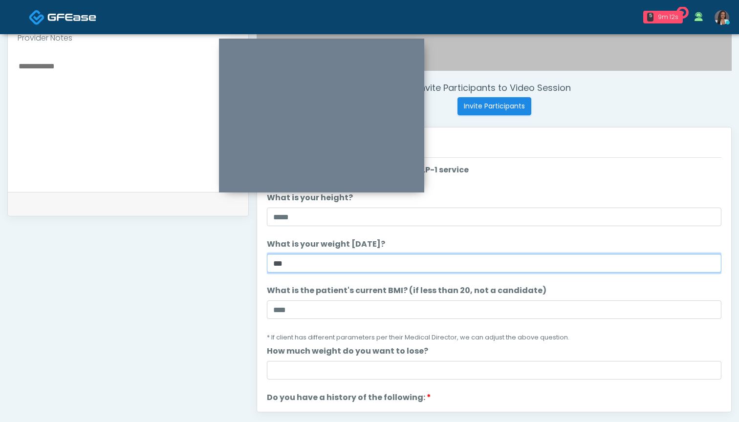
type input "***"
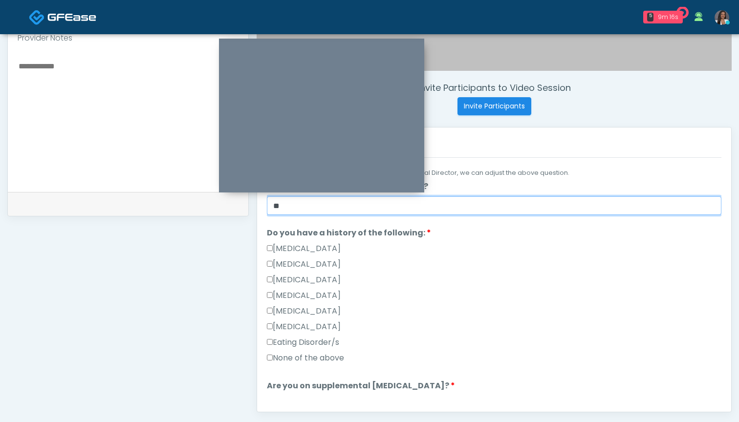
scroll to position [180, 0]
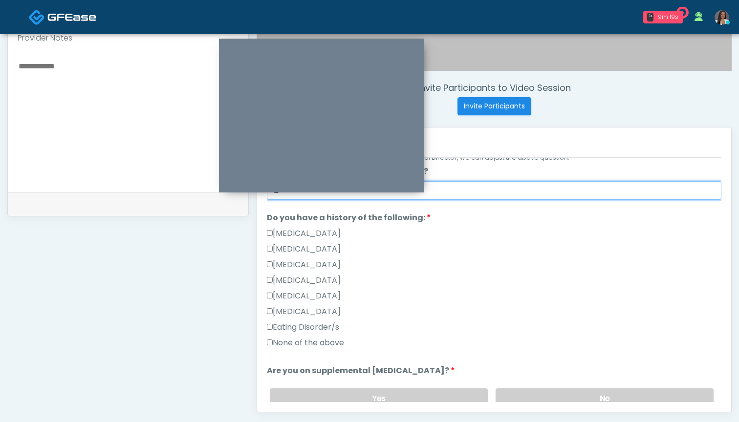
type input "**"
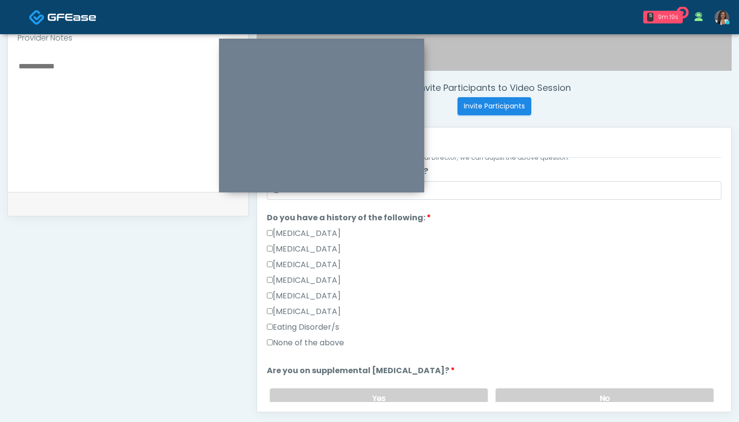
click at [312, 345] on label "None of the above" at bounding box center [305, 343] width 77 height 12
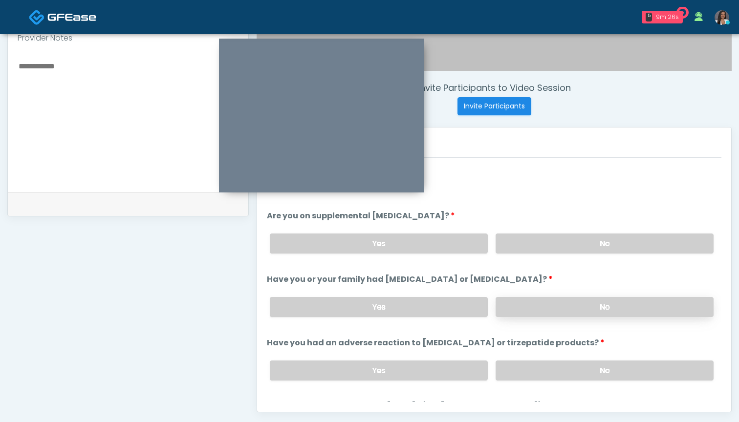
scroll to position [332, 0]
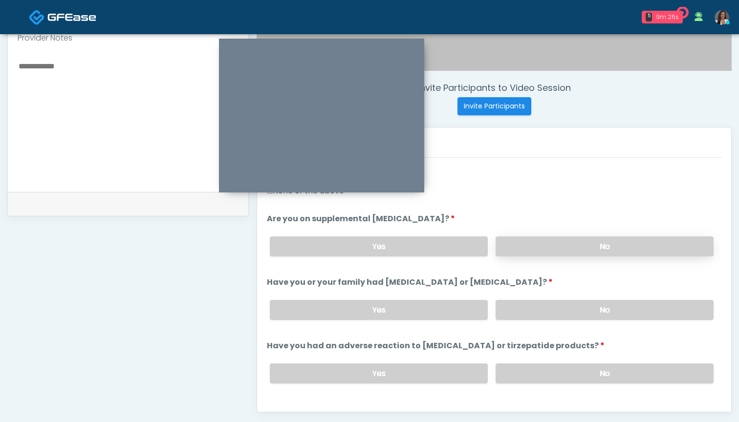
click at [547, 247] on label "No" at bounding box center [604, 246] width 218 height 20
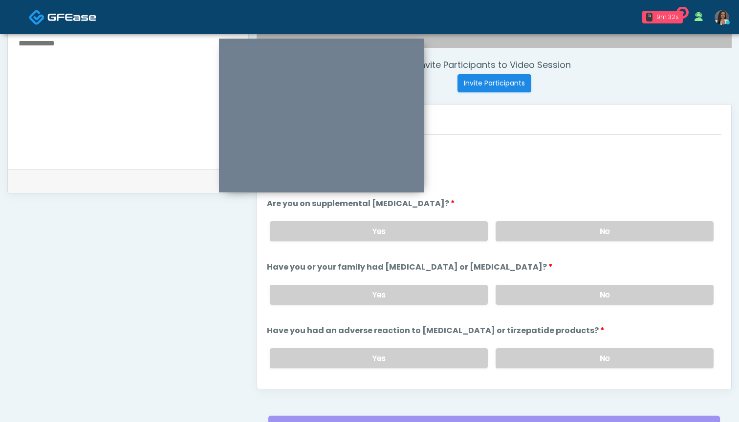
scroll to position [341, 0]
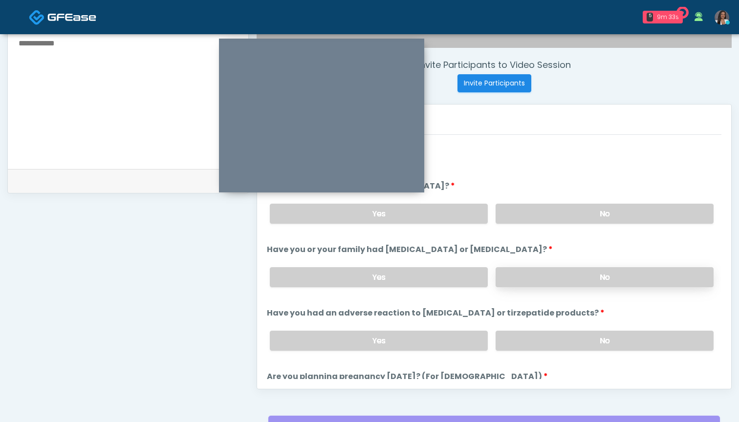
click at [537, 274] on label "No" at bounding box center [604, 277] width 218 height 20
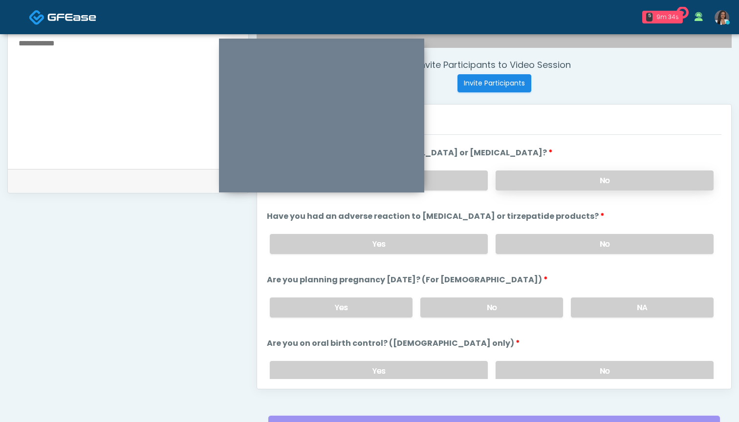
scroll to position [441, 0]
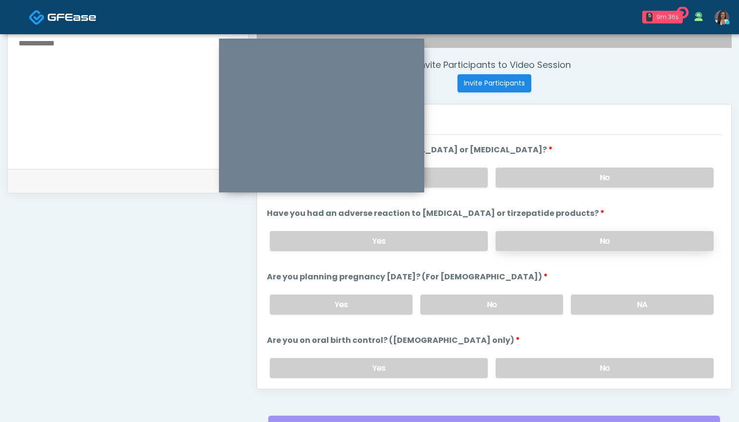
click at [529, 241] on label "No" at bounding box center [604, 241] width 218 height 20
click at [510, 304] on label "No" at bounding box center [491, 305] width 143 height 20
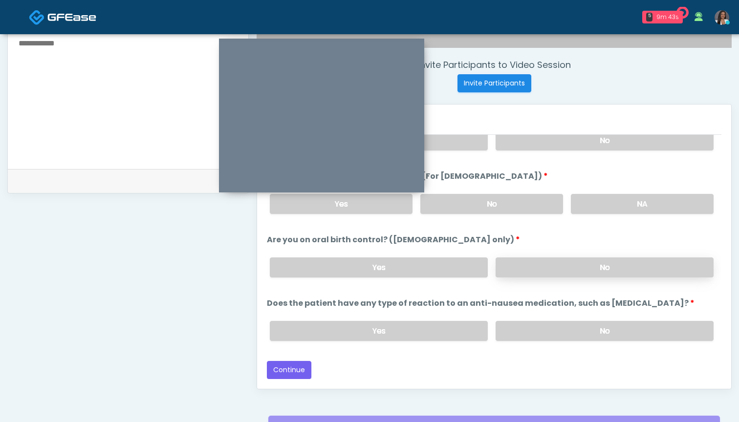
scroll to position [542, 0]
click at [529, 266] on label "No" at bounding box center [604, 267] width 218 height 20
click at [521, 328] on label "No" at bounding box center [604, 331] width 218 height 20
click at [288, 368] on button "Continue" at bounding box center [289, 370] width 44 height 18
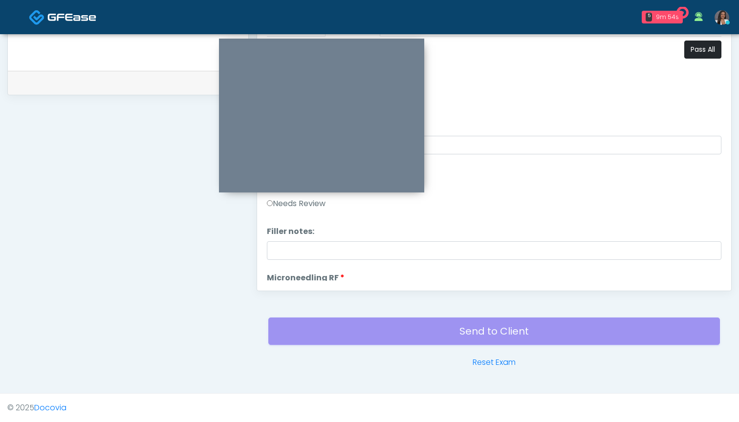
scroll to position [0, 0]
click at [690, 50] on button "Pass All" at bounding box center [702, 50] width 37 height 18
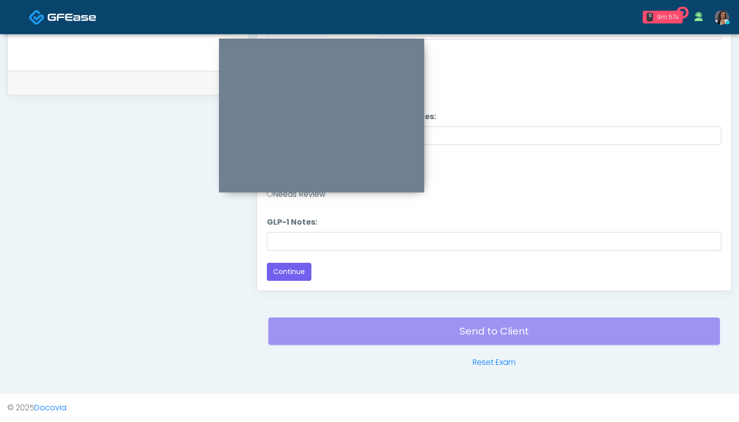
scroll to position [1924, 0]
click at [290, 276] on button "Continue" at bounding box center [289, 272] width 44 height 18
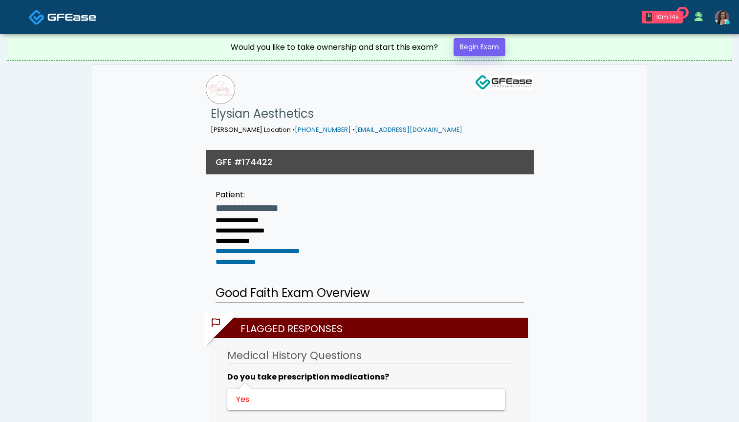
click at [477, 48] on link "Begin Exam" at bounding box center [479, 47] width 52 height 18
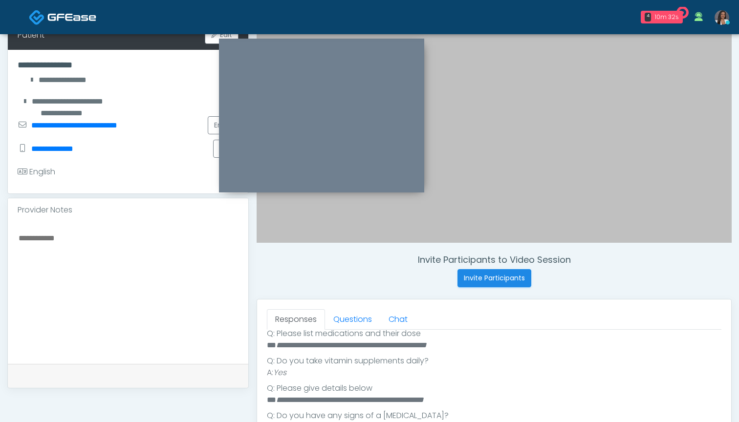
scroll to position [275, 0]
click at [349, 321] on link "Questions" at bounding box center [352, 319] width 55 height 21
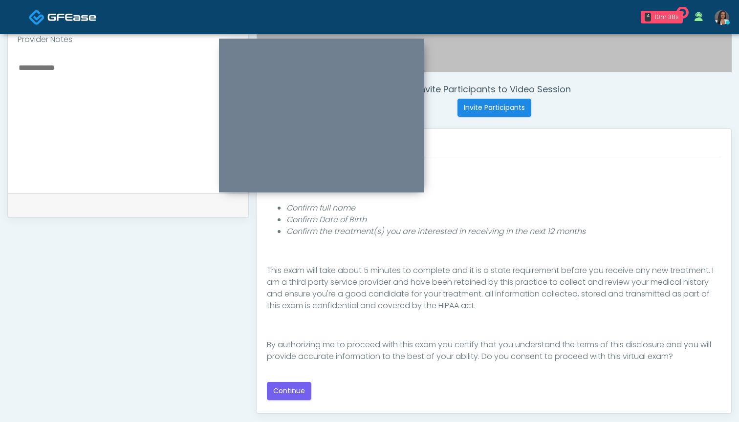
scroll to position [335, 0]
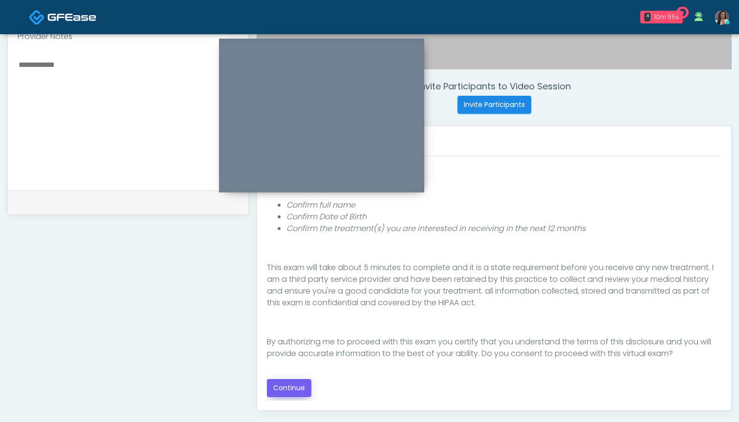
click at [280, 384] on button "Continue" at bounding box center [289, 388] width 44 height 18
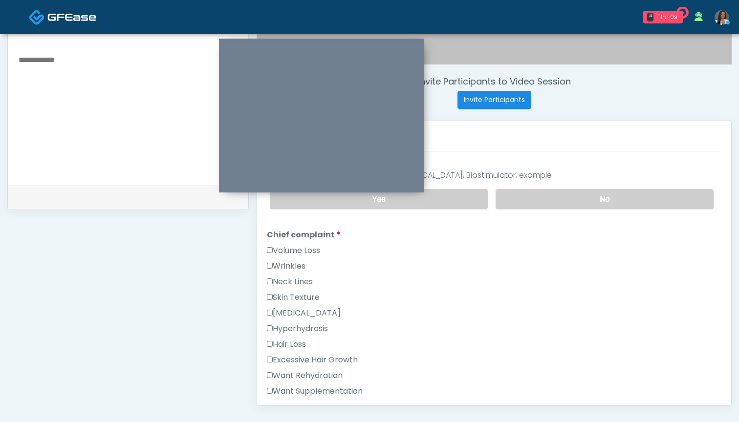
scroll to position [196, 0]
click at [300, 262] on label "Wrinkles" at bounding box center [286, 265] width 39 height 12
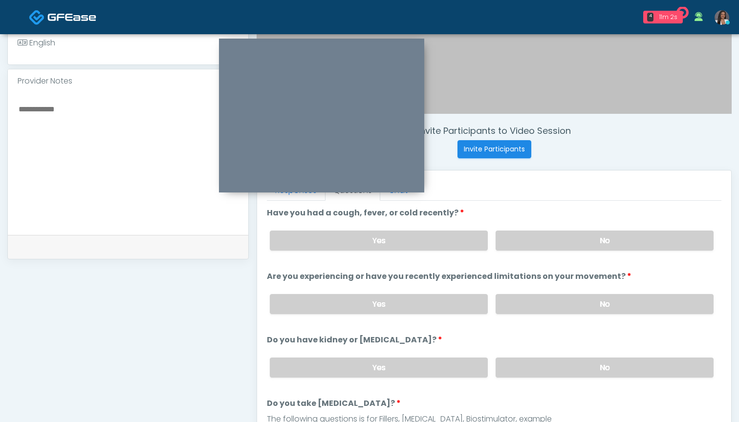
scroll to position [290, 0]
click at [511, 243] on label "No" at bounding box center [604, 242] width 218 height 20
click at [520, 304] on label "No" at bounding box center [604, 305] width 218 height 20
click at [545, 373] on label "No" at bounding box center [604, 369] width 218 height 20
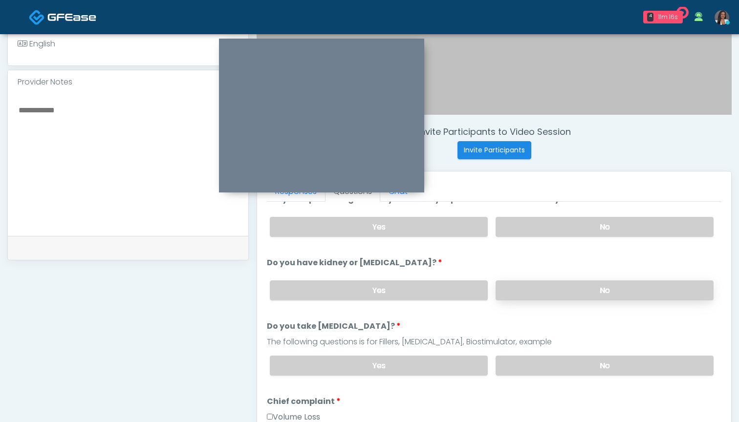
scroll to position [95, 0]
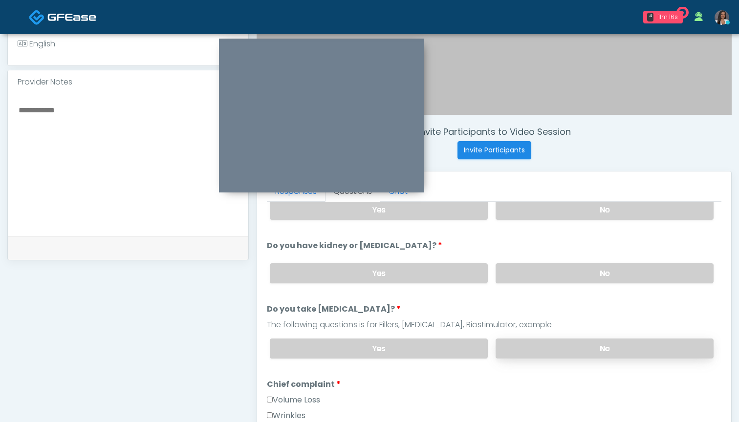
click at [546, 354] on label "No" at bounding box center [604, 348] width 218 height 20
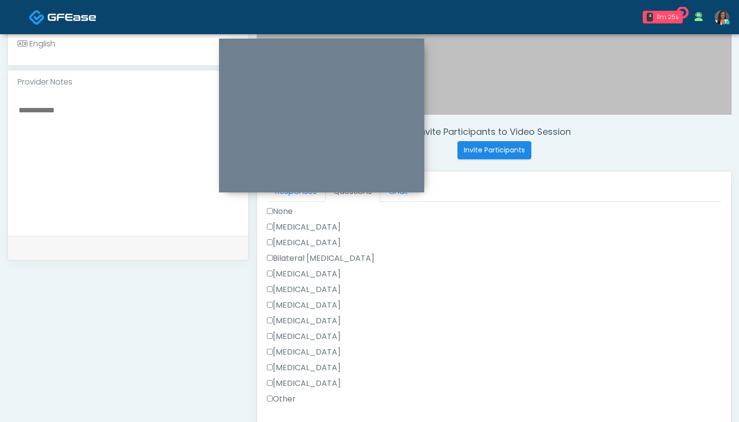
scroll to position [574, 0]
click at [289, 394] on label "Other" at bounding box center [281, 398] width 29 height 12
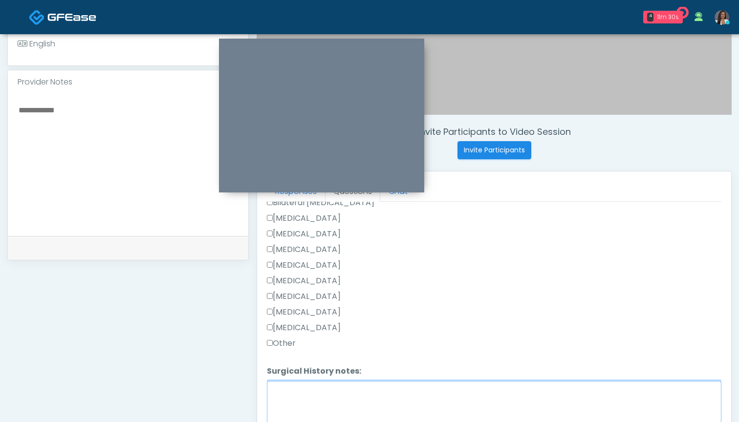
click at [290, 394] on textarea "Surgical History notes:" at bounding box center [494, 402] width 454 height 42
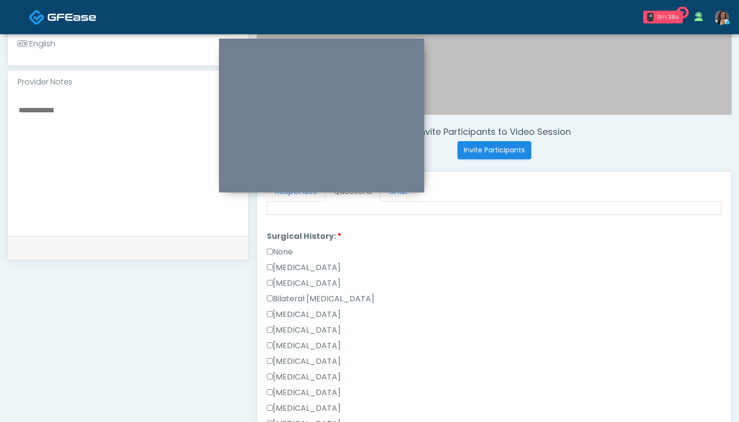
scroll to position [529, 0]
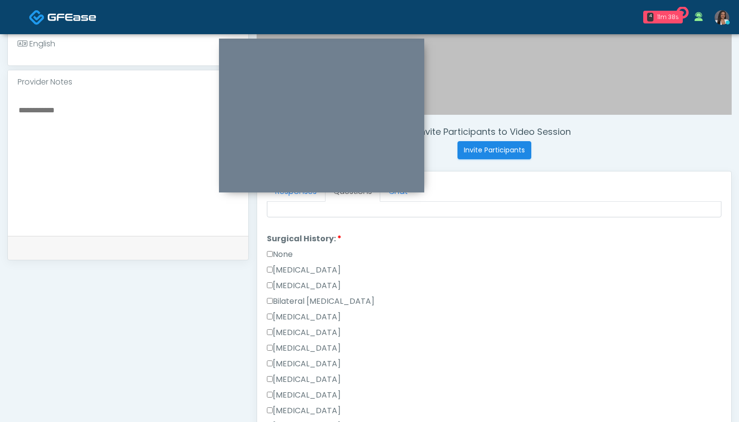
type textarea "**********"
click at [321, 262] on div "None" at bounding box center [494, 257] width 454 height 16
click at [321, 275] on label "[MEDICAL_DATA]" at bounding box center [304, 270] width 74 height 12
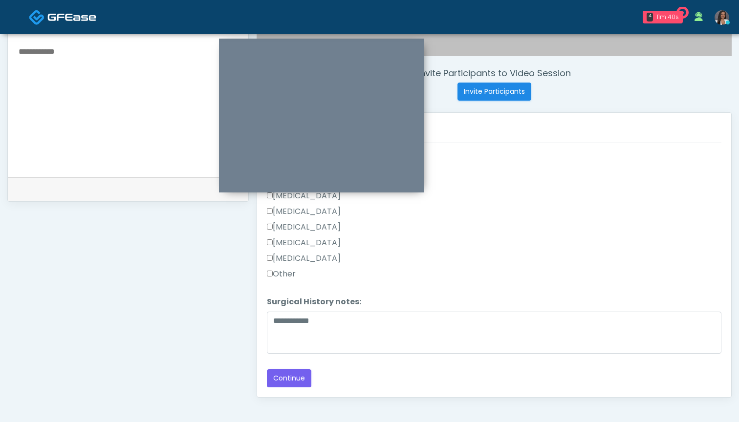
scroll to position [350, 0]
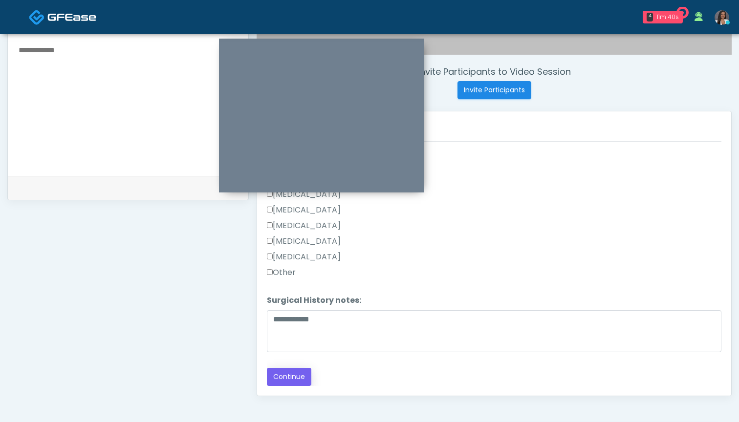
click at [295, 372] on button "Continue" at bounding box center [289, 377] width 44 height 18
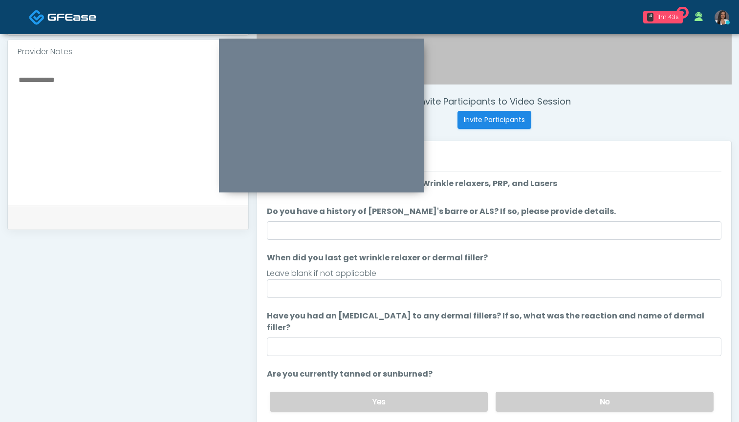
scroll to position [312, 0]
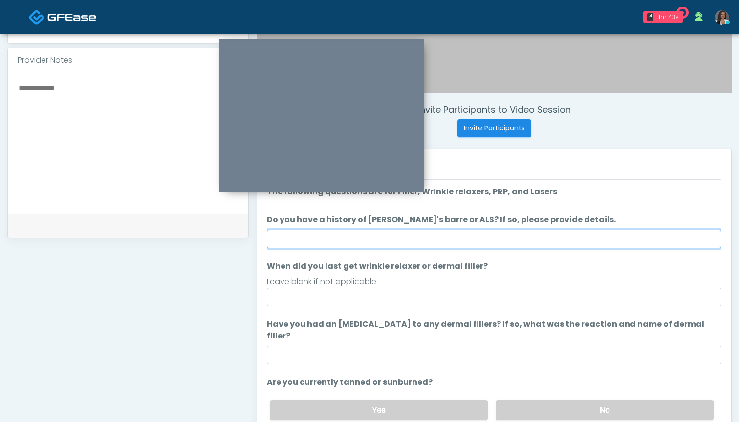
click at [497, 242] on input "Do you have a history of [PERSON_NAME]'s barre or ALS? If so, please provide de…" at bounding box center [494, 239] width 454 height 19
type input "**"
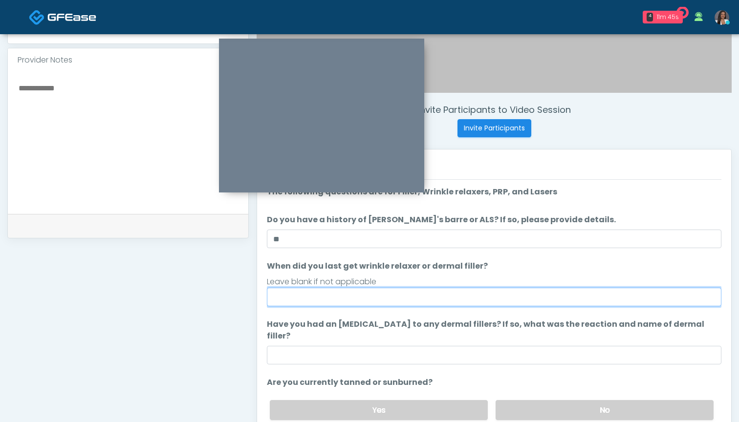
click at [494, 300] on input "When did you last get wrinkle relaxer or dermal filler?" at bounding box center [494, 297] width 454 height 19
type input "*"
type input "**********"
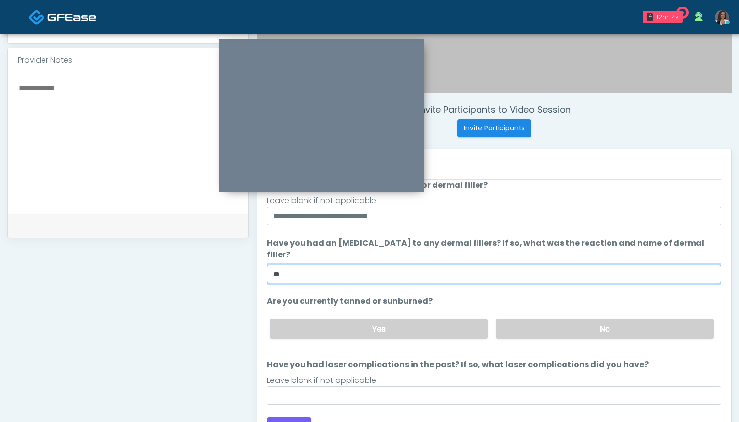
scroll to position [81, 0]
type input "**"
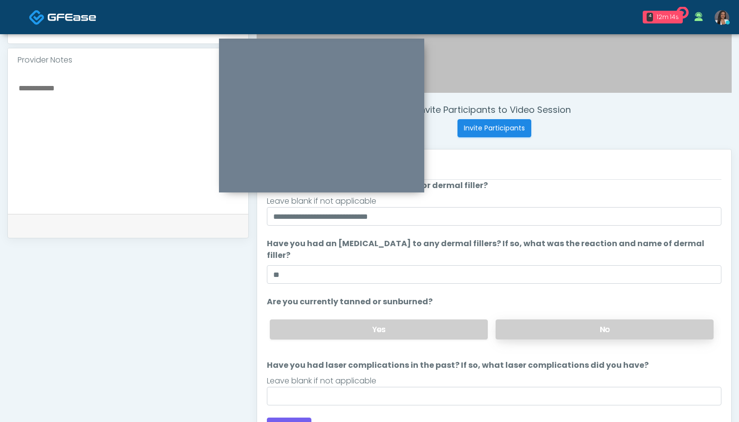
click at [518, 325] on label "No" at bounding box center [604, 329] width 218 height 20
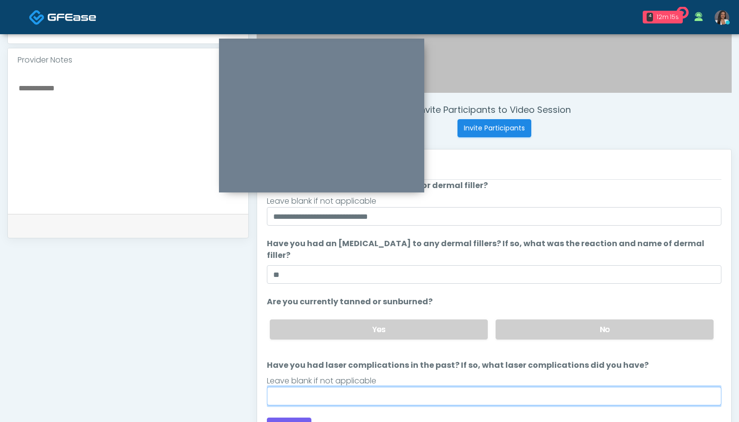
click at [471, 387] on input "Have you had laser complications in the past? If so, what laser complications d…" at bounding box center [494, 396] width 454 height 19
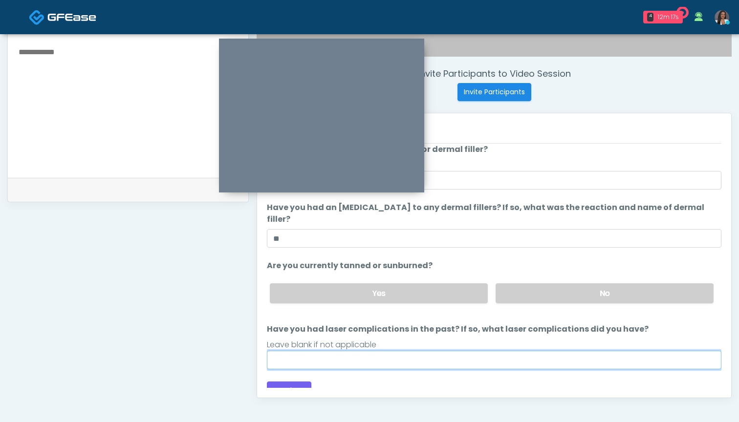
scroll to position [347, 0]
type input "***"
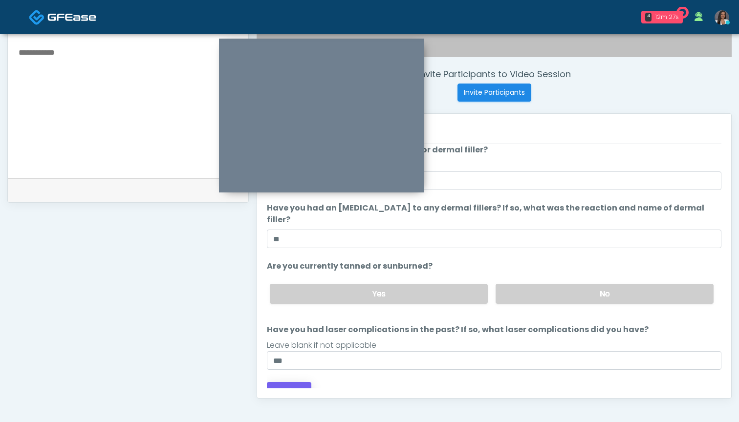
click at [299, 382] on button "Continue" at bounding box center [289, 391] width 44 height 18
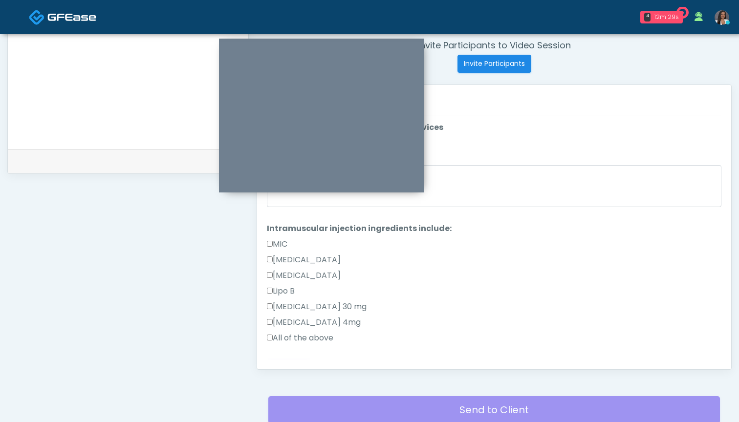
scroll to position [325, 0]
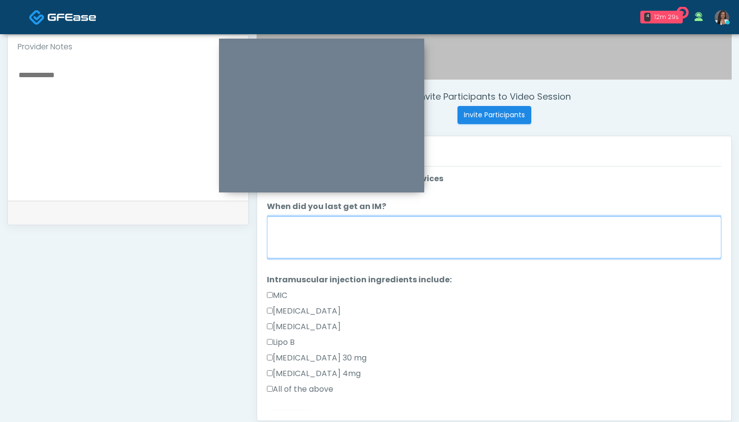
click at [434, 242] on textarea "When did you last get an IM?" at bounding box center [494, 237] width 454 height 42
type textarea "***"
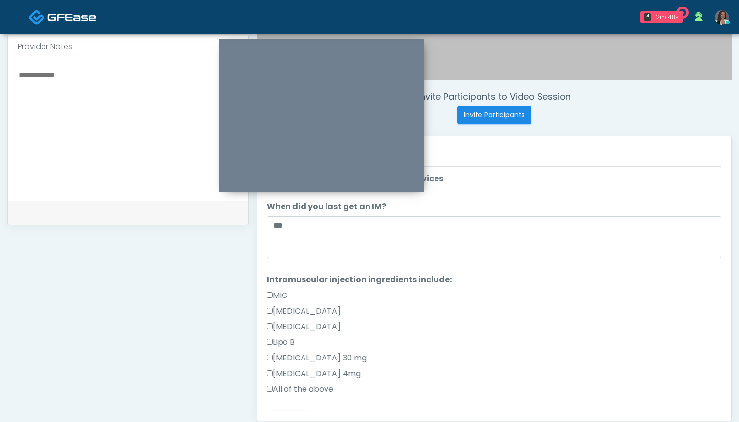
click at [319, 387] on label "All of the above" at bounding box center [300, 389] width 66 height 12
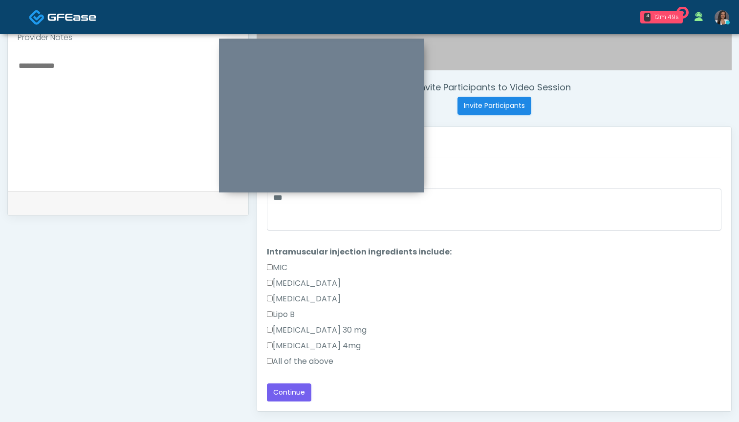
scroll to position [352, 0]
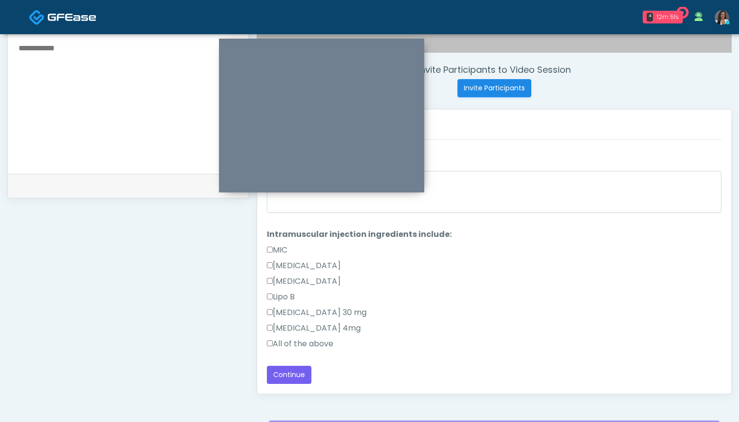
click at [112, 119] on textarea at bounding box center [128, 101] width 221 height 119
type textarea "**********"
click at [297, 375] on button "Continue" at bounding box center [289, 375] width 44 height 18
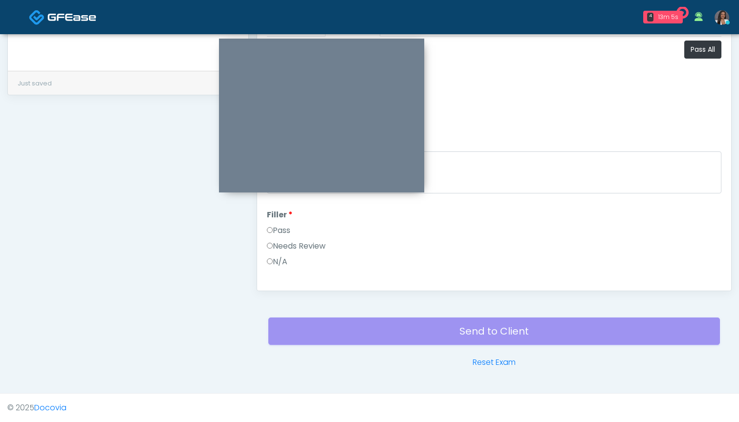
scroll to position [0, 0]
click at [693, 51] on button "Pass All" at bounding box center [702, 50] width 37 height 18
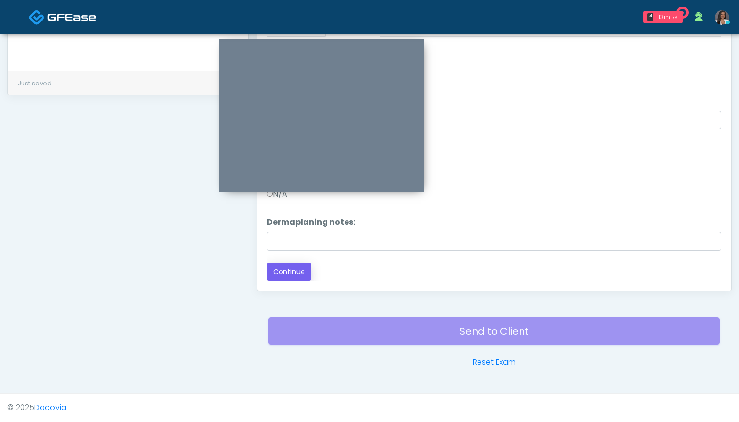
scroll to position [1023, 0]
click at [293, 273] on button "Continue" at bounding box center [289, 272] width 44 height 18
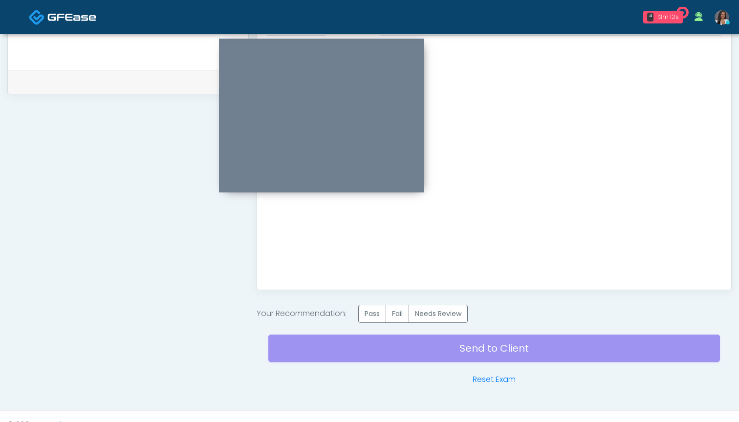
scroll to position [464, 0]
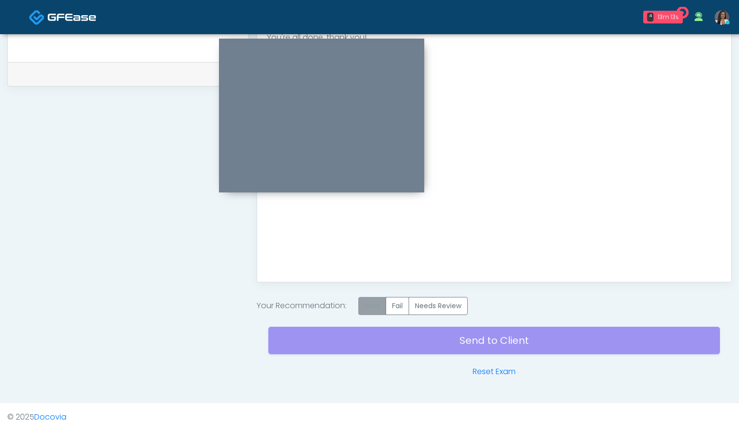
click at [380, 308] on label "Pass" at bounding box center [372, 306] width 28 height 18
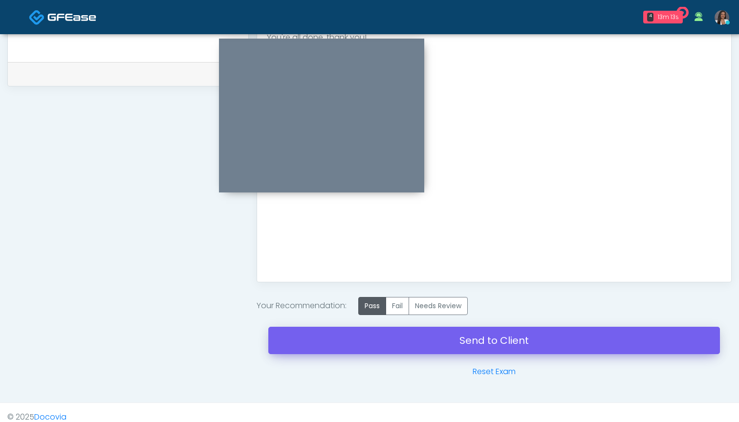
click at [474, 342] on div "Send to Client Reset Exam" at bounding box center [493, 346] width 451 height 63
click at [474, 342] on link "Send to Client" at bounding box center [493, 340] width 451 height 27
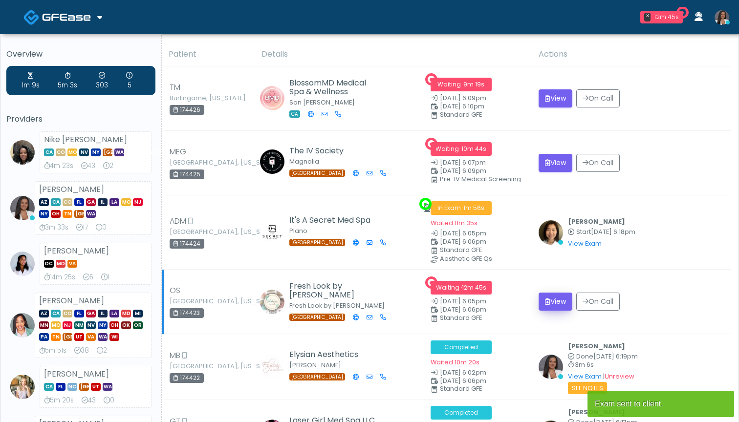
click at [551, 297] on button "View" at bounding box center [555, 302] width 34 height 18
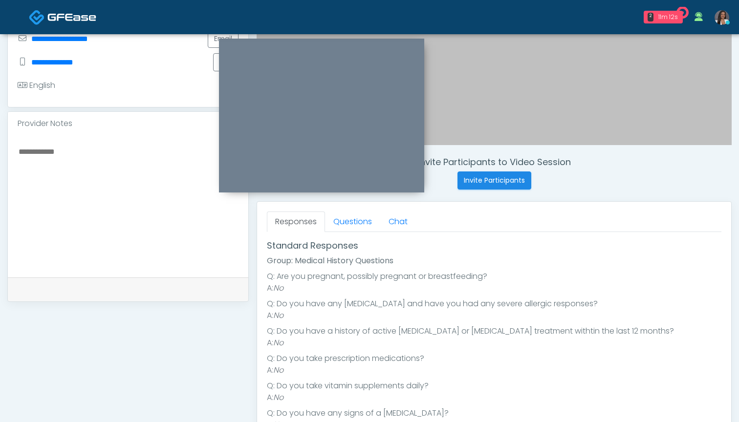
scroll to position [27, 0]
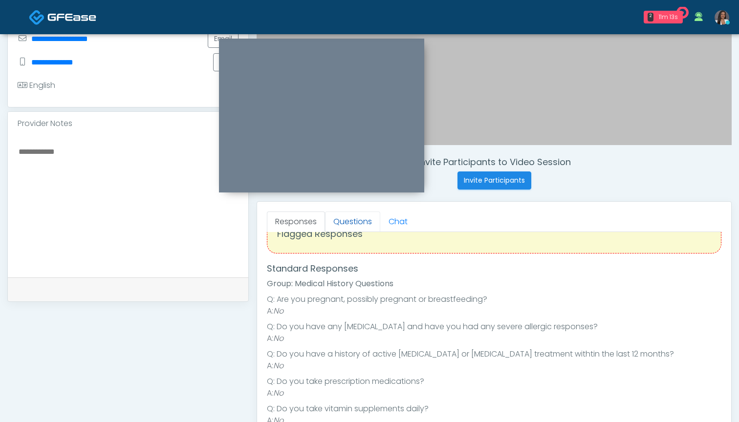
click at [350, 220] on link "Questions" at bounding box center [352, 222] width 55 height 21
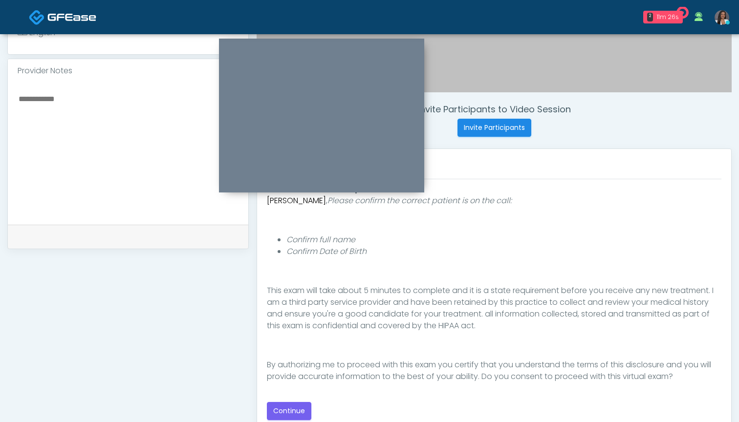
scroll to position [314, 0]
click at [291, 407] on button "Continue" at bounding box center [289, 410] width 44 height 18
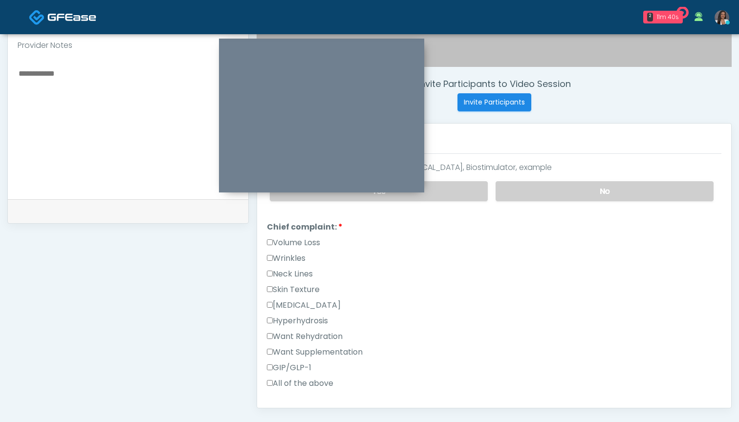
scroll to position [206, 0]
click at [303, 364] on label "GIP/GLP-1" at bounding box center [289, 367] width 44 height 12
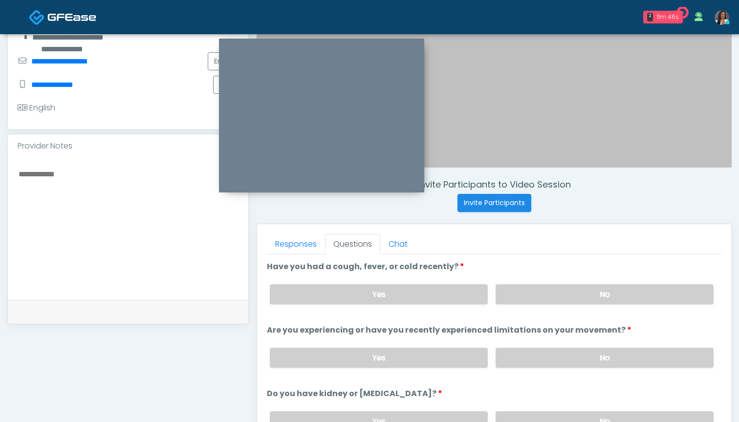
scroll to position [253, 0]
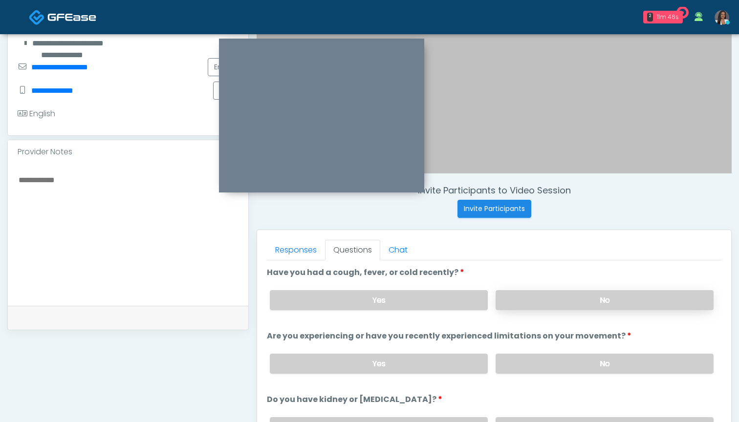
click at [528, 304] on label "No" at bounding box center [604, 300] width 218 height 20
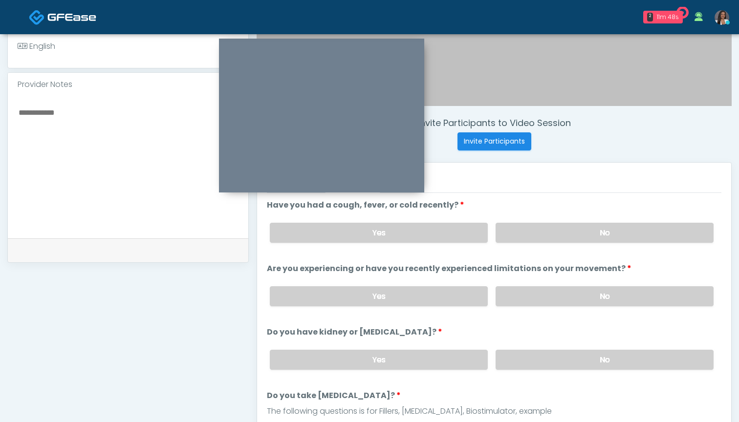
scroll to position [325, 0]
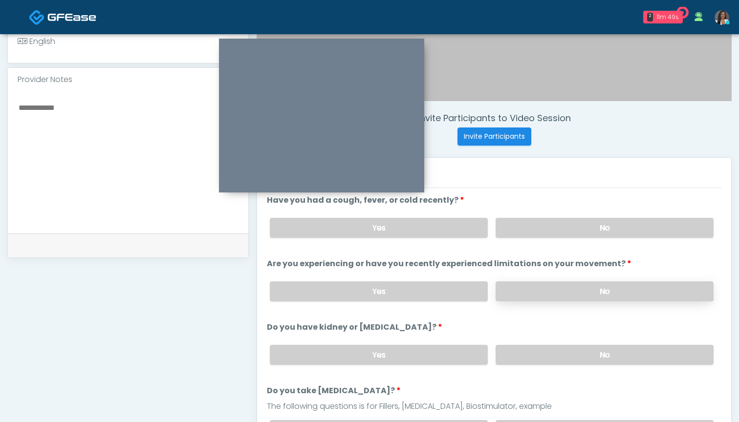
click at [570, 292] on label "No" at bounding box center [604, 291] width 218 height 20
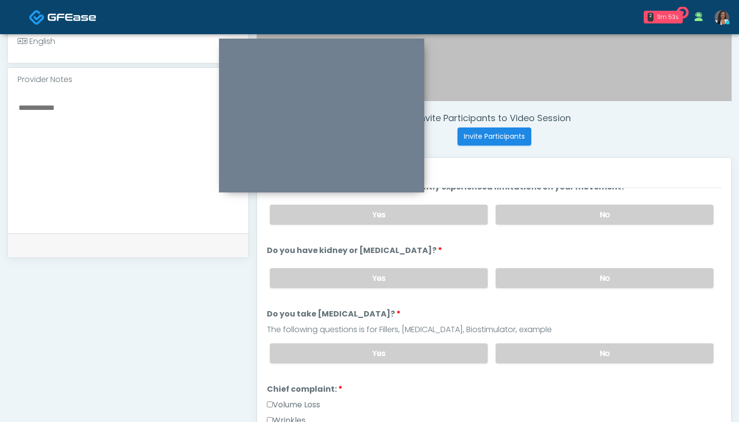
scroll to position [78, 0]
click at [533, 275] on label "No" at bounding box center [604, 277] width 218 height 20
click at [541, 349] on label "No" at bounding box center [604, 352] width 218 height 20
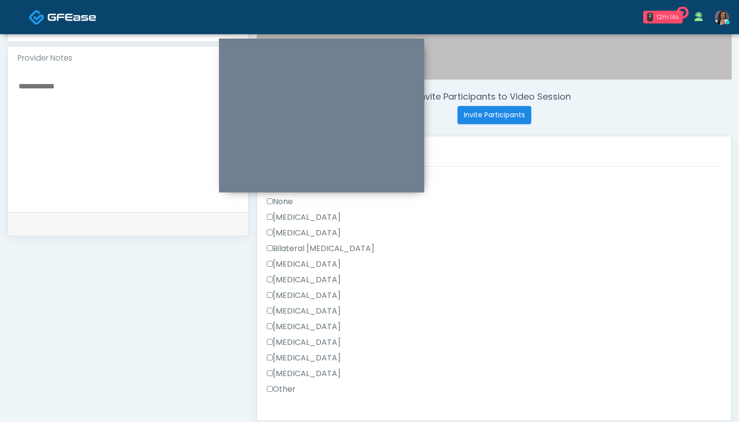
scroll to position [514, 0]
click at [286, 394] on label "Other" at bounding box center [281, 391] width 29 height 12
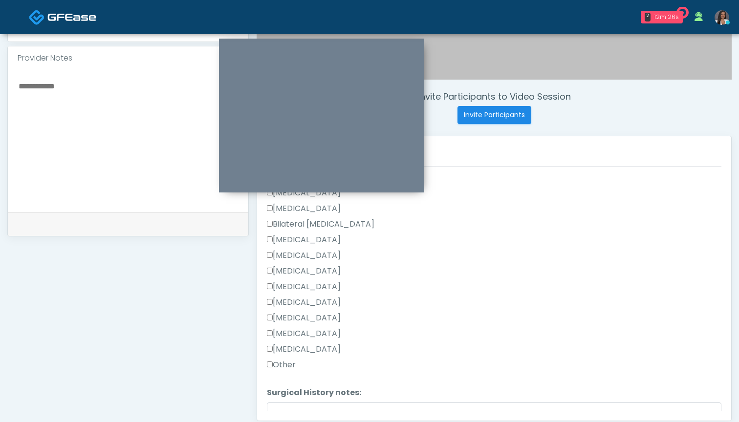
scroll to position [559, 0]
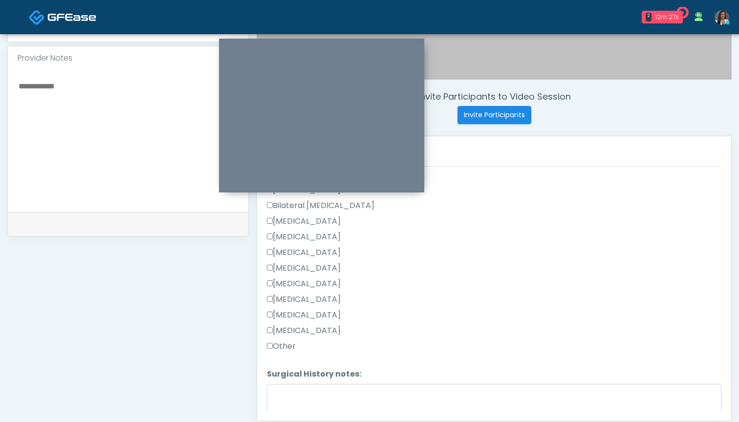
click at [294, 238] on label "[MEDICAL_DATA]" at bounding box center [304, 237] width 74 height 12
click at [287, 347] on label "Other" at bounding box center [281, 346] width 29 height 12
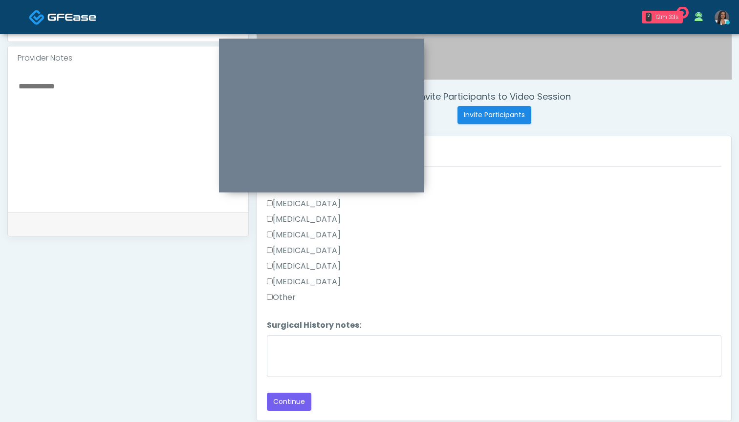
scroll to position [608, 0]
click at [289, 404] on button "Continue" at bounding box center [289, 402] width 44 height 18
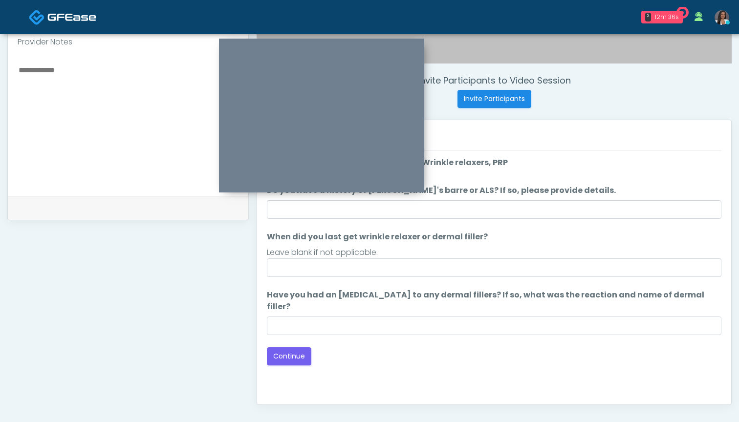
scroll to position [342, 0]
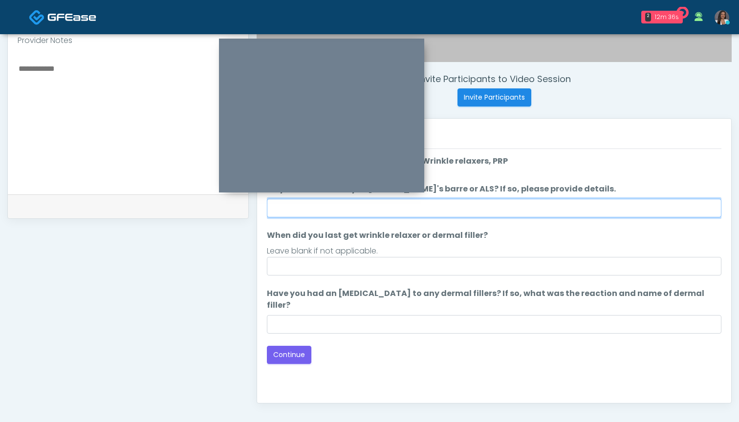
click at [507, 210] on input "Do you have a history of [PERSON_NAME]'s barre or ALS? If so, please provide de…" at bounding box center [494, 208] width 454 height 19
type input "**"
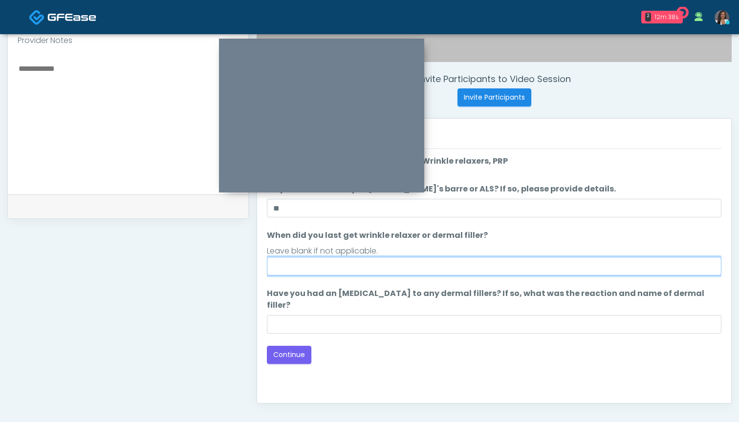
click at [488, 267] on input "When did you last get wrinkle relaxer or dermal filler?" at bounding box center [494, 266] width 454 height 19
type input "********"
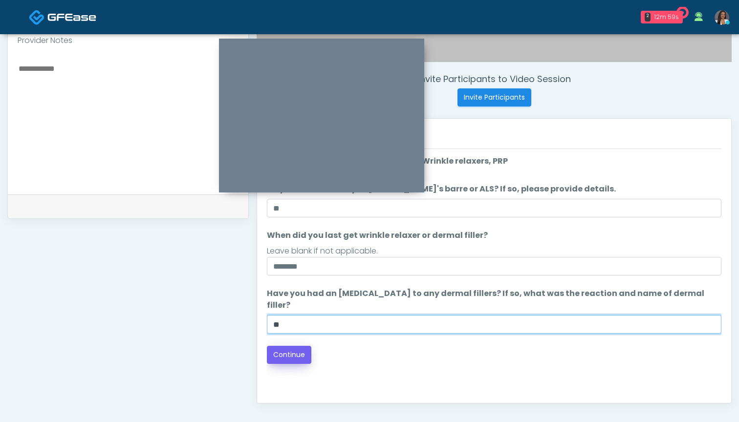
type input "**"
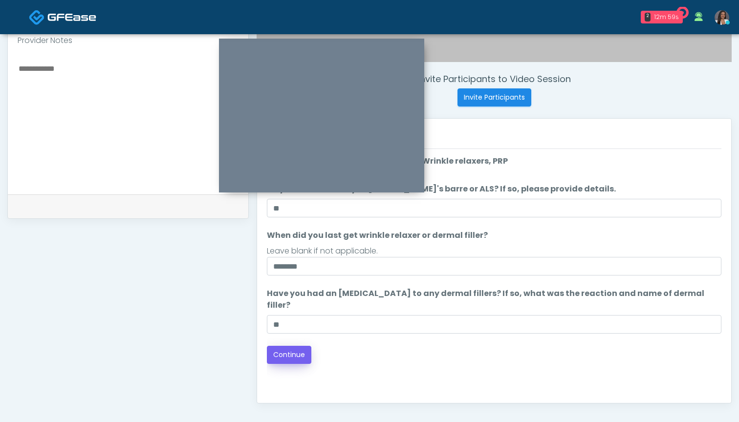
click at [294, 346] on button "Continue" at bounding box center [289, 355] width 44 height 18
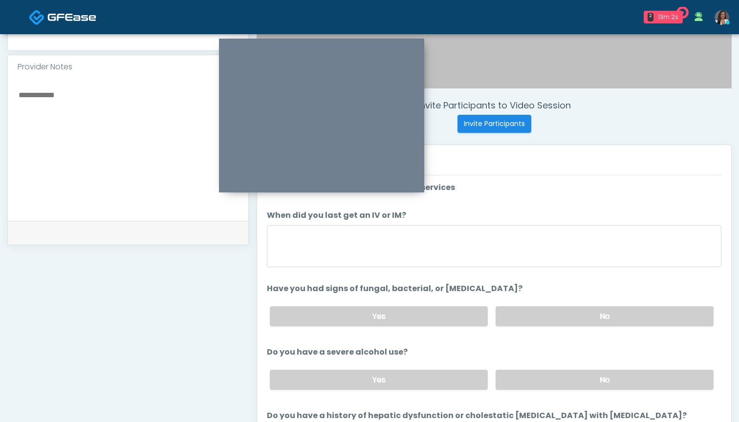
scroll to position [307, 0]
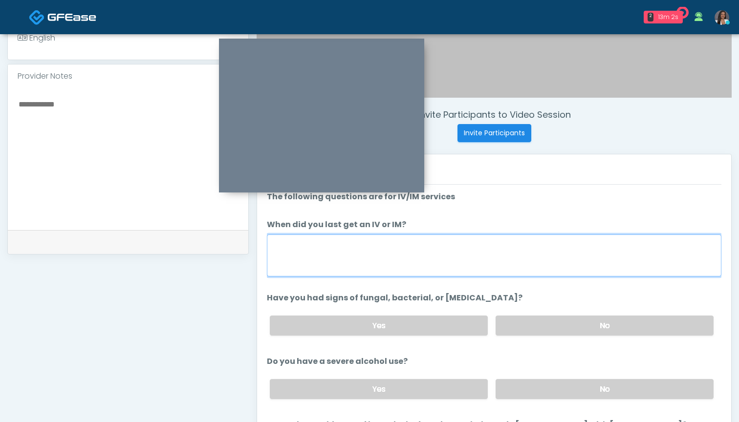
click at [468, 260] on textarea "When did you last get an IV or IM?" at bounding box center [494, 255] width 454 height 42
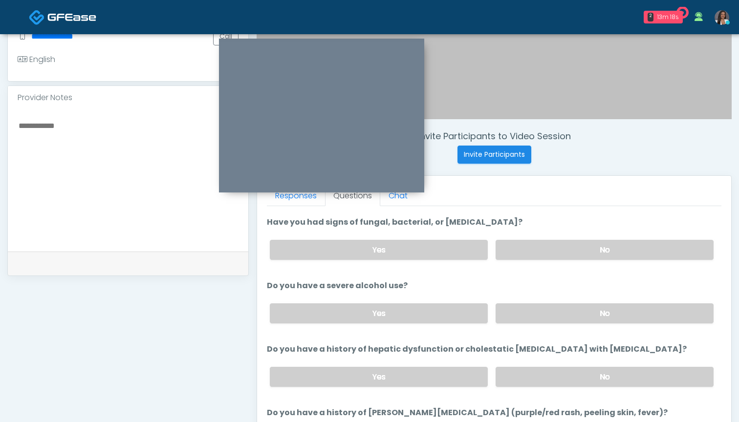
scroll to position [98, 0]
type textarea "********"
click at [535, 247] on label "No" at bounding box center [604, 249] width 218 height 20
click at [530, 317] on label "No" at bounding box center [604, 312] width 218 height 20
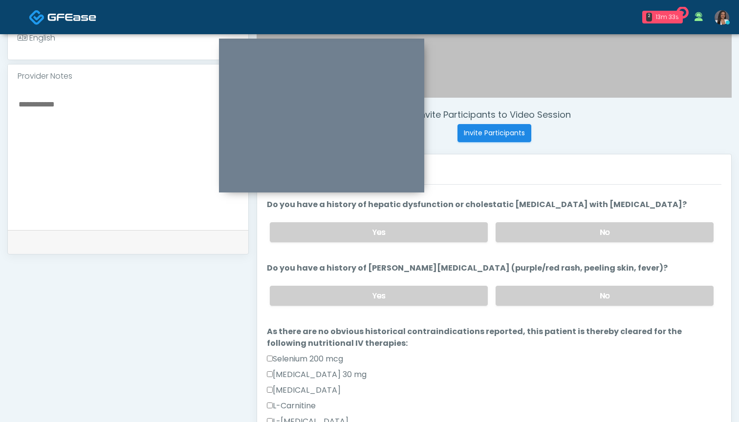
scroll to position [224, 0]
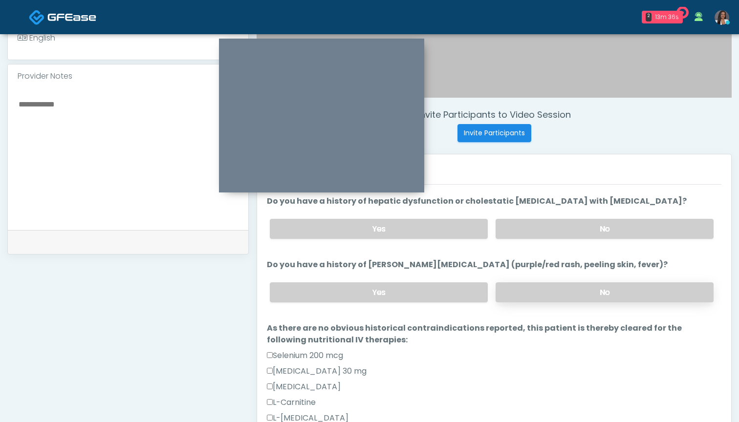
click at [516, 293] on label "No" at bounding box center [604, 292] width 218 height 20
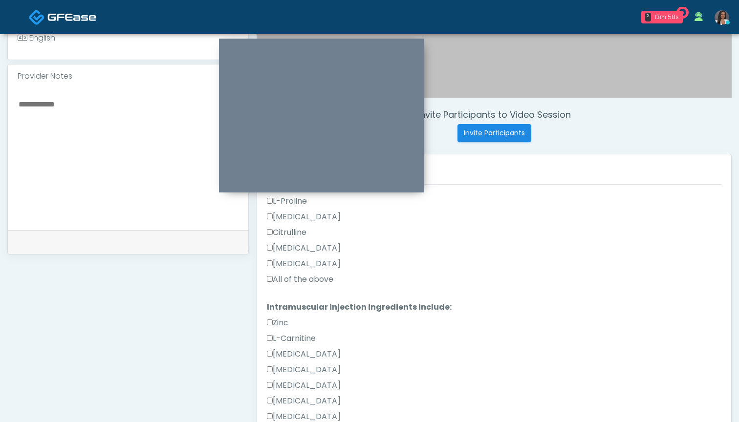
scroll to position [820, 0]
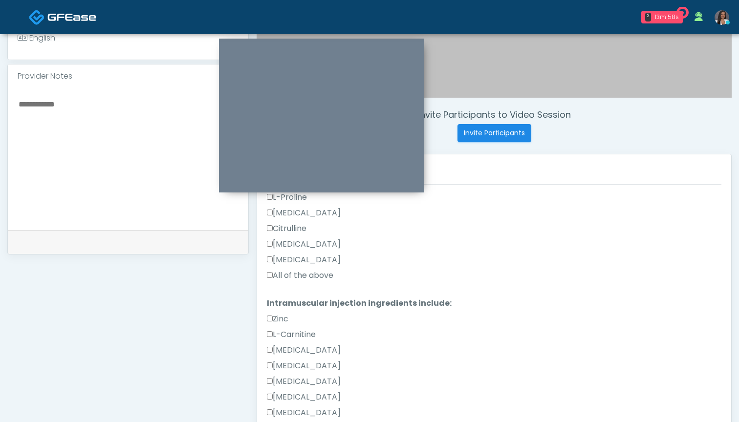
click at [301, 274] on label "All of the above" at bounding box center [300, 276] width 66 height 12
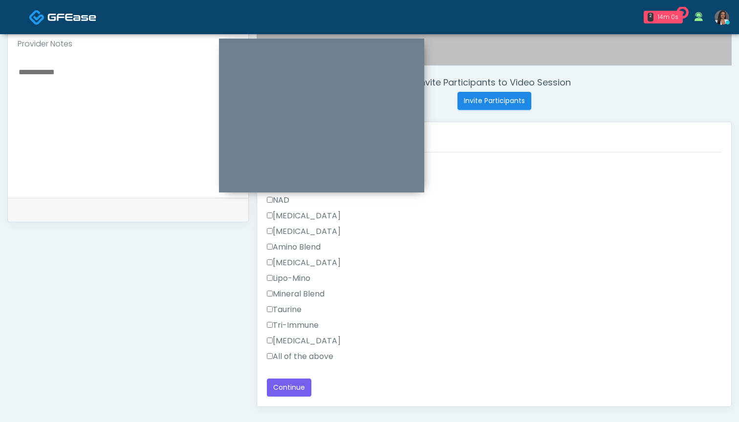
scroll to position [339, 0]
click at [323, 356] on label "All of the above" at bounding box center [300, 357] width 66 height 12
click at [293, 387] on button "Continue" at bounding box center [289, 388] width 44 height 18
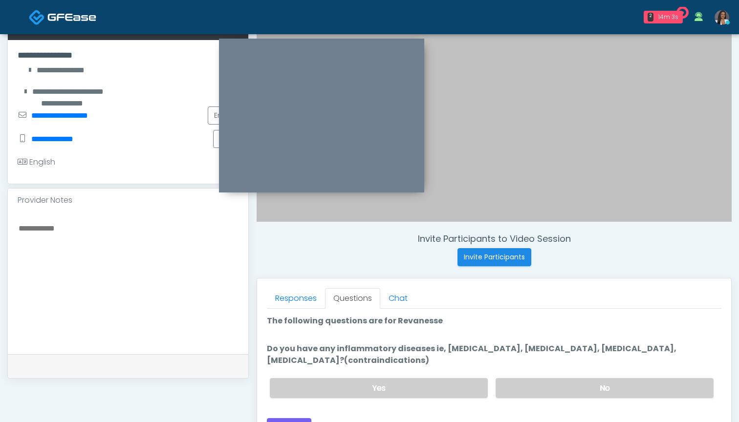
scroll to position [173, 0]
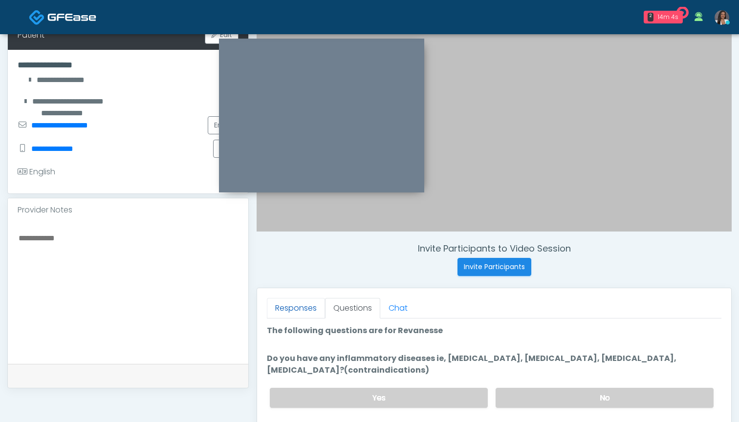
click at [299, 309] on link "Responses" at bounding box center [296, 308] width 58 height 21
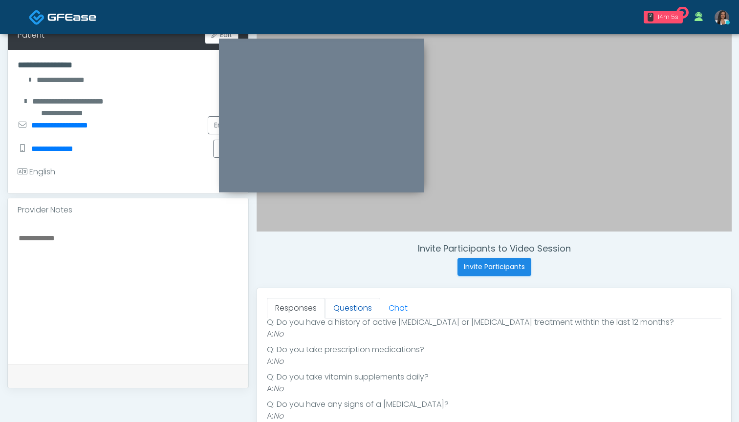
click at [349, 308] on link "Questions" at bounding box center [352, 308] width 55 height 21
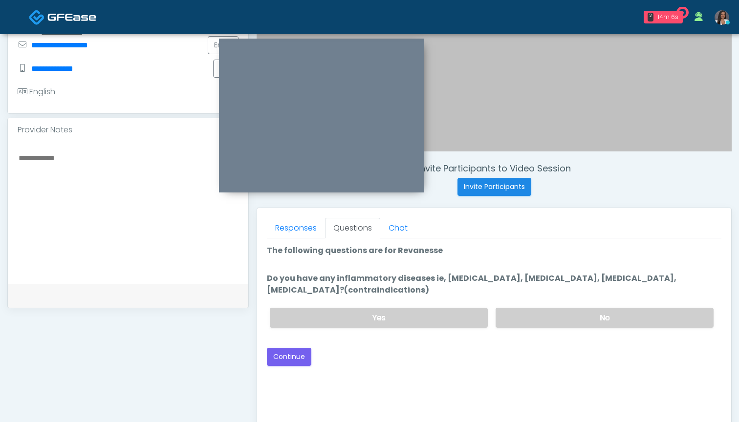
scroll to position [263, 0]
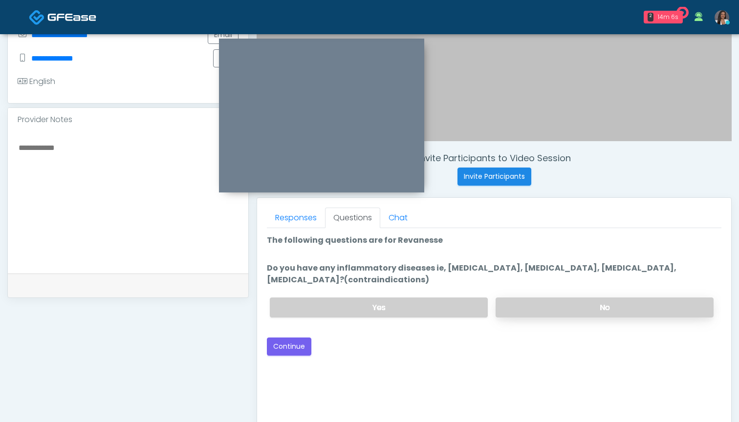
click at [508, 302] on label "No" at bounding box center [604, 307] width 218 height 20
click at [290, 346] on button "Continue" at bounding box center [289, 347] width 44 height 18
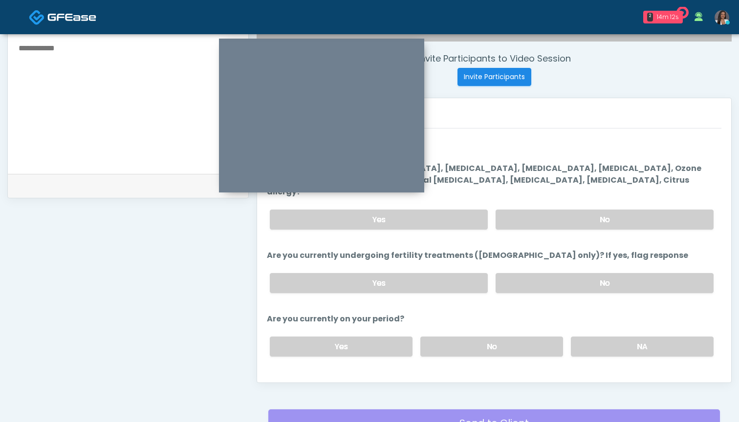
scroll to position [333, 0]
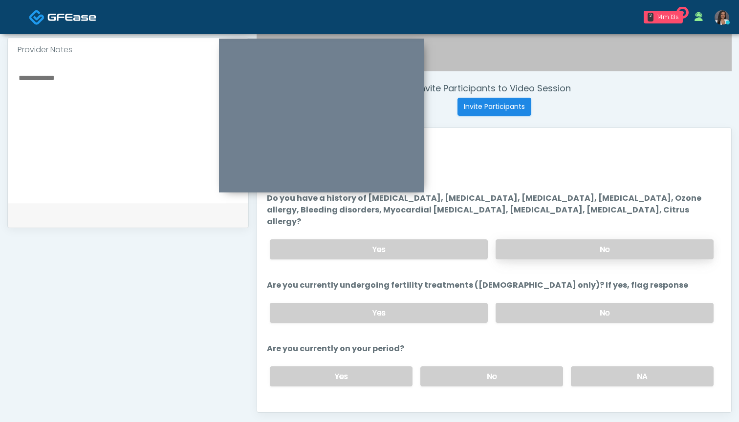
click at [522, 239] on label "No" at bounding box center [604, 249] width 218 height 20
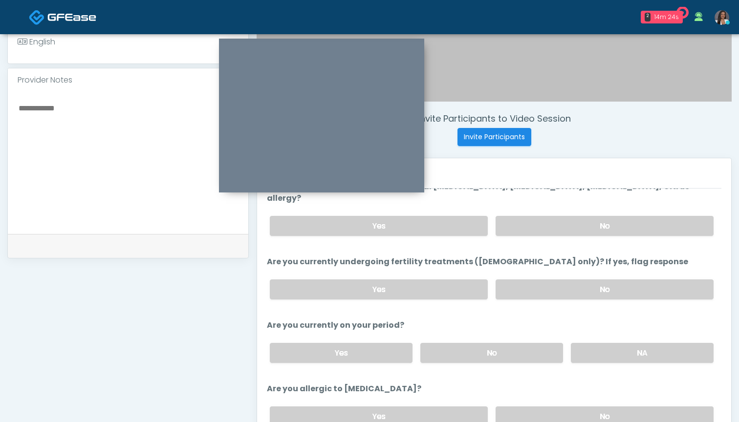
scroll to position [60, 0]
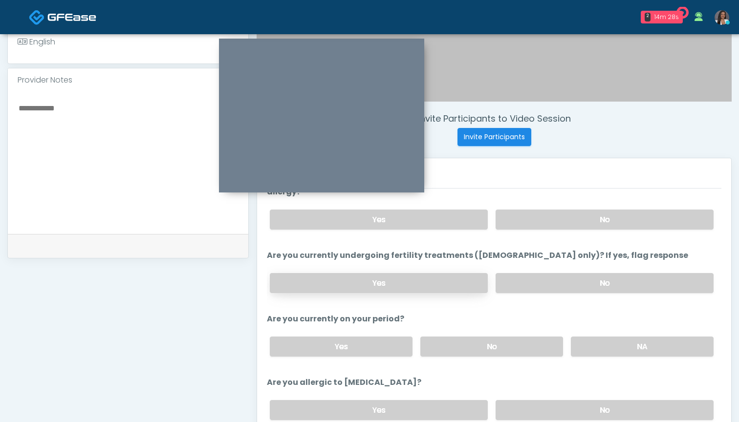
click at [462, 273] on label "Yes" at bounding box center [379, 283] width 218 height 20
click at [534, 274] on label "No" at bounding box center [604, 283] width 218 height 20
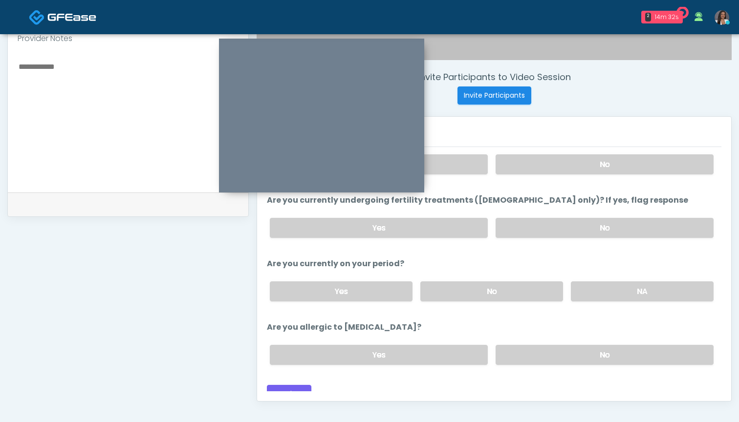
scroll to position [347, 0]
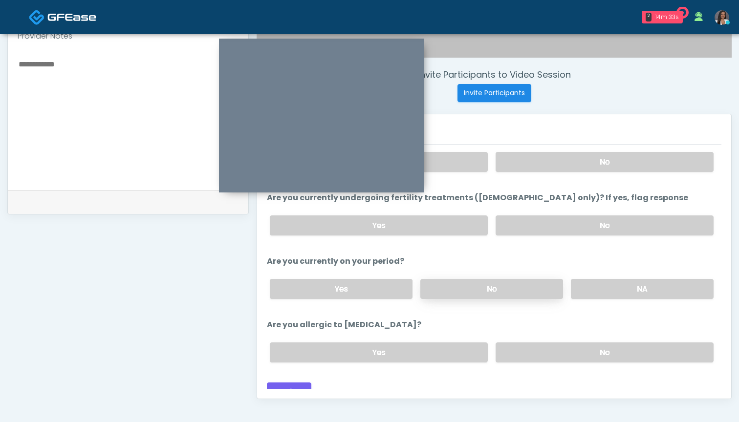
click at [479, 282] on label "No" at bounding box center [491, 289] width 143 height 20
click at [515, 342] on label "No" at bounding box center [604, 352] width 218 height 20
drag, startPoint x: 282, startPoint y: 379, endPoint x: 321, endPoint y: 283, distance: 102.8
click at [321, 283] on div "Loading... Connecting to your agent... Please wait while we prepare your person…" at bounding box center [494, 238] width 454 height 323
click at [321, 283] on label "Yes" at bounding box center [341, 289] width 143 height 20
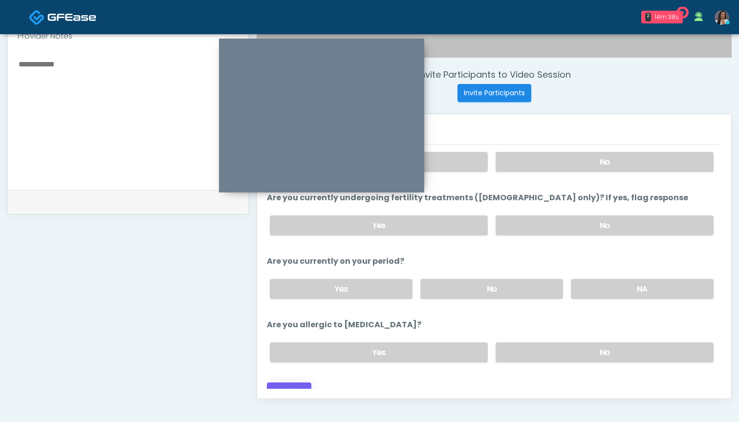
click at [291, 382] on button "Continue" at bounding box center [289, 391] width 44 height 18
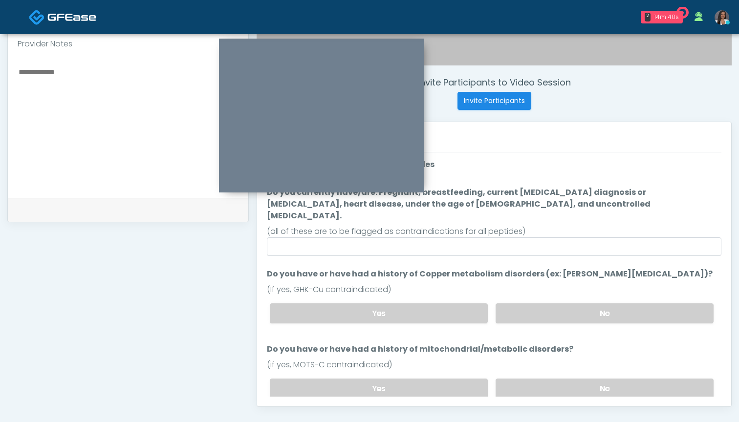
scroll to position [324, 0]
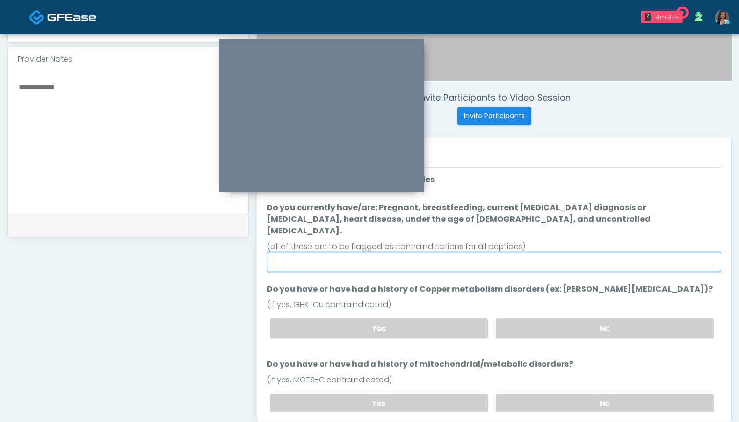
click at [533, 253] on input "Do you currently have/are: Pregnant, breastfeeding, current cancer diagnosis or…" at bounding box center [494, 262] width 454 height 19
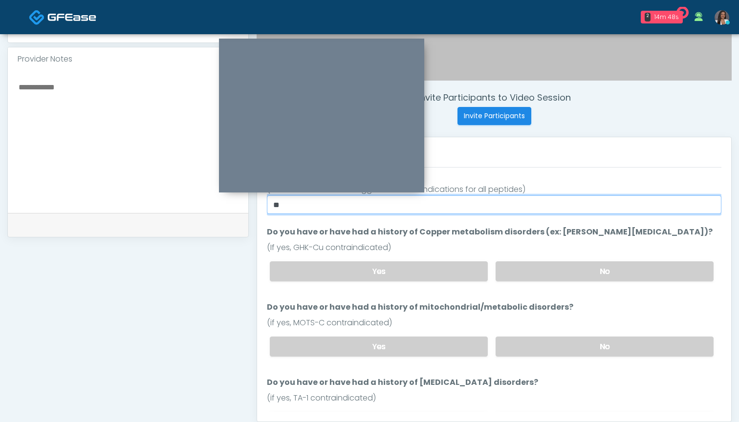
scroll to position [58, 0]
type input "**"
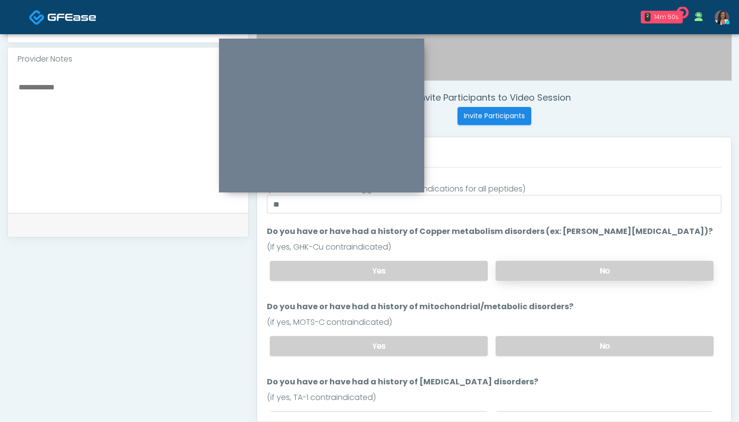
click at [523, 261] on label "No" at bounding box center [604, 271] width 218 height 20
click at [528, 336] on label "No" at bounding box center [604, 346] width 218 height 20
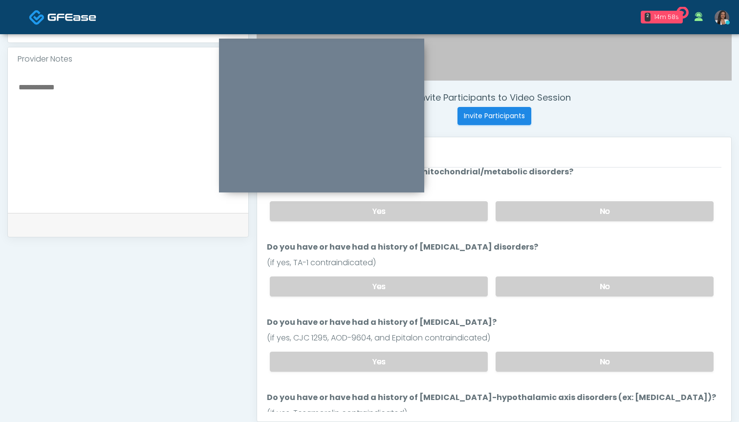
scroll to position [191, 0]
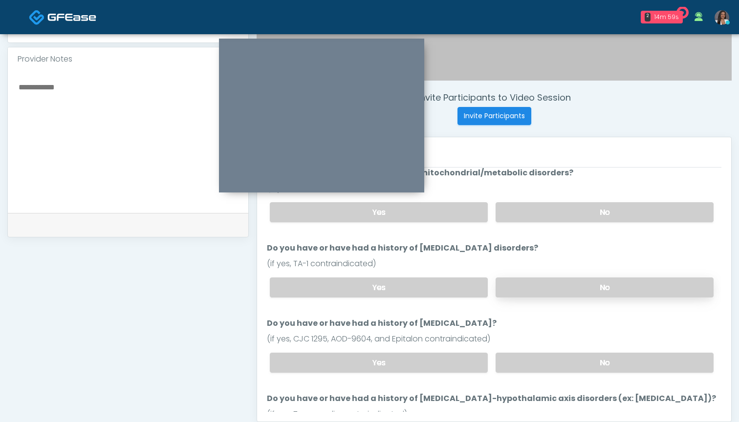
click at [540, 277] on label "No" at bounding box center [604, 287] width 218 height 20
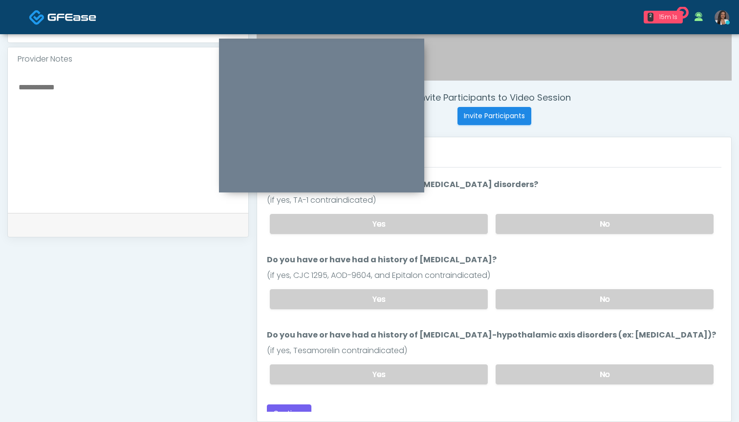
scroll to position [254, 0]
click at [537, 292] on label "No" at bounding box center [604, 300] width 218 height 20
click at [521, 365] on label "No" at bounding box center [604, 375] width 218 height 20
drag, startPoint x: 283, startPoint y: 400, endPoint x: 294, endPoint y: 327, distance: 73.5
click at [294, 327] on div "Loading... Connecting to your agent... Please wait while we prepare your person…" at bounding box center [494, 172] width 454 height 504
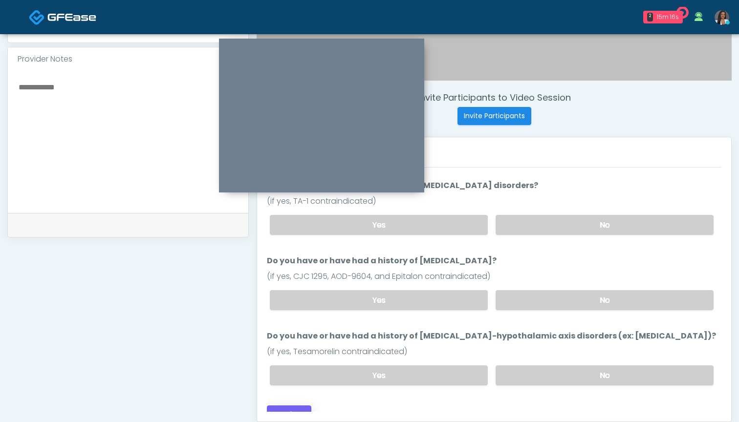
click at [296, 405] on button "Continue" at bounding box center [289, 414] width 44 height 18
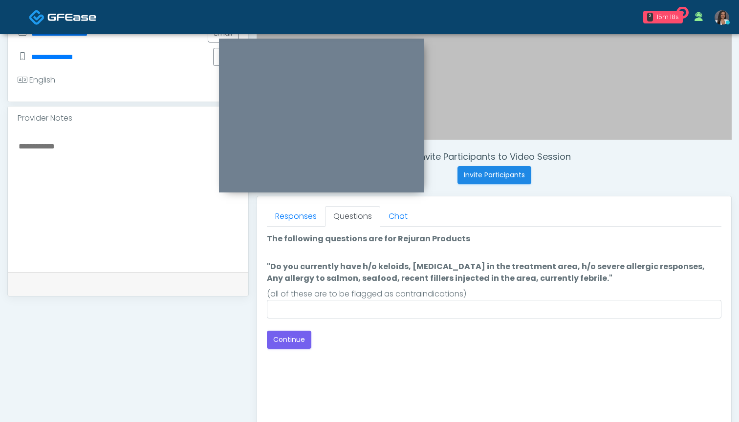
scroll to position [262, 0]
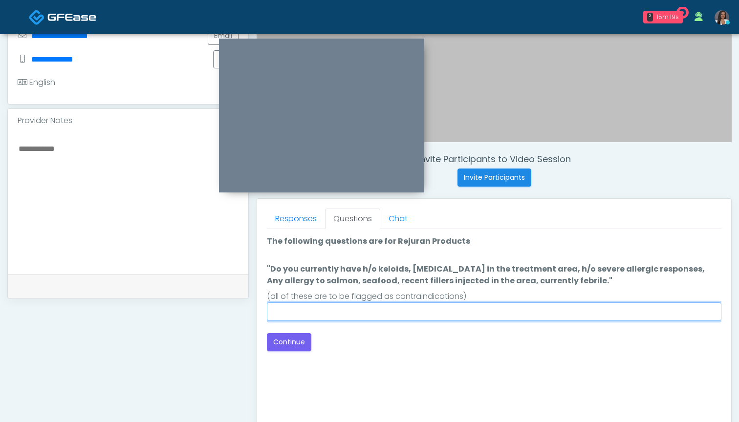
click at [445, 313] on input ""Do you currently have h/o keloids, skin infection in the treatment area, h/o s…" at bounding box center [494, 311] width 454 height 19
type input "**"
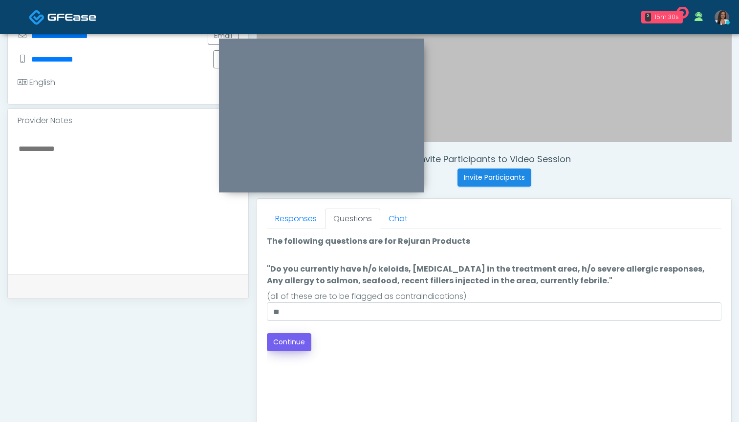
click at [294, 341] on button "Continue" at bounding box center [289, 342] width 44 height 18
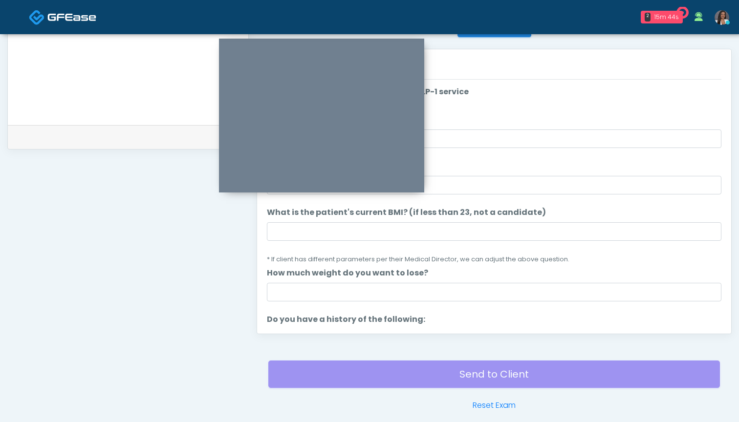
scroll to position [398, 0]
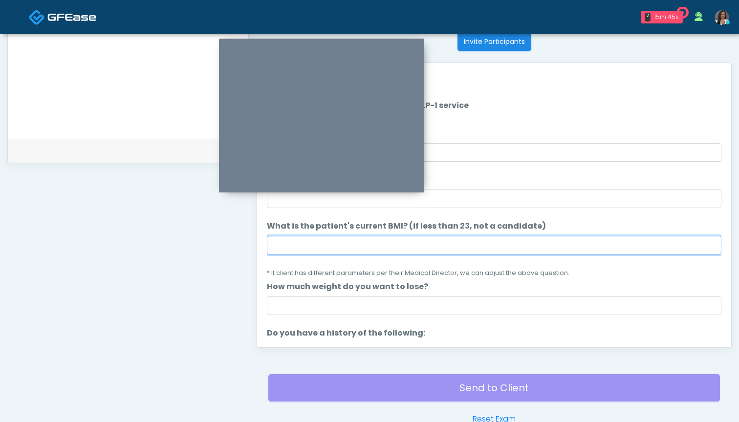
click at [329, 251] on input "What is the patient's current BMI? (if less than 23, not a candidate)" at bounding box center [494, 245] width 454 height 19
type input "*"
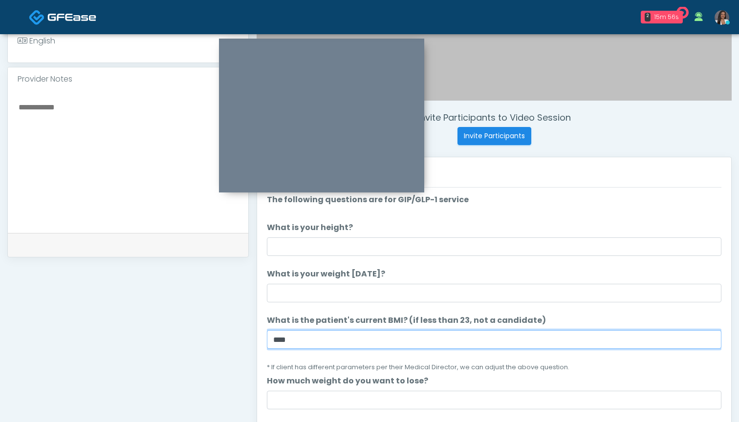
scroll to position [301, 0]
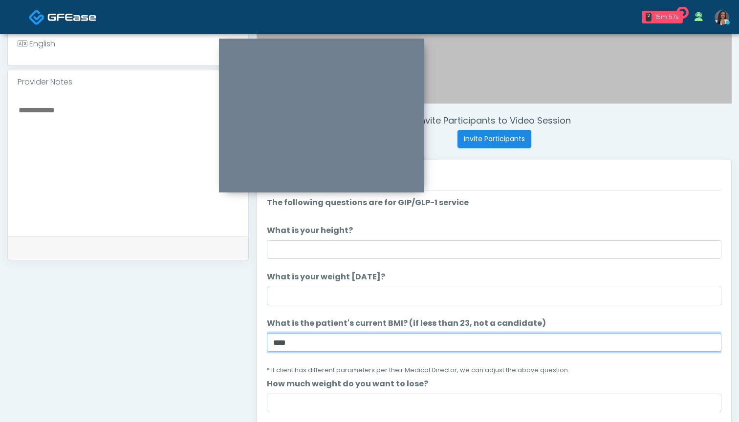
type input "****"
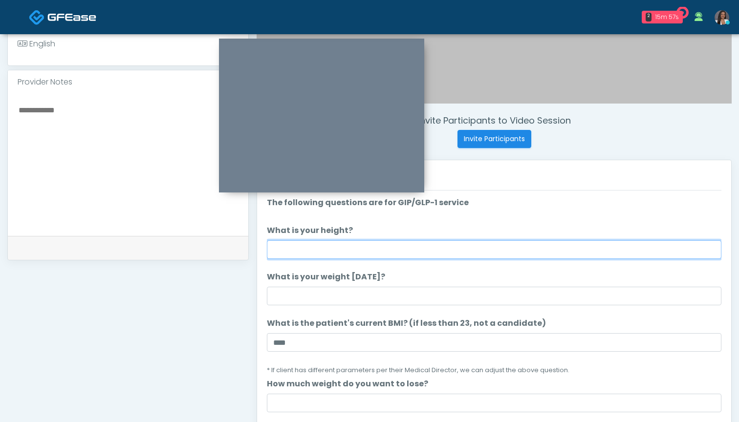
click at [377, 250] on input "What is your height?" at bounding box center [494, 249] width 454 height 19
type input "*****"
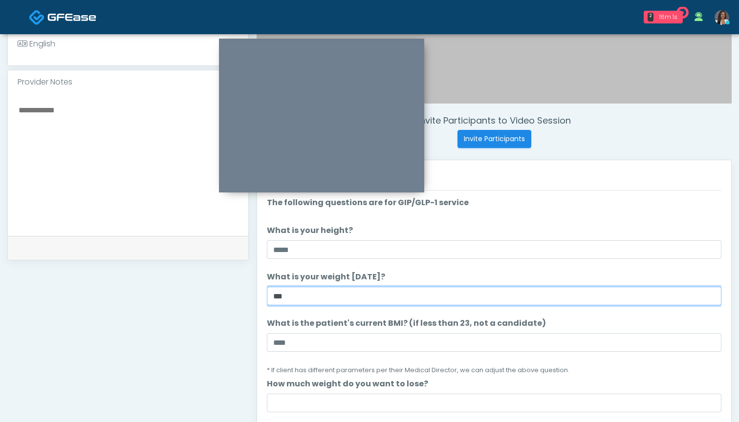
type input "***"
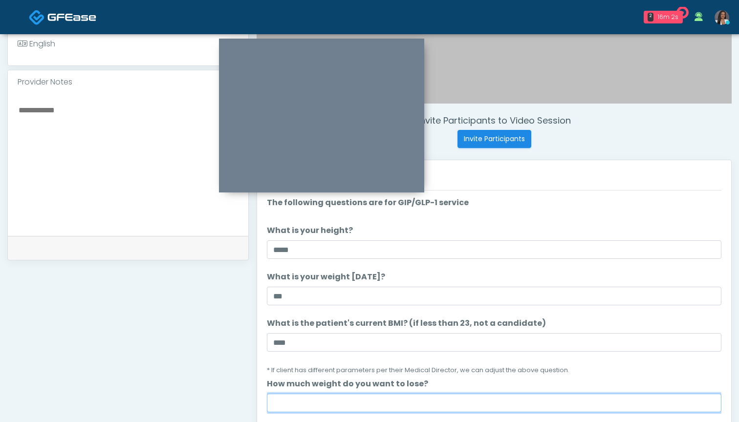
type input "*"
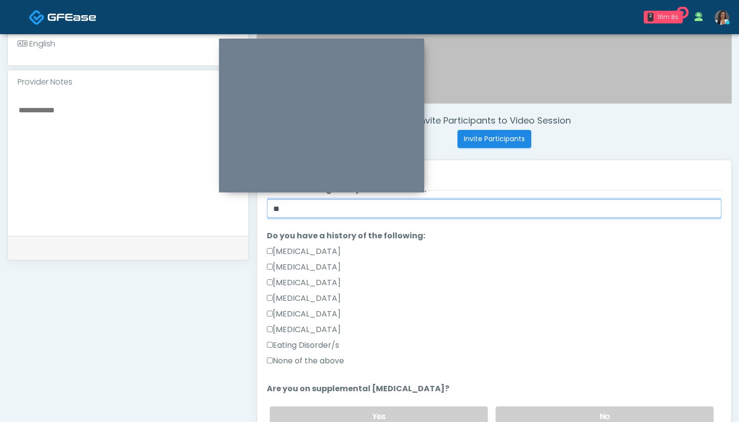
scroll to position [200, 0]
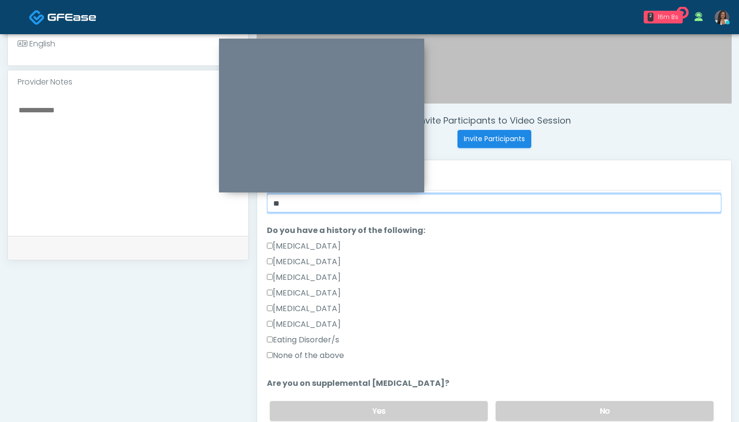
type input "**"
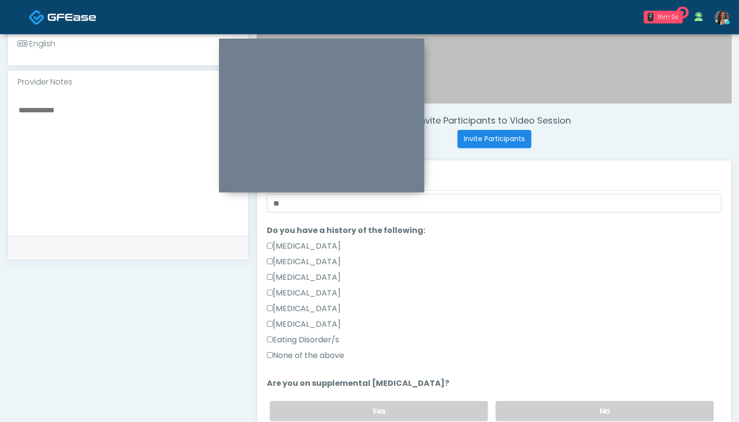
click at [301, 350] on label "None of the above" at bounding box center [305, 356] width 77 height 12
click at [505, 404] on label "No" at bounding box center [604, 411] width 218 height 20
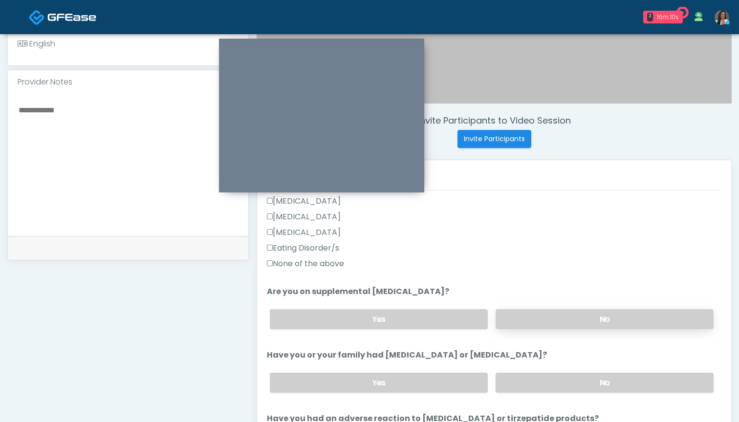
scroll to position [413, 0]
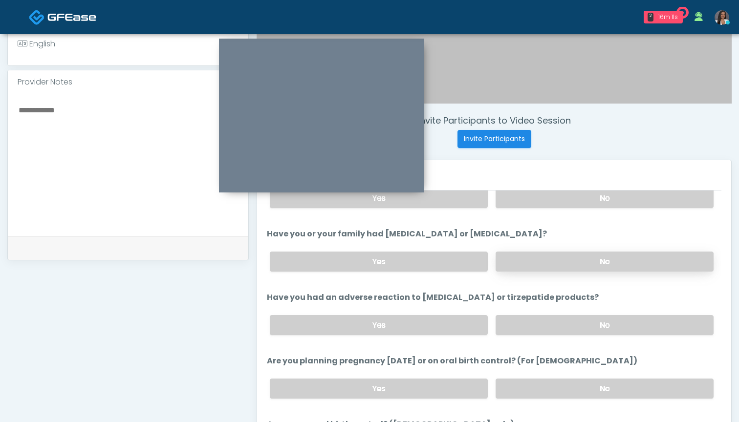
click at [522, 262] on label "No" at bounding box center [604, 262] width 218 height 20
click at [537, 324] on label "No" at bounding box center [604, 325] width 218 height 20
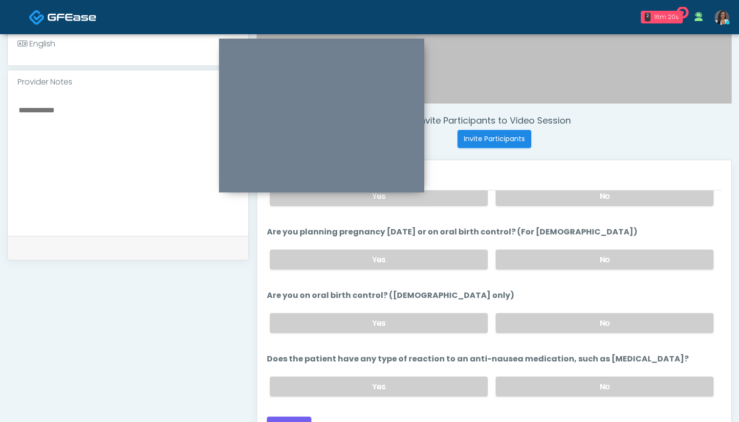
scroll to position [542, 0]
click at [508, 261] on label "No" at bounding box center [604, 260] width 218 height 20
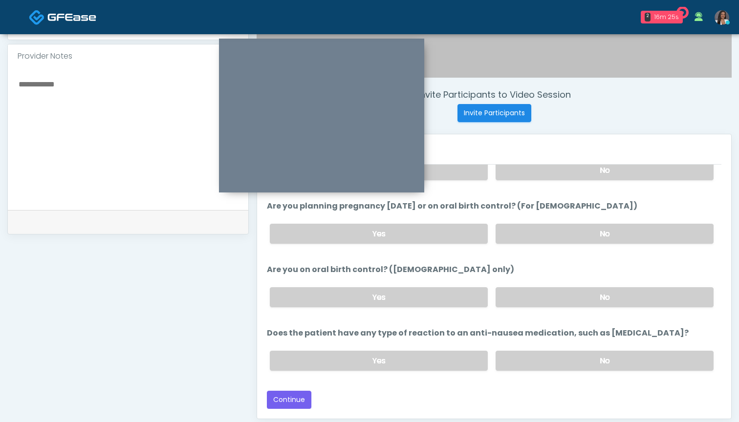
scroll to position [332, 0]
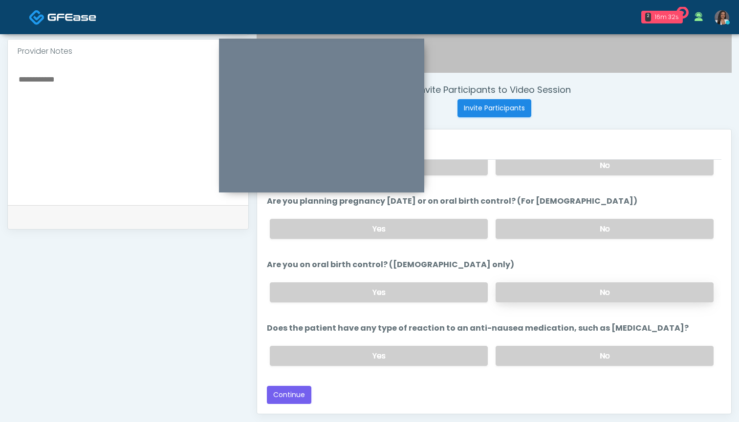
click at [525, 292] on label "No" at bounding box center [604, 292] width 218 height 20
click at [519, 364] on label "No" at bounding box center [604, 356] width 218 height 20
click at [291, 395] on button "Continue" at bounding box center [289, 395] width 44 height 18
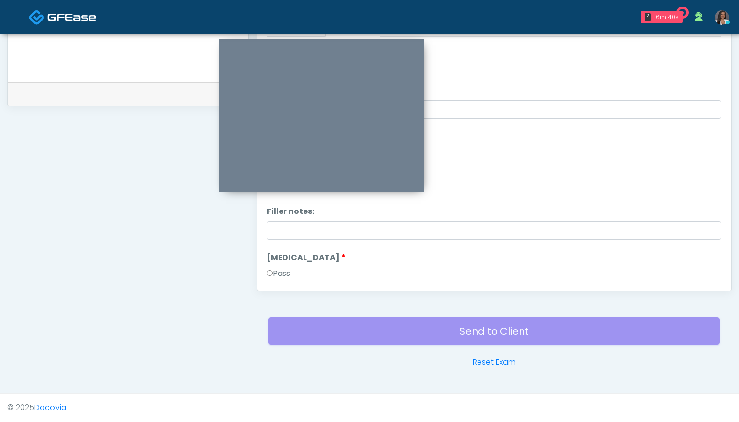
scroll to position [0, 0]
click at [692, 52] on button "Pass All" at bounding box center [702, 50] width 37 height 18
click at [283, 273] on button "Continue" at bounding box center [289, 272] width 44 height 18
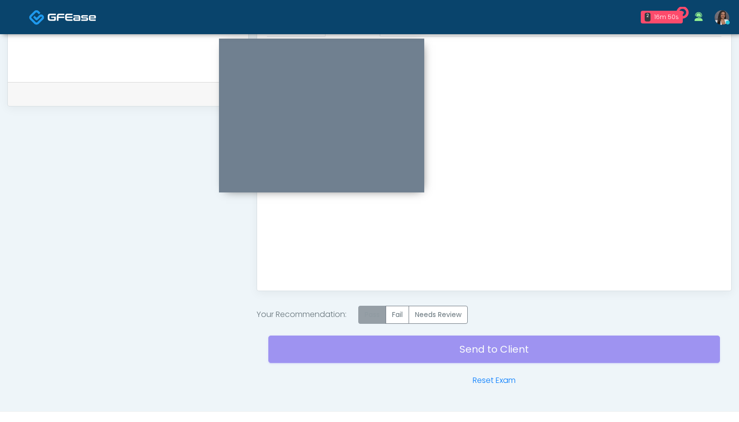
click at [376, 313] on label "Pass" at bounding box center [372, 315] width 28 height 18
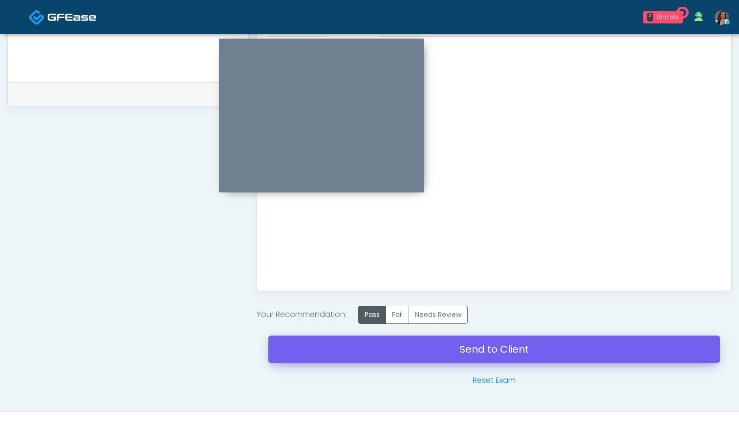
click at [475, 352] on link "Send to Client" at bounding box center [493, 349] width 451 height 27
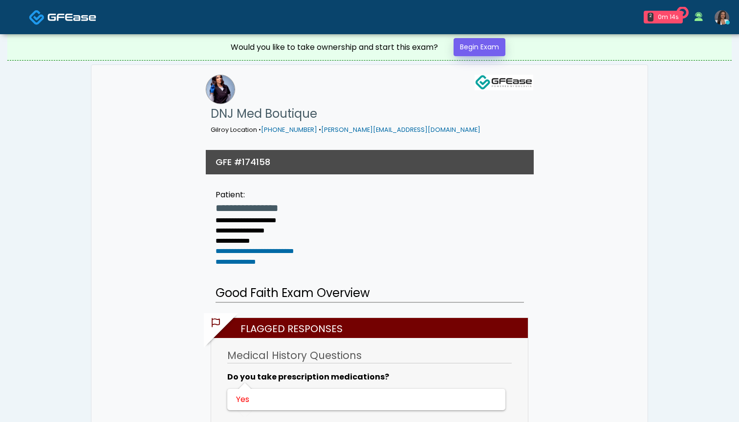
click at [481, 48] on link "Begin Exam" at bounding box center [479, 47] width 52 height 18
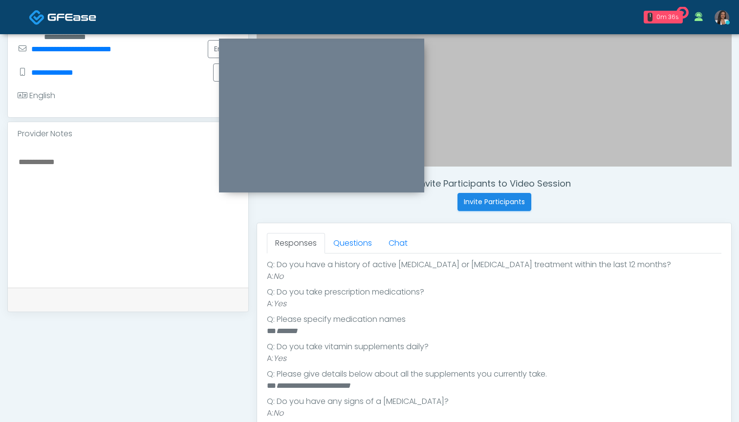
scroll to position [213, 0]
click at [347, 244] on link "Questions" at bounding box center [352, 243] width 55 height 21
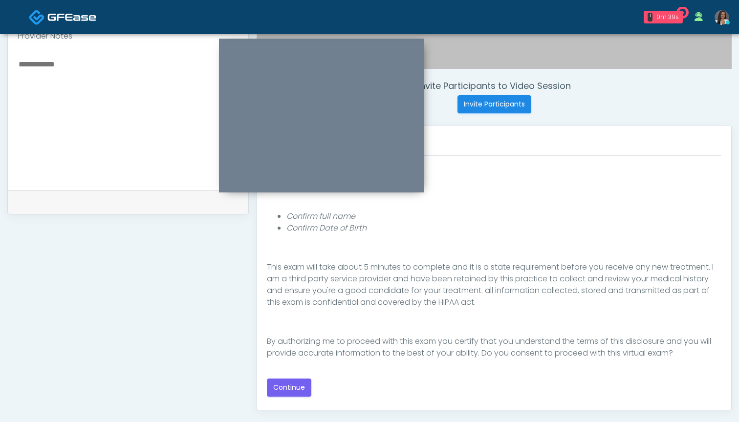
scroll to position [336, 0]
click at [292, 385] on button "Continue" at bounding box center [289, 388] width 44 height 18
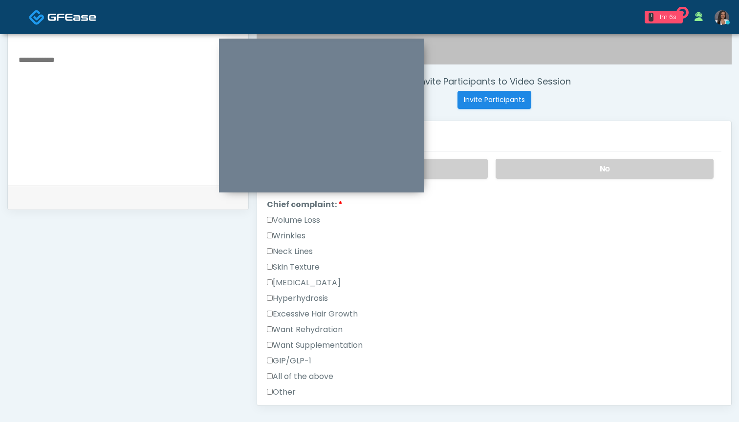
scroll to position [226, 0]
click at [295, 233] on label "Wrinkles" at bounding box center [286, 235] width 39 height 12
click at [303, 215] on label "Volume Loss" at bounding box center [293, 219] width 53 height 12
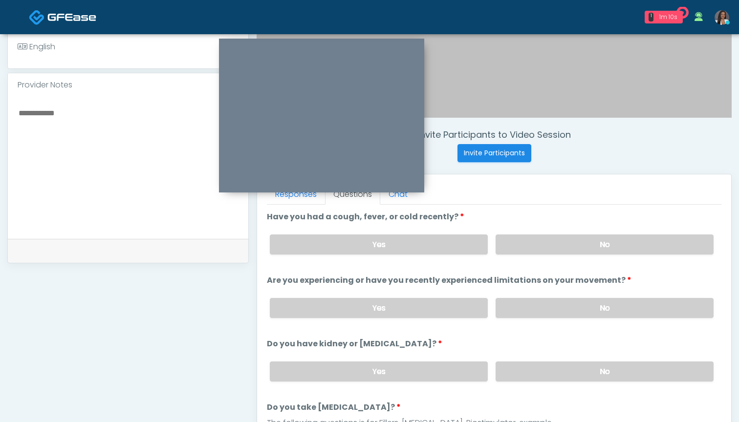
scroll to position [281, 0]
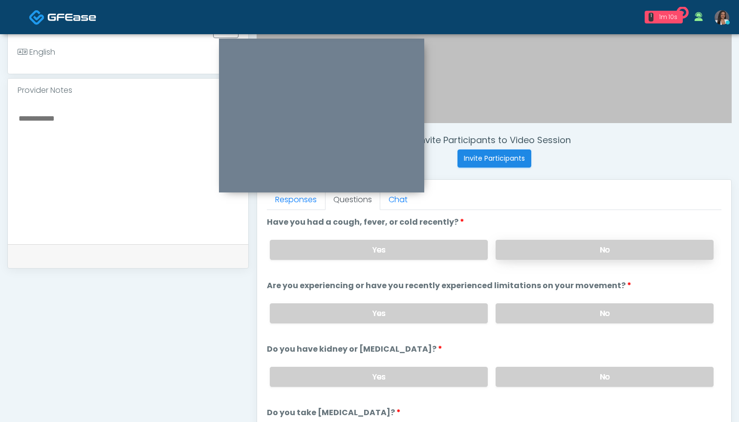
click at [552, 251] on label "No" at bounding box center [604, 250] width 218 height 20
click at [545, 314] on label "No" at bounding box center [604, 313] width 218 height 20
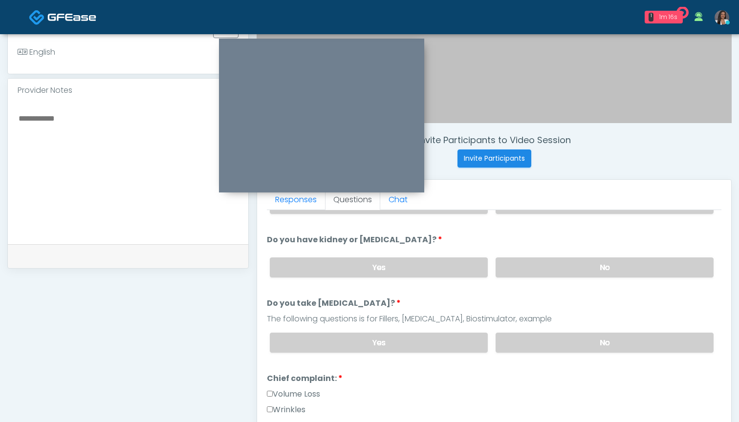
scroll to position [114, 0]
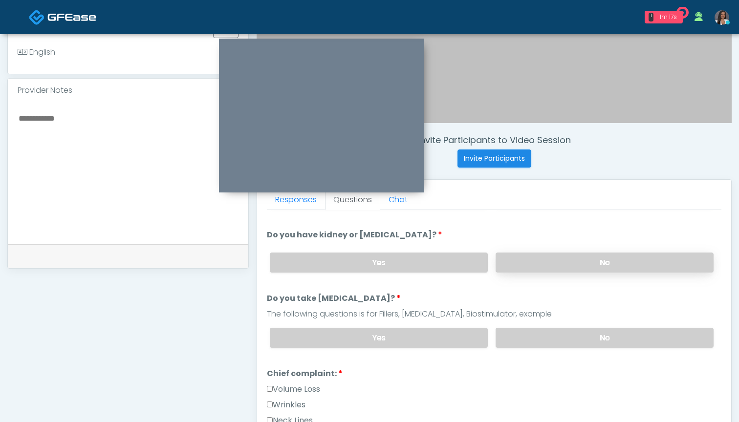
click at [515, 259] on label "No" at bounding box center [604, 263] width 218 height 20
click at [513, 330] on label "No" at bounding box center [604, 338] width 218 height 20
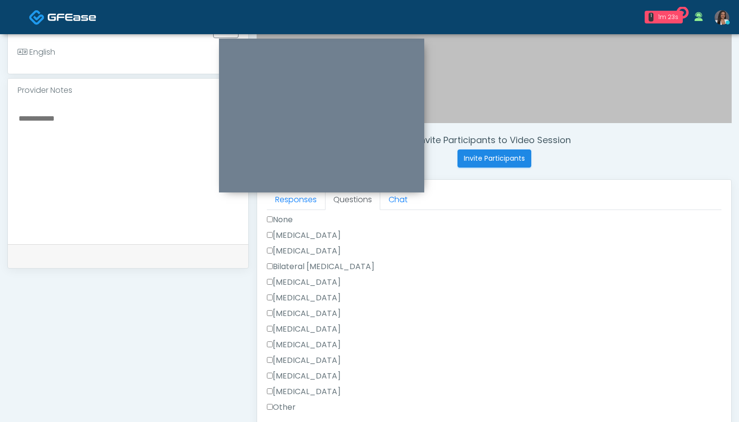
scroll to position [573, 0]
click at [283, 217] on label "None" at bounding box center [280, 219] width 26 height 12
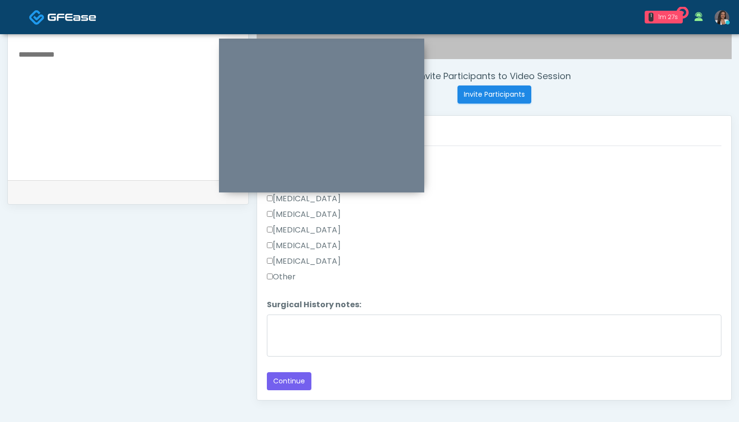
scroll to position [350, 0]
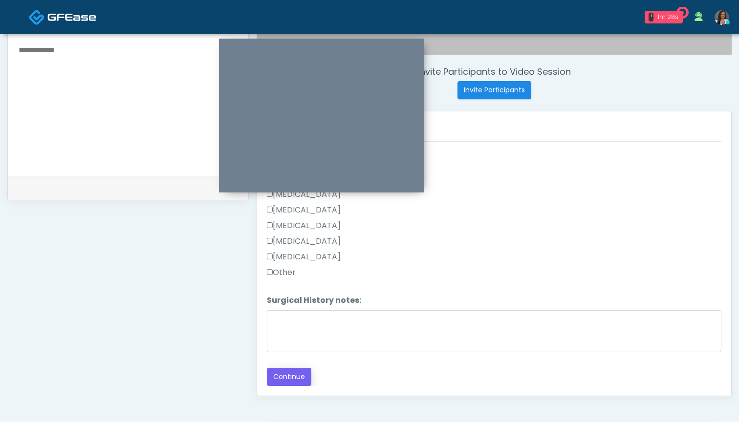
click at [293, 378] on button "Continue" at bounding box center [289, 377] width 44 height 18
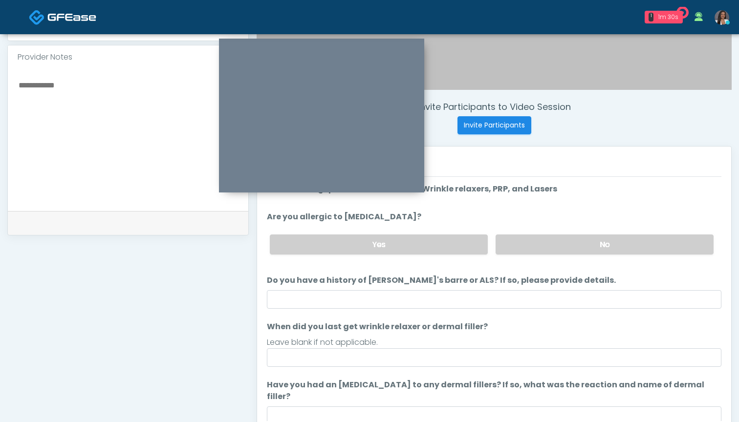
scroll to position [307, 0]
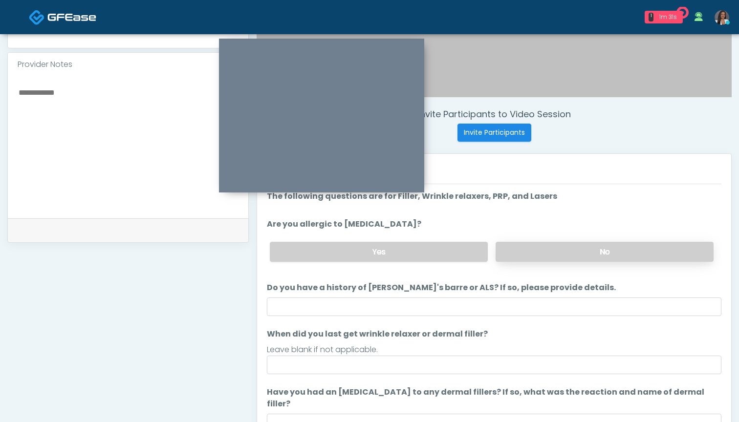
click at [530, 256] on label "No" at bounding box center [604, 252] width 218 height 20
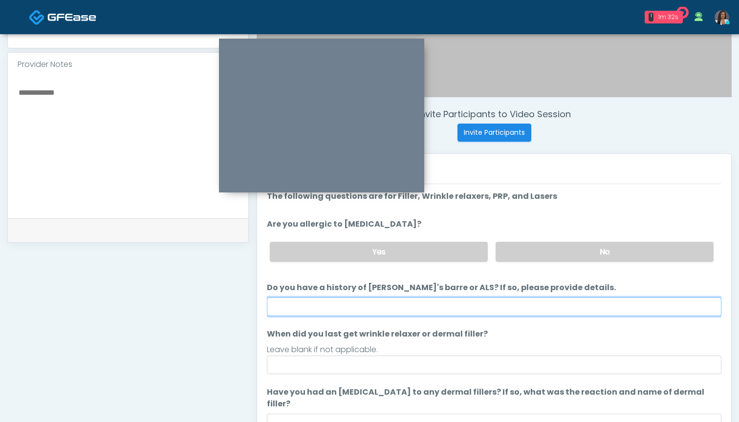
click at [503, 315] on input "Do you have a history of [PERSON_NAME]'s barre or ALS? If so, please provide de…" at bounding box center [494, 306] width 454 height 19
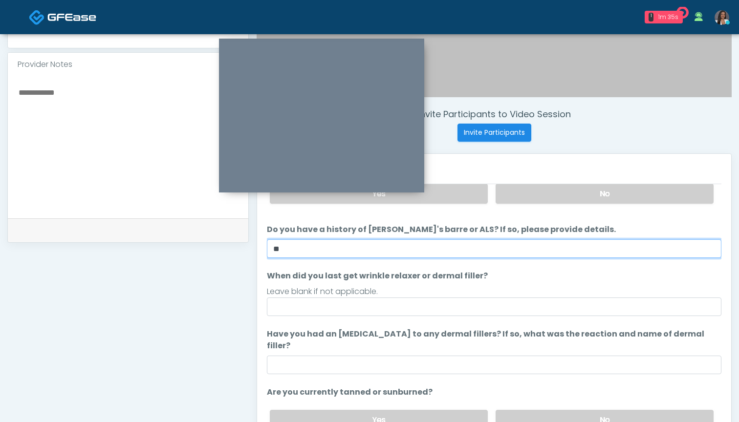
scroll to position [46, 0]
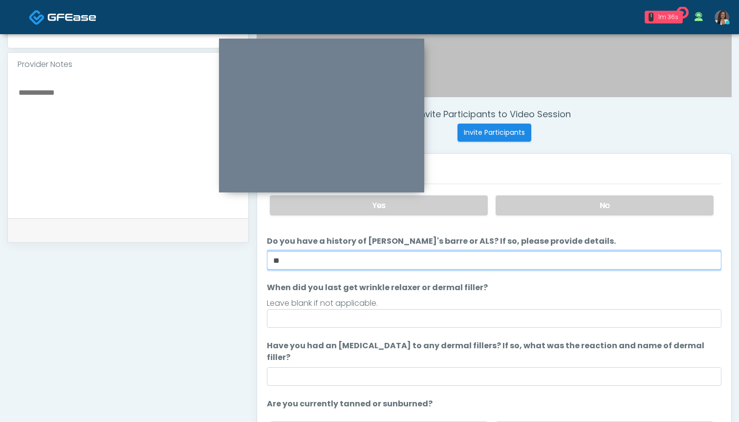
type input "**"
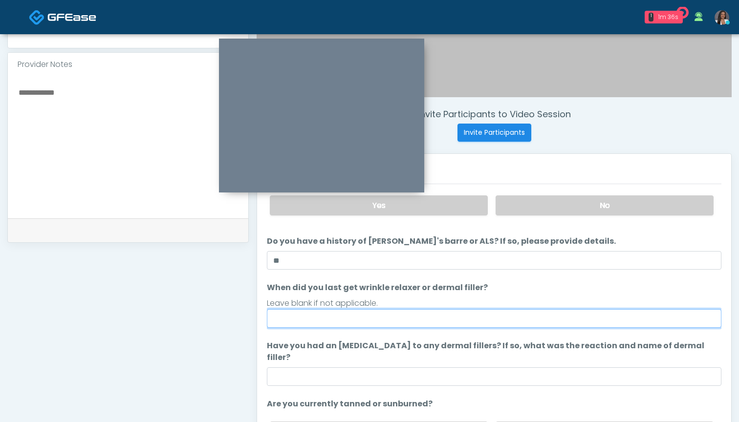
click at [451, 317] on input "When did you last get wrinkle relaxer or dermal filler?" at bounding box center [494, 318] width 454 height 19
type input "*"
type input "********"
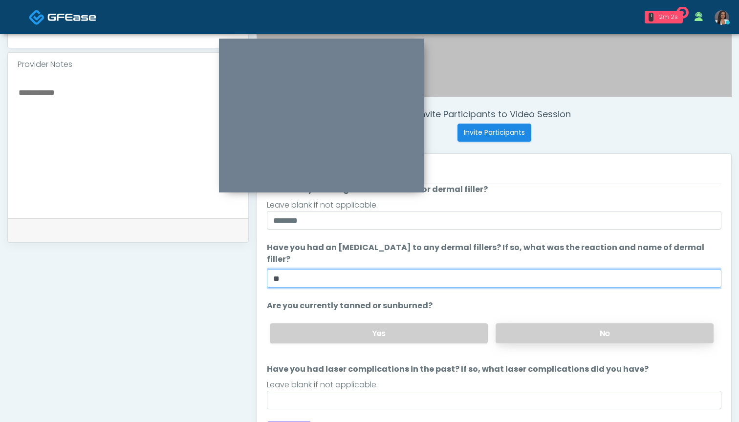
scroll to position [144, 0]
type input "**"
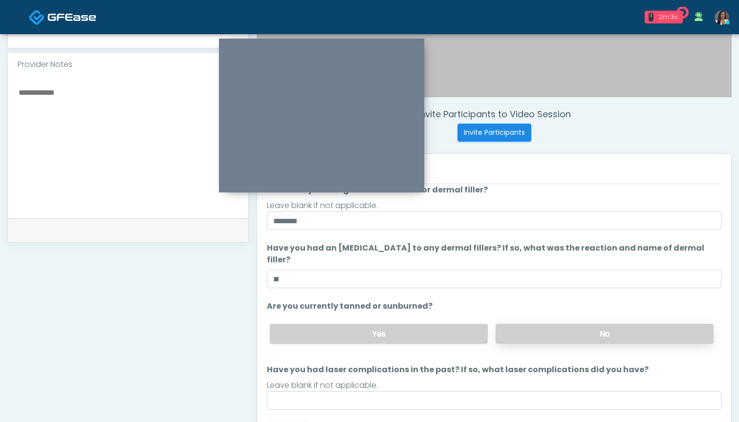
click at [539, 325] on label "No" at bounding box center [604, 334] width 218 height 20
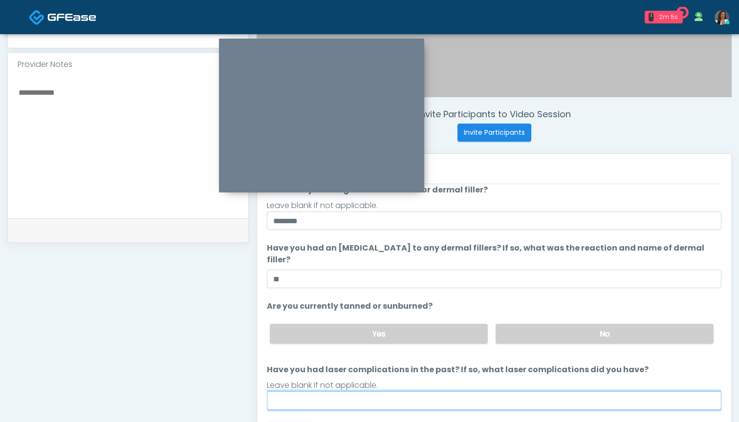
click at [460, 391] on input "Have you had laser complications in the past? If so, what laser complications d…" at bounding box center [494, 400] width 454 height 19
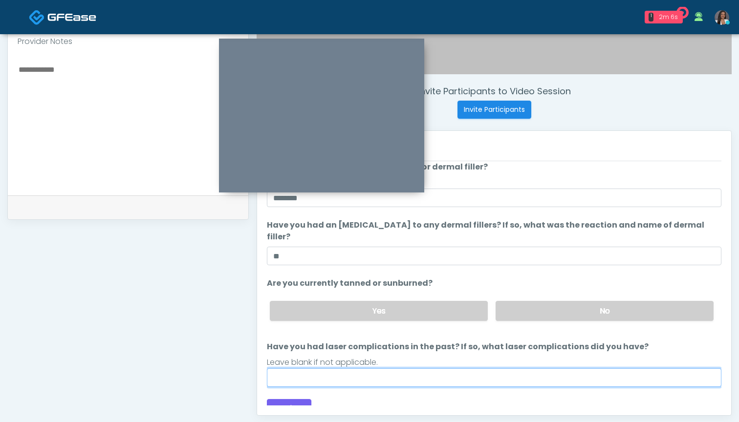
scroll to position [339, 0]
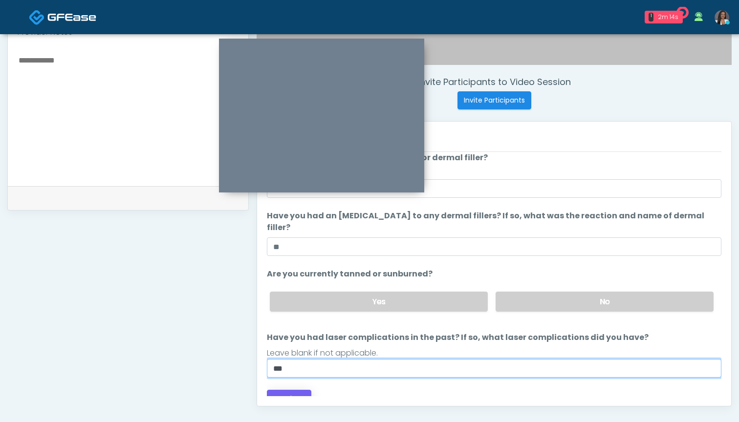
type input "***"
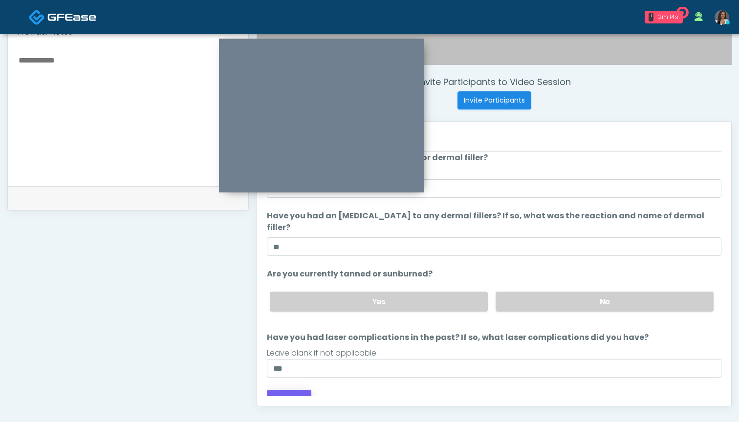
click at [275, 390] on button "Continue" at bounding box center [289, 399] width 44 height 18
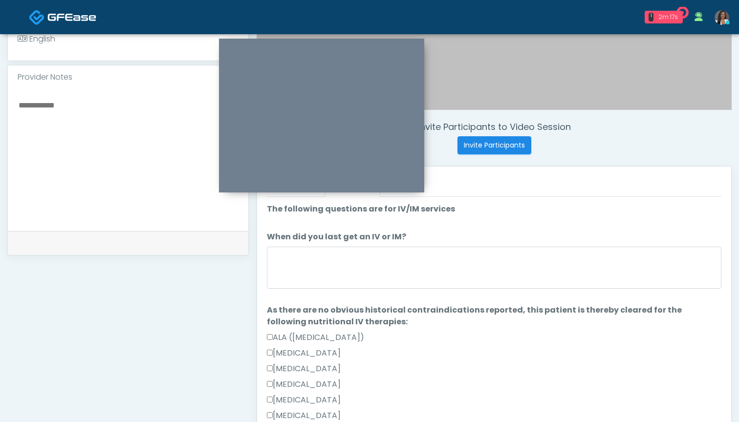
scroll to position [288, 0]
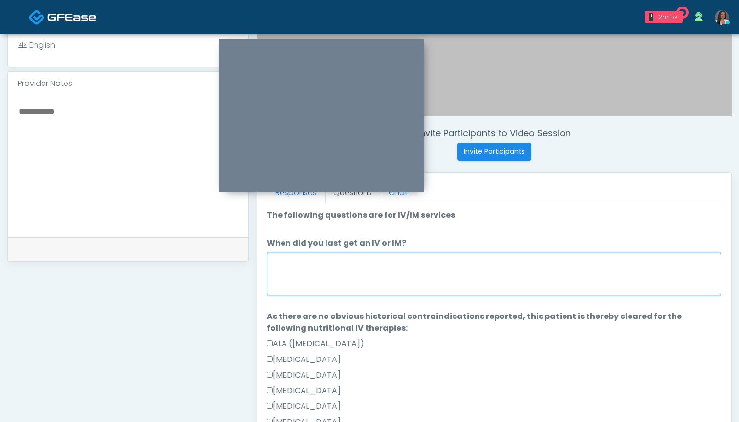
click at [514, 271] on textarea "When did you last get an IV or IM?" at bounding box center [494, 274] width 454 height 42
click at [450, 275] on textarea "When did you last get an IV or IM?" at bounding box center [494, 274] width 454 height 42
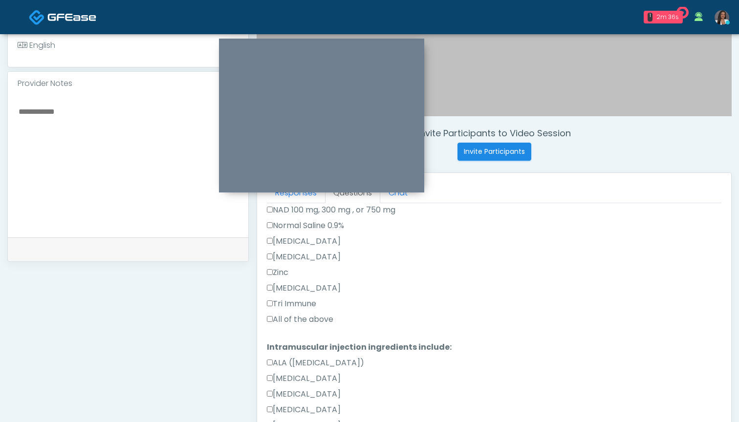
scroll to position [306, 0]
type textarea "***"
click at [328, 319] on label "All of the above" at bounding box center [300, 319] width 66 height 12
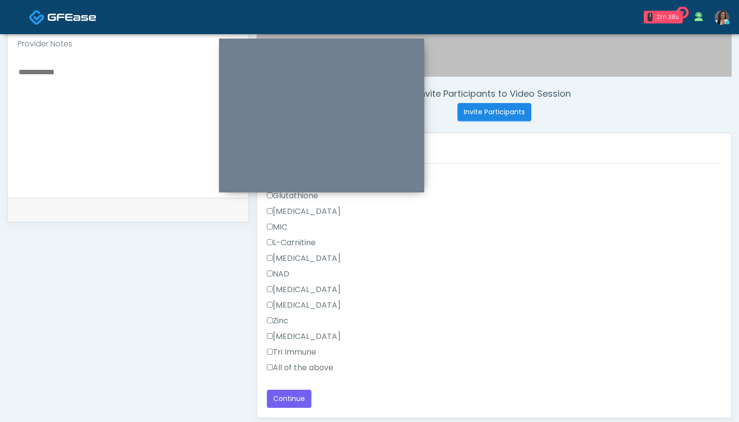
scroll to position [328, 0]
click at [317, 366] on label "All of the above" at bounding box center [300, 368] width 66 height 12
click at [292, 397] on button "Continue" at bounding box center [289, 399] width 44 height 18
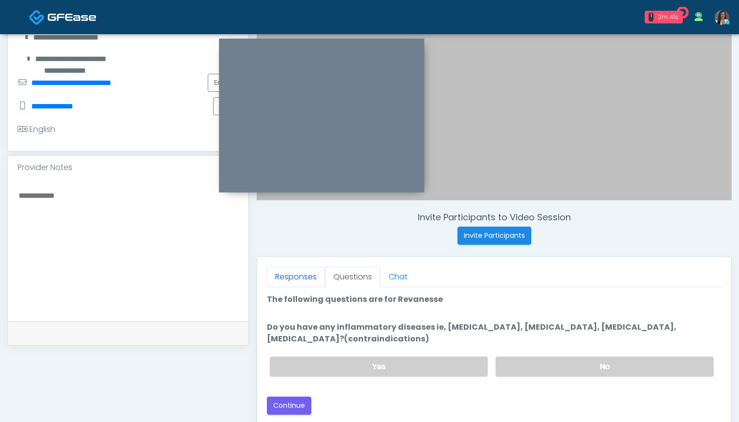
scroll to position [0, 0]
click at [299, 286] on link "Responses" at bounding box center [296, 277] width 58 height 21
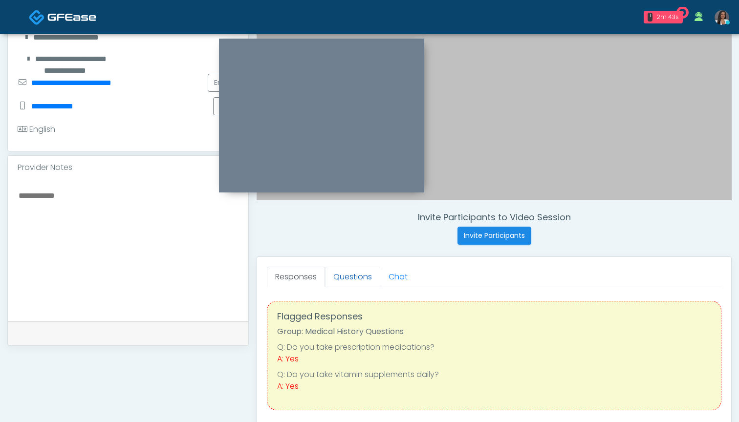
click at [357, 279] on link "Questions" at bounding box center [352, 277] width 55 height 21
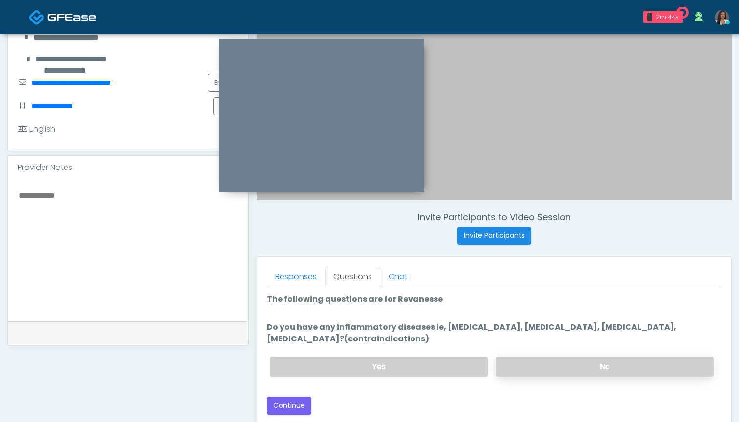
click at [526, 365] on label "No" at bounding box center [604, 367] width 218 height 20
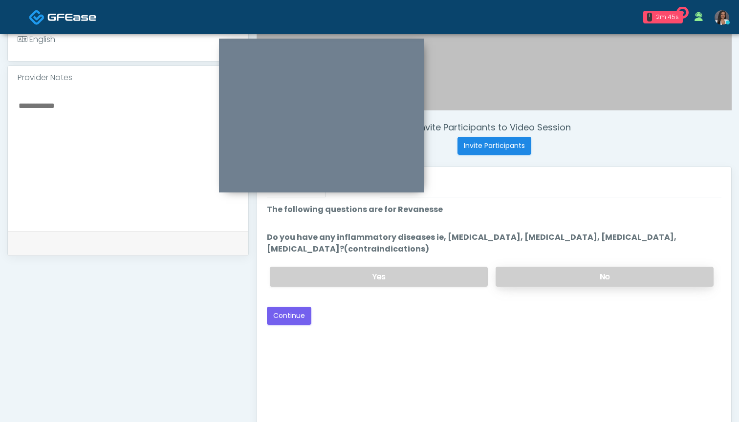
scroll to position [293, 0]
click at [285, 315] on button "Continue" at bounding box center [289, 317] width 44 height 18
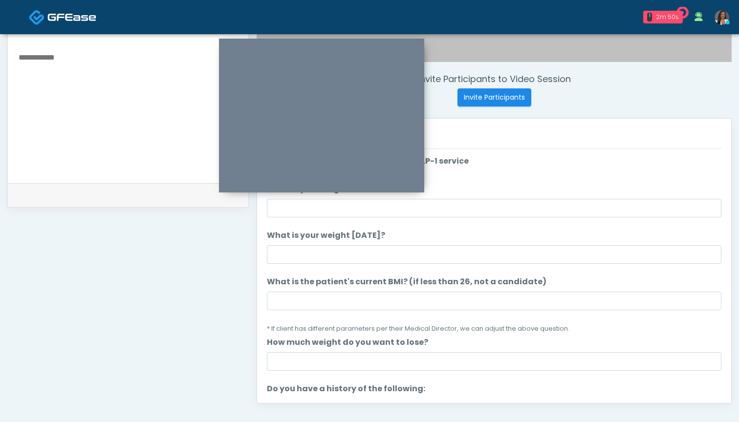
scroll to position [329, 0]
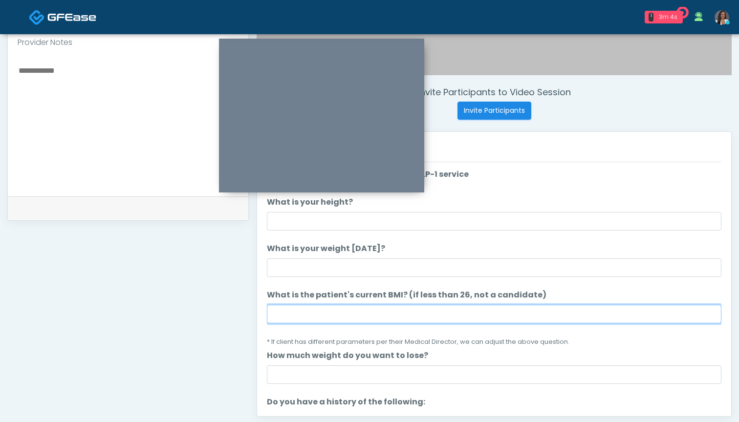
click at [441, 320] on input "What is the patient's current BMI? (if less than 26, not a candidate)" at bounding box center [494, 314] width 454 height 19
type input "****"
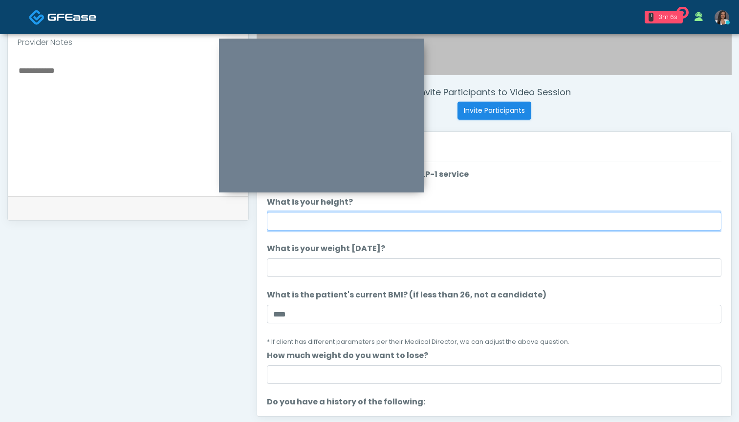
click at [424, 222] on input "What is your height?" at bounding box center [494, 221] width 454 height 19
type input "*****"
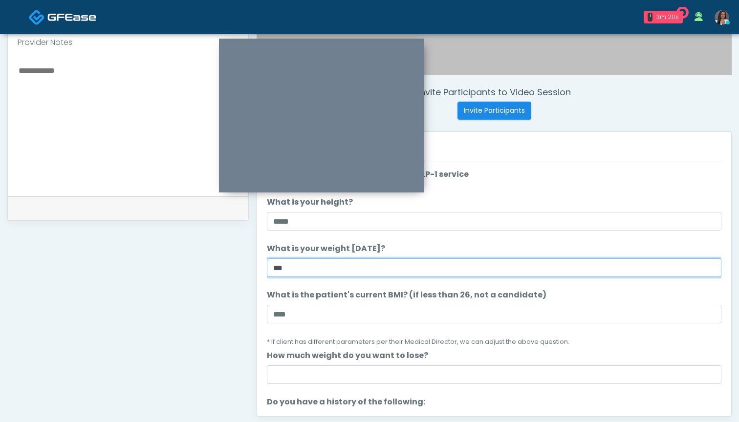
type input "***"
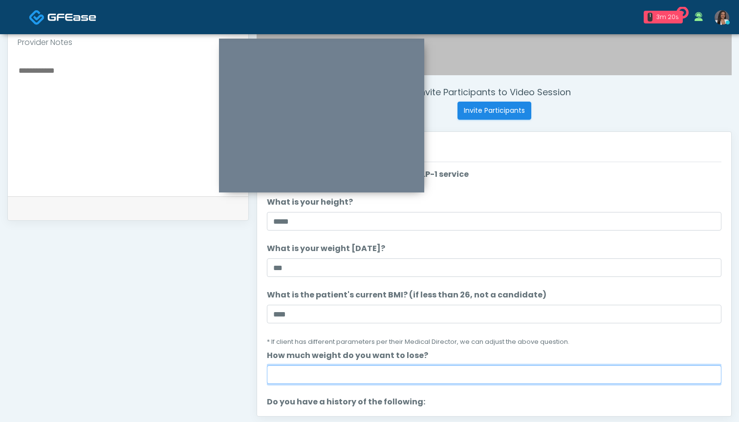
click at [332, 370] on input "How much weight do you want to lose?" at bounding box center [494, 374] width 454 height 19
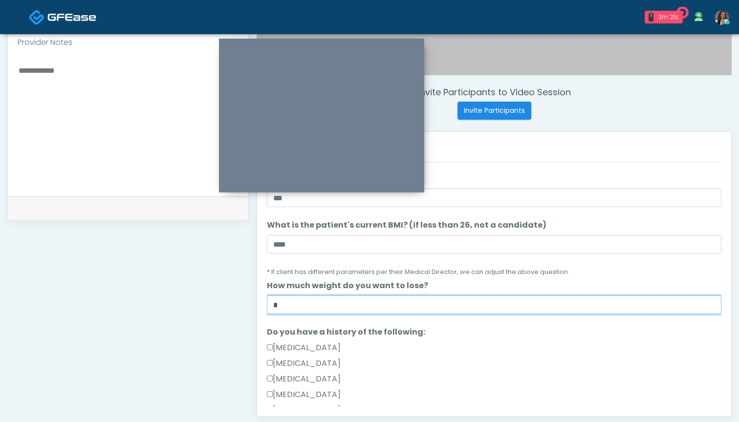
scroll to position [129, 0]
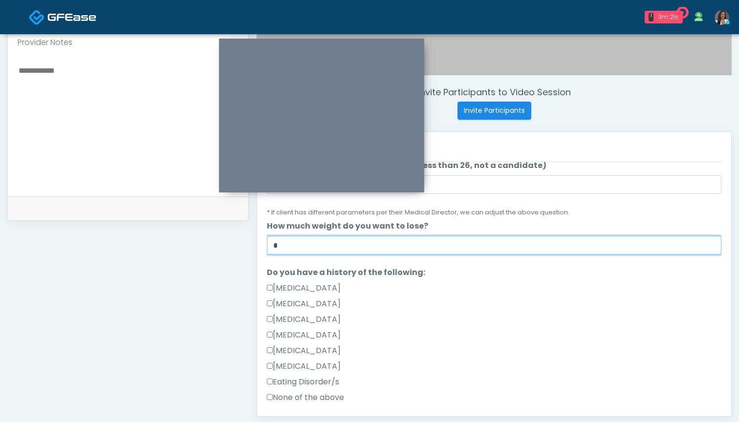
type input "*"
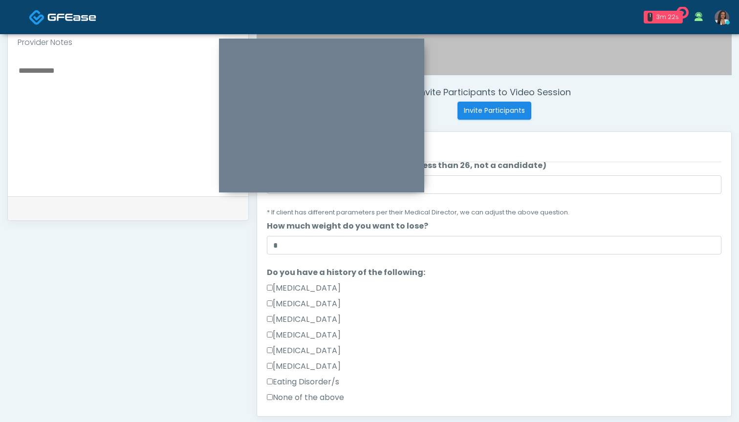
click at [321, 392] on label "None of the above" at bounding box center [305, 398] width 77 height 12
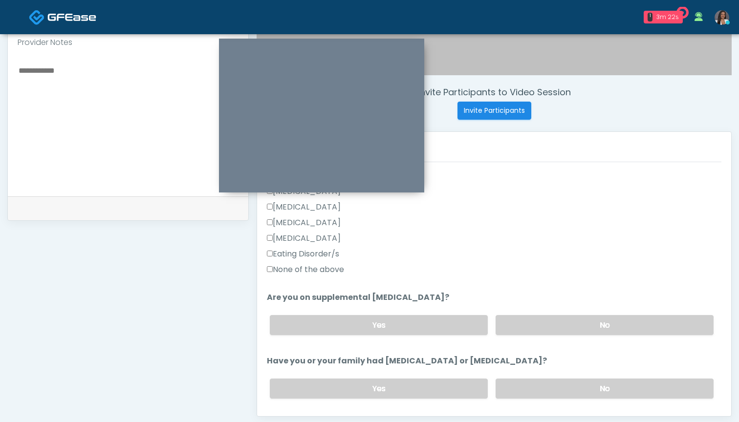
scroll to position [269, 0]
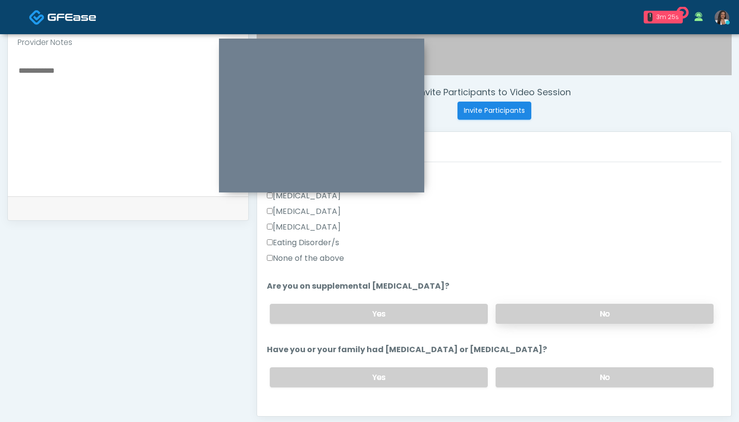
click at [521, 314] on label "No" at bounding box center [604, 314] width 218 height 20
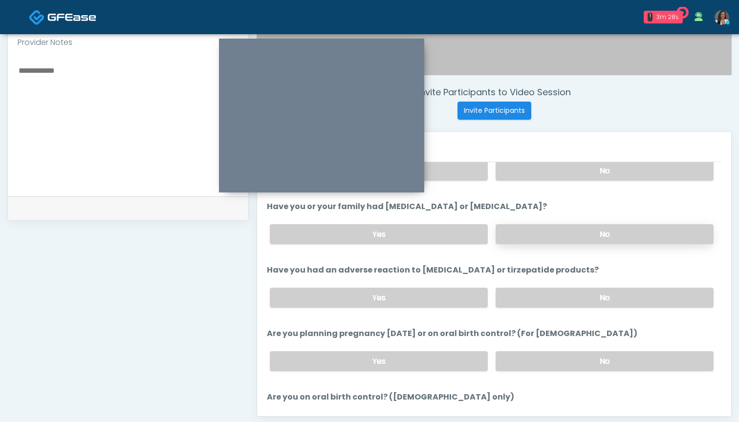
scroll to position [401, 0]
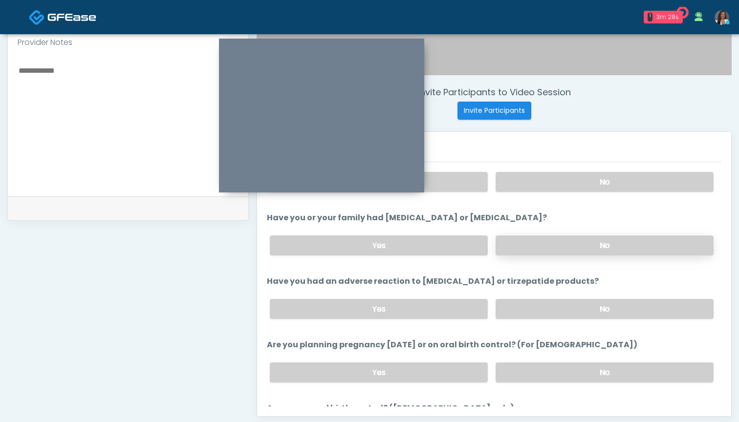
click at [528, 244] on label "No" at bounding box center [604, 245] width 218 height 20
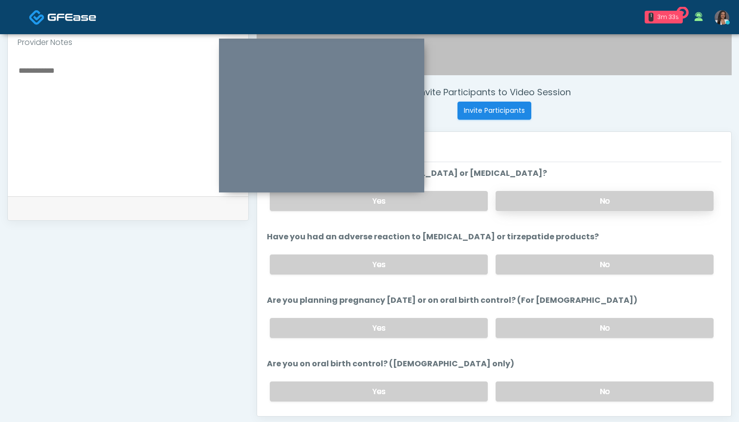
scroll to position [446, 0]
click at [526, 263] on label "No" at bounding box center [604, 264] width 218 height 20
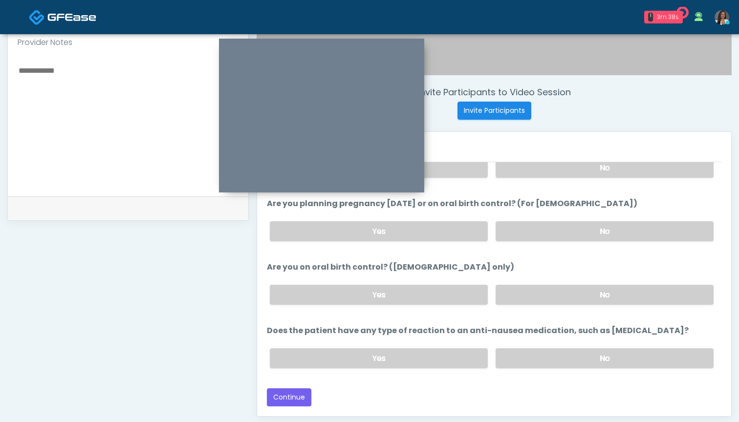
scroll to position [541, 0]
click at [516, 232] on label "No" at bounding box center [604, 232] width 218 height 20
click at [537, 361] on label "No" at bounding box center [604, 359] width 218 height 20
click at [526, 293] on label "No" at bounding box center [604, 295] width 218 height 20
click at [274, 395] on button "Continue" at bounding box center [289, 398] width 44 height 18
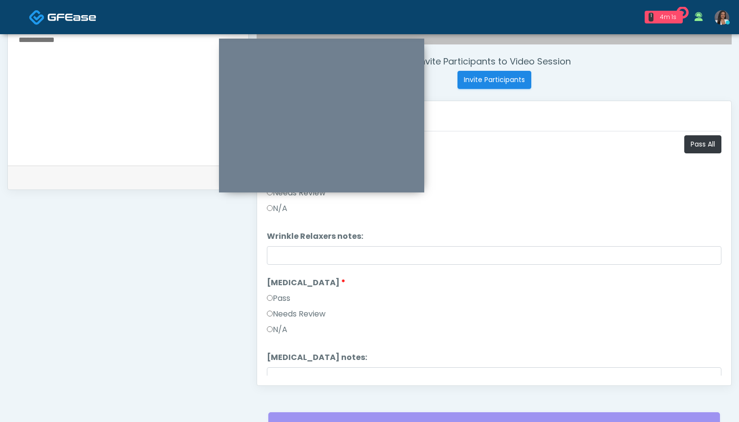
scroll to position [341, 0]
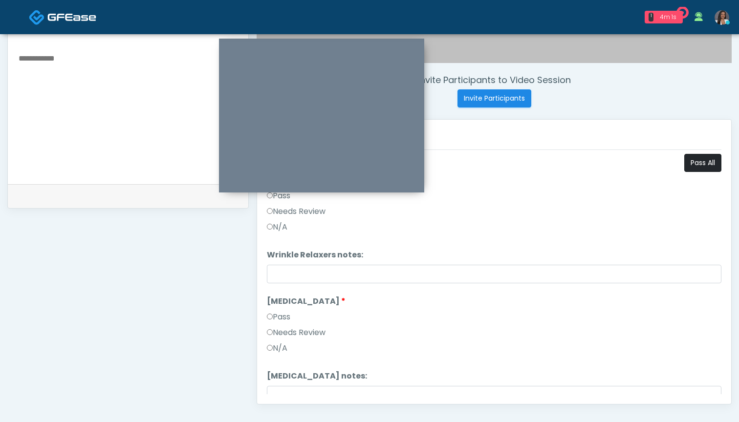
click at [690, 160] on button "Pass All" at bounding box center [702, 163] width 37 height 18
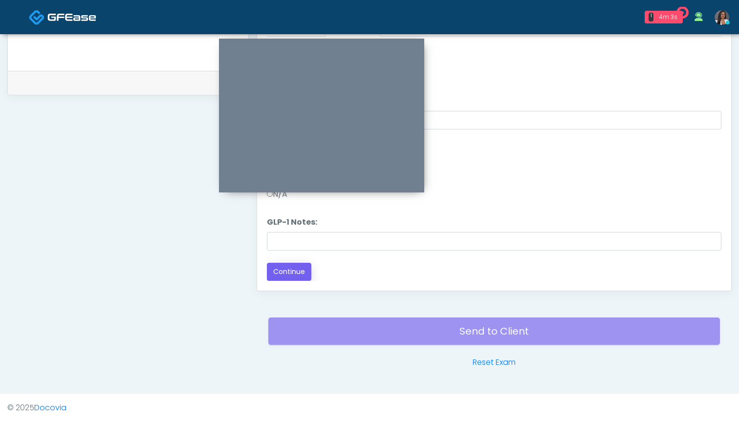
scroll to position [455, 0]
click at [279, 271] on button "Continue" at bounding box center [289, 272] width 44 height 18
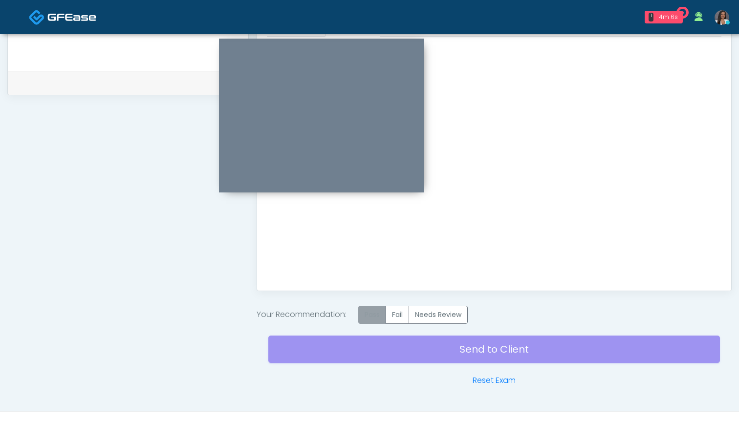
click at [376, 313] on label "Pass" at bounding box center [372, 315] width 28 height 18
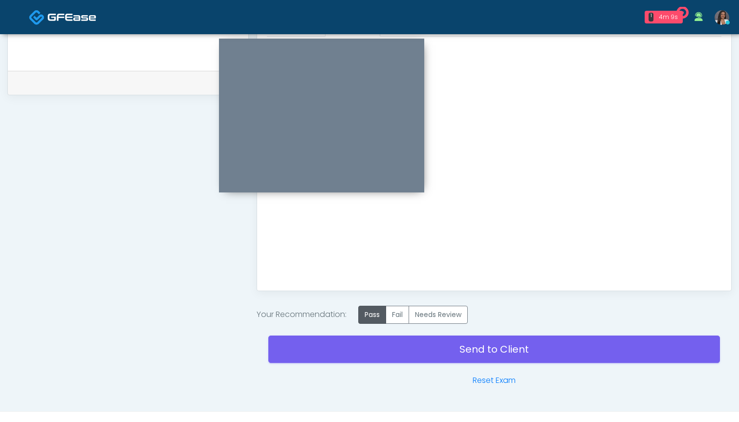
drag, startPoint x: 444, startPoint y: 345, endPoint x: 464, endPoint y: 213, distance: 133.9
click at [444, 345] on link "Send to Client" at bounding box center [493, 349] width 451 height 27
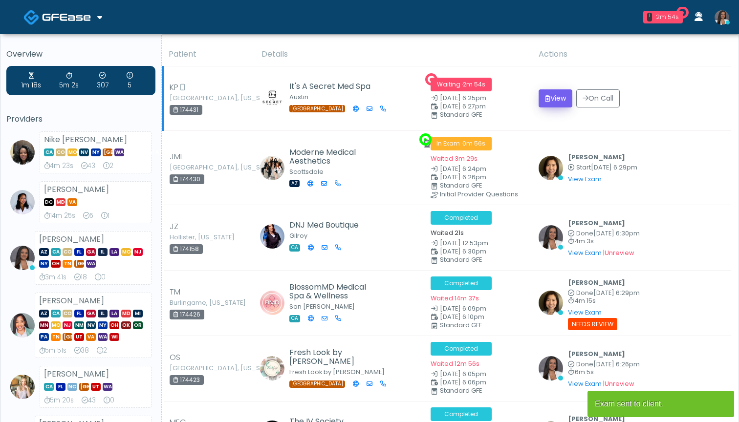
click at [554, 97] on button "View" at bounding box center [555, 98] width 34 height 18
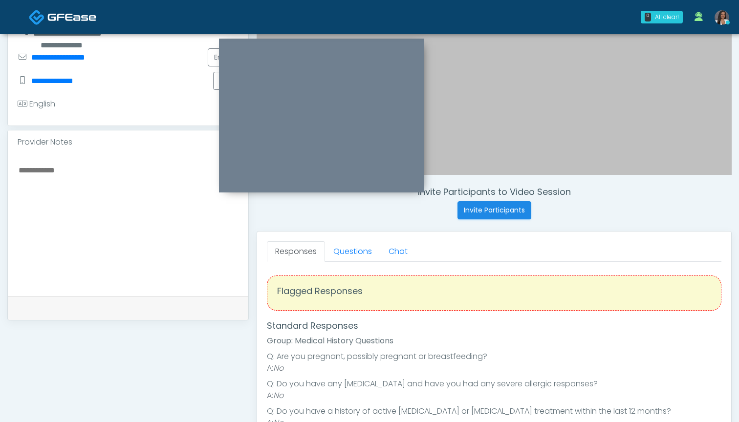
scroll to position [227, 0]
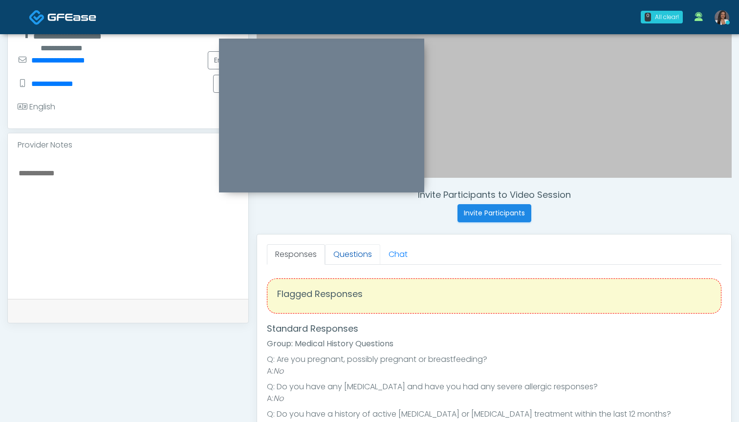
click at [359, 253] on link "Questions" at bounding box center [352, 254] width 55 height 21
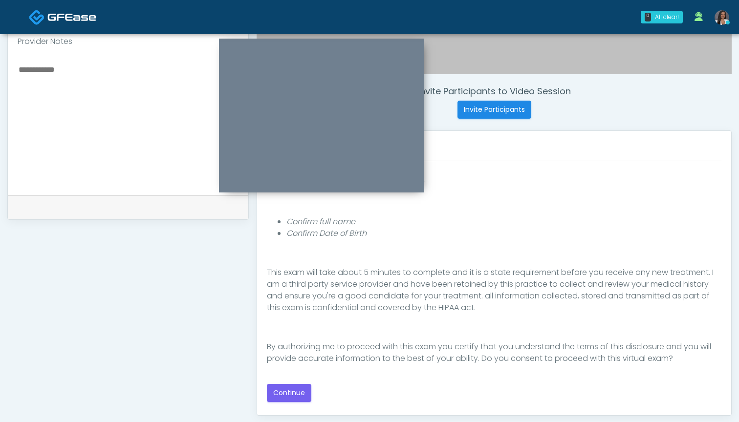
scroll to position [332, 0]
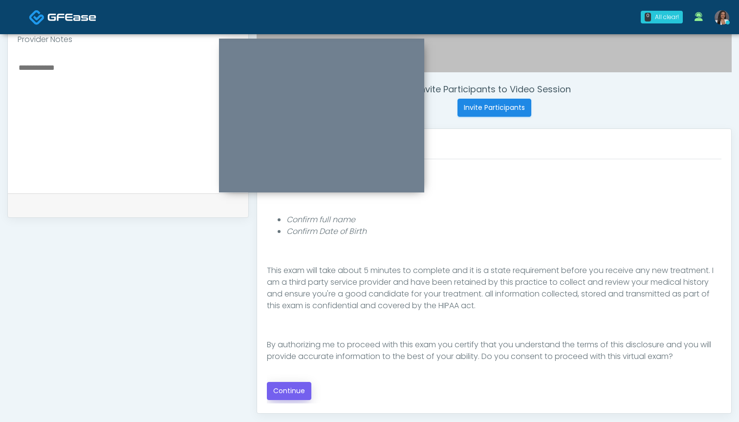
click at [283, 389] on button "Continue" at bounding box center [289, 391] width 44 height 18
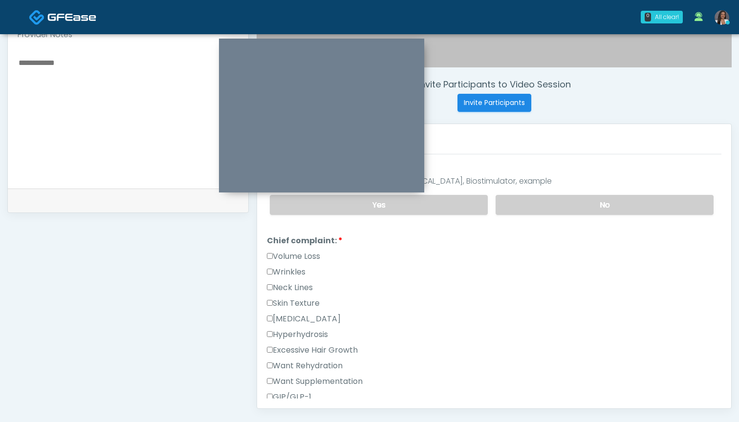
scroll to position [195, 0]
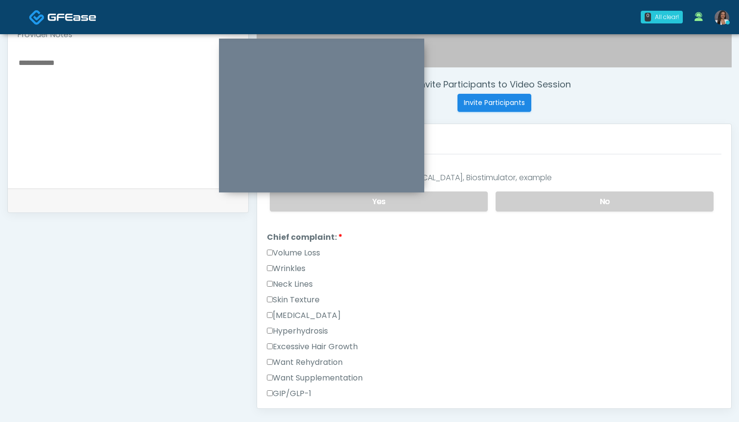
click at [304, 252] on label "Volume Loss" at bounding box center [293, 253] width 53 height 12
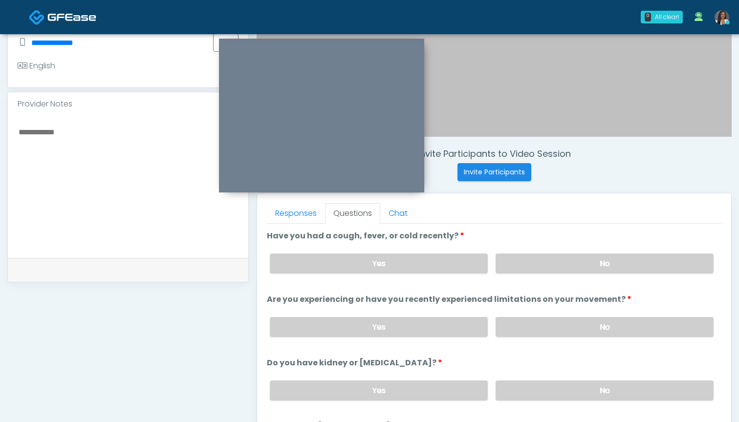
scroll to position [258, 0]
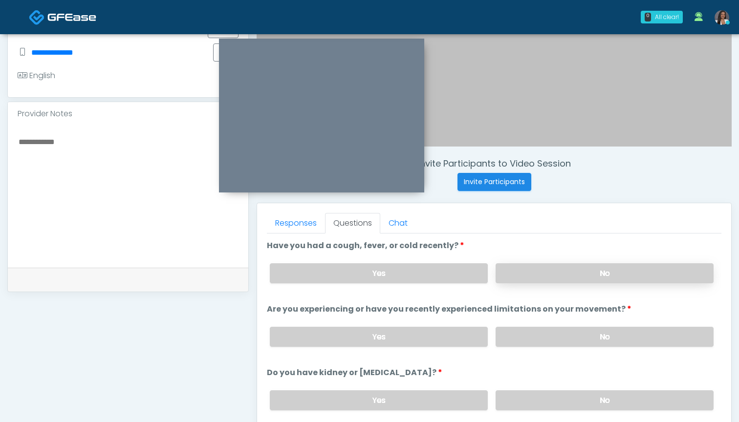
click at [520, 275] on label "No" at bounding box center [604, 273] width 218 height 20
click at [527, 336] on label "No" at bounding box center [604, 337] width 218 height 20
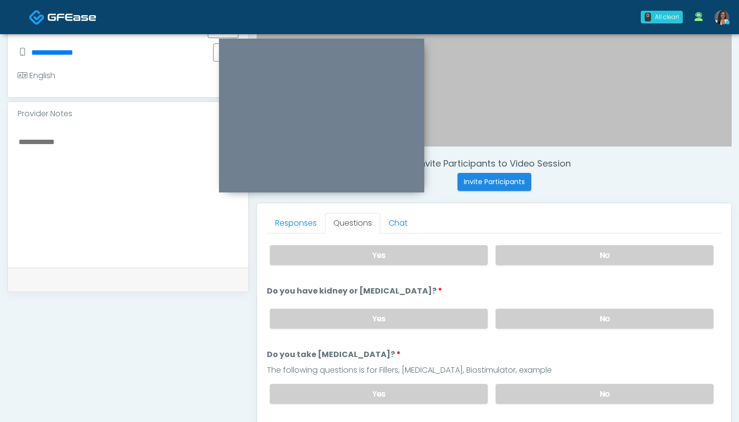
scroll to position [67, 0]
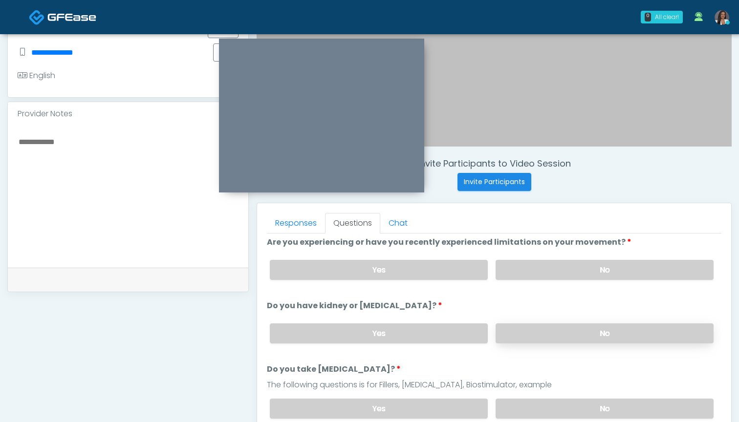
click at [535, 333] on label "No" at bounding box center [604, 333] width 218 height 20
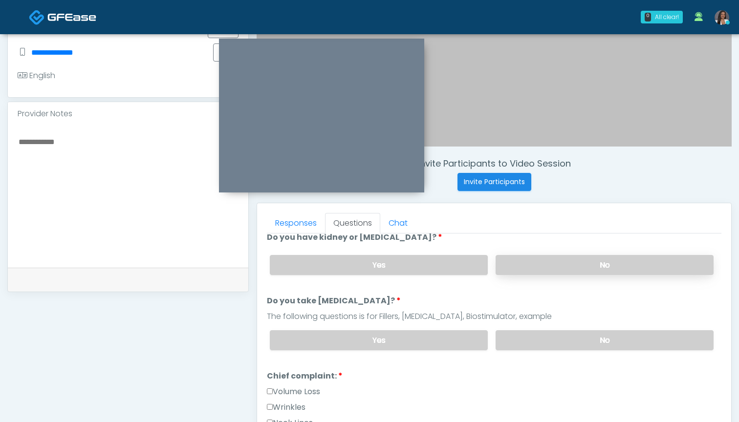
scroll to position [151, 0]
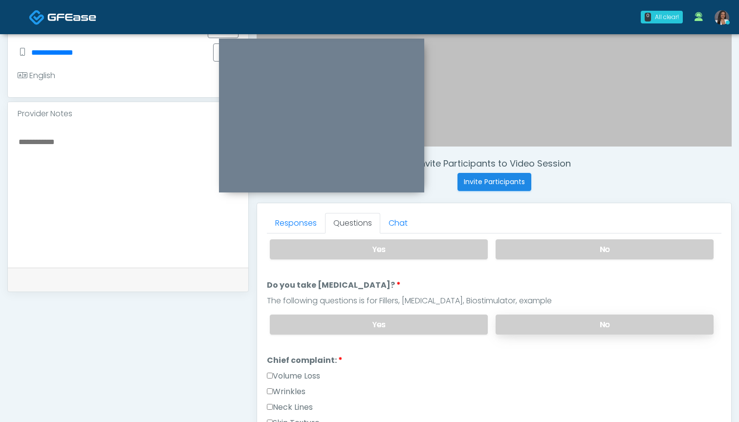
click at [536, 321] on label "No" at bounding box center [604, 325] width 218 height 20
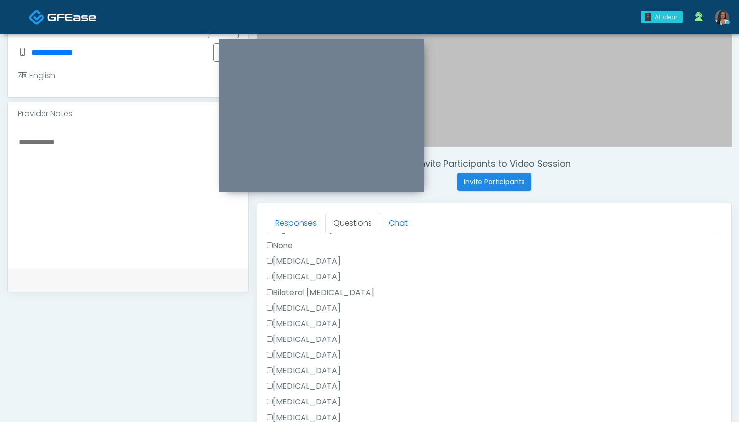
scroll to position [571, 0]
click at [299, 255] on div "None [MEDICAL_DATA] [MEDICAL_DATA] Bilateral [MEDICAL_DATA] [MEDICAL_DATA] [MED…" at bounding box center [494, 340] width 454 height 203
click at [302, 268] on div "[MEDICAL_DATA]" at bounding box center [494, 263] width 454 height 16
click at [307, 255] on label "[MEDICAL_DATA]" at bounding box center [304, 261] width 74 height 12
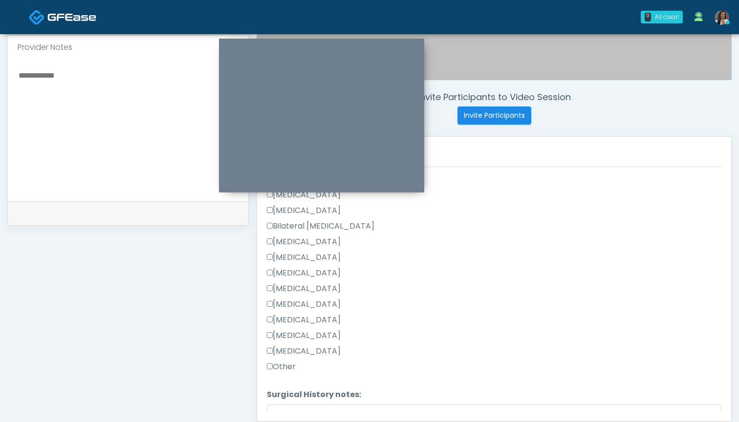
scroll to position [565, 0]
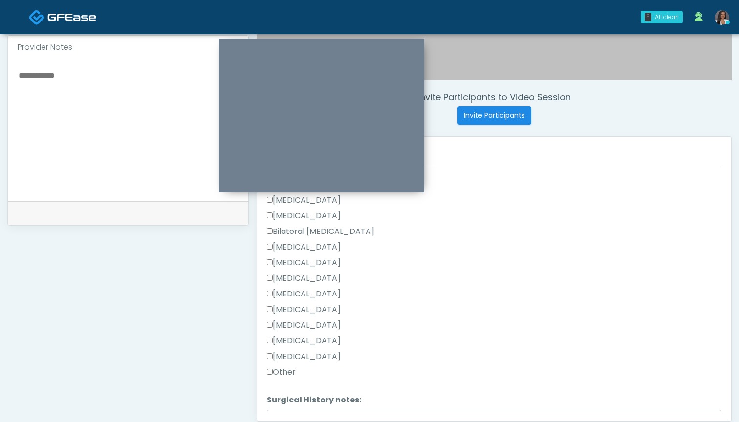
click at [290, 369] on label "Other" at bounding box center [281, 372] width 29 height 12
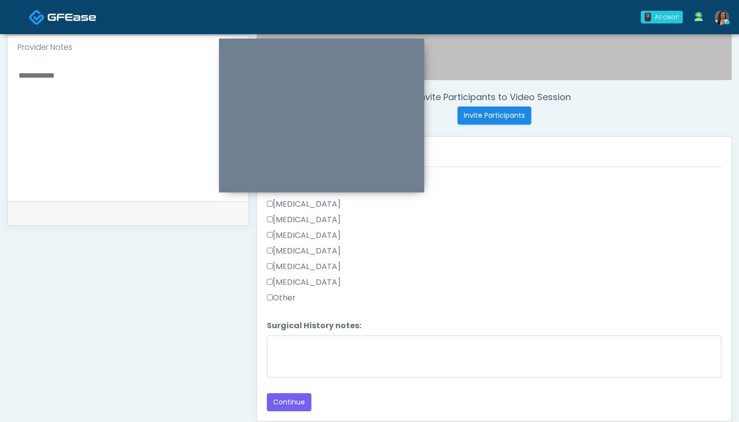
scroll to position [639, 0]
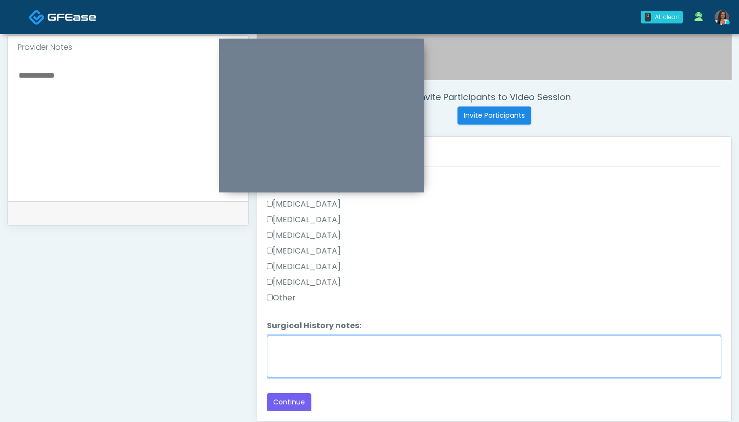
click at [377, 352] on textarea "Surgical History notes:" at bounding box center [494, 357] width 454 height 42
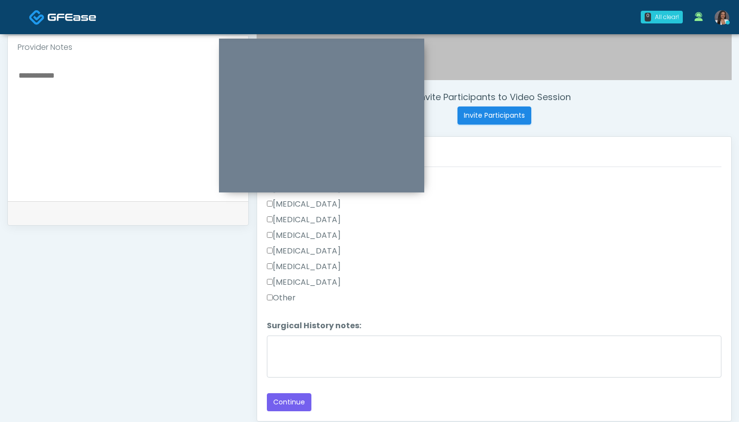
click at [329, 247] on label "[MEDICAL_DATA]" at bounding box center [304, 251] width 74 height 12
click at [284, 298] on label "Other" at bounding box center [281, 298] width 29 height 12
click at [292, 402] on button "Continue" at bounding box center [289, 402] width 44 height 18
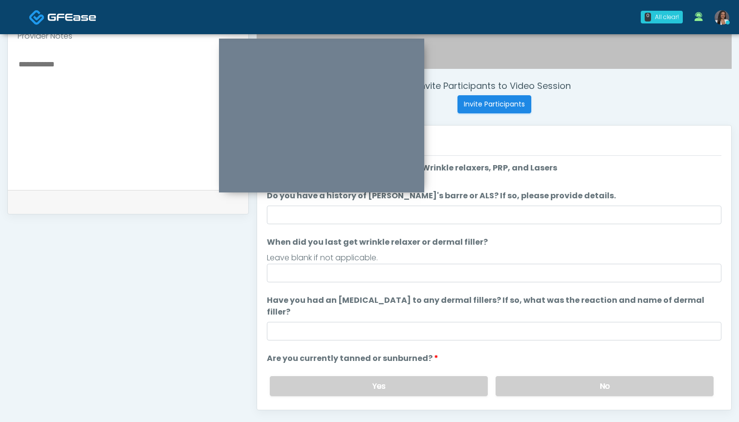
scroll to position [314, 0]
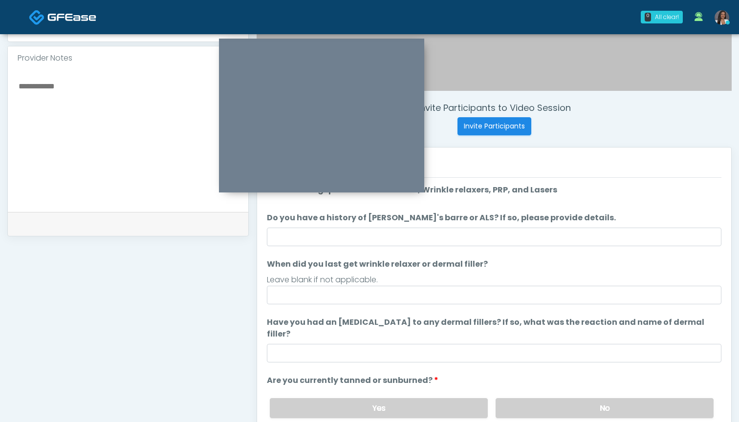
click at [485, 247] on ol "The following questions are for Filler, Wrinkle relaxers, PRP, and Lasers The f…" at bounding box center [494, 334] width 454 height 300
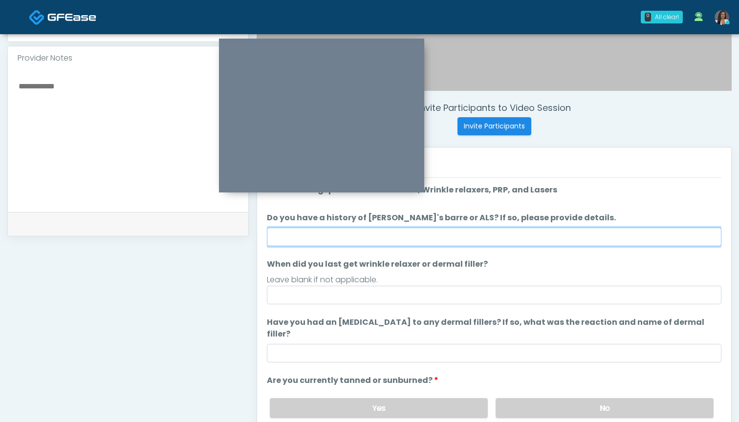
click at [486, 240] on input "Do you have a history of [PERSON_NAME]'s barre or ALS? If so, please provide de…" at bounding box center [494, 237] width 454 height 19
type input "**"
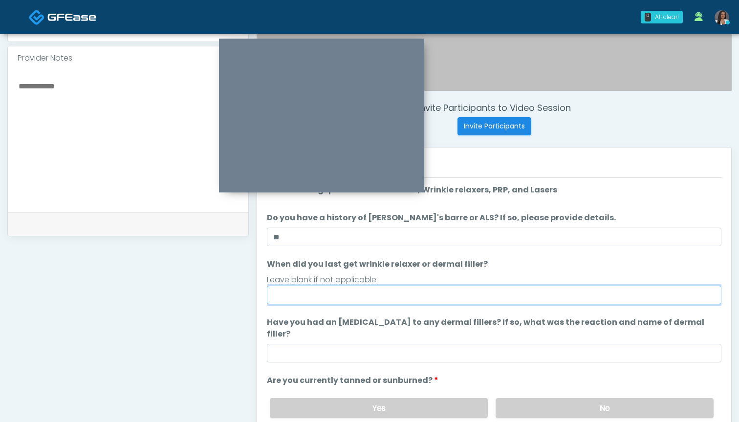
click at [447, 304] on input "When did you last get wrinkle relaxer or dermal filler?" at bounding box center [494, 295] width 454 height 19
drag, startPoint x: 297, startPoint y: 296, endPoint x: 247, endPoint y: 296, distance: 50.3
click at [247, 296] on div "**********" at bounding box center [369, 137] width 724 height 745
type input "*******"
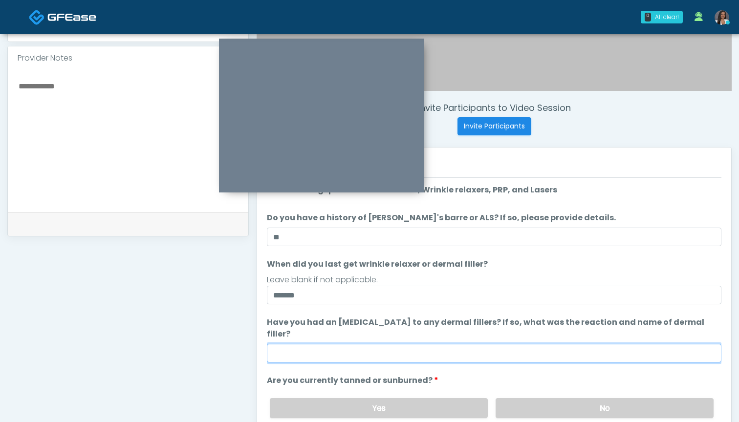
click at [353, 344] on input "Have you had an [MEDICAL_DATA] to any dermal fillers? If so, what was the react…" at bounding box center [494, 353] width 454 height 19
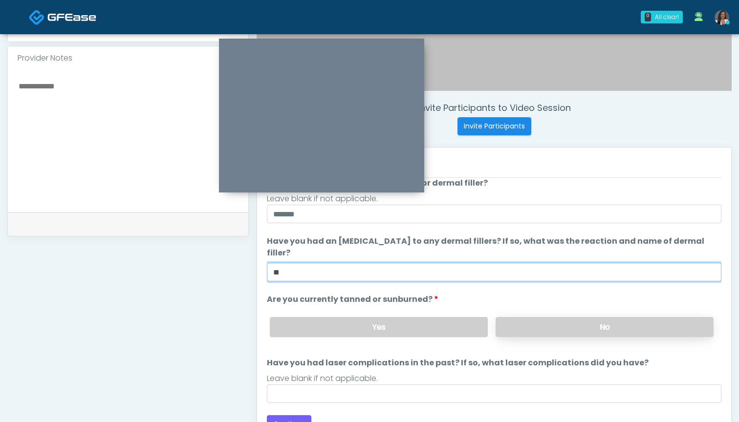
scroll to position [81, 0]
type input "**"
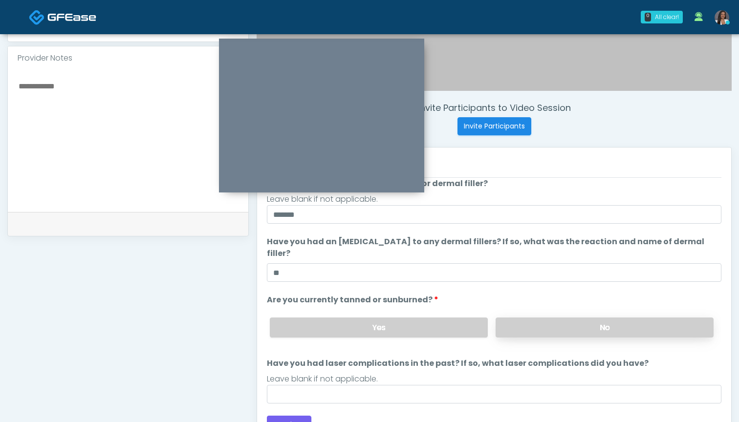
click at [523, 317] on label "No" at bounding box center [604, 327] width 218 height 20
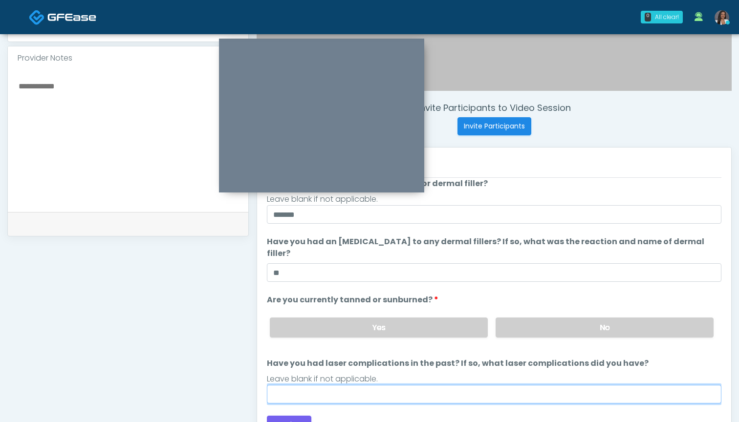
click at [496, 385] on input "Have you had laser complications in the past? If so, what laser complications d…" at bounding box center [494, 394] width 454 height 19
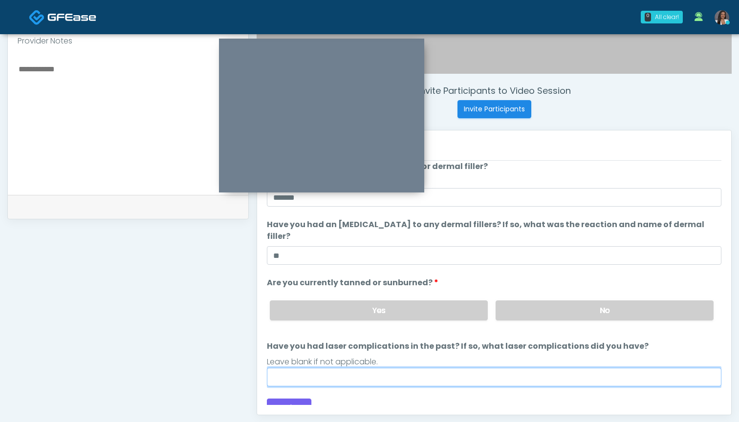
scroll to position [331, 0]
type input "***"
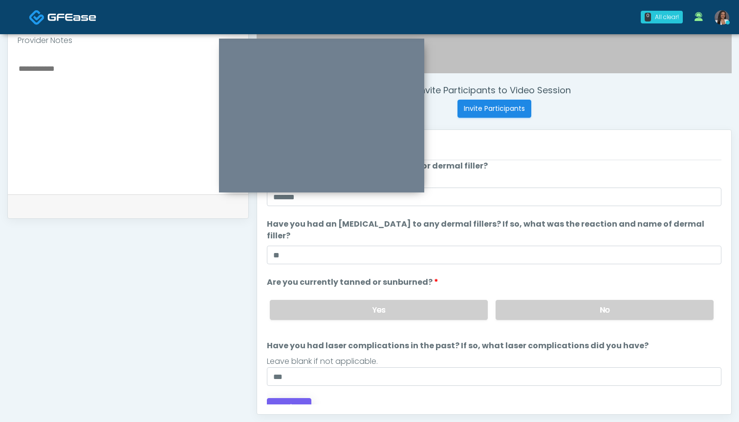
click at [277, 398] on button "Continue" at bounding box center [289, 407] width 44 height 18
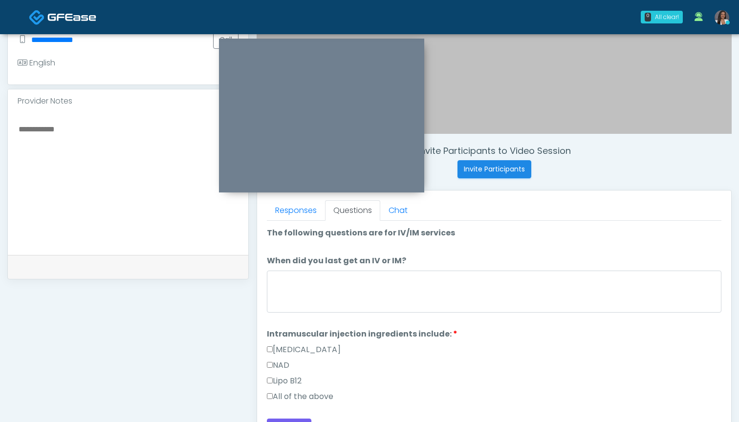
scroll to position [265, 0]
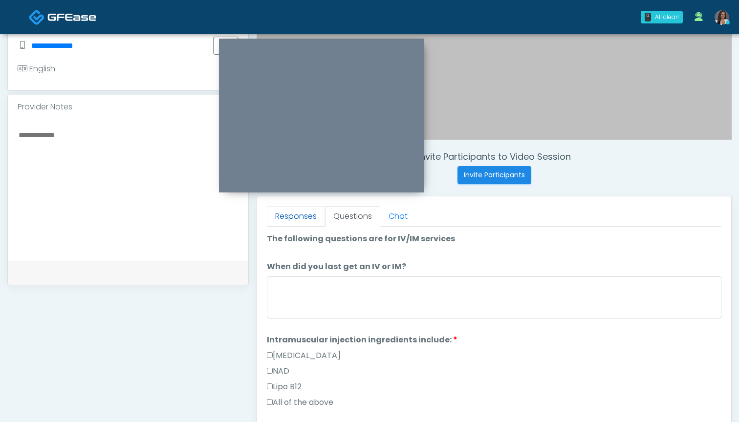
click at [291, 220] on link "Responses" at bounding box center [296, 216] width 58 height 21
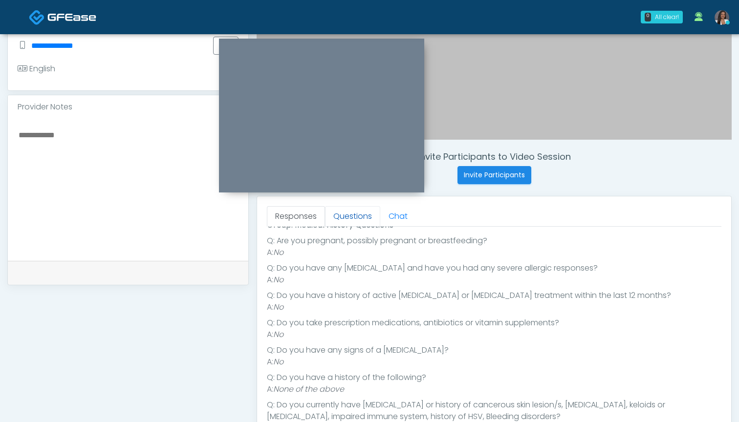
click at [340, 212] on link "Questions" at bounding box center [352, 216] width 55 height 21
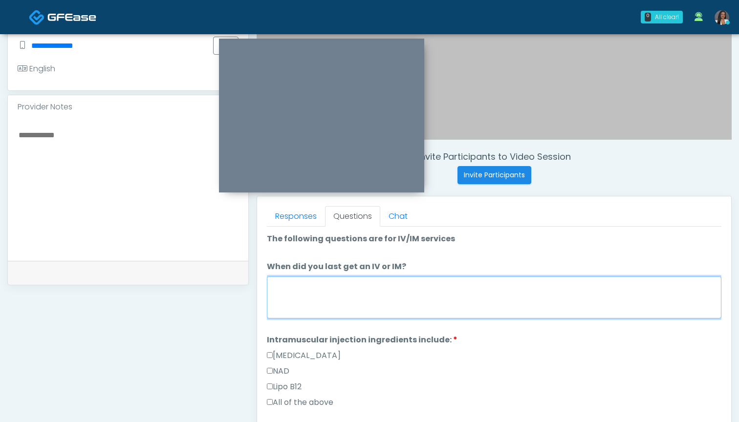
click at [374, 306] on textarea "When did you last get an IV or IM?" at bounding box center [494, 297] width 454 height 42
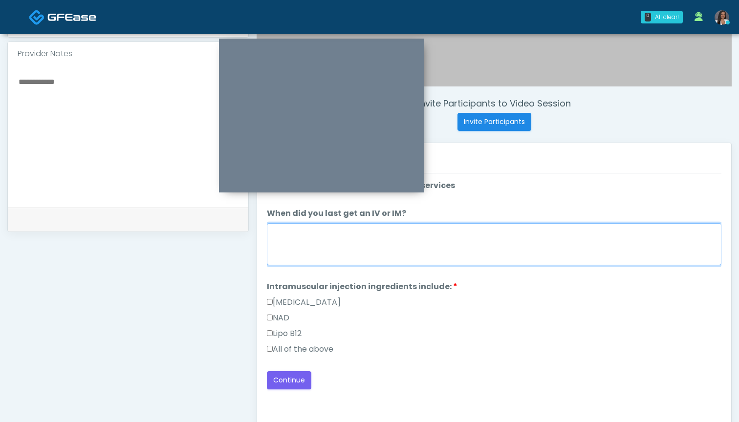
scroll to position [320, 0]
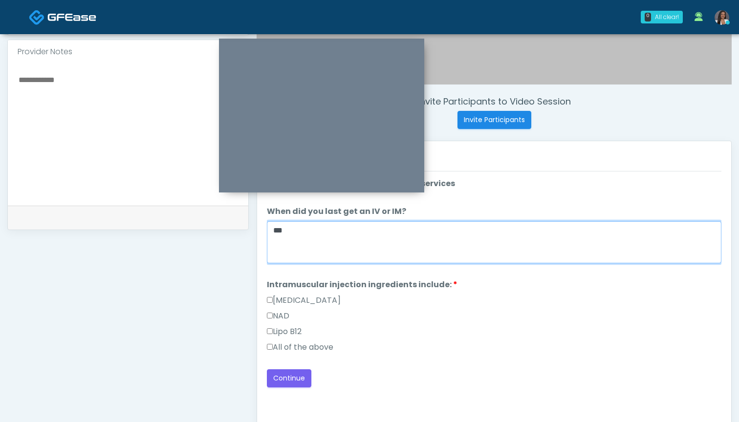
type textarea "***"
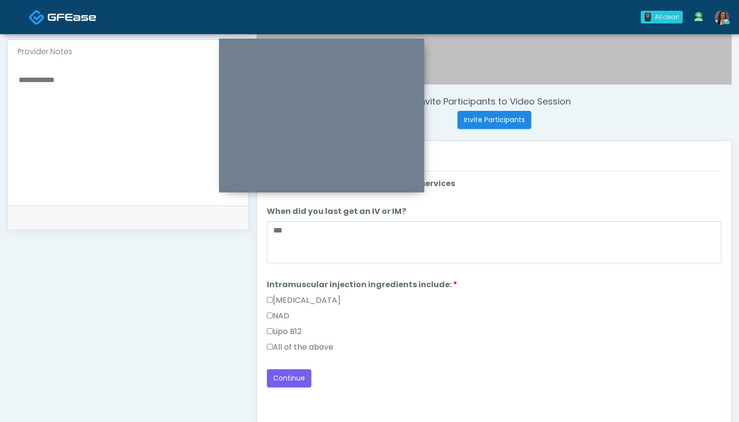
click at [283, 349] on label "All of the above" at bounding box center [300, 347] width 66 height 12
click at [334, 362] on div "Loading... Connecting to your agent... Please wait while we prepare your person…" at bounding box center [494, 283] width 454 height 210
click at [293, 376] on button "Continue" at bounding box center [289, 378] width 44 height 18
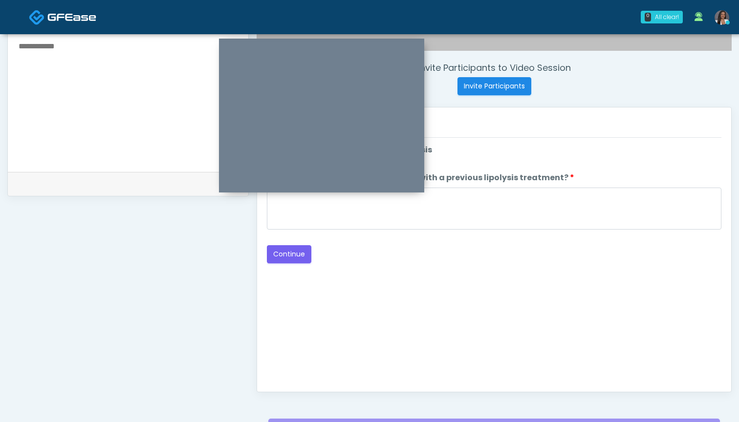
scroll to position [346, 0]
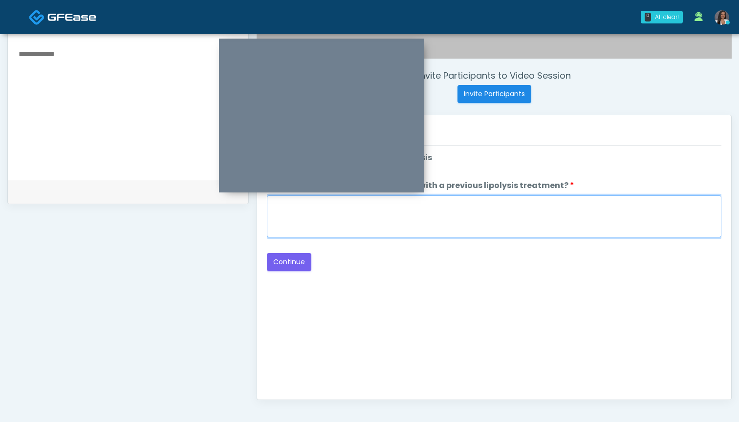
click at [474, 226] on textarea "When did you have the area treated with a previous lipolysis treatment?" at bounding box center [494, 216] width 454 height 42
type textarea "***"
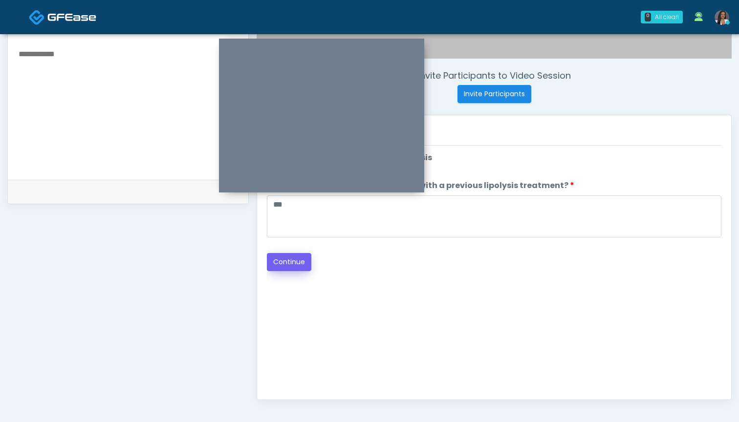
click at [281, 261] on button "Continue" at bounding box center [289, 262] width 44 height 18
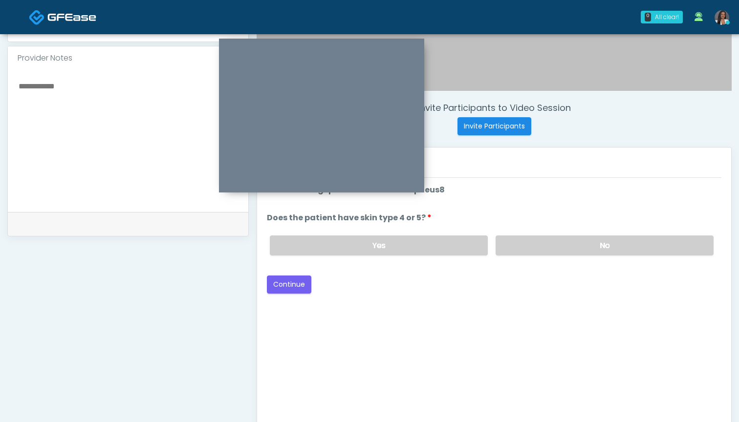
scroll to position [288, 0]
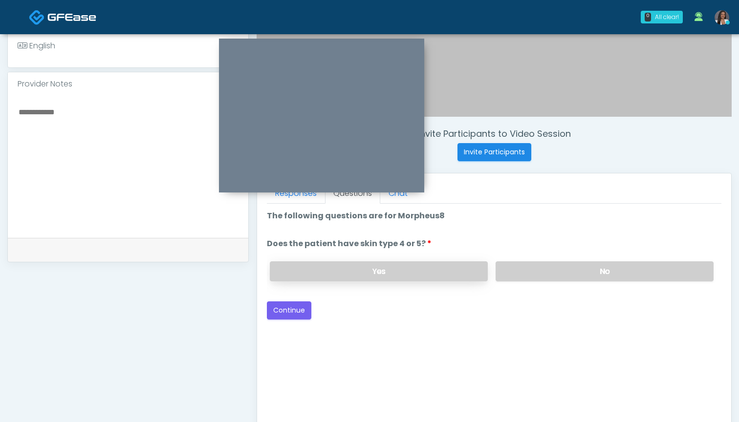
click at [445, 264] on label "Yes" at bounding box center [379, 271] width 218 height 20
click at [287, 311] on button "Continue" at bounding box center [289, 310] width 44 height 18
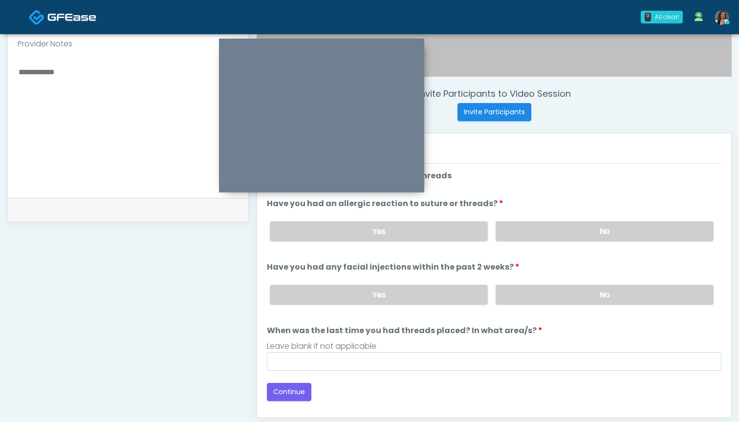
scroll to position [325, 0]
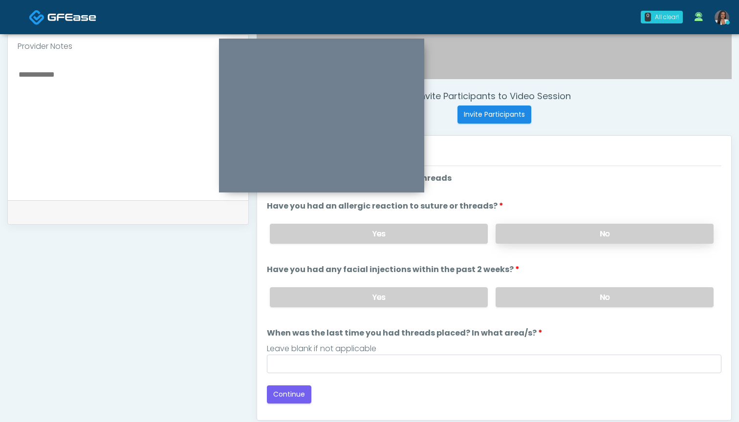
click at [518, 231] on label "No" at bounding box center [604, 234] width 218 height 20
click at [513, 304] on label "No" at bounding box center [604, 297] width 218 height 20
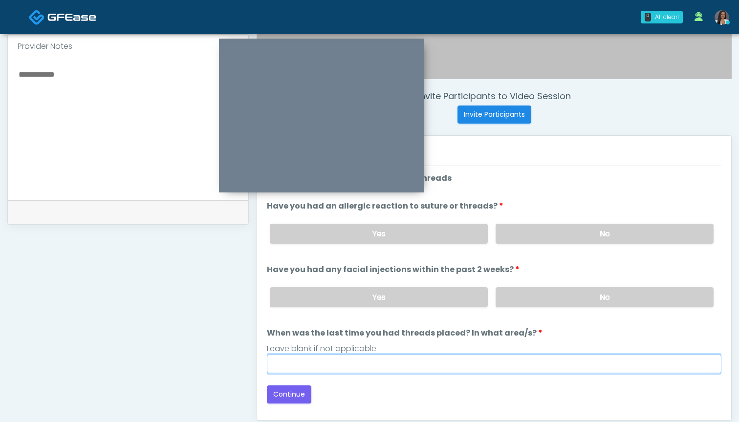
click at [468, 372] on input "When was the last time you had threads placed? In what area/s?" at bounding box center [494, 364] width 454 height 19
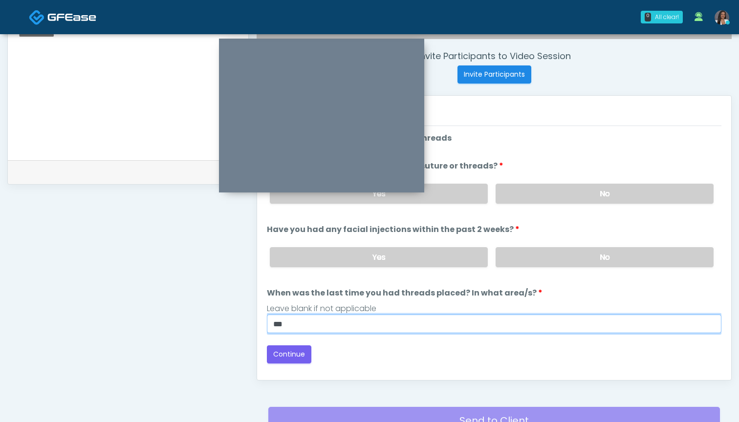
scroll to position [367, 0]
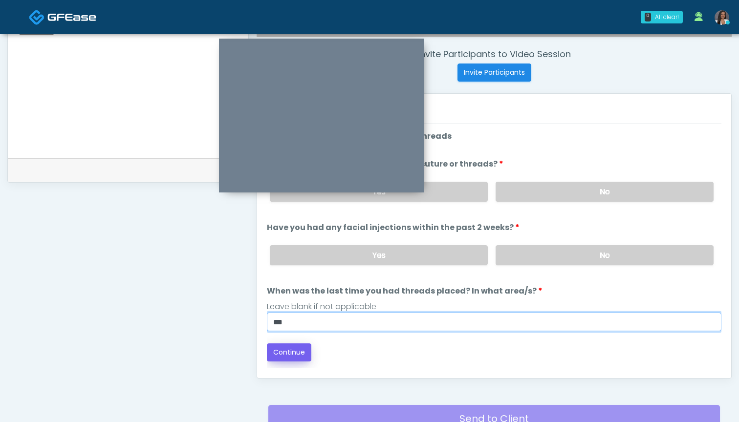
type input "***"
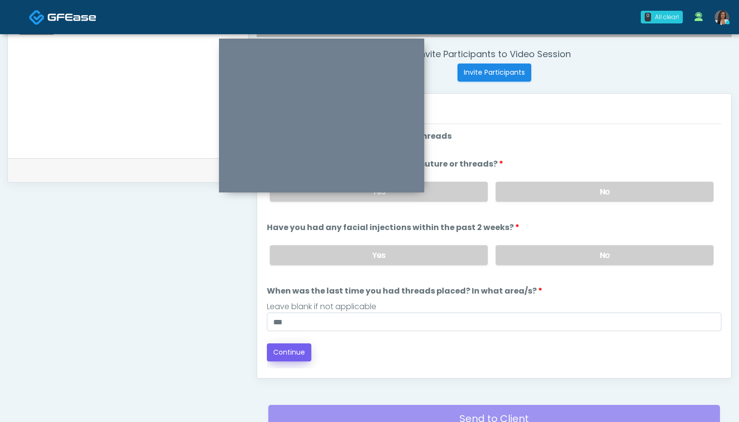
click at [286, 351] on button "Continue" at bounding box center [289, 352] width 44 height 18
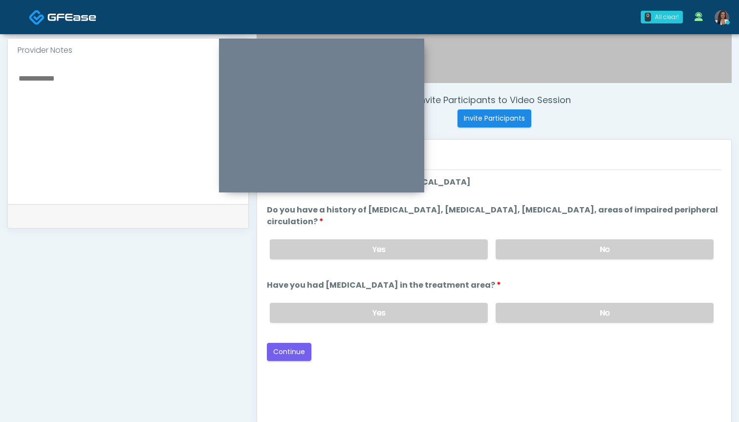
scroll to position [317, 0]
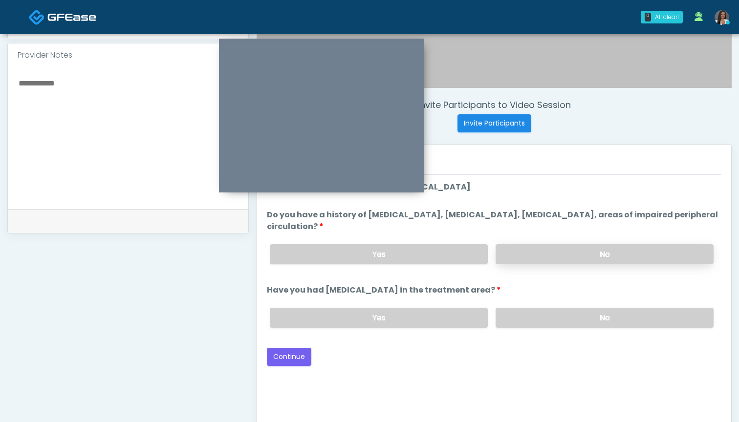
click at [533, 248] on label "No" at bounding box center [604, 254] width 218 height 20
click at [513, 323] on label "No" at bounding box center [604, 318] width 218 height 20
click at [289, 352] on button "Continue" at bounding box center [289, 357] width 44 height 18
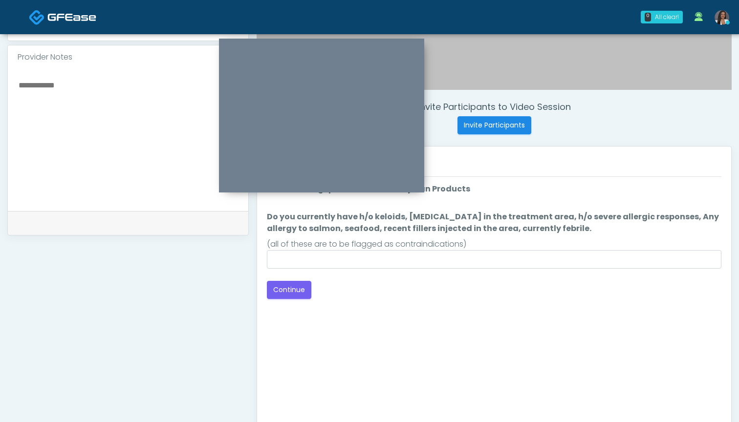
scroll to position [292, 0]
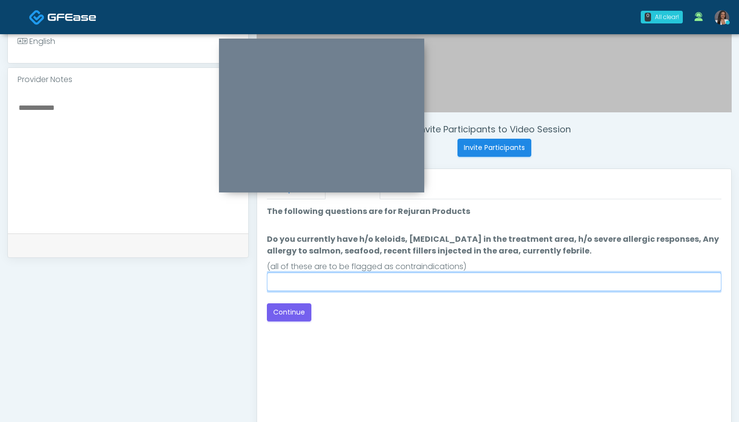
click at [475, 281] on input "Do you currently have h/o keloids, skin infection in the treatment area, h/o se…" at bounding box center [494, 282] width 454 height 19
type input "**"
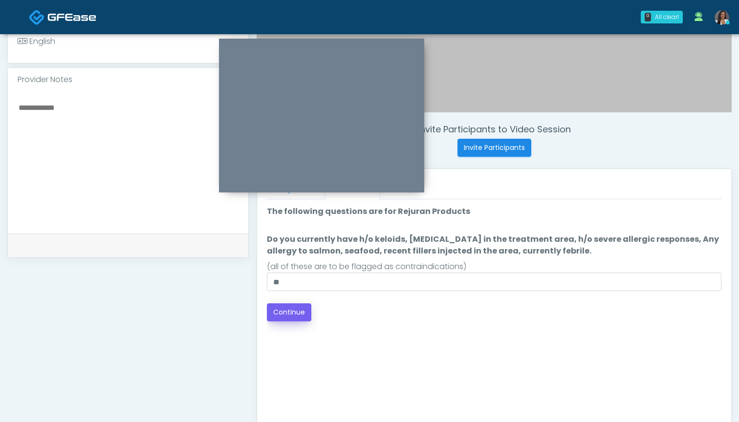
click at [295, 309] on button "Continue" at bounding box center [289, 312] width 44 height 18
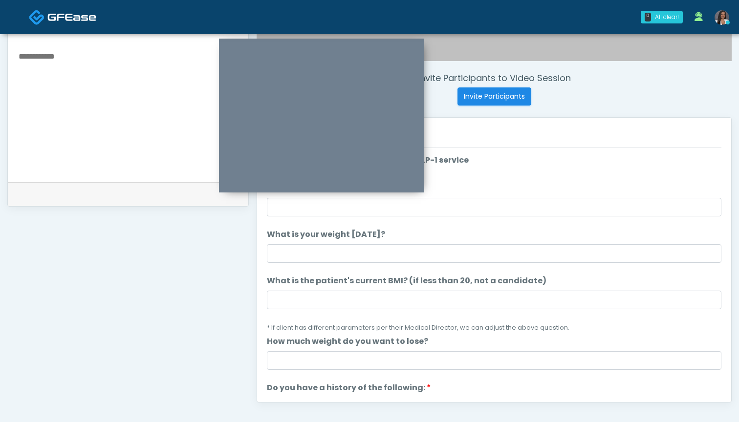
scroll to position [318, 0]
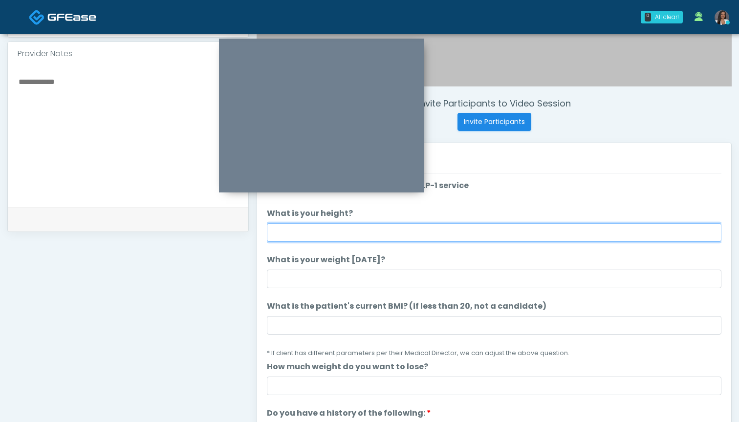
click at [354, 233] on input "What is your height?" at bounding box center [494, 232] width 454 height 19
type input "*****"
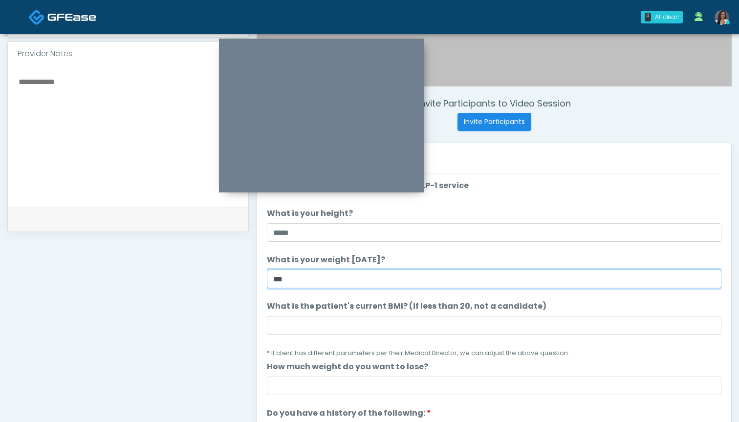
type input "***"
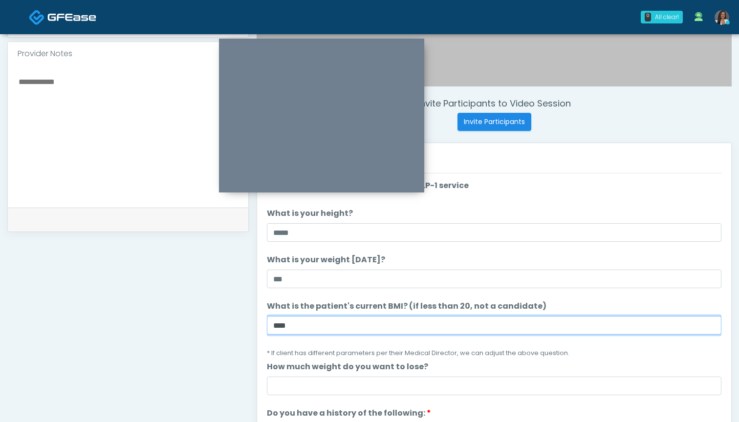
type input "****"
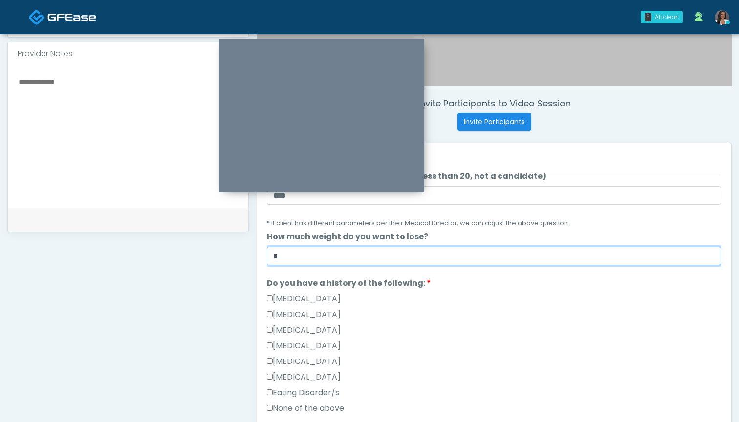
scroll to position [131, 0]
type input "*"
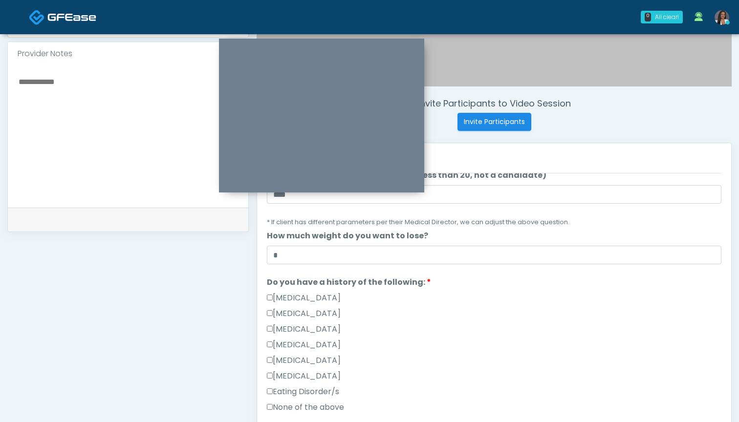
click at [328, 296] on label "Gallbladder Disease" at bounding box center [304, 298] width 74 height 12
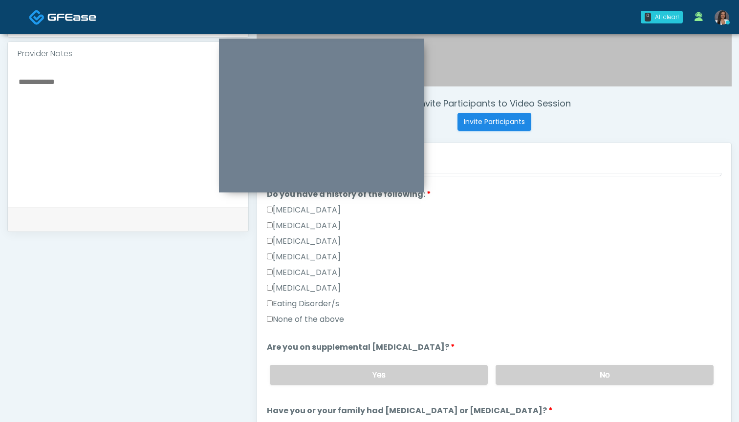
scroll to position [227, 0]
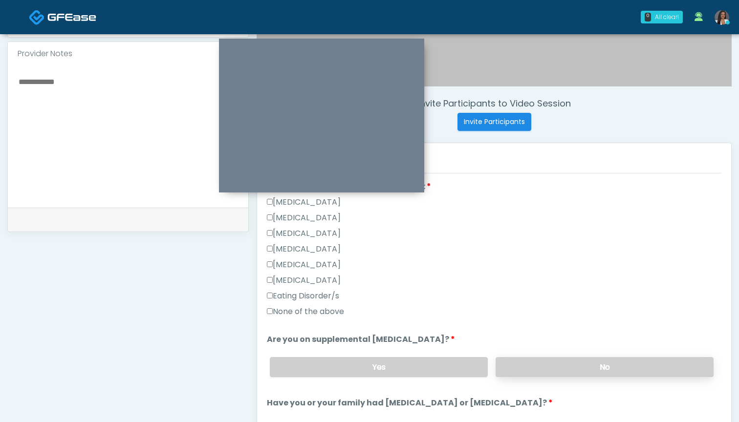
click at [577, 375] on label "No" at bounding box center [604, 367] width 218 height 20
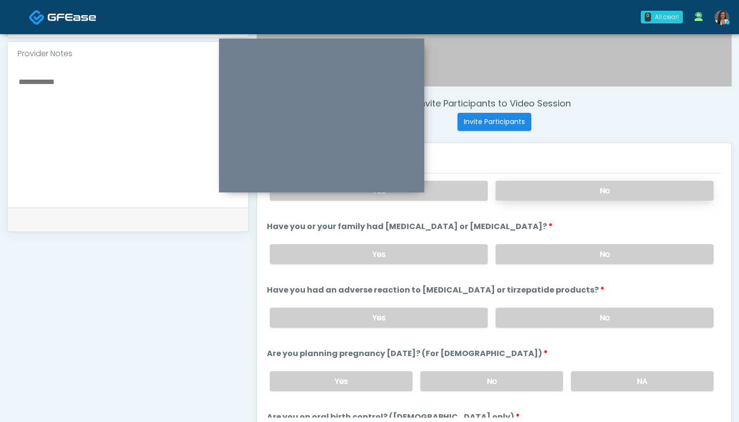
scroll to position [416, 0]
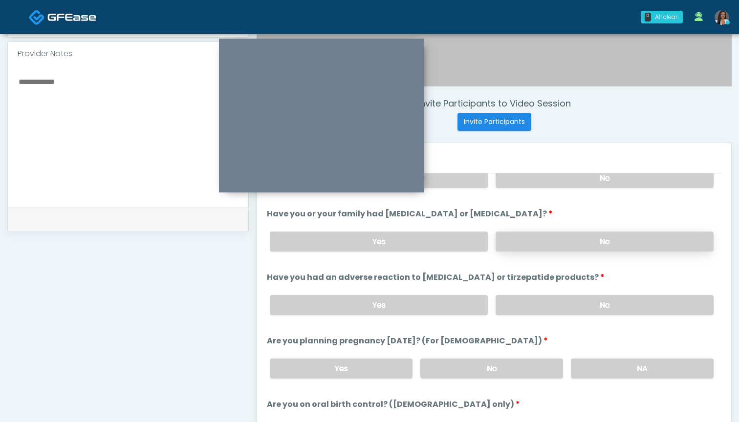
click at [523, 247] on label "No" at bounding box center [604, 242] width 218 height 20
click at [533, 305] on label "No" at bounding box center [604, 305] width 218 height 20
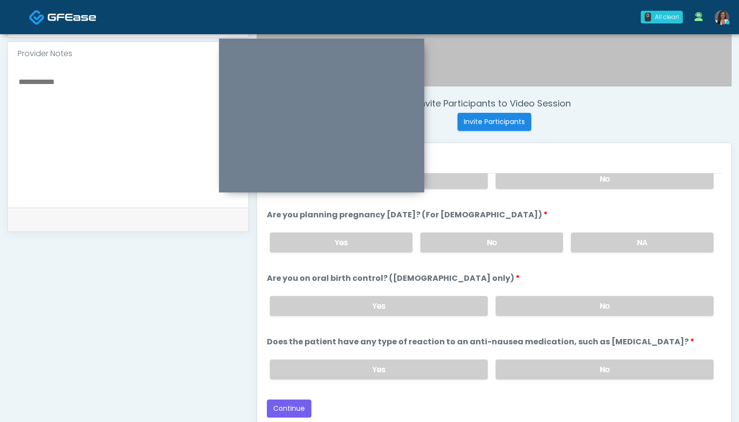
scroll to position [542, 0]
click at [479, 240] on label "No" at bounding box center [491, 243] width 143 height 20
click at [530, 303] on label "No" at bounding box center [604, 306] width 218 height 20
click at [524, 365] on label "No" at bounding box center [604, 370] width 218 height 20
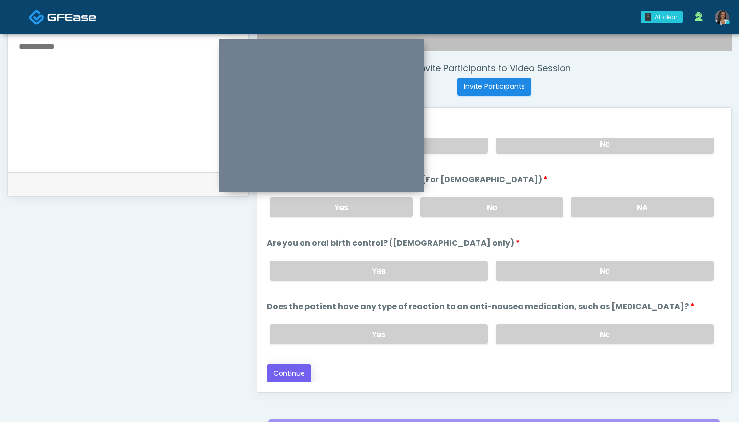
click at [286, 369] on button "Continue" at bounding box center [289, 373] width 44 height 18
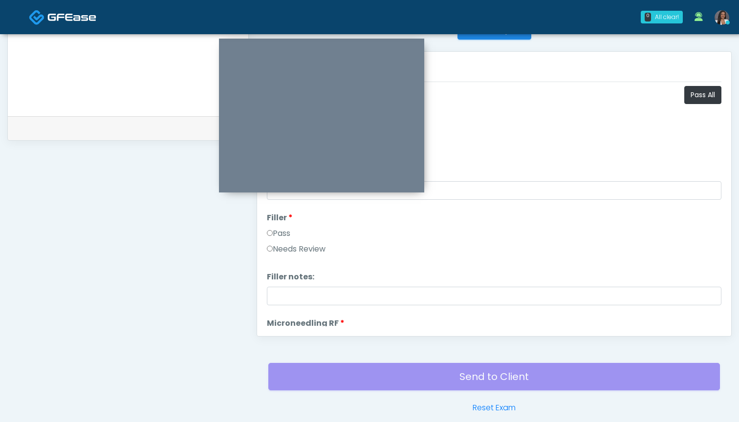
scroll to position [403, 0]
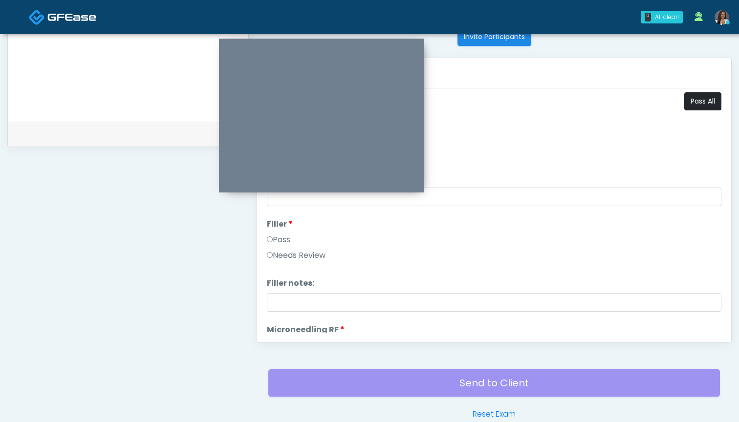
click at [686, 100] on button "Pass All" at bounding box center [702, 101] width 37 height 18
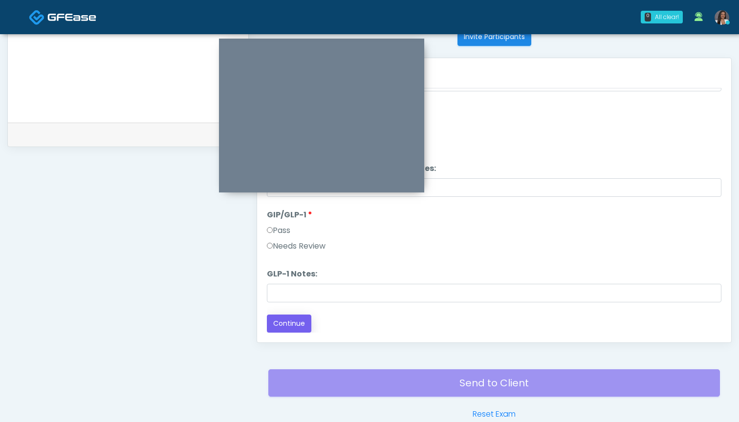
scroll to position [1924, 0]
click at [291, 323] on button "Continue" at bounding box center [289, 324] width 44 height 18
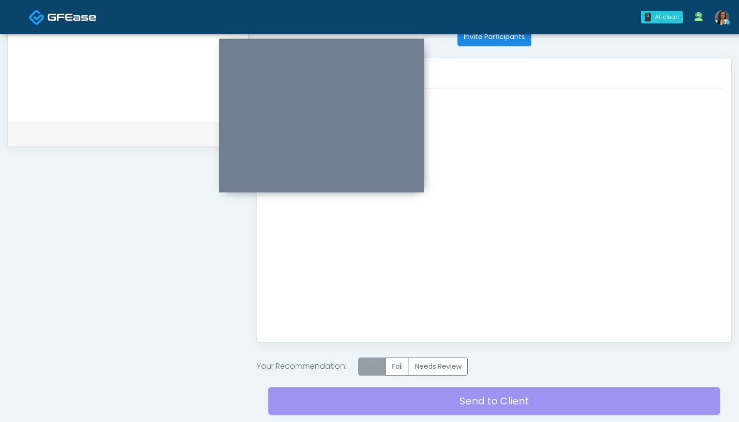
click at [376, 366] on label "Pass" at bounding box center [372, 367] width 28 height 18
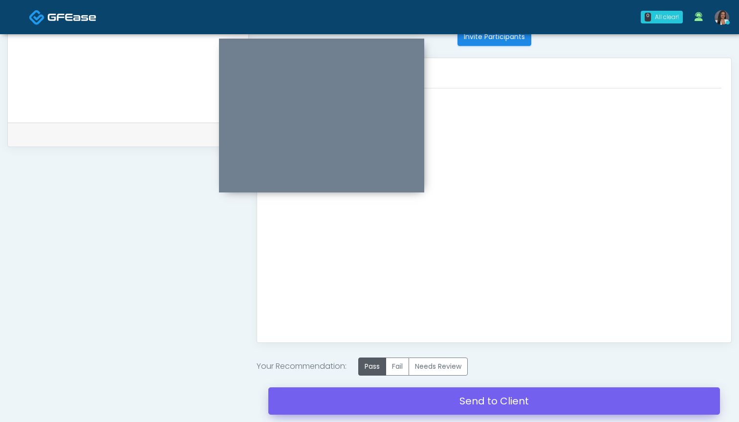
click at [474, 399] on link "Send to Client" at bounding box center [493, 400] width 451 height 27
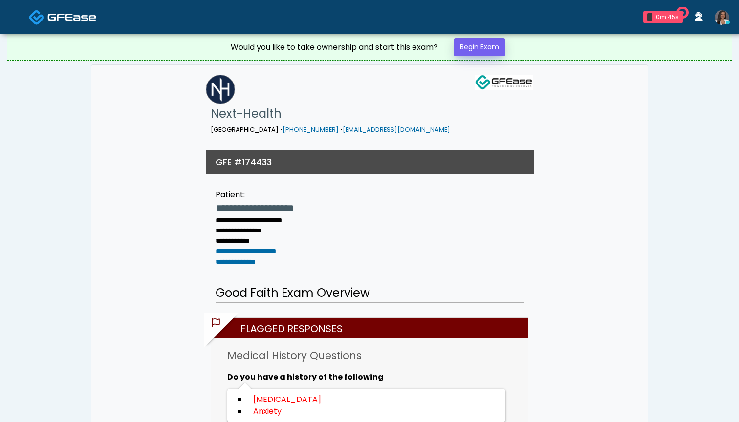
click at [468, 46] on link "Begin Exam" at bounding box center [479, 47] width 52 height 18
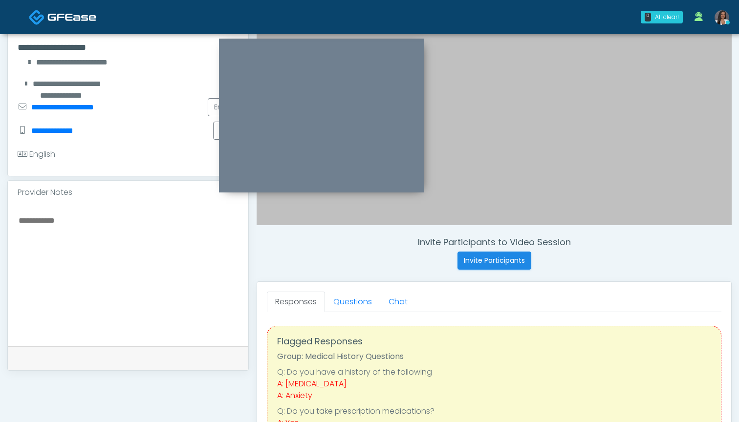
scroll to position [158, 0]
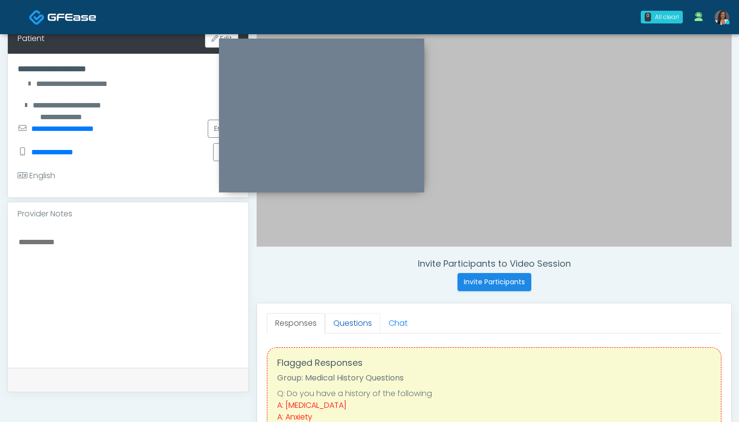
click at [359, 324] on link "Questions" at bounding box center [352, 323] width 55 height 21
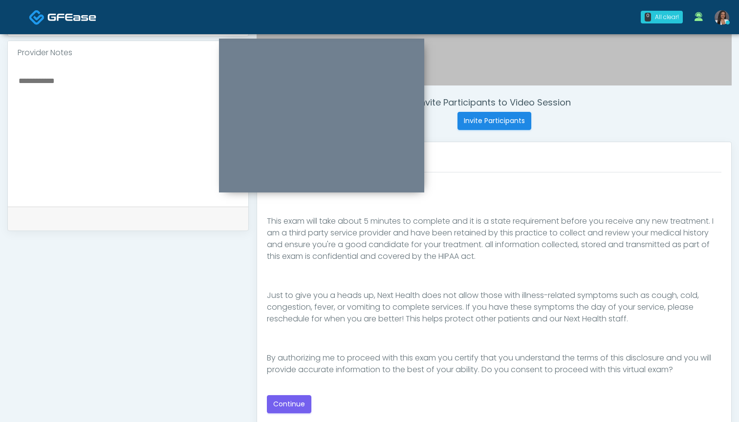
scroll to position [321, 0]
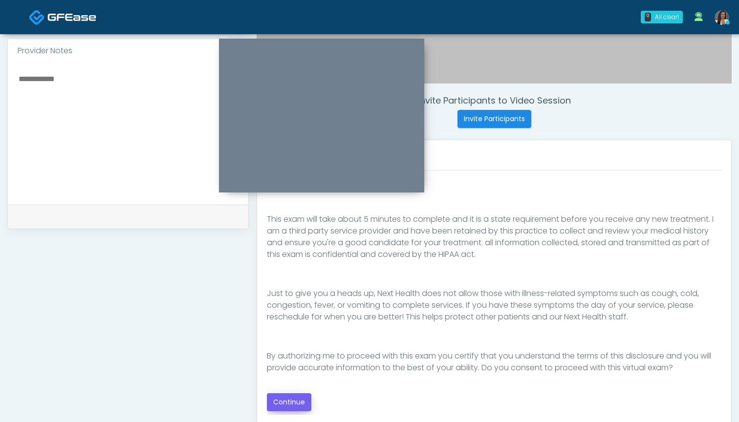
click at [289, 400] on button "Continue" at bounding box center [289, 402] width 44 height 18
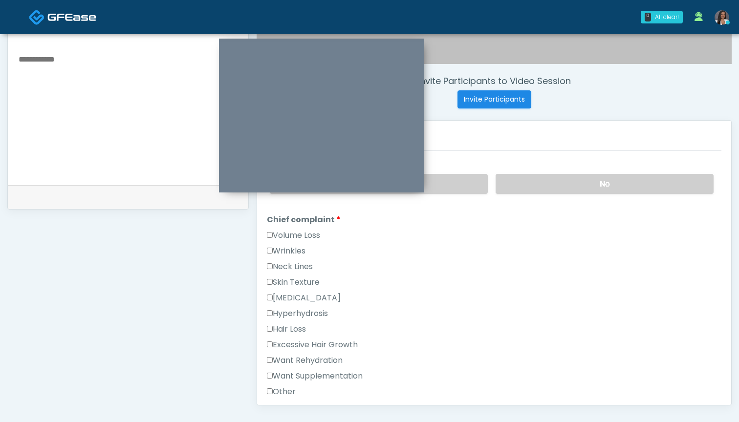
scroll to position [339, 0]
click at [316, 362] on label "Want Rehydration" at bounding box center [305, 362] width 76 height 12
click at [317, 377] on label "Want Supplementation" at bounding box center [315, 377] width 96 height 12
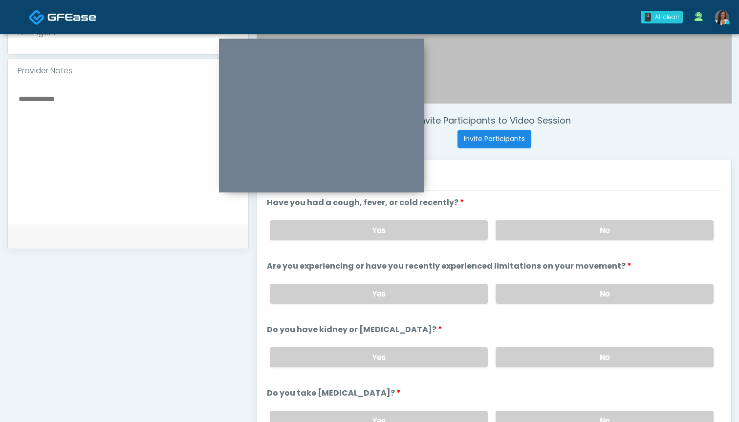
scroll to position [300, 0]
click at [519, 232] on label "No" at bounding box center [604, 231] width 218 height 20
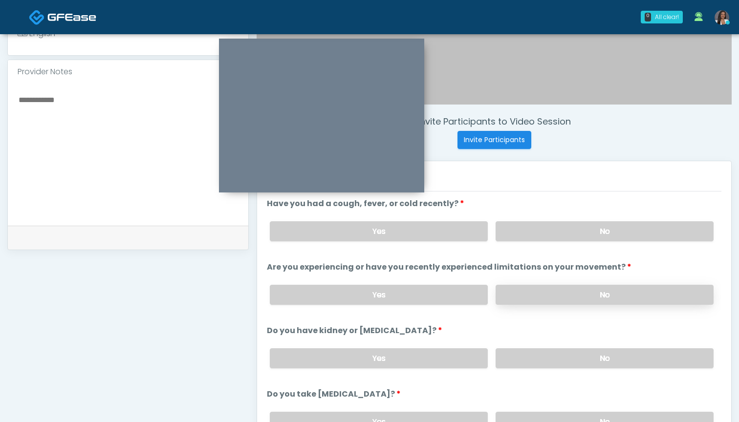
click at [522, 290] on label "No" at bounding box center [604, 295] width 218 height 20
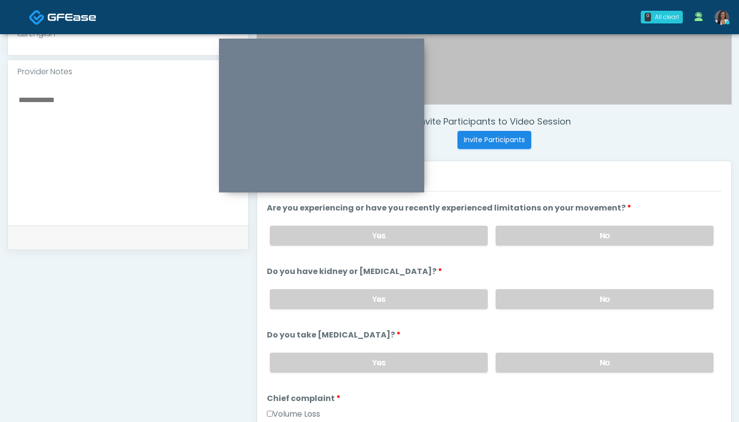
scroll to position [56, 0]
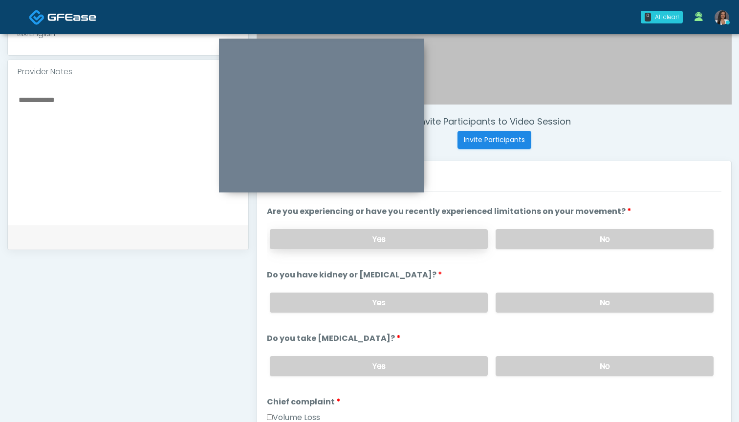
click at [426, 240] on label "Yes" at bounding box center [379, 239] width 218 height 20
click at [525, 299] on label "No" at bounding box center [604, 303] width 218 height 20
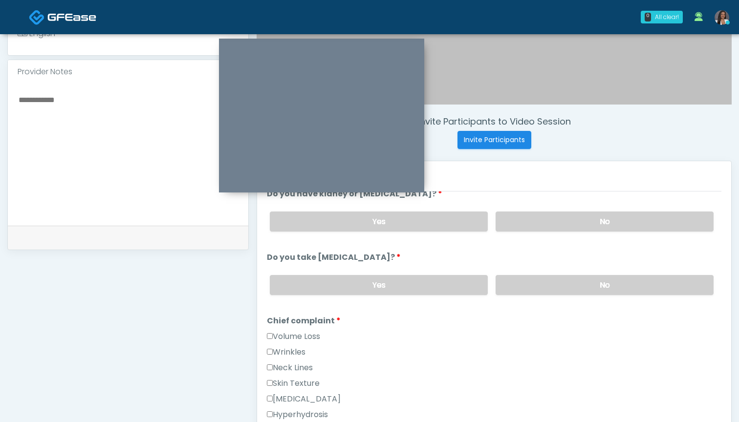
scroll to position [138, 0]
click at [526, 289] on label "No" at bounding box center [604, 284] width 218 height 20
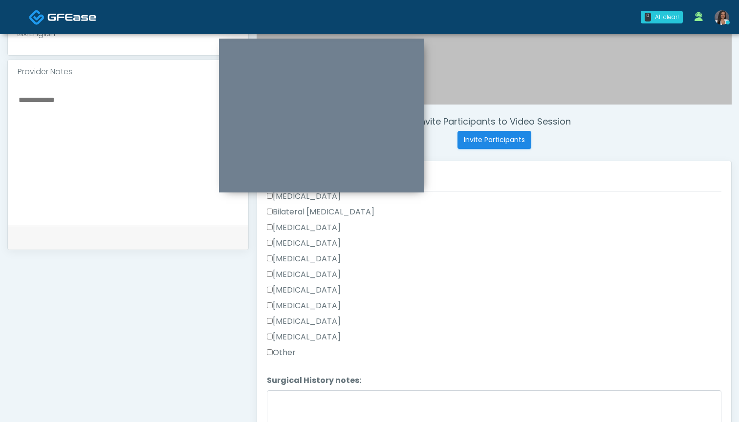
scroll to position [601, 0]
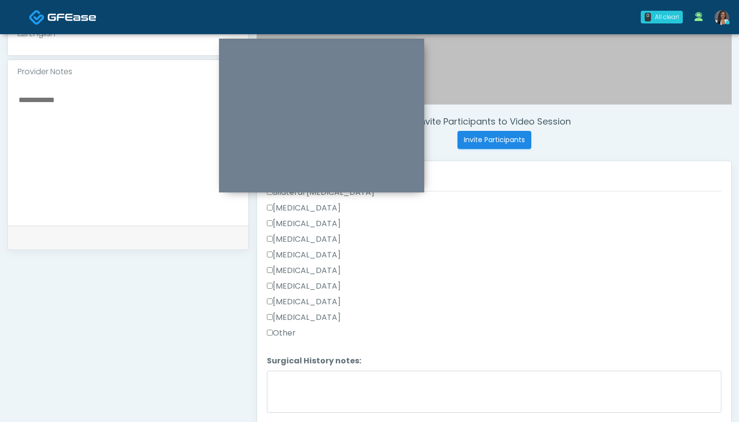
click at [287, 336] on label "Other" at bounding box center [281, 333] width 29 height 12
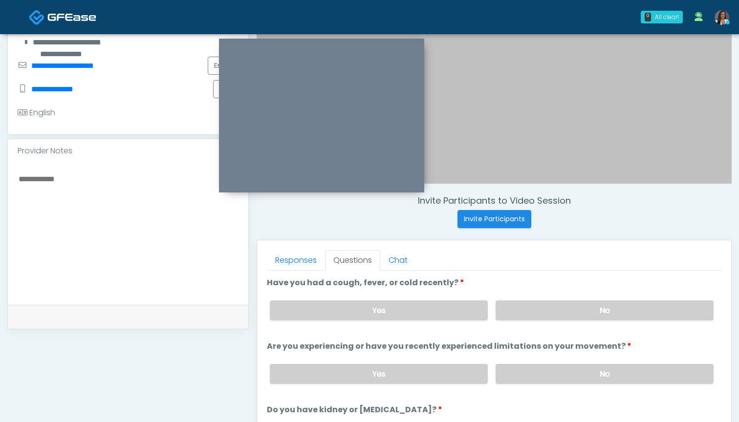
scroll to position [216, 0]
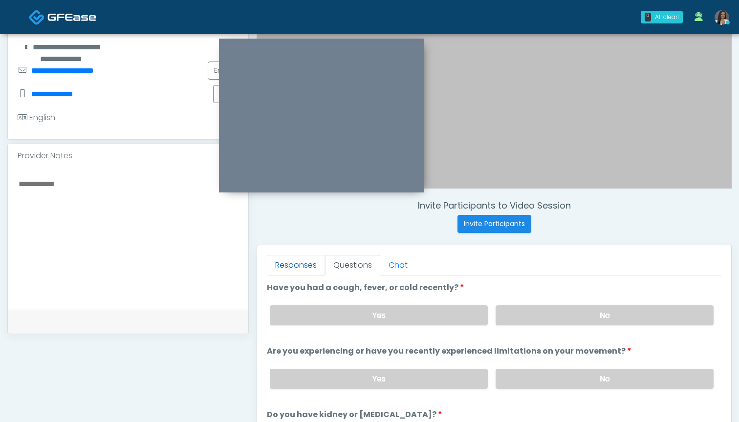
click at [302, 266] on link "Responses" at bounding box center [296, 265] width 58 height 21
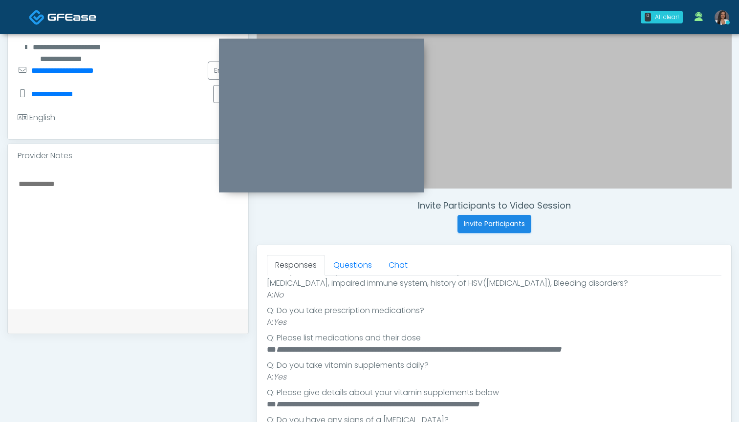
scroll to position [374, 0]
click at [352, 266] on link "Questions" at bounding box center [352, 265] width 55 height 21
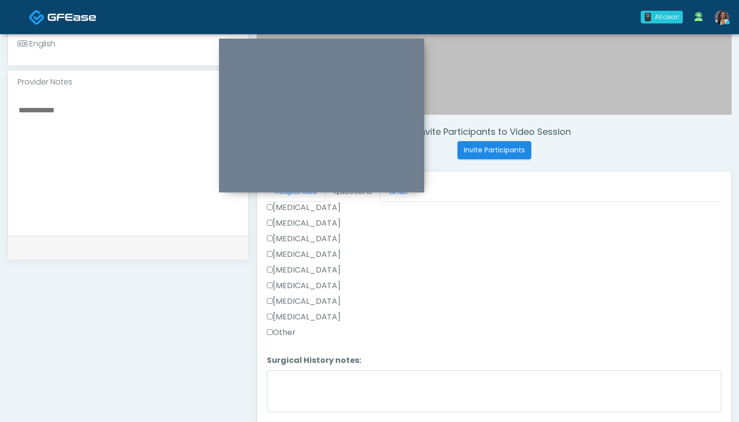
scroll to position [291, 0]
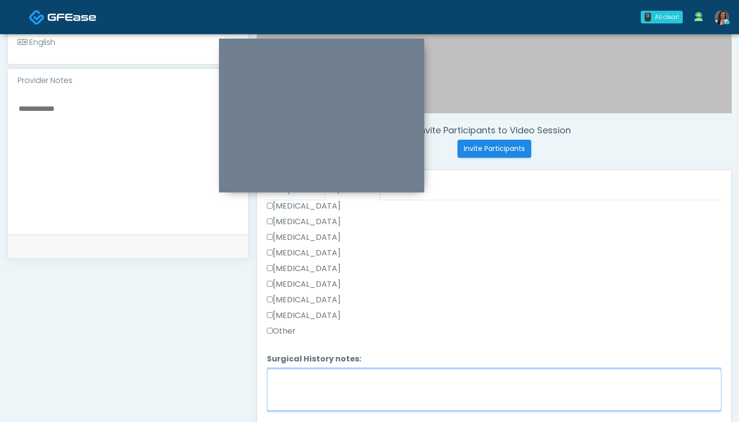
click at [353, 375] on textarea "Surgical History notes:" at bounding box center [494, 390] width 454 height 42
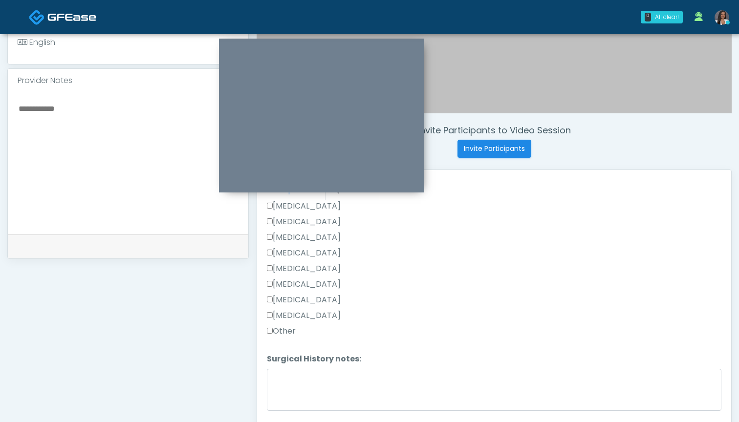
click at [338, 204] on label "Breast Augmentation" at bounding box center [304, 206] width 74 height 12
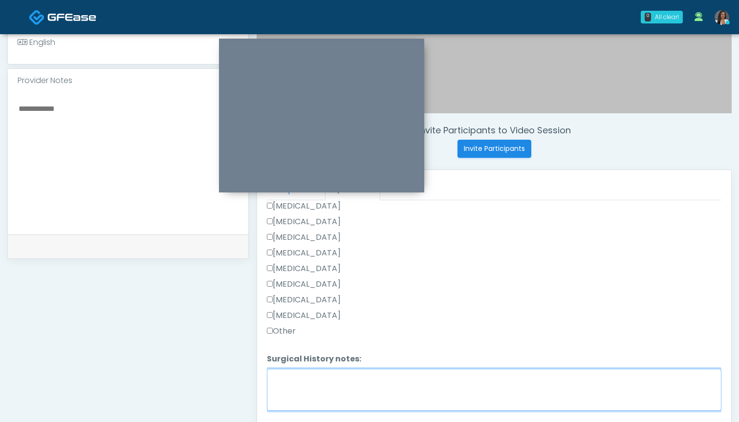
click at [354, 389] on textarea "Surgical History notes:" at bounding box center [494, 390] width 454 height 42
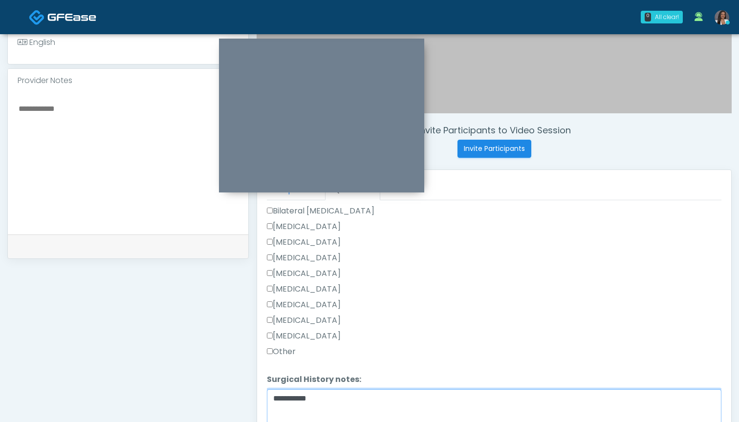
type textarea "**********"
click at [301, 244] on label "Liposuction" at bounding box center [304, 242] width 74 height 12
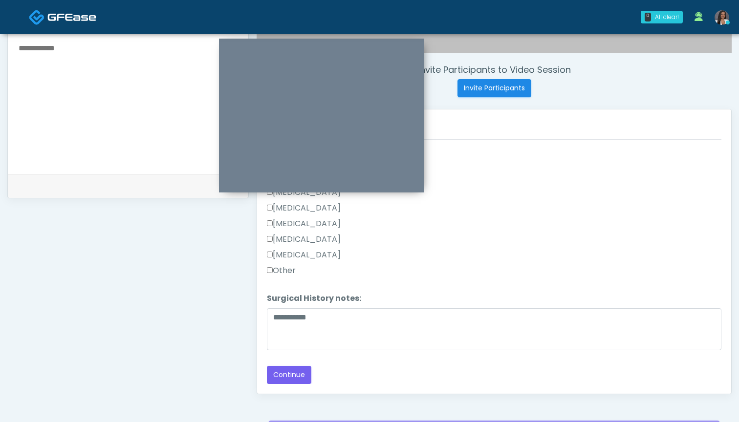
scroll to position [368, 0]
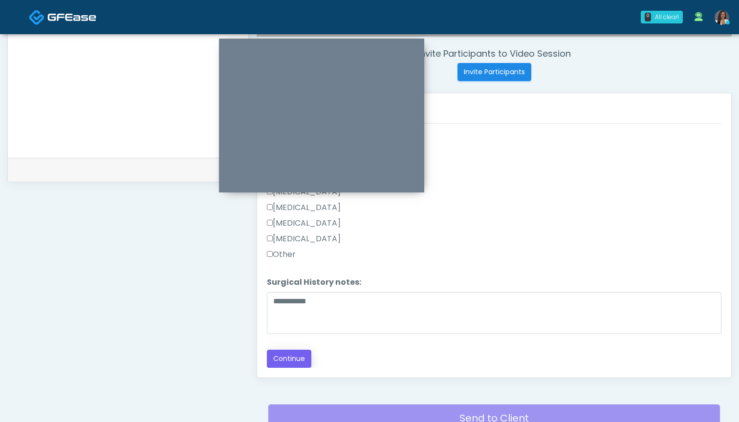
click at [296, 357] on button "Continue" at bounding box center [289, 359] width 44 height 18
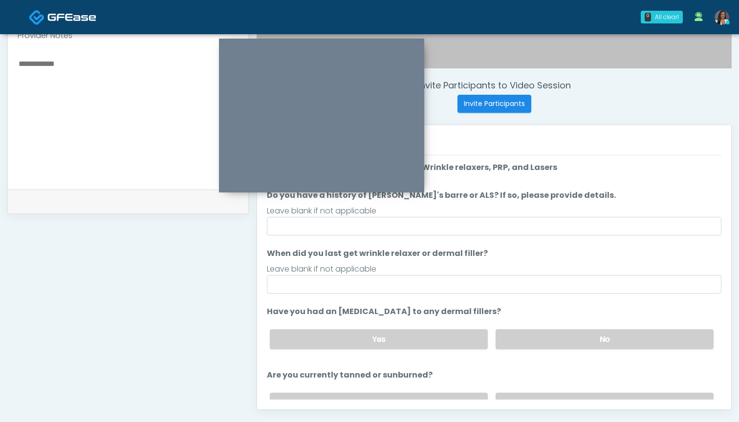
scroll to position [320, 0]
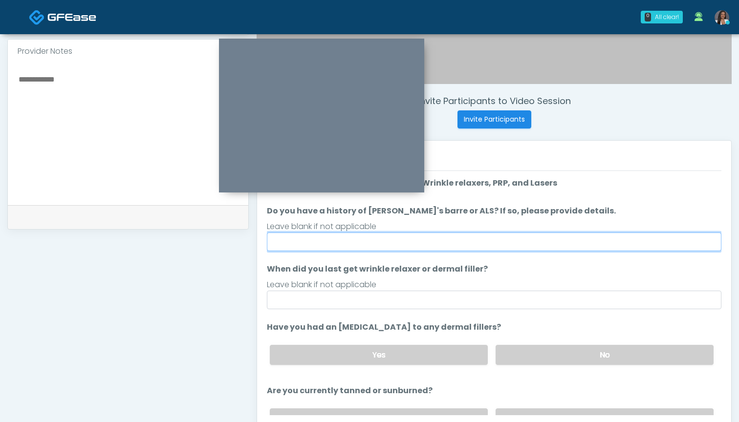
click at [461, 244] on input "Do you have a history of [PERSON_NAME]'s barre or ALS? If so, please provide de…" at bounding box center [494, 242] width 454 height 19
type input "**"
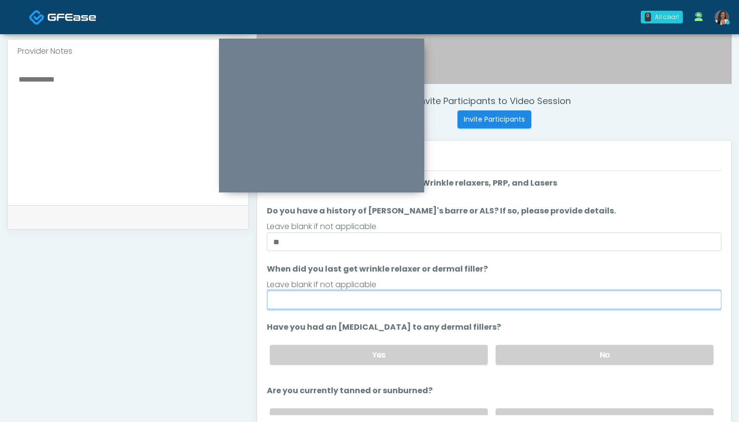
click at [425, 301] on input "When did you last get wrinkle relaxer or dermal filler?" at bounding box center [494, 300] width 454 height 19
type input "********"
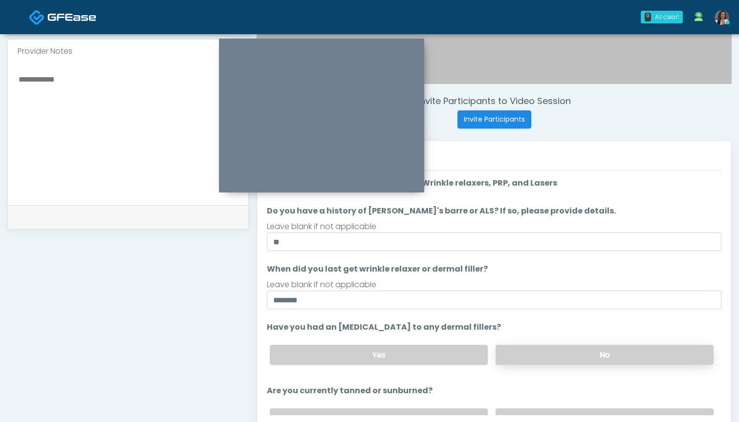
click at [557, 360] on label "No" at bounding box center [604, 355] width 218 height 20
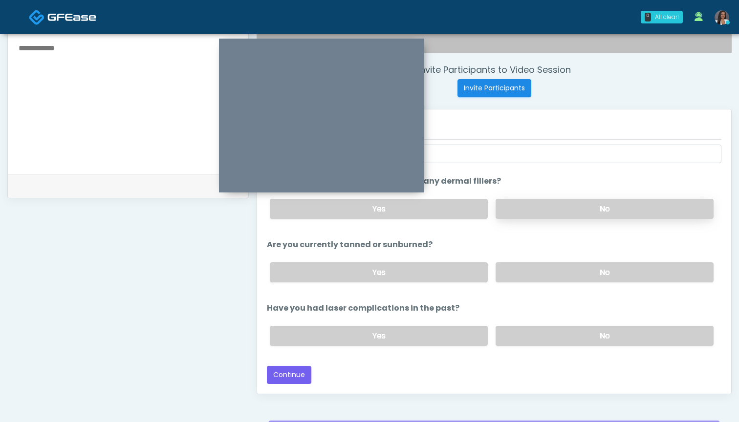
scroll to position [365, 0]
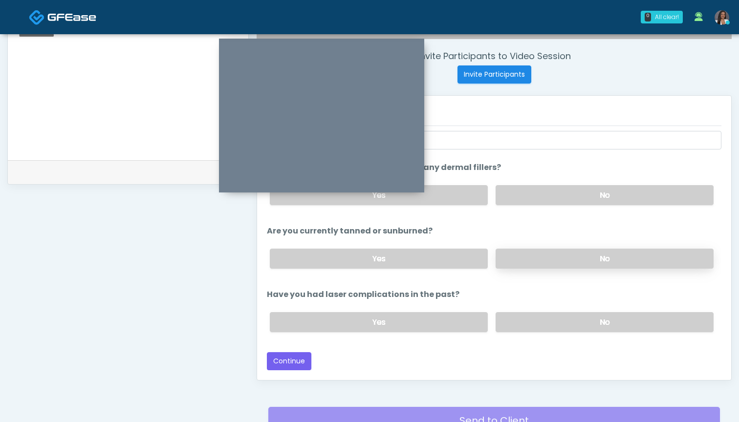
click at [528, 262] on label "No" at bounding box center [604, 259] width 218 height 20
click at [515, 330] on label "No" at bounding box center [604, 322] width 218 height 20
click at [296, 361] on button "Continue" at bounding box center [289, 361] width 44 height 18
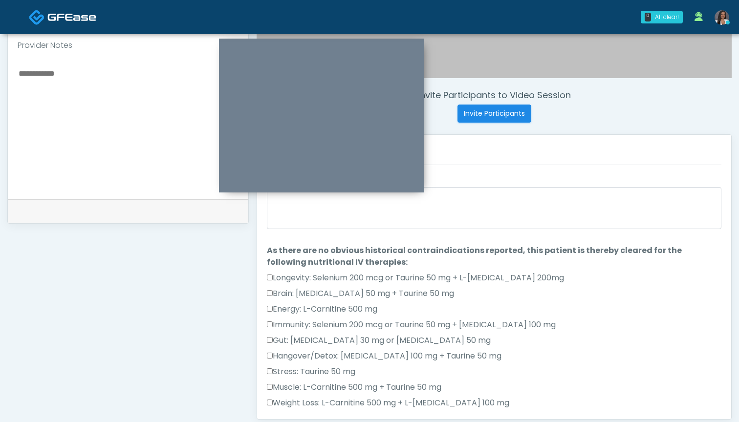
scroll to position [313, 0]
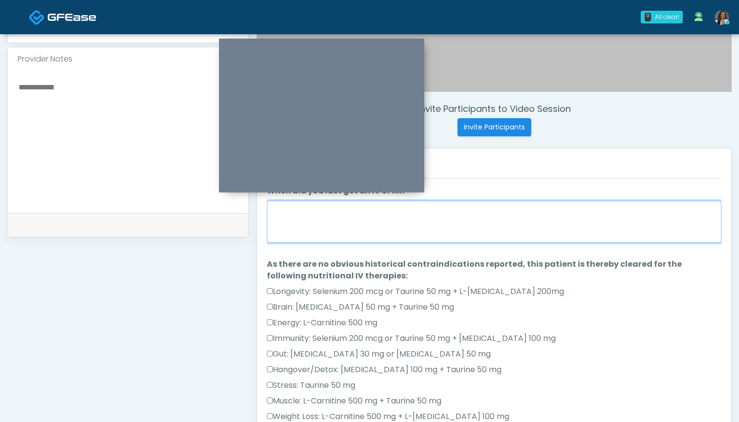
click at [513, 221] on textarea "When did you last get an IV or IM?" at bounding box center [494, 222] width 454 height 42
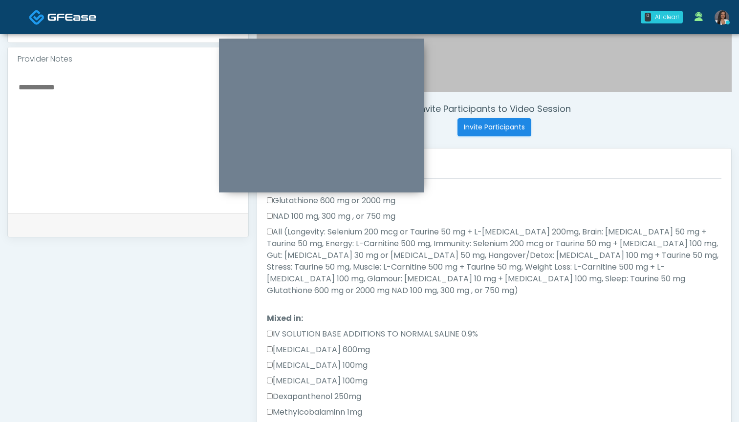
scroll to position [267, 0]
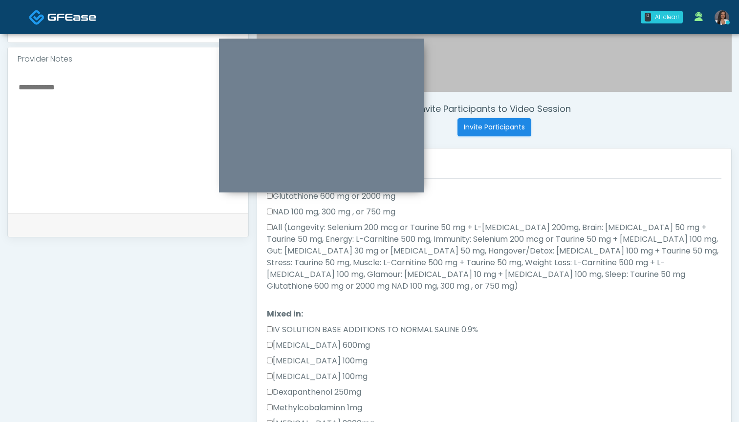
type textarea "********"
click at [442, 233] on label "All (Longevity: Selenium 200 mcg or Taurine 50 mg + L-Arginine 200mg, Brain: Gl…" at bounding box center [494, 257] width 454 height 70
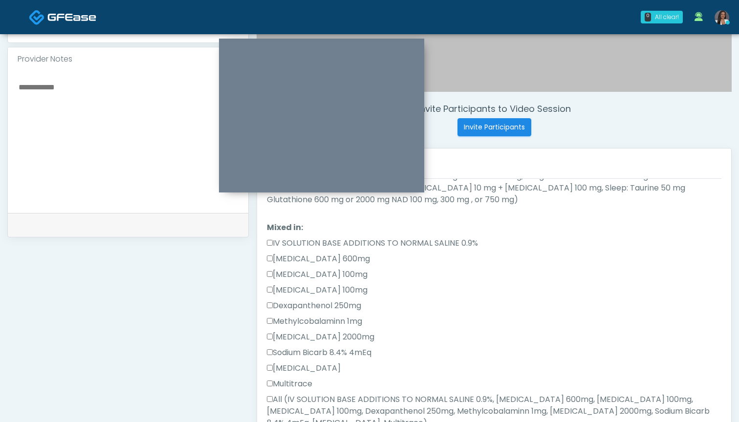
scroll to position [378, 0]
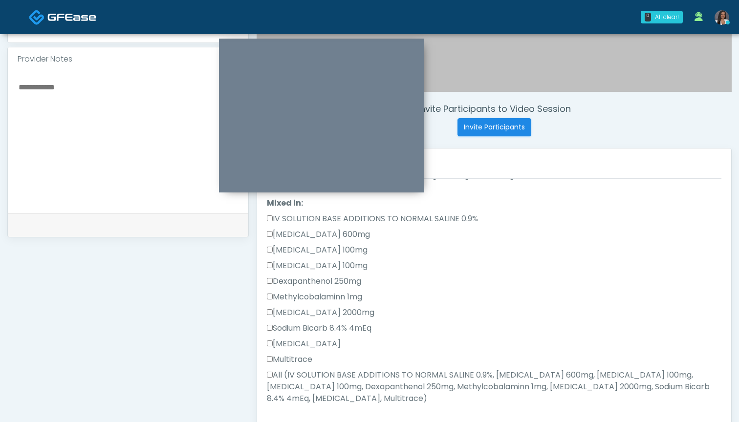
click at [360, 369] on label "All (IV SOLUTION BASE ADDITIONS TO NORMAL SALINE 0.9%, Magnesium Chloride 600mg…" at bounding box center [494, 386] width 454 height 35
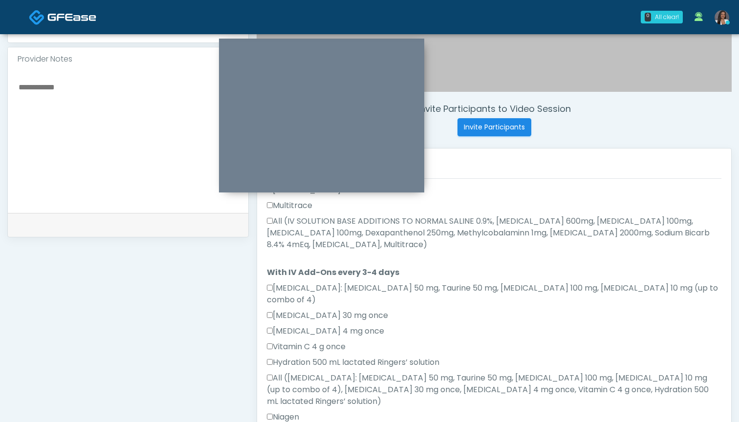
scroll to position [567, 0]
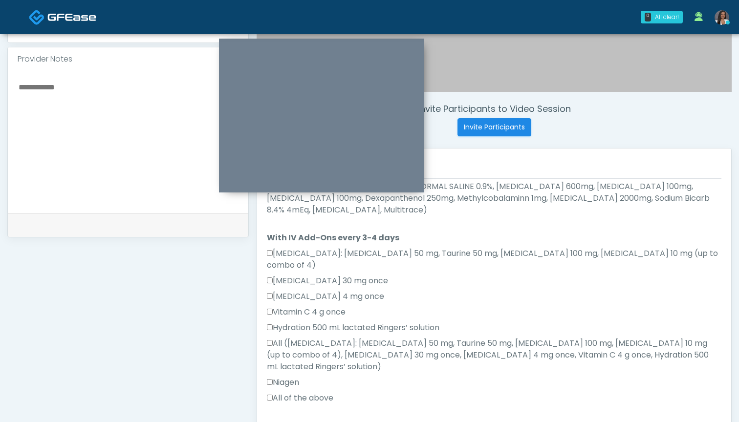
click at [321, 392] on label "All of the above" at bounding box center [300, 398] width 66 height 12
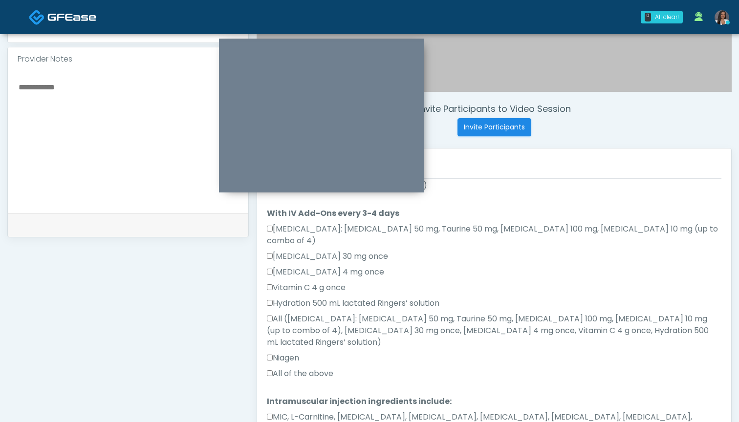
scroll to position [590, 0]
click at [318, 412] on label "MIC, L-Carnitine, Methylcobalamin, Glycine, B-Complex, Lycine, Biotin, Vitamin …" at bounding box center [494, 423] width 454 height 23
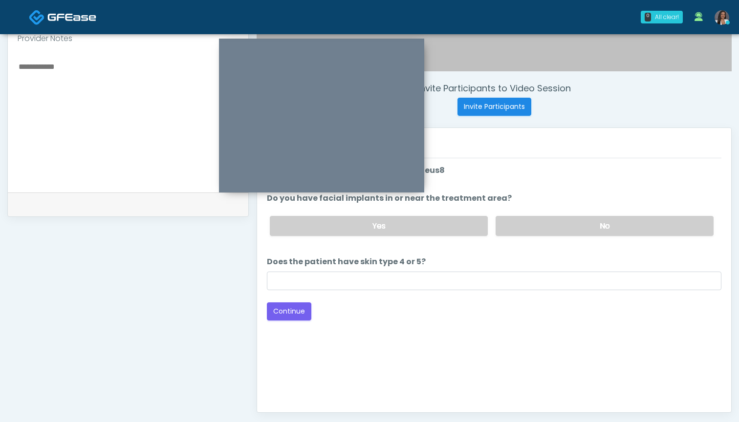
scroll to position [280, 0]
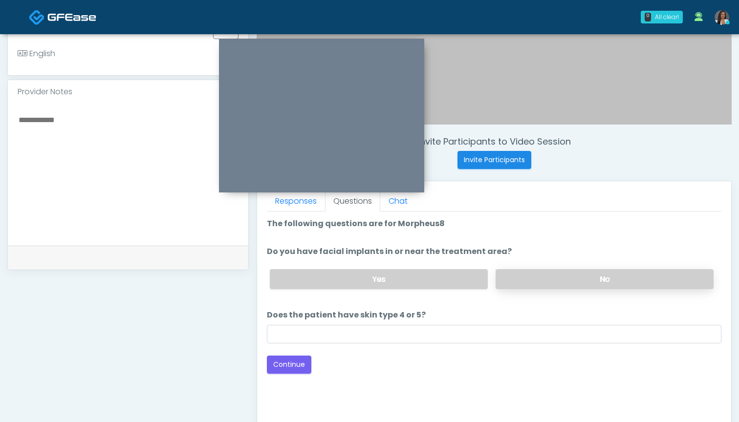
click at [528, 277] on label "No" at bounding box center [604, 279] width 218 height 20
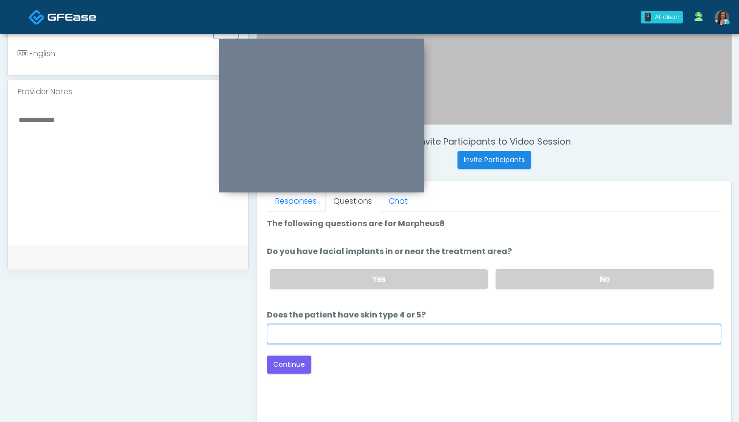
click at [491, 334] on input "Does the patient have skin type 4 or 5?" at bounding box center [494, 334] width 454 height 19
type input "***"
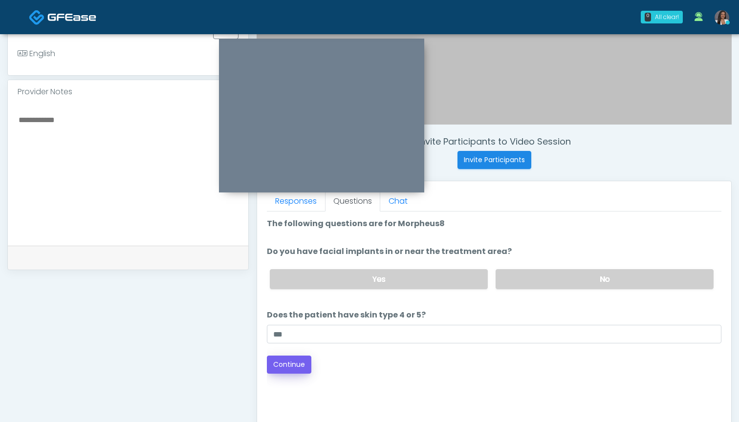
click at [287, 372] on button "Continue" at bounding box center [289, 365] width 44 height 18
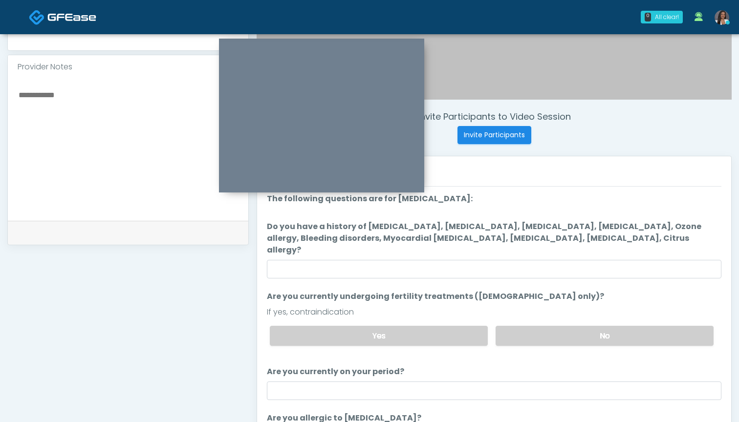
scroll to position [297, 0]
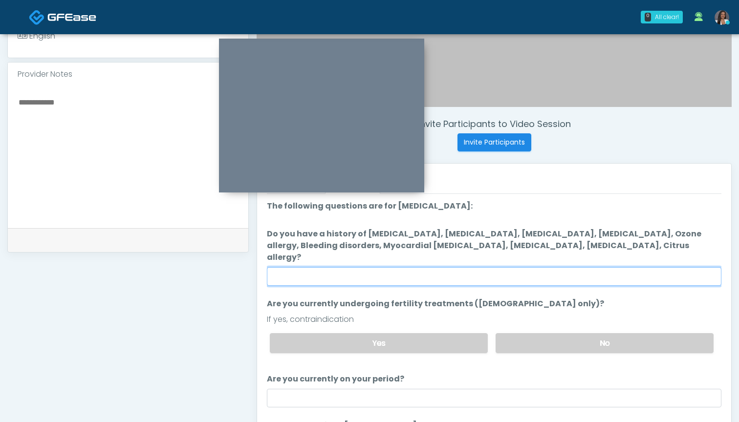
click at [488, 267] on input "Do you have a history of Hyperthyroidism, Hypotension, Hypocalcemia, Hypoglycem…" at bounding box center [494, 276] width 454 height 19
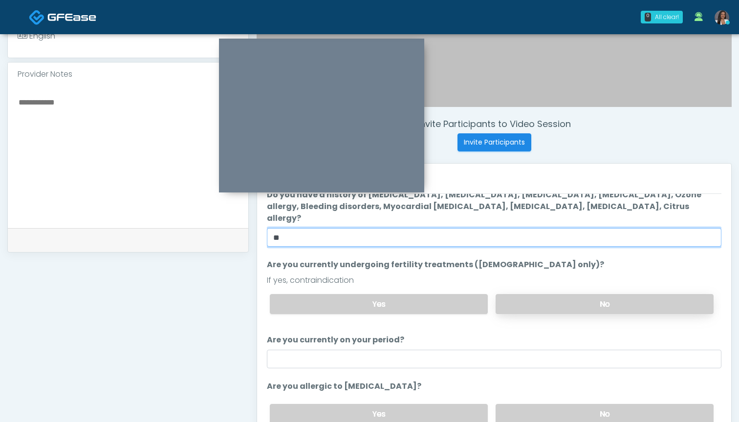
type input "**"
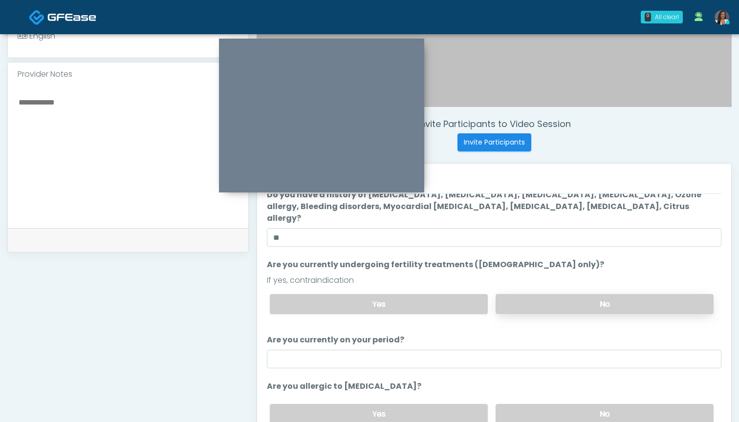
click at [524, 294] on label "No" at bounding box center [604, 304] width 218 height 20
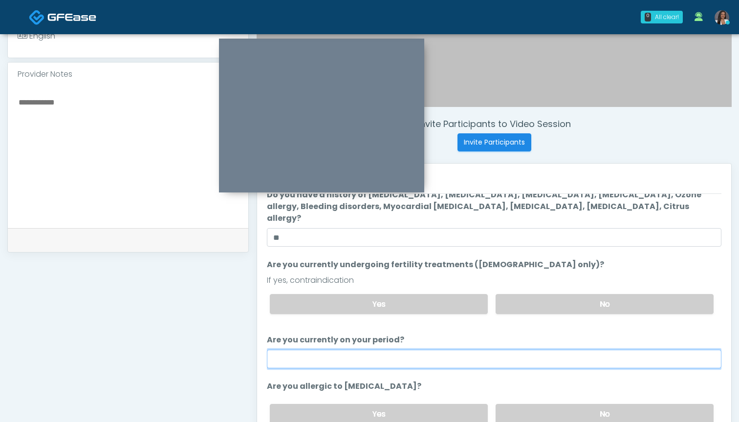
click at [489, 350] on input "Are you currently on your period?" at bounding box center [494, 359] width 454 height 19
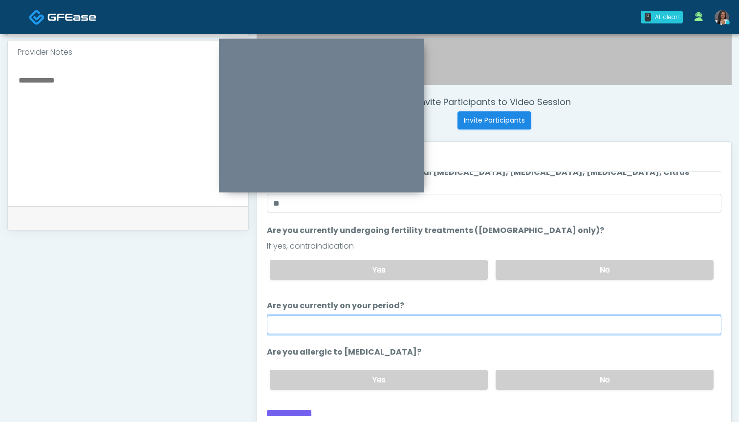
scroll to position [326, 0]
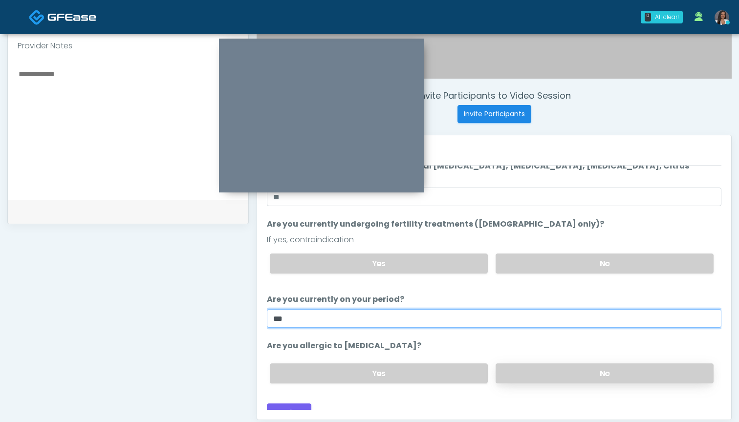
type input "***"
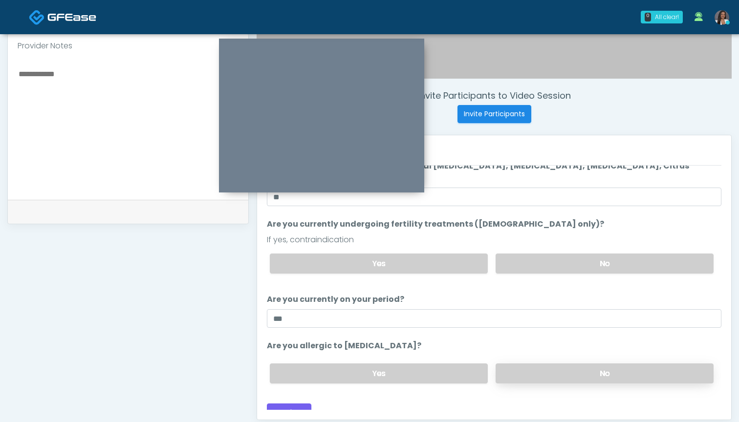
click at [535, 364] on label "No" at bounding box center [604, 373] width 218 height 20
click at [296, 403] on button "Continue" at bounding box center [289, 412] width 44 height 18
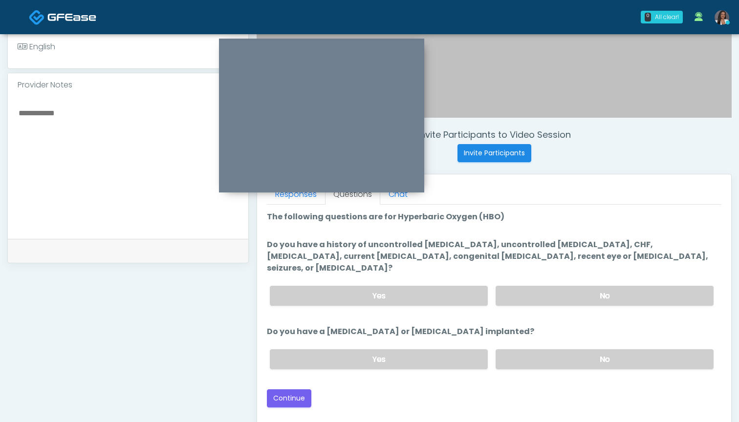
scroll to position [274, 0]
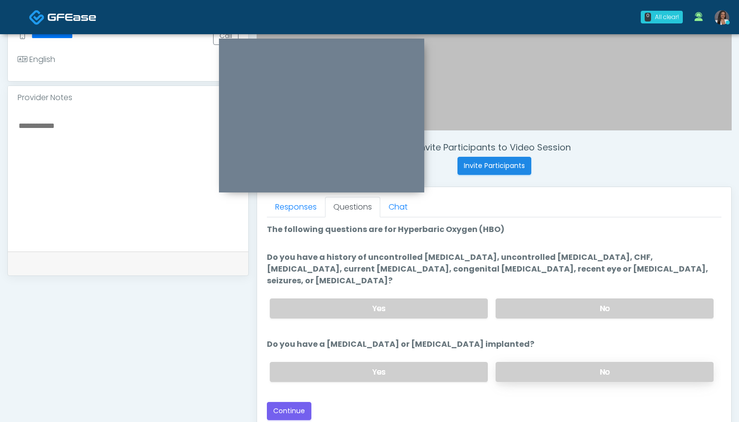
click at [545, 362] on label "No" at bounding box center [604, 372] width 218 height 20
click at [404, 298] on label "Yes" at bounding box center [379, 308] width 218 height 20
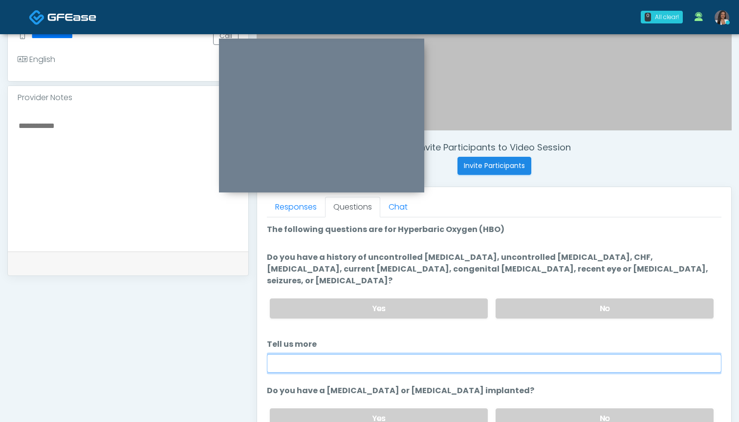
click at [420, 354] on input "Tell us more" at bounding box center [494, 363] width 454 height 19
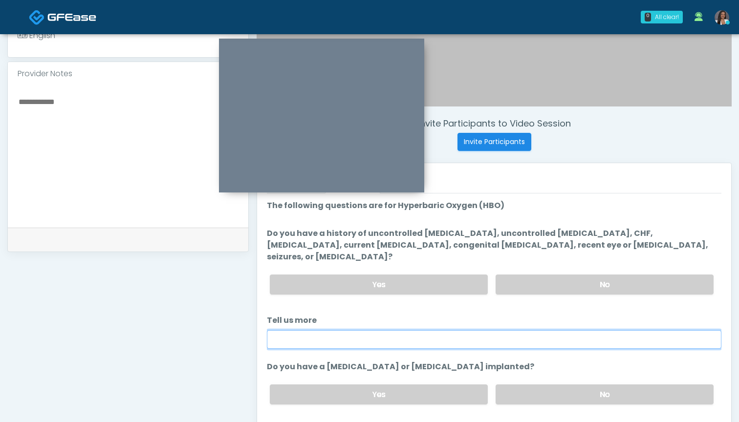
scroll to position [298, 0]
drag, startPoint x: 420, startPoint y: 352, endPoint x: 235, endPoint y: 327, distance: 186.4
click at [209, 328] on div "**********" at bounding box center [369, 152] width 724 height 745
drag, startPoint x: 302, startPoint y: 328, endPoint x: 232, endPoint y: 321, distance: 71.2
click at [232, 321] on div "**********" at bounding box center [369, 152] width 724 height 745
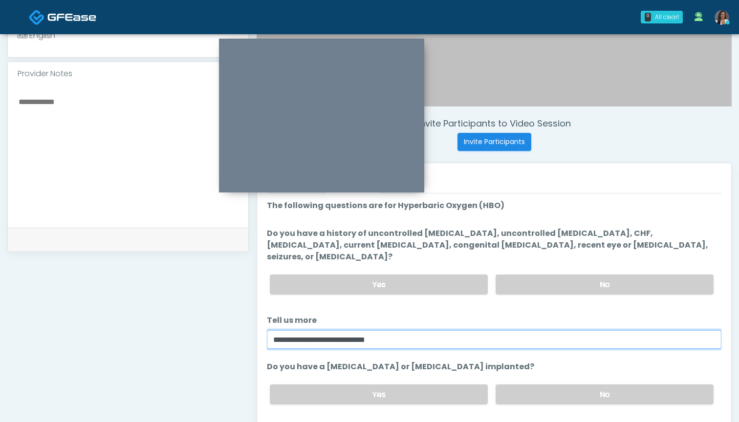
click at [422, 330] on input "**********" at bounding box center [494, 339] width 454 height 19
drag, startPoint x: 449, startPoint y: 328, endPoint x: 257, endPoint y: 320, distance: 192.1
click at [261, 325] on div "Responses Questions Chat Good Faith Exam Script Good Faith Exam Script INTRODUC…" at bounding box center [494, 305] width 474 height 284
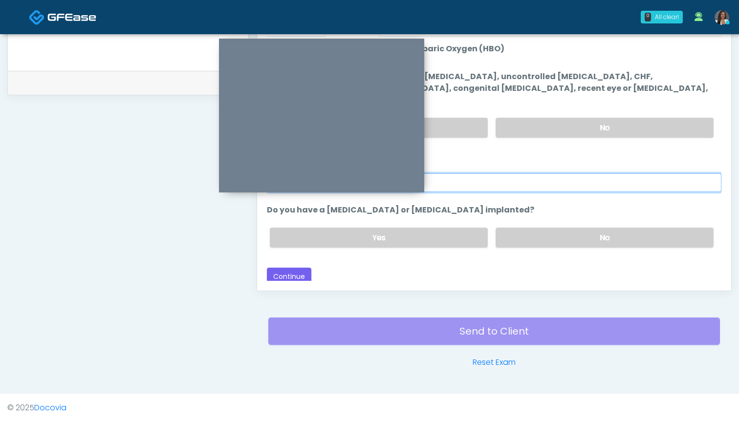
scroll to position [455, 0]
type input "**********"
click at [295, 269] on button "Continue" at bounding box center [289, 277] width 44 height 18
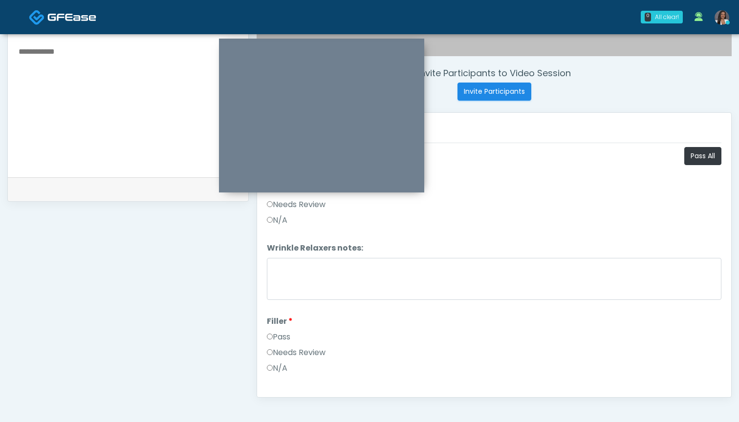
scroll to position [297, 0]
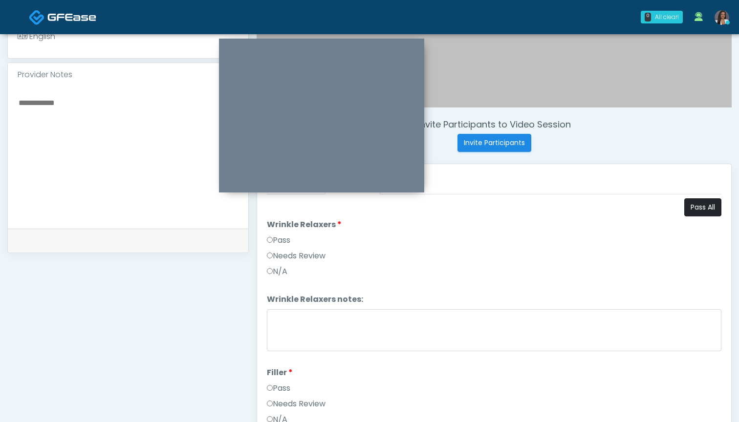
click at [699, 209] on button "Pass All" at bounding box center [702, 207] width 37 height 18
click at [124, 131] on textarea at bounding box center [128, 155] width 221 height 119
paste textarea "**********"
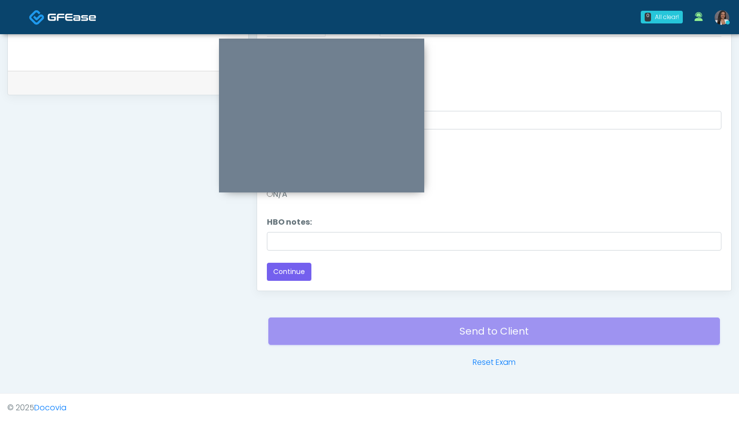
scroll to position [455, 0]
type textarea "**********"
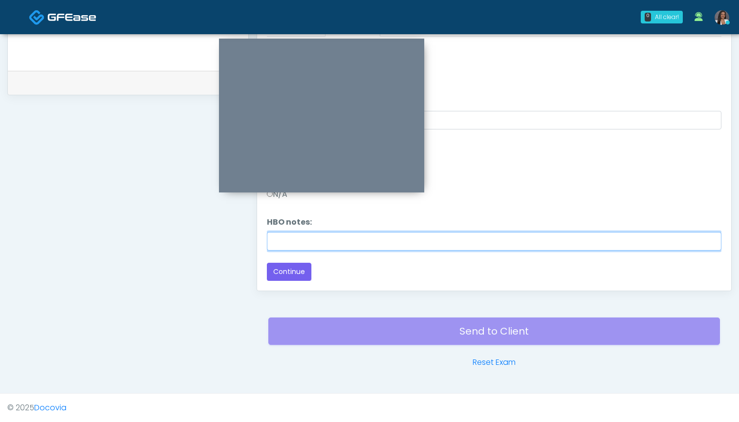
click at [377, 244] on input "HBO notes:" at bounding box center [494, 241] width 454 height 19
paste input "**********"
type input "**********"
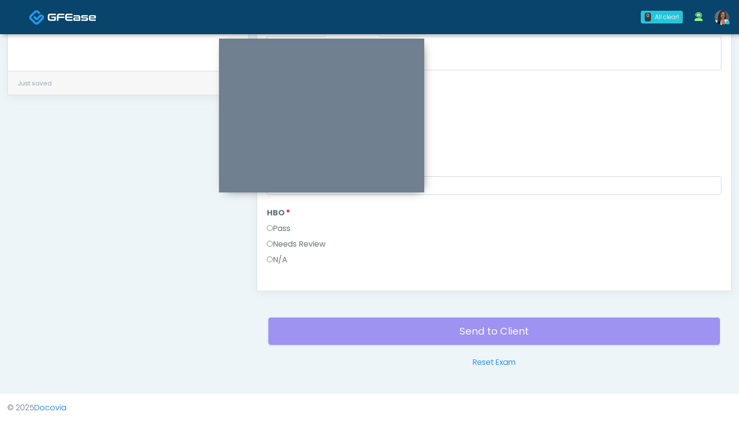
click at [316, 242] on label "Needs Review" at bounding box center [296, 244] width 59 height 12
click at [294, 271] on button "Continue" at bounding box center [289, 272] width 44 height 18
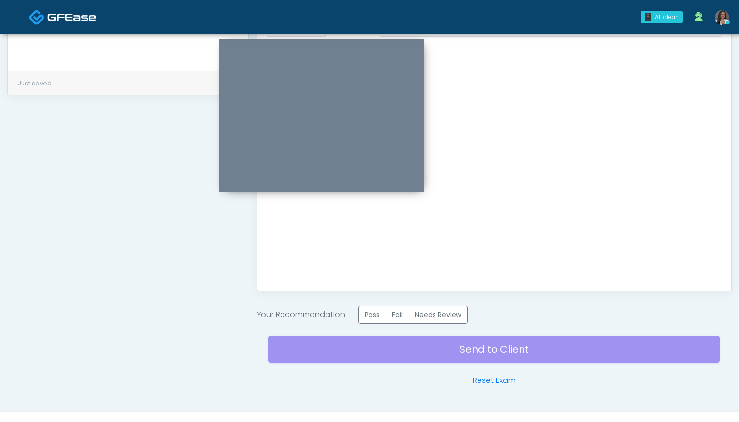
scroll to position [0, 0]
click at [440, 319] on label "Needs Review" at bounding box center [437, 315] width 59 height 18
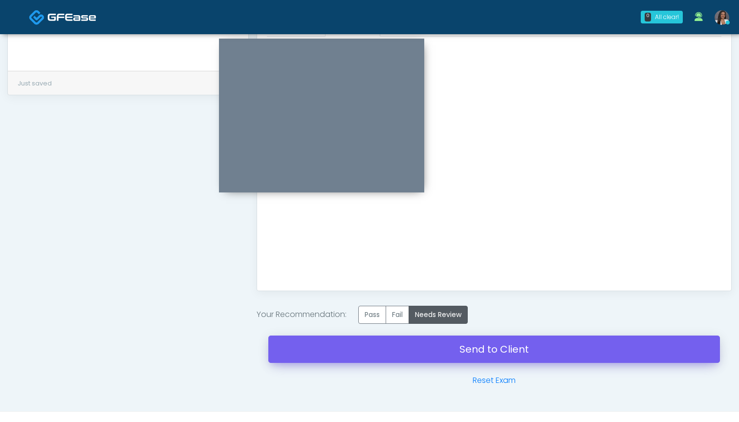
click at [495, 351] on link "Send to Client" at bounding box center [493, 349] width 451 height 27
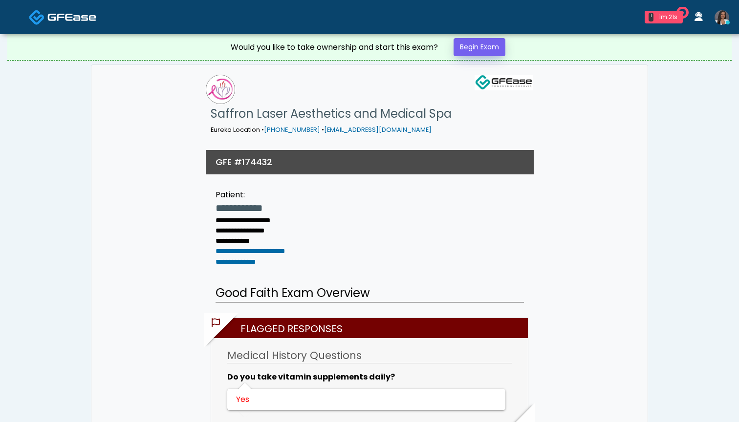
click at [464, 47] on link "Begin Exam" at bounding box center [479, 47] width 52 height 18
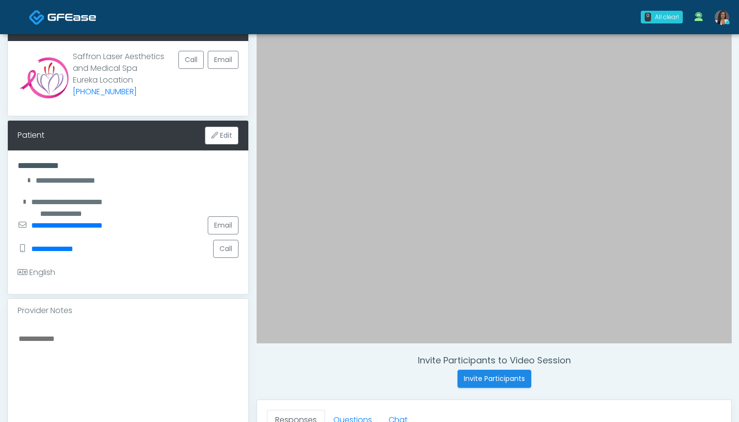
scroll to position [61, 0]
click at [179, 375] on textarea at bounding box center [128, 391] width 221 height 119
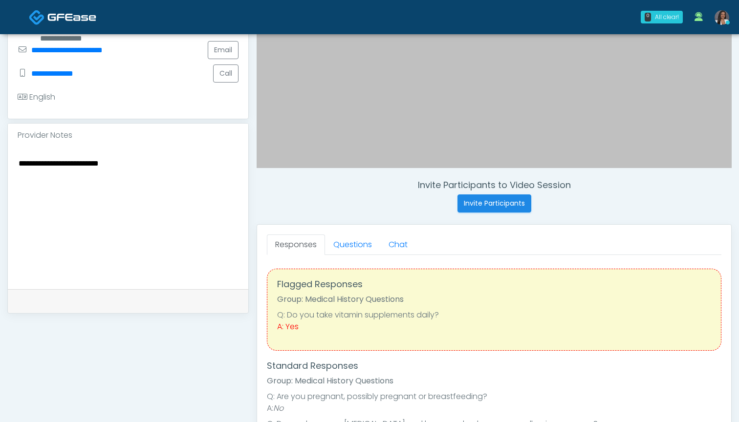
scroll to position [238, 0]
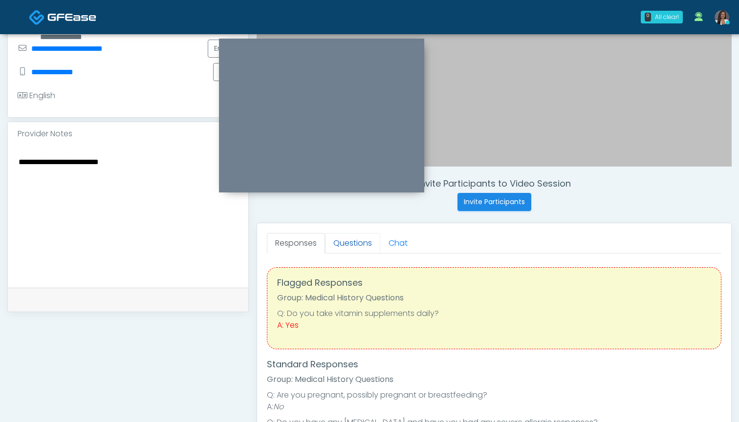
type textarea "**********"
click at [340, 247] on link "Questions" at bounding box center [352, 243] width 55 height 21
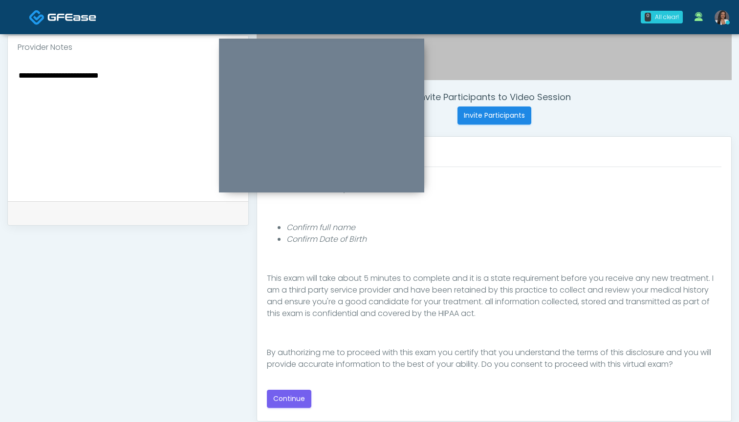
scroll to position [326, 0]
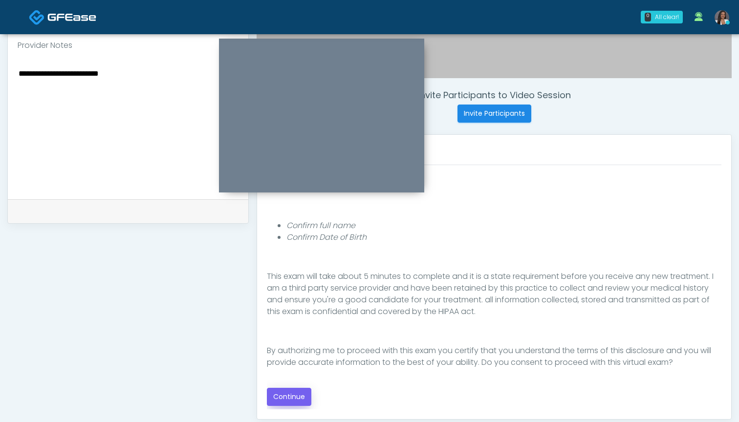
click at [293, 394] on button "Continue" at bounding box center [289, 397] width 44 height 18
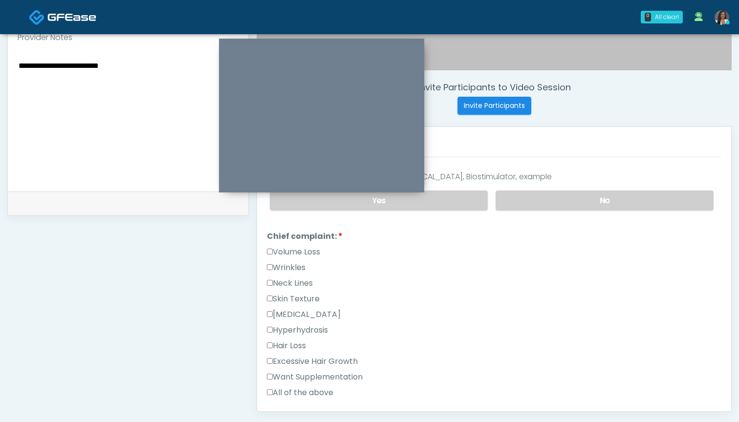
scroll to position [200, 0]
click at [327, 359] on label "Excessive Hair Growth" at bounding box center [312, 361] width 91 height 12
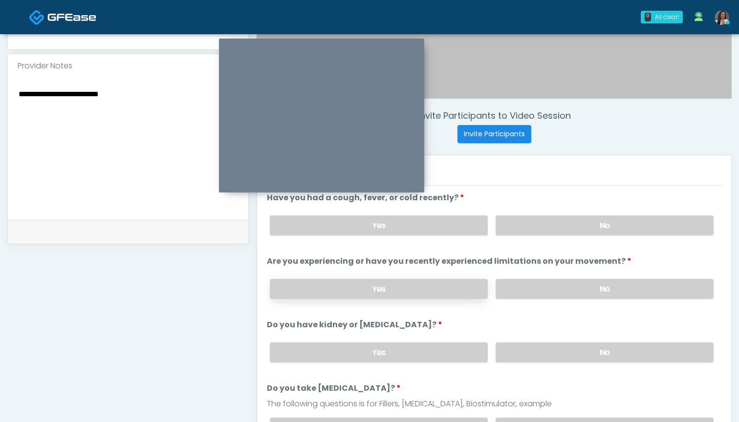
scroll to position [293, 0]
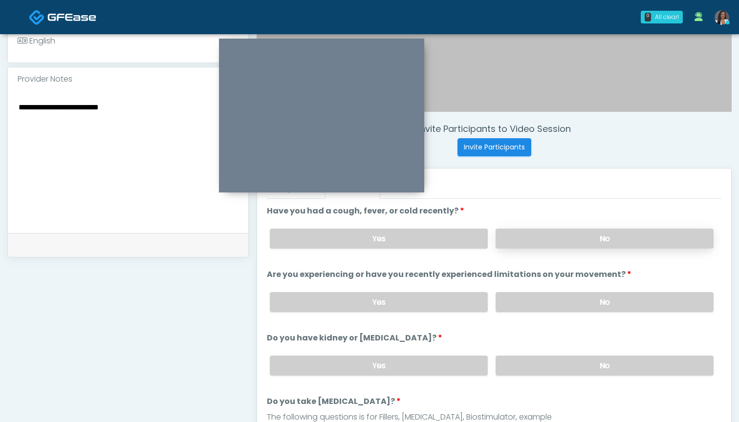
click at [521, 233] on label "No" at bounding box center [604, 239] width 218 height 20
click at [526, 303] on label "No" at bounding box center [604, 302] width 218 height 20
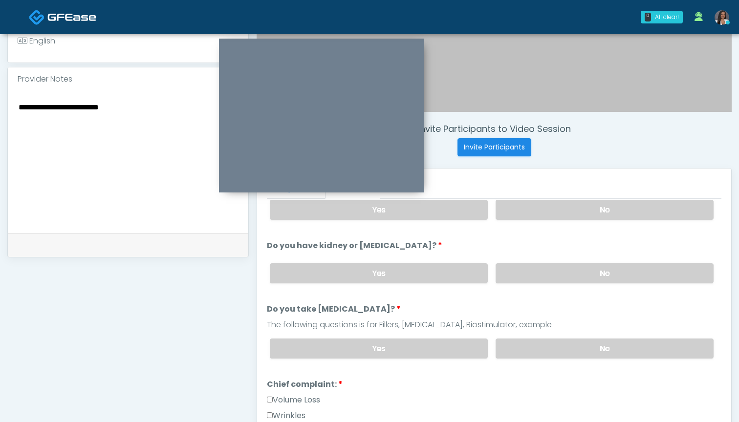
scroll to position [93, 0]
click at [528, 269] on label "No" at bounding box center [604, 273] width 218 height 20
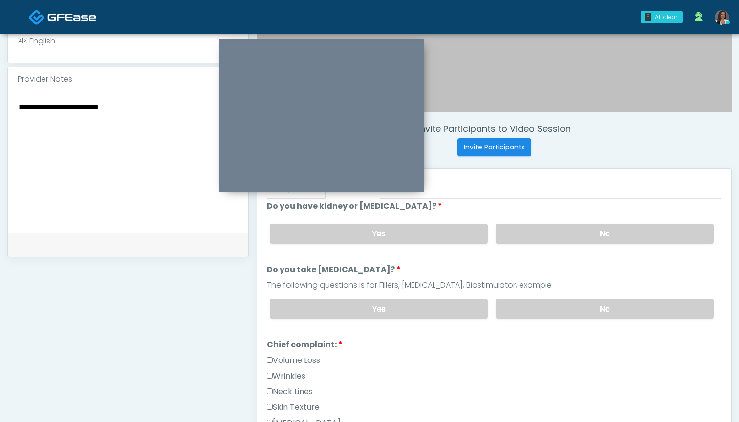
scroll to position [133, 0]
click at [522, 306] on label "No" at bounding box center [604, 308] width 218 height 20
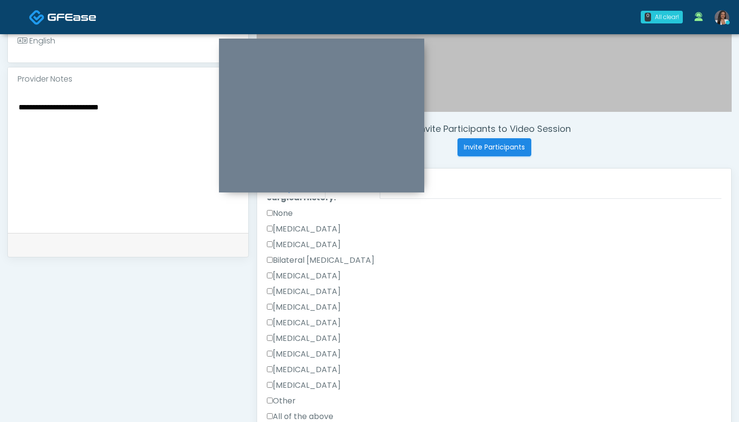
scroll to position [547, 0]
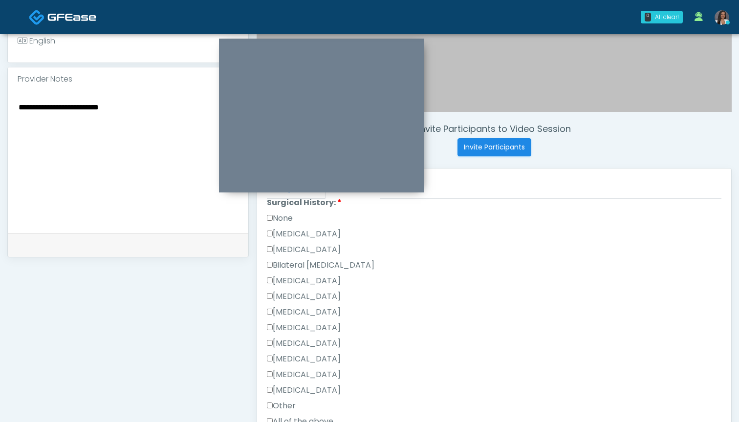
click at [282, 218] on label "None" at bounding box center [280, 218] width 26 height 12
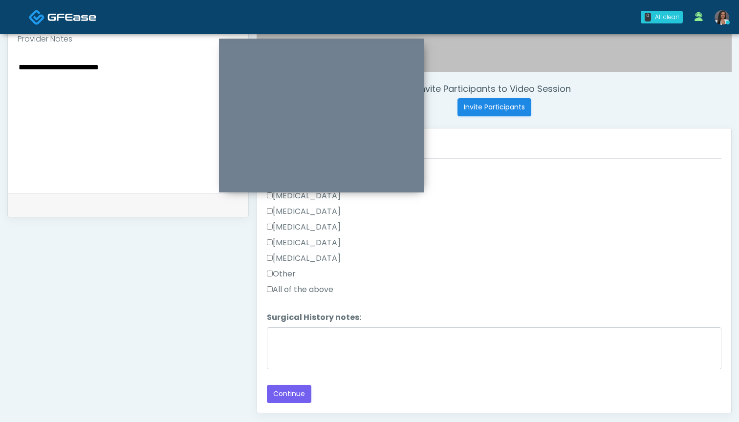
scroll to position [342, 0]
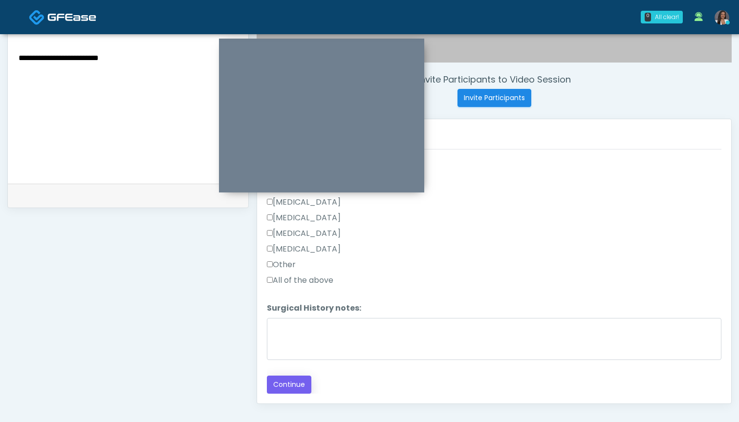
click at [294, 385] on button "Continue" at bounding box center [289, 385] width 44 height 18
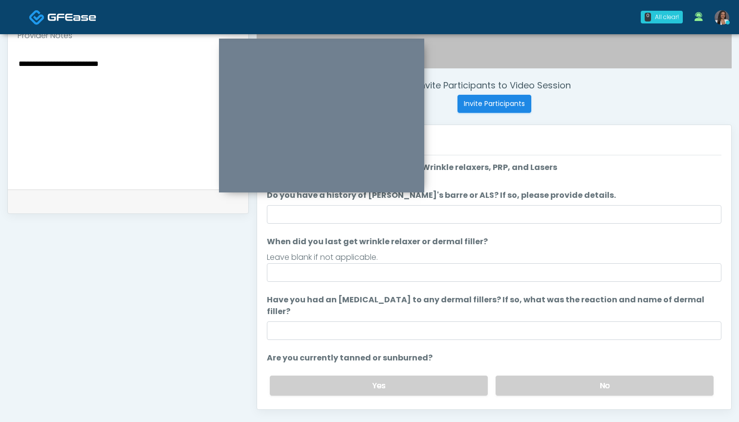
scroll to position [333, 0]
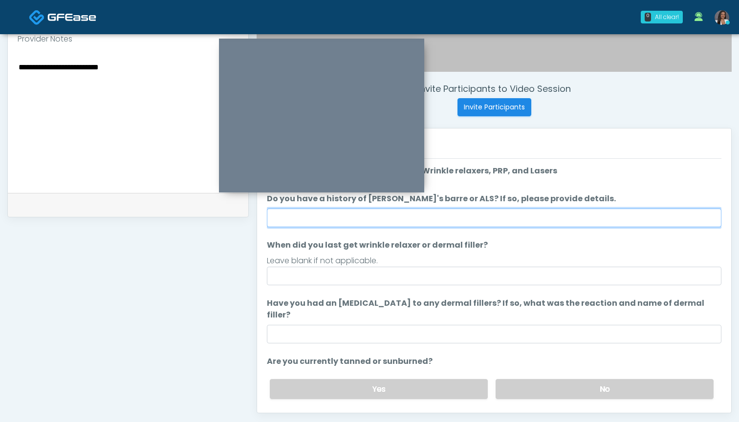
click at [504, 220] on input "Do you have a history of Guillain's barre or ALS? If so, please provide details." at bounding box center [494, 218] width 454 height 19
type input "**"
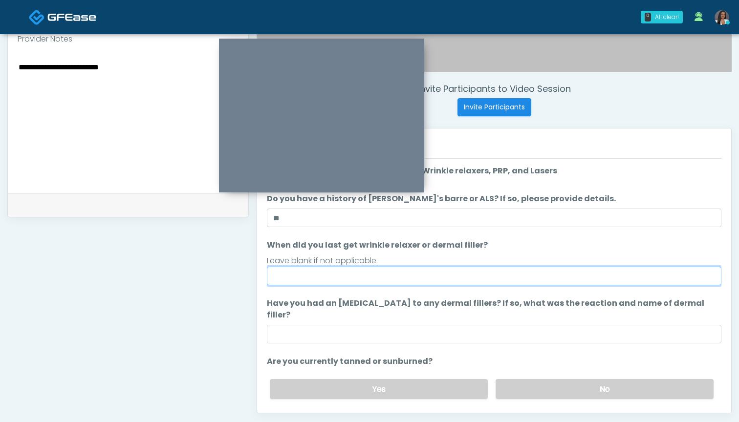
click at [480, 280] on input "When did you last get wrinkle relaxer or dermal filler?" at bounding box center [494, 276] width 454 height 19
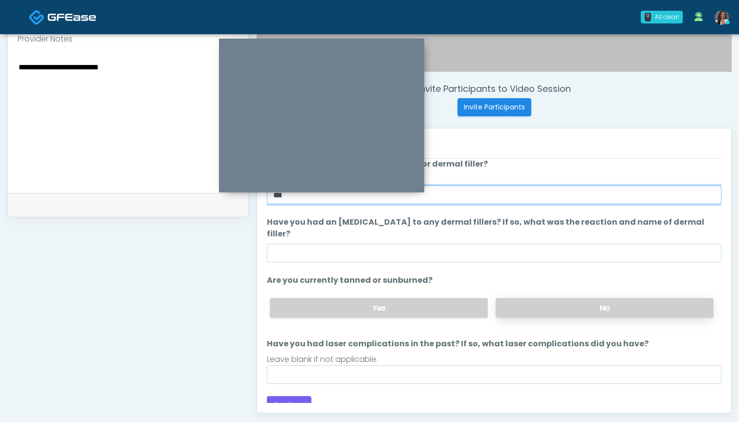
scroll to position [81, 0]
type input "***"
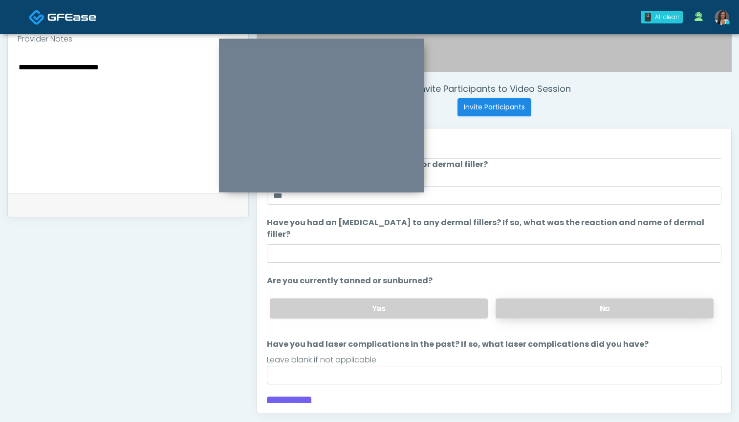
click at [523, 298] on label "No" at bounding box center [604, 308] width 218 height 20
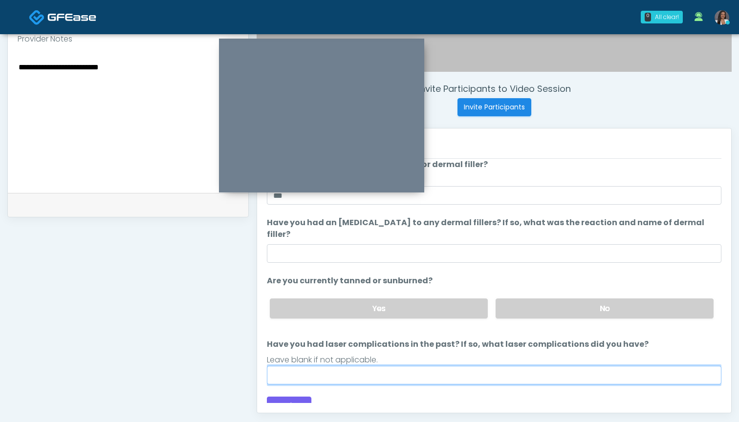
click at [485, 366] on input "Have you had laser complications in the past? If so, what laser complications d…" at bounding box center [494, 375] width 454 height 19
drag, startPoint x: 483, startPoint y: 363, endPoint x: 262, endPoint y: 360, distance: 220.3
click at [262, 360] on div "Responses Questions Chat Good Faith Exam Script Good Faith Exam Script INTRODUC…" at bounding box center [494, 270] width 474 height 284
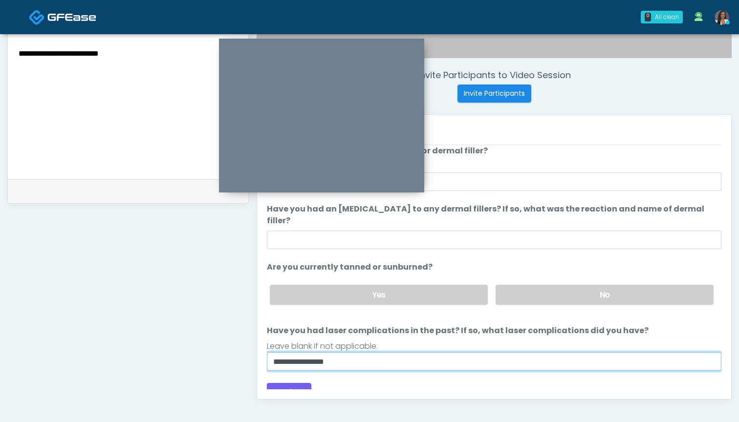
scroll to position [346, 0]
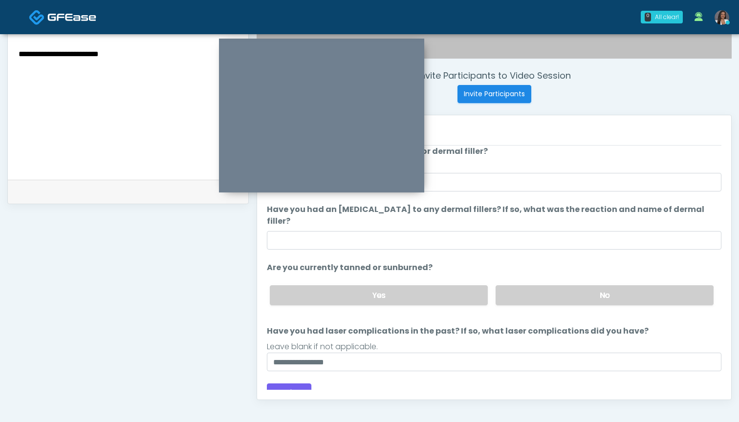
click at [357, 368] on div "Loading... Connecting to your agent... Please wait while we prepare your person…" at bounding box center [494, 236] width 454 height 330
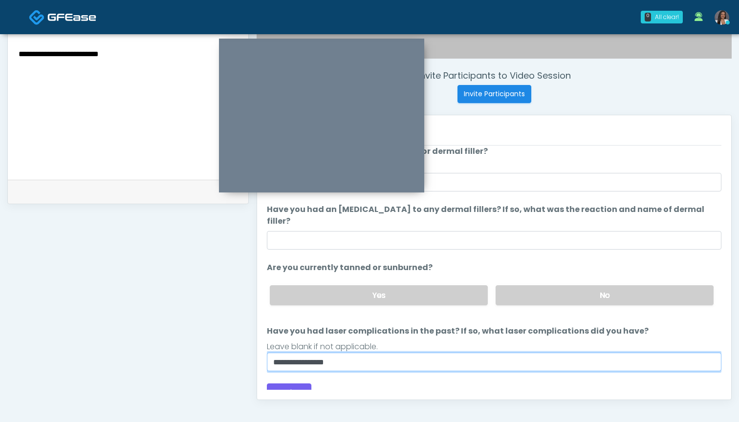
drag, startPoint x: 355, startPoint y: 352, endPoint x: 258, endPoint y: 351, distance: 96.2
click at [258, 352] on div "Responses Questions Chat Good Faith Exam Script Good Faith Exam Script INTRODUC…" at bounding box center [494, 257] width 474 height 284
type input "**********"
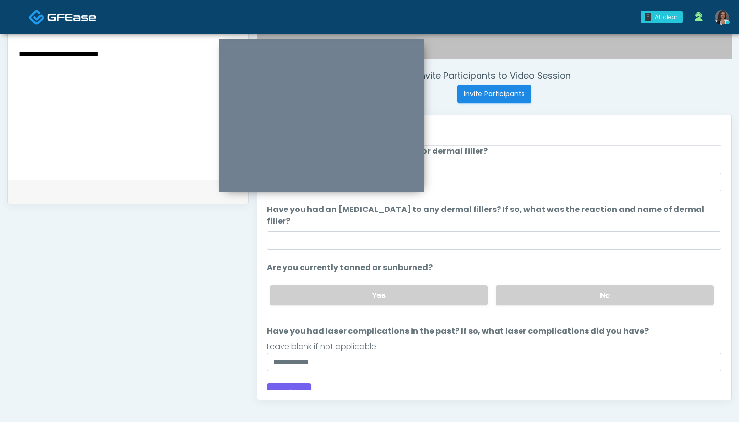
drag, startPoint x: 286, startPoint y: 379, endPoint x: 271, endPoint y: 348, distance: 34.1
click at [271, 347] on div "Loading... Connecting to your agent... Please wait while we prepare your person…" at bounding box center [494, 236] width 454 height 330
click at [298, 383] on button "Continue" at bounding box center [289, 392] width 44 height 18
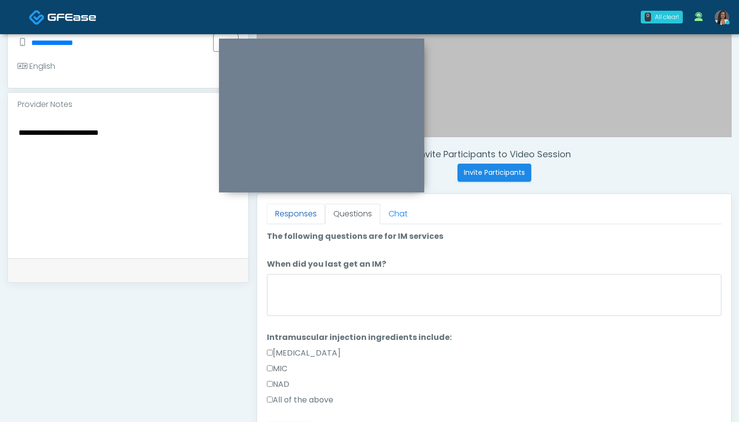
scroll to position [266, 0]
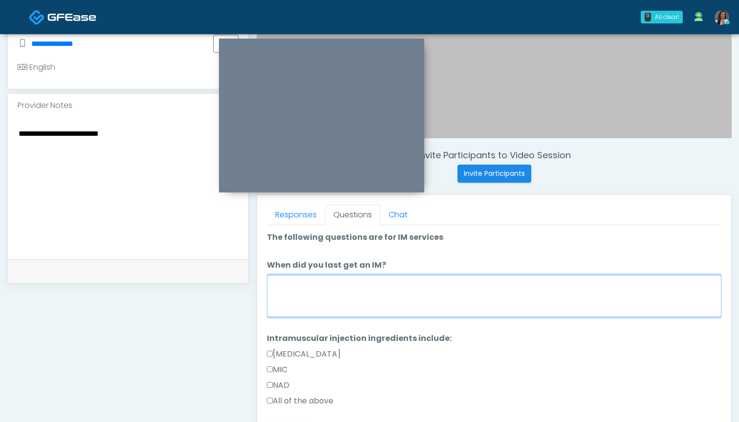
click at [352, 310] on textarea "When did you last get an IM?" at bounding box center [494, 296] width 454 height 42
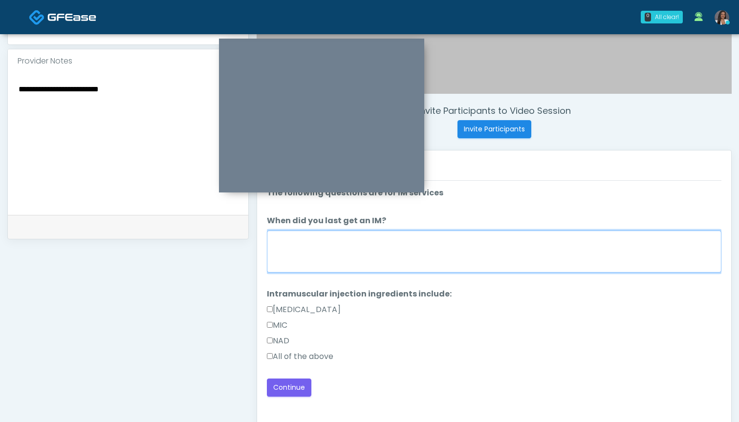
scroll to position [313, 0]
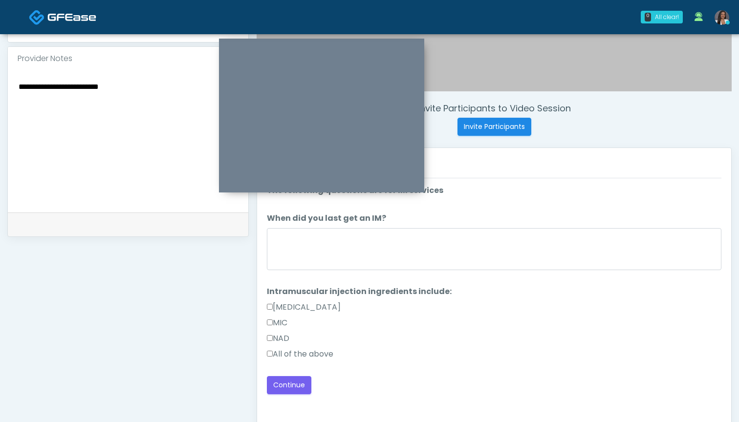
click at [325, 355] on label "All of the above" at bounding box center [300, 354] width 66 height 12
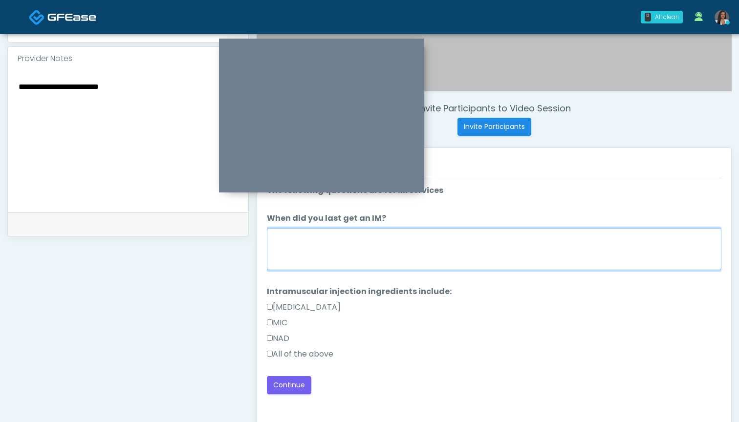
click at [335, 246] on textarea "When did you last get an IM?" at bounding box center [494, 249] width 454 height 42
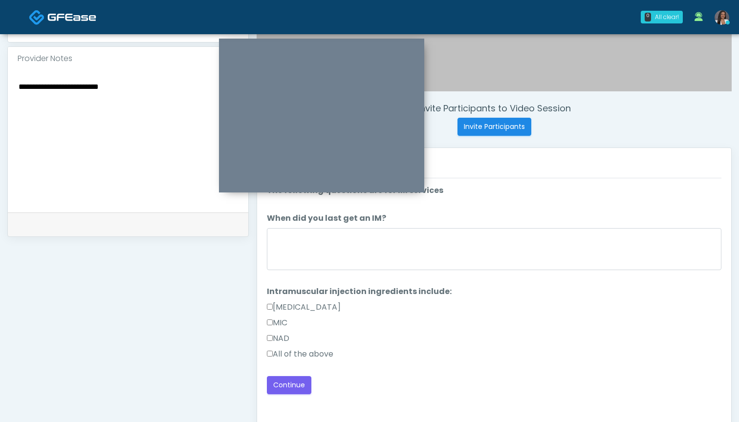
click at [141, 102] on textarea "**********" at bounding box center [128, 139] width 221 height 119
type textarea "**********"
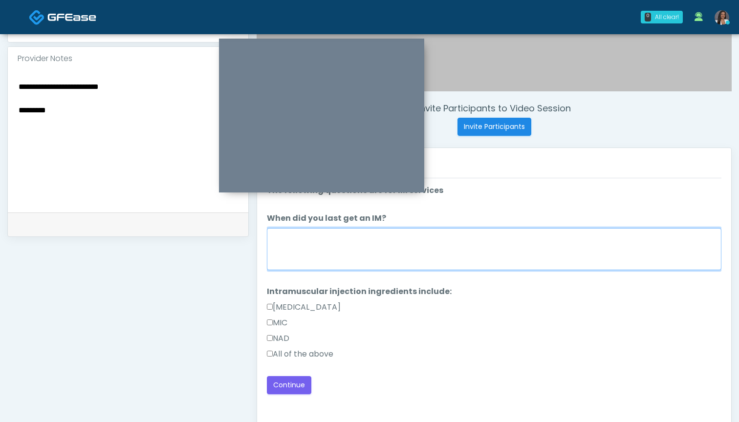
click at [296, 248] on textarea "When did you last get an IM?" at bounding box center [494, 249] width 454 height 42
type textarea "***"
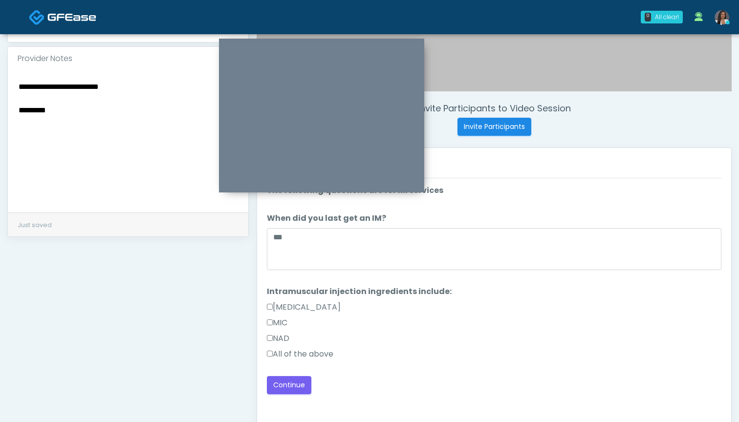
click at [147, 135] on textarea "**********" at bounding box center [128, 139] width 221 height 119
type textarea "**********"
click at [281, 381] on button "Continue" at bounding box center [289, 385] width 44 height 18
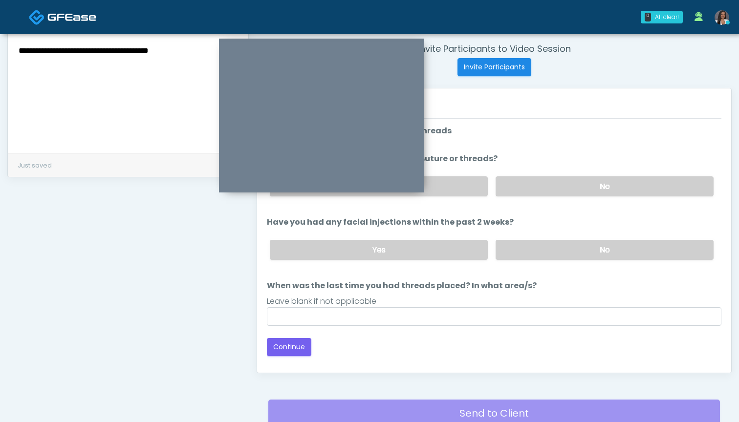
scroll to position [362, 0]
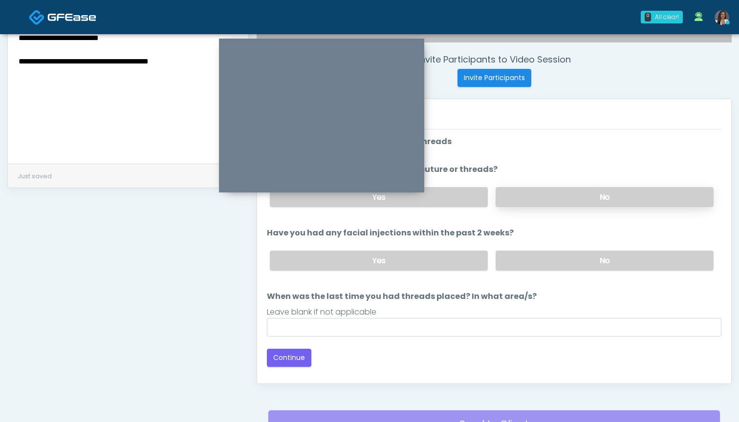
click at [498, 197] on label "No" at bounding box center [604, 197] width 218 height 20
click at [524, 263] on label "No" at bounding box center [604, 261] width 218 height 20
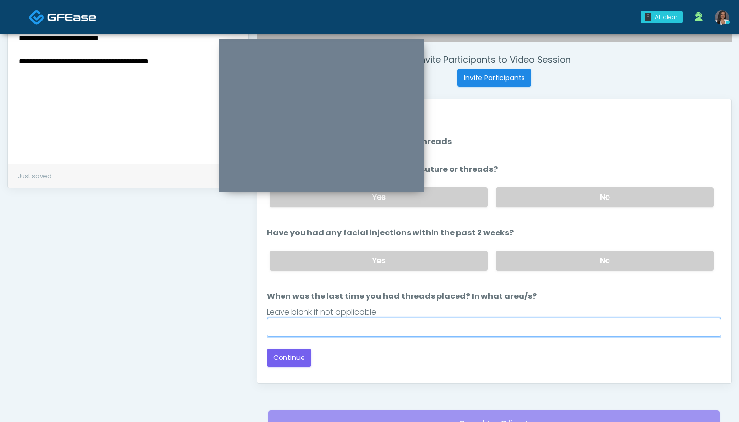
click at [497, 325] on input "When was the last time you had threads placed? In what area/s?" at bounding box center [494, 327] width 454 height 19
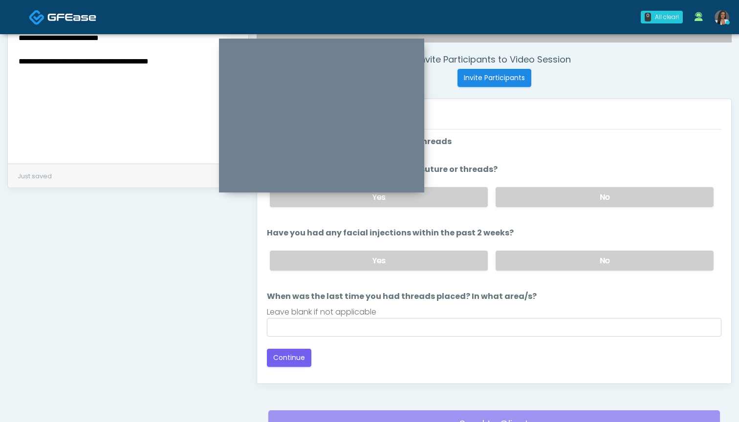
drag, startPoint x: 187, startPoint y: 64, endPoint x: 0, endPoint y: 61, distance: 186.6
click at [0, 61] on div "**********" at bounding box center [369, 78] width 739 height 813
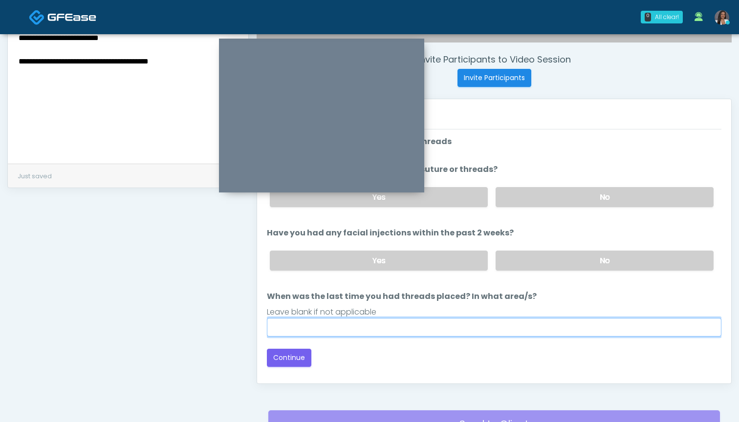
click at [420, 323] on input "When was the last time you had threads placed? In what area/s?" at bounding box center [494, 327] width 454 height 19
type input "***"
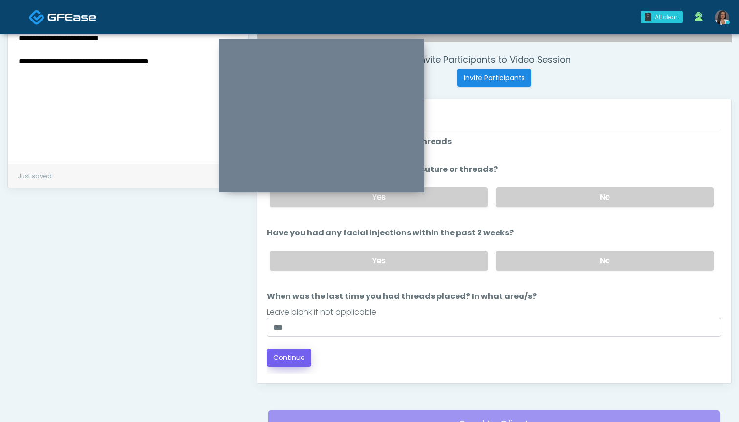
click at [294, 357] on button "Continue" at bounding box center [289, 358] width 44 height 18
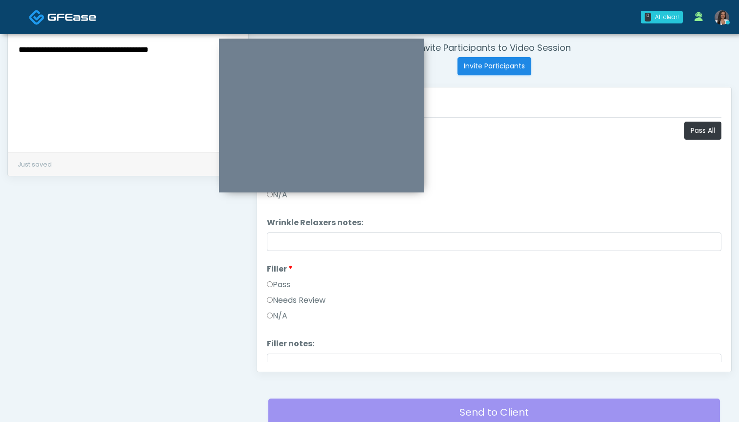
scroll to position [368, 0]
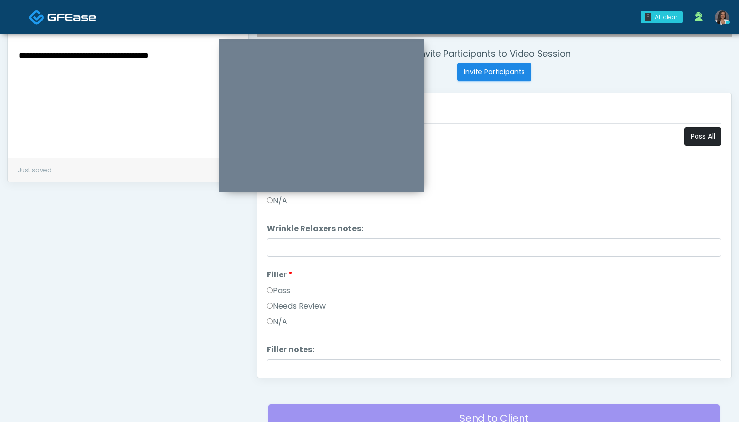
click at [695, 139] on button "Pass All" at bounding box center [702, 136] width 37 height 18
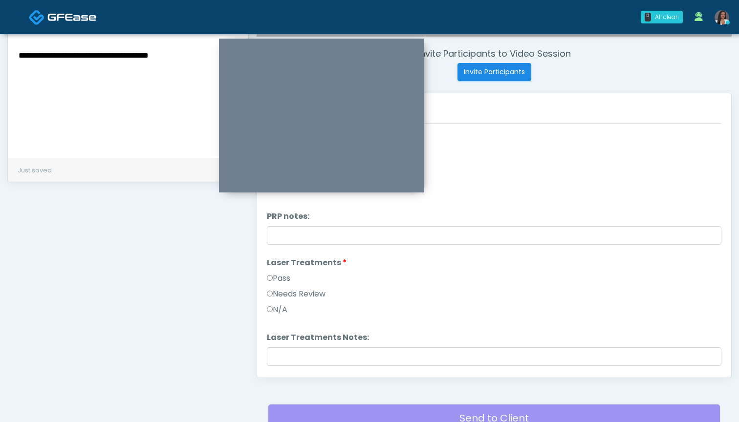
scroll to position [387, 0]
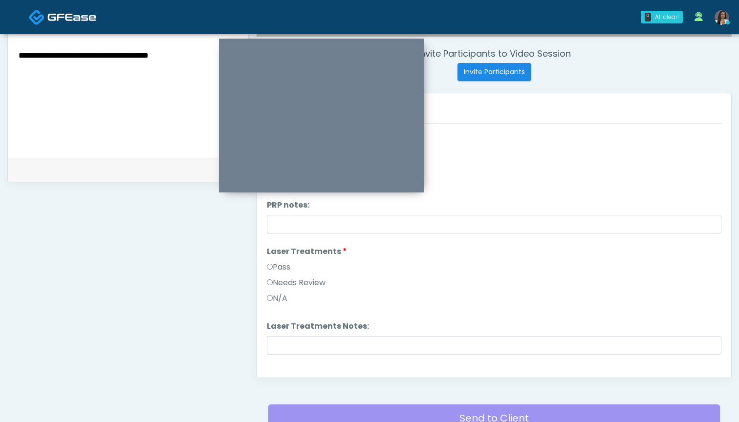
click at [320, 289] on div "Needs Review" at bounding box center [494, 285] width 454 height 16
click at [320, 282] on label "Needs Review" at bounding box center [296, 283] width 59 height 12
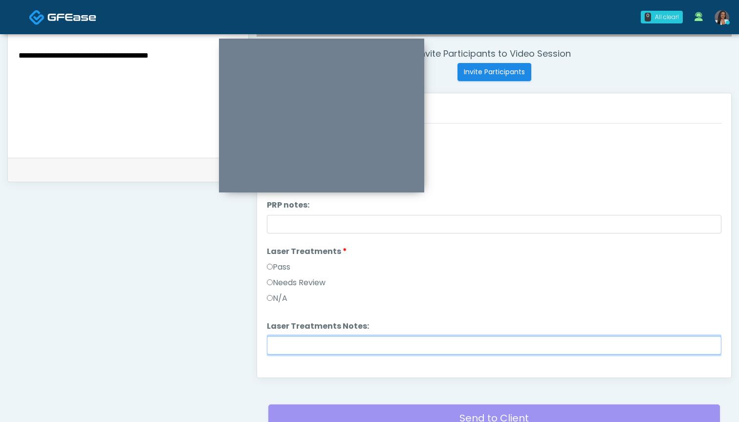
click at [335, 348] on input "Laser Treatments Notes:" at bounding box center [494, 345] width 454 height 19
paste input "**********"
type input "**********"
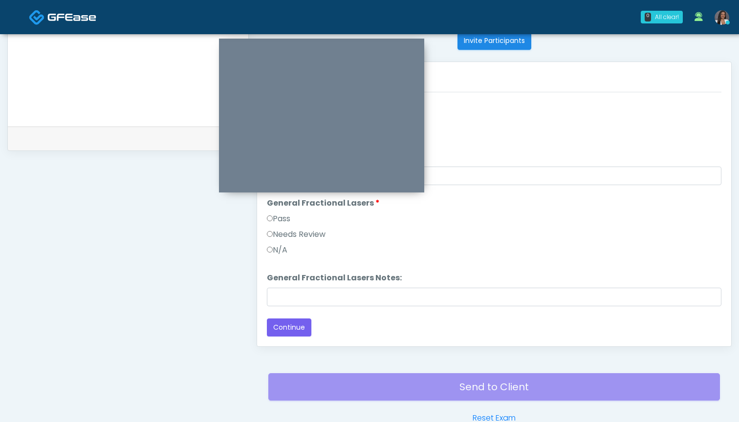
scroll to position [405, 0]
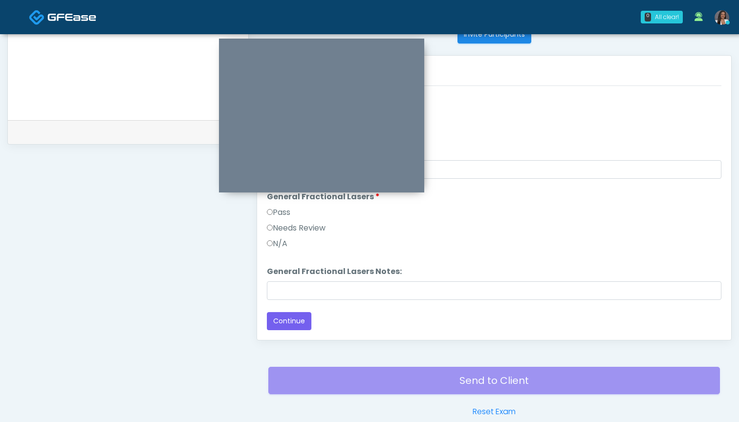
click at [291, 231] on label "Needs Review" at bounding box center [296, 228] width 59 height 12
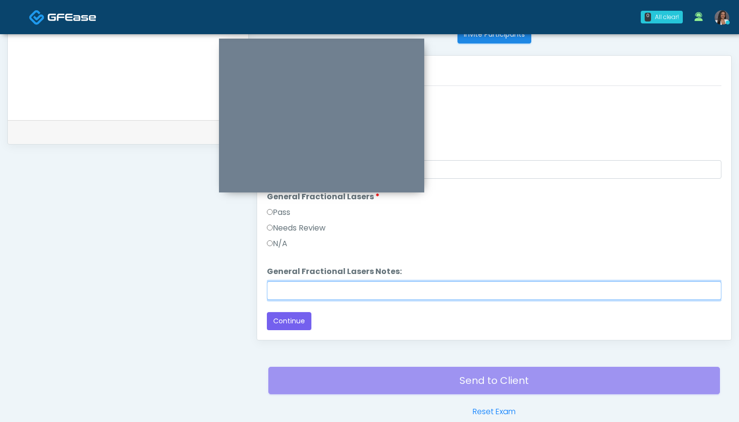
click at [305, 285] on input "General Fractional Lasers Notes:" at bounding box center [494, 290] width 454 height 19
paste input "**********"
type input "**********"
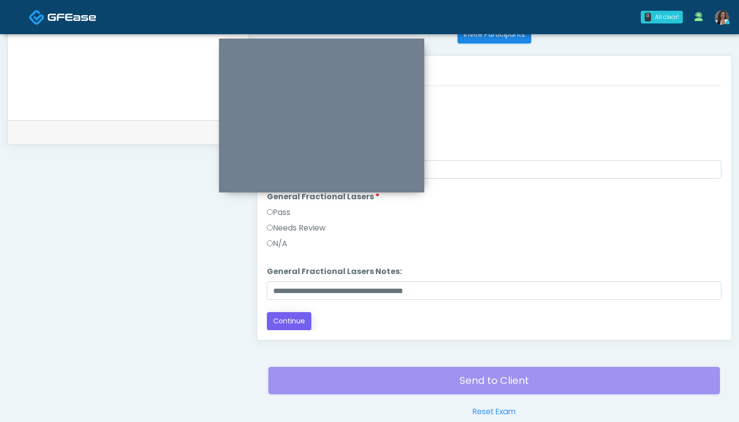
click at [294, 318] on button "Continue" at bounding box center [289, 321] width 44 height 18
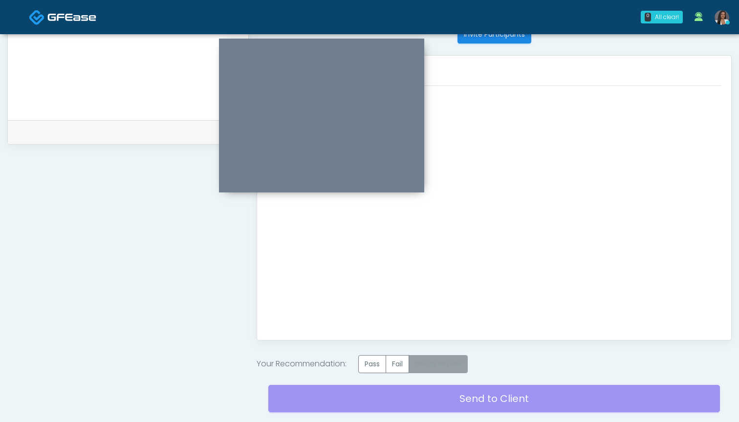
click at [445, 361] on label "Needs Review" at bounding box center [437, 364] width 59 height 18
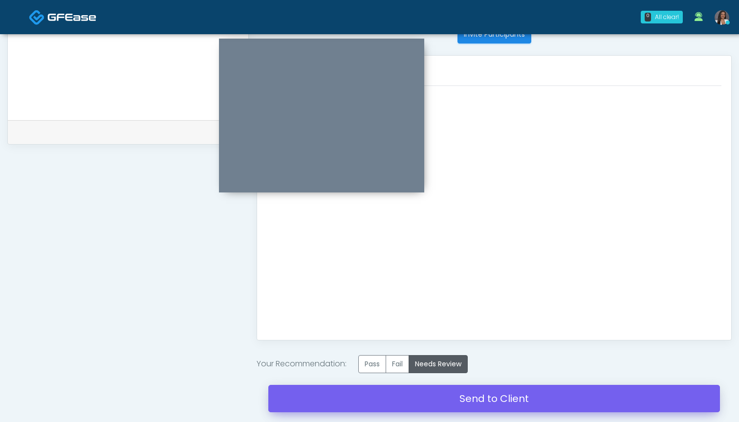
click at [481, 398] on link "Send to Client" at bounding box center [493, 398] width 451 height 27
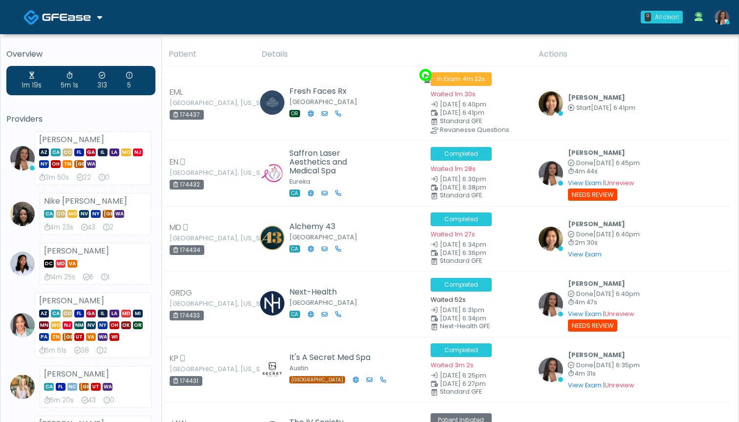
click at [363, 47] on th "Details" at bounding box center [393, 54] width 277 height 24
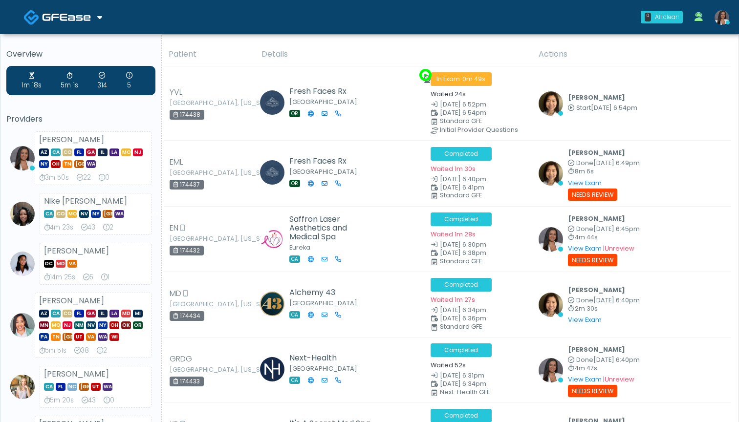
click at [316, 47] on th "Details" at bounding box center [393, 54] width 277 height 24
click at [315, 47] on th "Details" at bounding box center [393, 54] width 277 height 24
click at [313, 47] on th "Details" at bounding box center [393, 54] width 277 height 24
click at [722, 19] on img at bounding box center [721, 17] width 15 height 15
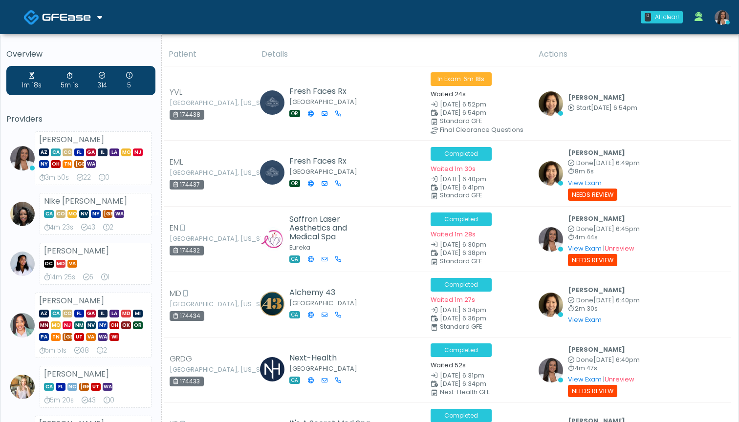
click at [370, 45] on th "Details" at bounding box center [393, 54] width 277 height 24
drag, startPoint x: 478, startPoint y: 422, endPoint x: 424, endPoint y: 19, distance: 406.5
click at [424, 19] on div "0 All clear! All clear! [PERSON_NAME] AZ CA CO [GEOGRAPHIC_DATA] [GEOGRAPHIC_DA…" at bounding box center [427, 17] width 613 height 32
click at [350, 45] on th "Details" at bounding box center [393, 54] width 277 height 24
click at [455, 48] on th "Details" at bounding box center [393, 54] width 277 height 24
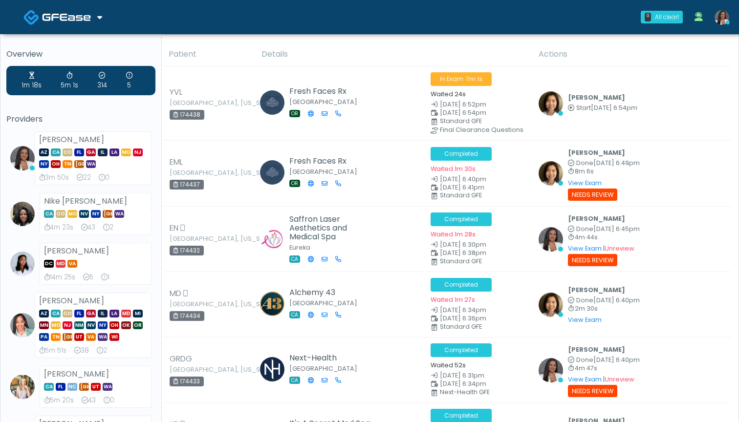
click at [323, 45] on th "Details" at bounding box center [393, 54] width 277 height 24
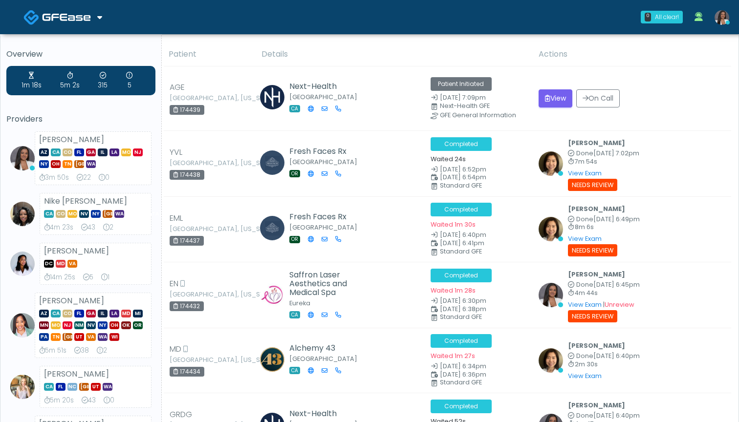
click at [455, 51] on th "Details" at bounding box center [393, 54] width 277 height 24
click at [361, 45] on th "Details" at bounding box center [393, 54] width 277 height 24
click at [453, 49] on th "Details" at bounding box center [393, 54] width 277 height 24
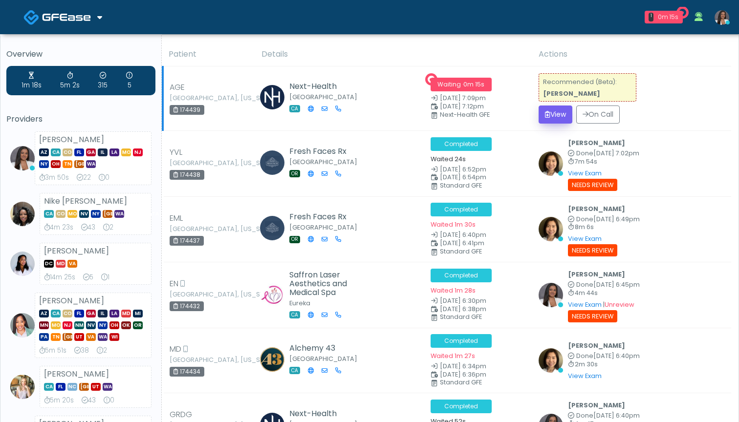
click at [547, 114] on button "View" at bounding box center [555, 115] width 34 height 18
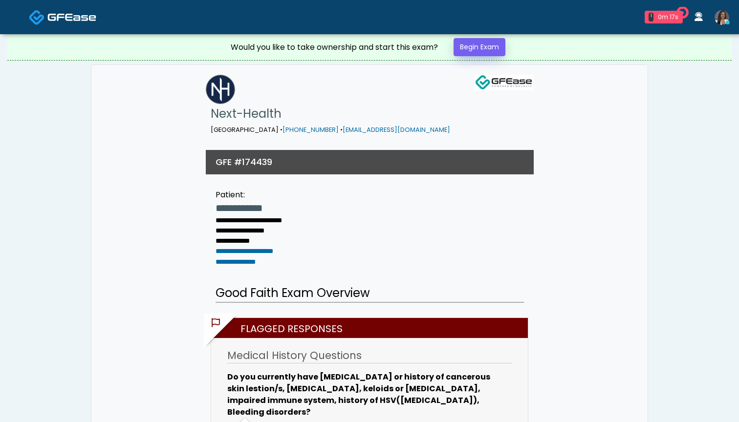
click at [466, 46] on link "Begin Exam" at bounding box center [479, 47] width 52 height 18
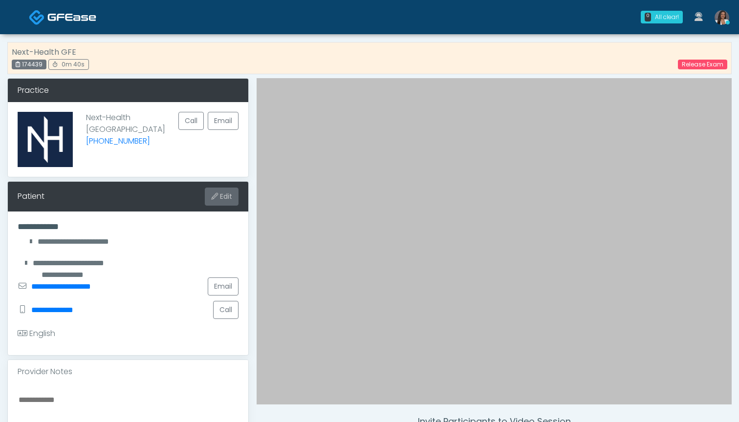
click at [226, 203] on button "Edit" at bounding box center [222, 197] width 34 height 18
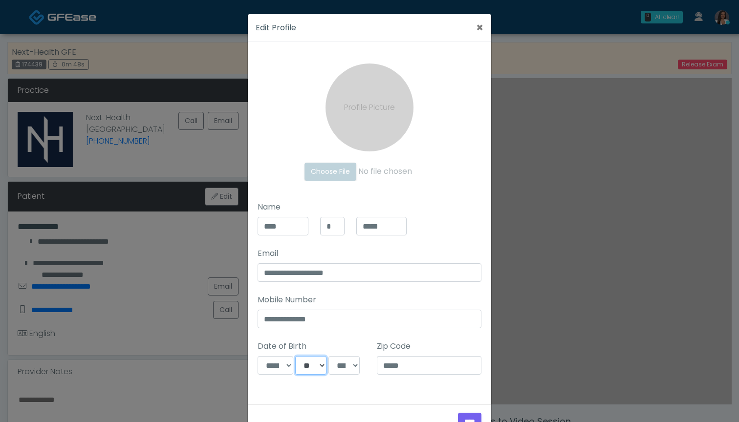
select select "*"
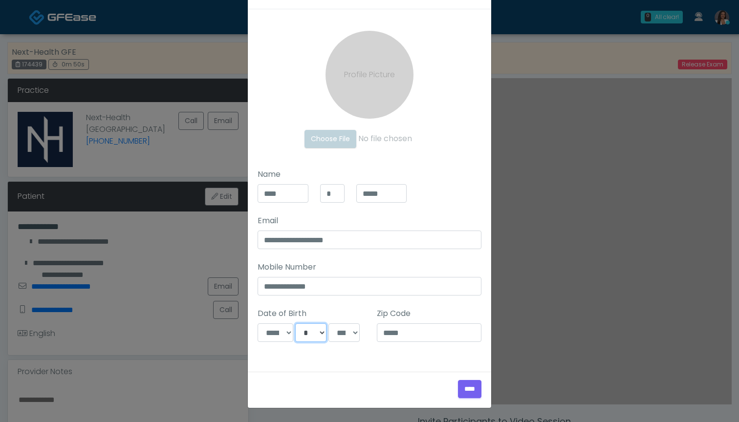
scroll to position [33, 0]
click at [463, 386] on input "****" at bounding box center [469, 389] width 23 height 18
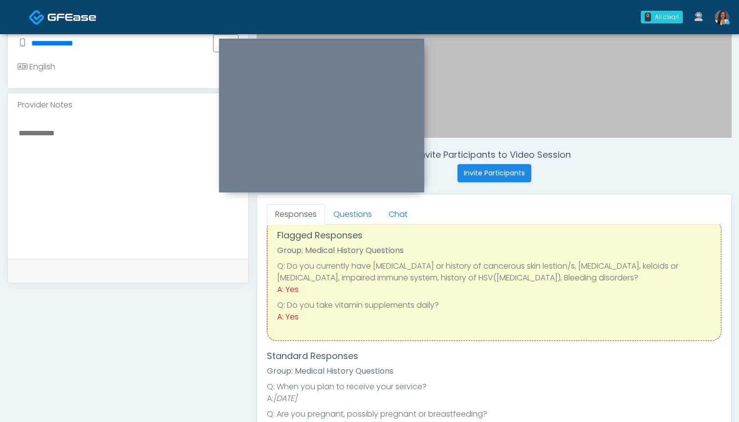
scroll to position [12, 0]
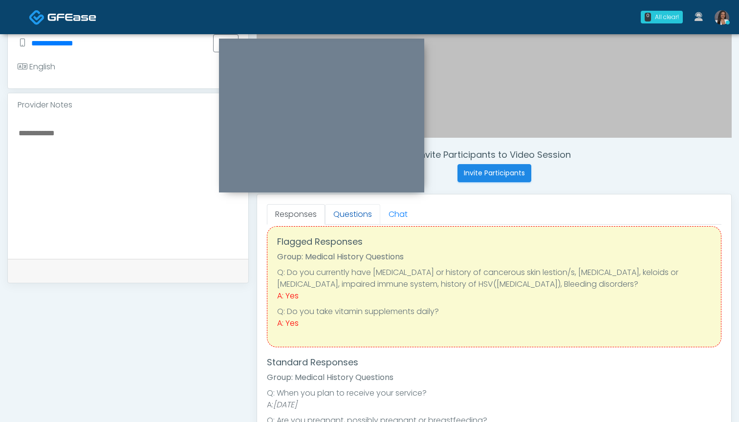
click at [351, 216] on link "Questions" at bounding box center [352, 214] width 55 height 21
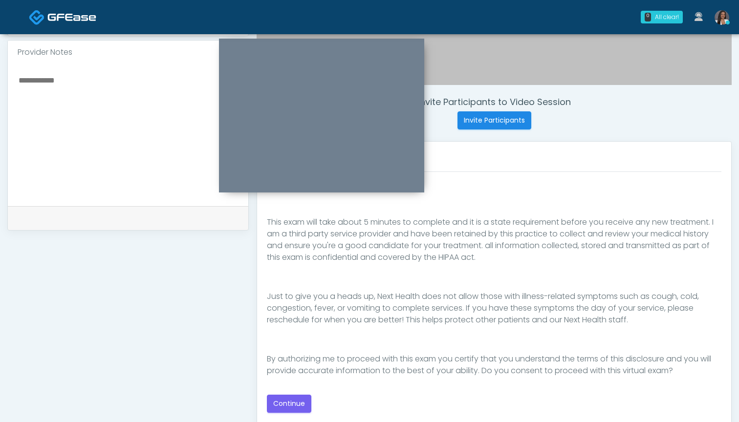
scroll to position [319, 0]
click at [282, 402] on button "Continue" at bounding box center [289, 404] width 44 height 18
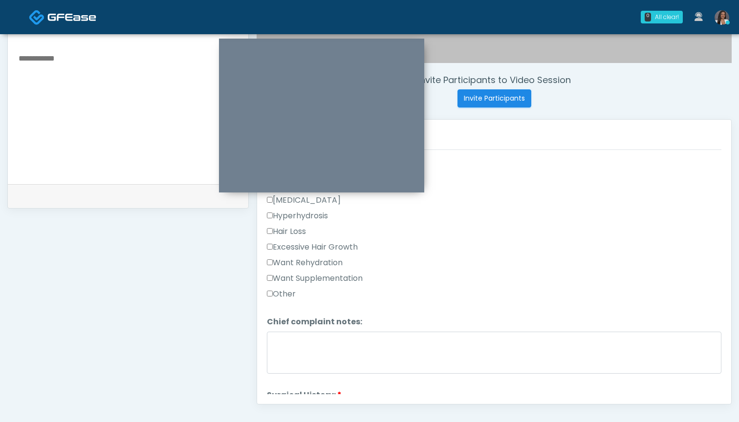
scroll to position [292, 0]
click at [313, 268] on label "Want Rehydration" at bounding box center [305, 265] width 76 height 12
click at [313, 284] on label "Want Supplementation" at bounding box center [315, 281] width 96 height 12
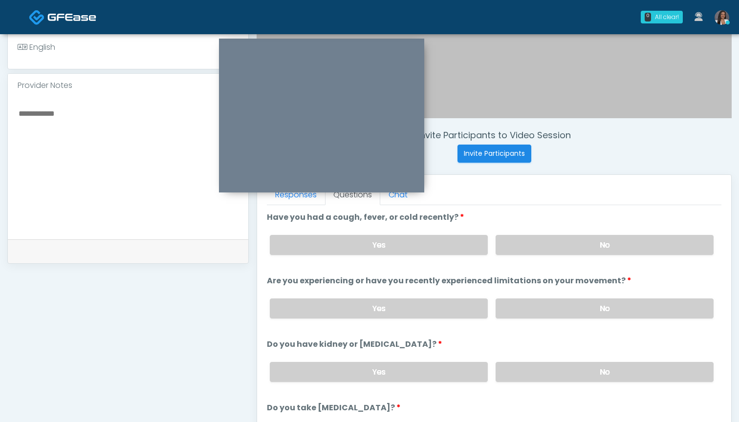
scroll to position [285, 0]
click at [529, 248] on label "No" at bounding box center [604, 246] width 218 height 20
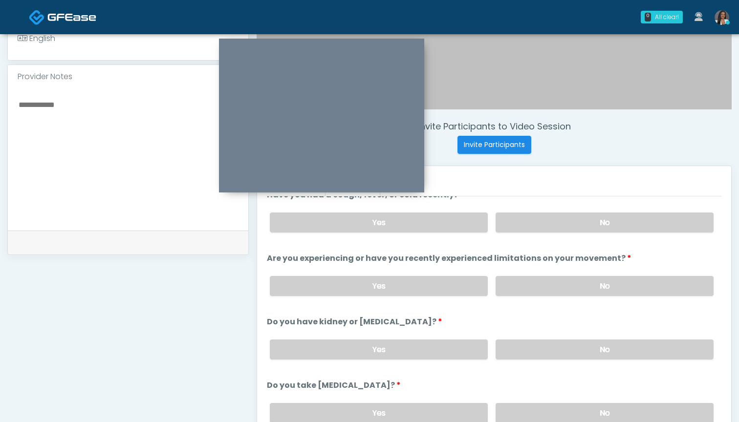
scroll to position [296, 0]
click at [536, 284] on label "No" at bounding box center [604, 285] width 218 height 20
click at [532, 340] on label "No" at bounding box center [604, 348] width 218 height 20
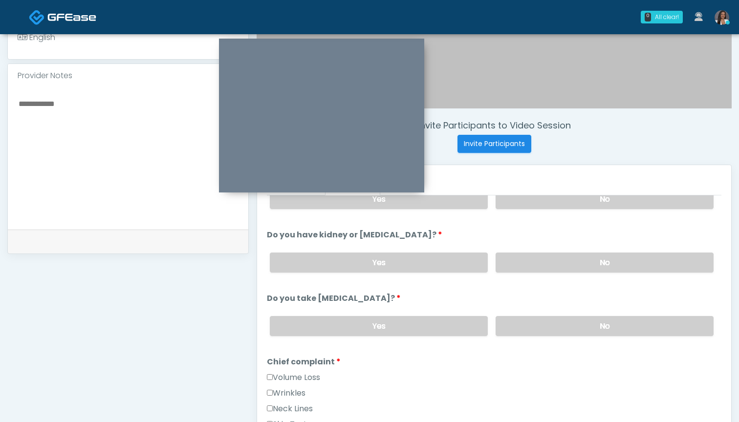
scroll to position [119, 0]
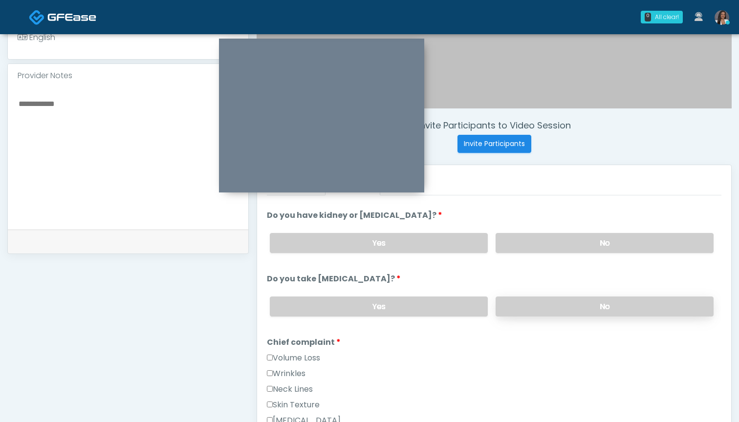
click at [512, 309] on label "No" at bounding box center [604, 306] width 218 height 20
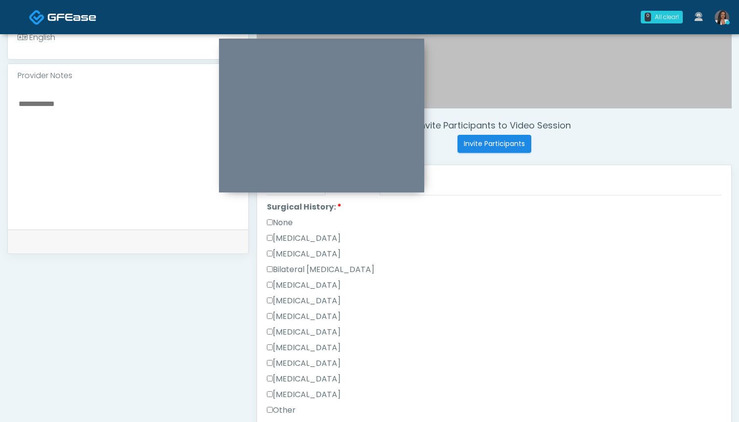
scroll to position [528, 0]
click at [289, 223] on label "None" at bounding box center [280, 222] width 26 height 12
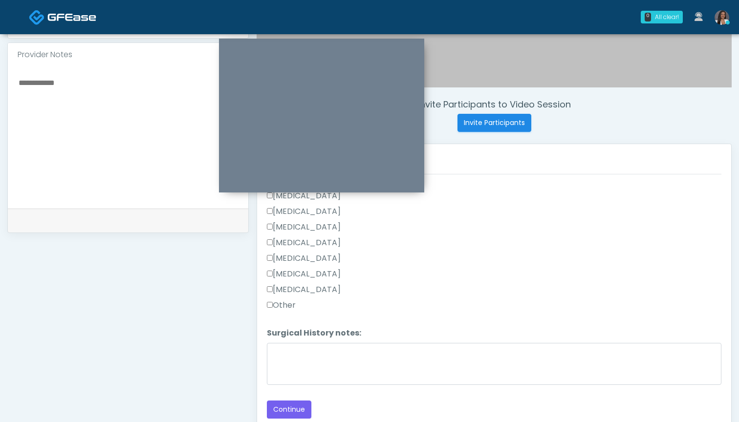
scroll to position [320, 0]
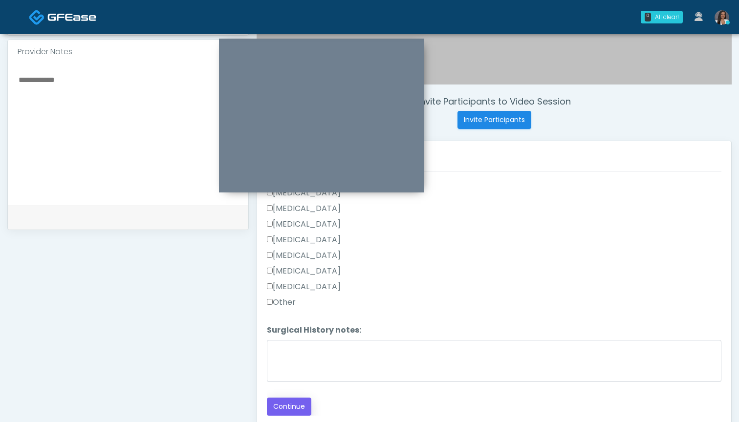
click at [296, 404] on button "Continue" at bounding box center [289, 407] width 44 height 18
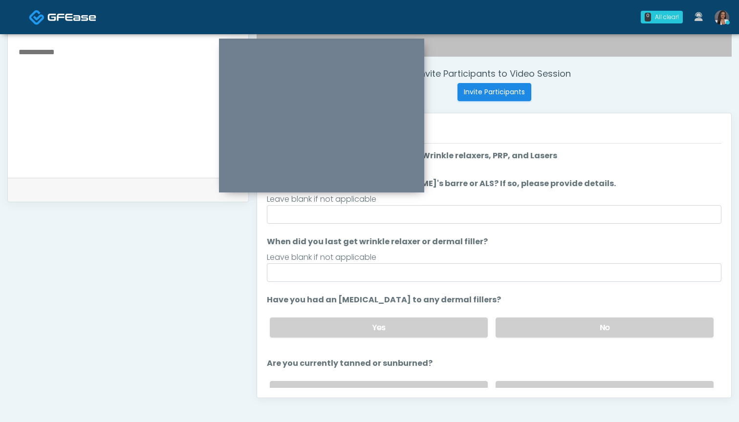
scroll to position [324, 0]
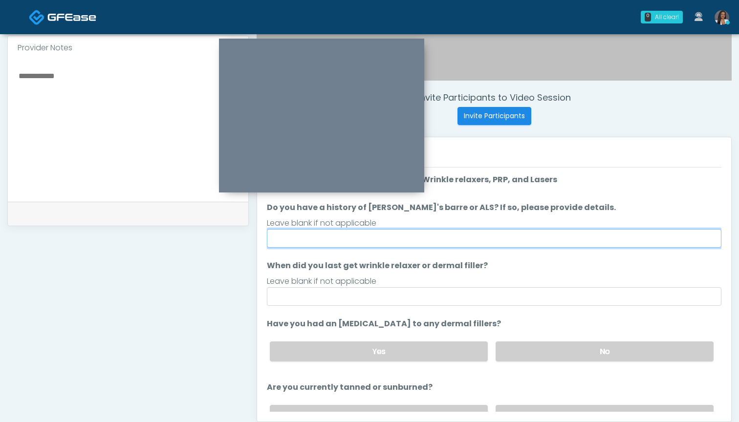
click at [498, 229] on input "Do you have a history of [PERSON_NAME]'s barre or ALS? If so, please provide de…" at bounding box center [494, 238] width 454 height 19
type input "**"
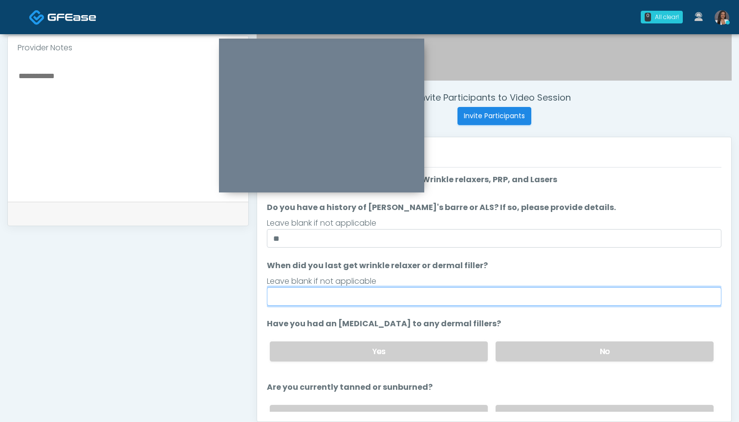
click at [485, 298] on input "When did you last get wrinkle relaxer or dermal filler?" at bounding box center [494, 296] width 454 height 19
drag, startPoint x: 322, startPoint y: 299, endPoint x: 237, endPoint y: 291, distance: 85.4
click at [237, 291] on div "**********" at bounding box center [369, 126] width 724 height 745
type input "**********"
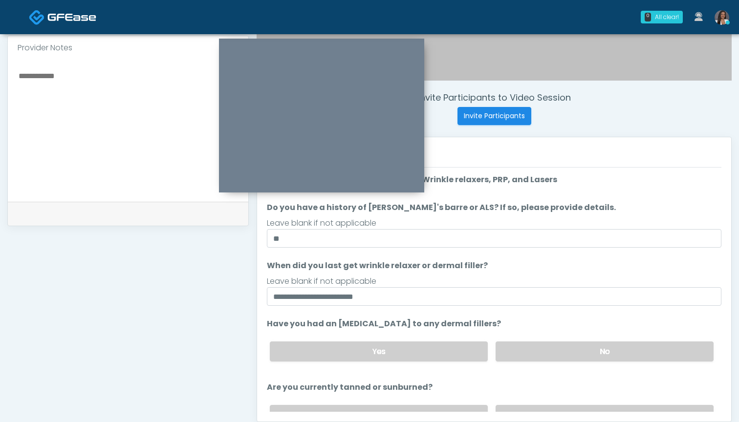
click at [140, 165] on textarea at bounding box center [128, 128] width 221 height 119
click at [578, 352] on label "No" at bounding box center [604, 351] width 218 height 20
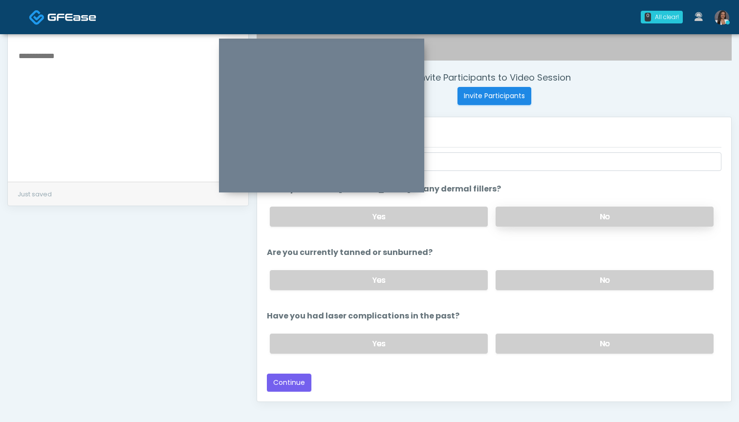
scroll to position [113, 0]
click at [519, 280] on label "No" at bounding box center [604, 282] width 218 height 20
click at [528, 343] on label "No" at bounding box center [604, 345] width 218 height 20
click at [288, 384] on button "Continue" at bounding box center [289, 384] width 44 height 18
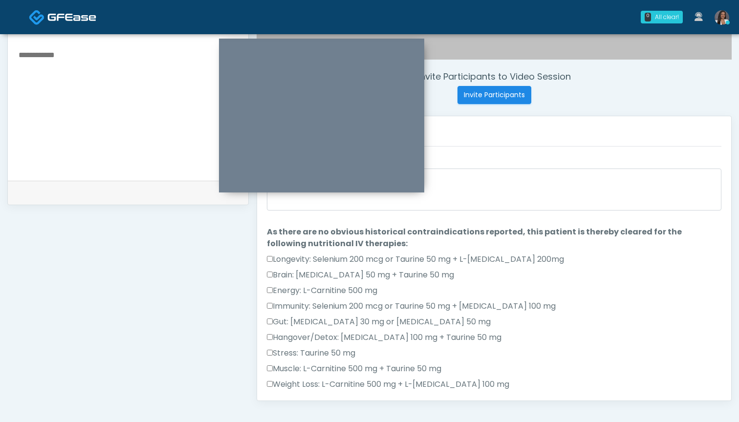
scroll to position [325, 0]
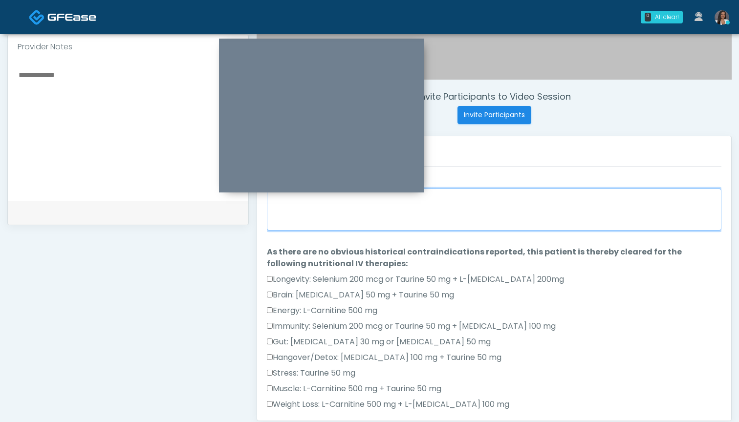
click at [487, 217] on textarea "When did you last get an IV or IM?" at bounding box center [494, 210] width 454 height 42
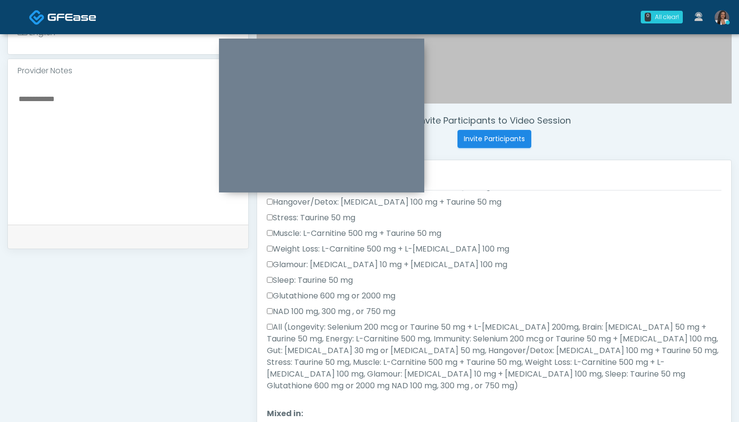
scroll to position [220, 0]
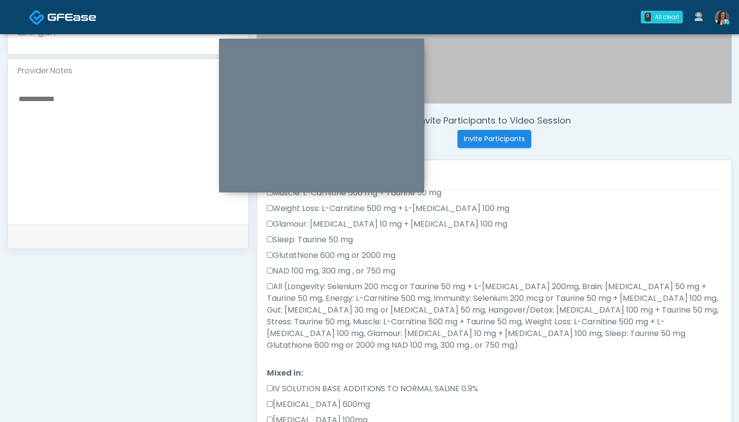
type textarea "***"
click at [417, 286] on label "All (Longevity: Selenium 200 mcg or Taurine 50 mg + L-Arginine 200mg, Brain: Gl…" at bounding box center [494, 316] width 454 height 70
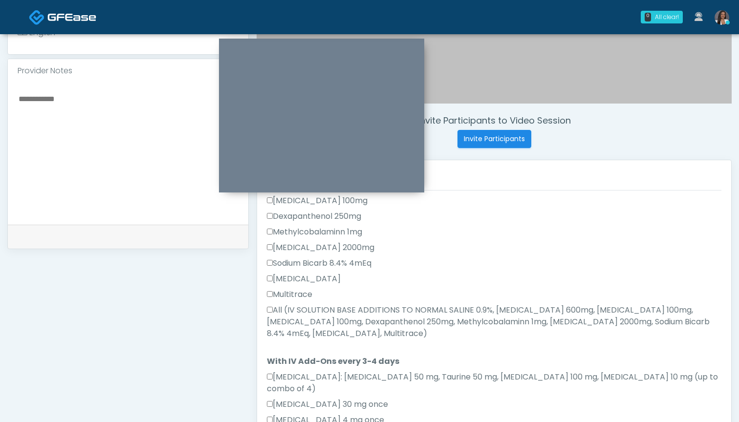
click at [361, 304] on label "All (IV SOLUTION BASE ADDITIONS TO NORMAL SALINE 0.9%, Magnesium Chloride 600mg…" at bounding box center [494, 321] width 454 height 35
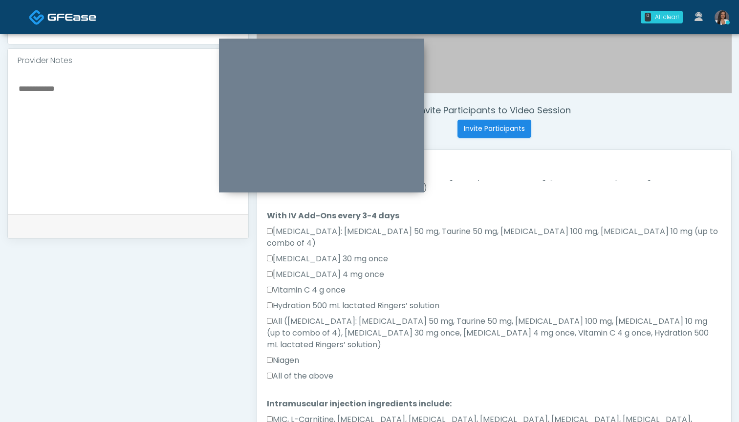
scroll to position [330, 0]
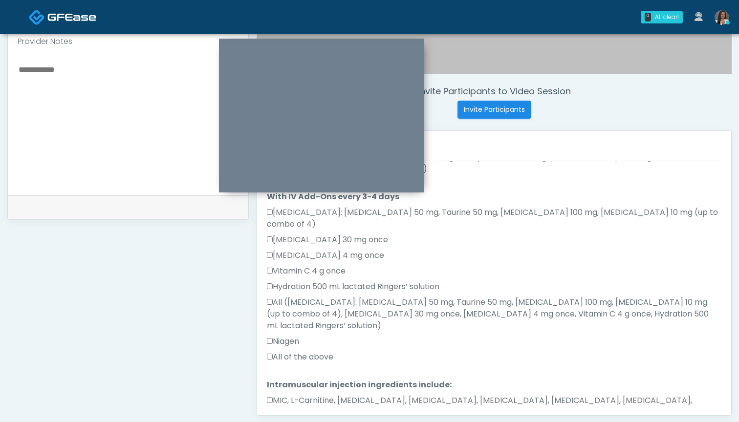
click at [318, 351] on label "All of the above" at bounding box center [300, 357] width 66 height 12
click at [329, 395] on label "MIC, L-Carnitine, Methylcobalamin, Glycine, B-Complex, Lycine, Biotin, Vitamin …" at bounding box center [494, 406] width 454 height 23
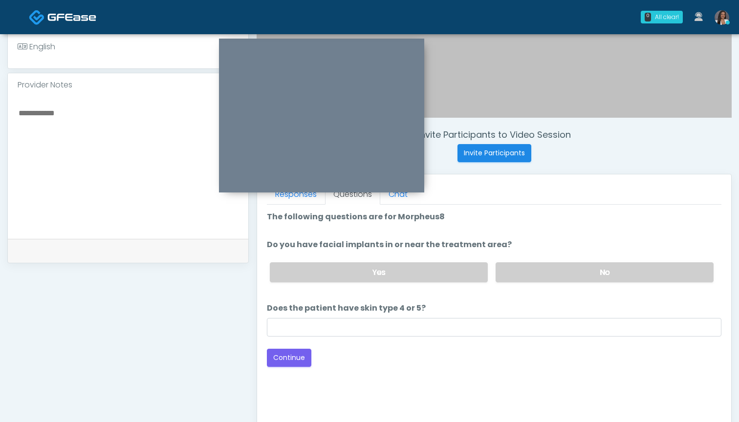
scroll to position [188, 0]
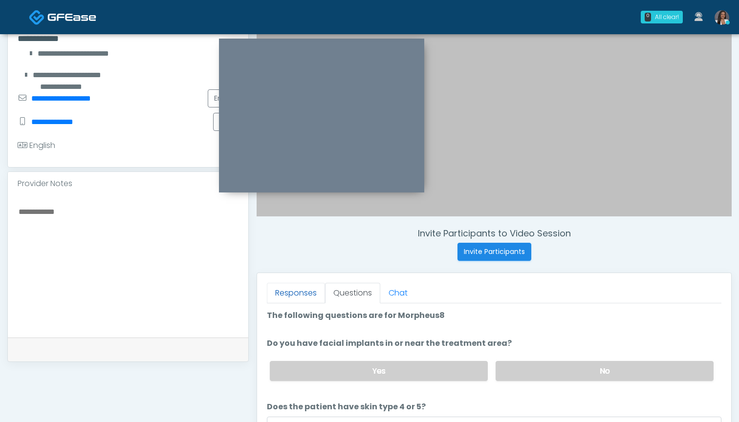
drag, startPoint x: 282, startPoint y: 292, endPoint x: 312, endPoint y: 293, distance: 29.8
click at [284, 292] on link "Responses" at bounding box center [296, 293] width 58 height 21
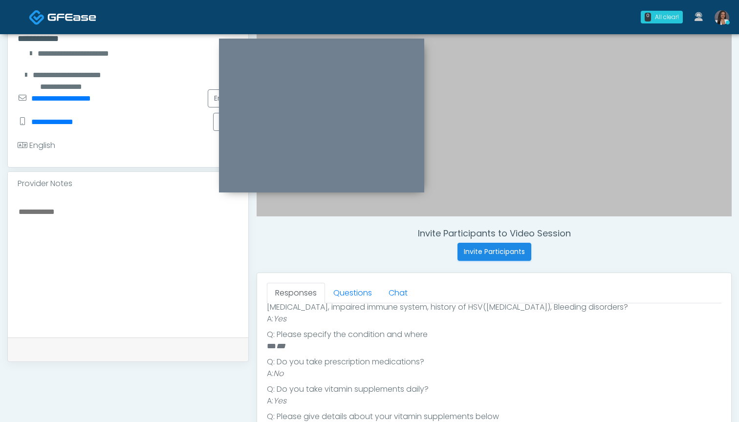
scroll to position [298, 0]
click at [363, 289] on link "Questions" at bounding box center [352, 293] width 55 height 21
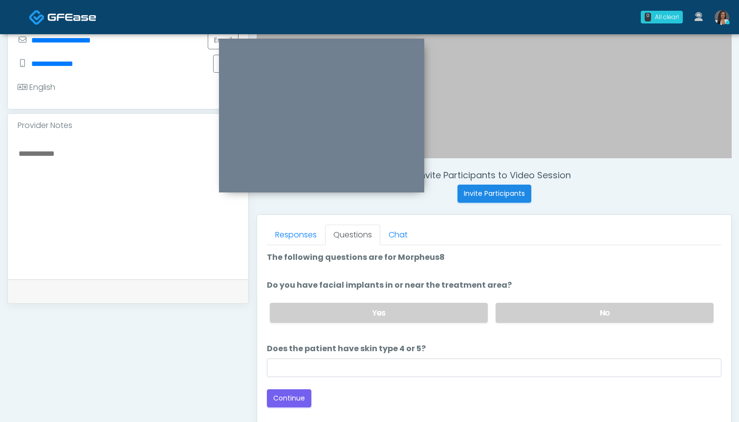
scroll to position [271, 0]
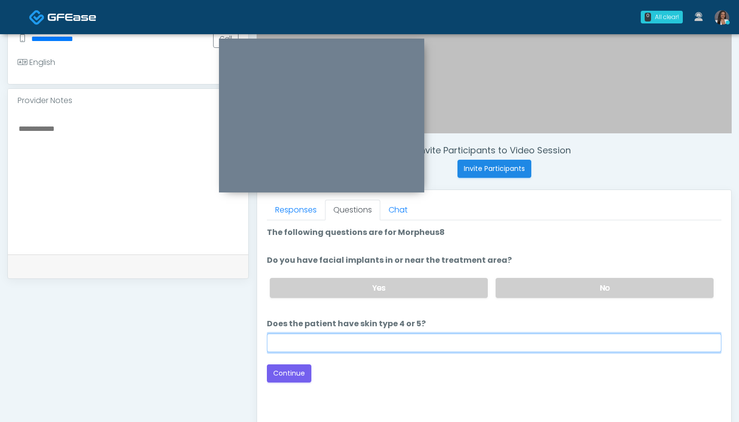
click at [439, 347] on input "Does the patient have skin type 4 or 5?" at bounding box center [494, 343] width 454 height 19
type input "**"
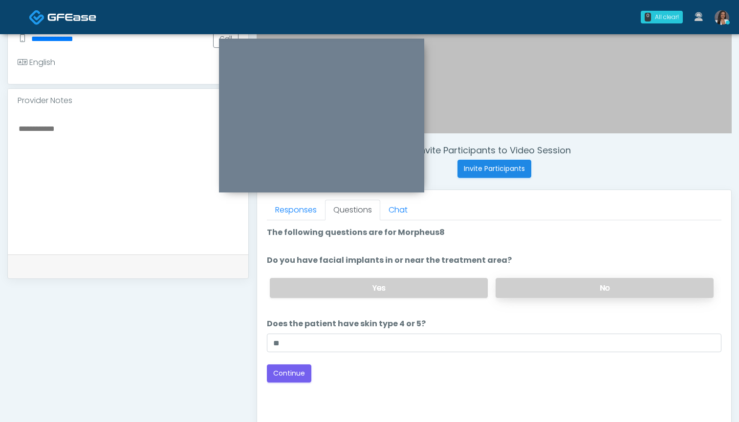
click at [550, 279] on label "No" at bounding box center [604, 288] width 218 height 20
click at [291, 377] on button "Continue" at bounding box center [289, 373] width 44 height 18
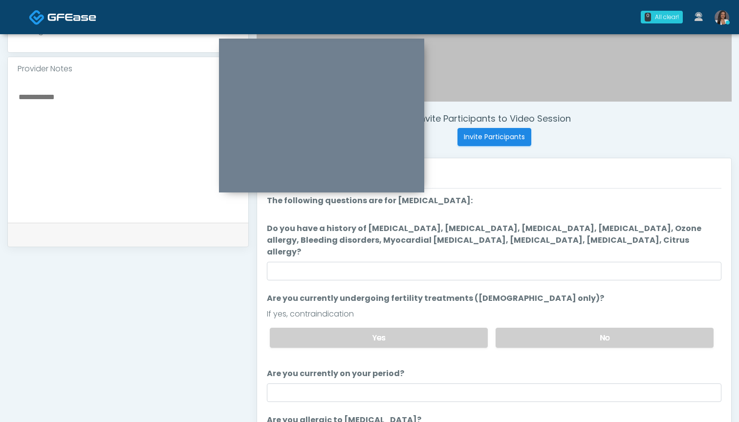
scroll to position [301, 0]
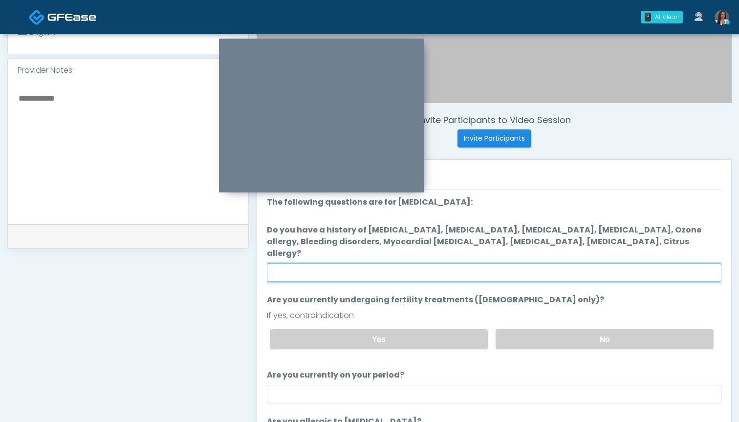
click at [453, 263] on input "Do you have a history of [MEDICAL_DATA], [MEDICAL_DATA], [MEDICAL_DATA], [MEDIC…" at bounding box center [494, 272] width 454 height 19
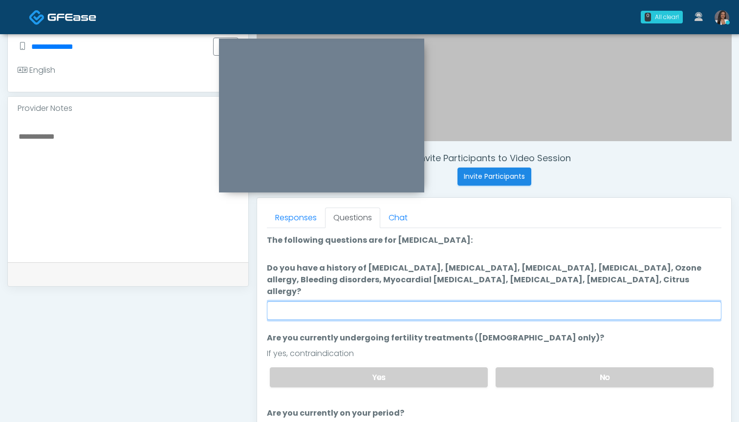
scroll to position [260, 0]
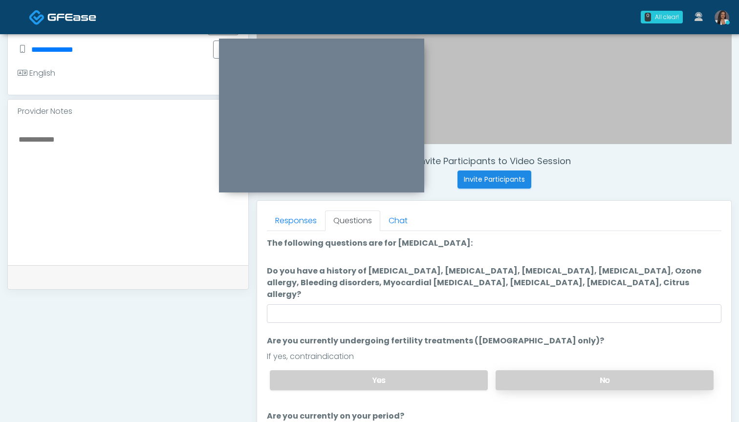
click at [537, 370] on label "No" at bounding box center [604, 380] width 218 height 20
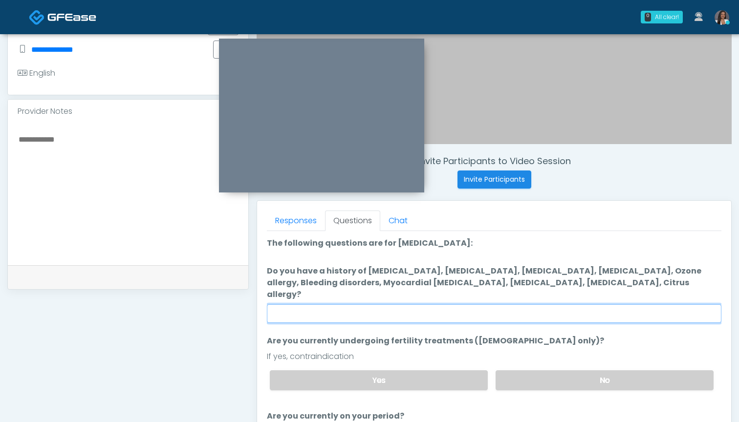
click at [505, 305] on input "Do you have a history of [MEDICAL_DATA], [MEDICAL_DATA], [MEDICAL_DATA], [MEDIC…" at bounding box center [494, 313] width 454 height 19
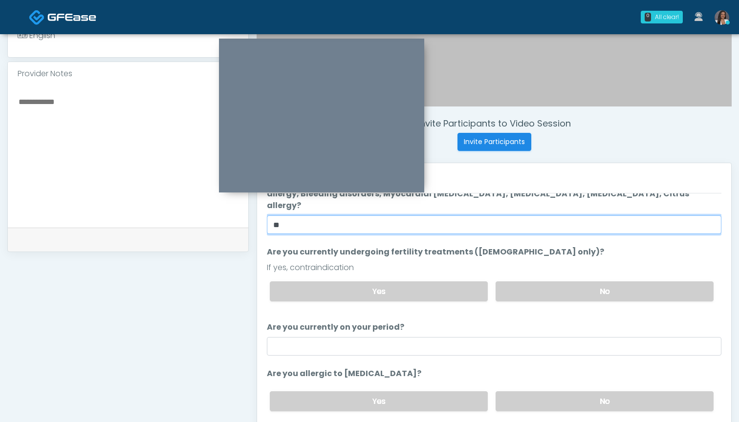
scroll to position [299, 0]
type input "**"
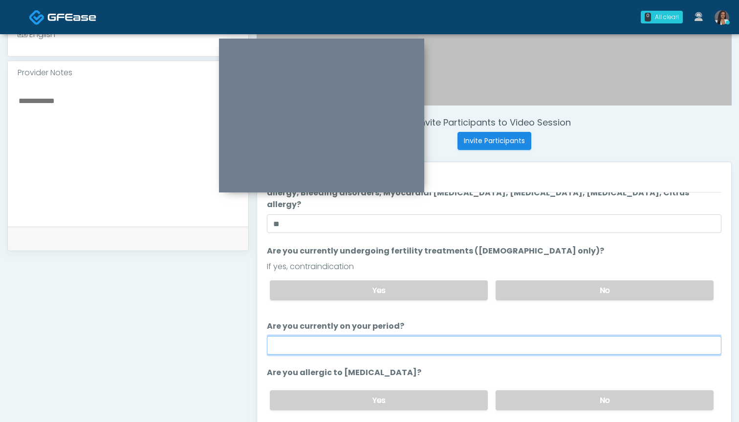
click at [495, 336] on input "Are you currently on your period?" at bounding box center [494, 345] width 454 height 19
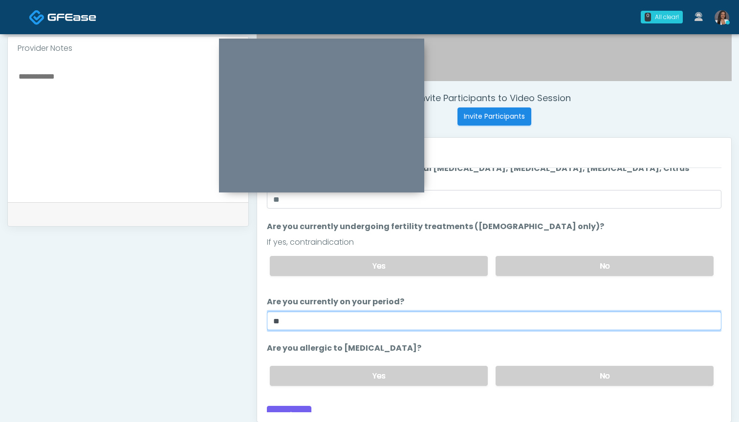
scroll to position [325, 0]
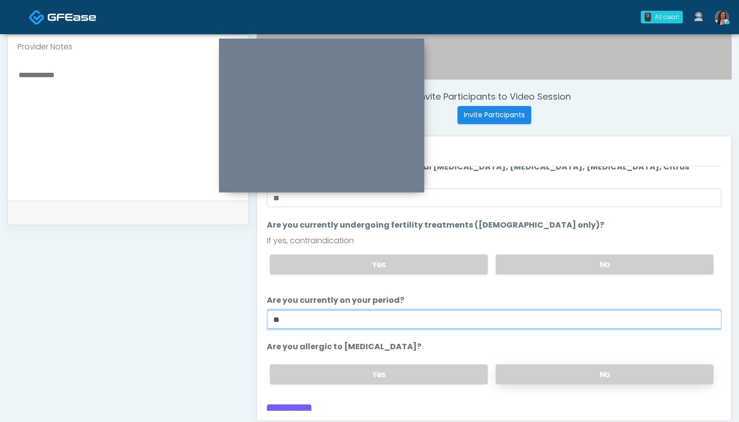
type input "**"
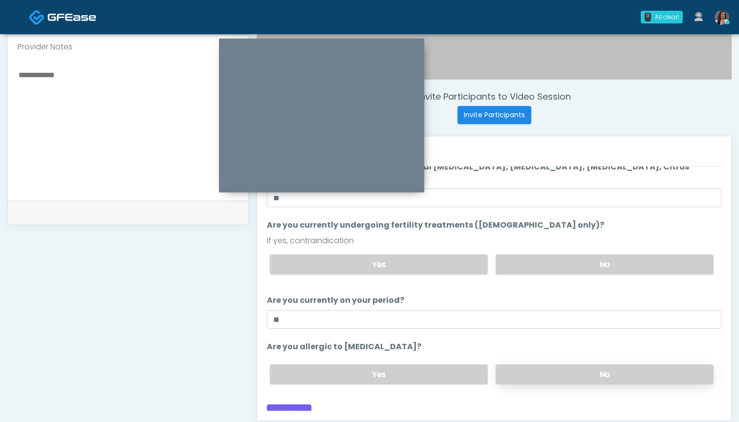
click at [534, 364] on label "No" at bounding box center [604, 374] width 218 height 20
drag, startPoint x: 285, startPoint y: 401, endPoint x: 374, endPoint y: 390, distance: 89.0
click at [374, 390] on div "Loading... Connecting to your agent... Please wait while we prepare your person…" at bounding box center [494, 272] width 454 height 301
click at [289, 404] on button "Continue" at bounding box center [289, 413] width 44 height 18
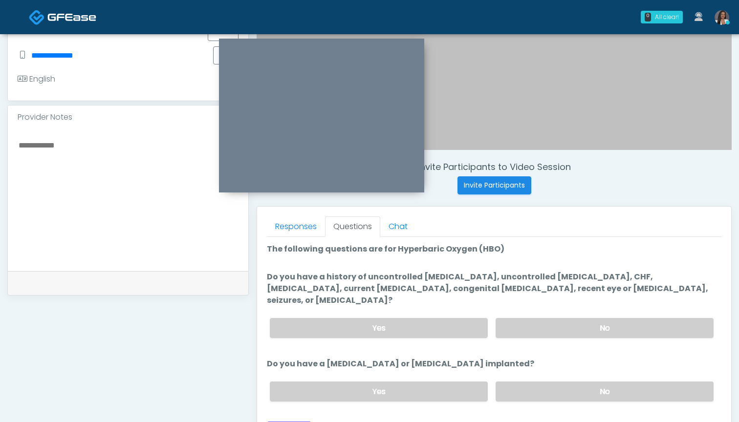
scroll to position [0, 0]
click at [520, 381] on label "No" at bounding box center [604, 391] width 218 height 20
click at [518, 318] on label "No" at bounding box center [604, 328] width 218 height 20
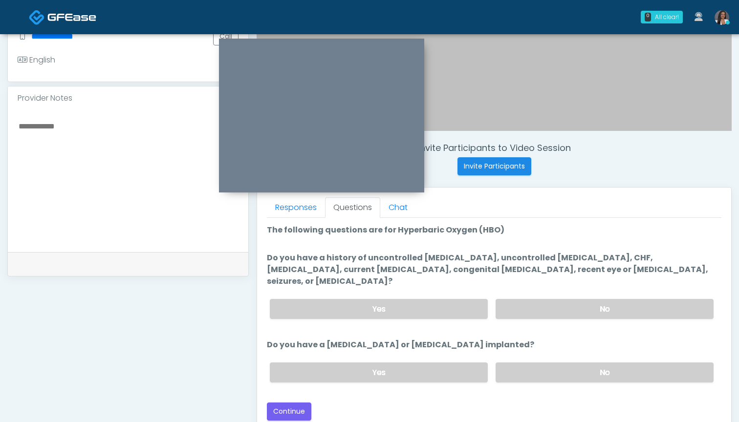
scroll to position [278, 0]
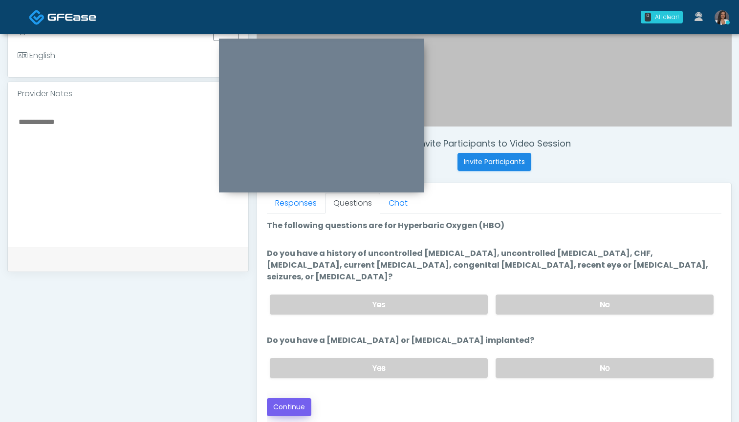
click at [281, 398] on button "Continue" at bounding box center [289, 407] width 44 height 18
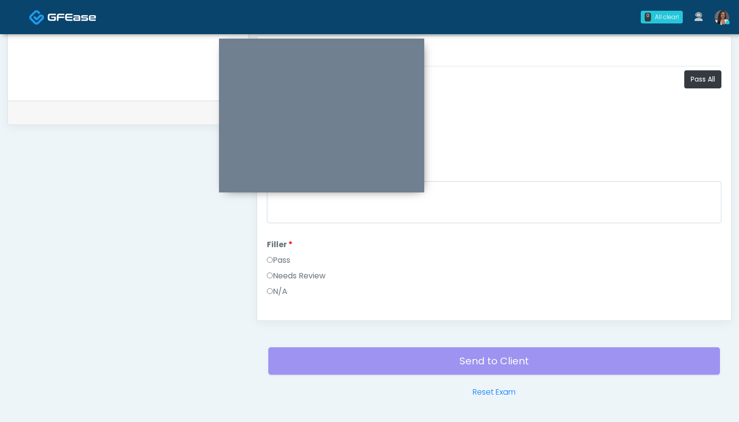
scroll to position [421, 0]
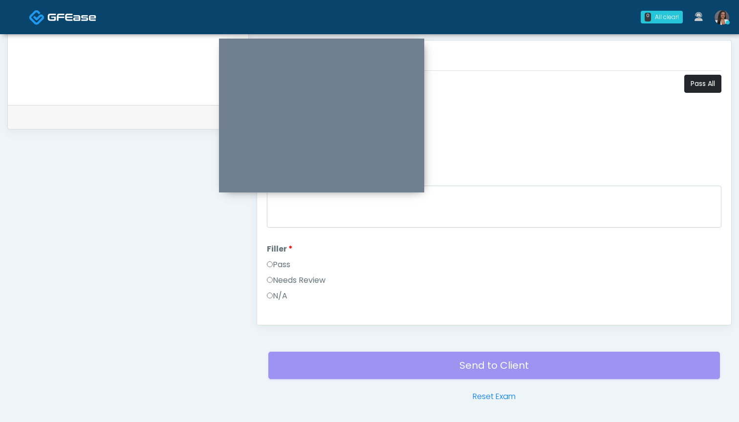
click at [702, 89] on button "Pass All" at bounding box center [702, 84] width 37 height 18
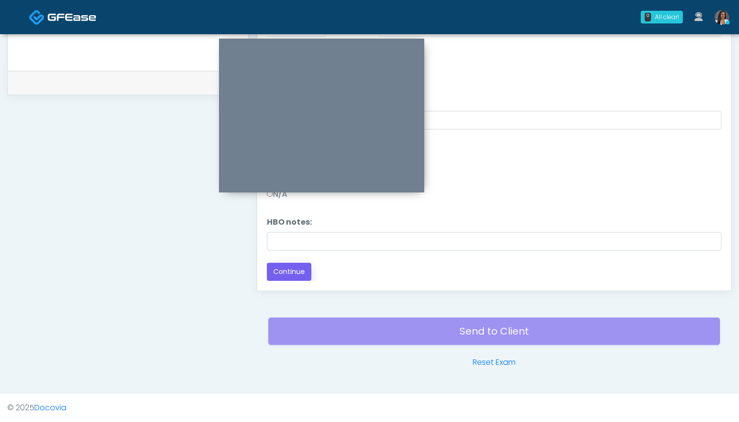
scroll to position [455, 0]
click at [296, 273] on button "Continue" at bounding box center [289, 272] width 44 height 18
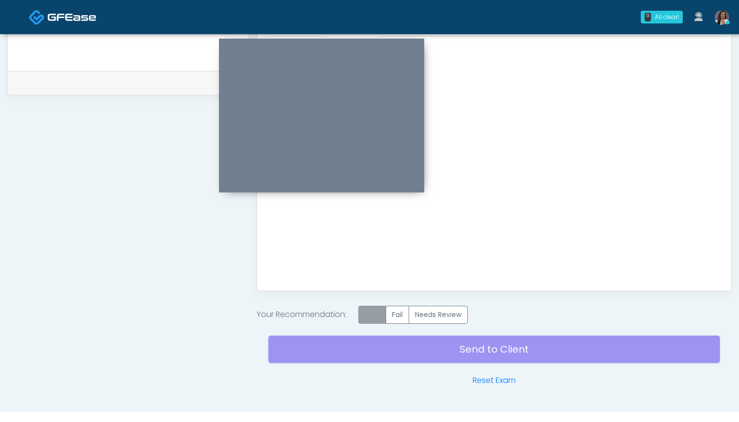
click at [373, 318] on label "Pass" at bounding box center [372, 315] width 28 height 18
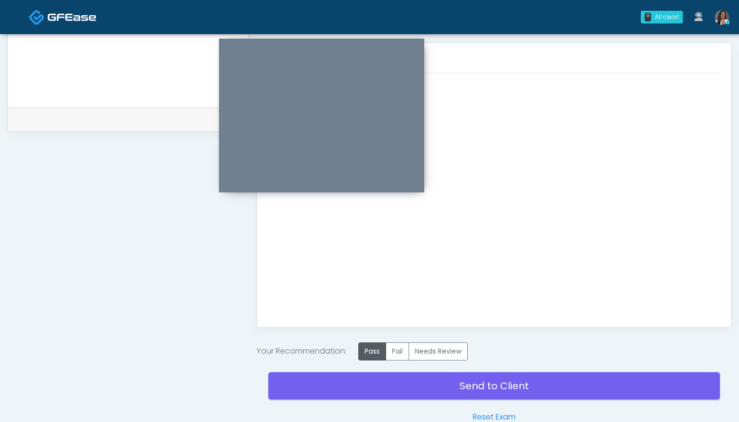
scroll to position [424, 0]
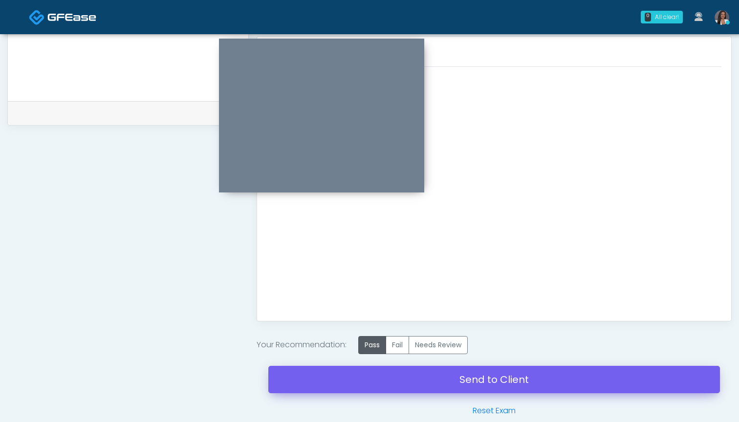
click at [448, 381] on link "Send to Client" at bounding box center [493, 379] width 451 height 27
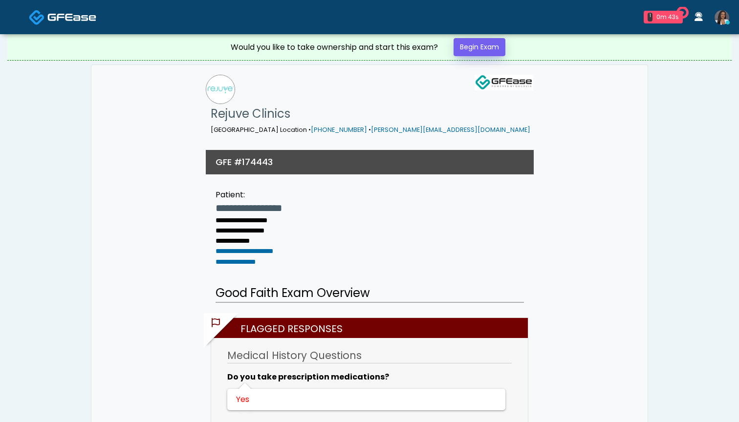
click at [474, 44] on link "Begin Exam" at bounding box center [479, 47] width 52 height 18
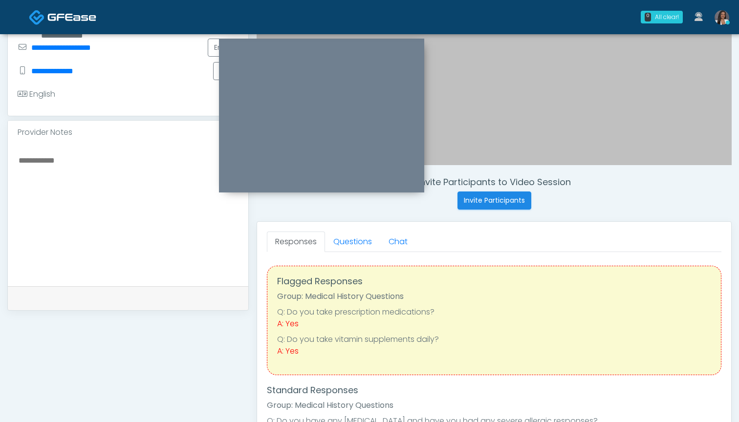
scroll to position [213, 0]
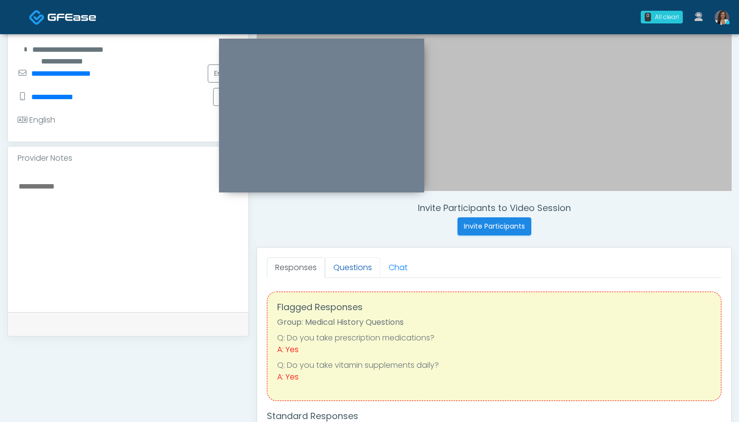
click at [348, 266] on link "Questions" at bounding box center [352, 267] width 55 height 21
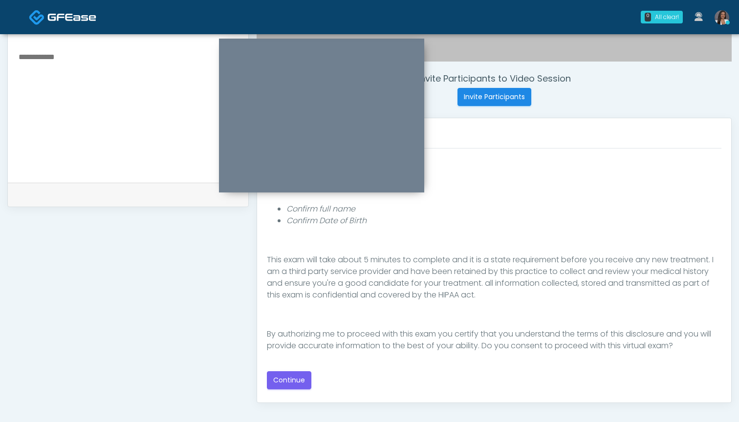
scroll to position [336, 0]
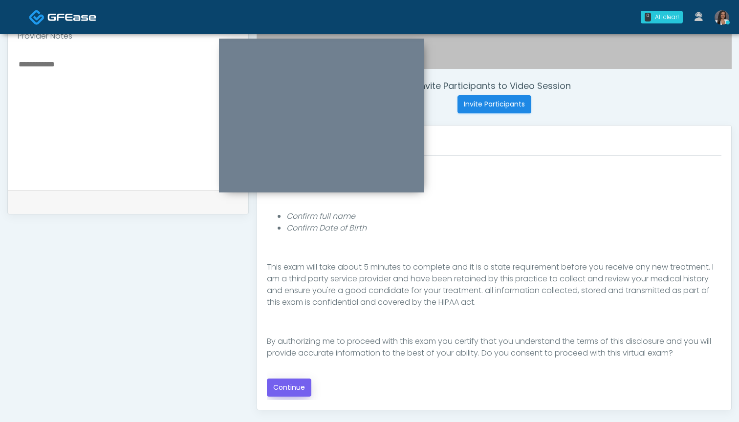
click at [287, 387] on button "Continue" at bounding box center [289, 388] width 44 height 18
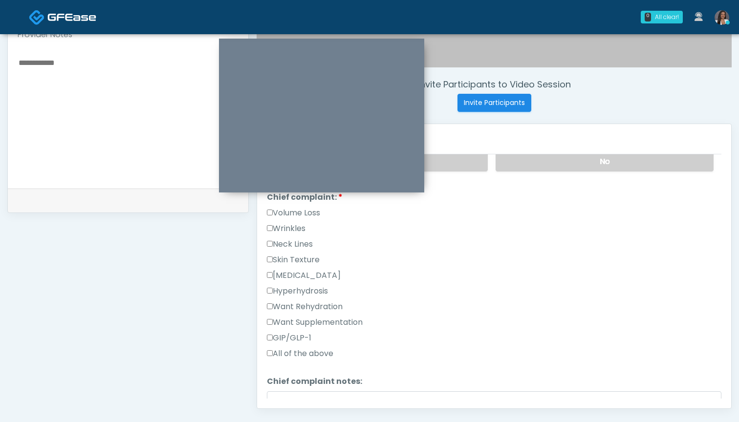
scroll to position [238, 0]
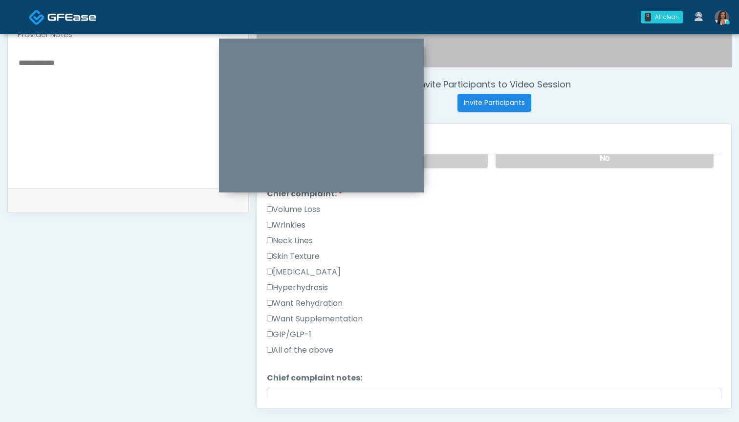
click at [329, 314] on label "Want Supplementation" at bounding box center [315, 319] width 96 height 12
click at [331, 307] on label "Want Rehydration" at bounding box center [305, 303] width 76 height 12
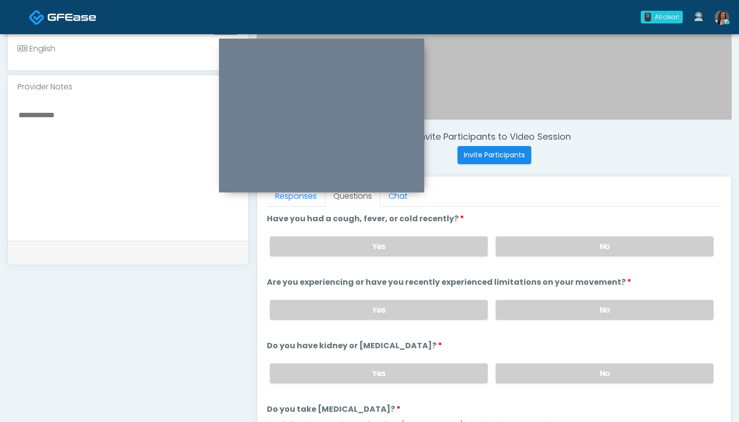
scroll to position [280, 0]
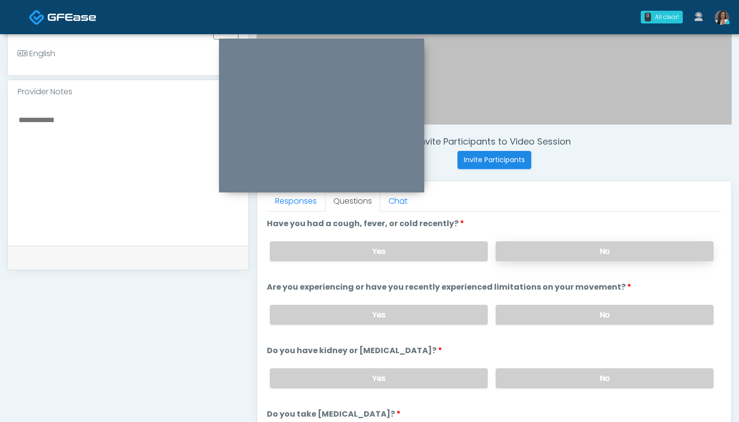
click at [531, 242] on label "No" at bounding box center [604, 251] width 218 height 20
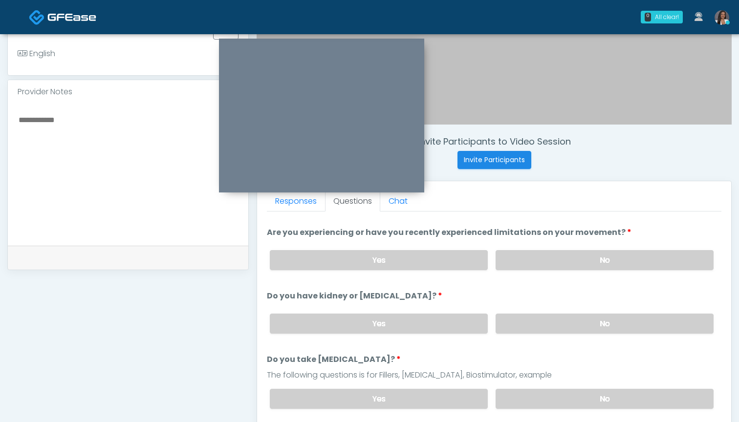
scroll to position [56, 0]
click at [536, 266] on label "No" at bounding box center [604, 259] width 218 height 20
click at [519, 323] on label "No" at bounding box center [604, 323] width 218 height 20
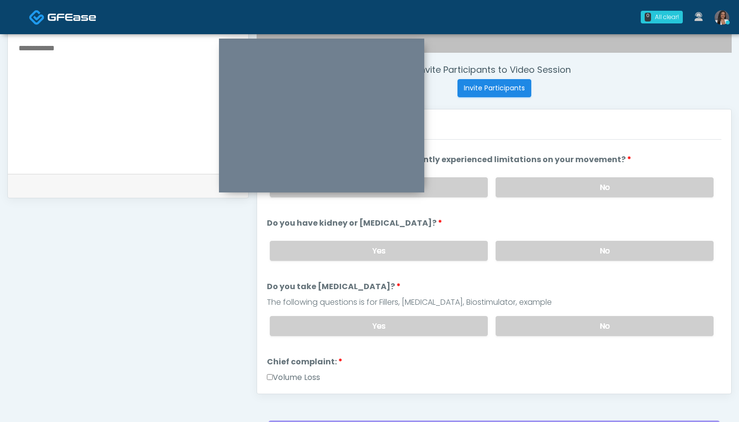
scroll to position [355, 0]
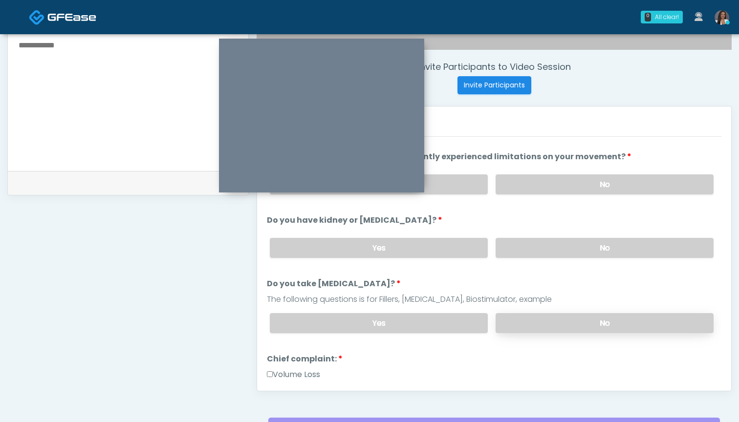
click at [555, 323] on label "No" at bounding box center [604, 323] width 218 height 20
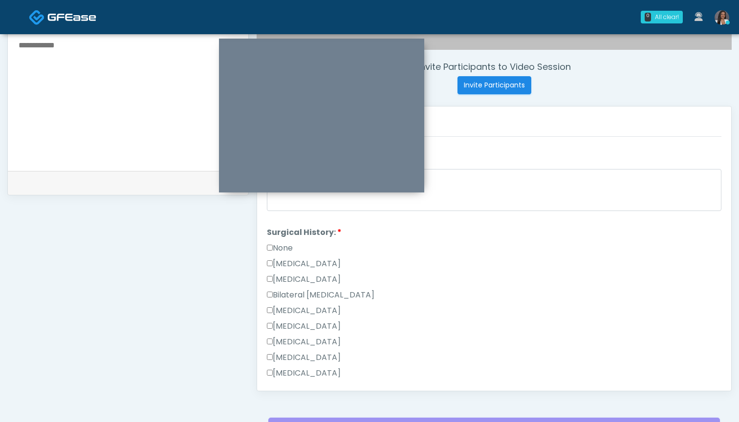
scroll to position [450, 0]
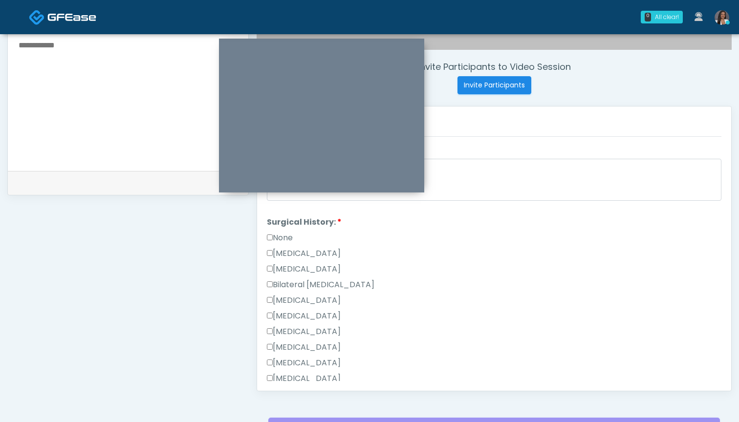
click at [289, 233] on label "None" at bounding box center [280, 238] width 26 height 12
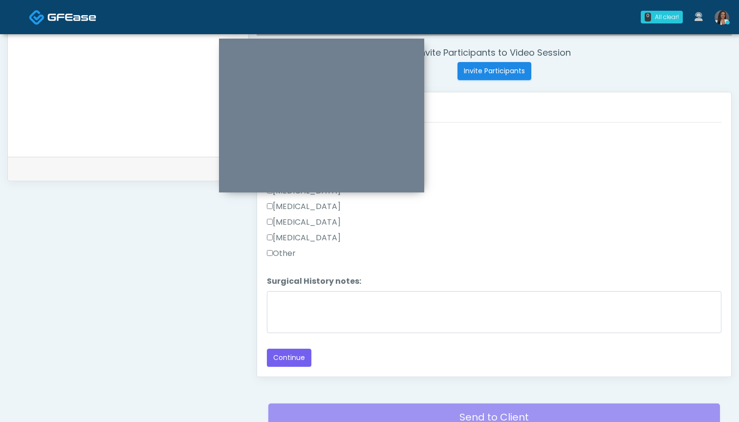
scroll to position [372, 0]
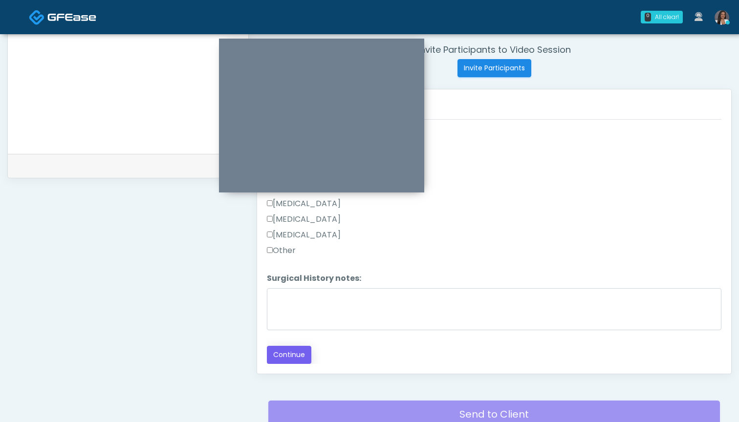
click at [289, 353] on button "Continue" at bounding box center [289, 355] width 44 height 18
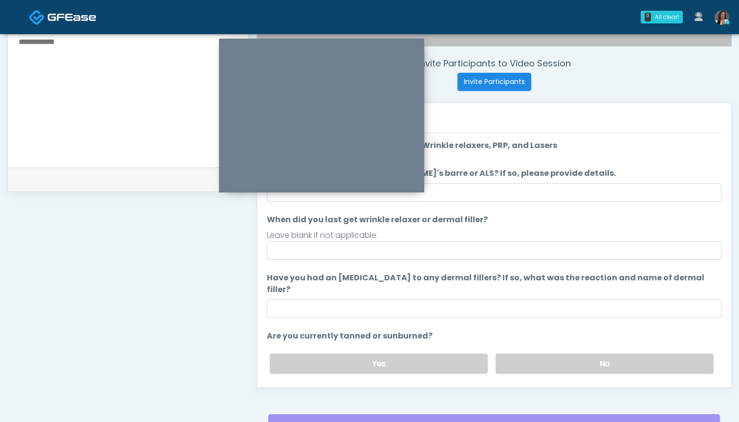
scroll to position [299, 0]
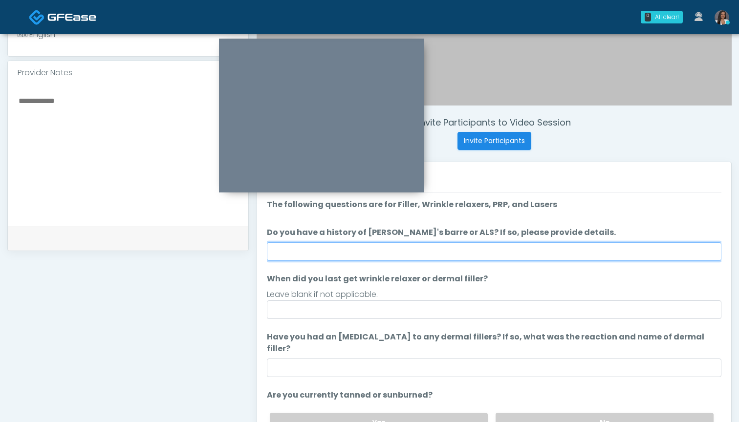
click at [508, 244] on input "Do you have a history of [PERSON_NAME]'s barre or ALS? If so, please provide de…" at bounding box center [494, 251] width 454 height 19
type input "**"
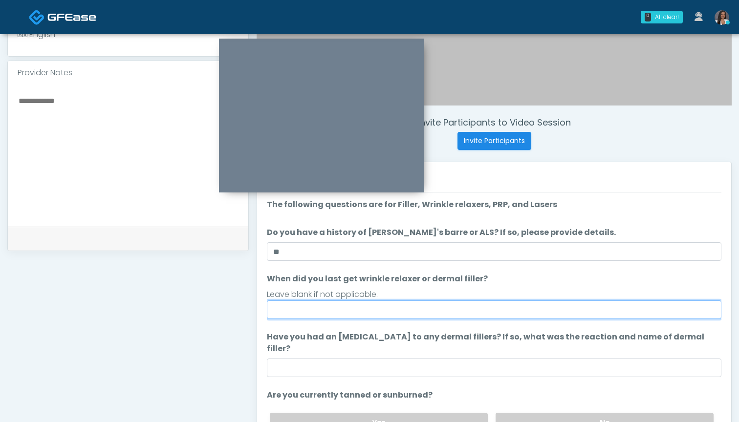
click at [501, 312] on input "When did you last get wrinkle relaxer or dermal filler?" at bounding box center [494, 309] width 454 height 19
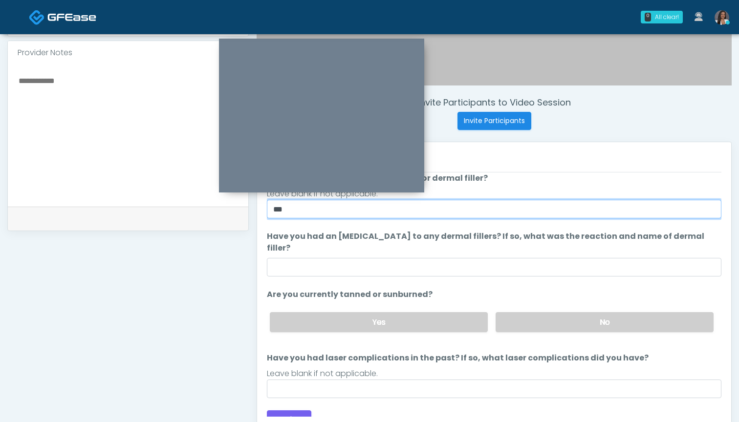
scroll to position [324, 0]
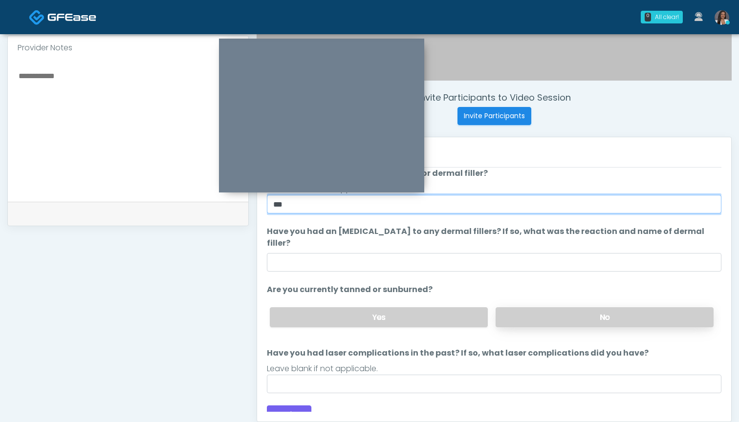
type input "***"
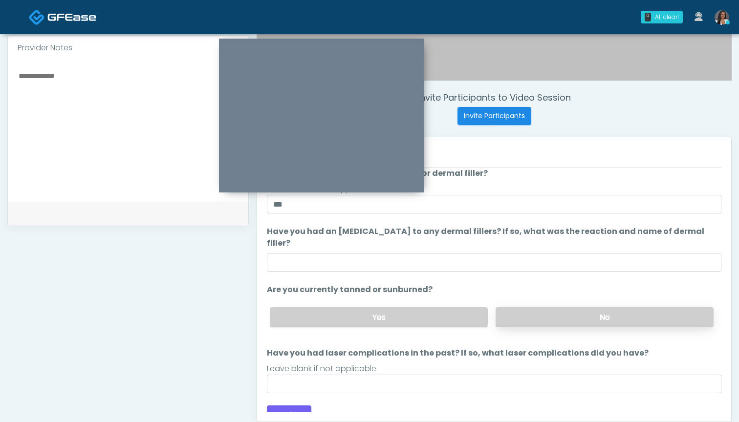
click at [592, 308] on label "No" at bounding box center [604, 317] width 218 height 20
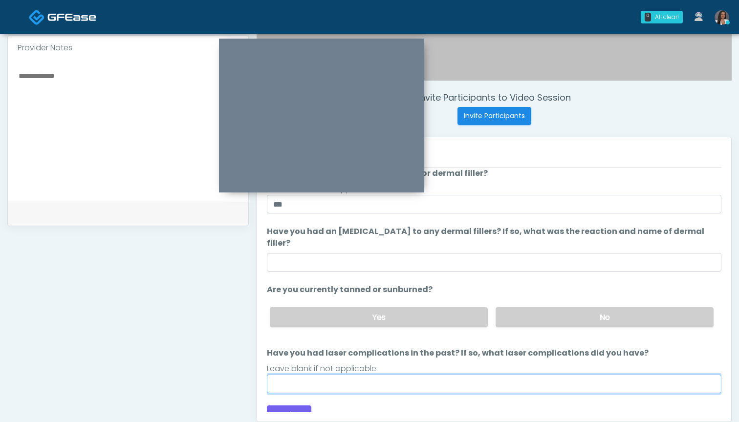
click at [457, 375] on input "Have you had laser complications in the past? If so, what laser complications d…" at bounding box center [494, 384] width 454 height 19
type input "***"
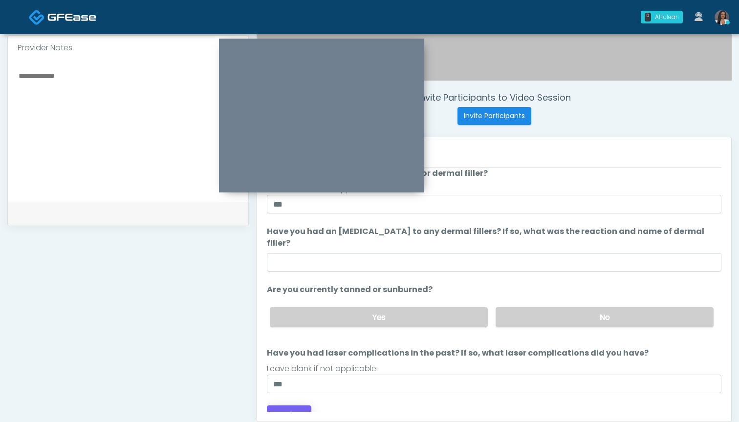
click at [282, 405] on button "Continue" at bounding box center [289, 414] width 44 height 18
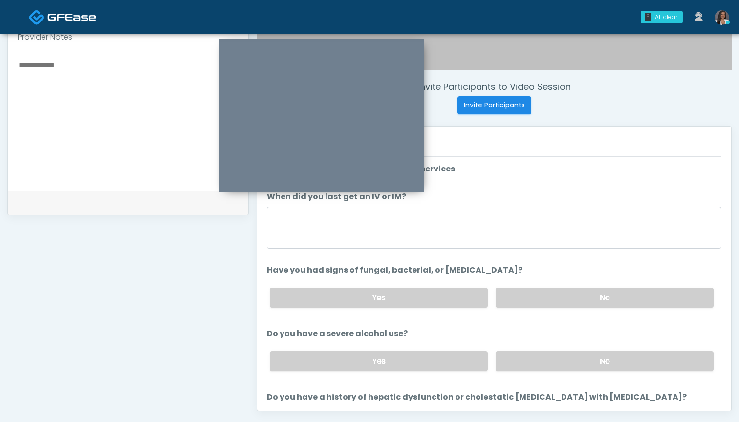
scroll to position [321, 0]
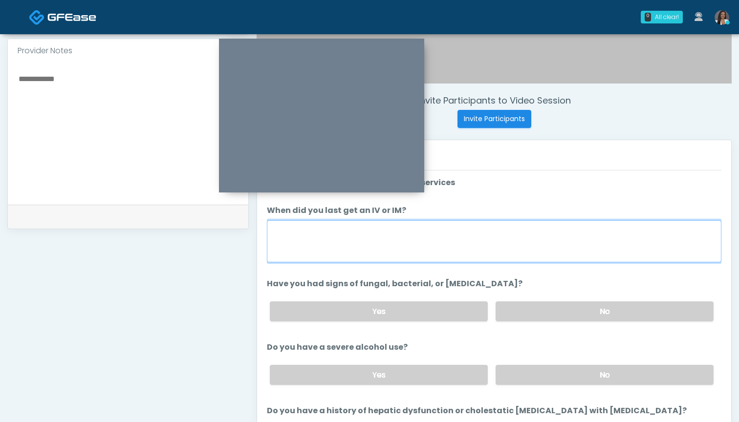
click at [495, 235] on textarea "When did you last get an IV or IM?" at bounding box center [494, 241] width 454 height 42
type textarea "*"
type textarea "*******"
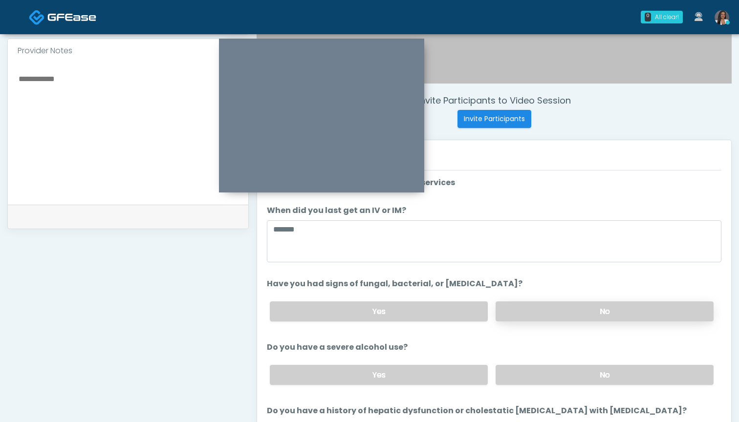
click at [561, 317] on label "No" at bounding box center [604, 311] width 218 height 20
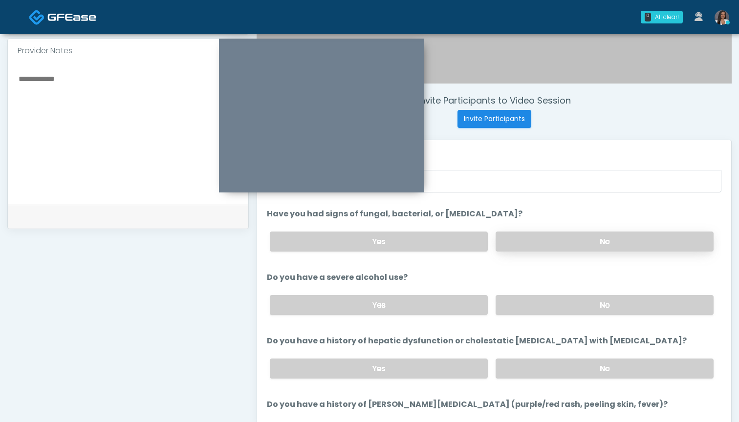
scroll to position [77, 0]
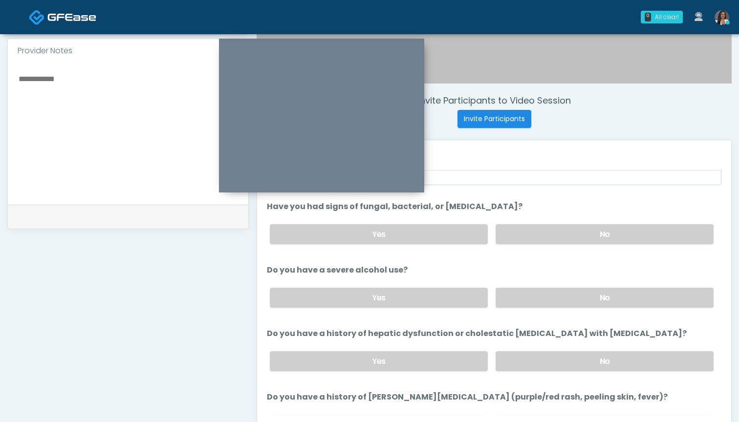
click at [545, 308] on div "Yes No" at bounding box center [491, 298] width 459 height 36
click at [539, 301] on label "No" at bounding box center [604, 298] width 218 height 20
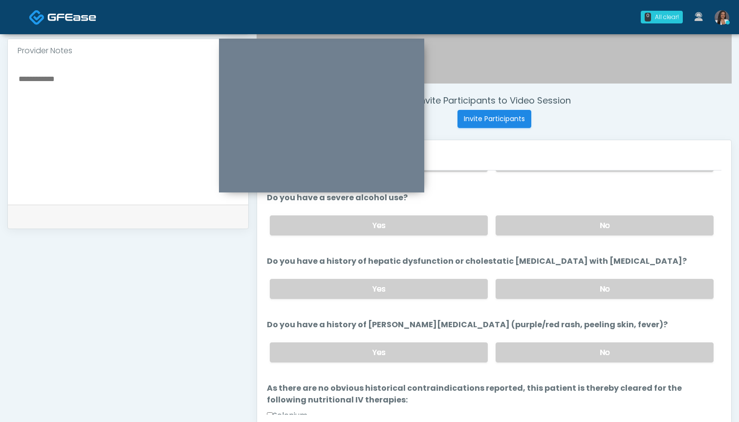
scroll to position [150, 0]
click at [534, 289] on label "No" at bounding box center [604, 288] width 218 height 20
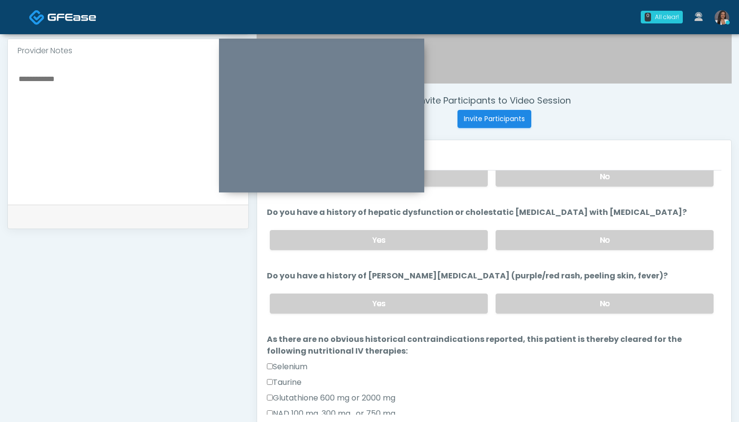
scroll to position [203, 0]
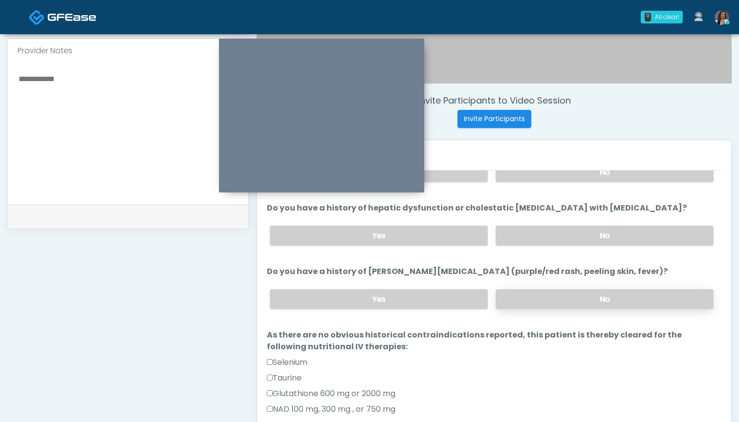
click at [530, 304] on label "No" at bounding box center [604, 299] width 218 height 20
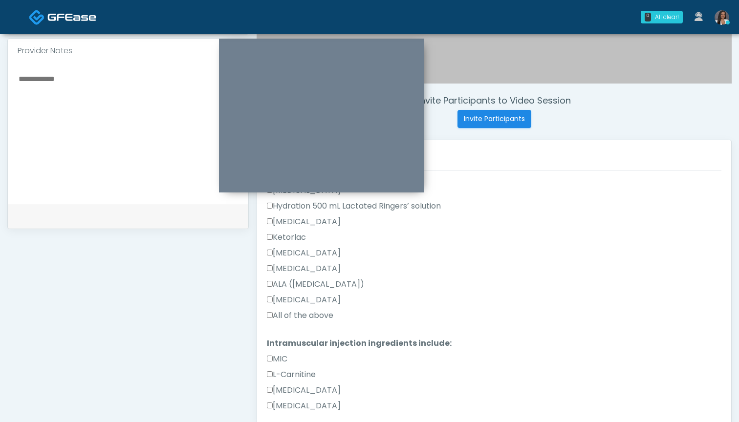
scroll to position [592, 0]
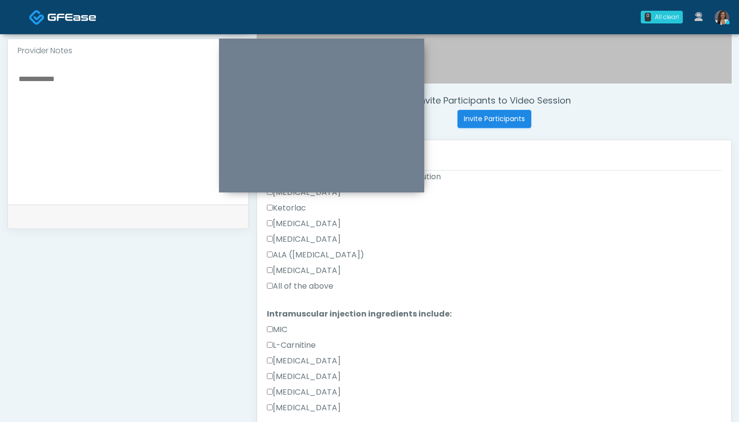
click at [322, 286] on label "All of the above" at bounding box center [300, 286] width 66 height 12
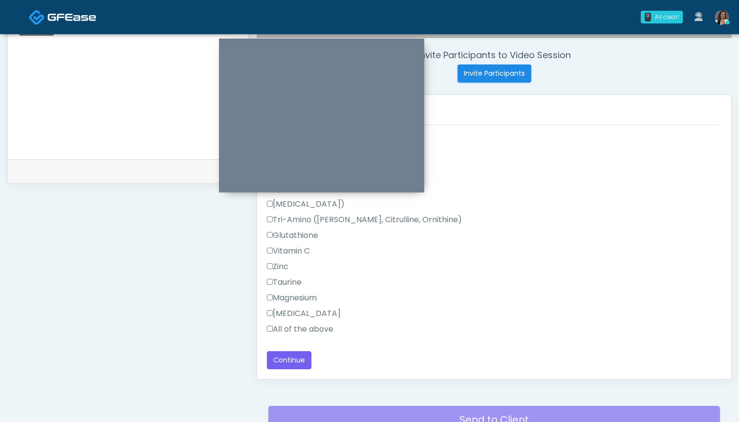
scroll to position [376, 0]
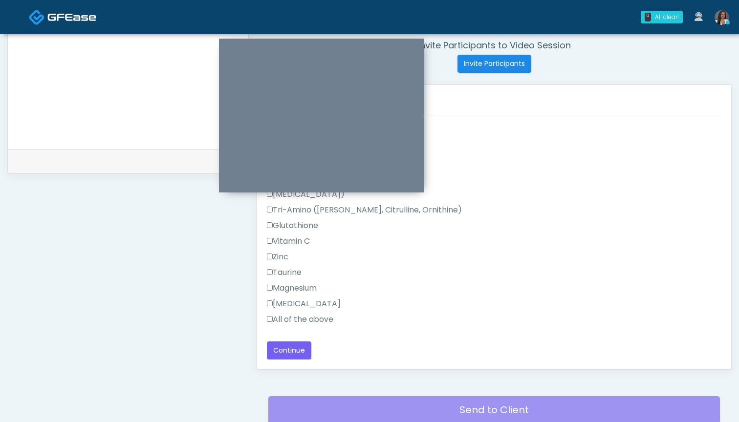
click at [325, 321] on label "All of the above" at bounding box center [300, 320] width 66 height 12
click at [291, 349] on button "Continue" at bounding box center [289, 350] width 44 height 18
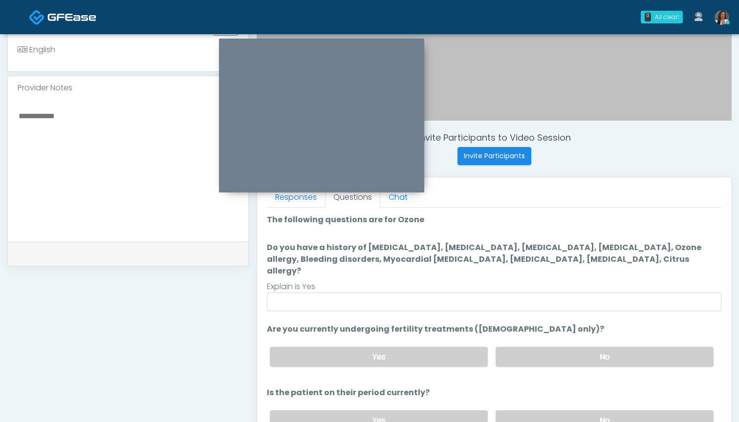
scroll to position [271, 0]
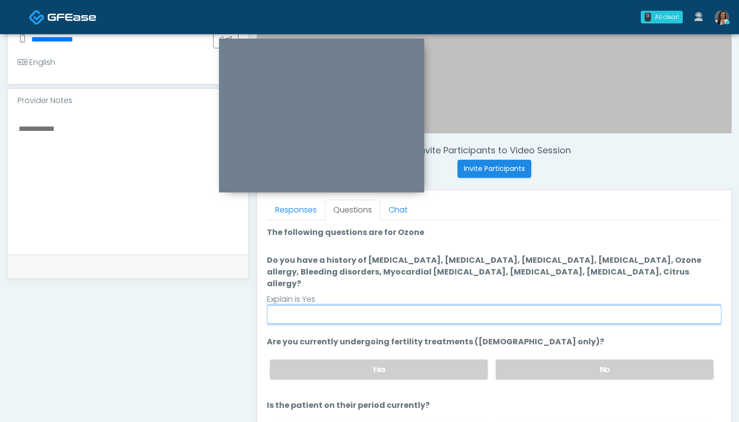
click at [338, 305] on input "Do you have a history of [MEDICAL_DATA], [MEDICAL_DATA], [MEDICAL_DATA], [MEDIC…" at bounding box center [494, 314] width 454 height 19
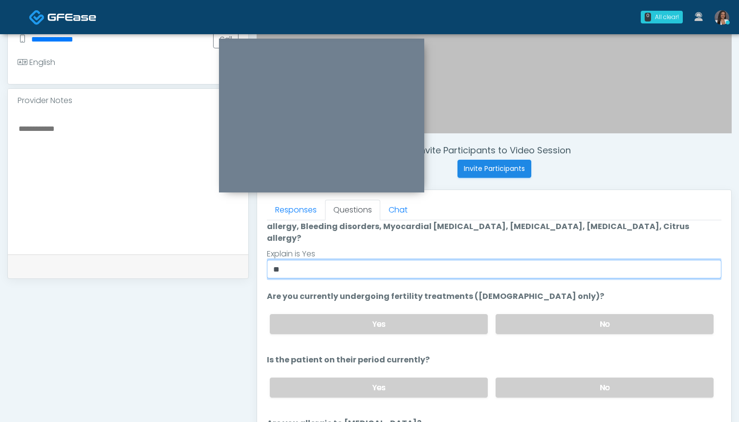
scroll to position [57, 0]
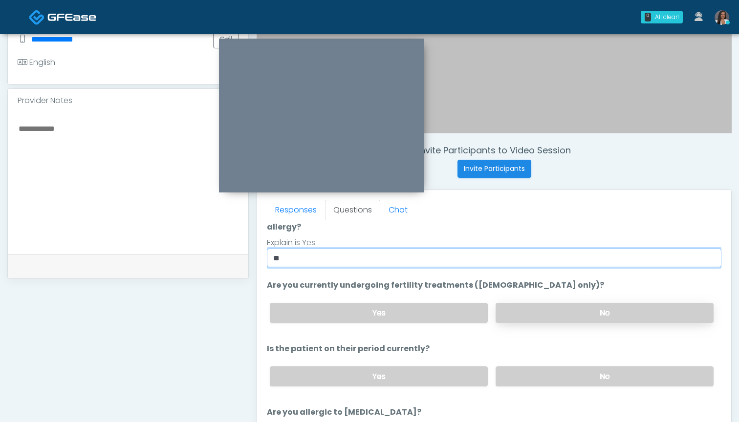
type input "**"
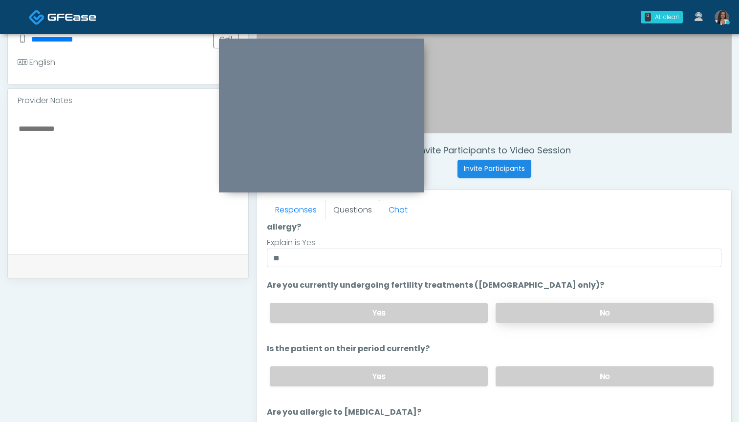
click at [534, 303] on label "No" at bounding box center [604, 313] width 218 height 20
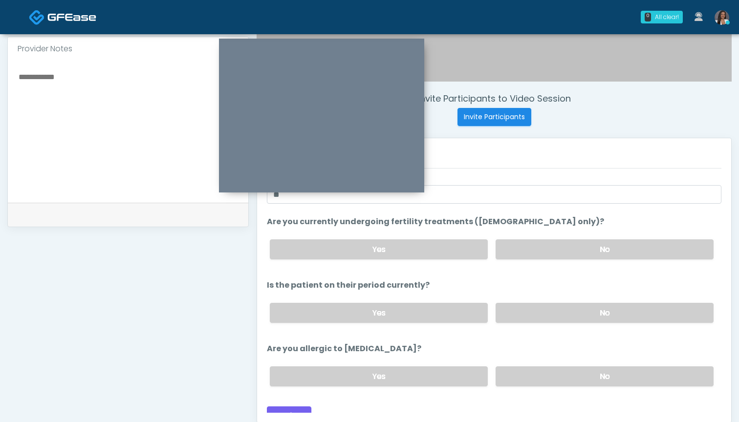
scroll to position [324, 0]
click at [531, 302] on label "No" at bounding box center [604, 312] width 218 height 20
click at [517, 365] on label "No" at bounding box center [604, 375] width 218 height 20
click at [282, 407] on button "Continue" at bounding box center [289, 414] width 44 height 18
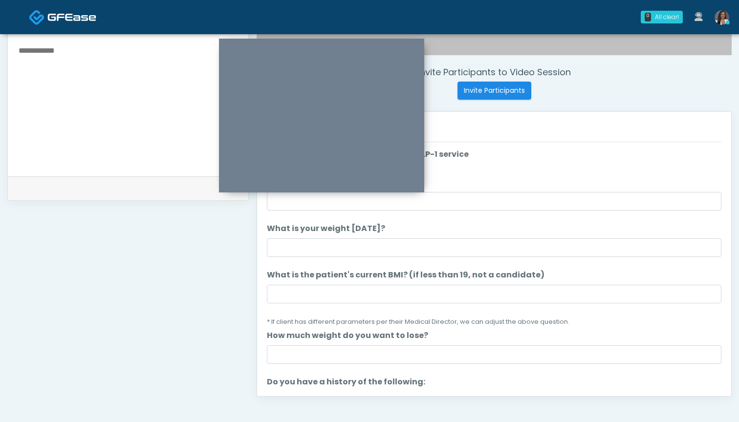
scroll to position [347, 0]
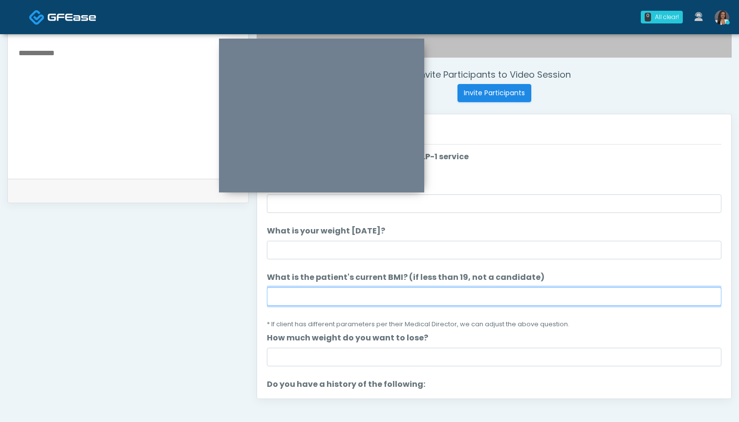
click at [398, 305] on input "What is the patient's current BMI? (if less than 19, not a candidate)" at bounding box center [494, 296] width 454 height 19
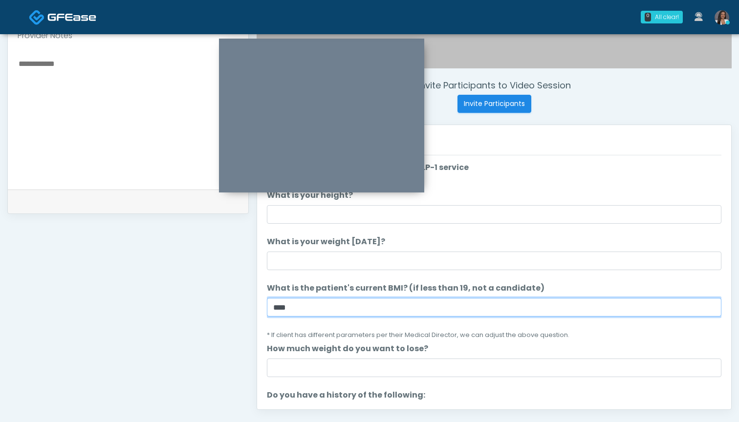
scroll to position [328, 0]
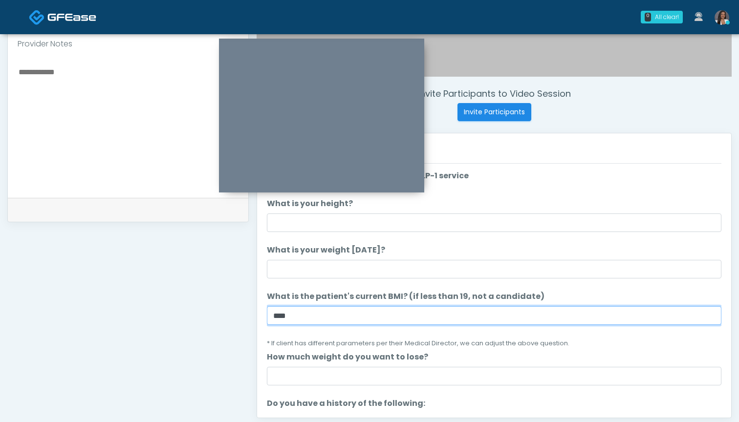
type input "****"
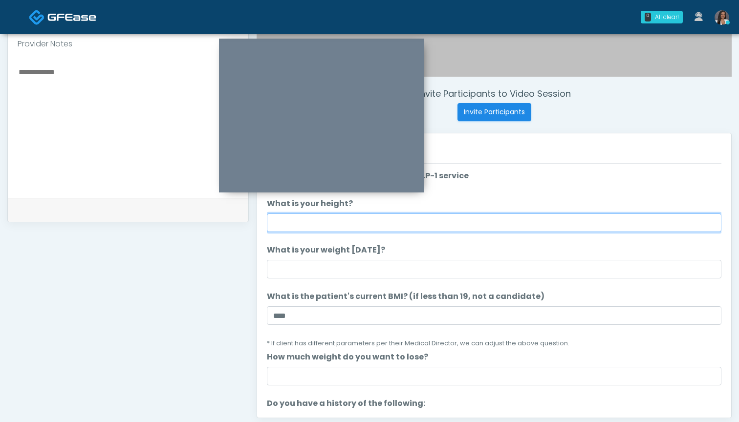
click at [417, 229] on input "What is your height?" at bounding box center [494, 222] width 454 height 19
type input "*****"
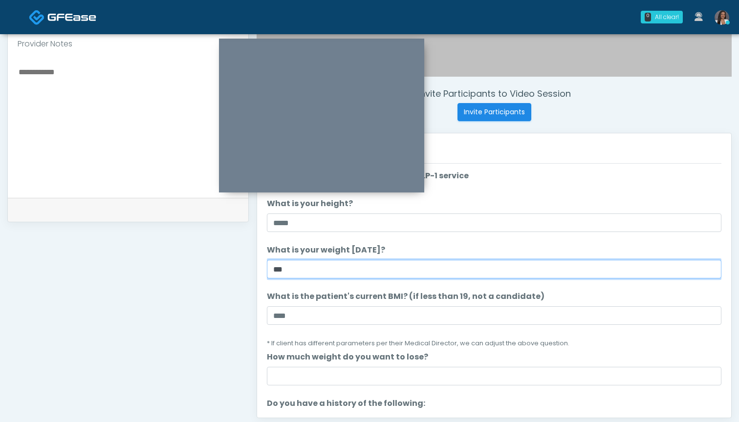
type input "***"
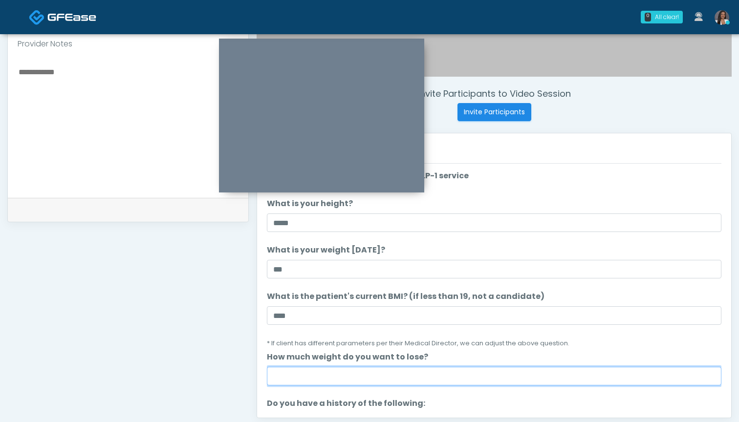
type input "*"
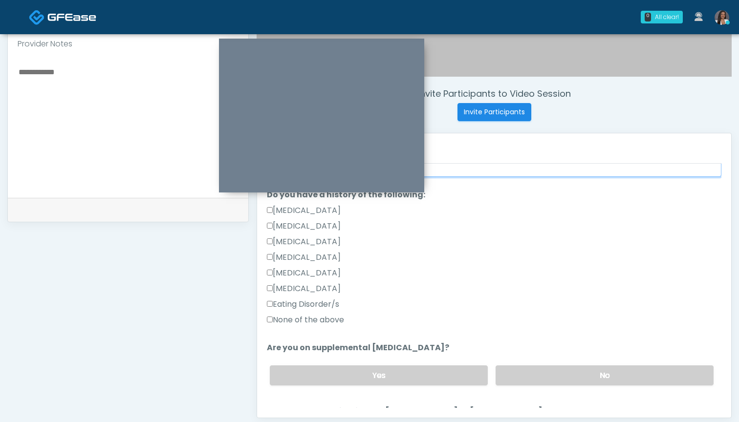
scroll to position [210, 0]
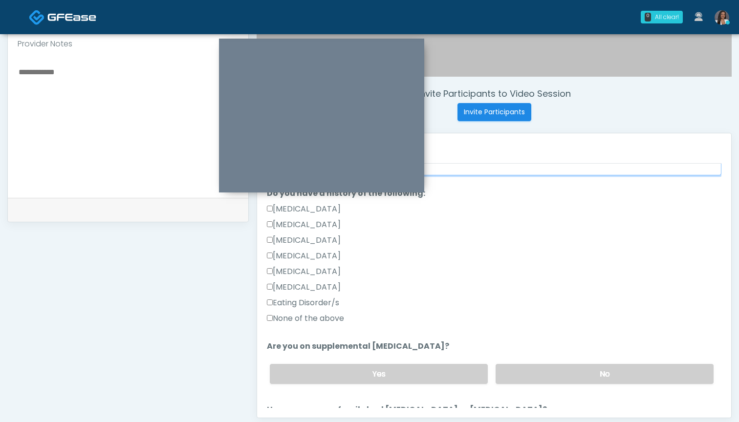
type input "**"
click at [320, 318] on label "None of the above" at bounding box center [305, 319] width 77 height 12
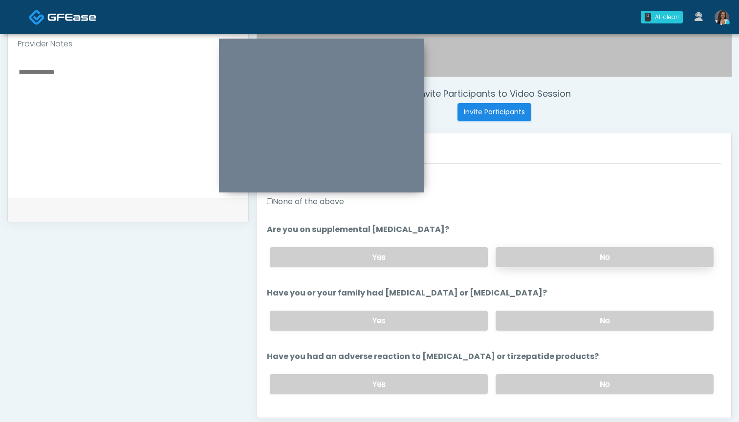
scroll to position [328, 0]
click at [542, 255] on label "No" at bounding box center [604, 256] width 218 height 20
click at [529, 320] on label "No" at bounding box center [604, 320] width 218 height 20
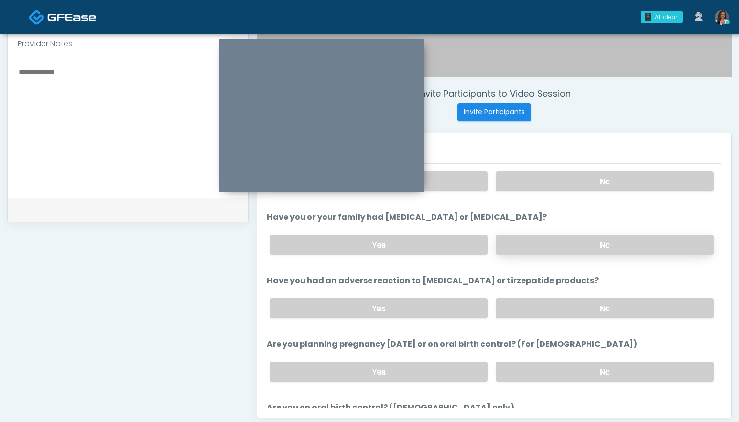
scroll to position [404, 0]
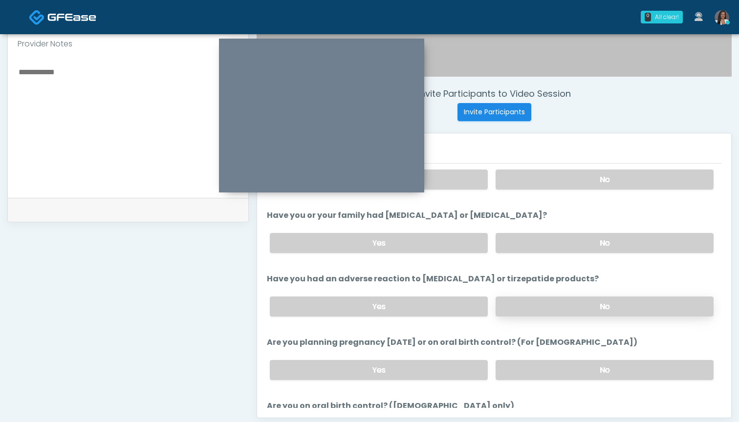
click at [533, 307] on label "No" at bounding box center [604, 306] width 218 height 20
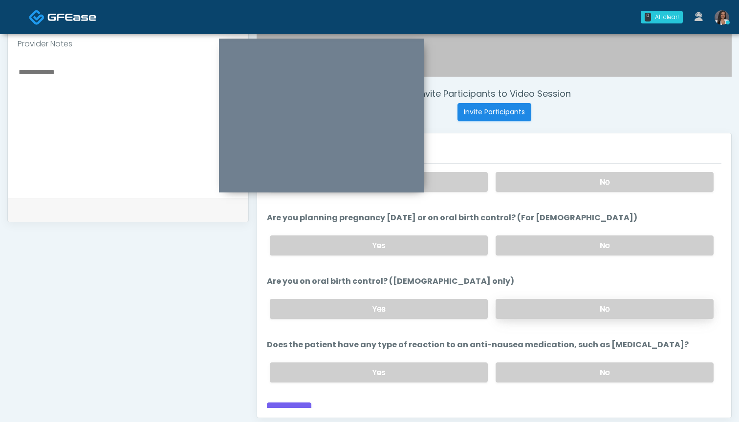
scroll to position [533, 0]
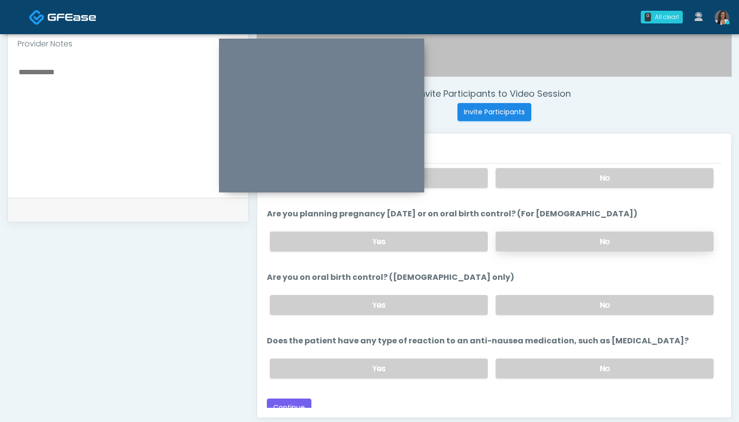
click at [520, 241] on label "No" at bounding box center [604, 242] width 218 height 20
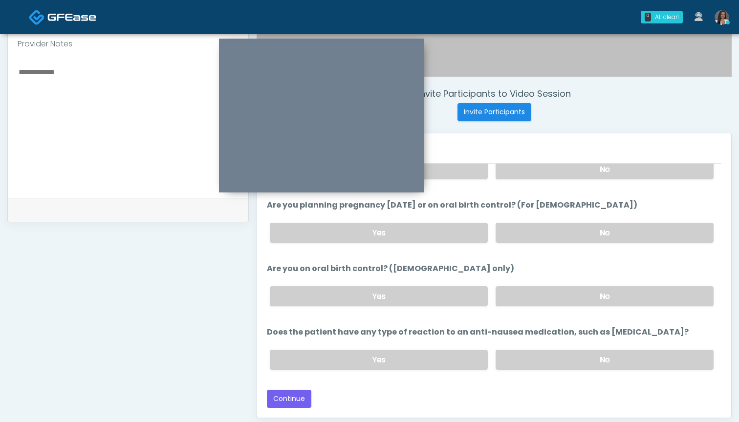
scroll to position [542, 0]
click at [507, 294] on label "No" at bounding box center [604, 296] width 218 height 20
click at [533, 354] on label "No" at bounding box center [604, 360] width 218 height 20
click at [293, 401] on button "Continue" at bounding box center [289, 399] width 44 height 18
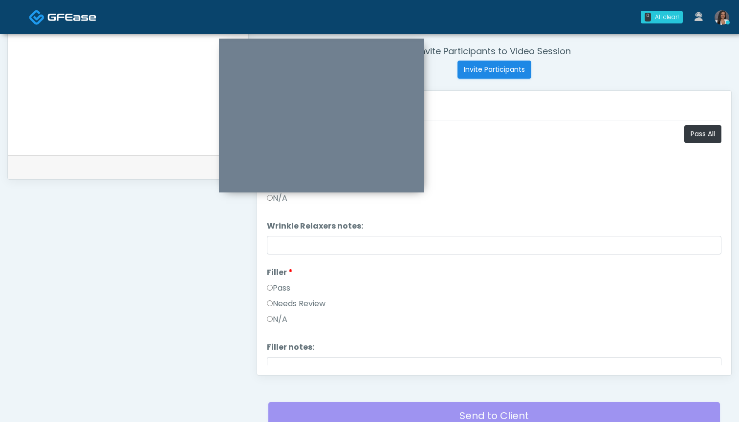
scroll to position [361, 0]
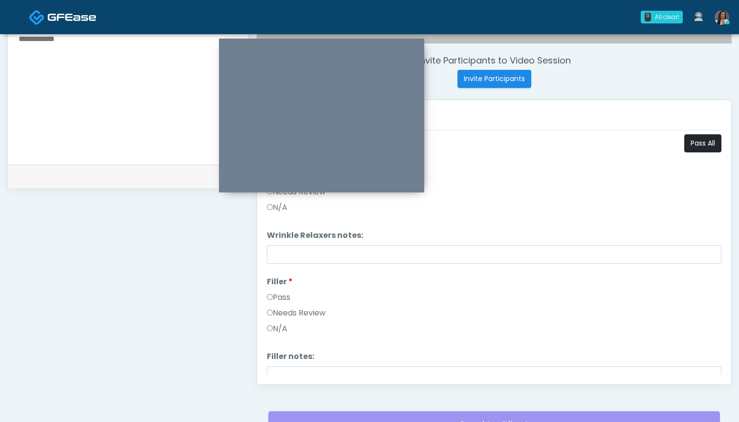
click at [697, 146] on button "Pass All" at bounding box center [702, 143] width 37 height 18
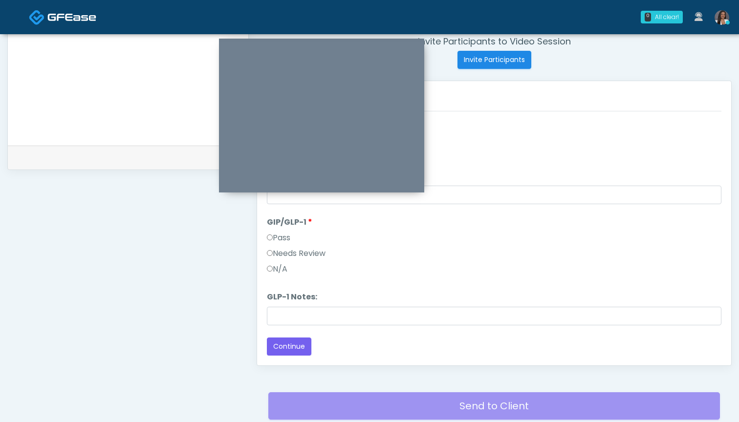
scroll to position [380, 0]
click at [301, 344] on button "Continue" at bounding box center [289, 347] width 44 height 18
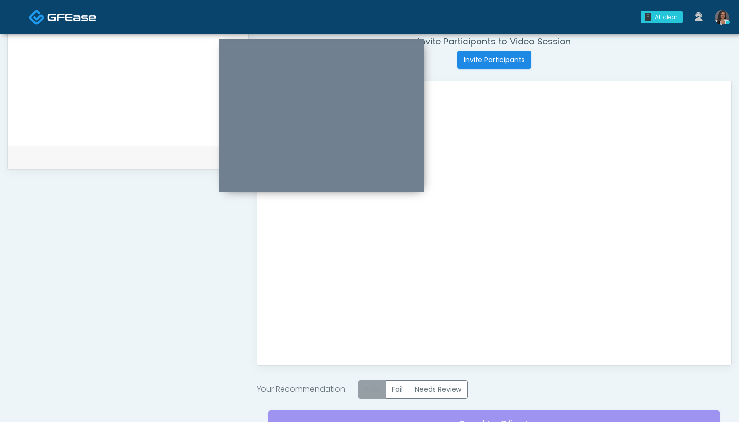
click at [376, 390] on label "Pass" at bounding box center [372, 390] width 28 height 18
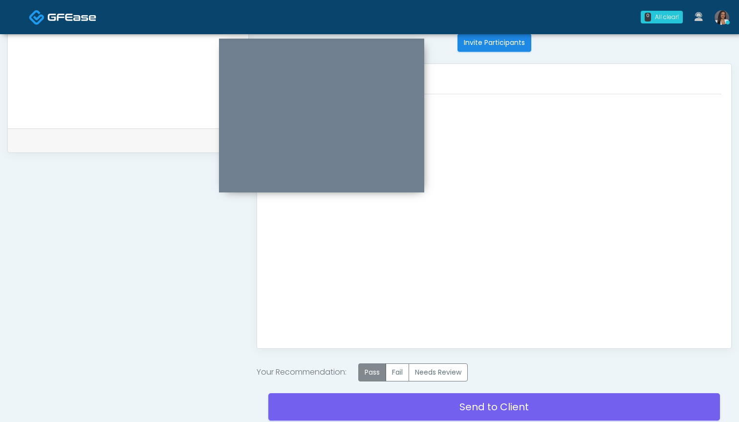
scroll to position [421, 0]
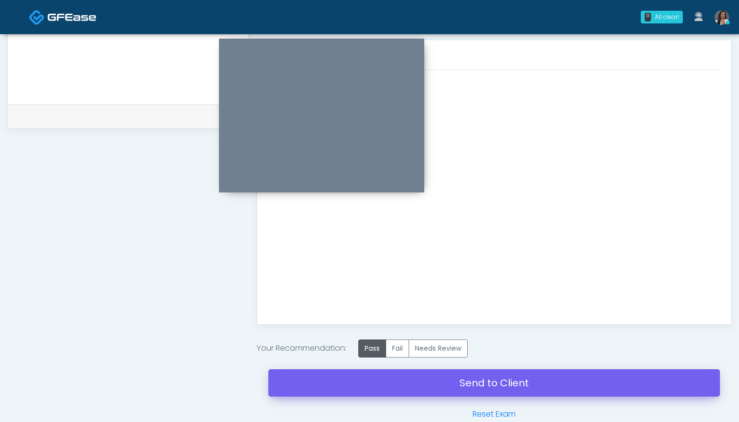
click at [385, 382] on link "Send to Client" at bounding box center [493, 382] width 451 height 27
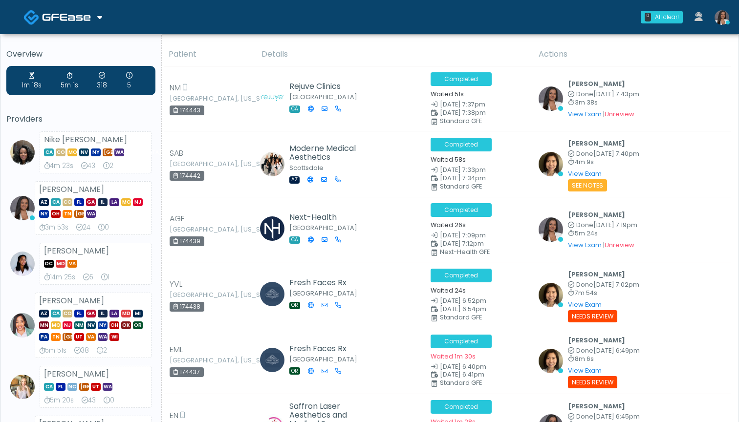
click at [363, 43] on th "Details" at bounding box center [393, 54] width 277 height 24
click at [721, 20] on img at bounding box center [721, 17] width 15 height 15
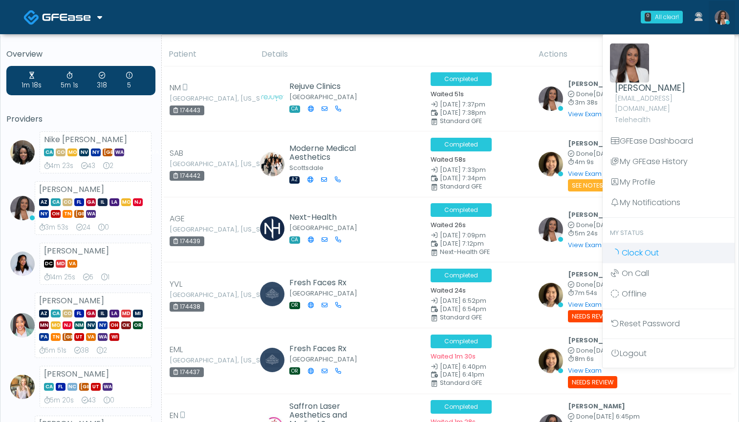
click at [641, 247] on span "Clock Out" at bounding box center [639, 252] width 37 height 11
